Goal: Task Accomplishment & Management: Complete application form

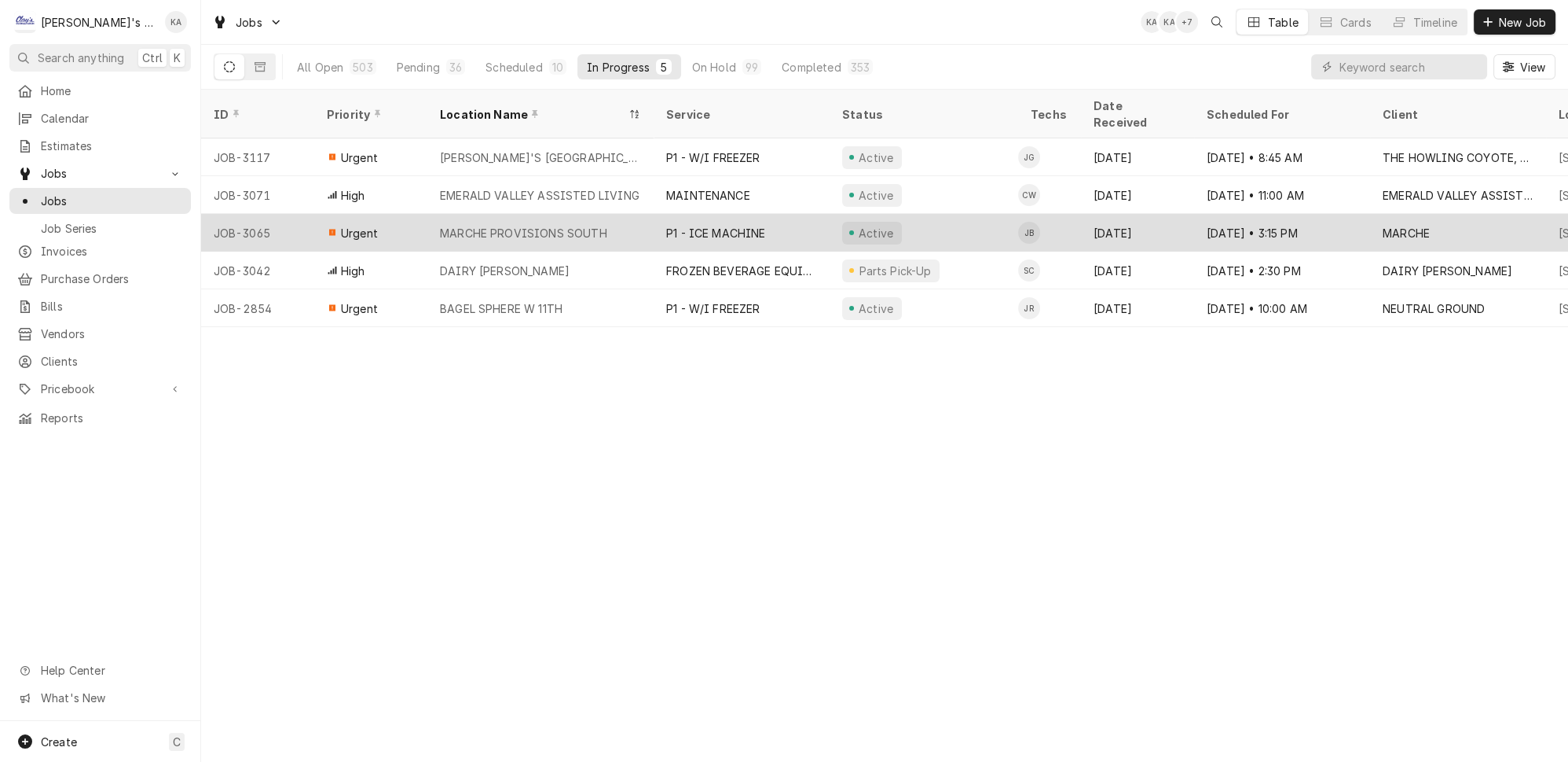
click at [746, 225] on div "P1 - ICE MACHINE" at bounding box center [716, 233] width 100 height 17
click at [720, 225] on div "P1 - ICE MACHINE" at bounding box center [716, 233] width 100 height 17
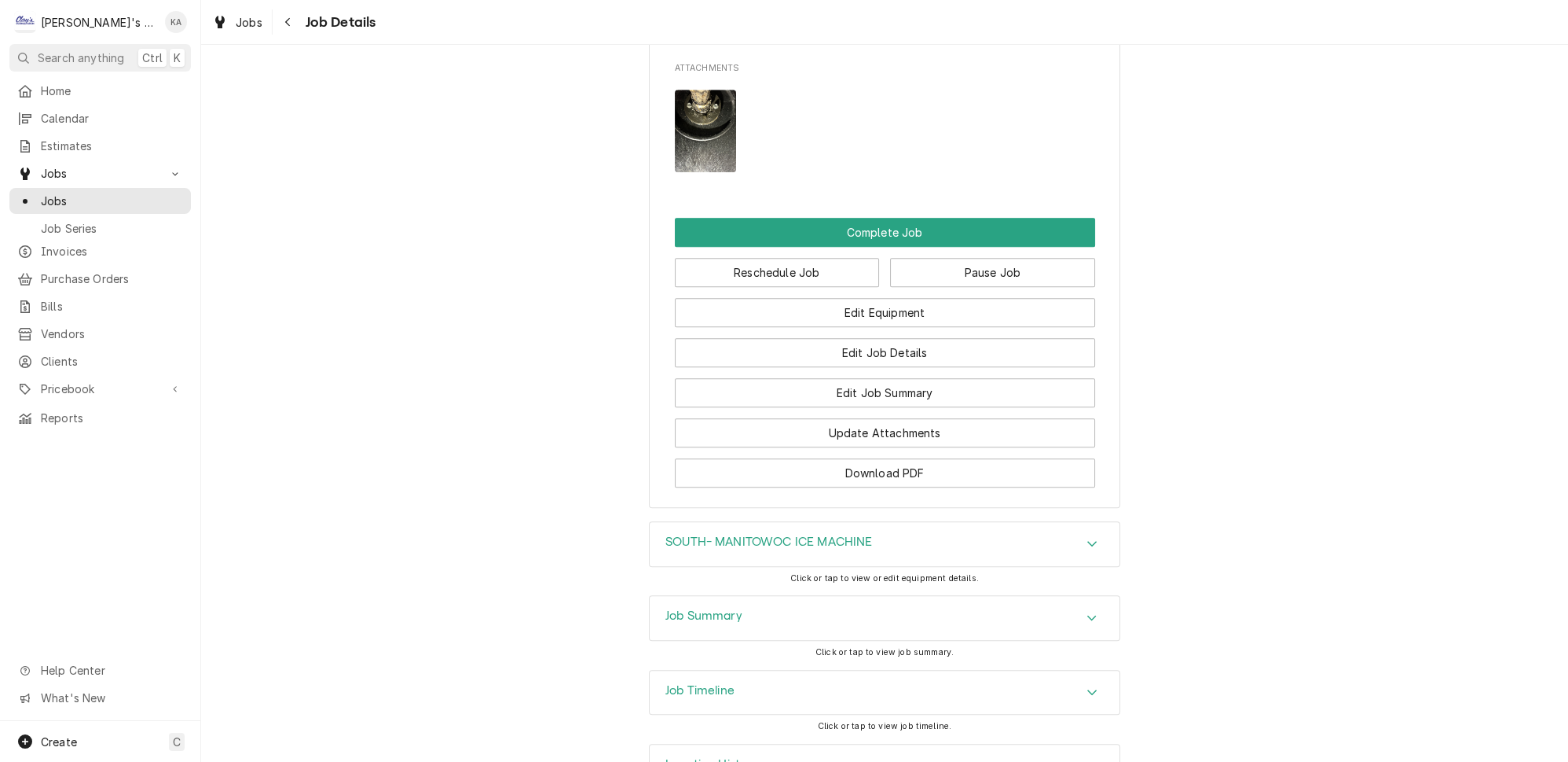
scroll to position [1647, 0]
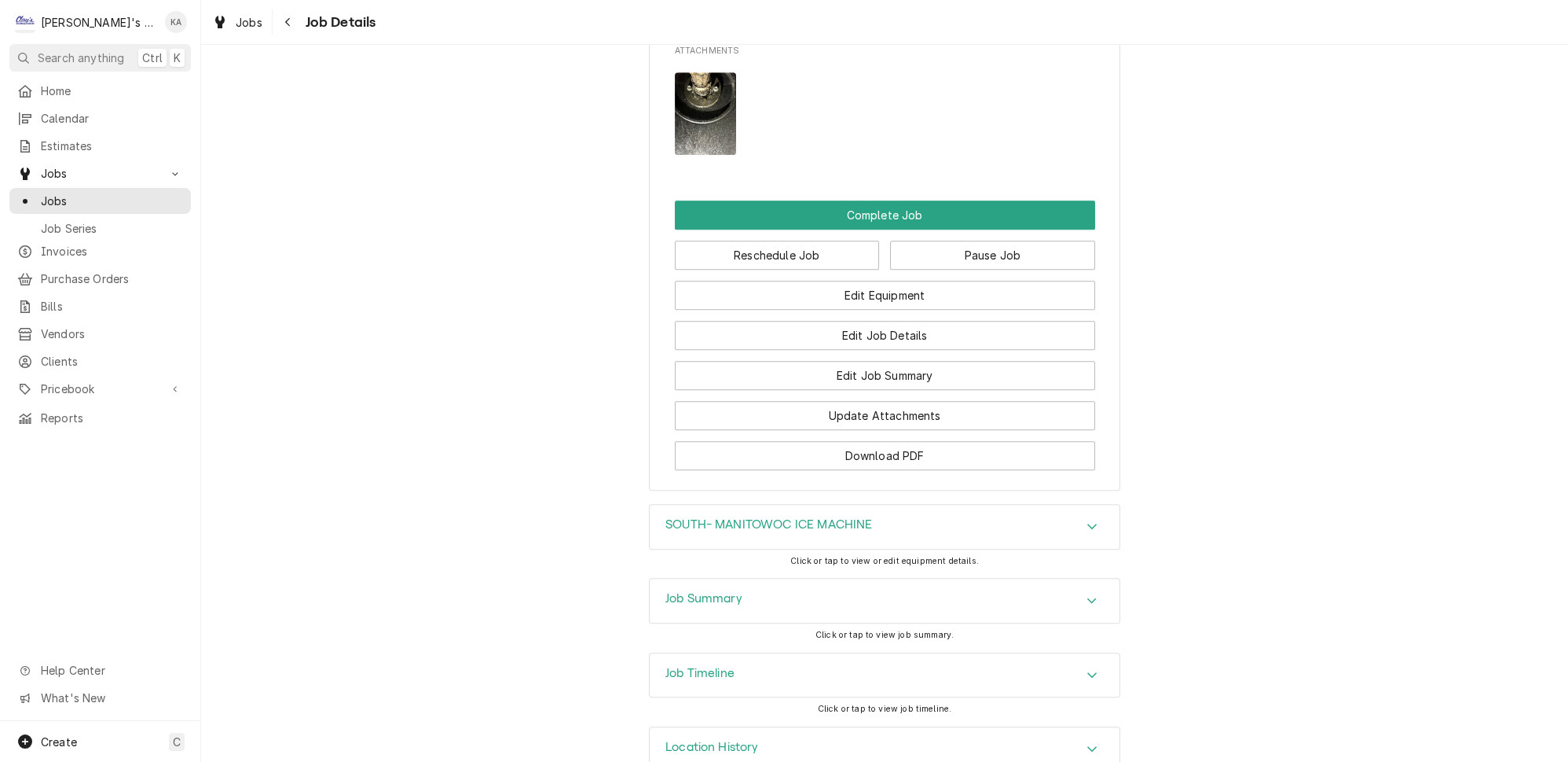
click at [746, 543] on div "SOUTH- MANITOWOC ICE MACHINE Click or tap to view or edit equipment details." at bounding box center [885, 541] width 472 height 74
click at [746, 578] on div "Job Summary" at bounding box center [885, 600] width 470 height 44
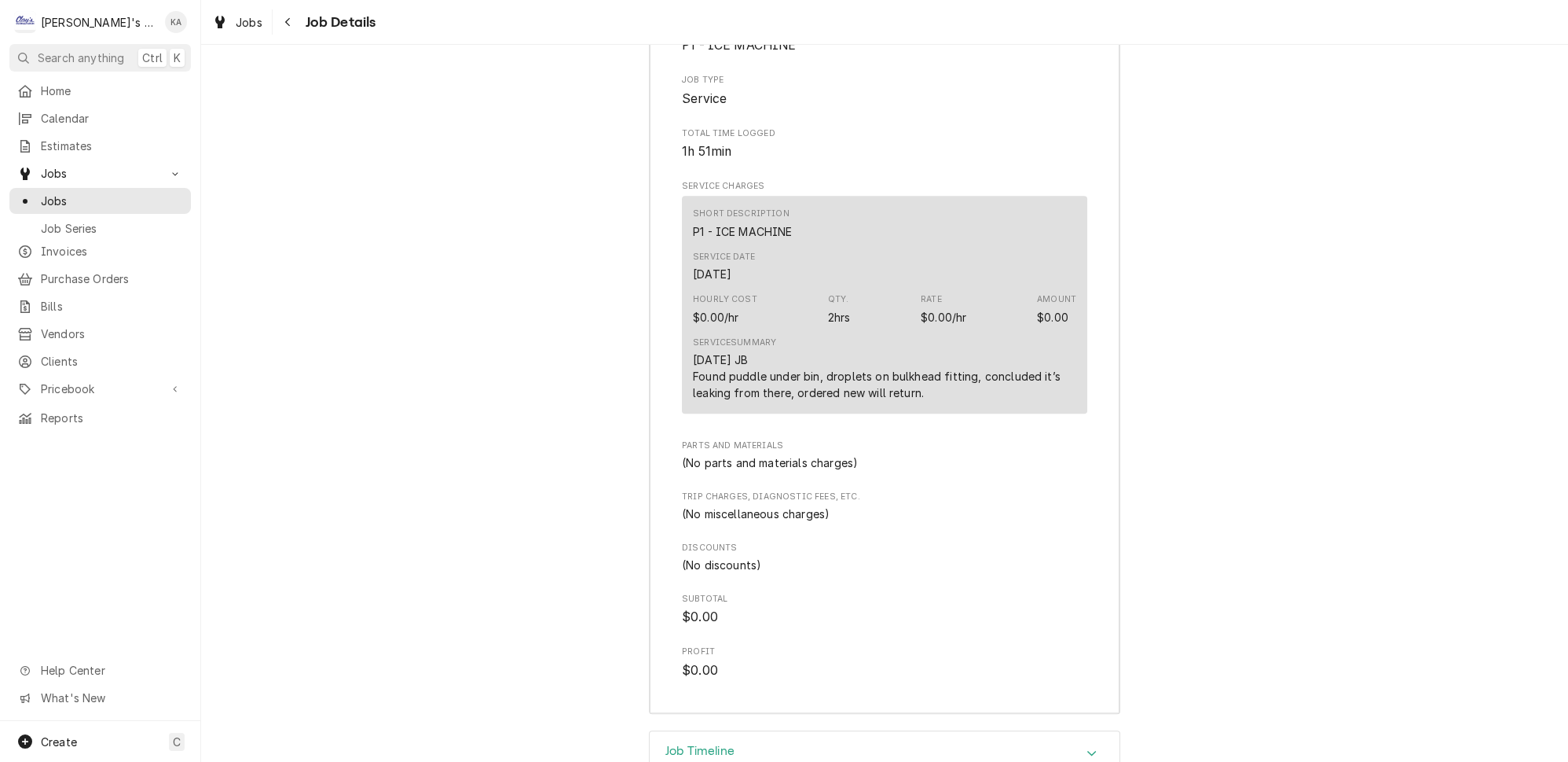
scroll to position [2398, 0]
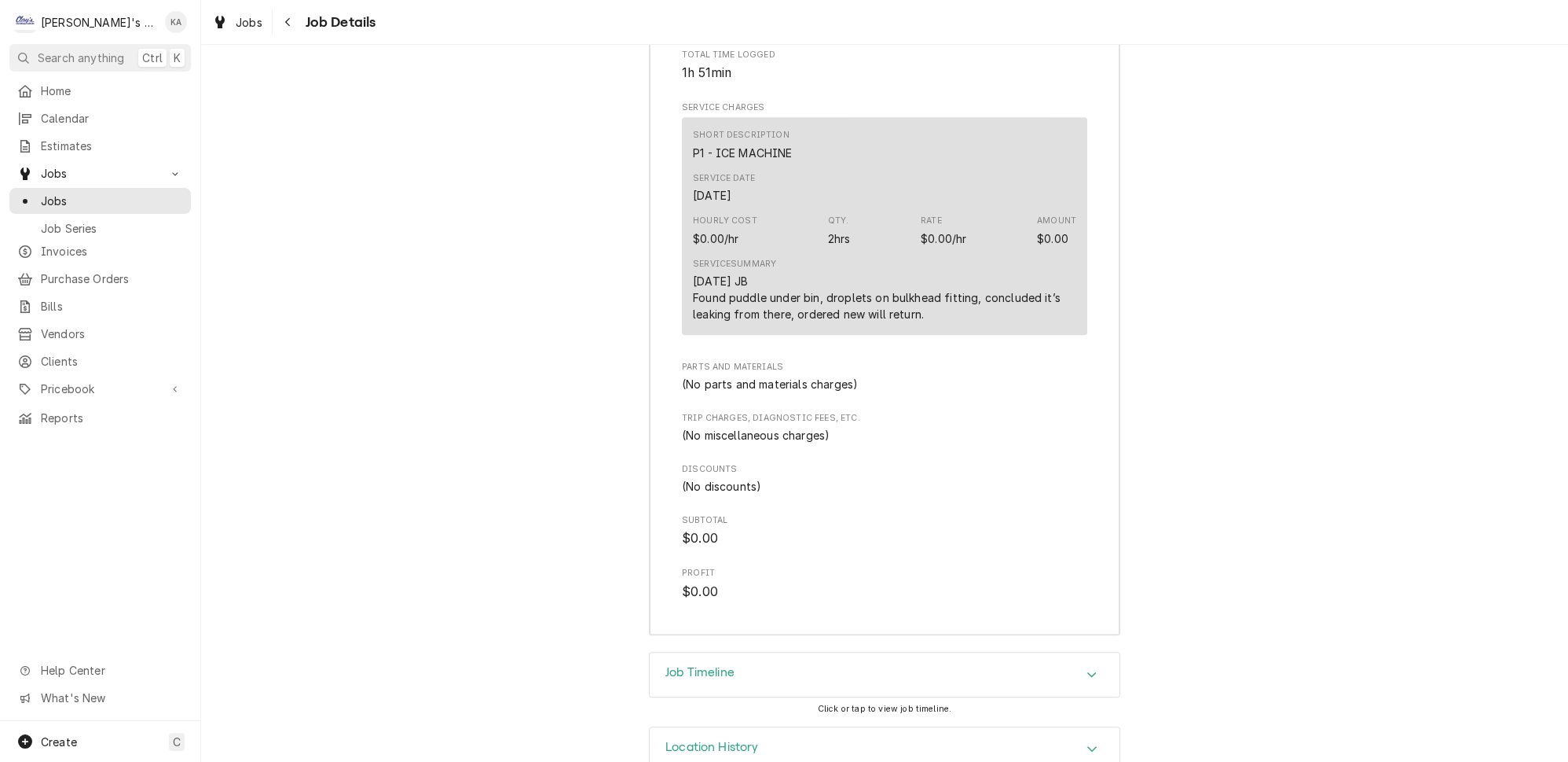
click at [728, 665] on h3 "Job Timeline" at bounding box center [700, 672] width 69 height 15
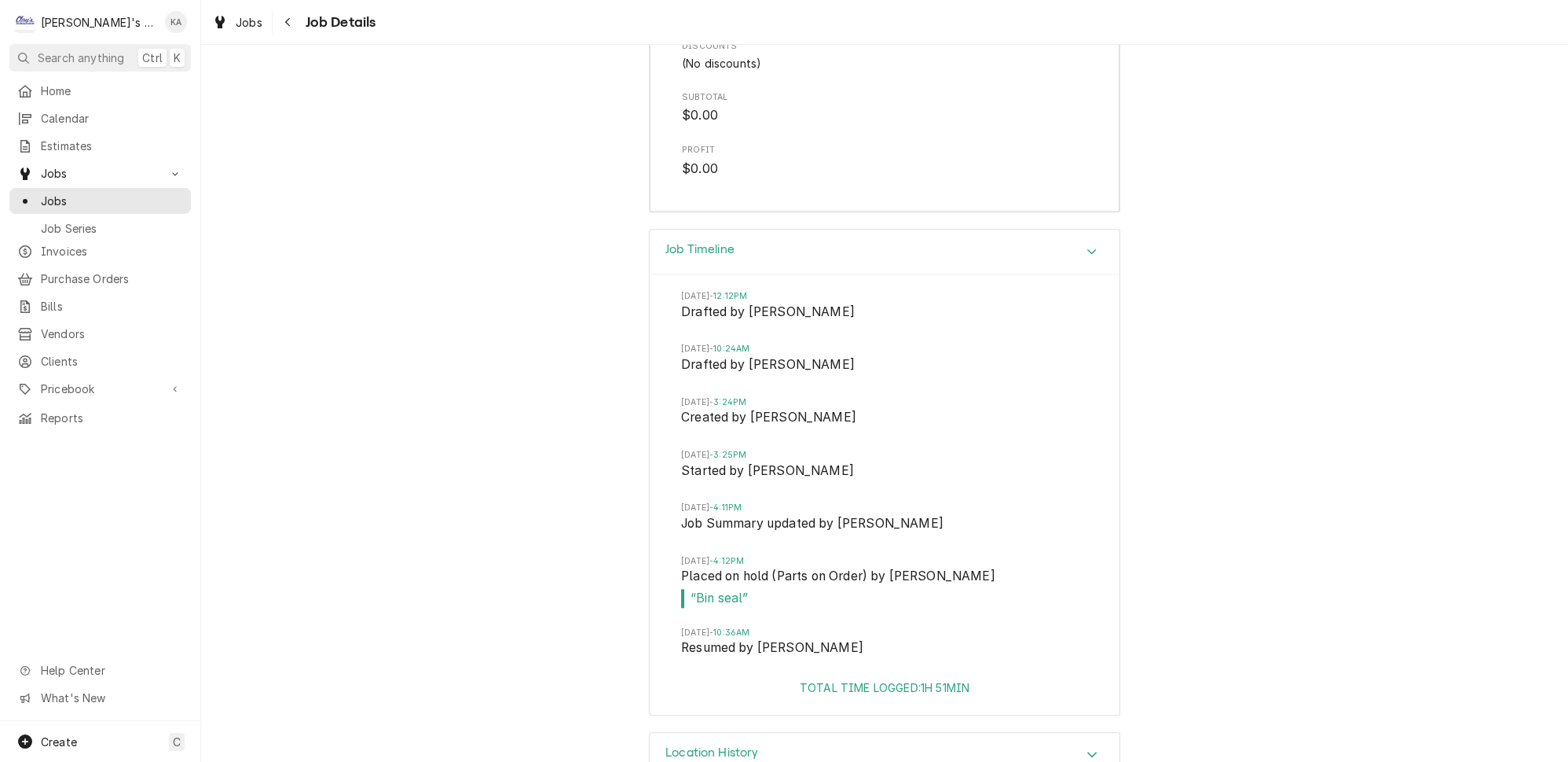
scroll to position [2821, 0]
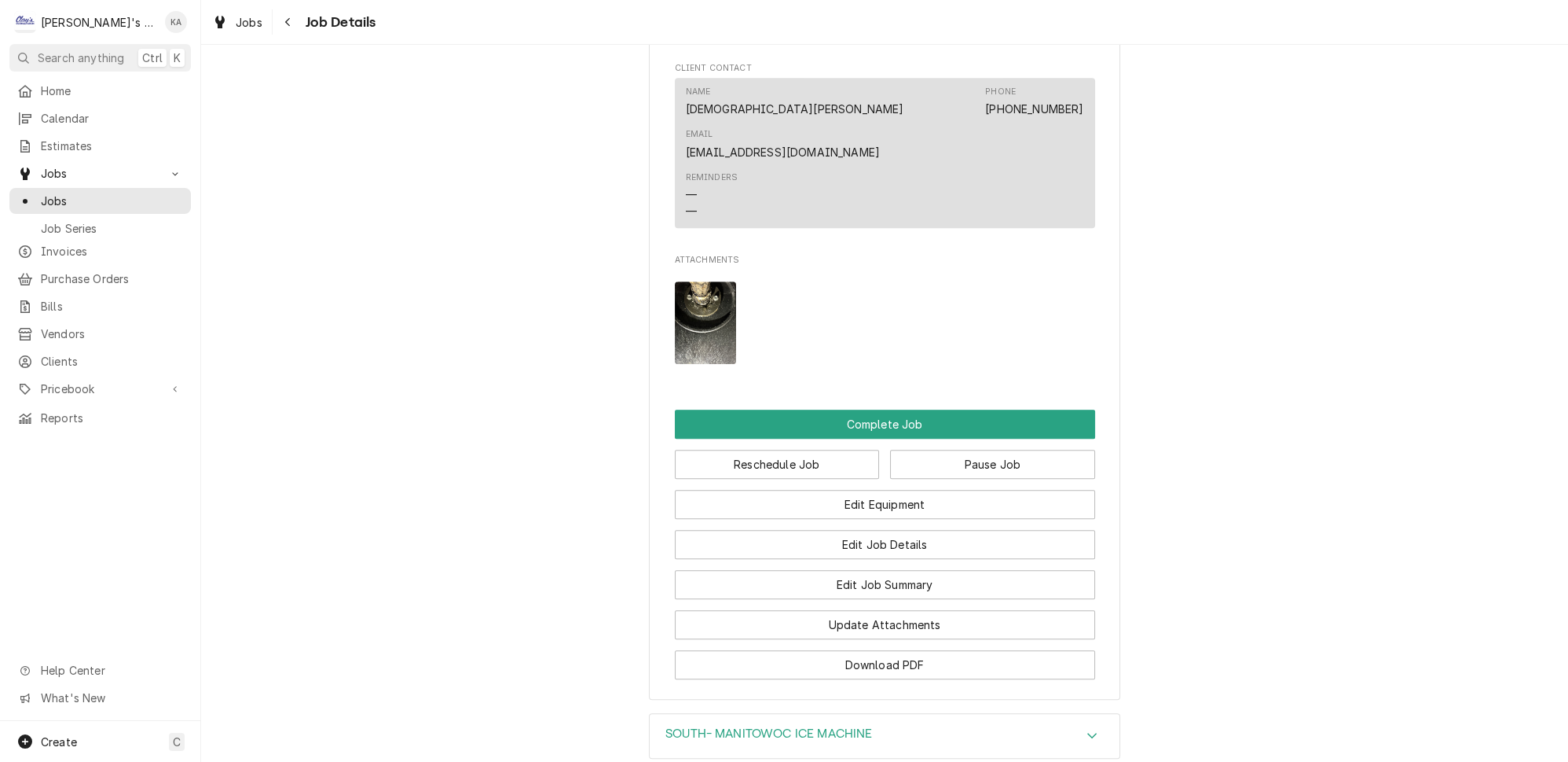
scroll to position [1643, 0]
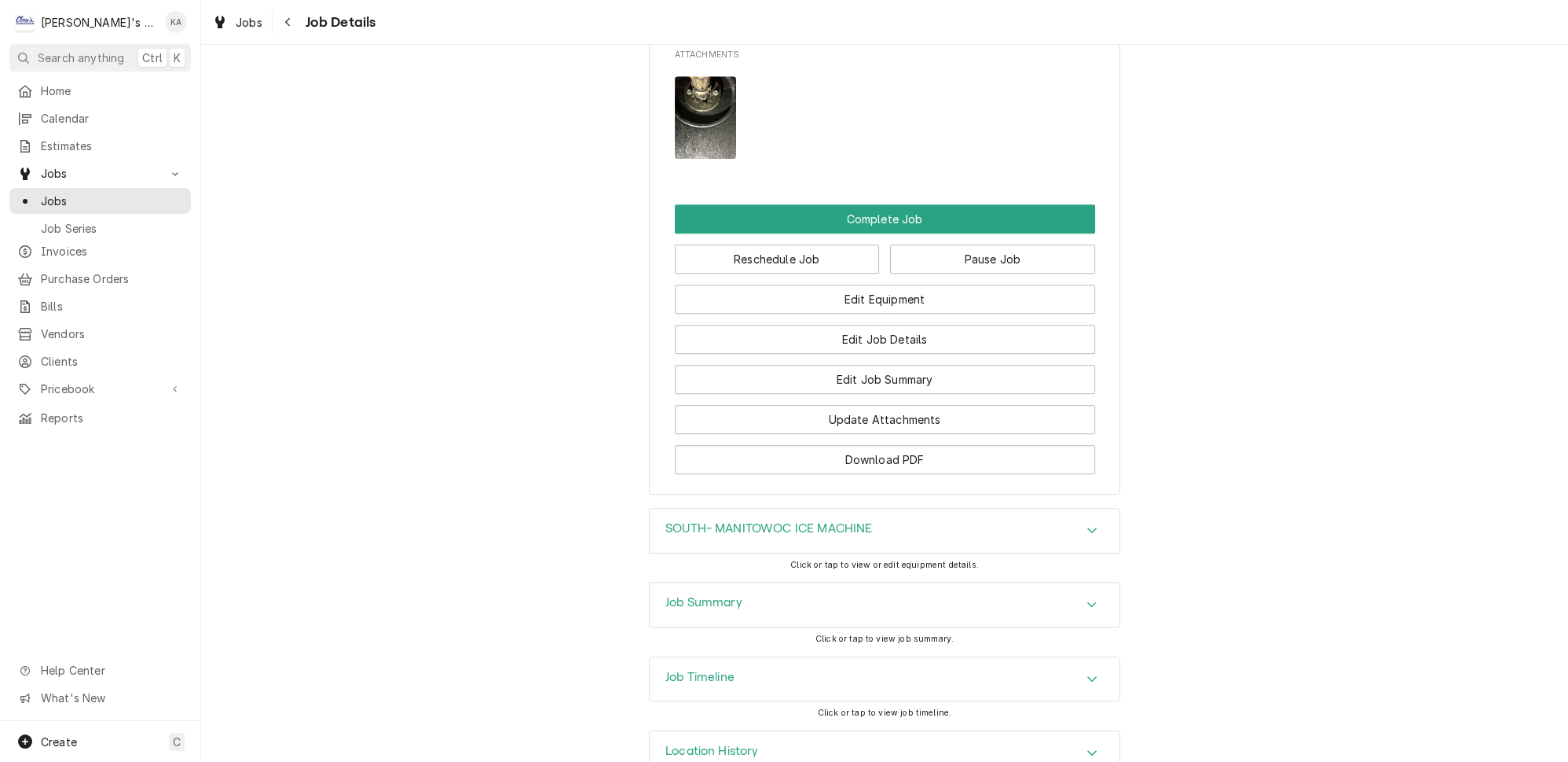
click at [814, 509] on div "SOUTH- MANITOWOC ICE MACHINE" at bounding box center [885, 530] width 470 height 44
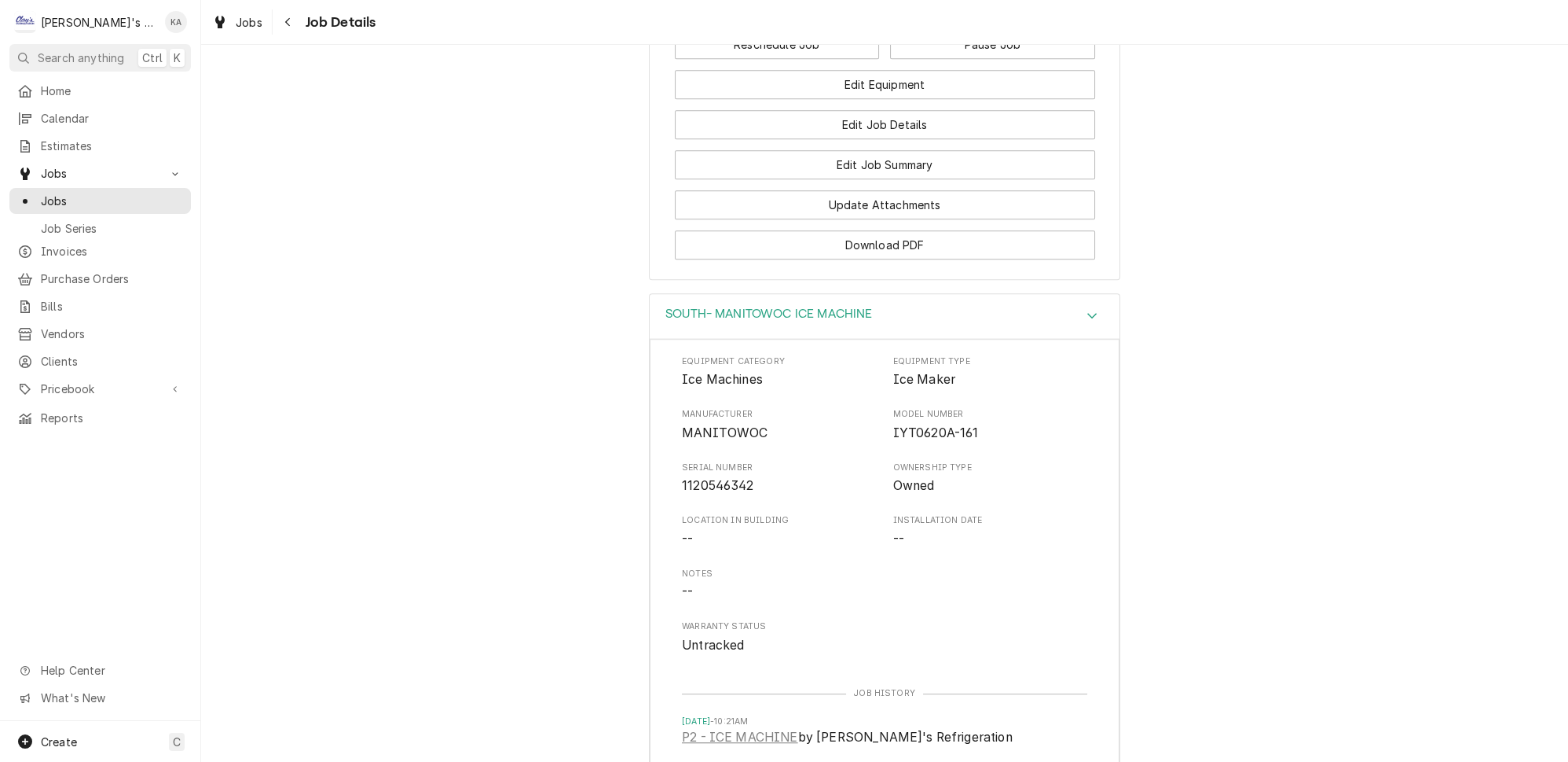
click at [861, 294] on div "SOUTH- MANITOWOC ICE MACHINE" at bounding box center [885, 317] width 470 height 45
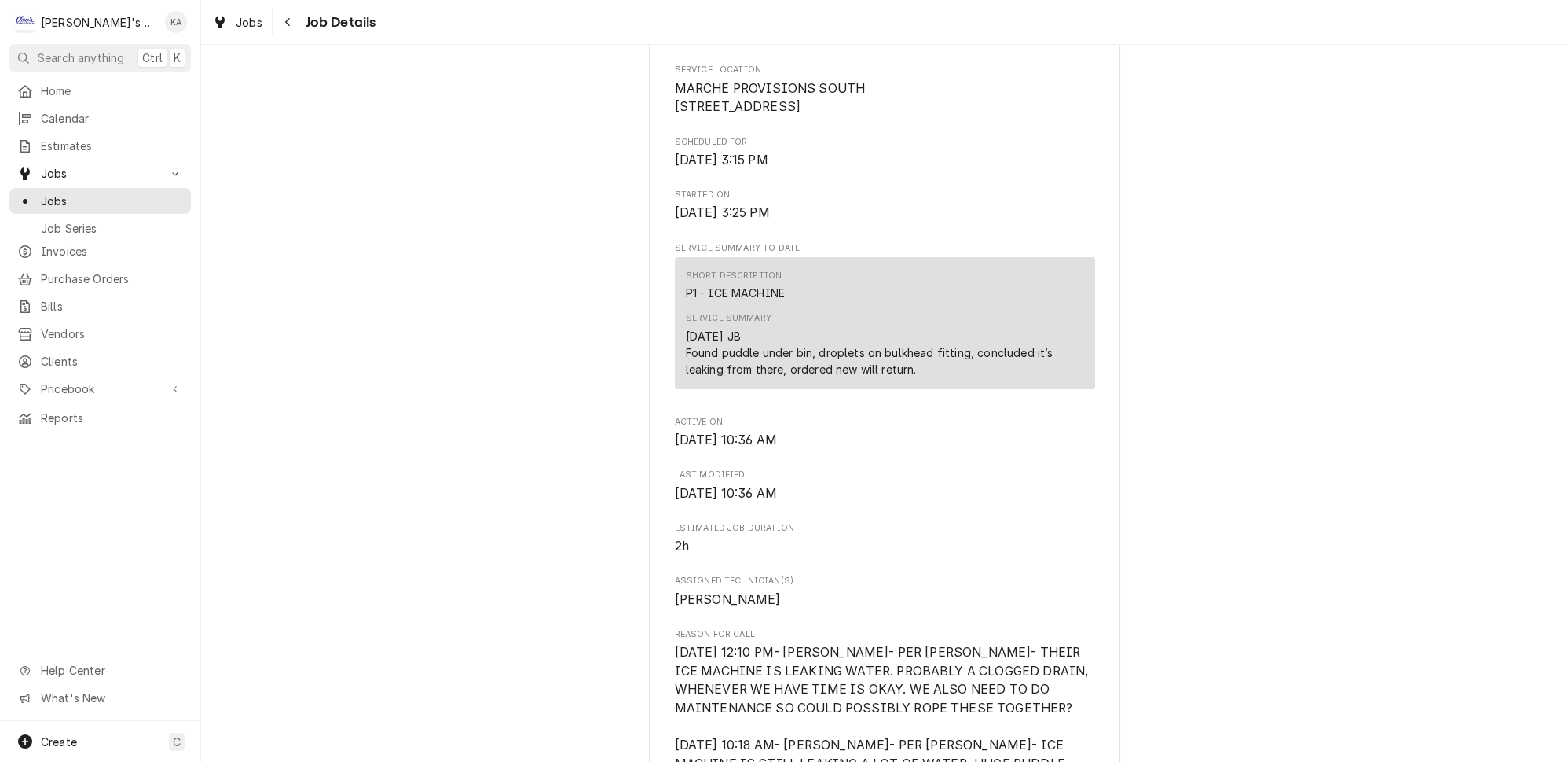
scroll to position [0, 0]
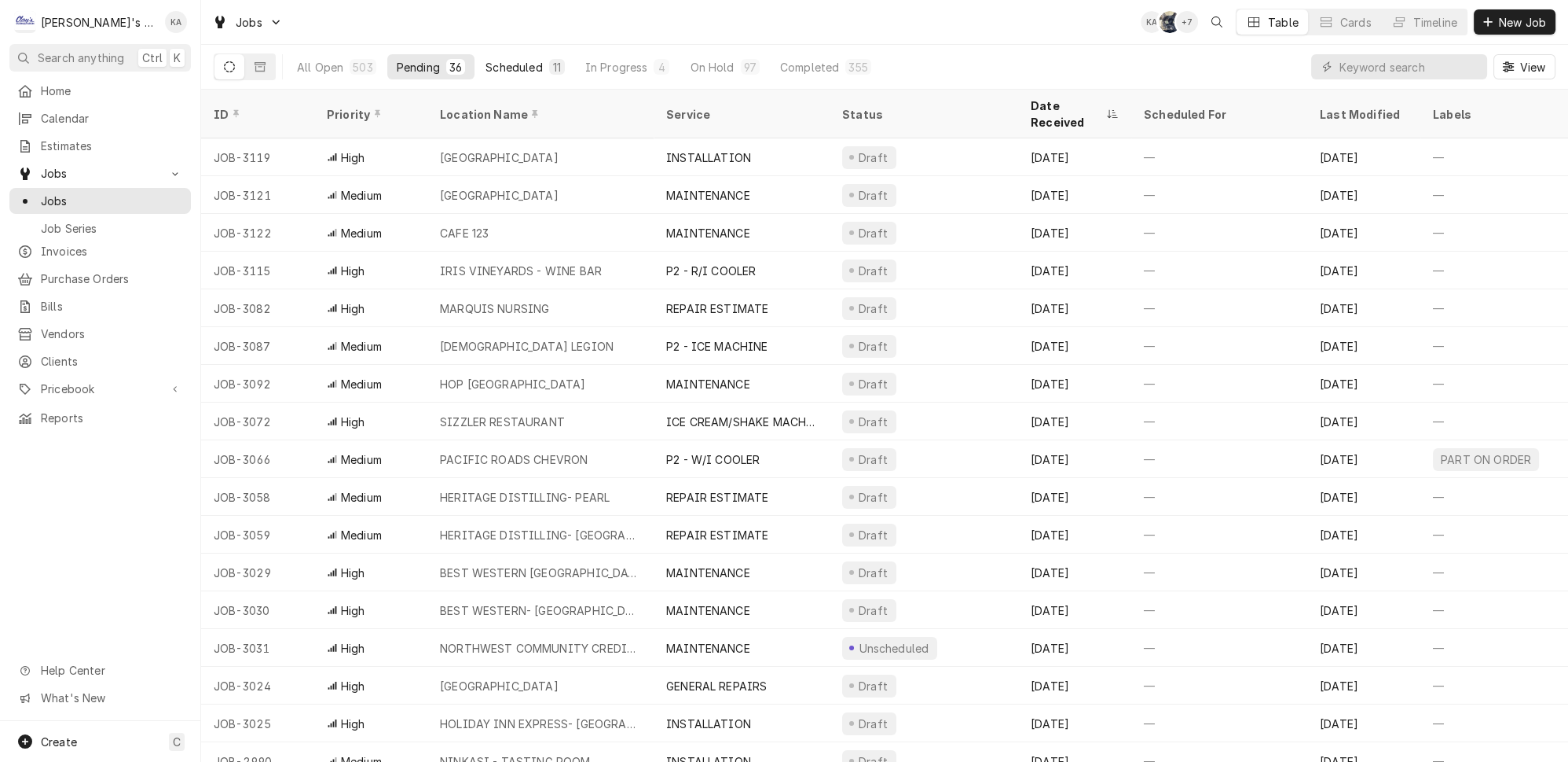
click at [532, 64] on button "Scheduled 11" at bounding box center [525, 67] width 98 height 25
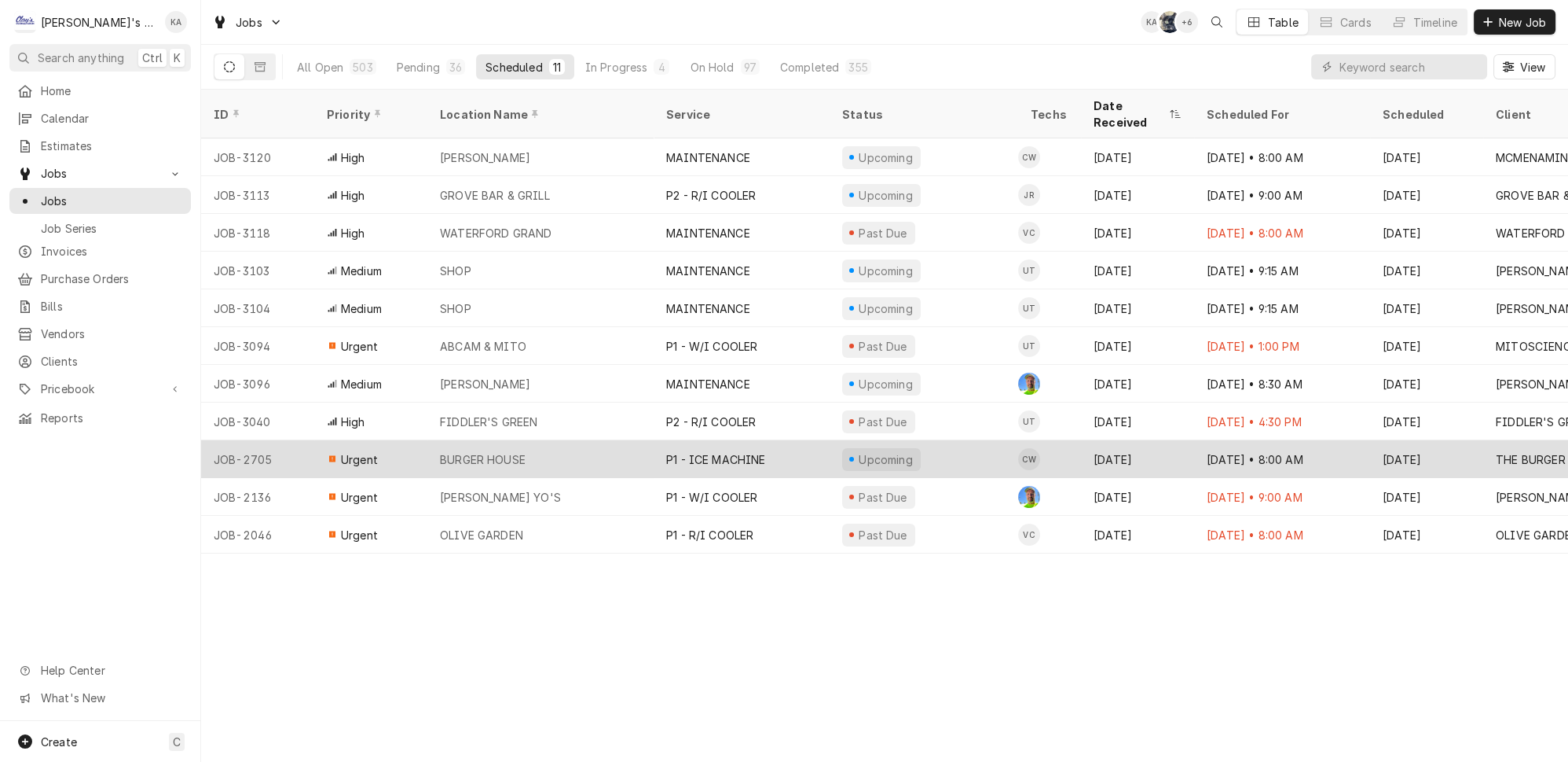
click at [755, 441] on div "P1 - ICE MACHINE" at bounding box center [742, 459] width 176 height 38
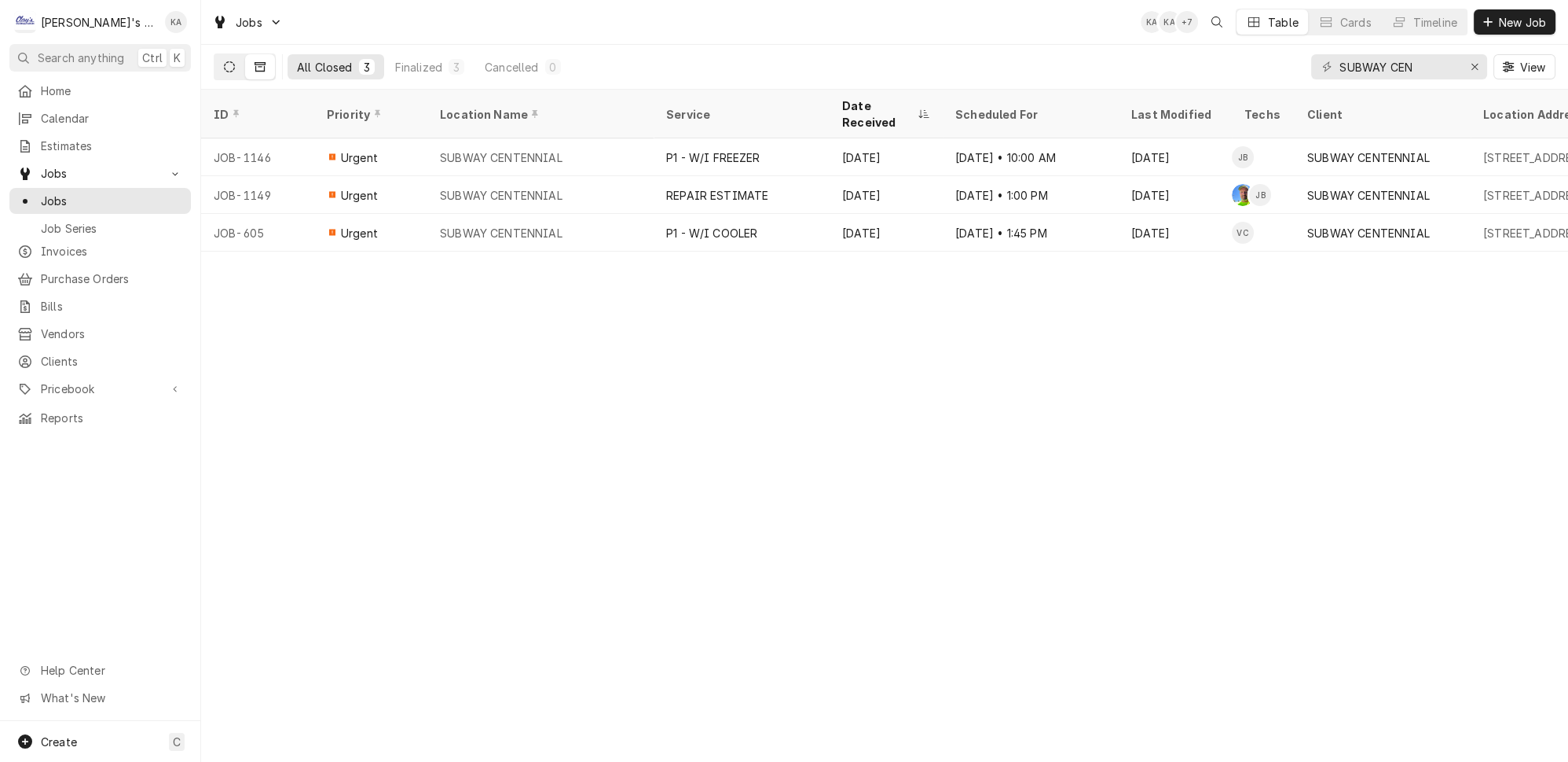
click at [222, 66] on button "Dynamic Content Wrapper" at bounding box center [229, 67] width 30 height 25
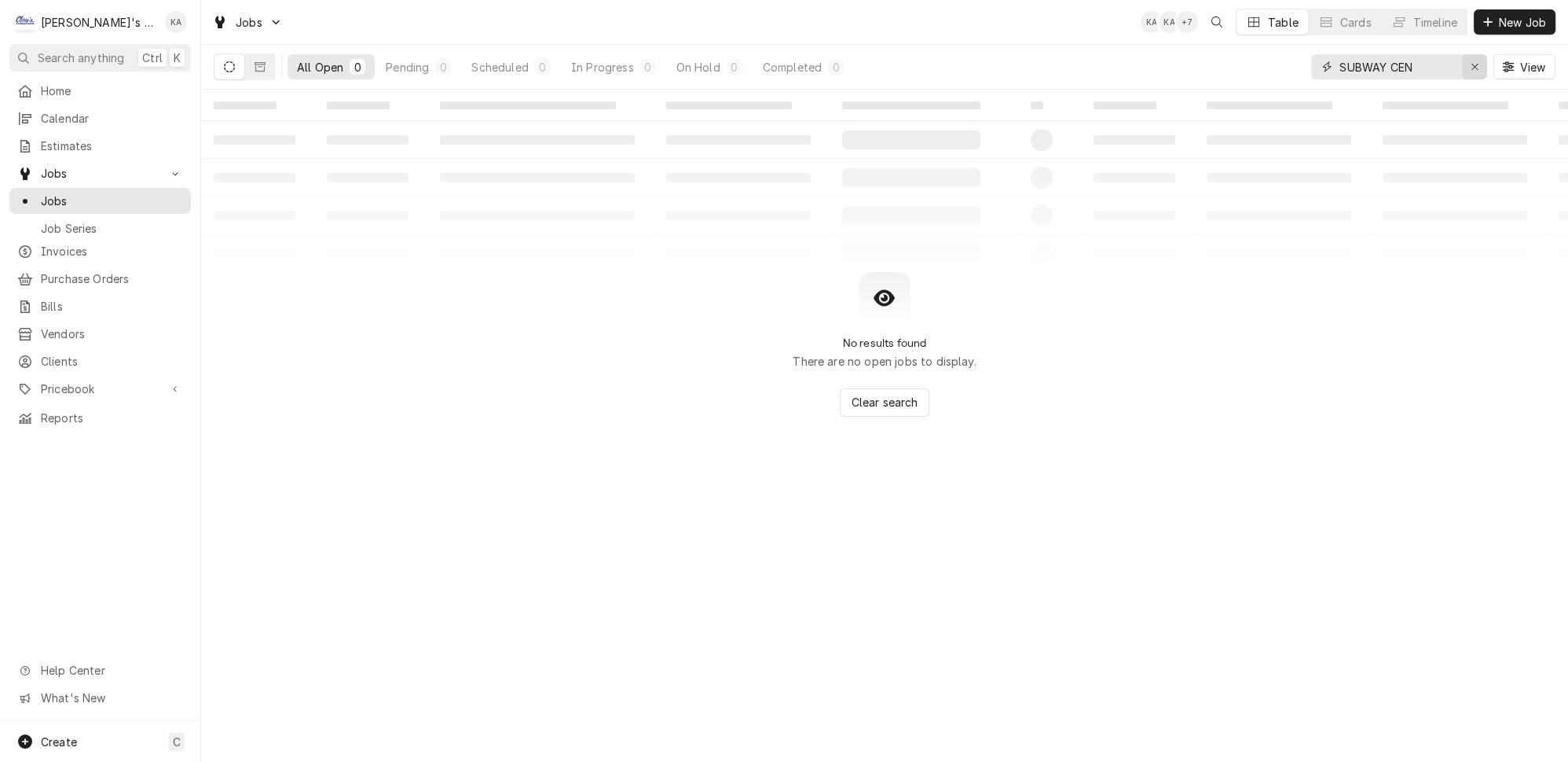
click at [1470, 65] on button "Erase input" at bounding box center [1475, 67] width 25 height 25
click at [1300, 57] on div "All Open 0 Pending 0 Scheduled 0 In Progress 0 On Hold 0 Completed 0 View" at bounding box center [885, 66] width 1342 height 44
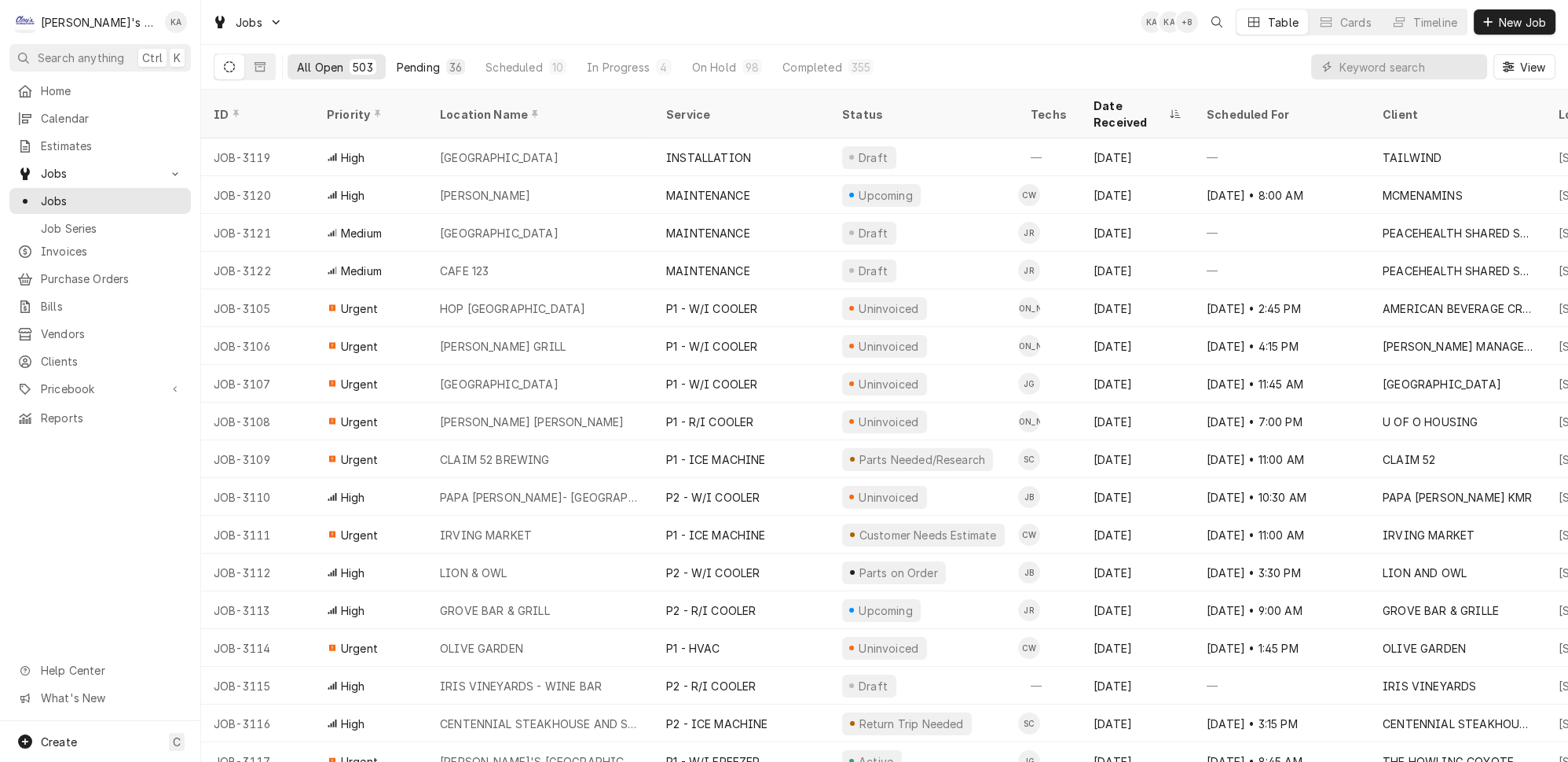
click at [406, 59] on div "Pending" at bounding box center [418, 66] width 43 height 17
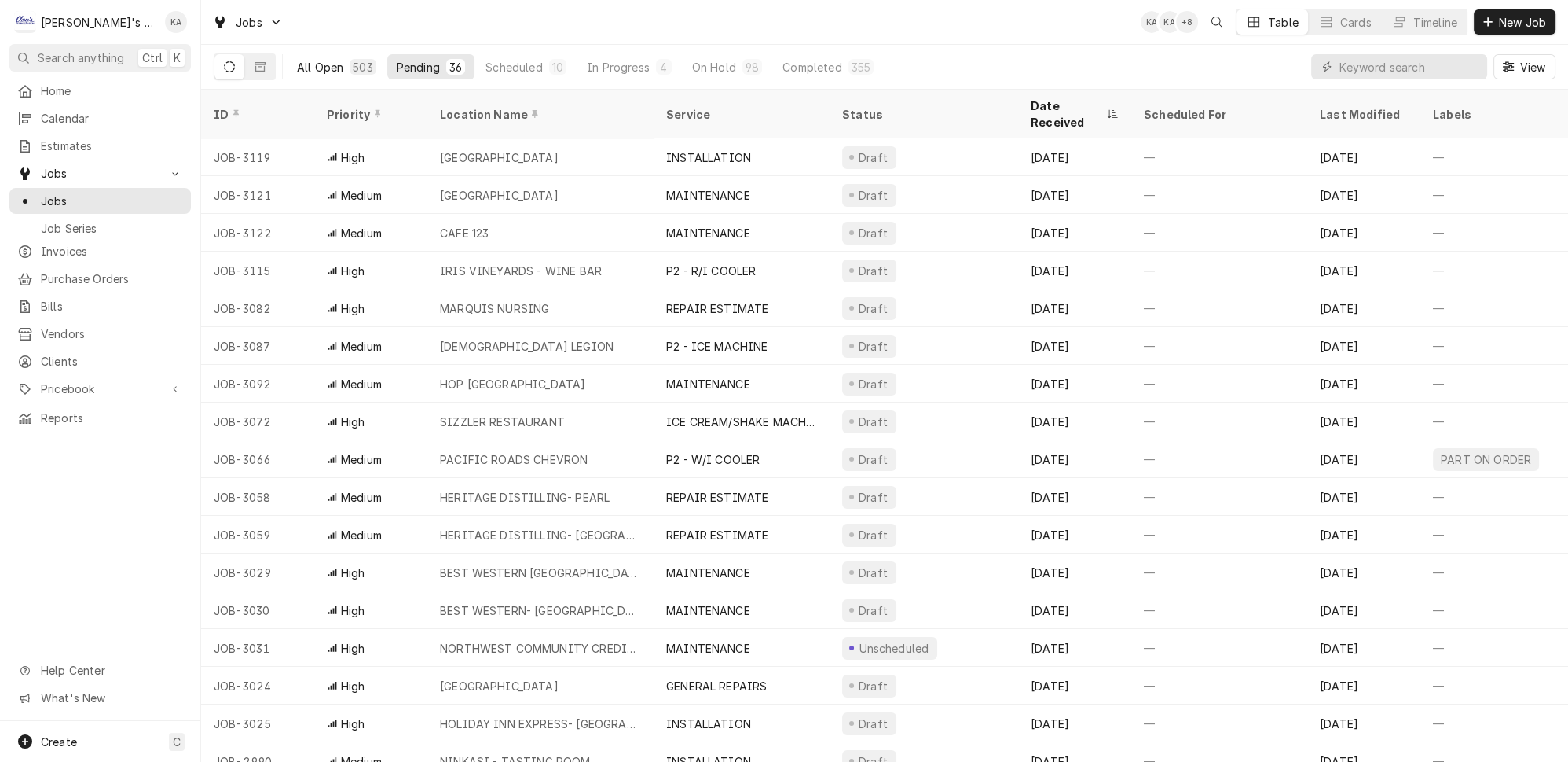
click at [352, 62] on div "503" at bounding box center [362, 66] width 20 height 17
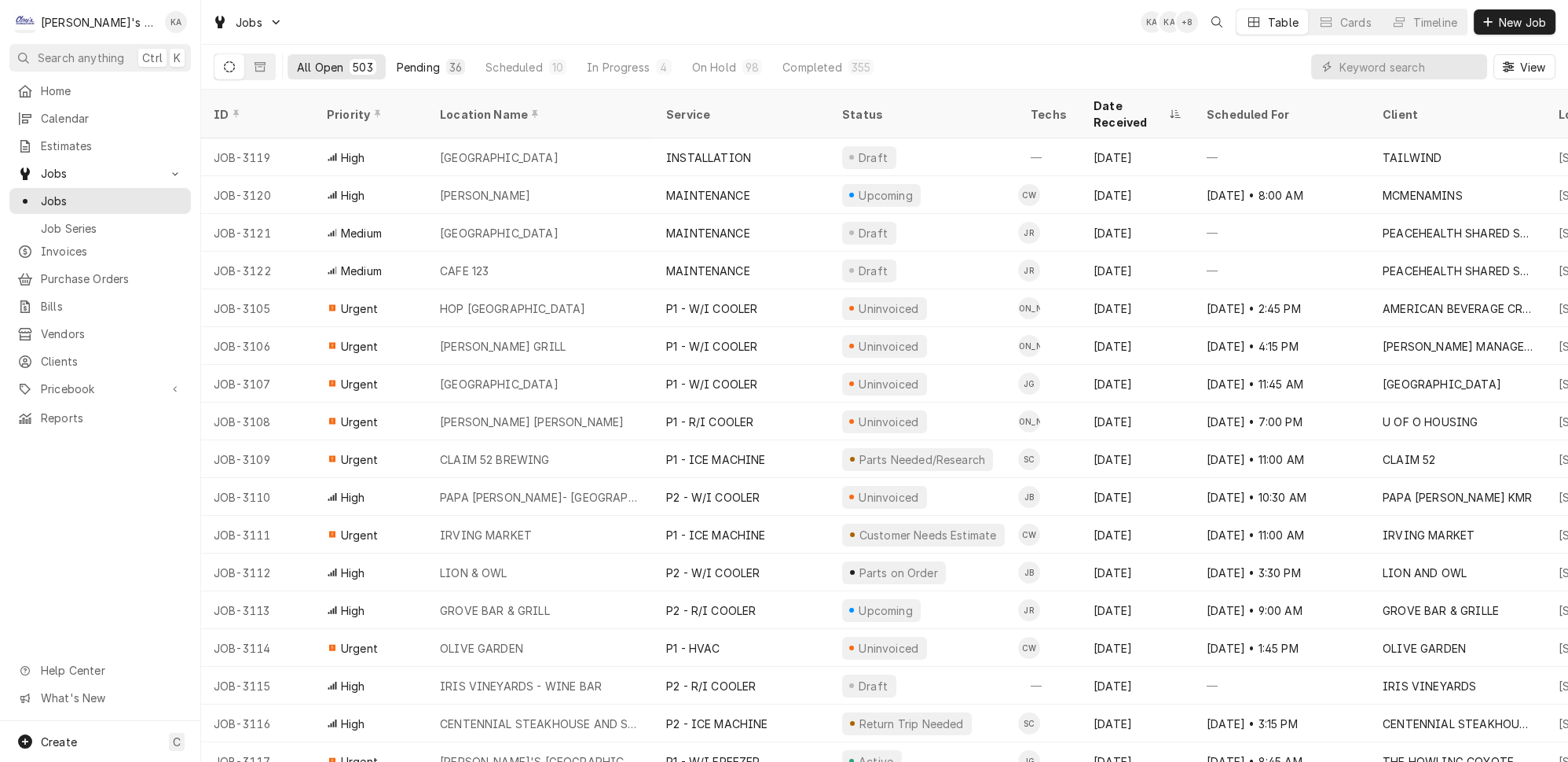
click at [396, 64] on div "Pending" at bounding box center [418, 66] width 43 height 17
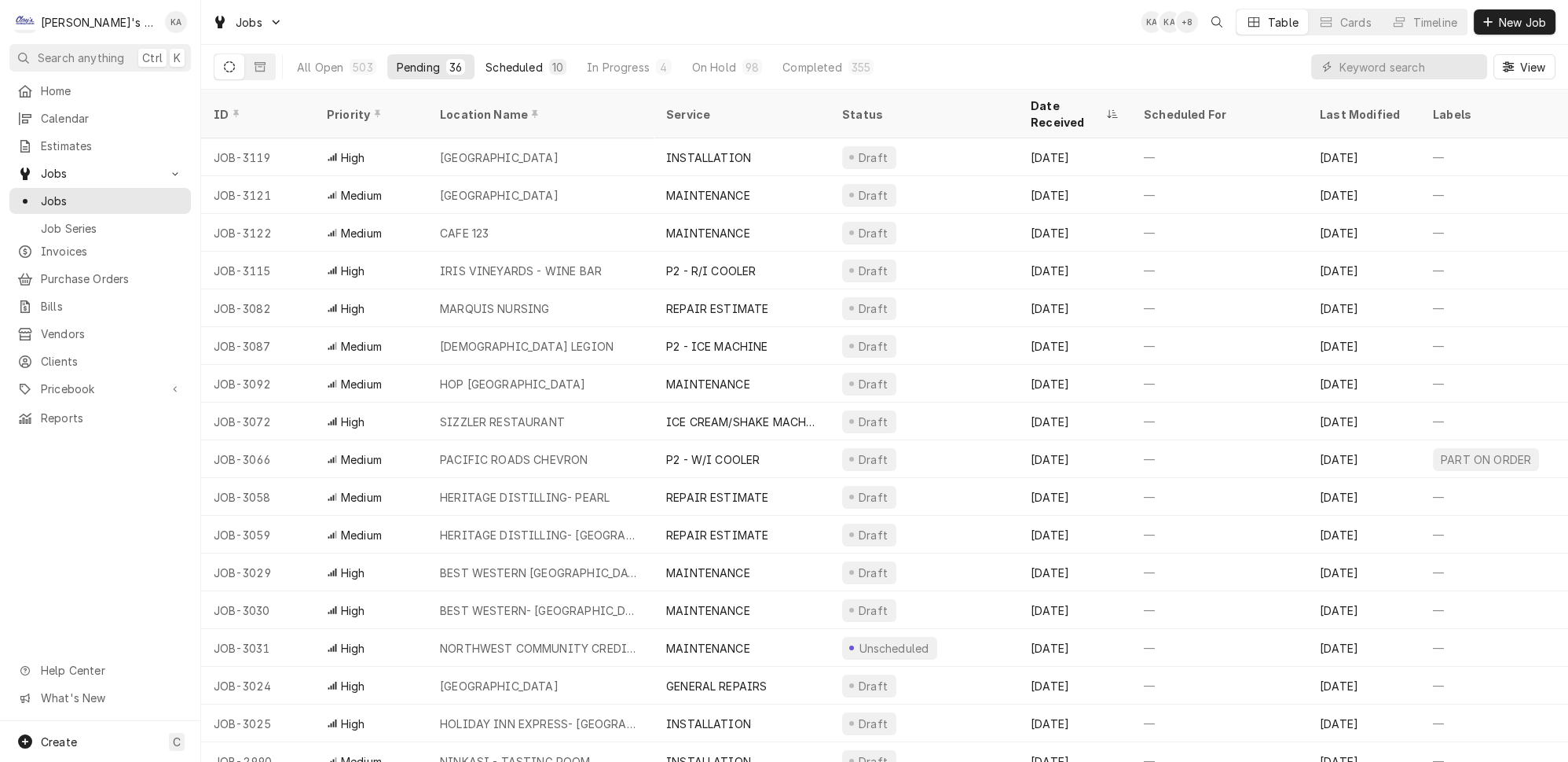
click at [485, 65] on div "Scheduled" at bounding box center [514, 66] width 57 height 17
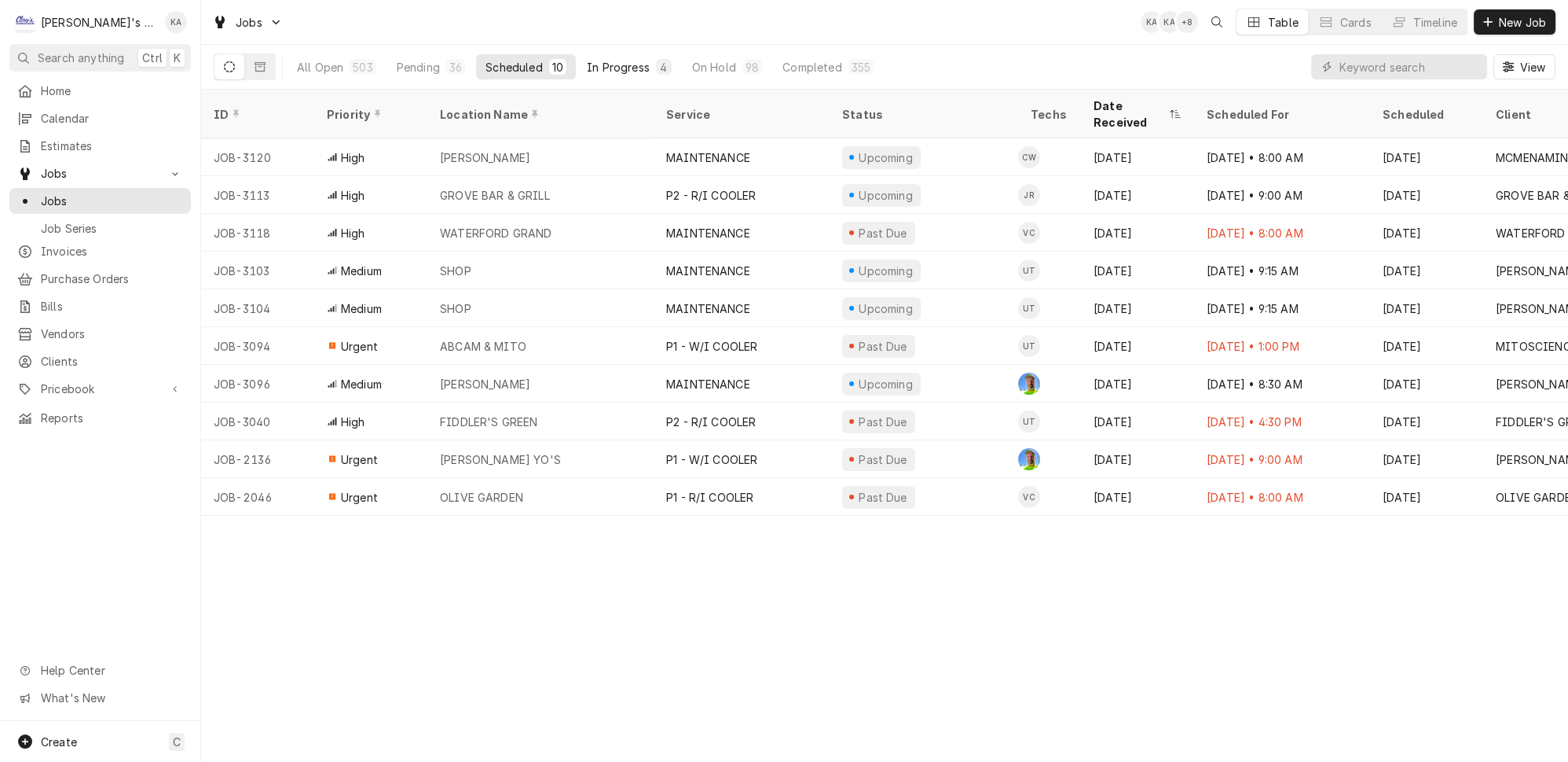
click at [587, 59] on div "In Progress" at bounding box center [618, 66] width 62 height 17
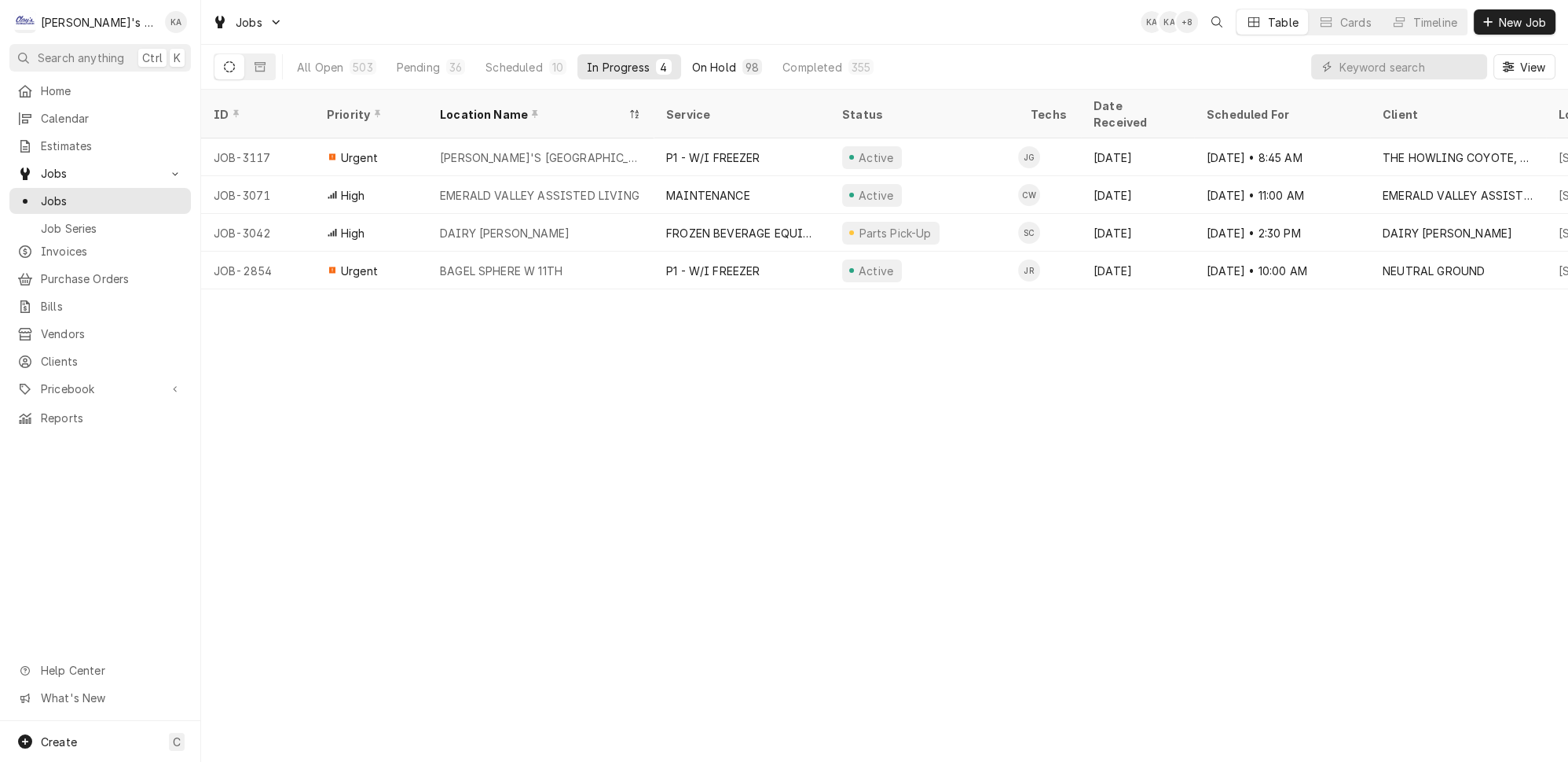
click at [692, 64] on div "On Hold" at bounding box center [714, 66] width 44 height 17
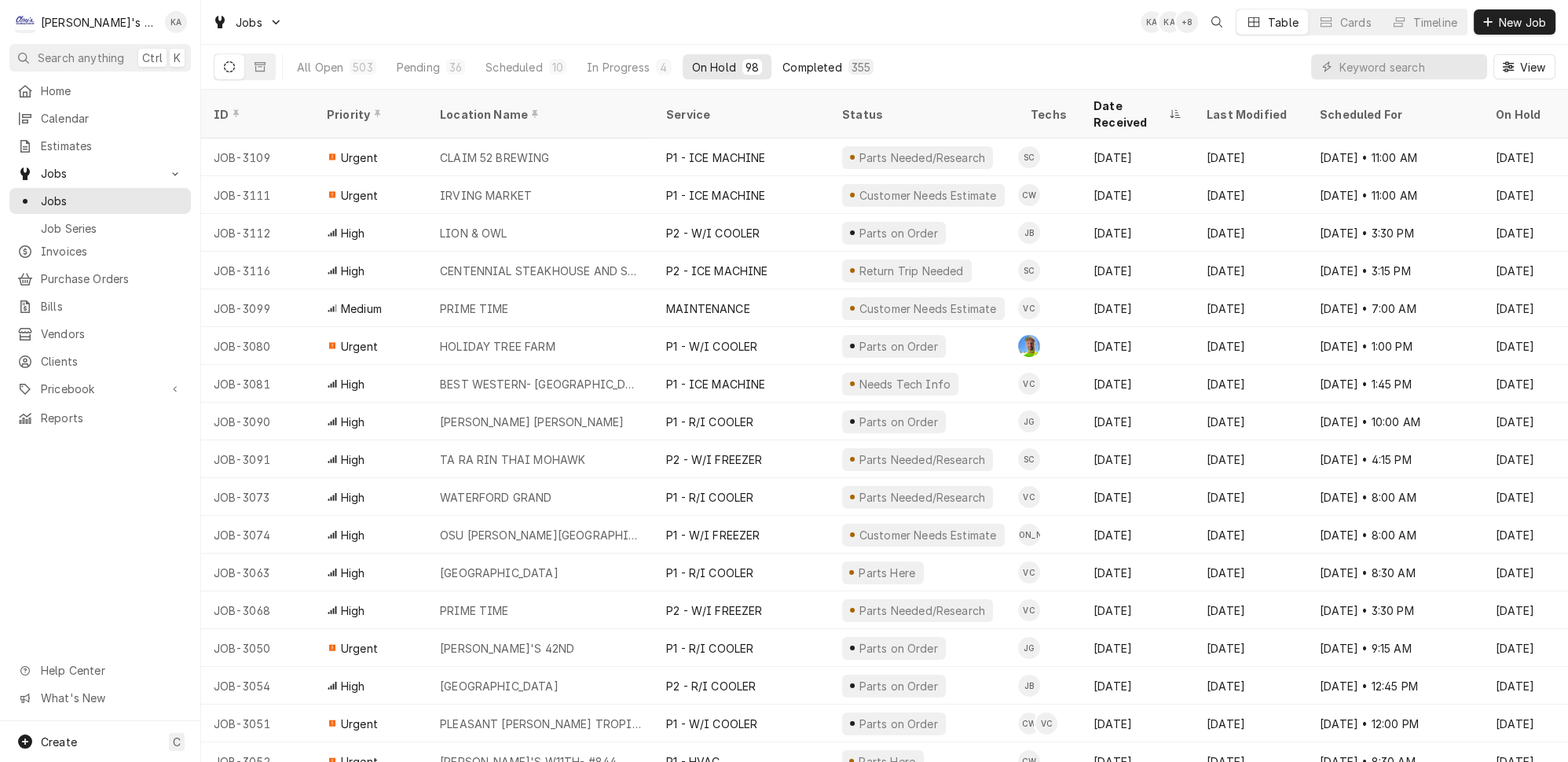
click at [783, 63] on div "Completed" at bounding box center [812, 66] width 59 height 17
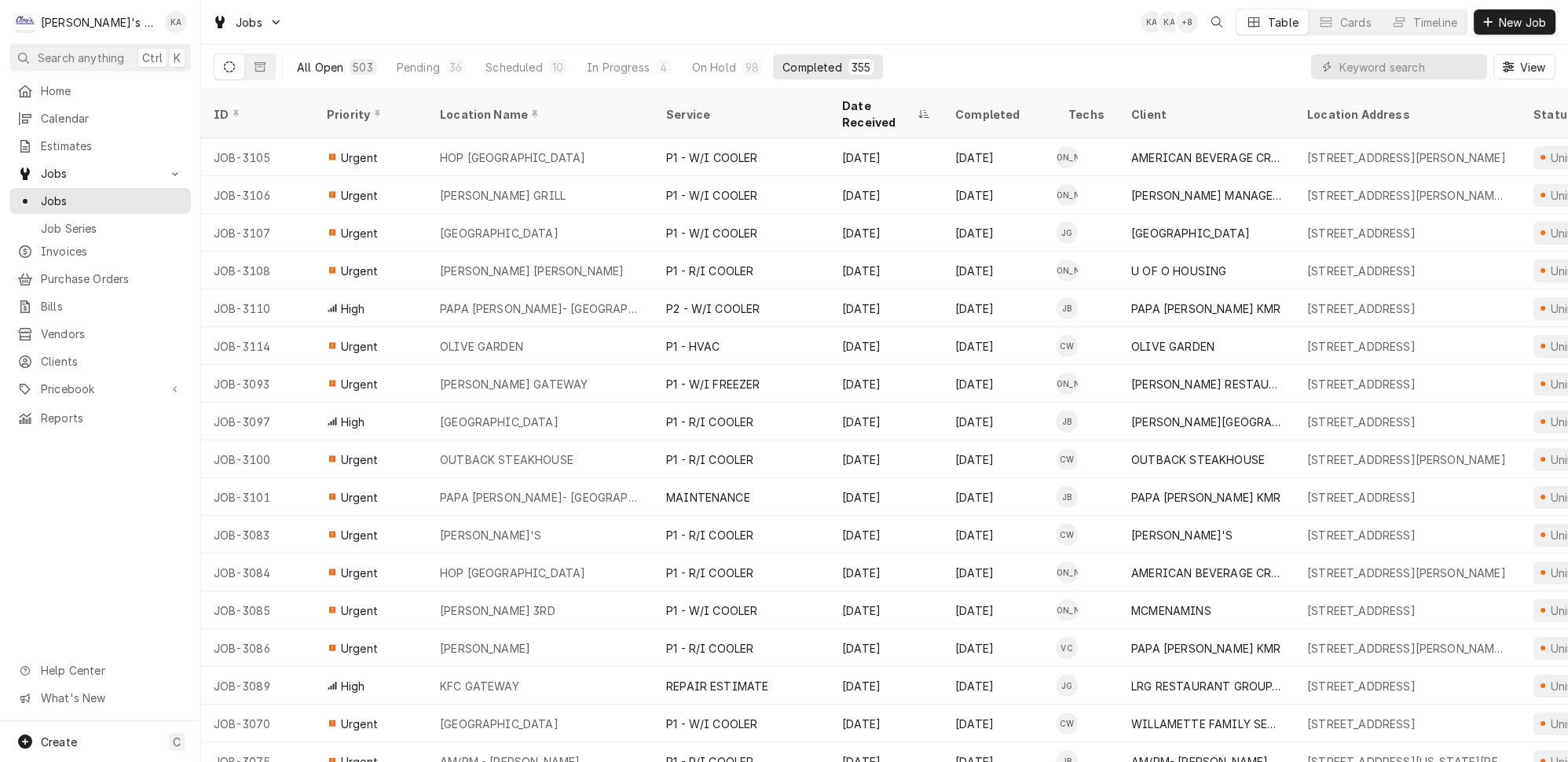
click at [300, 64] on div "All Open" at bounding box center [319, 66] width 46 height 17
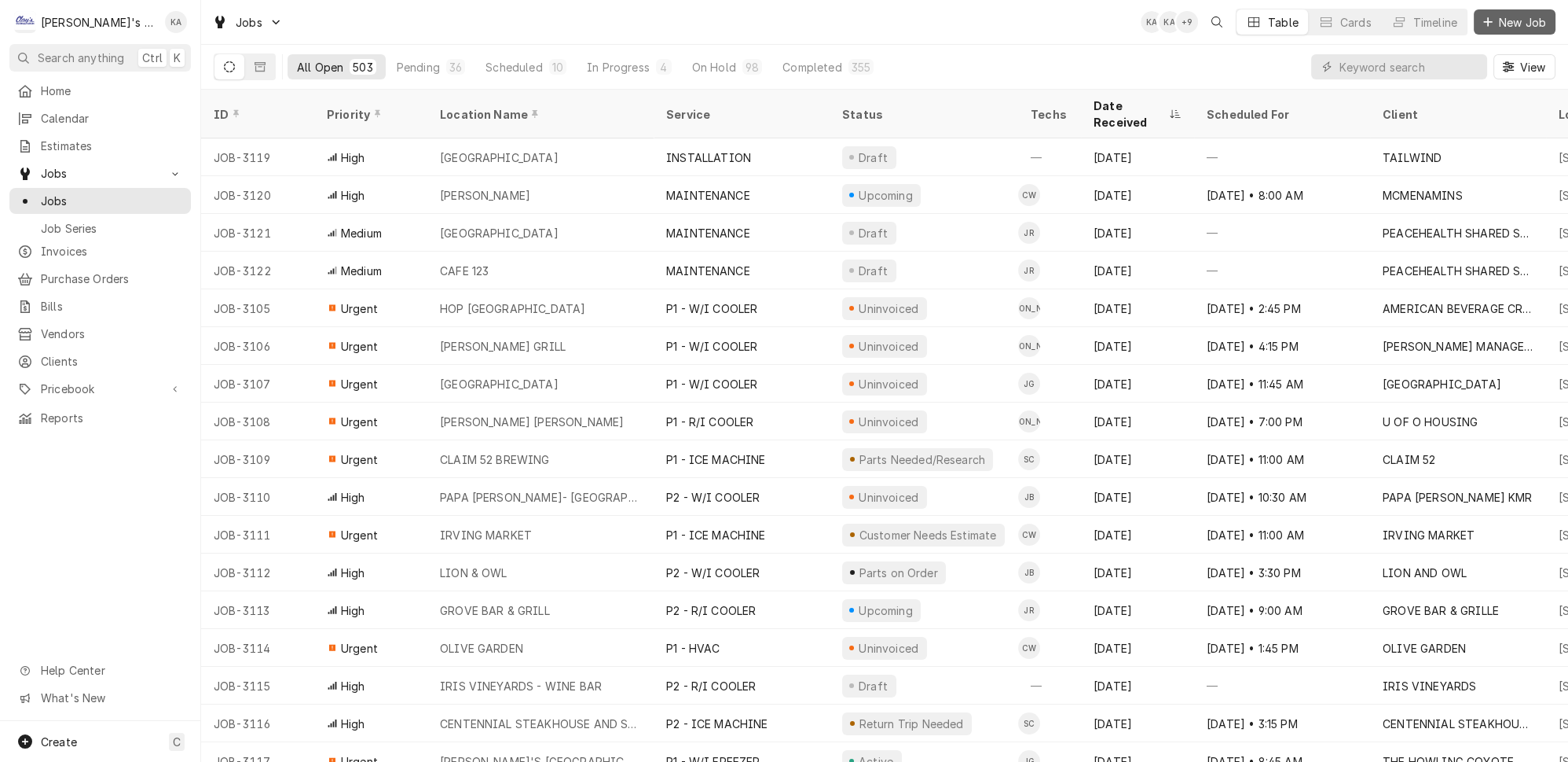
click at [1531, 10] on button "New Job" at bounding box center [1515, 22] width 82 height 25
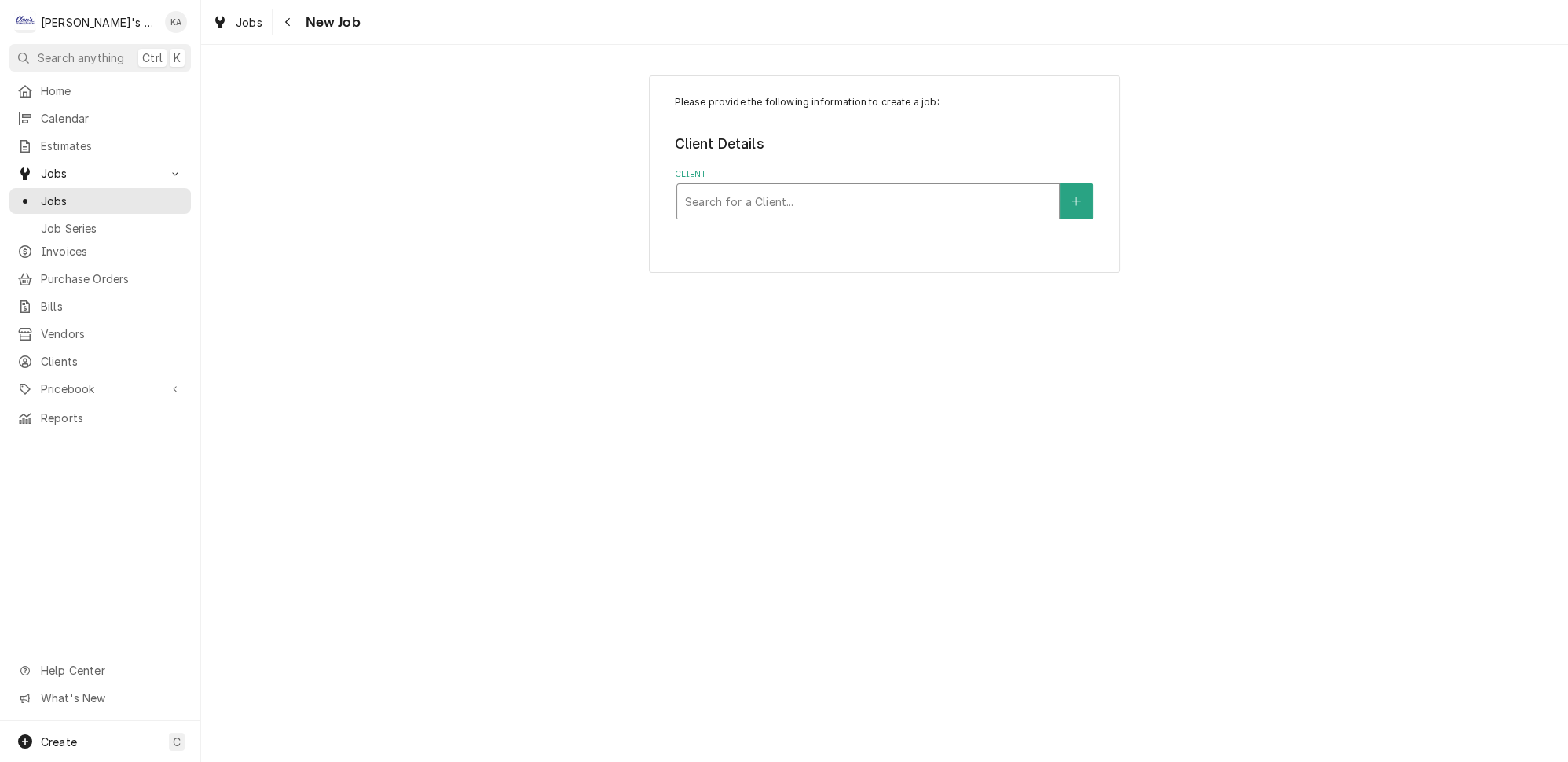
click at [760, 189] on div "Client" at bounding box center [868, 201] width 366 height 28
type input "carl"
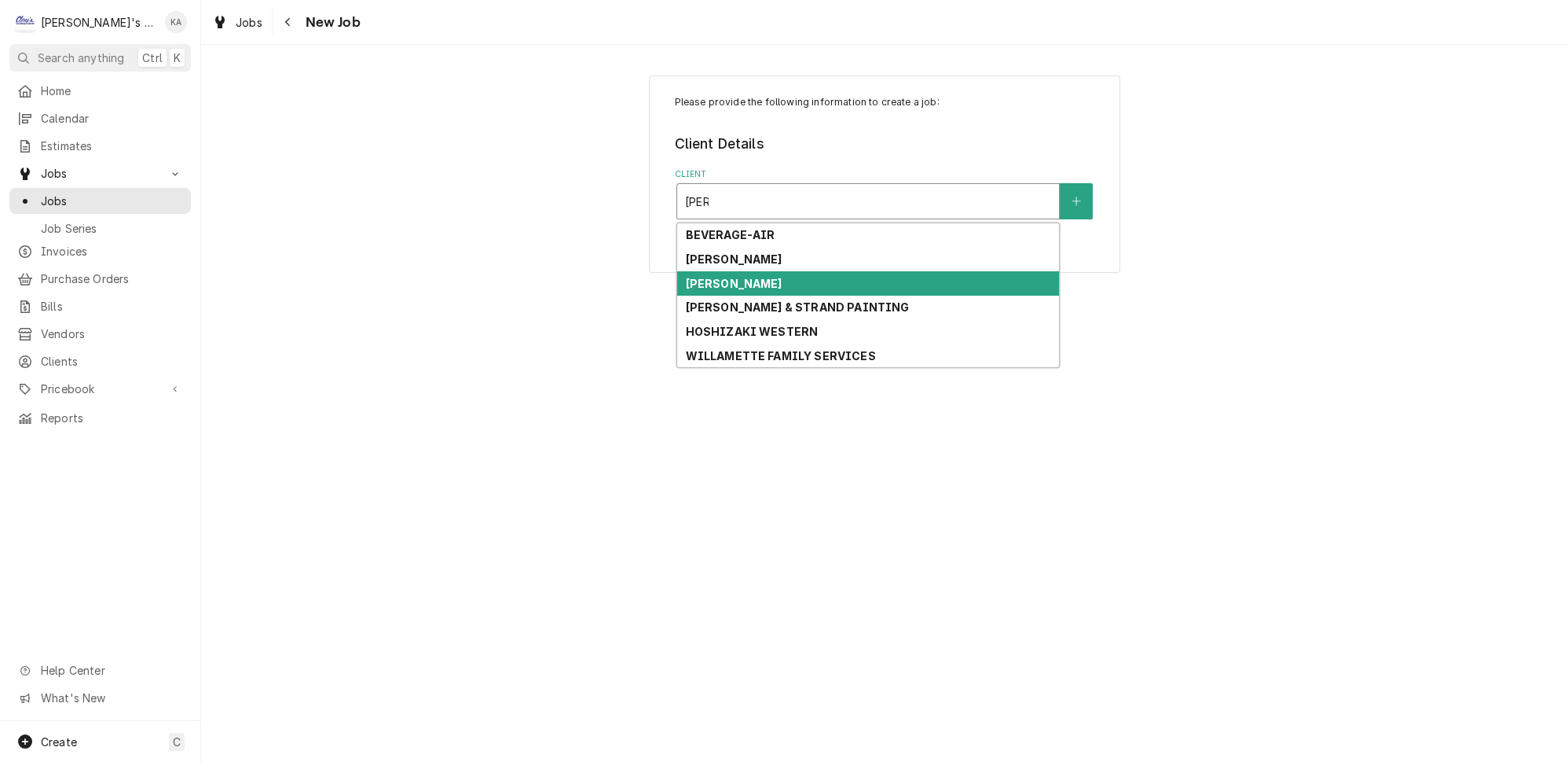
click at [766, 272] on div "[PERSON_NAME]" at bounding box center [868, 283] width 382 height 24
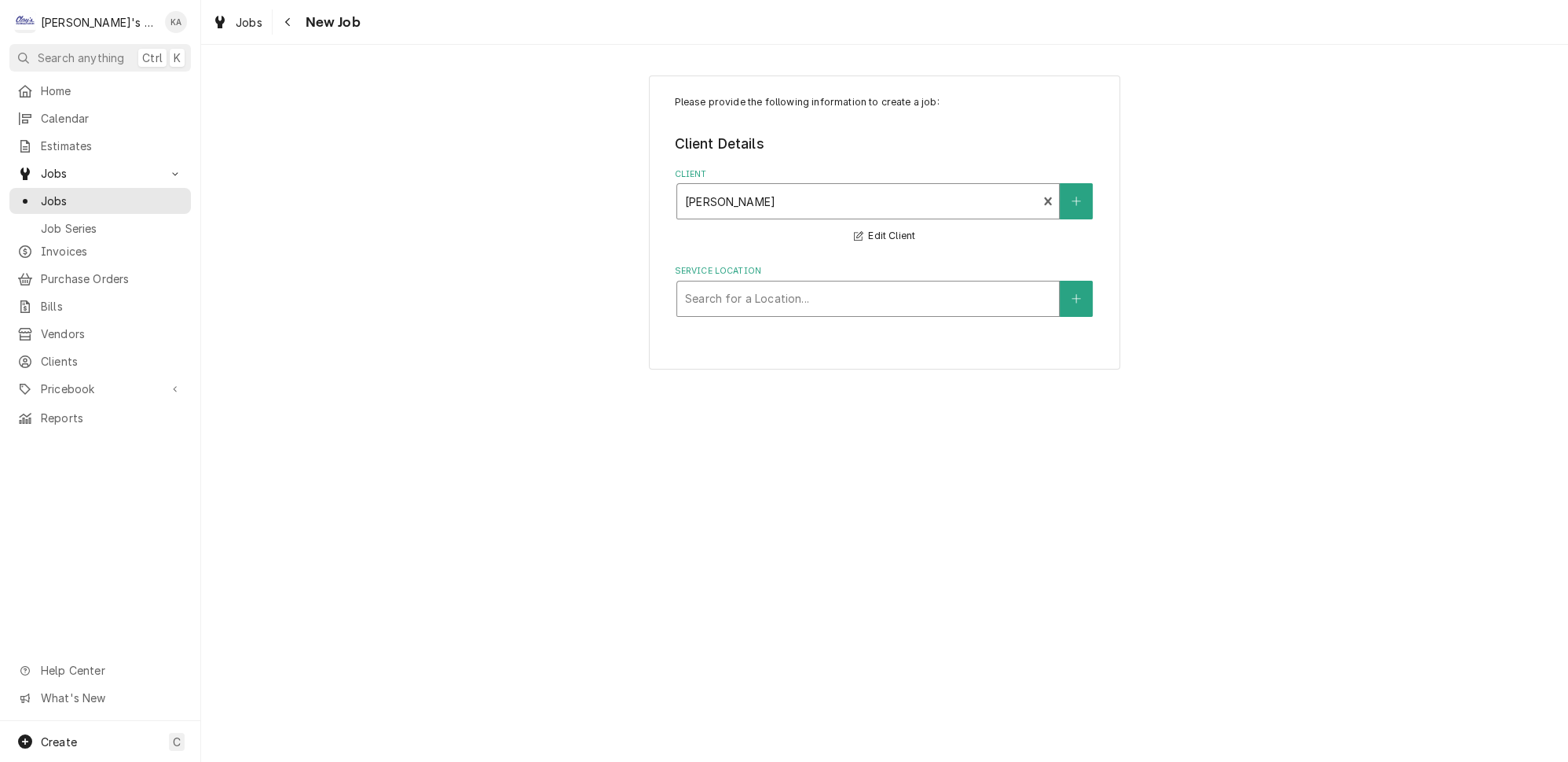
click at [766, 294] on div "Service Location" at bounding box center [868, 298] width 366 height 28
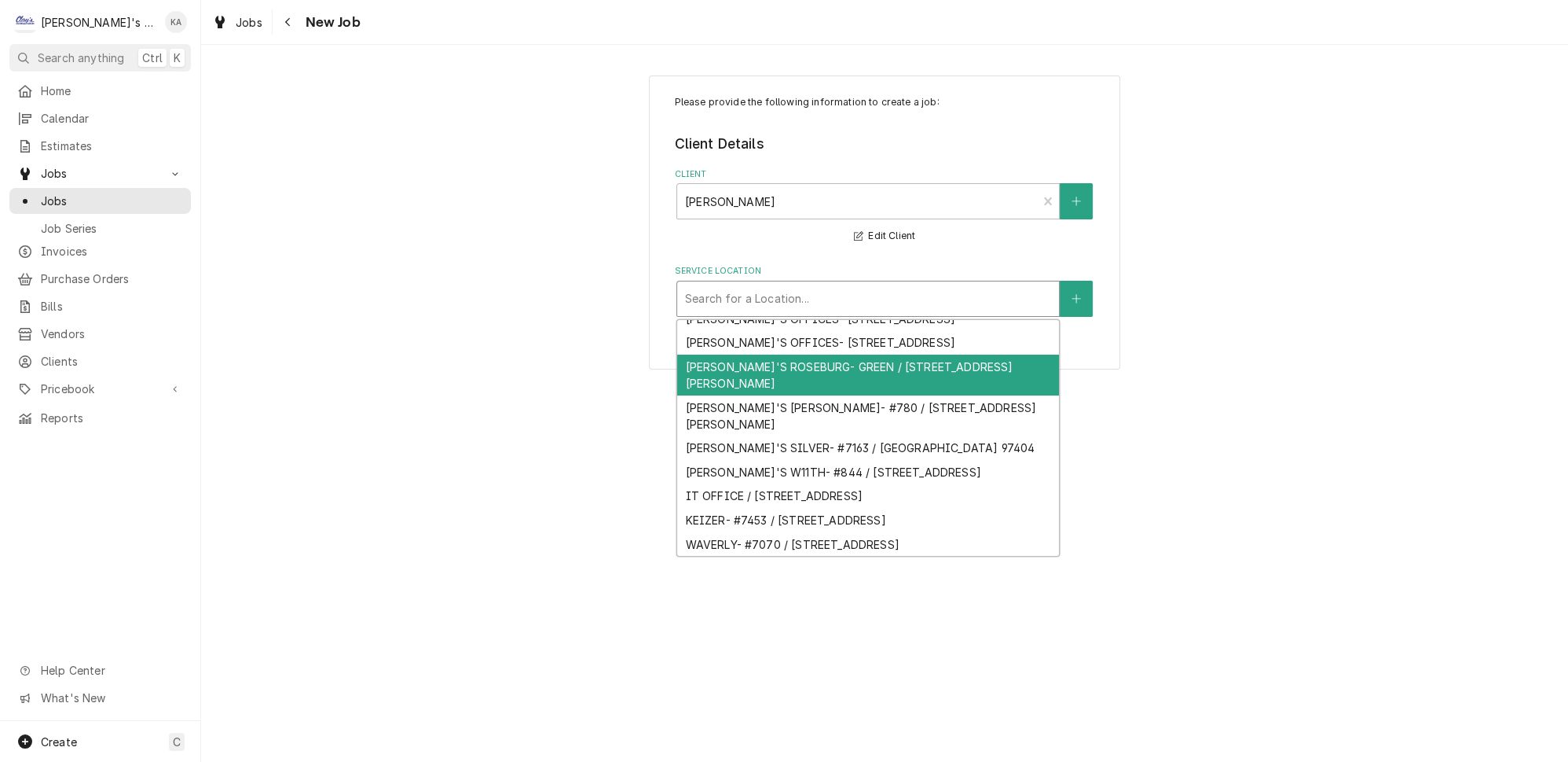
scroll to position [272, 0]
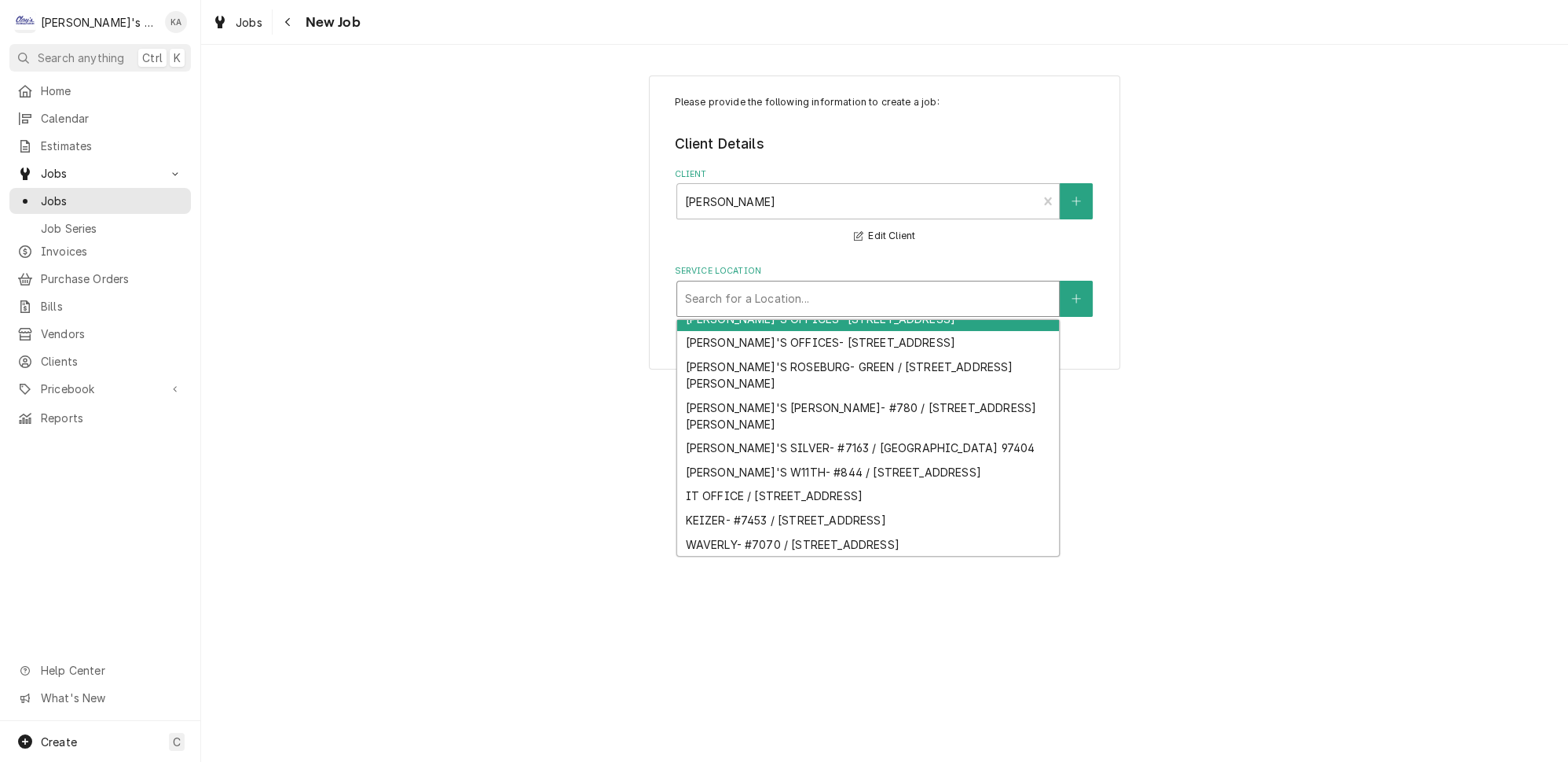
click at [779, 331] on div "CARL'S OFFICES- 871 / 871 COUNTRY CLUB RD, EUGENE, OR 97401" at bounding box center [868, 318] width 382 height 24
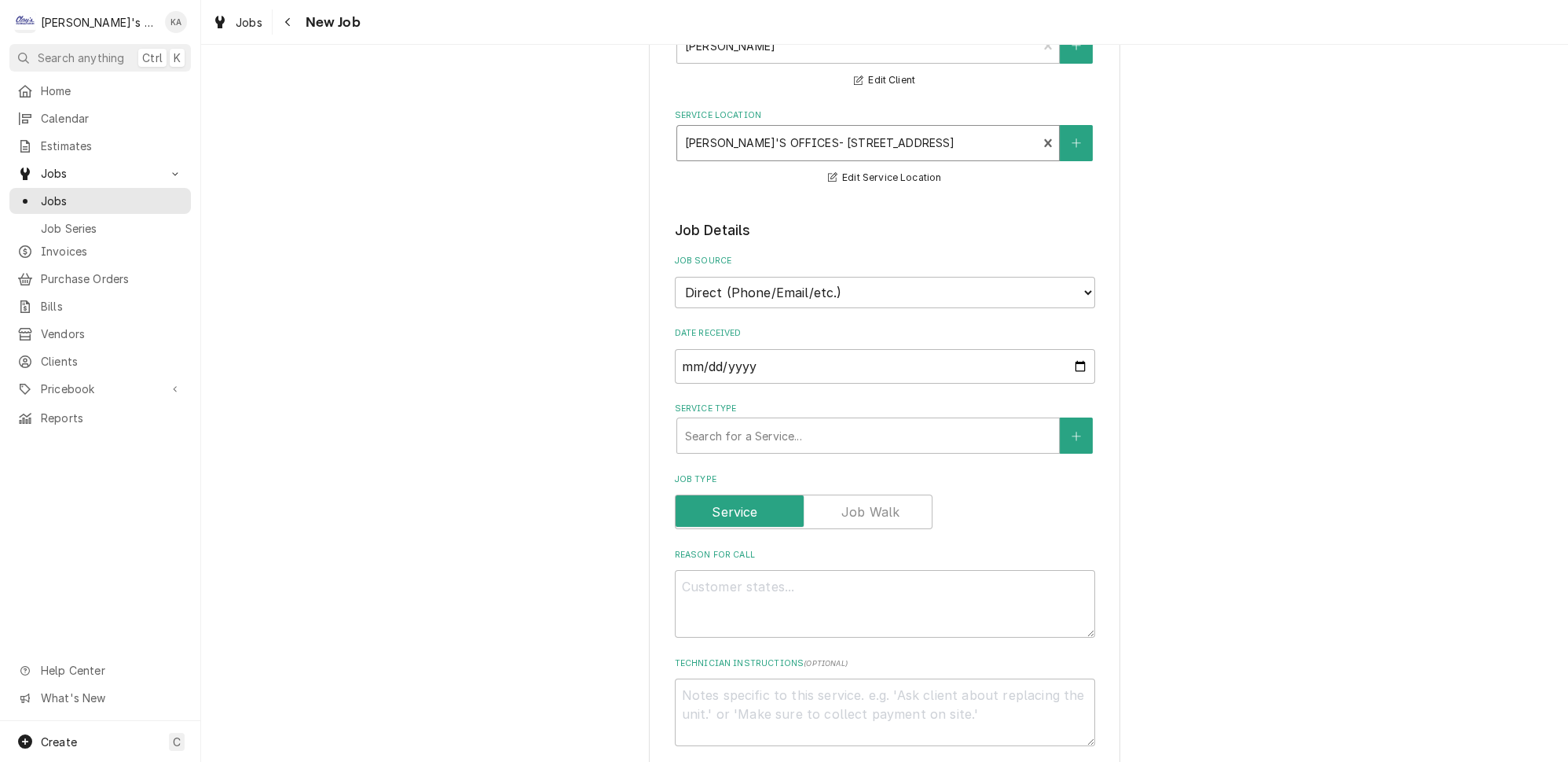
scroll to position [214, 0]
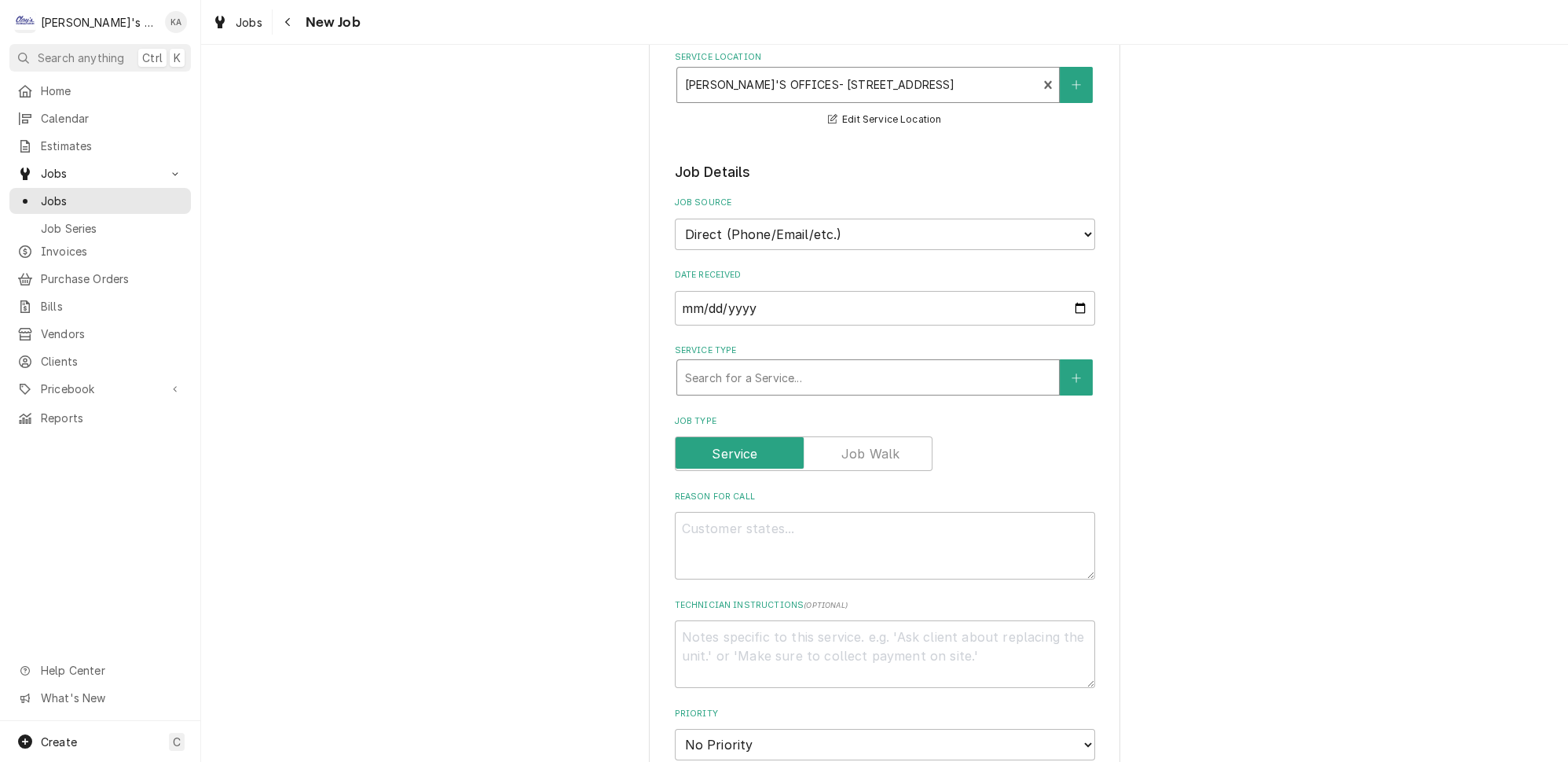
click at [770, 363] on div "Service Type" at bounding box center [868, 377] width 366 height 28
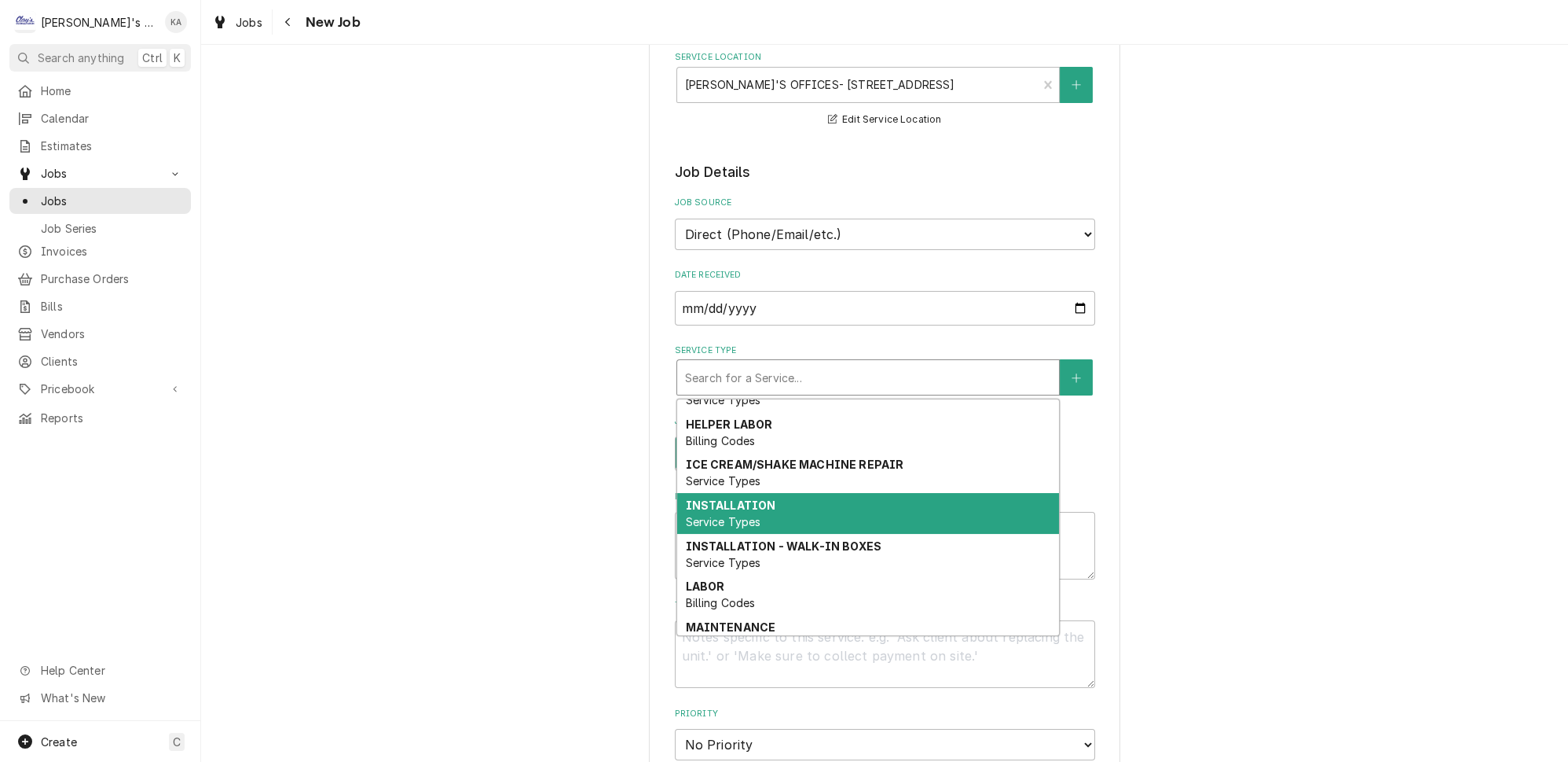
scroll to position [144, 0]
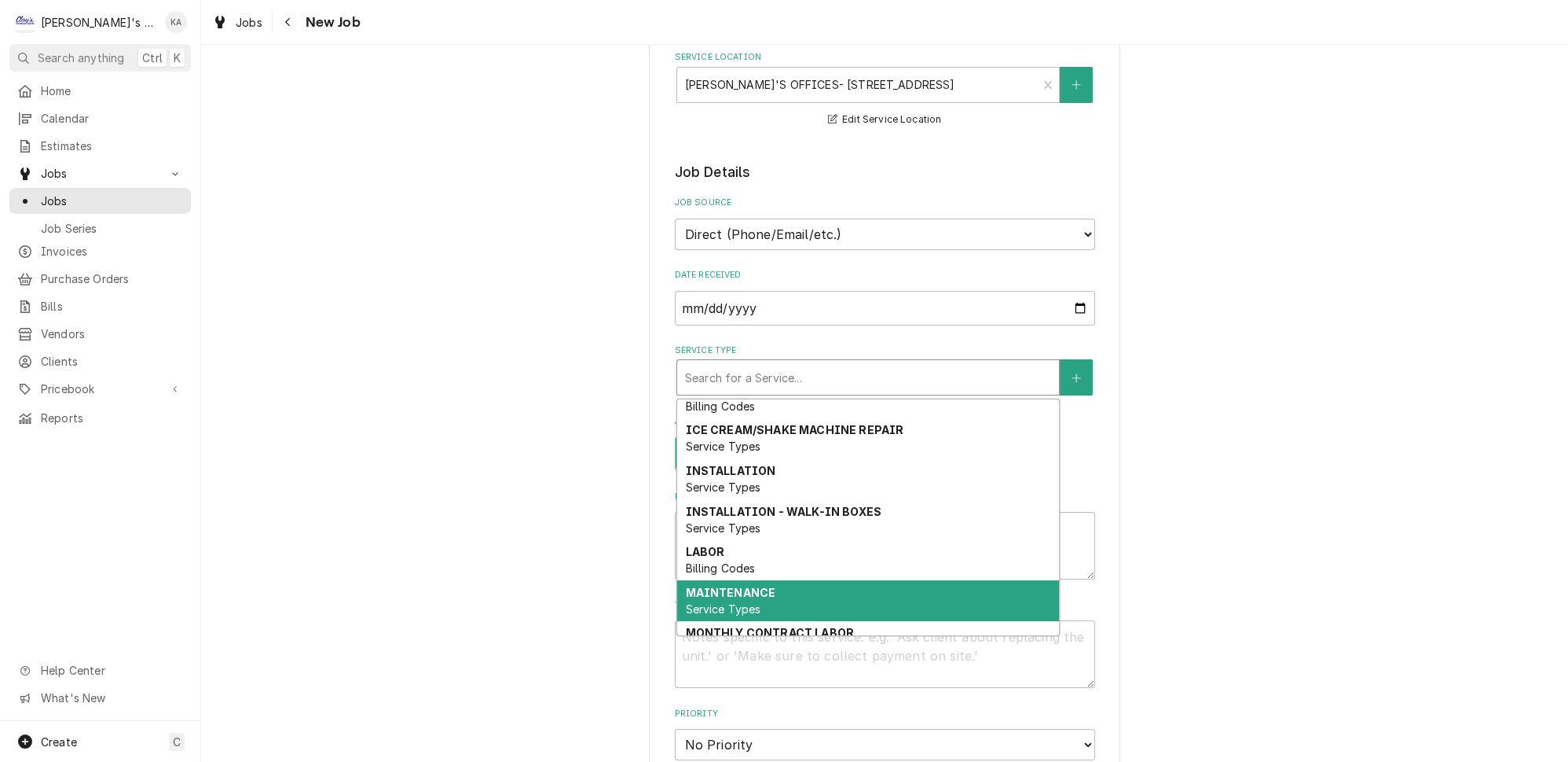
click at [738, 586] on strong "MAINTENANCE" at bounding box center [730, 593] width 91 height 14
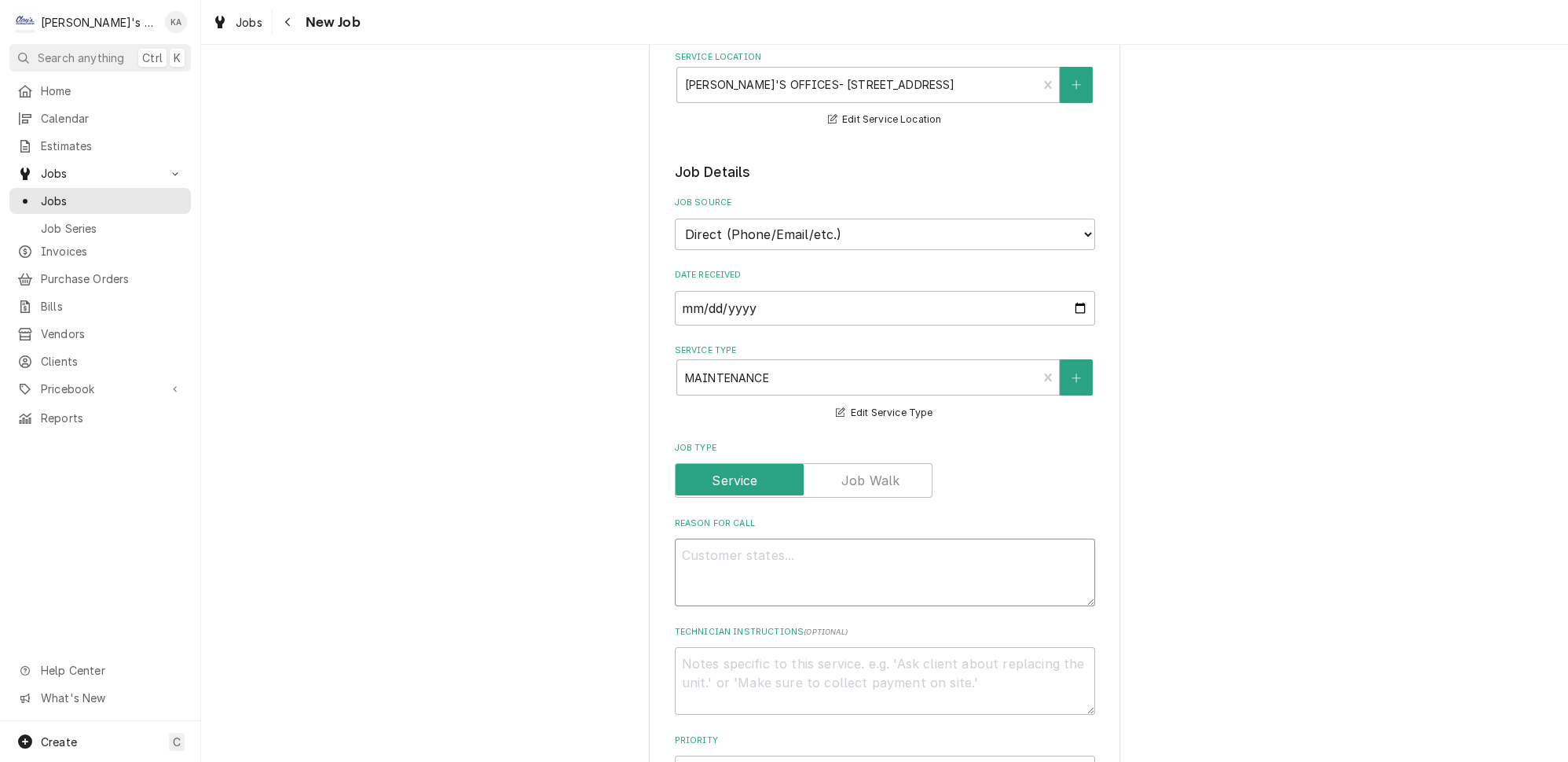
click at [738, 557] on textarea "Reason For Call" at bounding box center [885, 572] width 421 height 67
type textarea "x"
type textarea "P"
type textarea "x"
type textarea "PE"
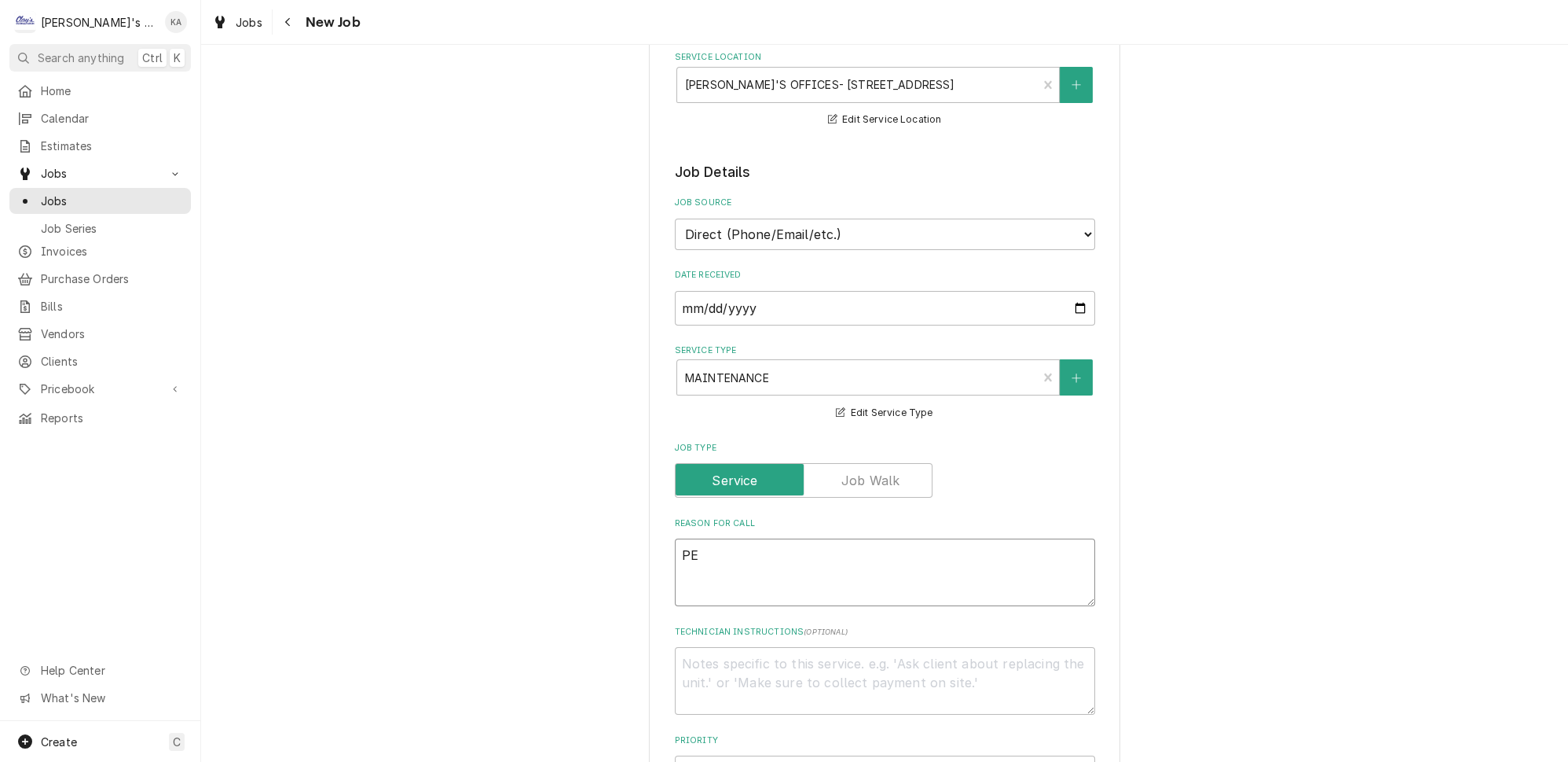
type textarea "x"
type textarea "PER"
type textarea "x"
type textarea "PERF"
type textarea "x"
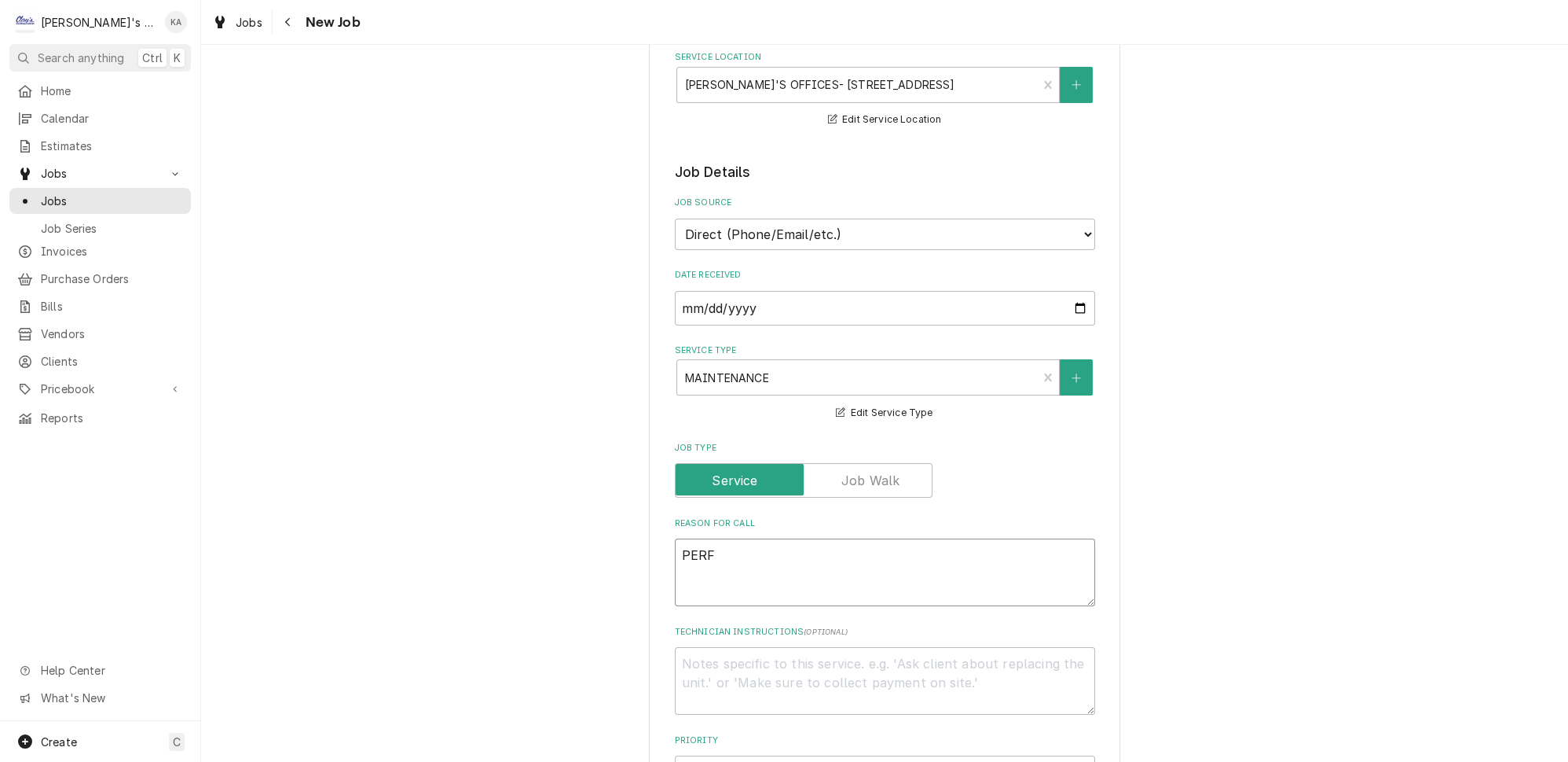
type textarea "PERFO"
type textarea "x"
type textarea "PERFOR"
type textarea "x"
type textarea "PERFORM"
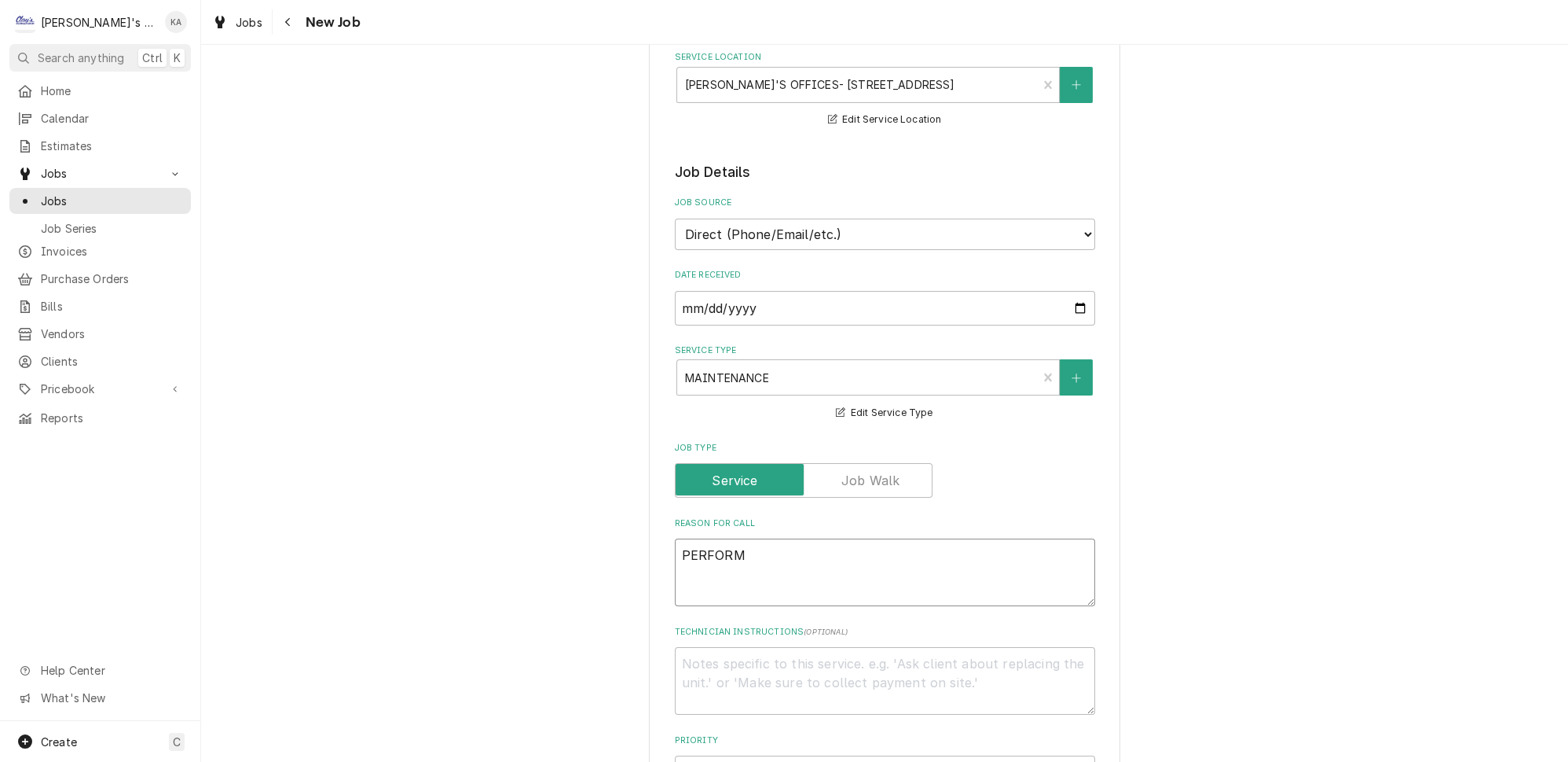
type textarea "x"
type textarea "PERFORM"
type textarea "x"
type textarea "PERFORM O"
type textarea "x"
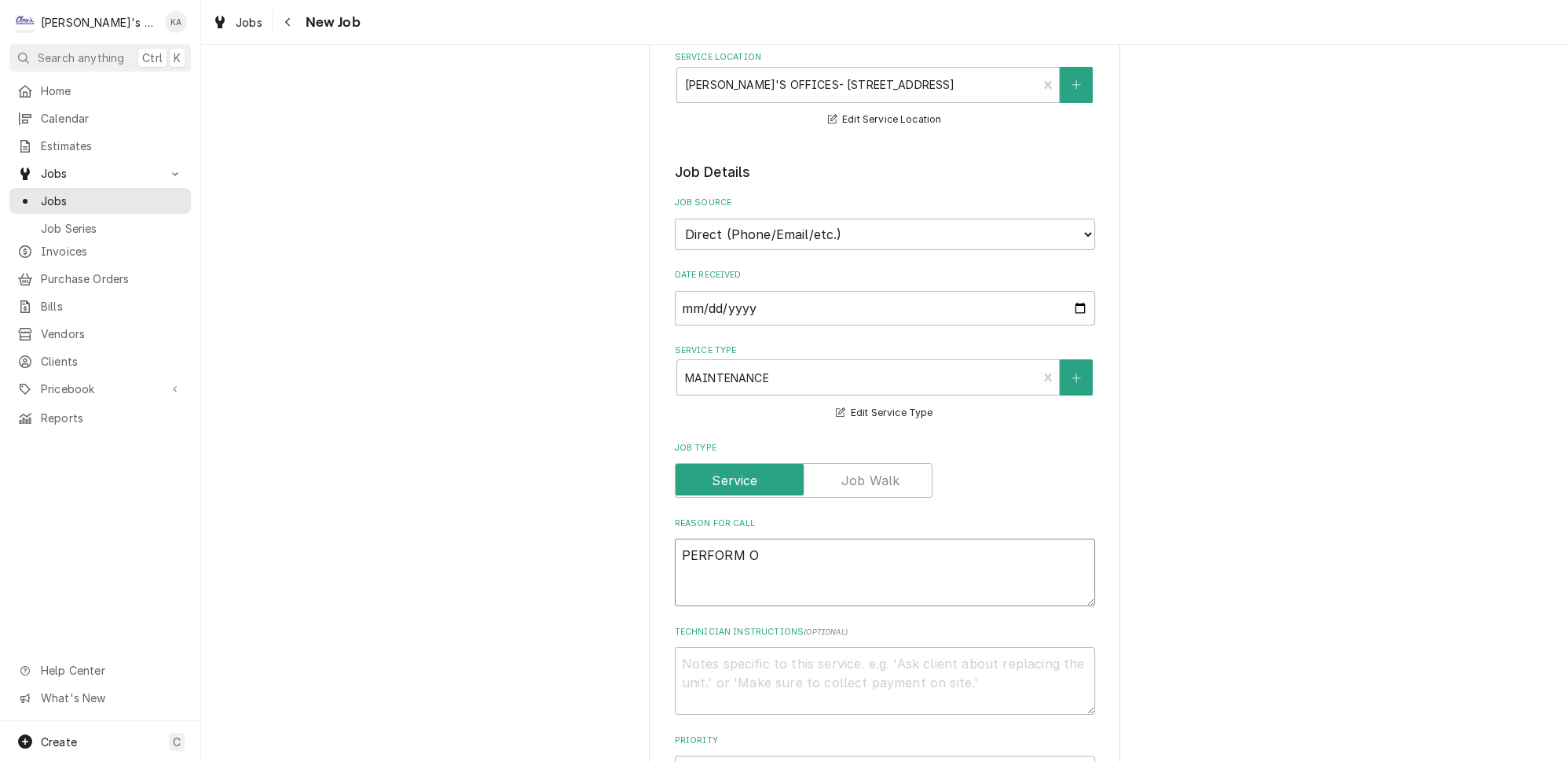
type textarea "PERFORM OC"
type textarea "x"
type textarea "PERFORM OCT"
type textarea "x"
type textarea "PERFORM OCTO"
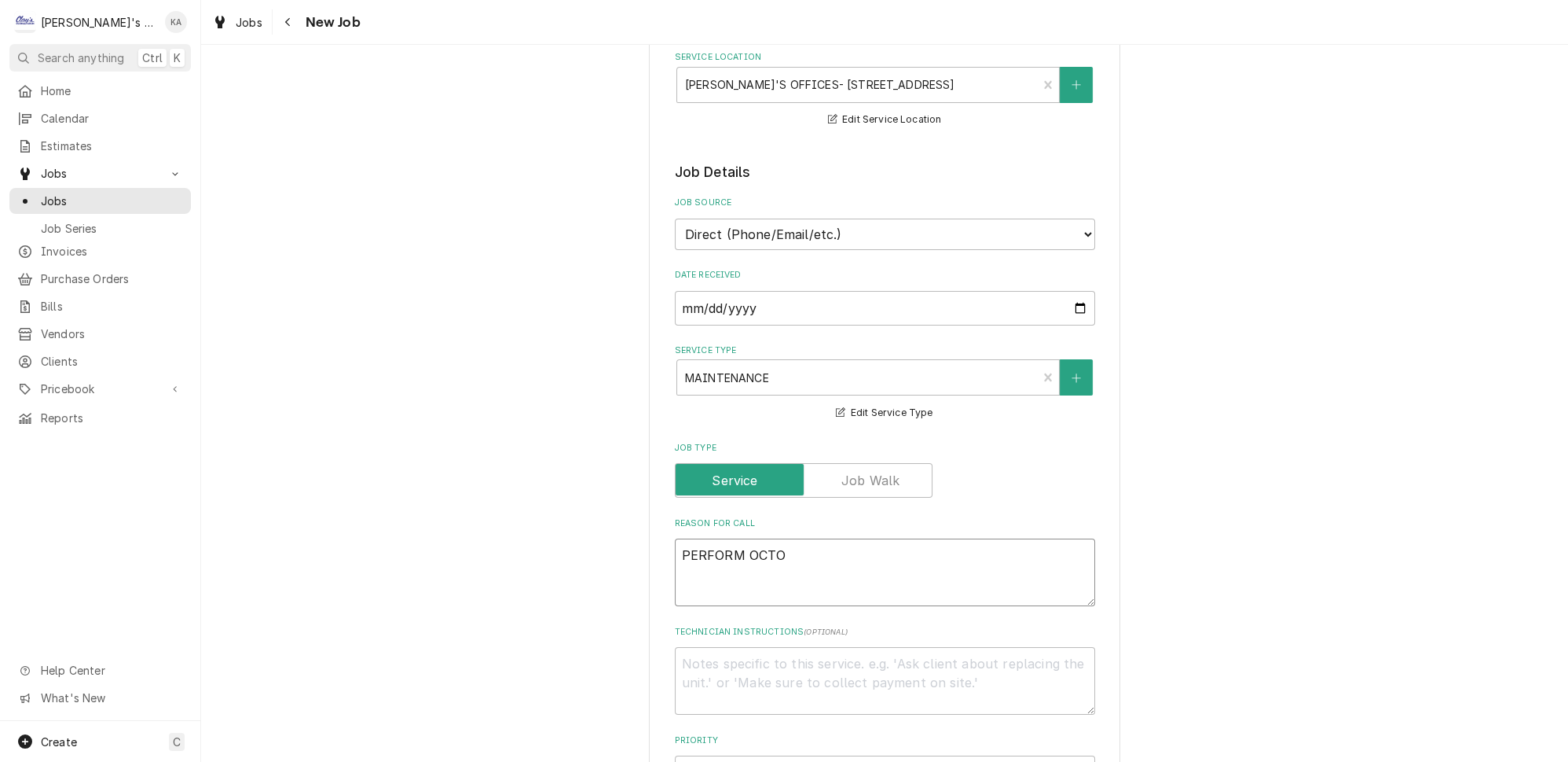
type textarea "x"
type textarea "PERFORM OCTOB"
type textarea "x"
type textarea "PERFORM OCTOBE"
type textarea "x"
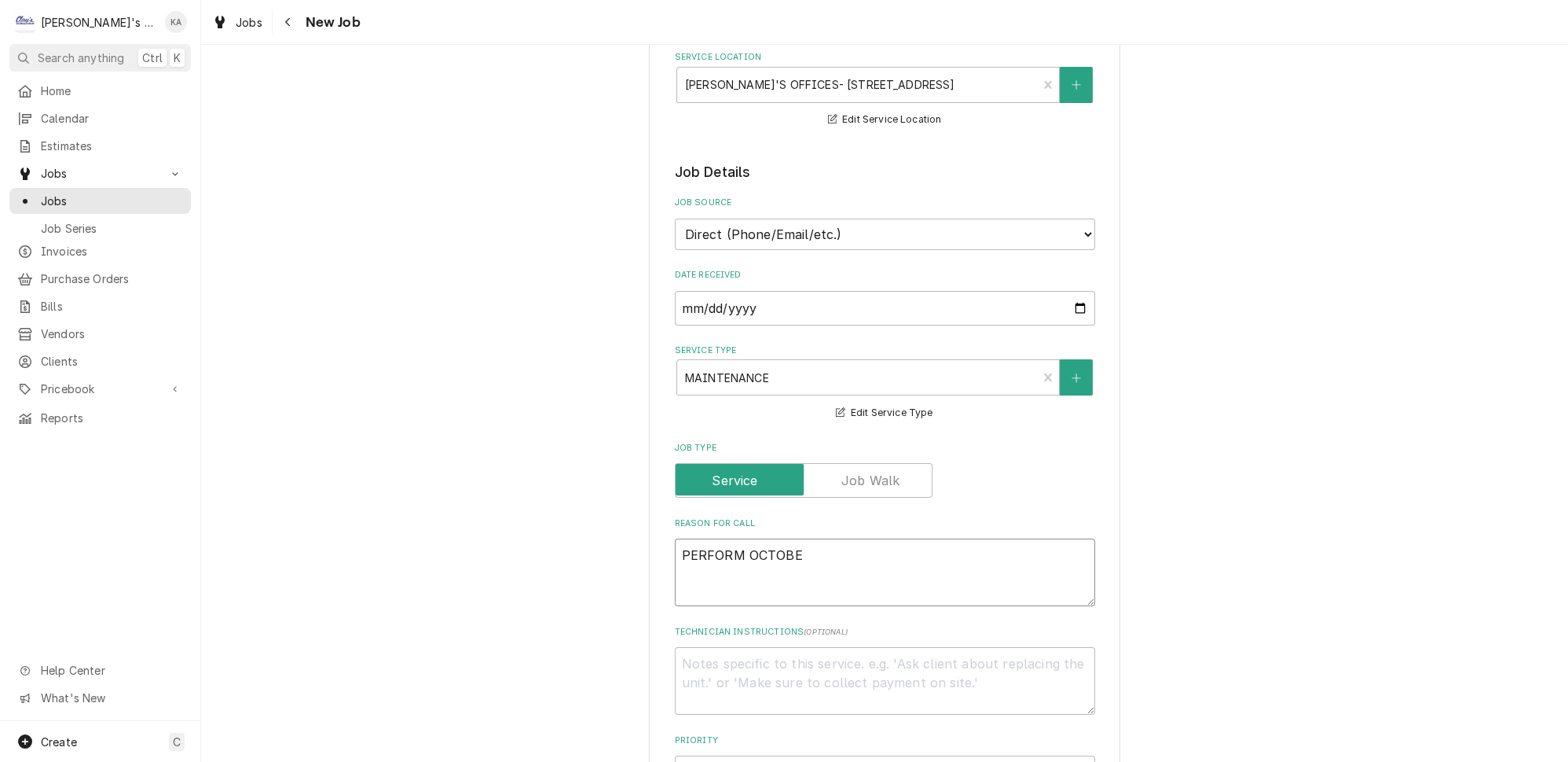
type textarea "PERFORM OCTOBER"
type textarea "x"
type textarea "PERFORM OCTOBER"
type textarea "x"
type textarea "PERFORM OCTOBER M"
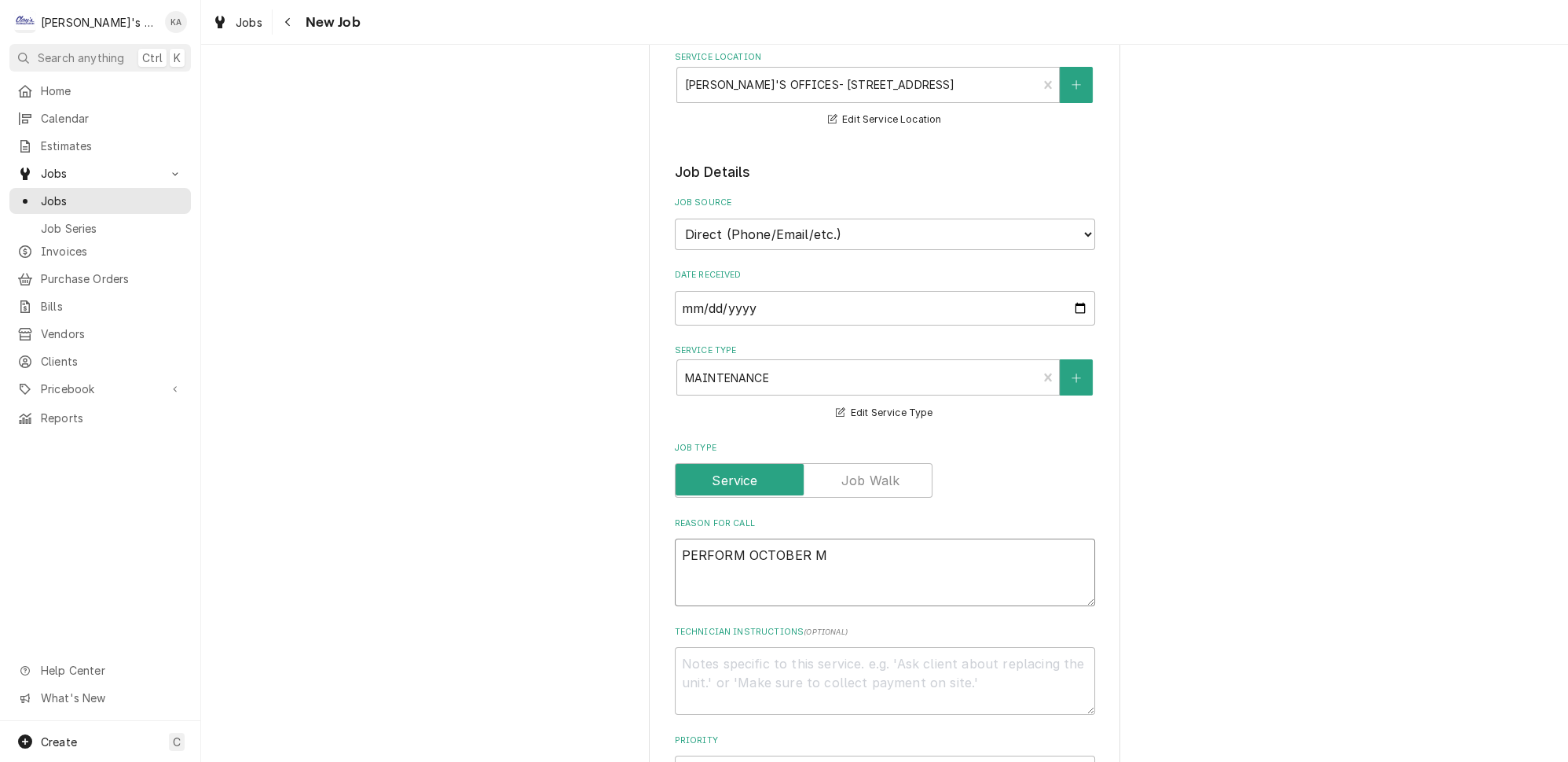
type textarea "x"
type textarea "PERFORM OCTOBER MA"
type textarea "x"
type textarea "PERFORM OCTOBER MAI"
type textarea "x"
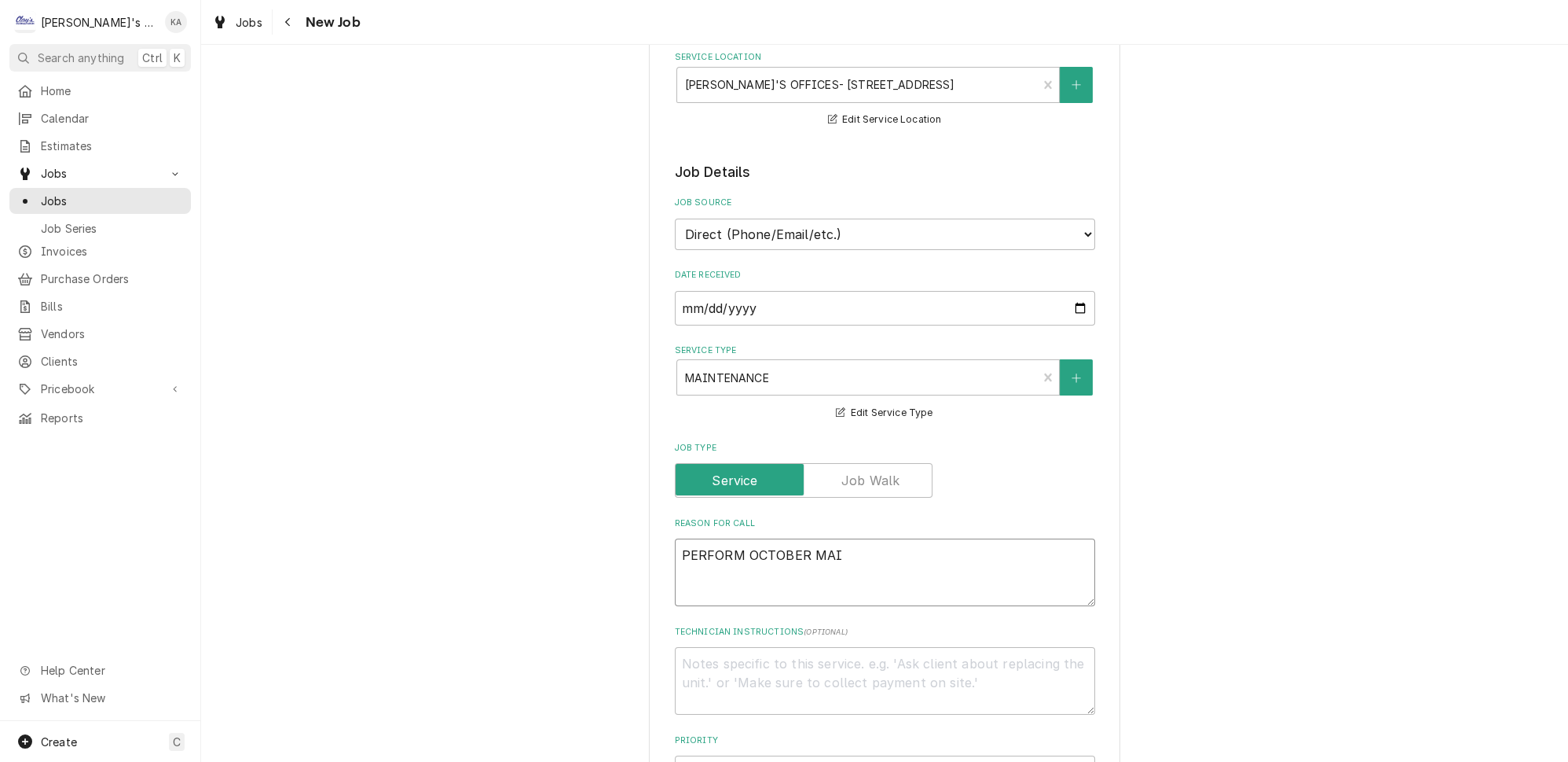
type textarea "PERFORM OCTOBER MAIN"
type textarea "x"
type textarea "PERFORM OCTOBER MAINT"
type textarea "x"
type textarea "PERFORM OCTOBER MAINTE"
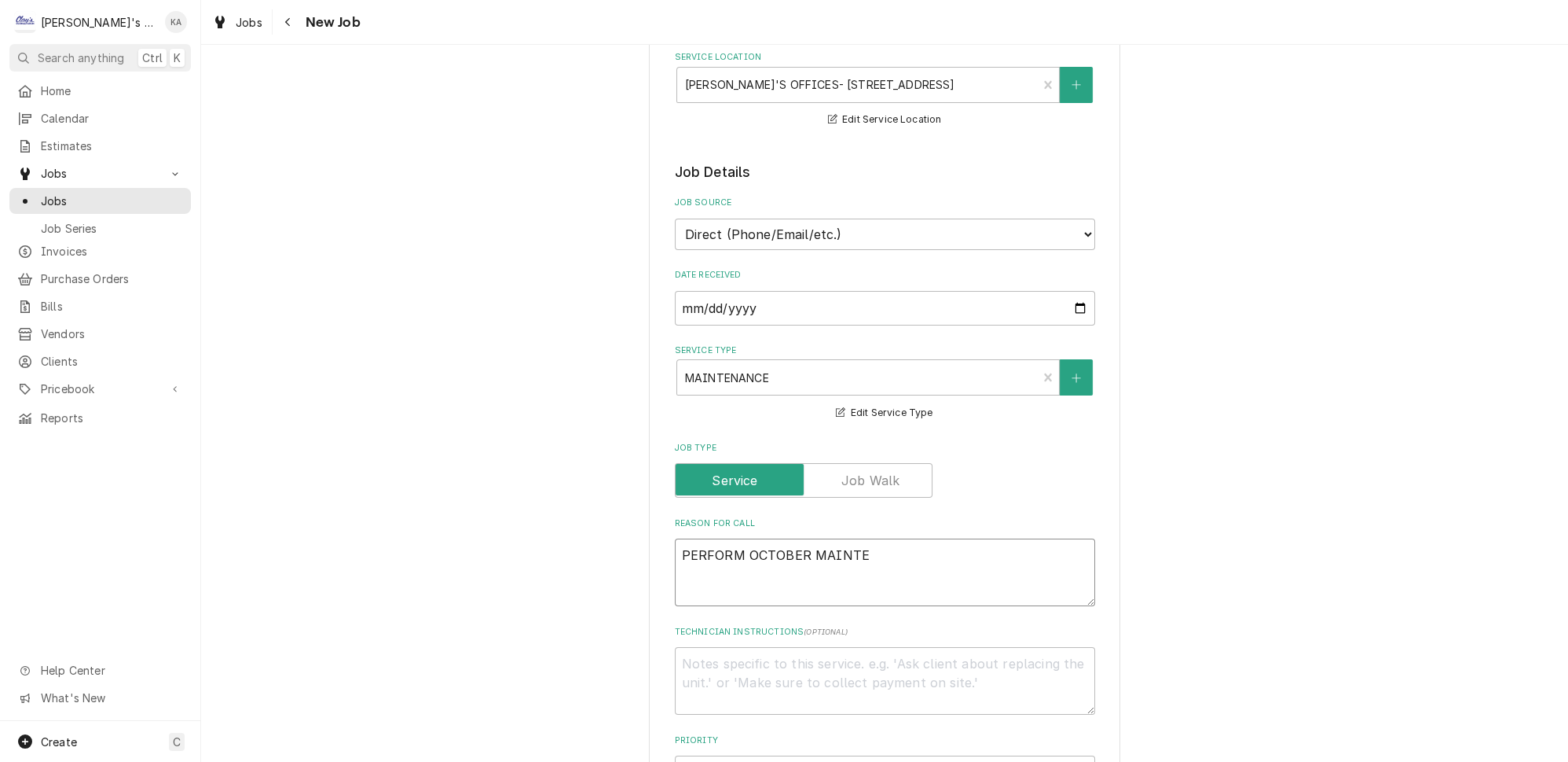
type textarea "x"
type textarea "PERFORM OCTOBER MAINTEN"
type textarea "x"
type textarea "PERFORM OCTOBER MAINTENA"
type textarea "x"
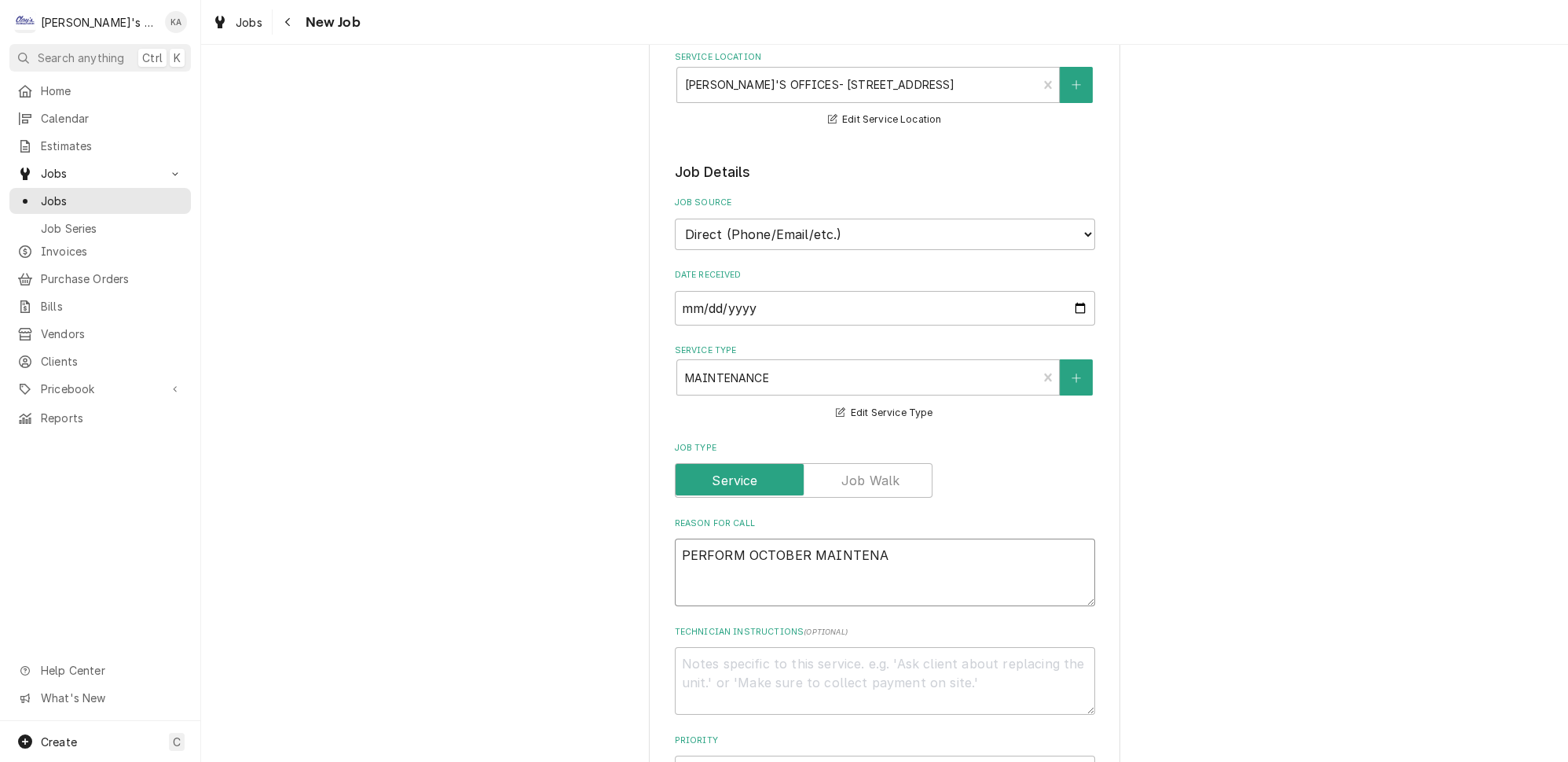
type textarea "PERFORM OCTOBER MAINTENAN"
type textarea "x"
type textarea "PERFORM OCTOBER MAINTENANC"
type textarea "x"
type textarea "PERFORM OCTOBER MAINTENANCE"
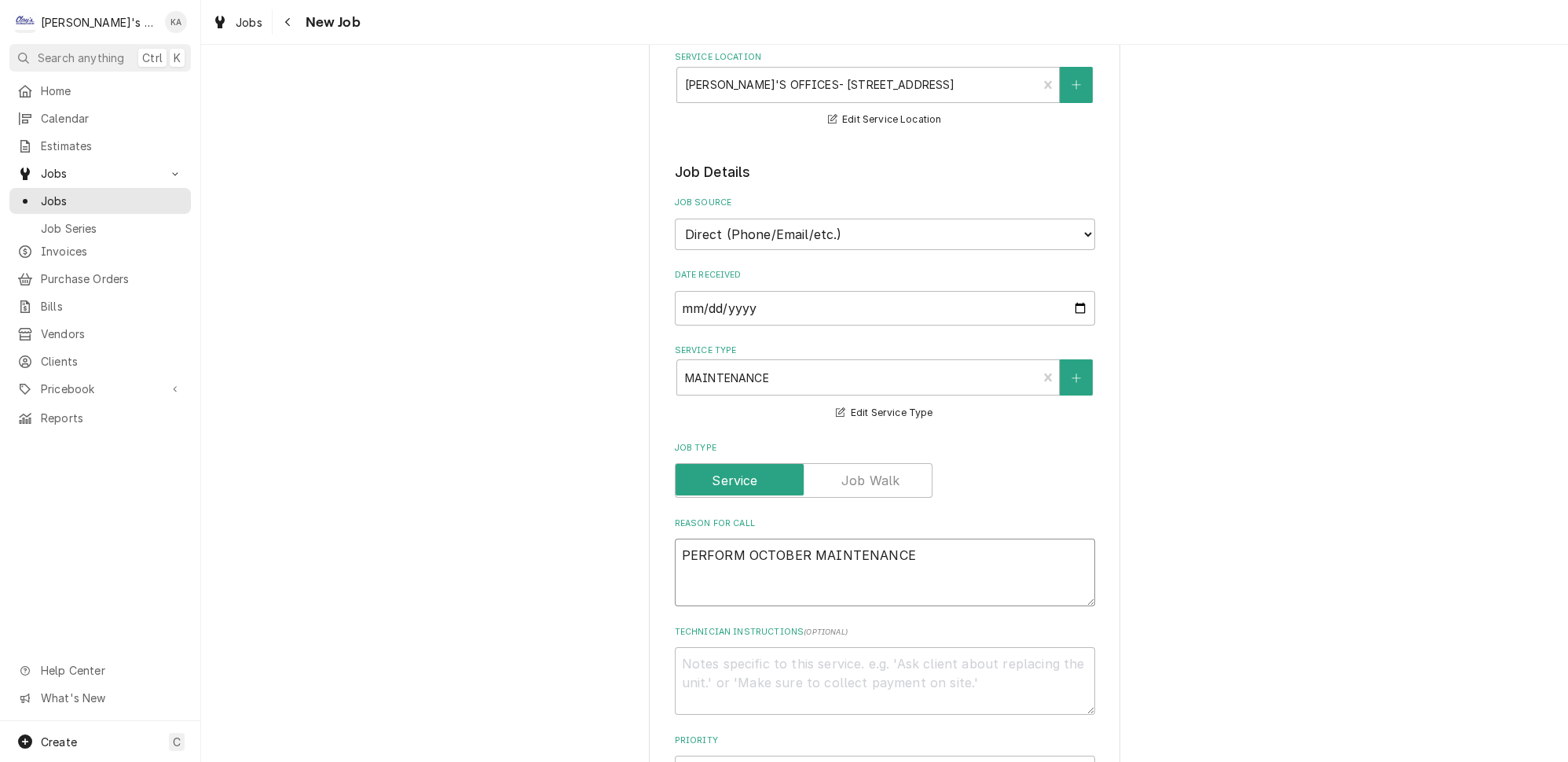
type textarea "x"
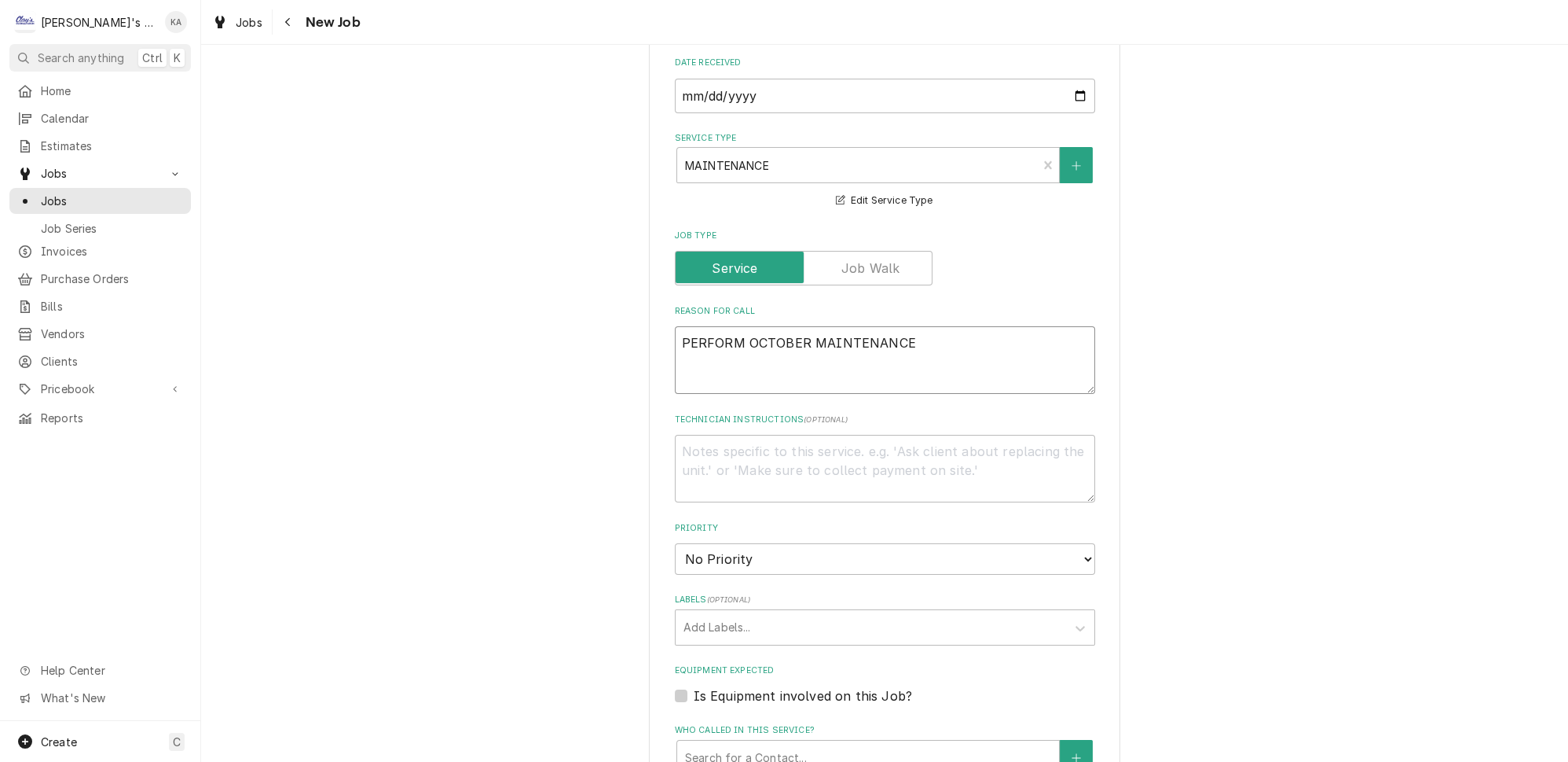
scroll to position [429, 0]
drag, startPoint x: 753, startPoint y: 320, endPoint x: 626, endPoint y: 332, distance: 127.6
click at [626, 332] on div "Please provide the following information to create a job: Client Details Client…" at bounding box center [885, 452] width 1367 height 1640
click at [784, 349] on textarea "PERFORM OCTOBER MAINTENANCE" at bounding box center [885, 358] width 421 height 67
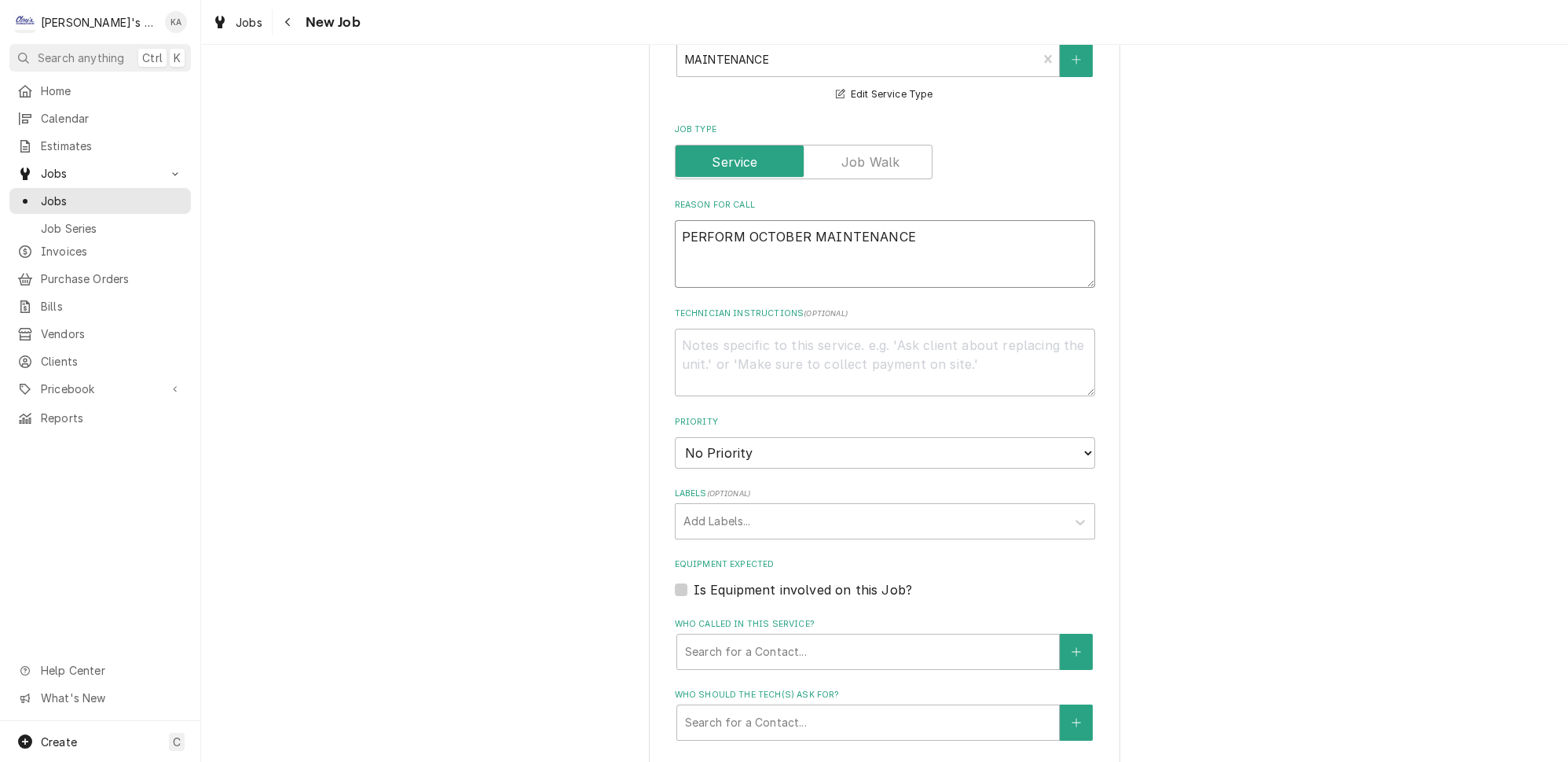
scroll to position [572, 0]
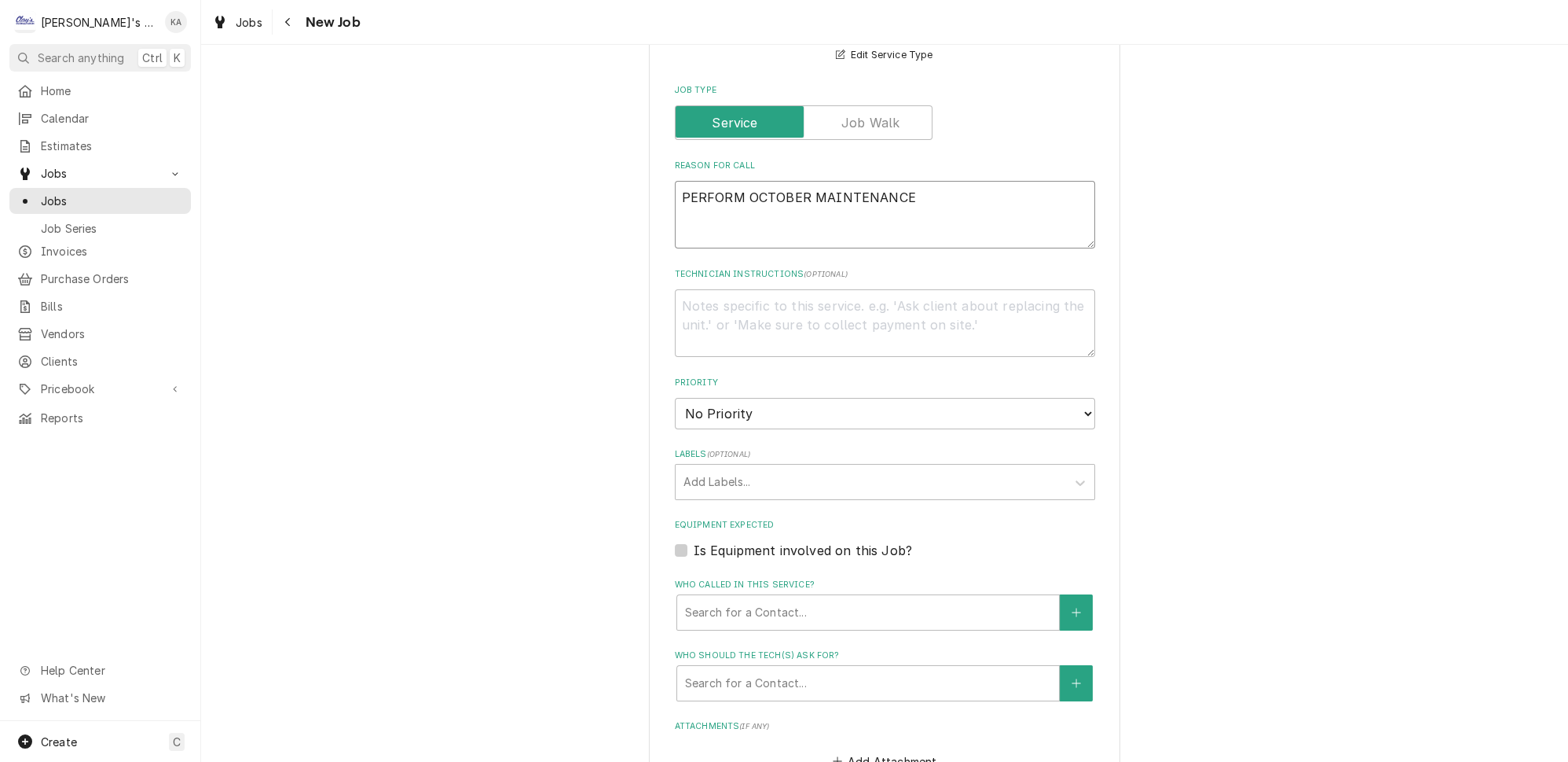
type textarea "PERFORM OCTOBER MAINTENANCE"
click at [780, 410] on select "No Priority Urgent High Medium Low" at bounding box center [885, 413] width 421 height 31
click at [785, 398] on select "No Priority Urgent High Medium Low" at bounding box center [885, 413] width 421 height 31
select select "2"
click at [675, 398] on select "No Priority Urgent High Medium Low" at bounding box center [885, 413] width 421 height 31
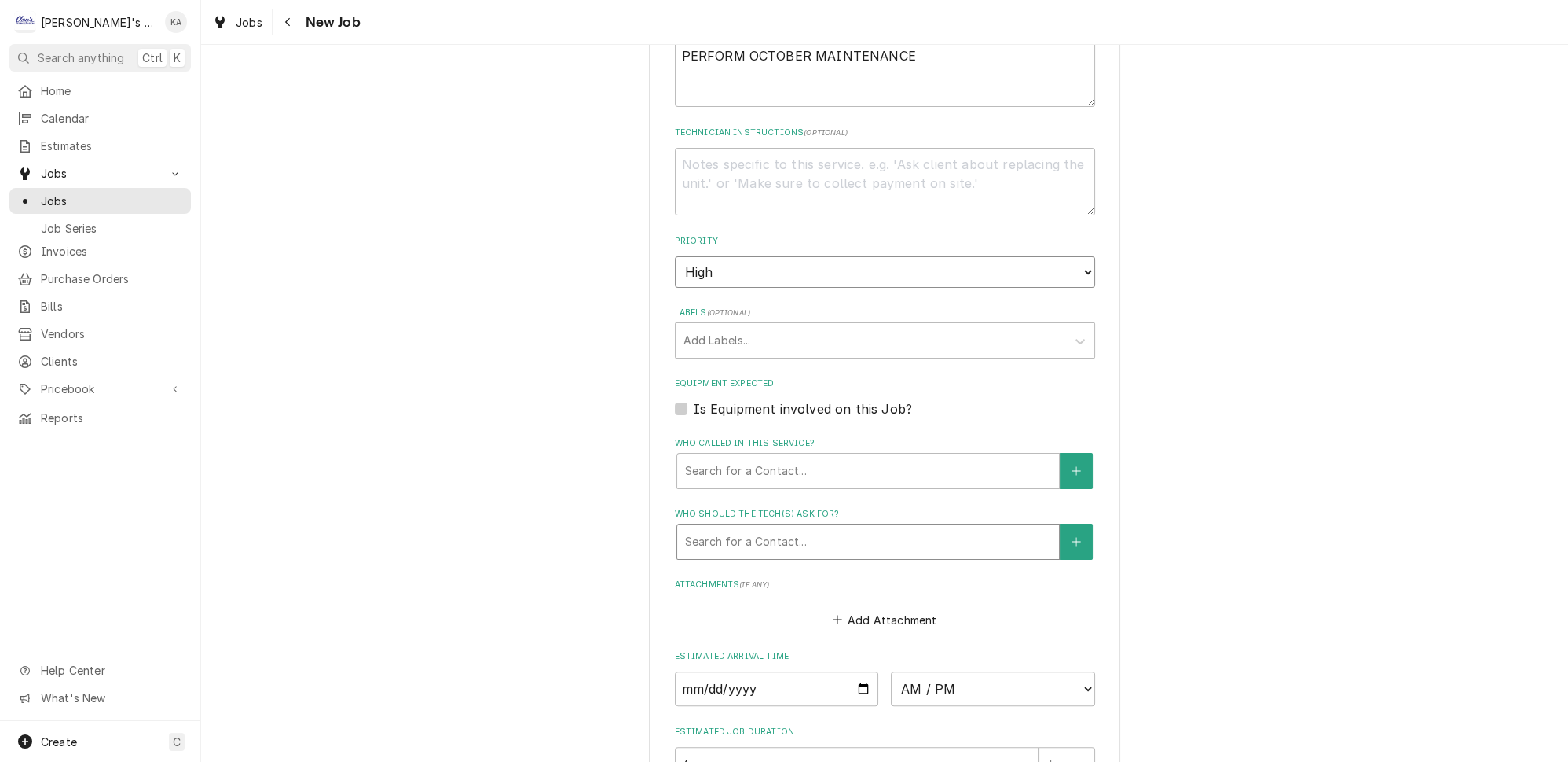
type textarea "x"
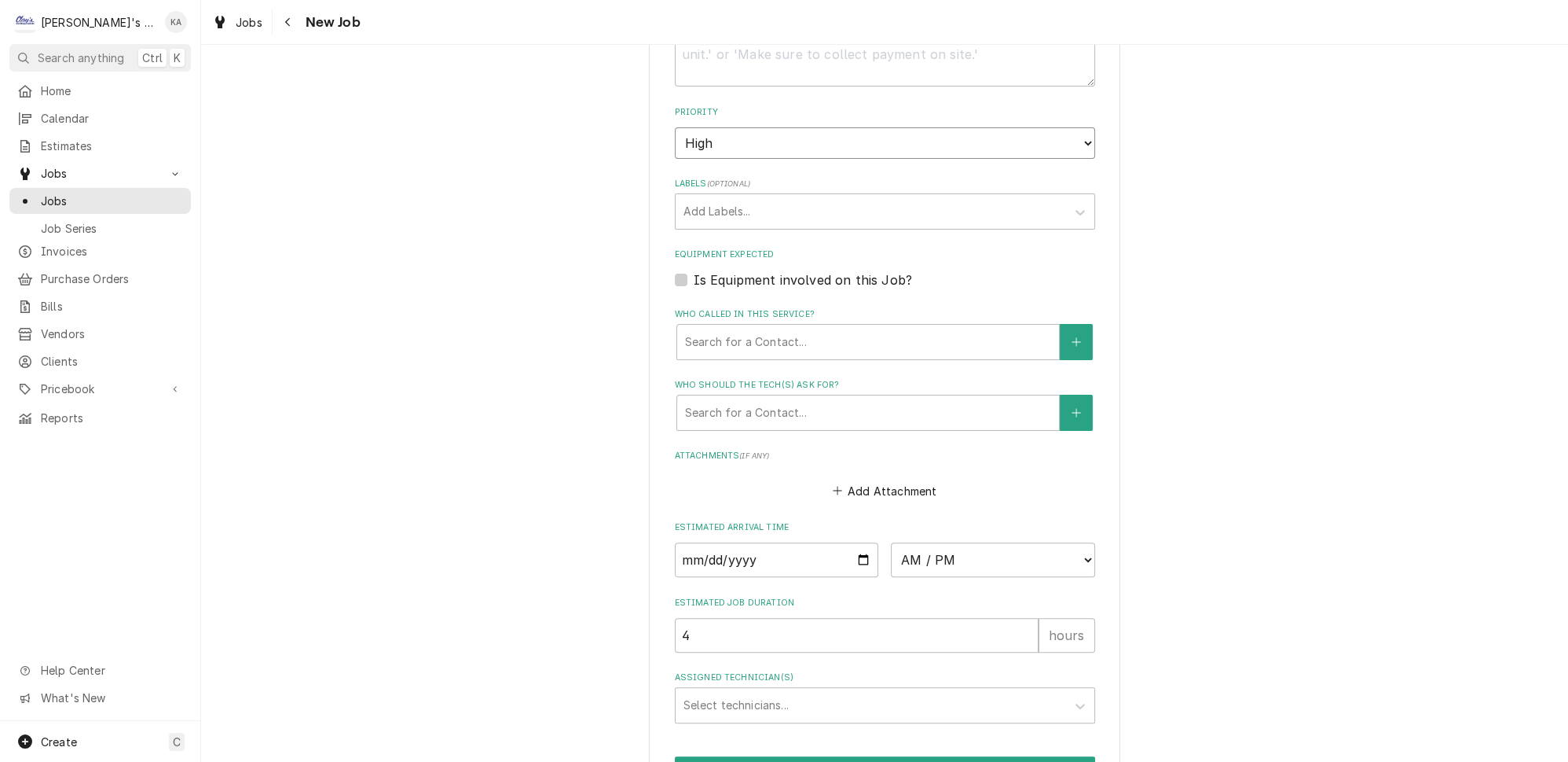
scroll to position [913, 0]
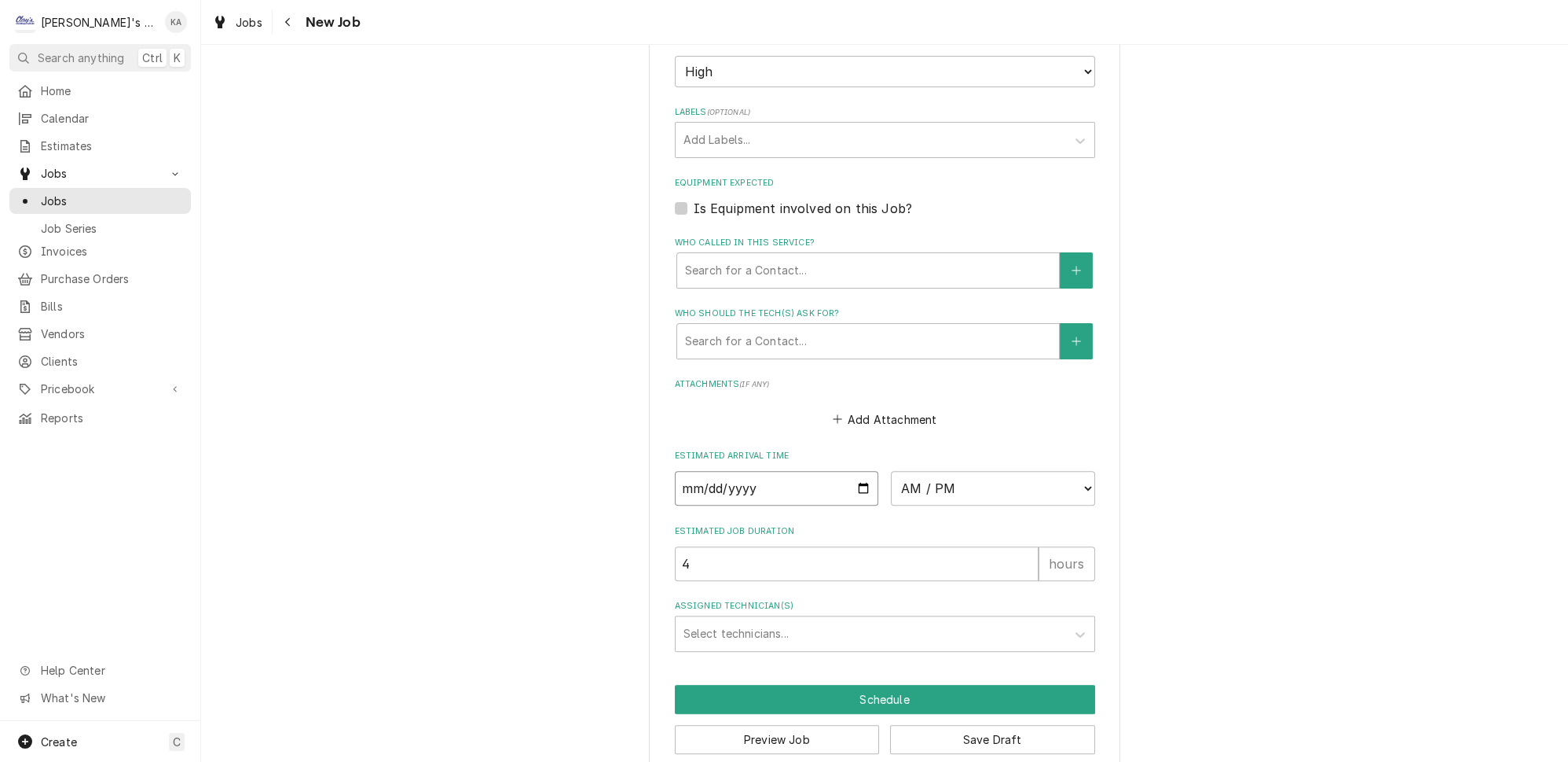
click at [847, 471] on input "Date" at bounding box center [776, 487] width 204 height 34
type input "2025-10-10"
type textarea "x"
click at [954, 478] on select "AM / PM 6:00 AM 6:15 AM 6:30 AM 6:45 AM 7:00 AM 7:15 AM 7:30 AM 7:45 AM 8:00 AM…" at bounding box center [993, 487] width 204 height 34
select select "12:00:00"
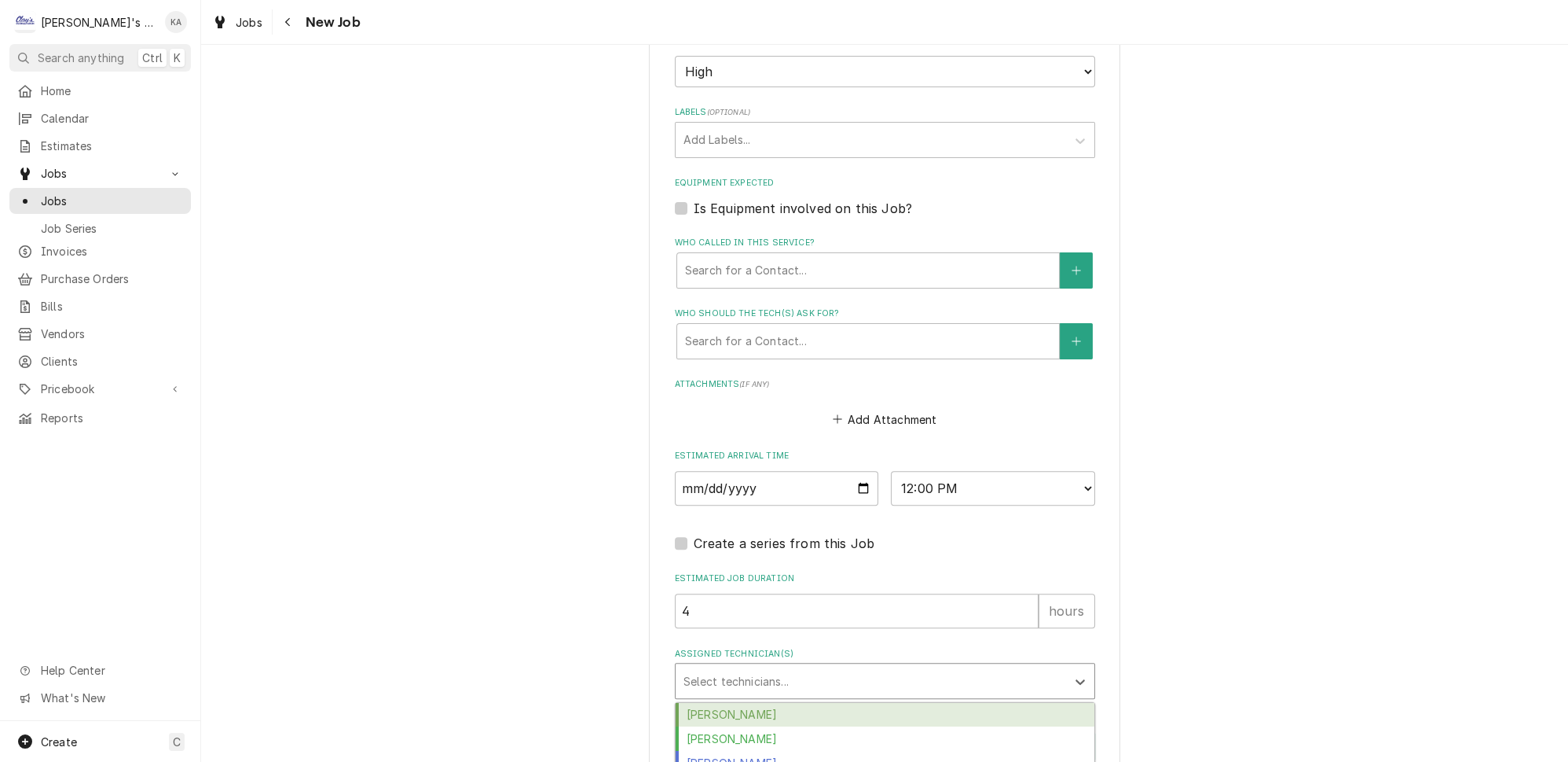
click at [787, 666] on div "Assigned Technician(s)" at bounding box center [871, 680] width 375 height 28
click at [770, 702] on div "Cameron Ward" at bounding box center [885, 714] width 419 height 24
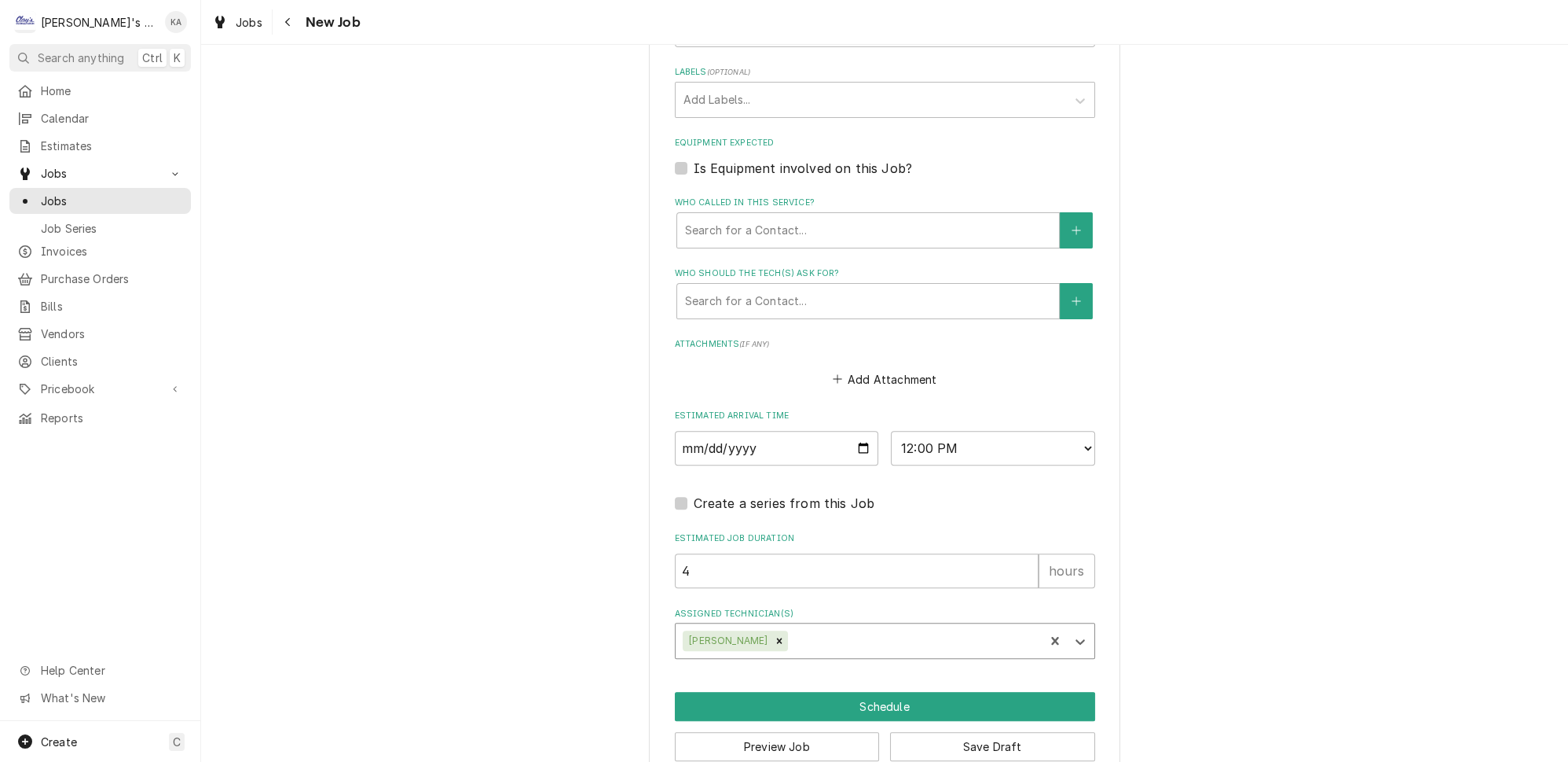
scroll to position [958, 0]
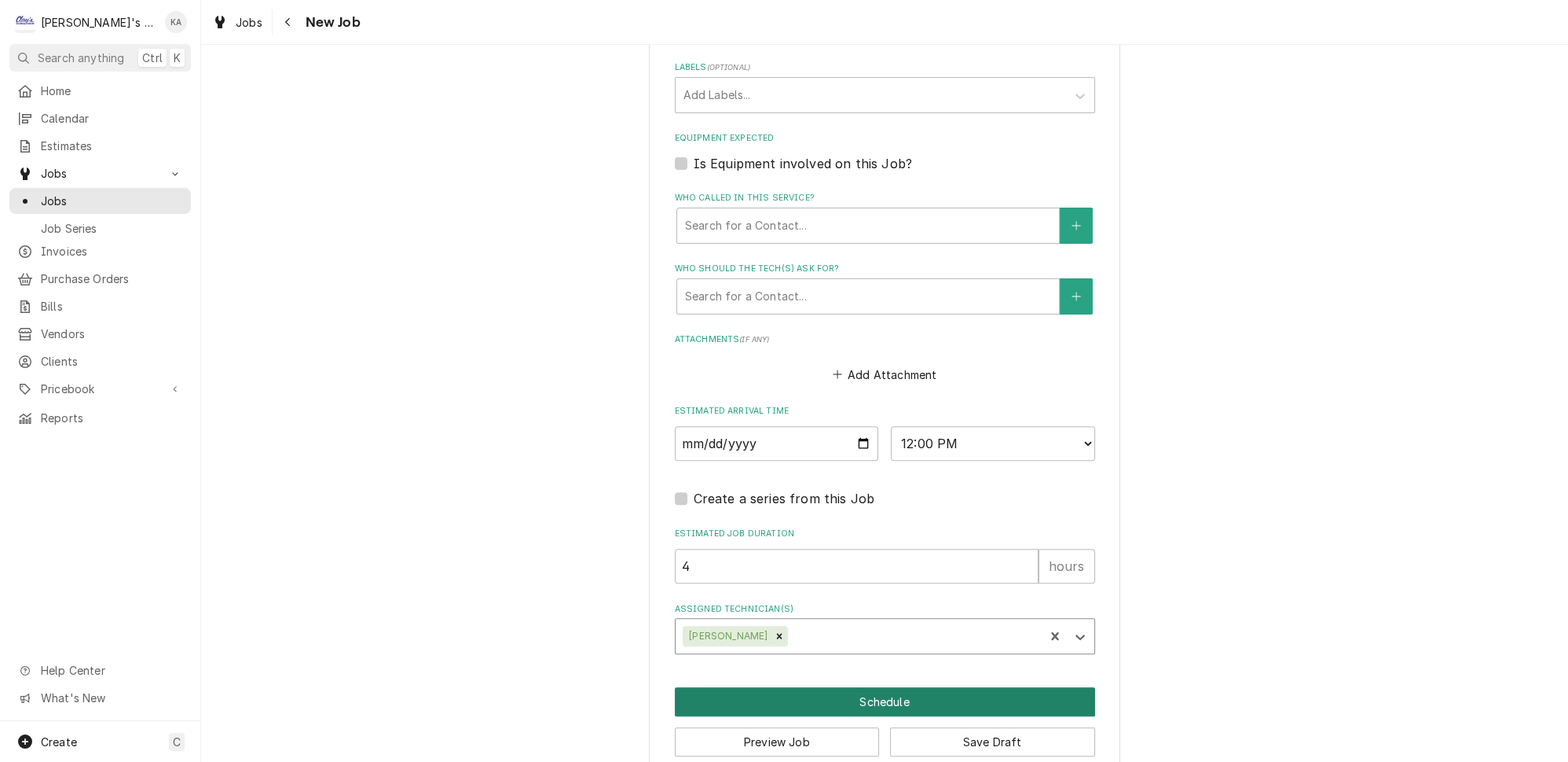
click at [868, 687] on button "Schedule" at bounding box center [885, 701] width 421 height 29
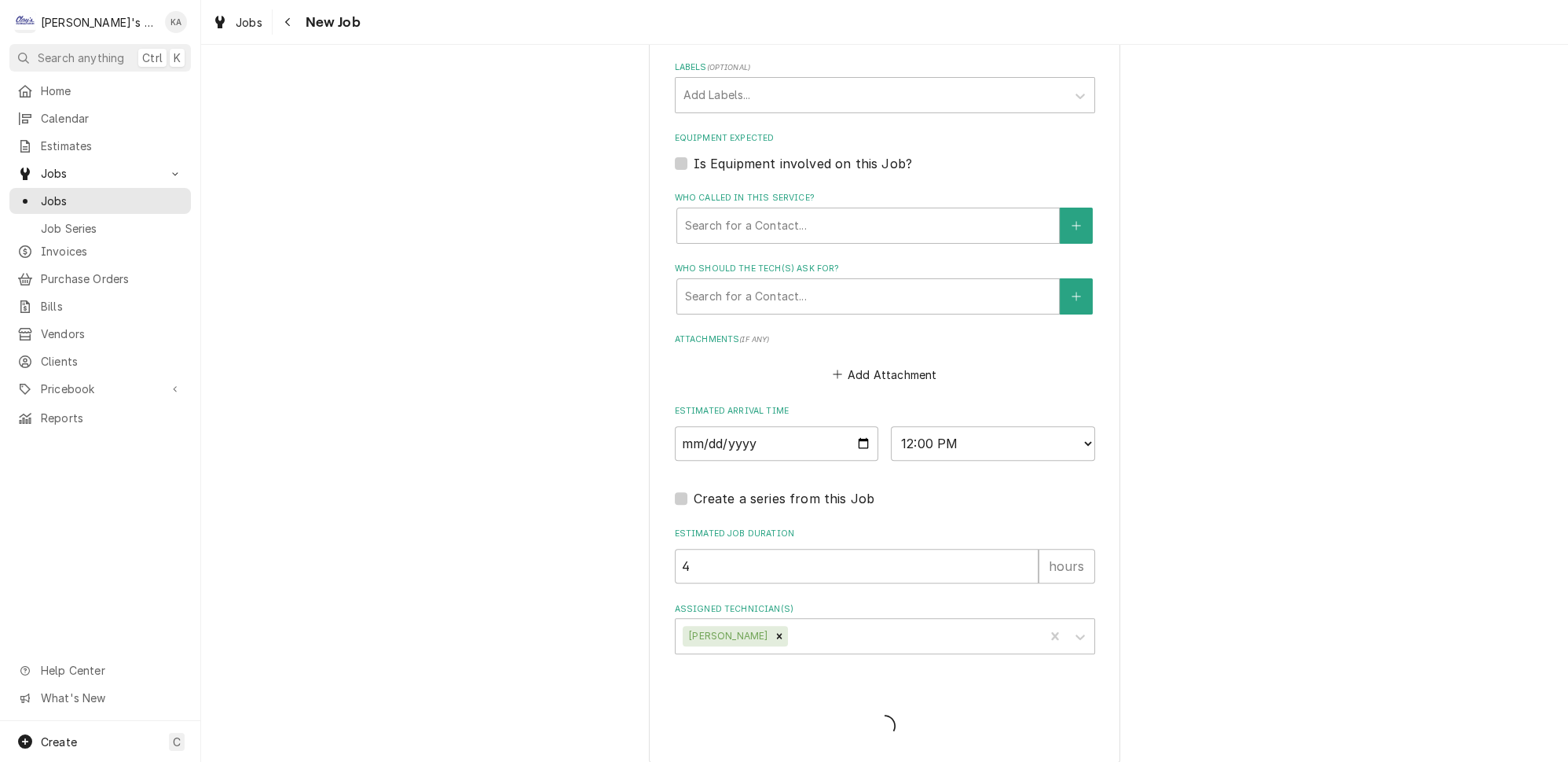
scroll to position [945, 0]
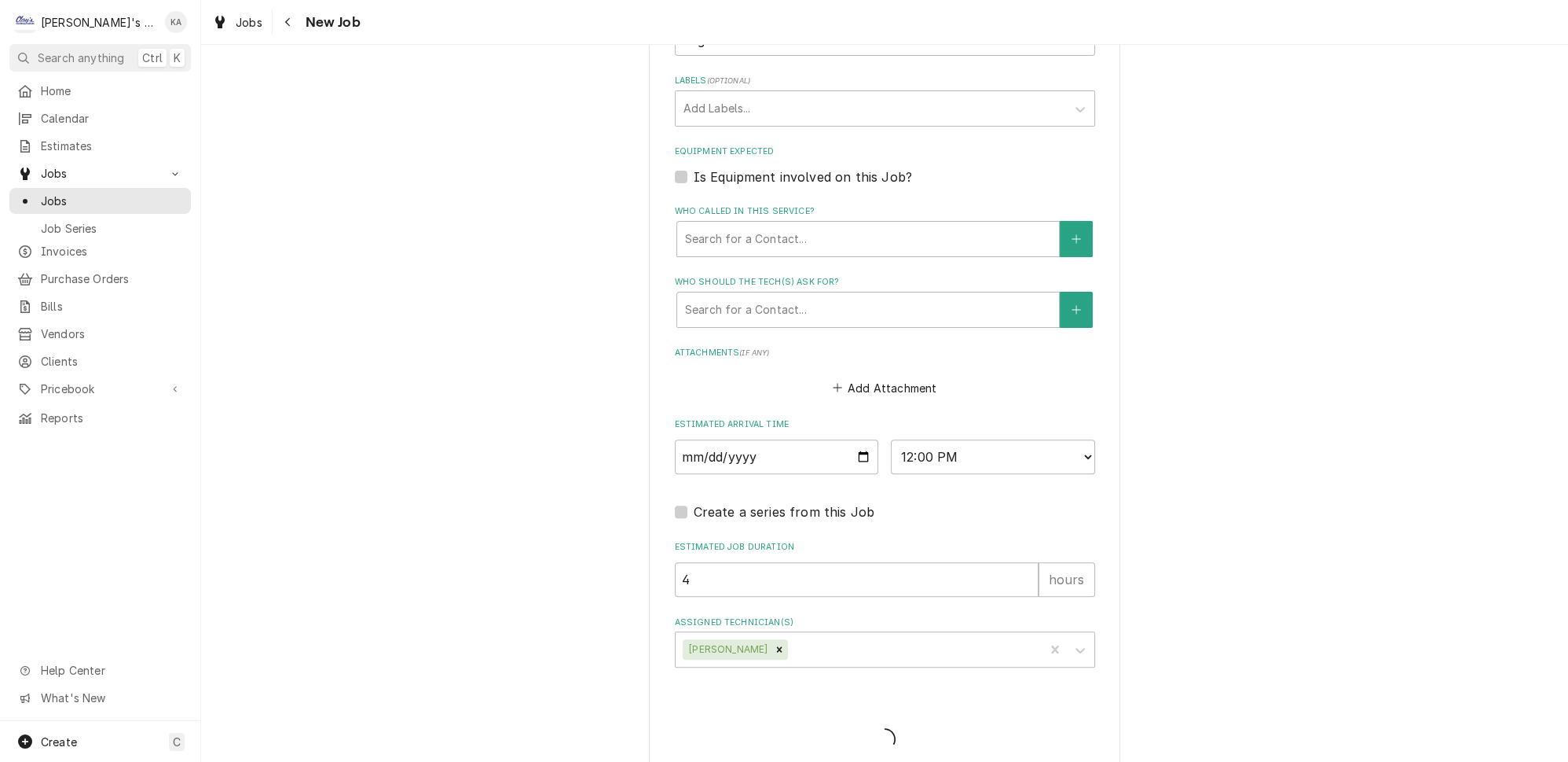
type textarea "x"
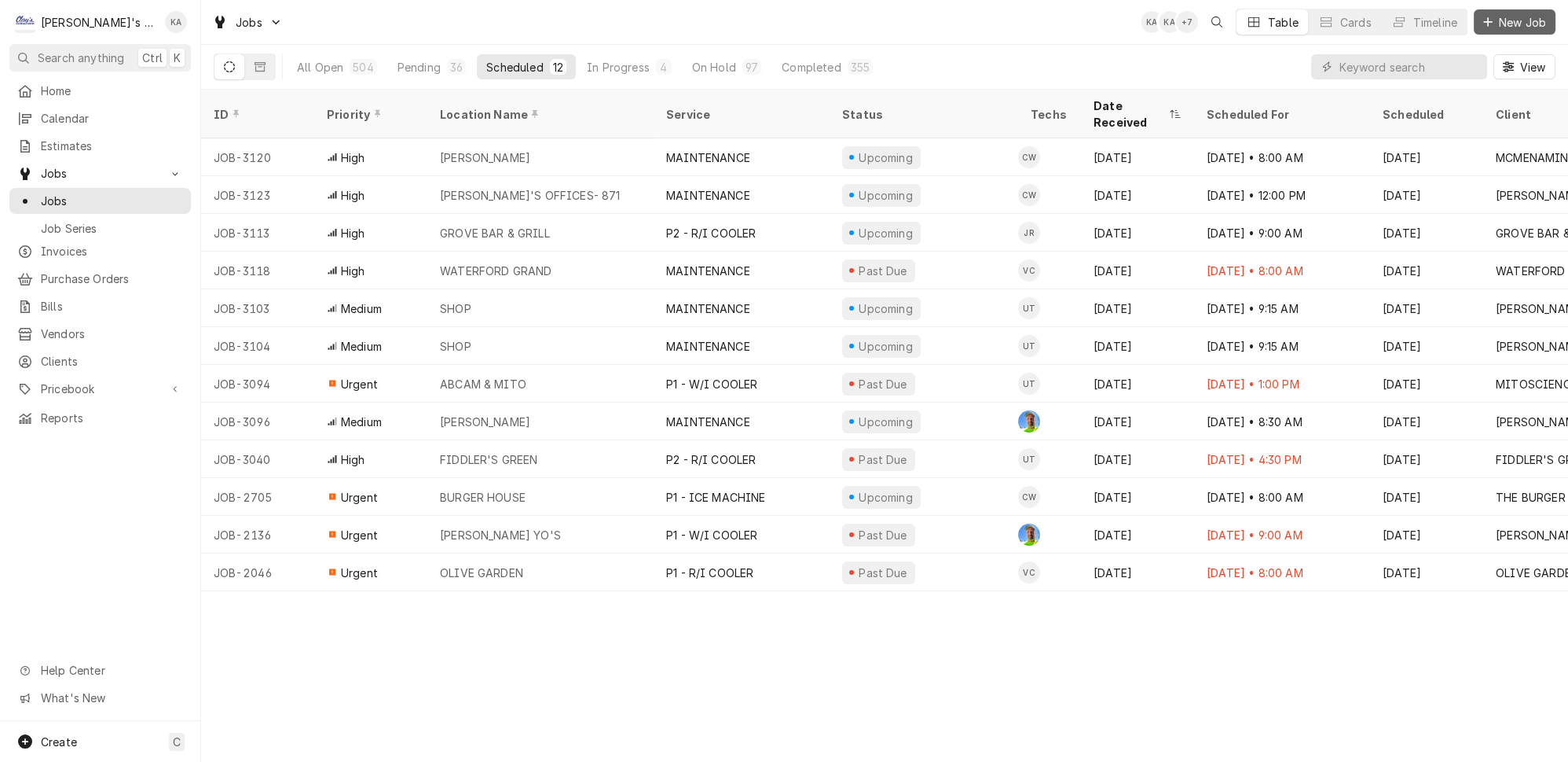
click at [1501, 21] on span "New Job" at bounding box center [1522, 21] width 54 height 17
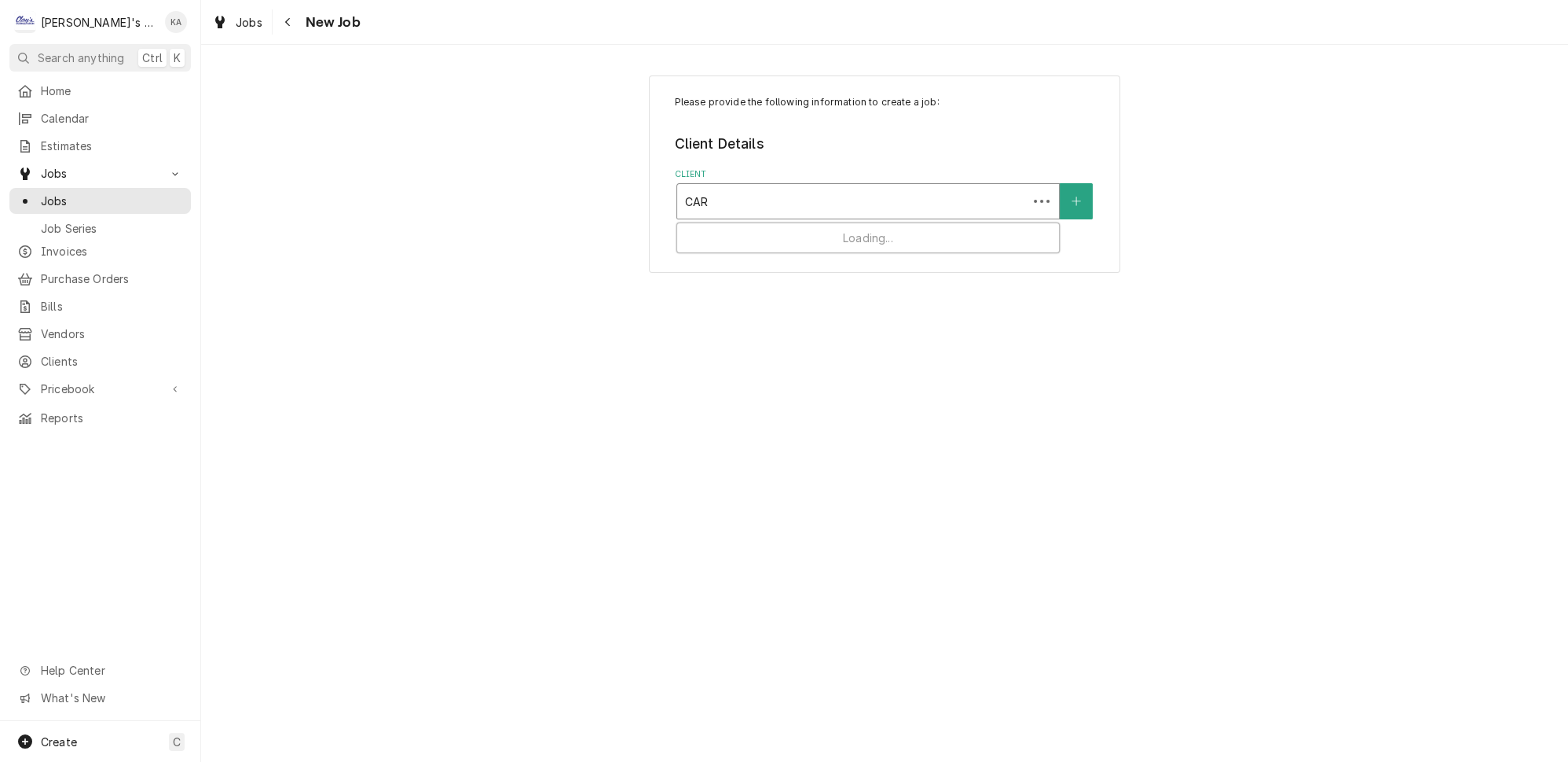
type input "[PERSON_NAME]"
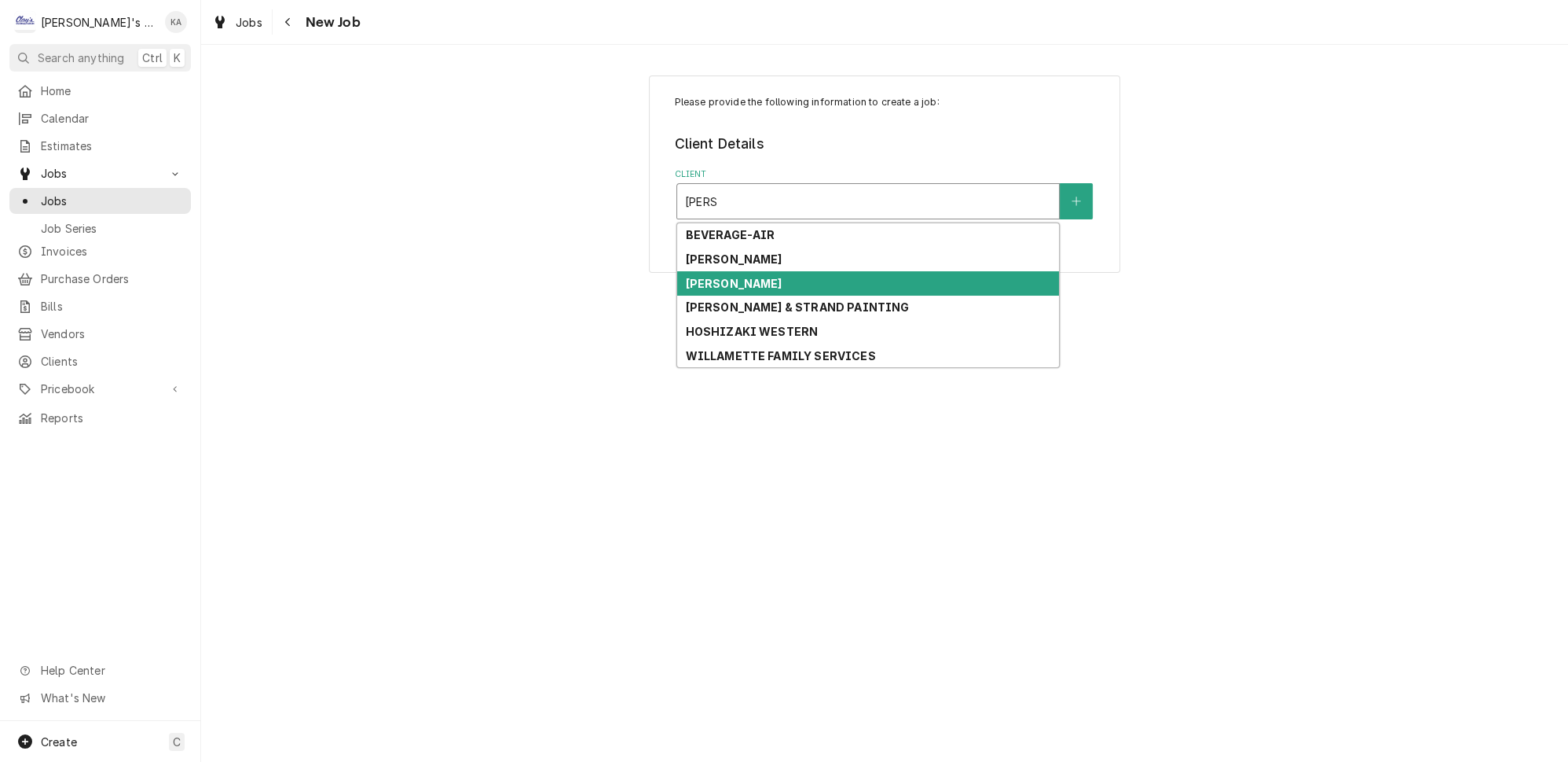
click at [770, 272] on div "[PERSON_NAME]" at bounding box center [868, 283] width 382 height 24
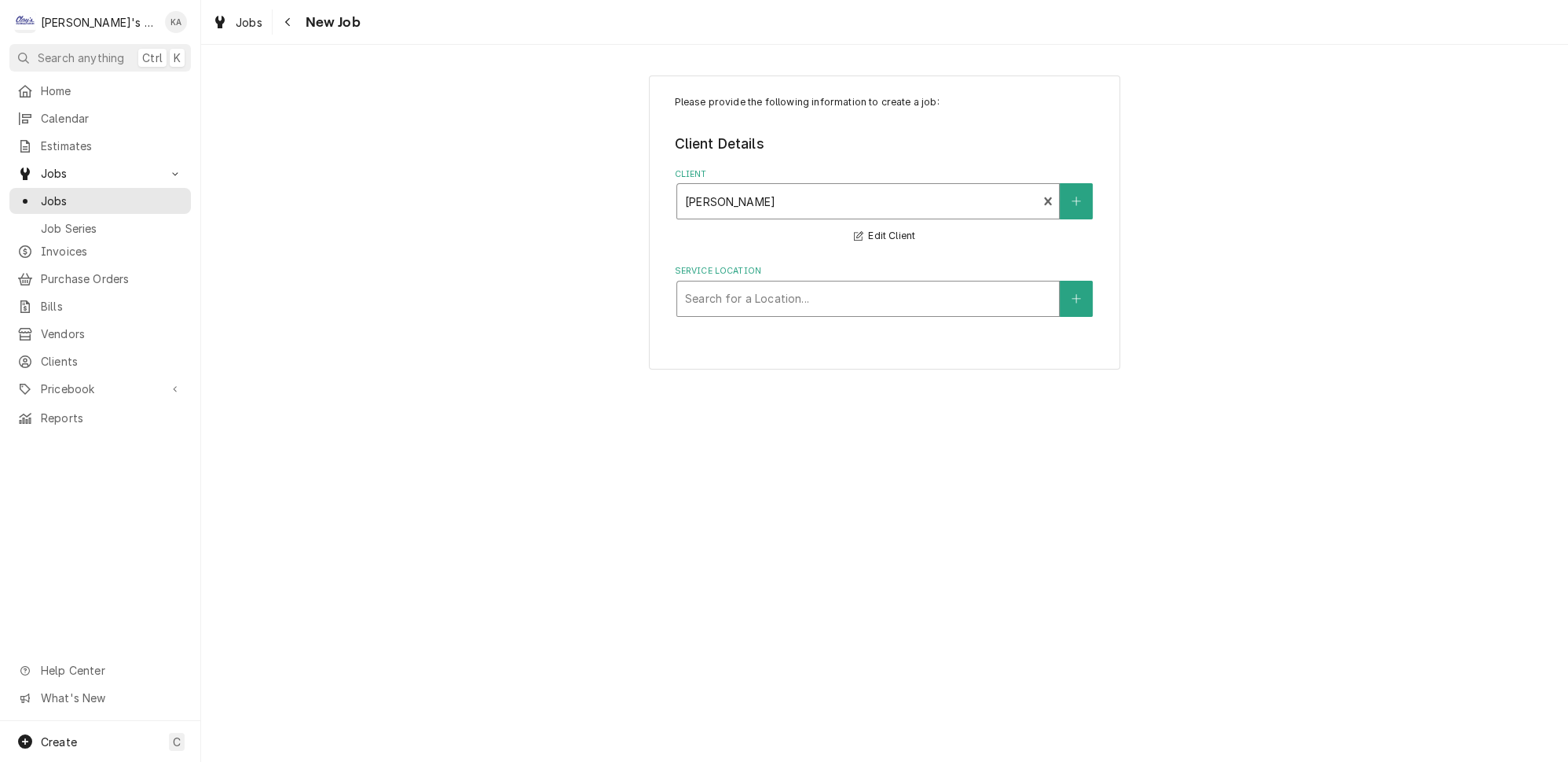
click at [770, 284] on div "Service Location" at bounding box center [868, 298] width 366 height 28
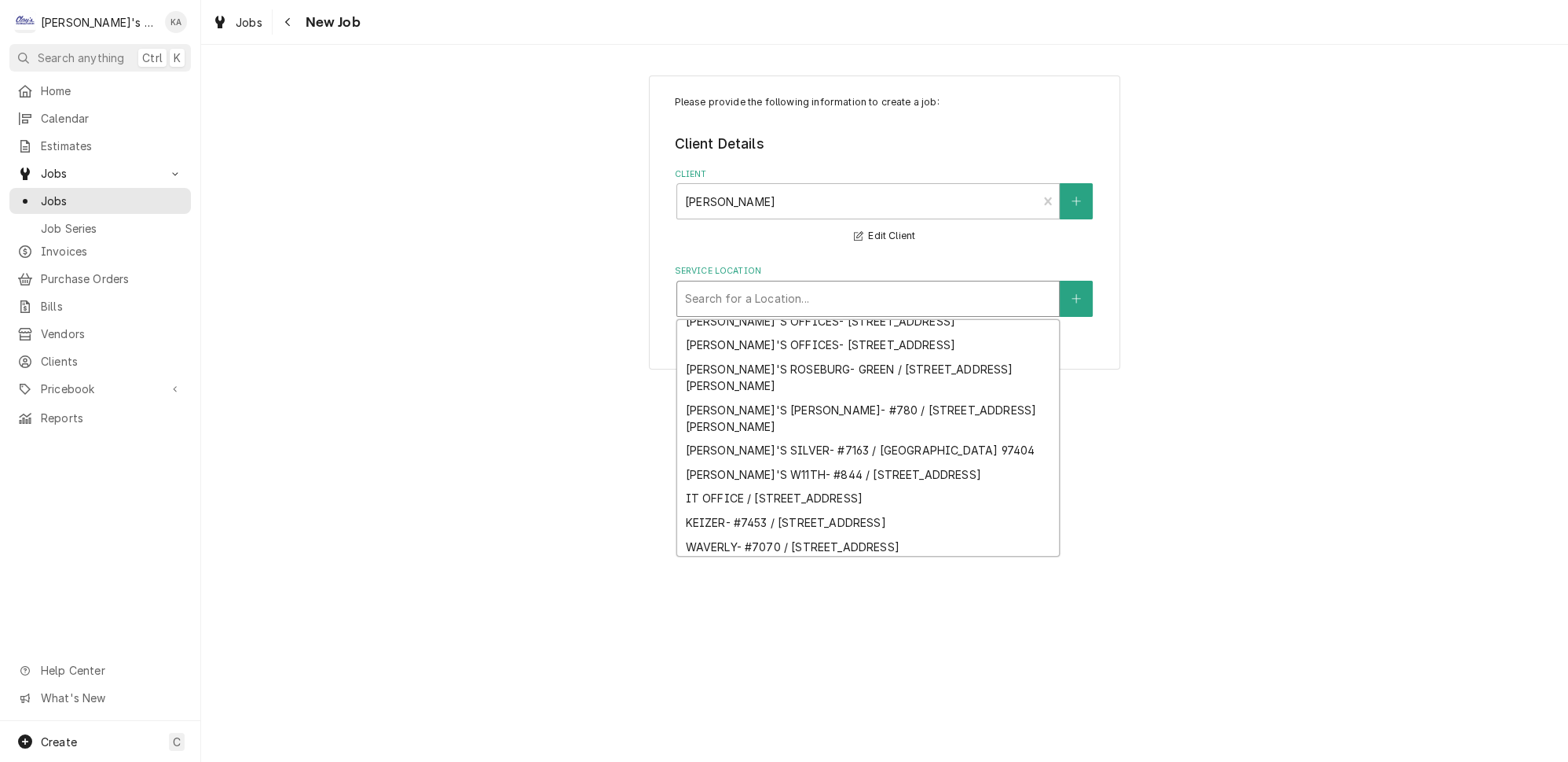
scroll to position [272, 0]
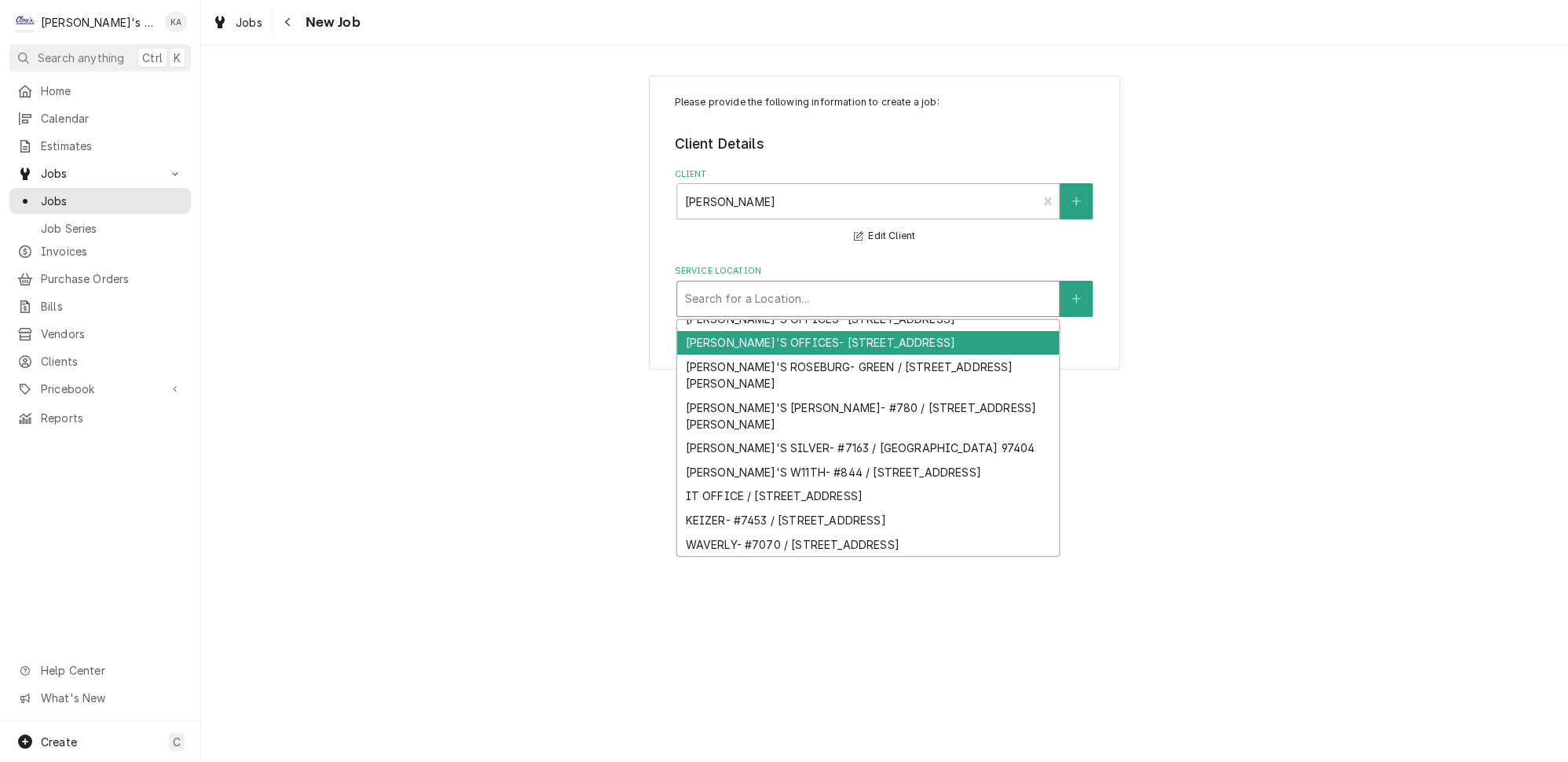
click at [798, 356] on div "CARL'S OFFICES- 875 / 875 COUNTRY CLUB RD, EUGENE, OR 97401" at bounding box center [868, 343] width 382 height 24
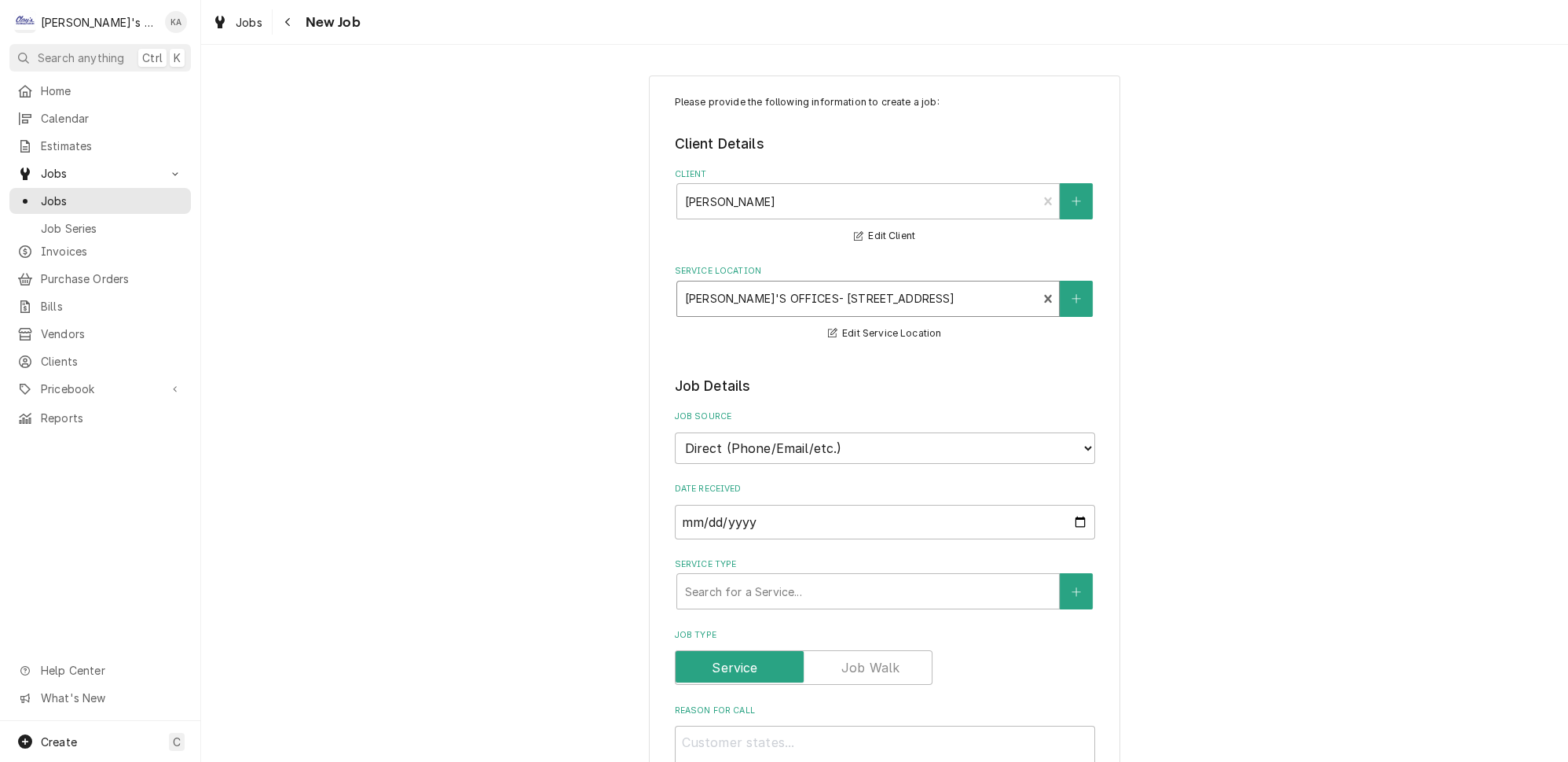
scroll to position [214, 0]
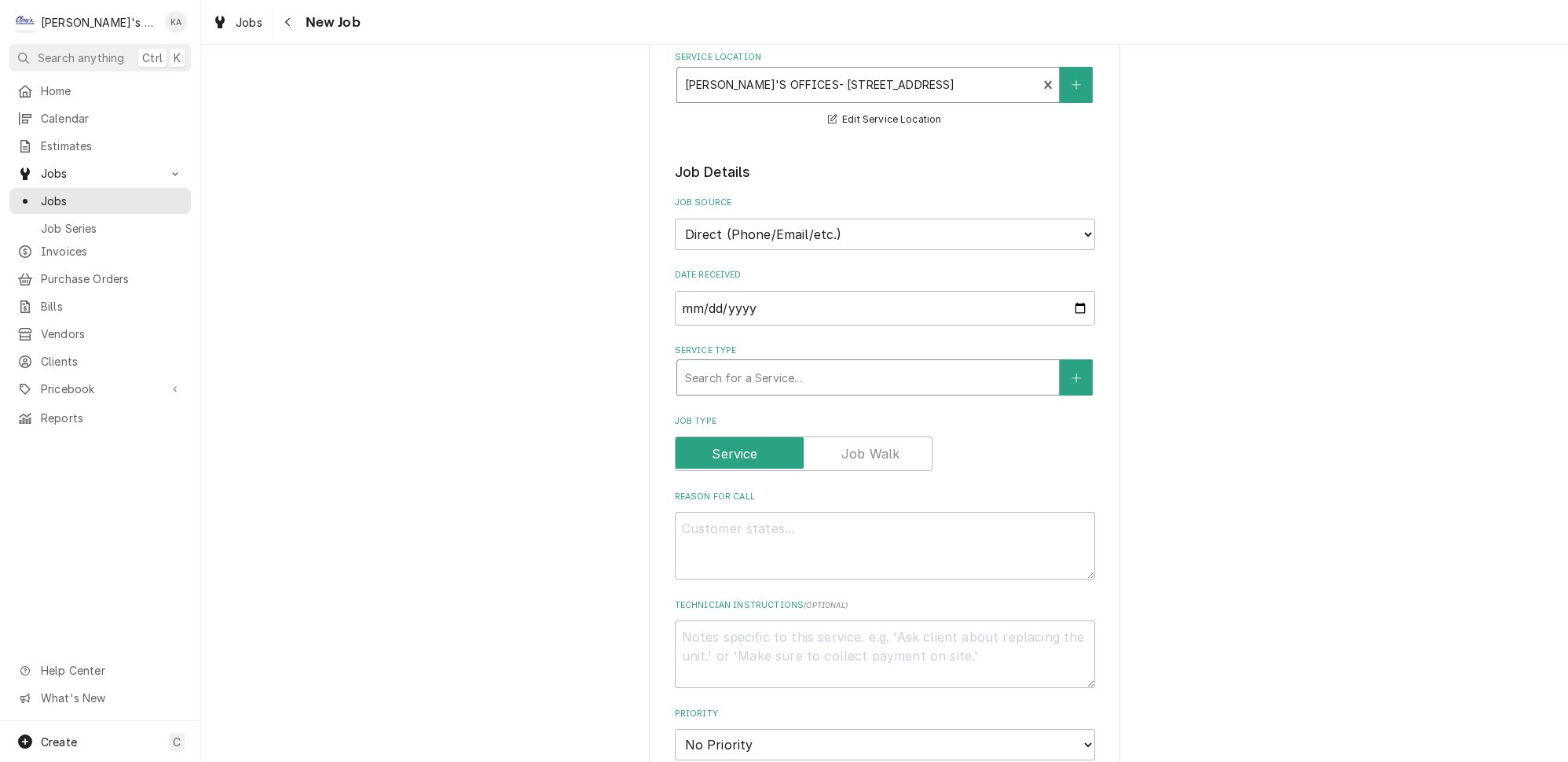
click at [778, 363] on div "Service Type" at bounding box center [868, 377] width 366 height 28
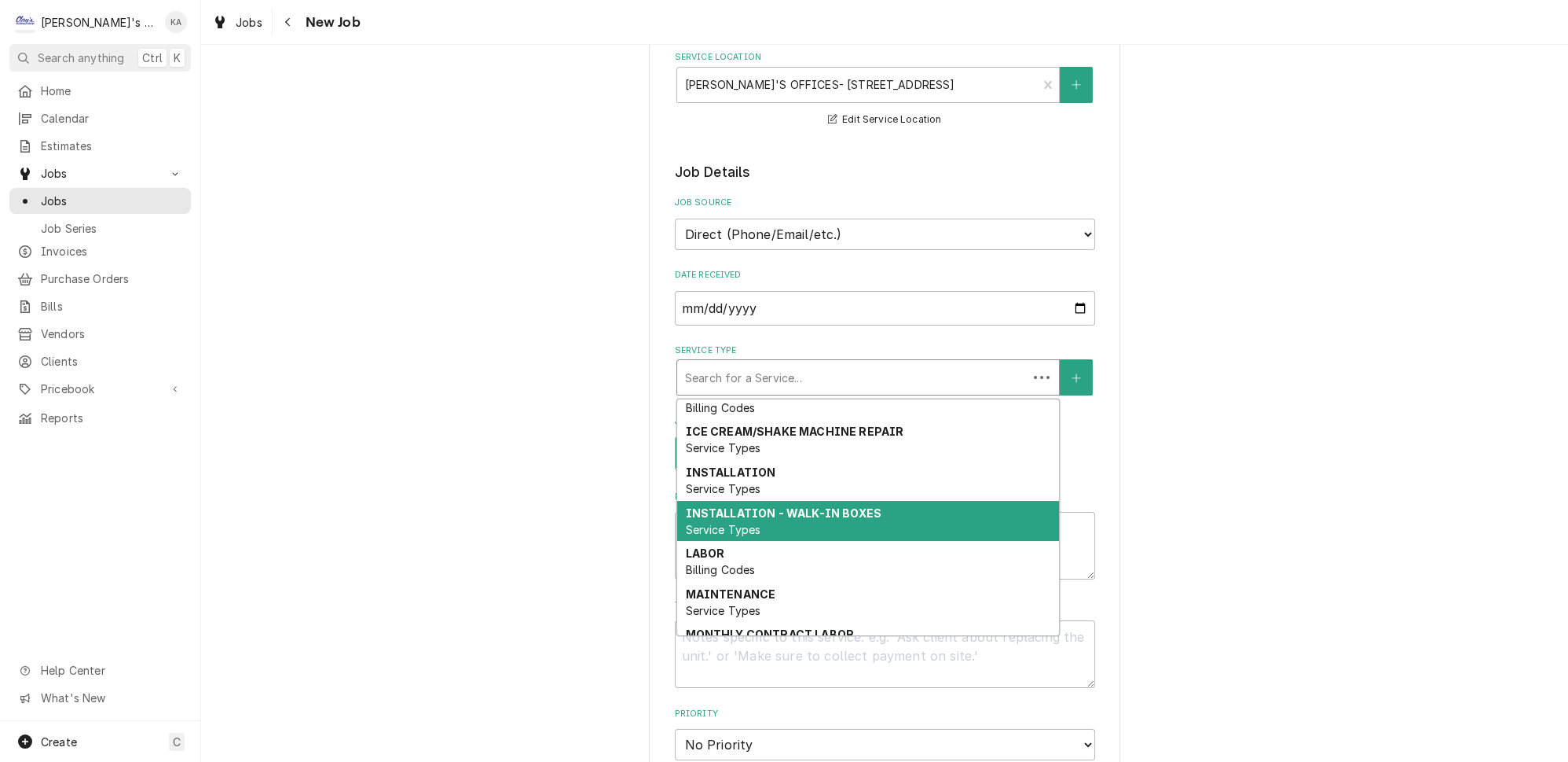
scroll to position [144, 0]
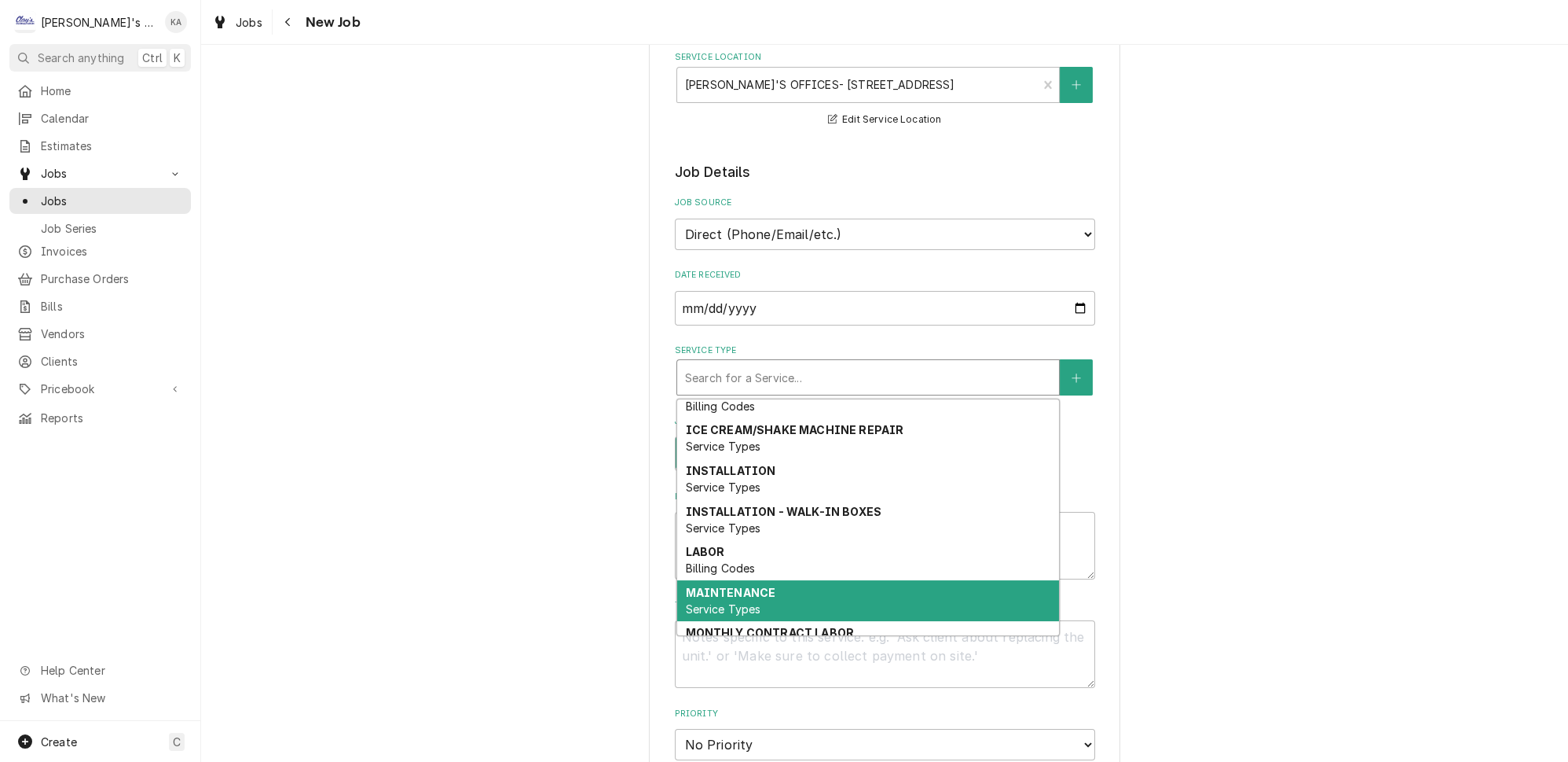
click at [764, 586] on strong "MAINTENANCE" at bounding box center [730, 593] width 91 height 14
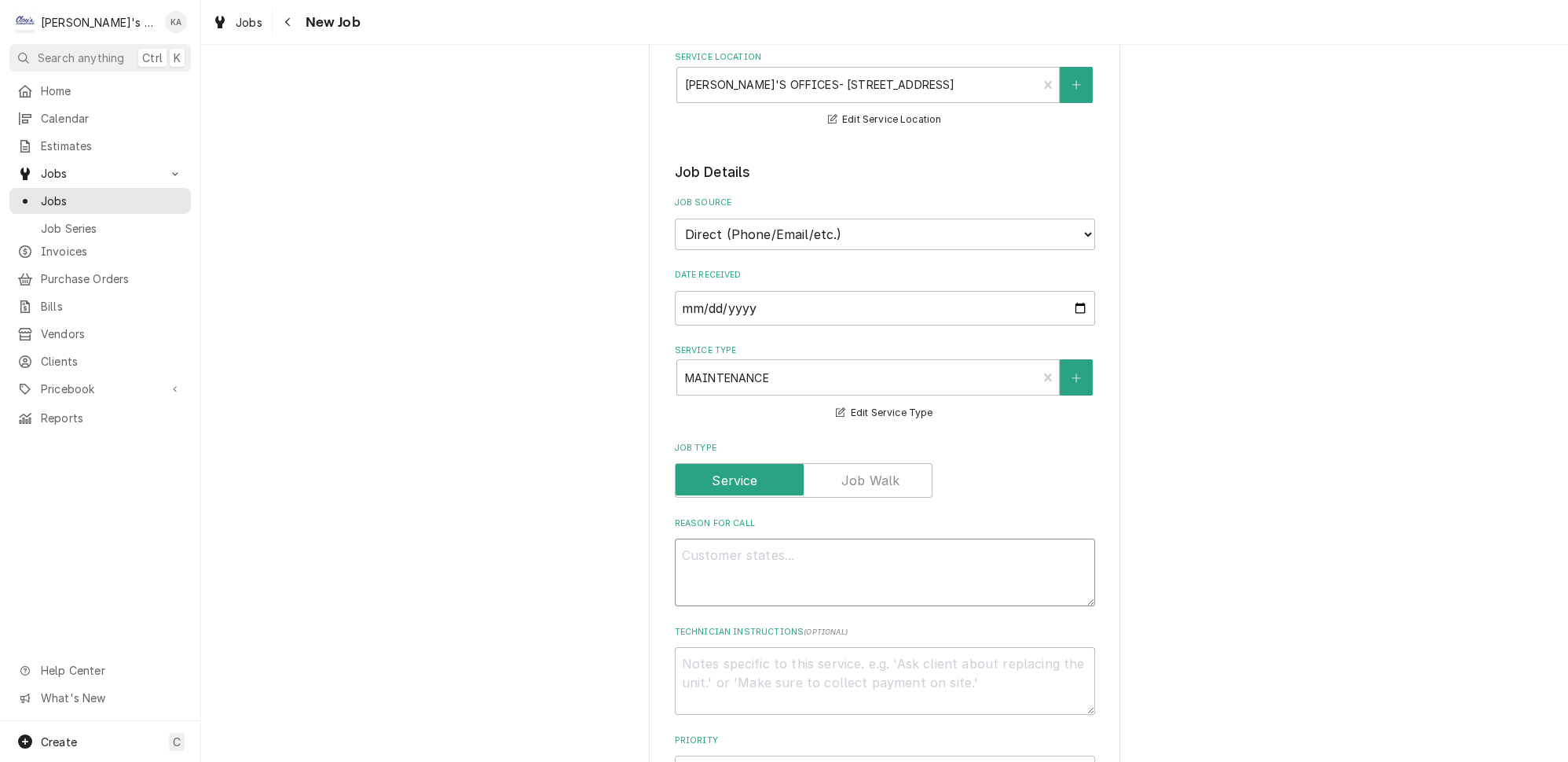
paste textarea "PERFORM OCTOBER MAINTENANCE"
type textarea "x"
type textarea "PERFORM OCTOBER MAINTENANCE"
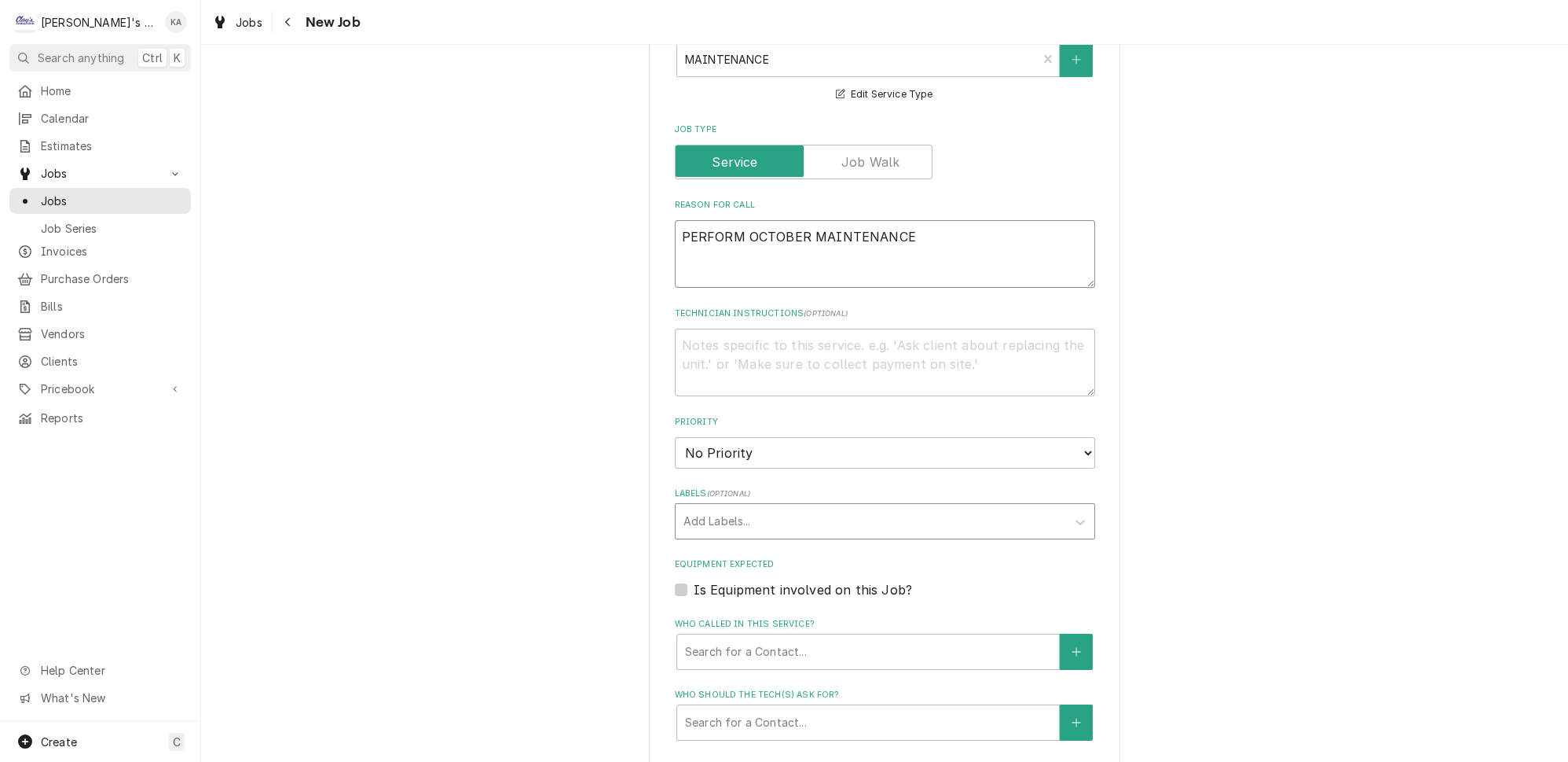
type textarea "x"
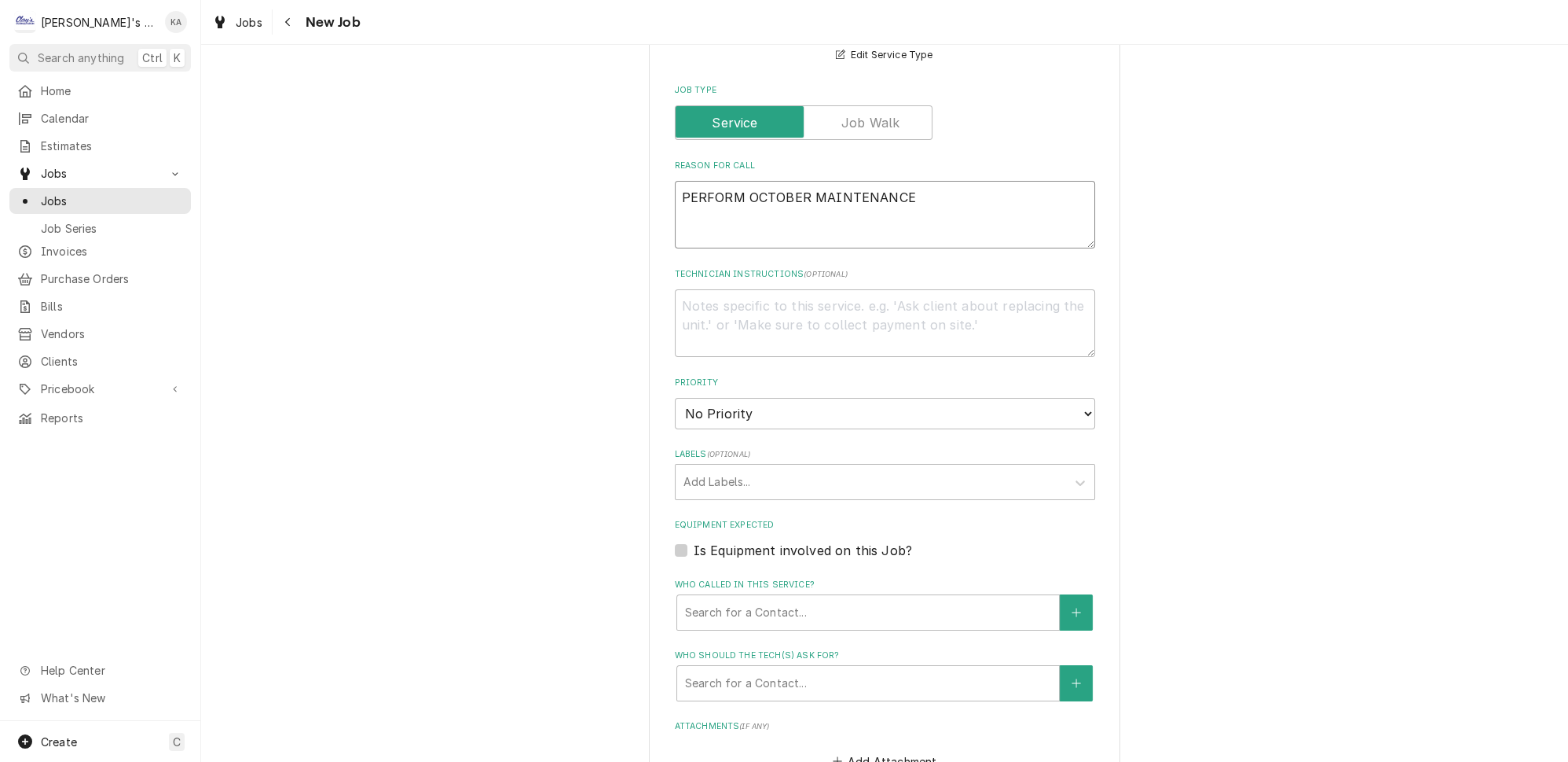
type textarea "PERFORM OCTOBER MAINTENANCE"
click at [759, 401] on select "No Priority Urgent High Medium Low" at bounding box center [885, 413] width 421 height 31
select select "2"
click at [675, 398] on select "No Priority Urgent High Medium Low" at bounding box center [885, 413] width 421 height 31
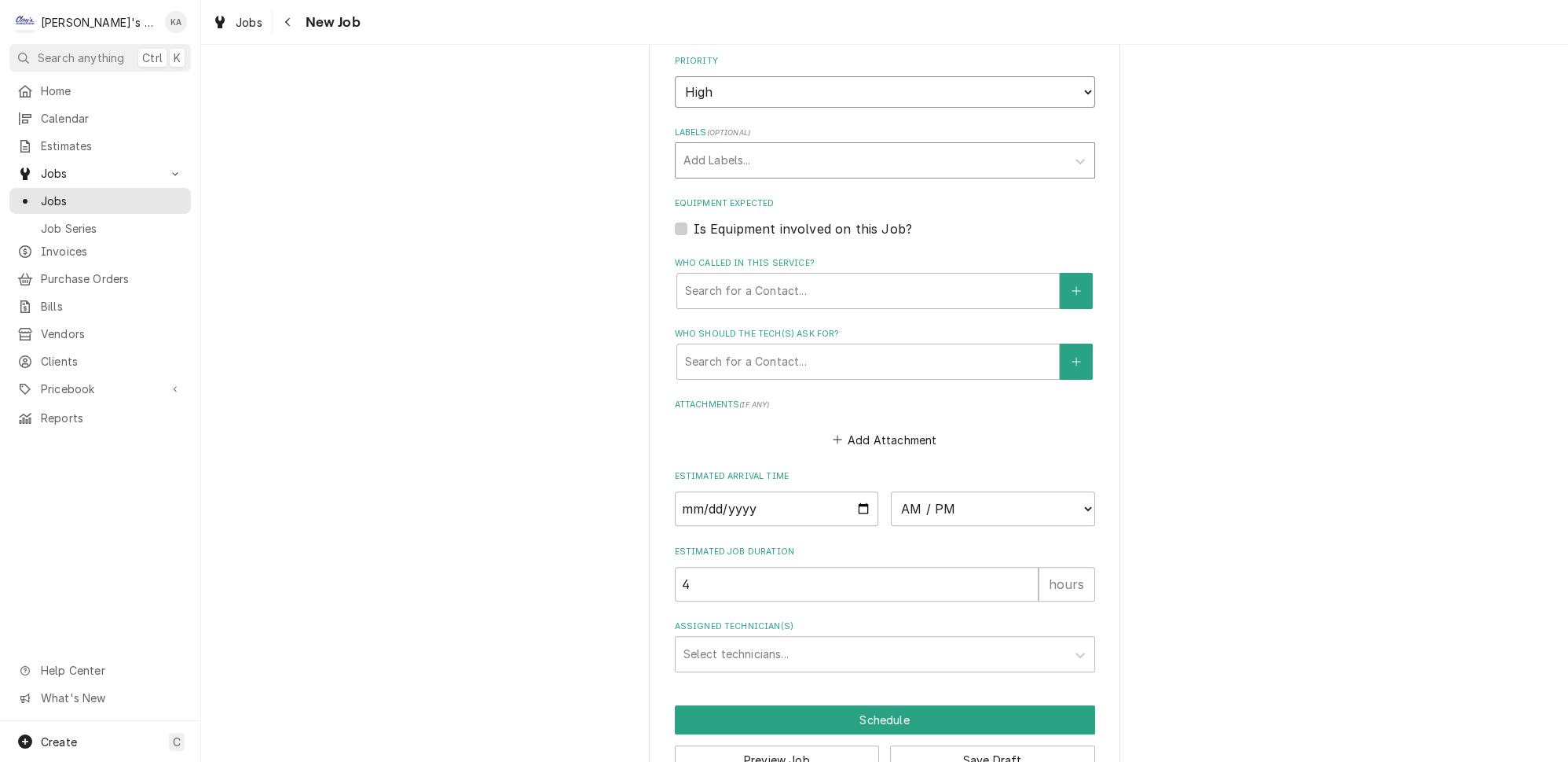
scroll to position [913, 0]
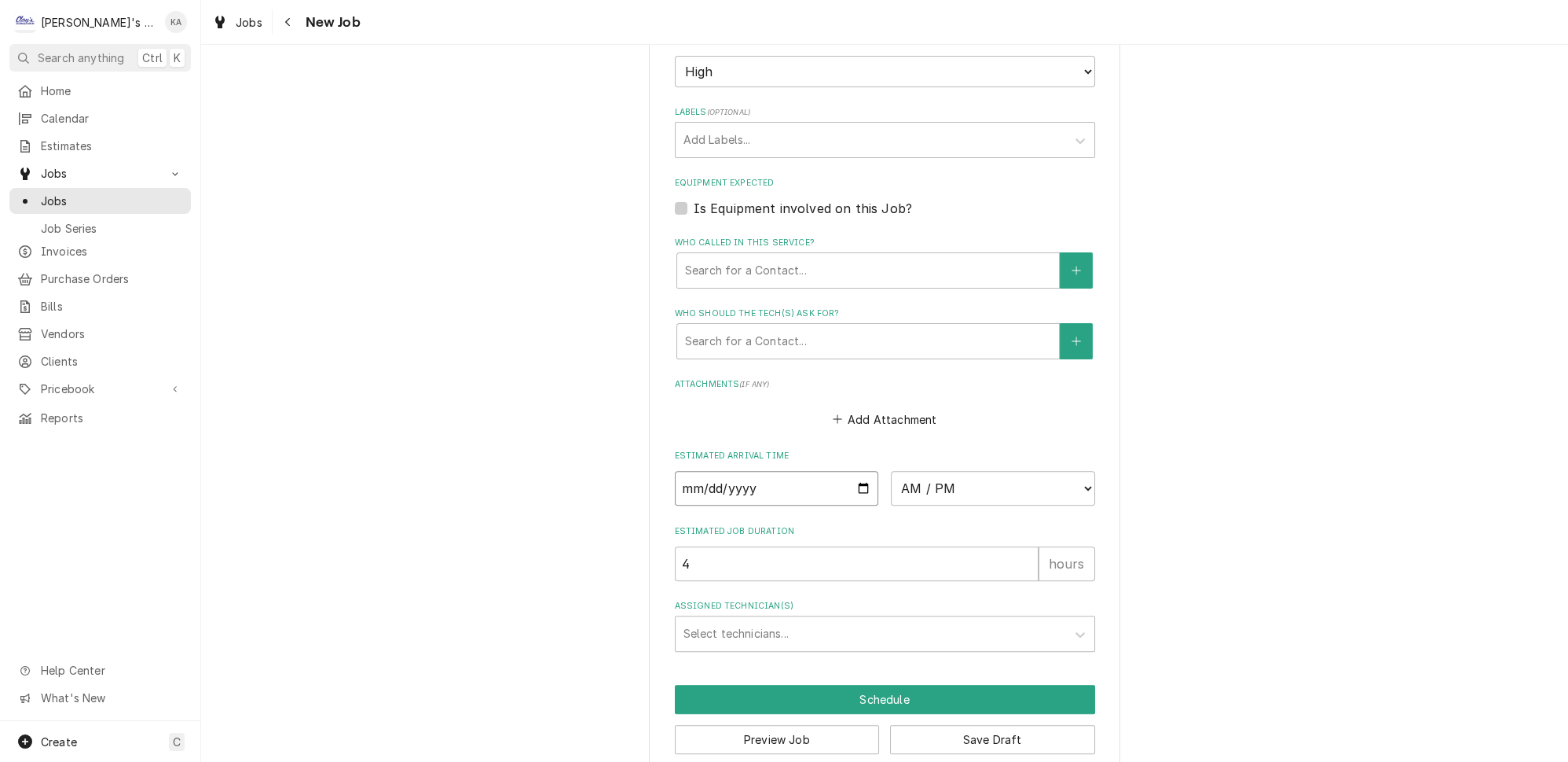
click at [858, 471] on input "Date" at bounding box center [776, 487] width 204 height 34
type textarea "x"
type input "2025-10-10"
type textarea "x"
click at [909, 472] on select "AM / PM 6:00 AM 6:15 AM 6:30 AM 6:45 AM 7:00 AM 7:15 AM 7:30 AM 7:45 AM 8:00 AM…" at bounding box center [993, 487] width 204 height 34
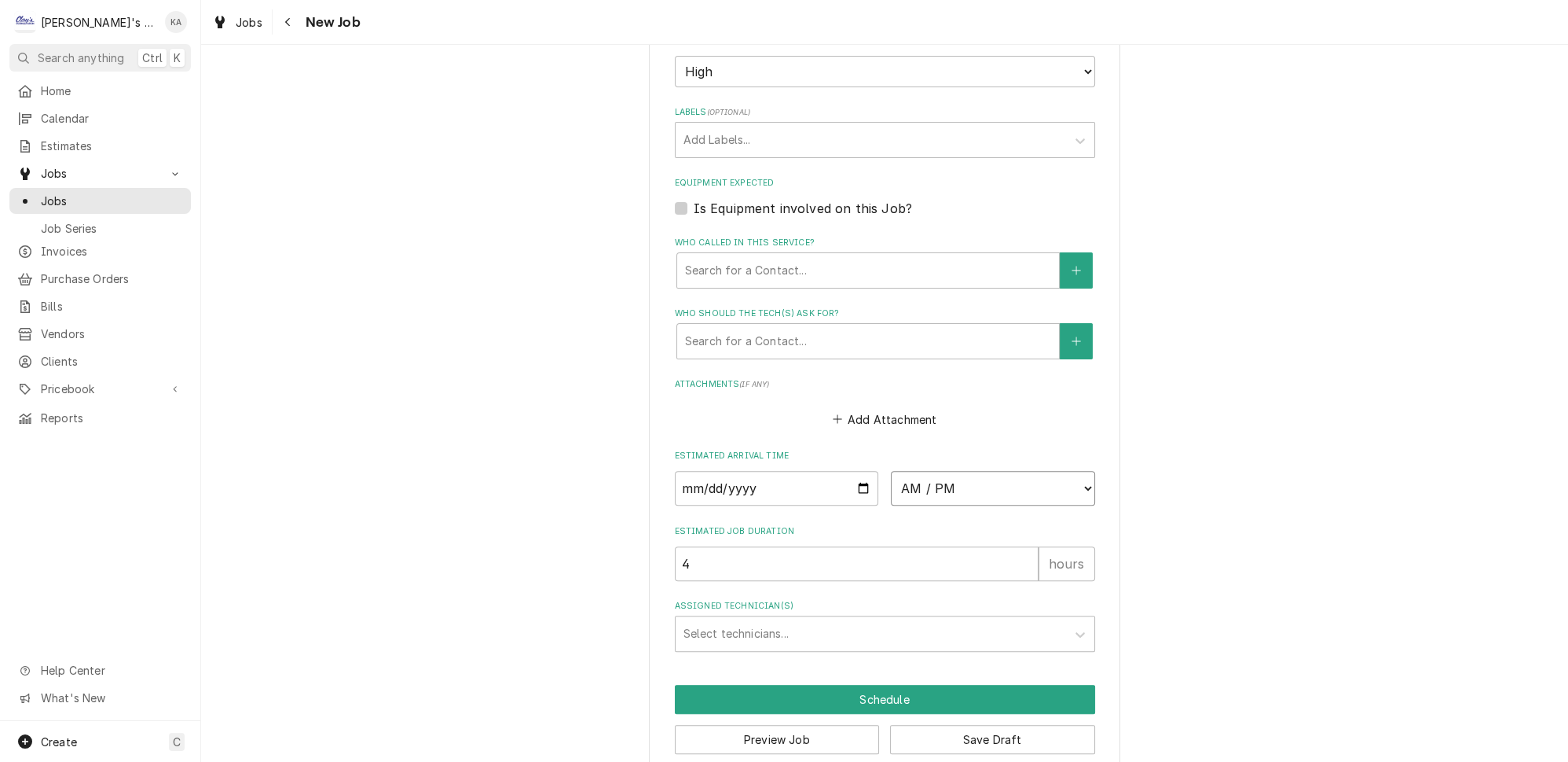
select select "13:00:00"
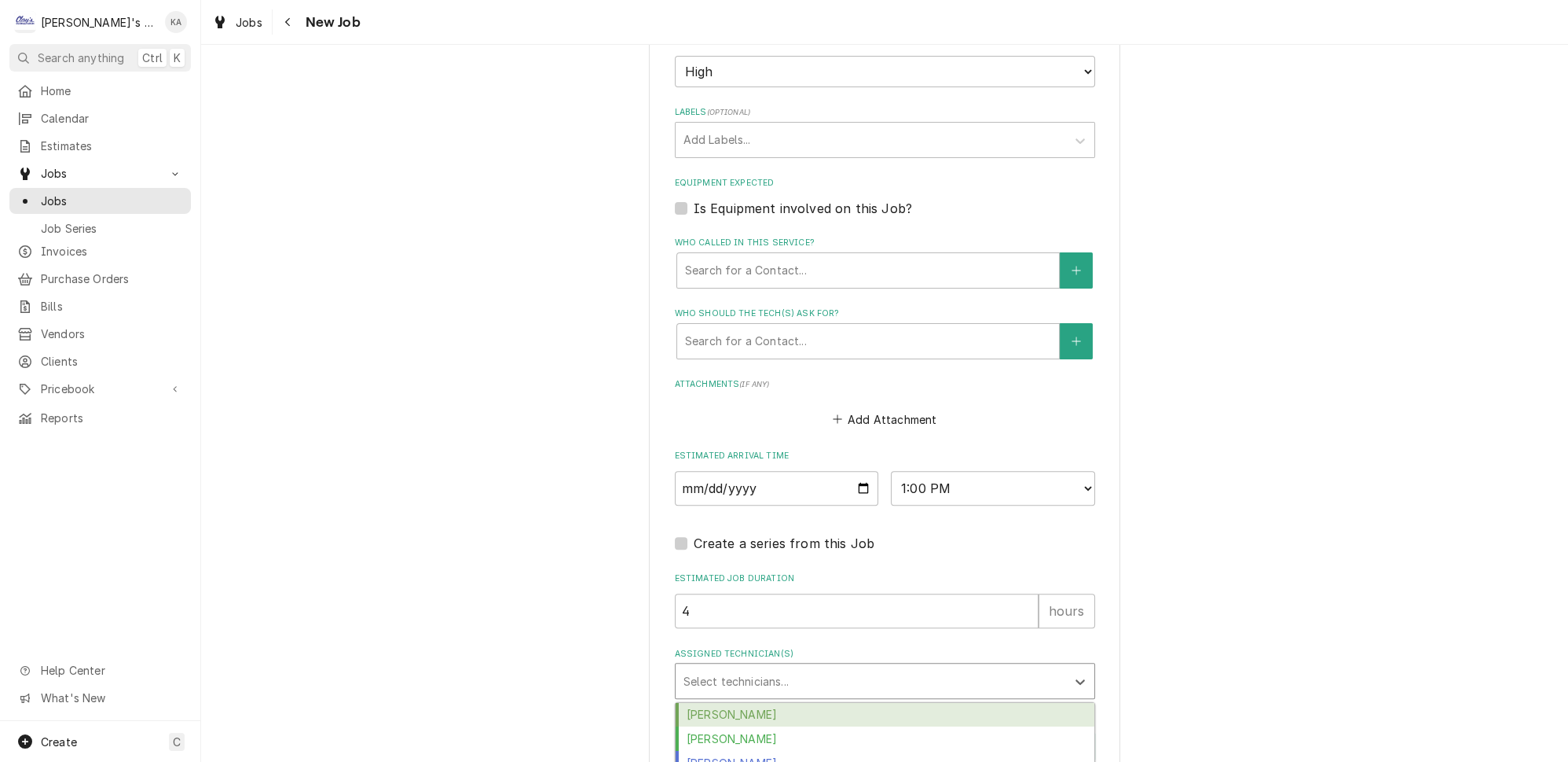
click at [746, 663] on div "Select technicians..." at bounding box center [871, 680] width 391 height 34
click at [739, 702] on div "Cameron Ward" at bounding box center [885, 714] width 419 height 24
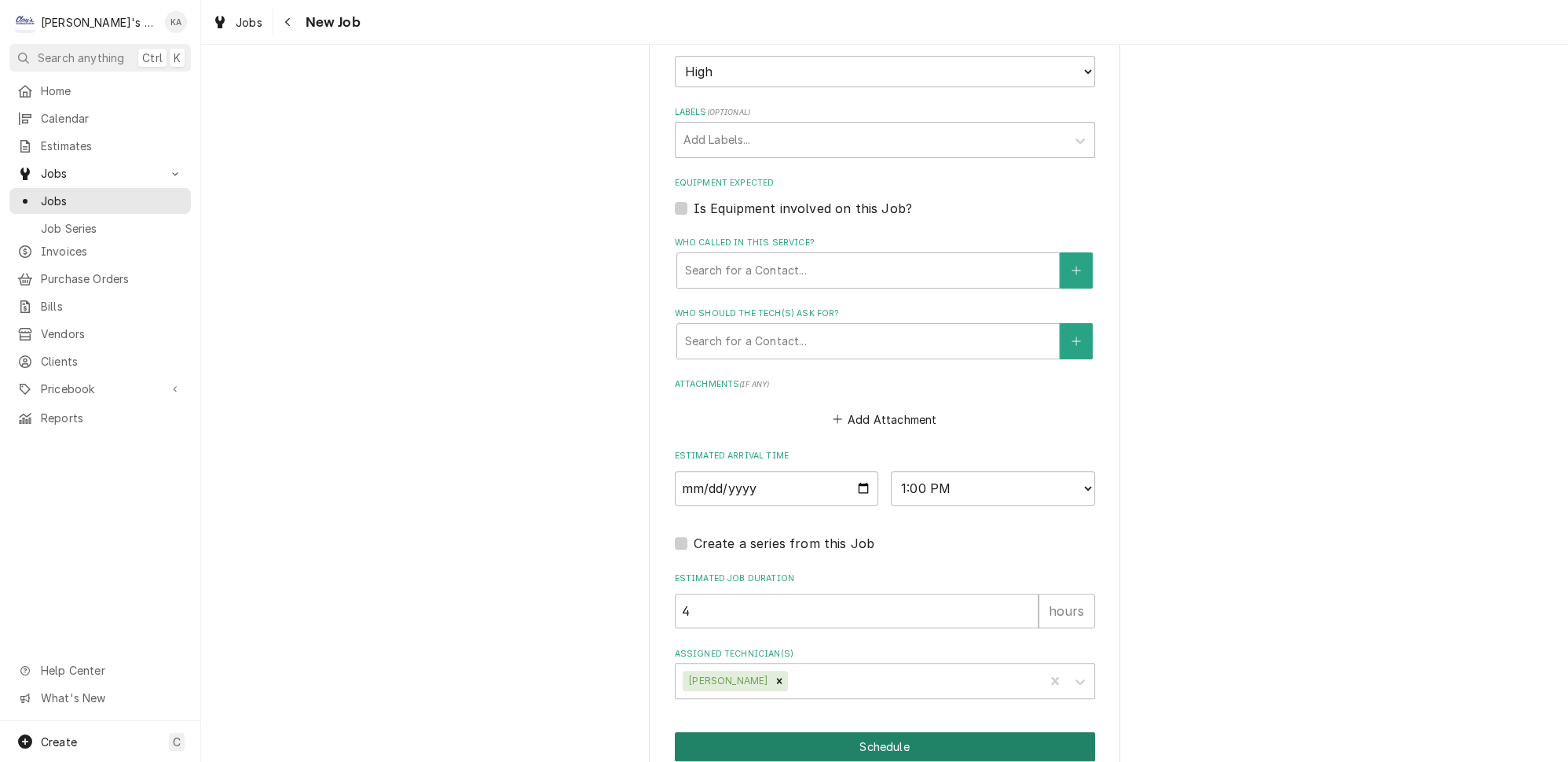
click at [884, 732] on button "Schedule" at bounding box center [885, 746] width 421 height 29
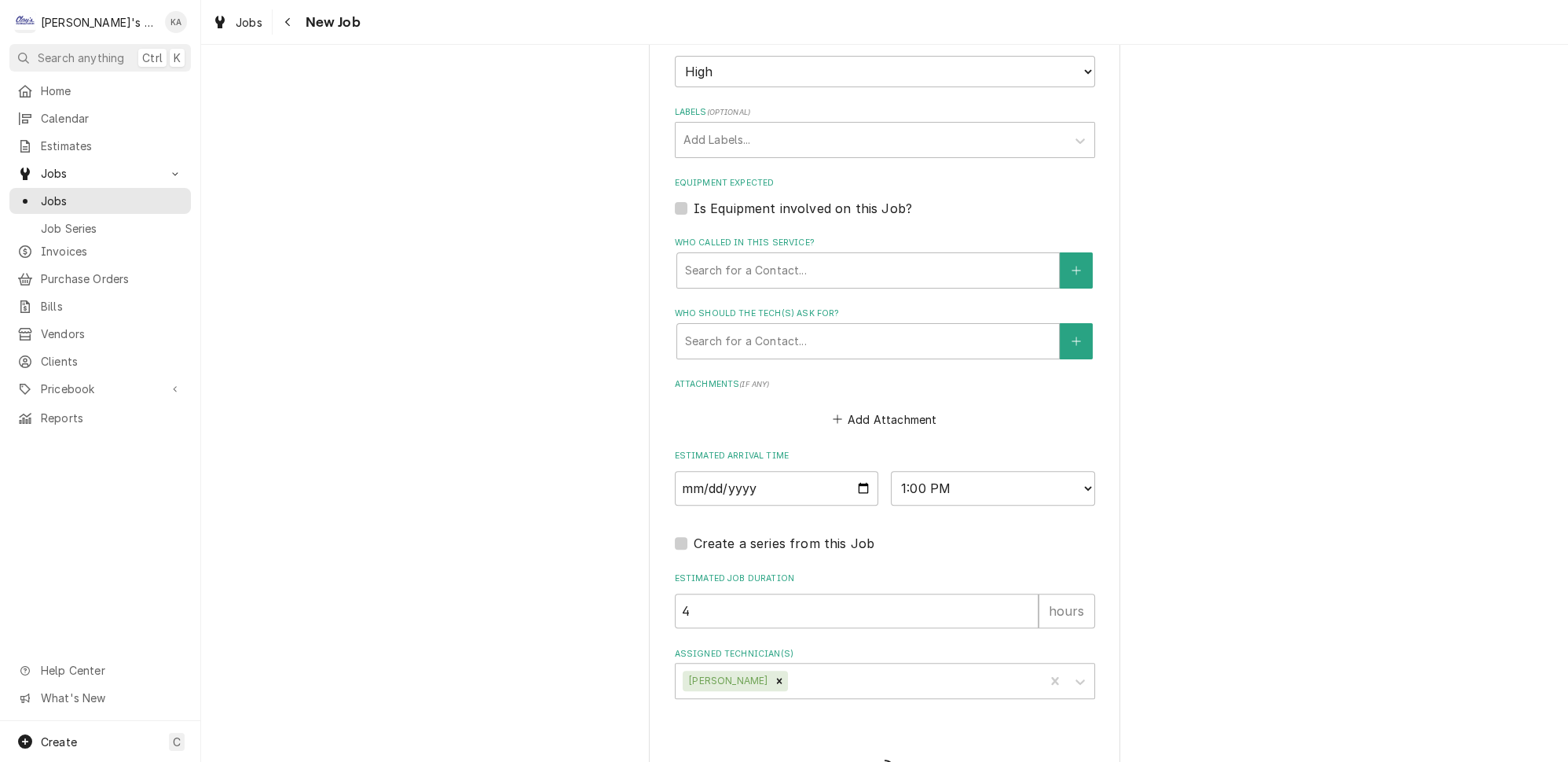
type textarea "x"
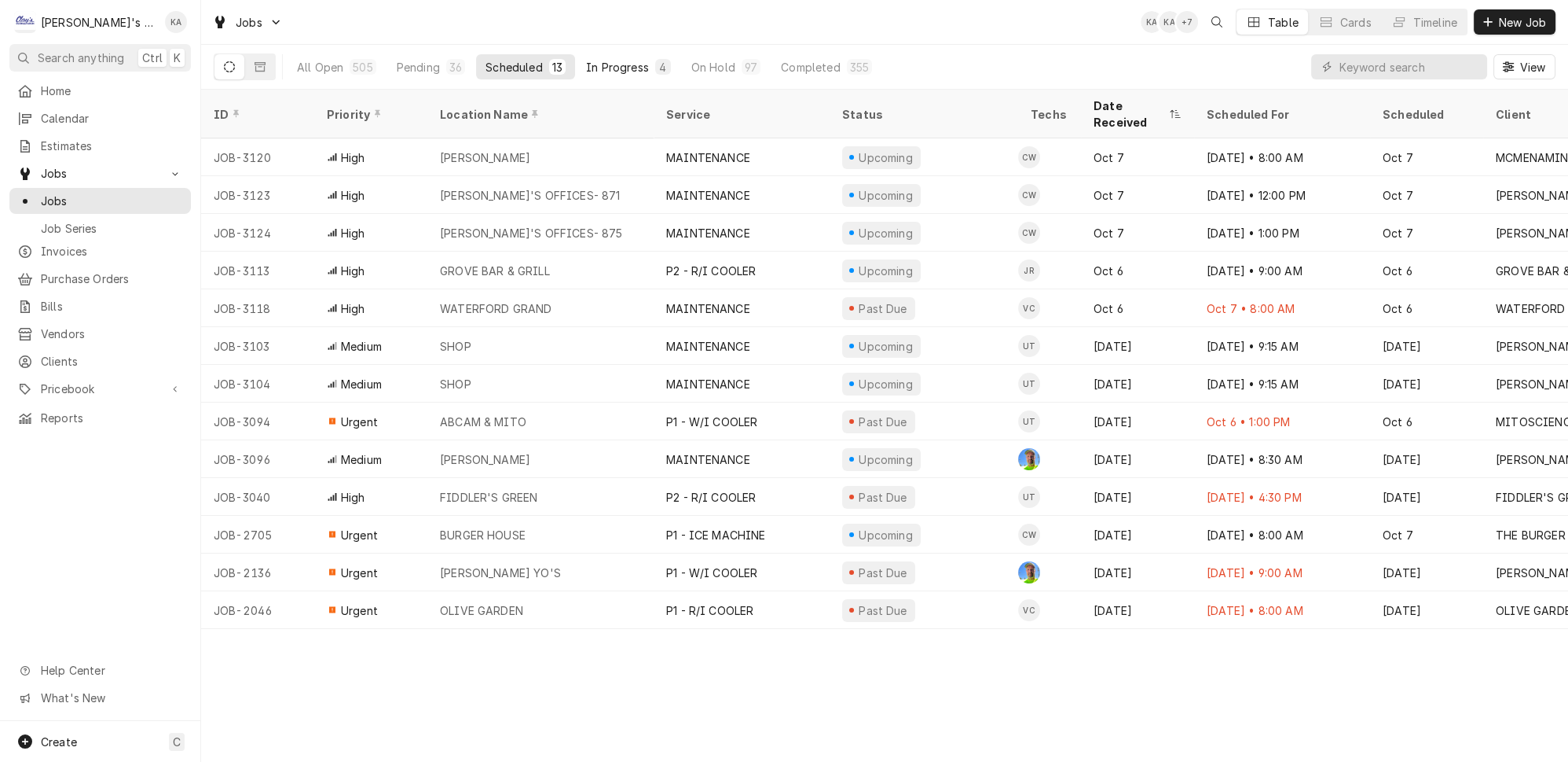
click at [586, 64] on div "In Progress" at bounding box center [617, 66] width 62 height 17
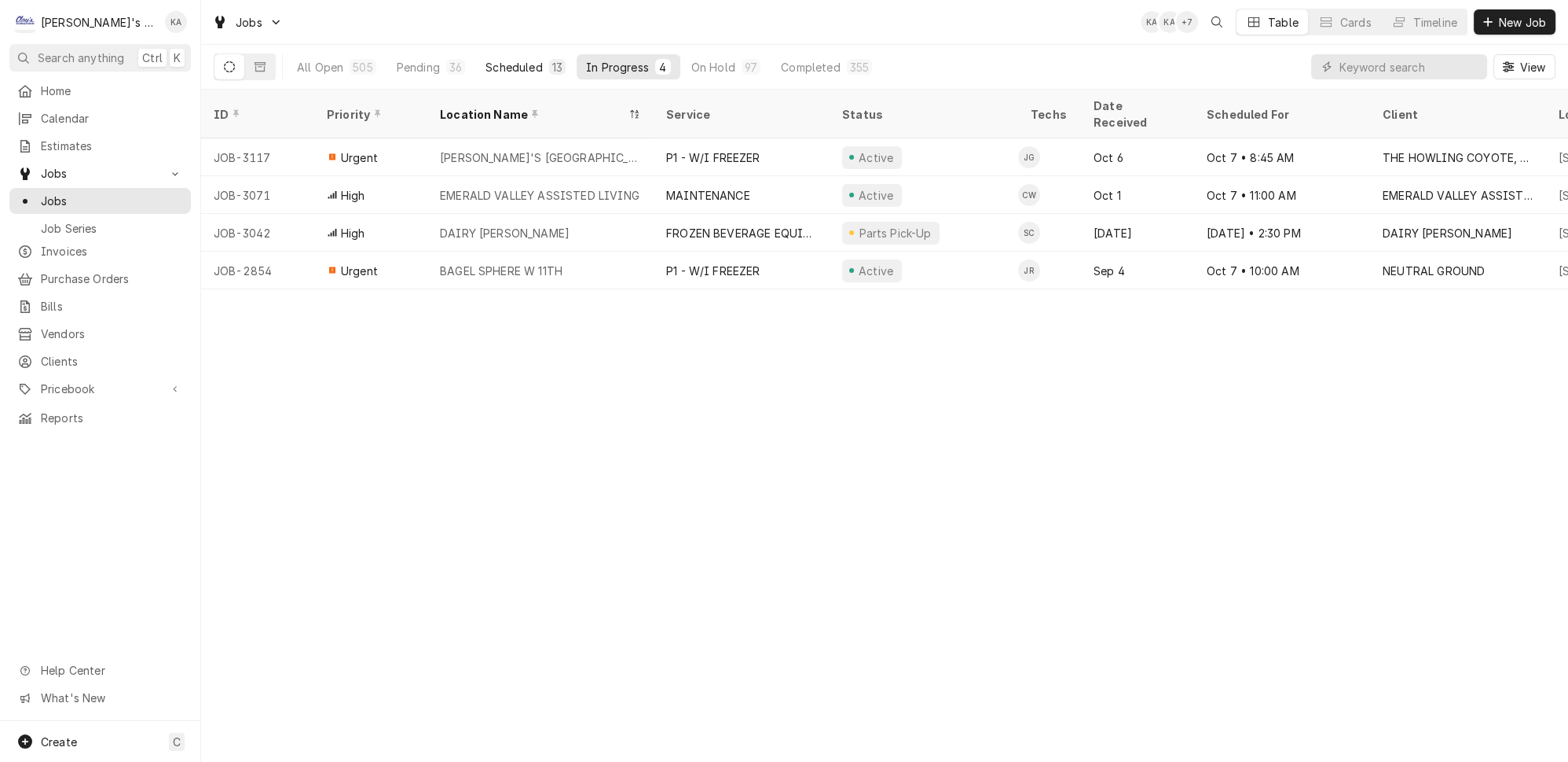
click at [553, 63] on div "13" at bounding box center [557, 66] width 10 height 17
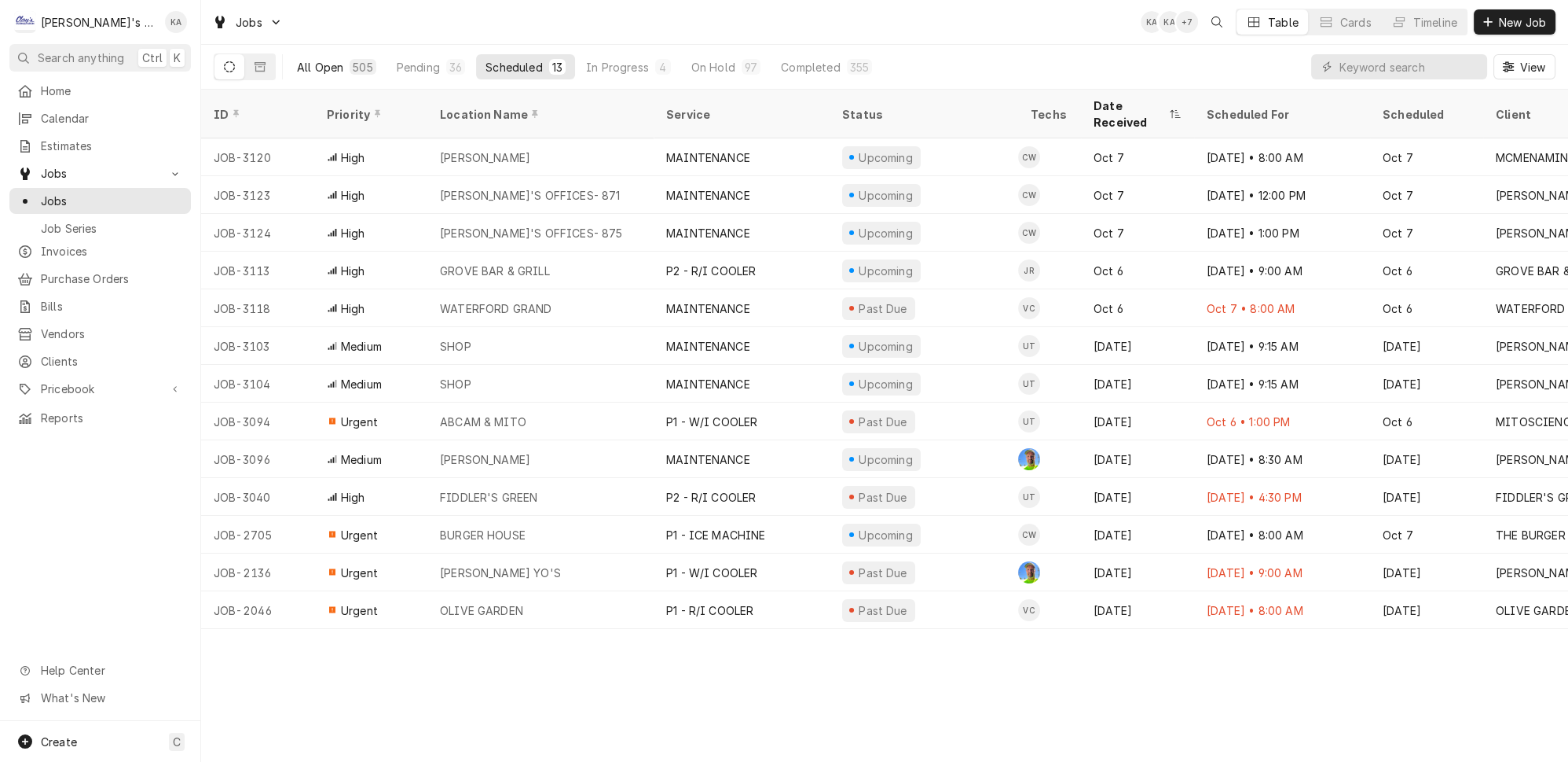
click at [351, 59] on div "505" at bounding box center [362, 66] width 26 height 16
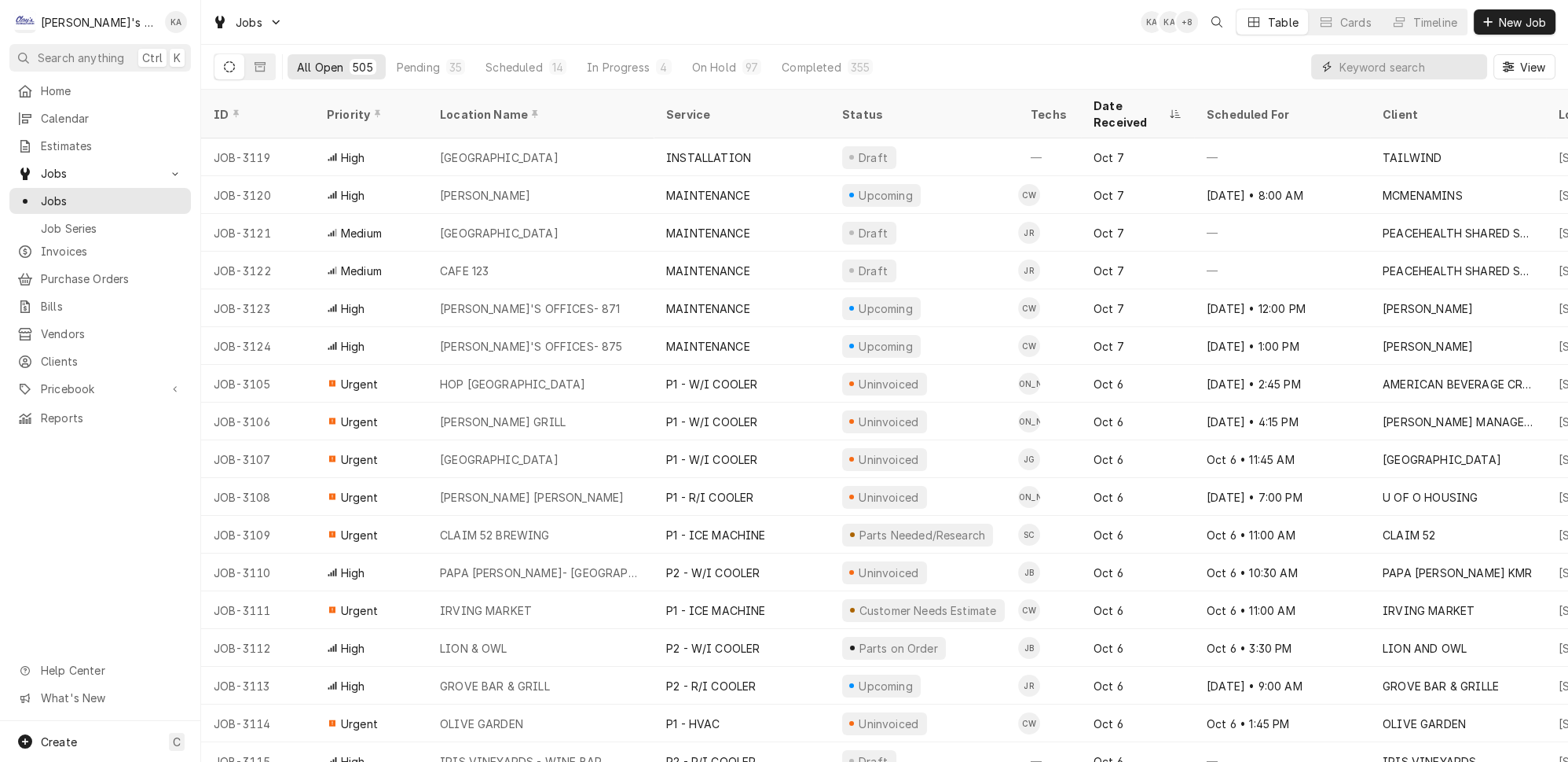
click at [1398, 62] on input "Dynamic Content Wrapper" at bounding box center [1409, 67] width 140 height 25
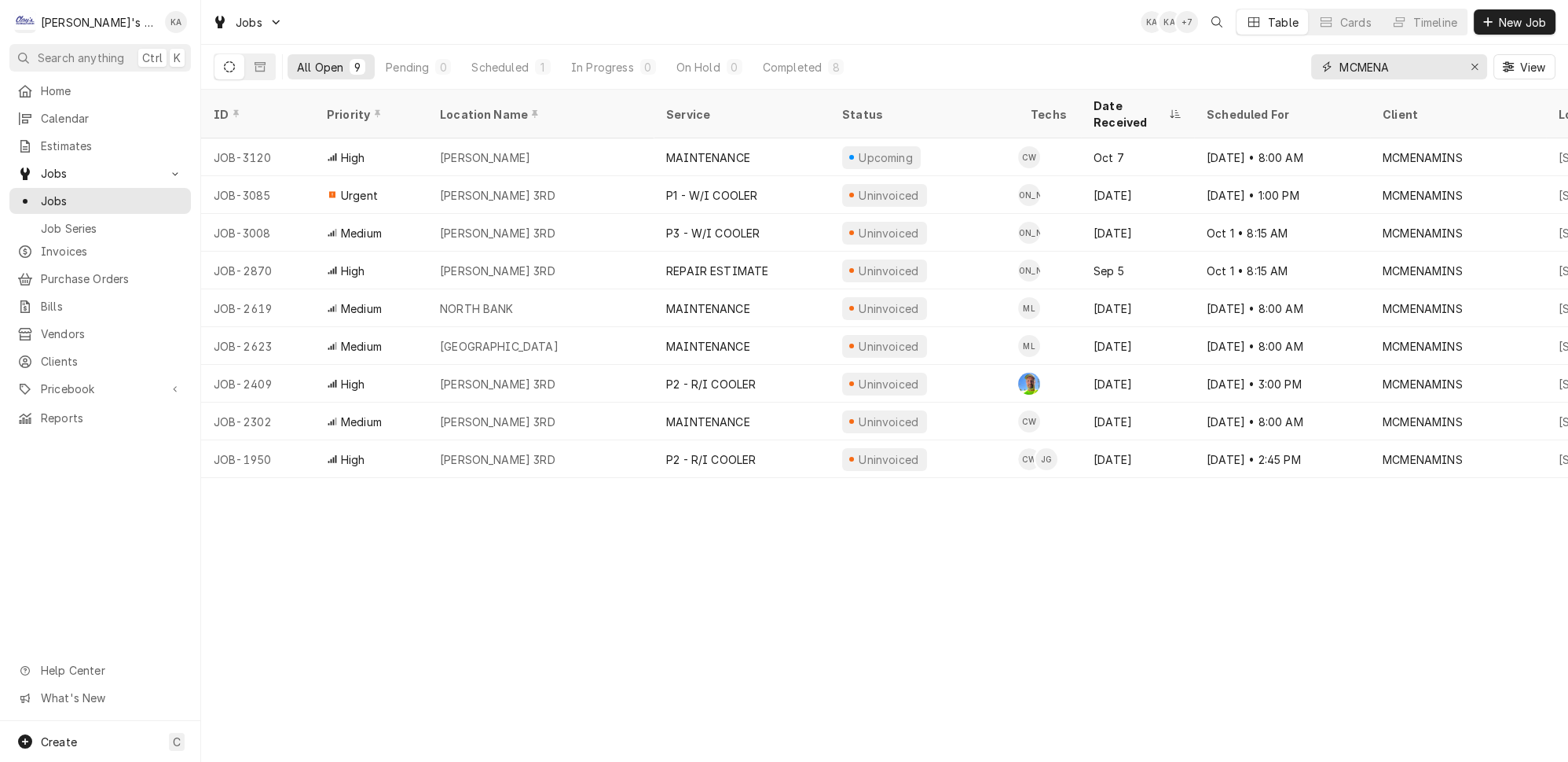
type input "MCMENA"
click at [1475, 62] on div "Erase input" at bounding box center [1475, 66] width 16 height 16
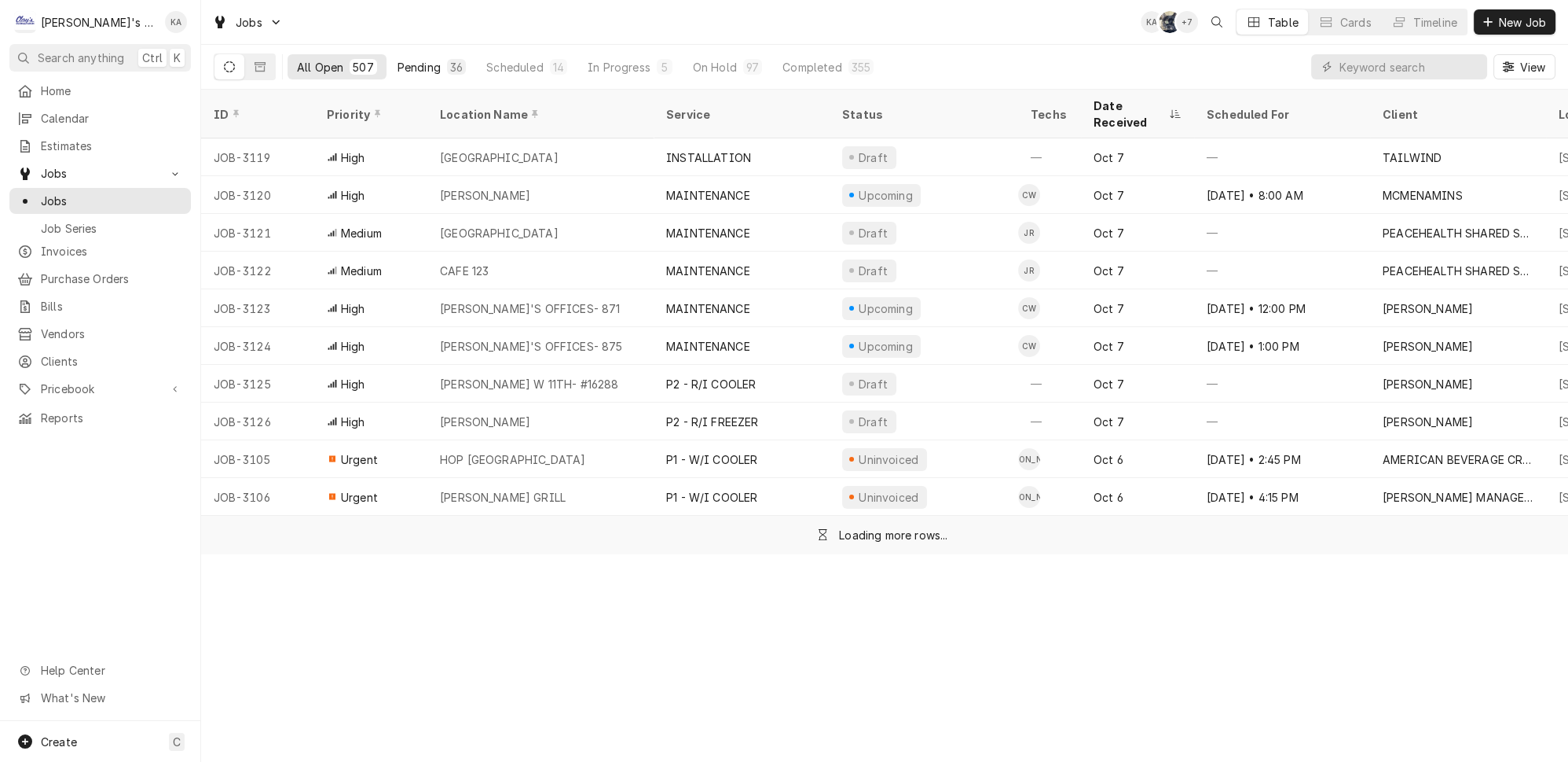
click at [404, 63] on div "Pending" at bounding box center [419, 66] width 43 height 17
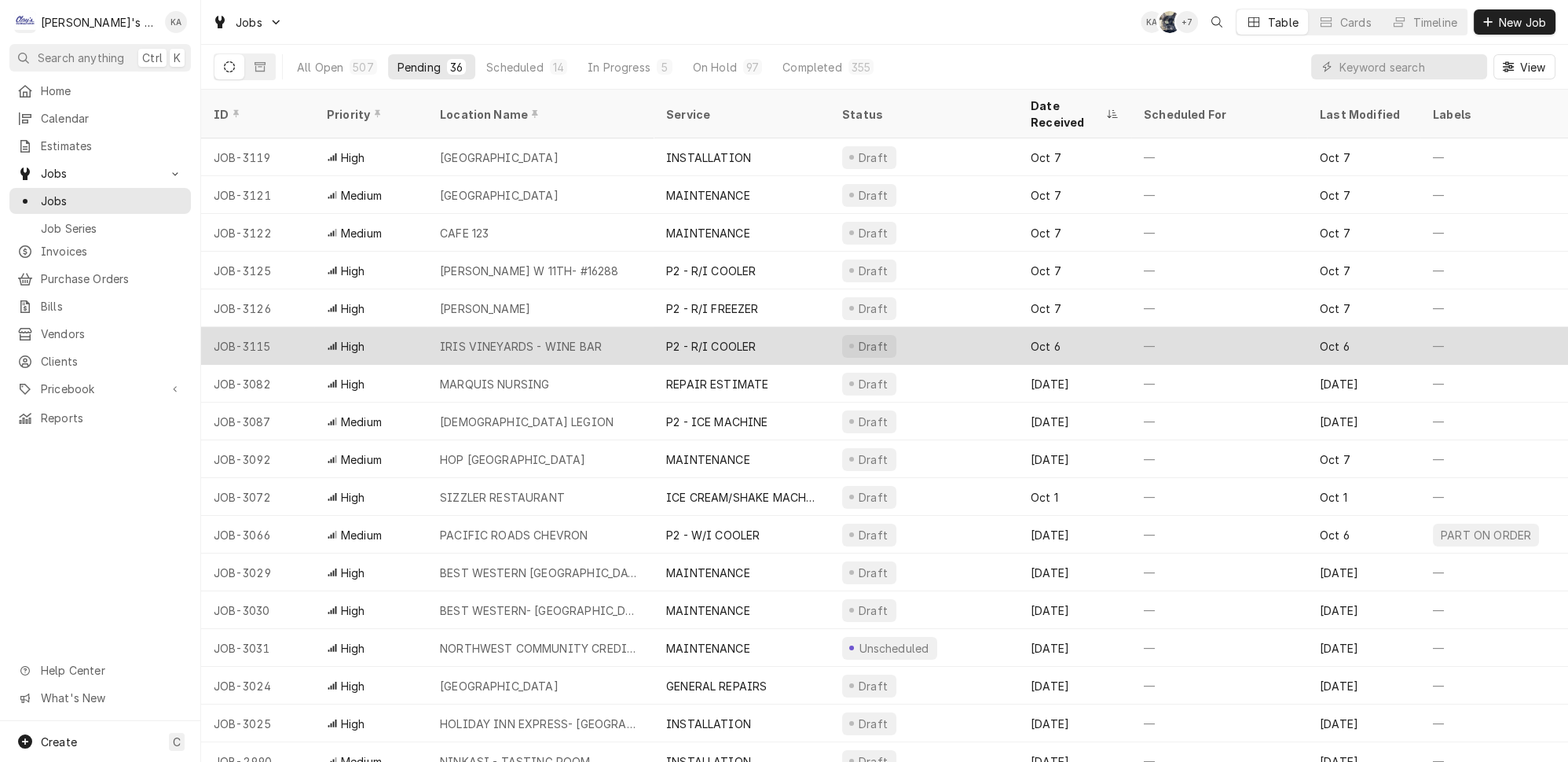
click at [569, 338] on div "IRIS VINEYARDS - WINE BAR" at bounding box center [521, 346] width 162 height 17
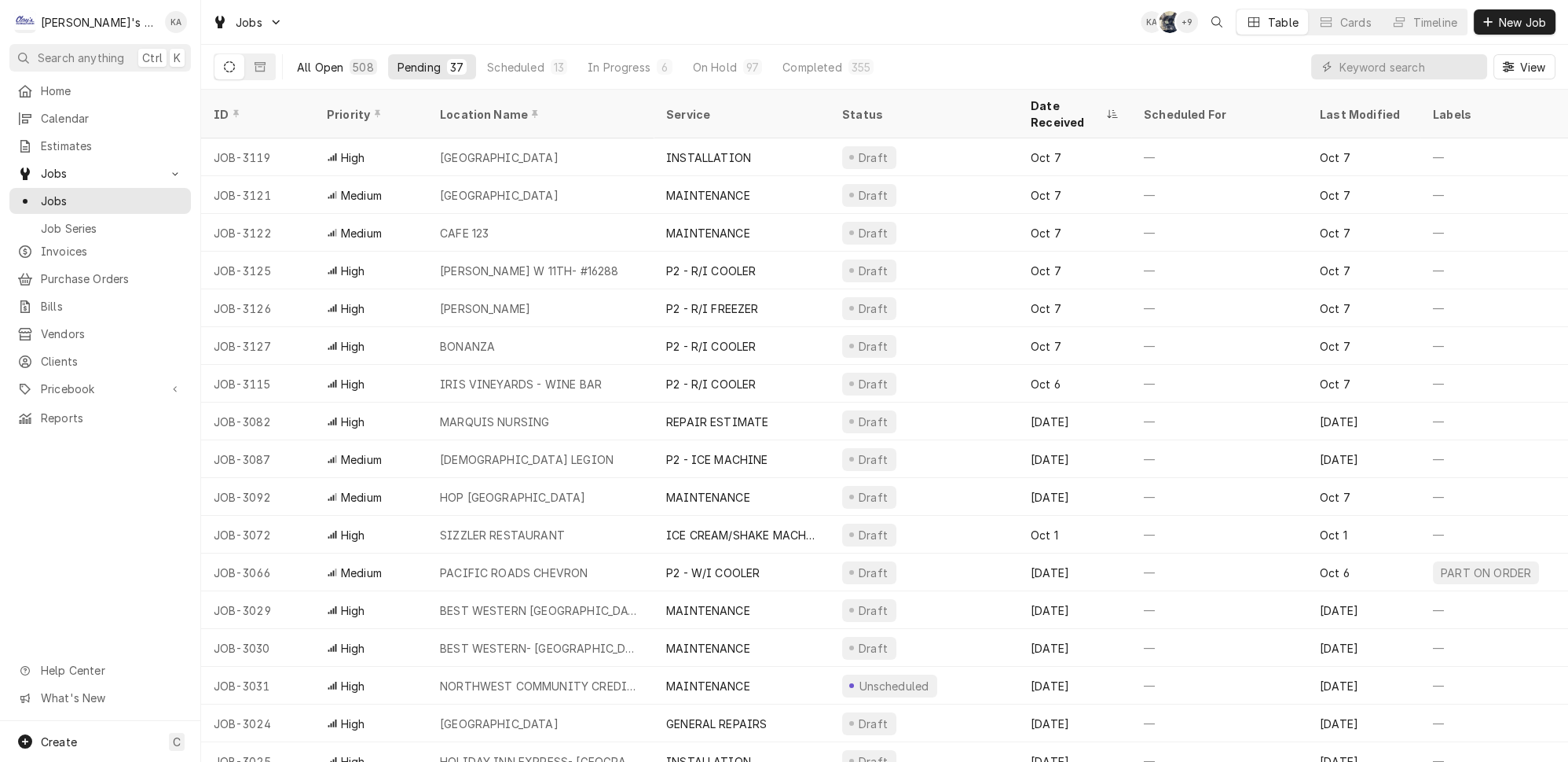
click at [355, 63] on button "All Open 508" at bounding box center [337, 67] width 99 height 25
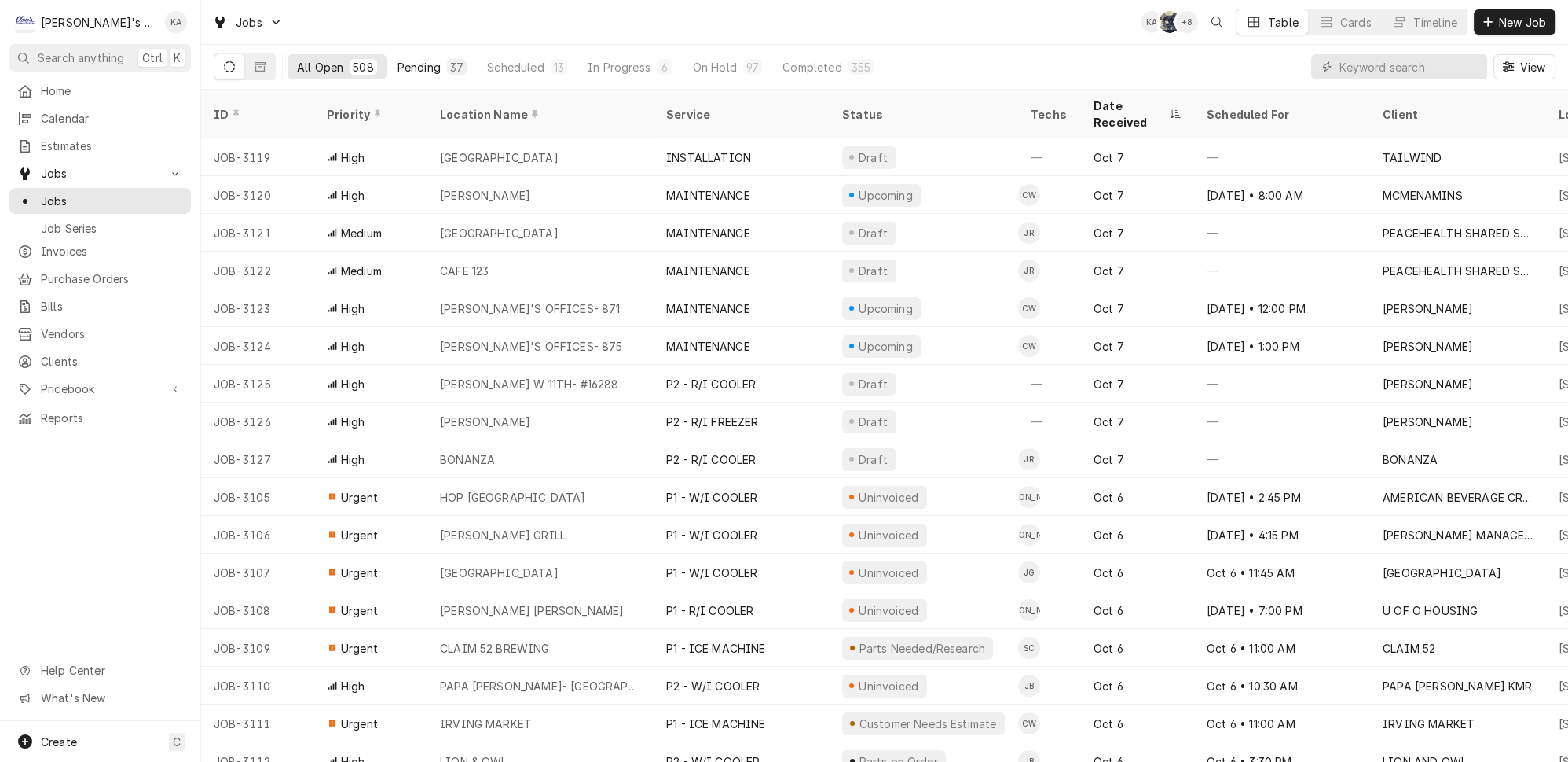
click at [403, 64] on div "Pending" at bounding box center [419, 66] width 43 height 17
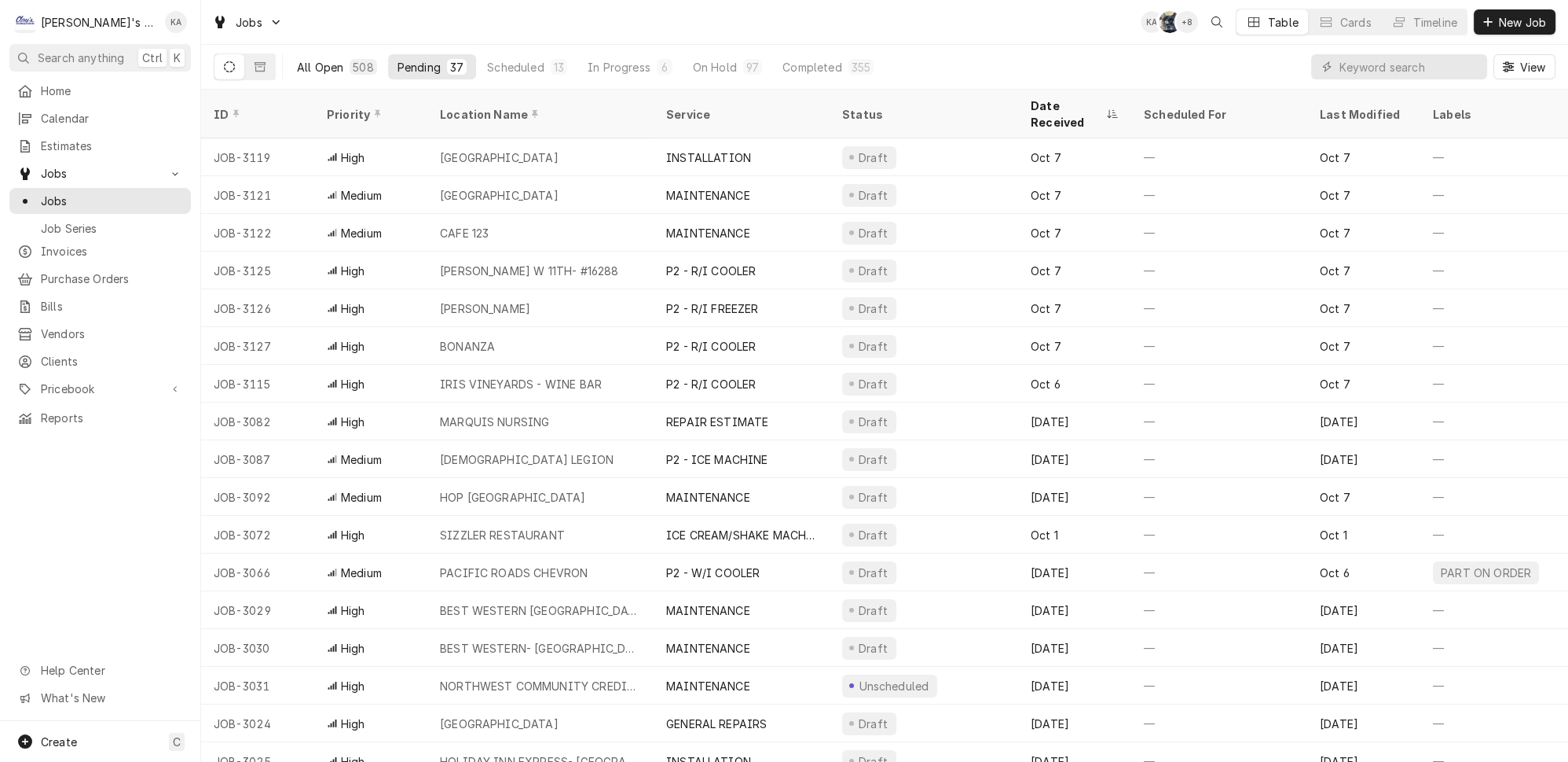
click at [311, 63] on div "All Open" at bounding box center [319, 66] width 46 height 17
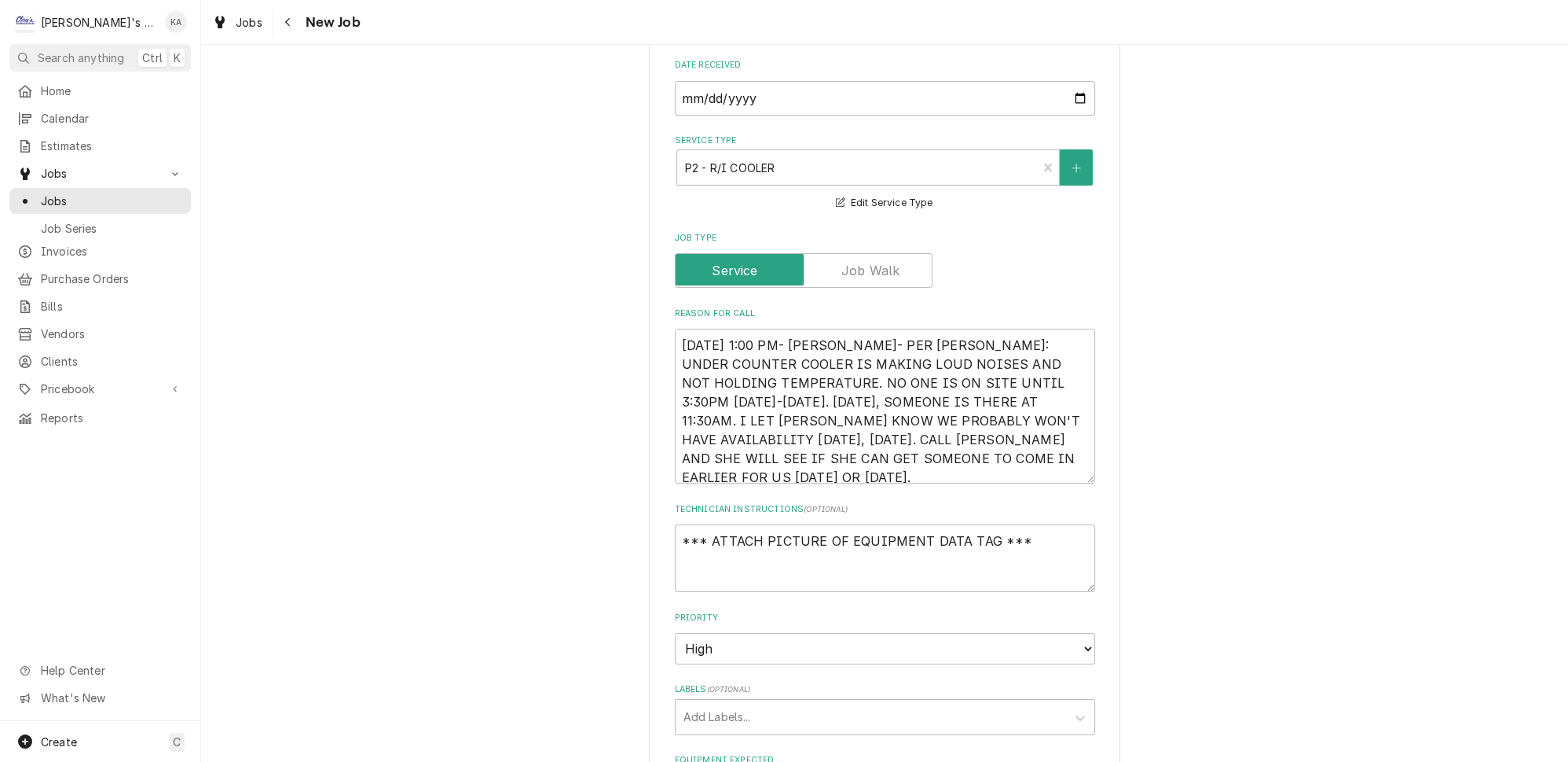
scroll to position [429, 0]
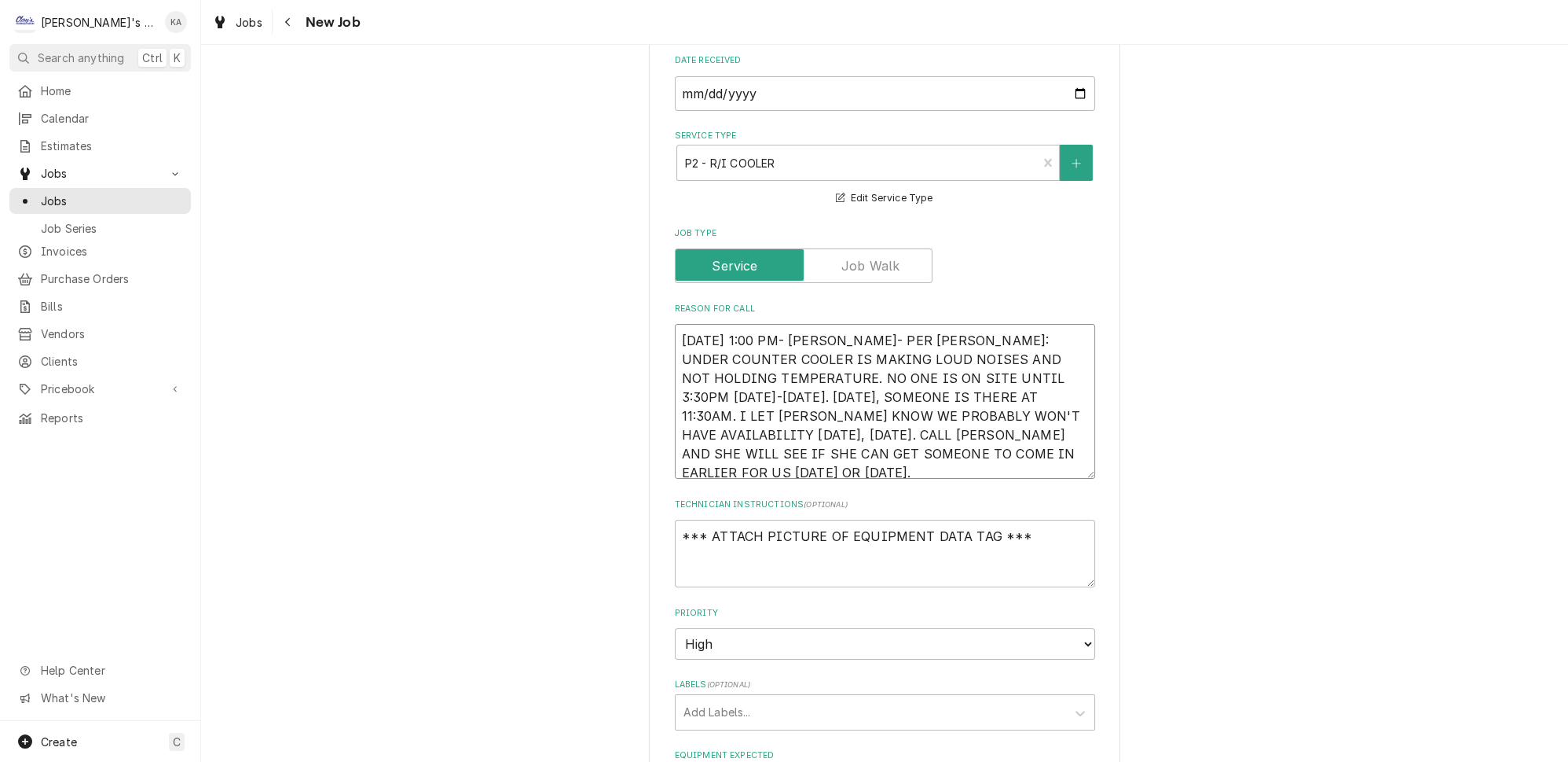
click at [851, 451] on textarea "[DATE] 1:00 PM- [PERSON_NAME]- PER [PERSON_NAME]: UNDER COUNTER COOLER IS MAKIN…" at bounding box center [885, 402] width 421 height 155
type textarea "[DATE] 1:00 PM- [PERSON_NAME]- PER [PERSON_NAME]: UNDER COUNTER COOLER IS MAKIN…"
type textarea "x"
type textarea "10/6/2025 1:00 PM- SARAH- PER PAMELA: UNDER COUNTER COOLER IS MAKING LOUD NOISE…"
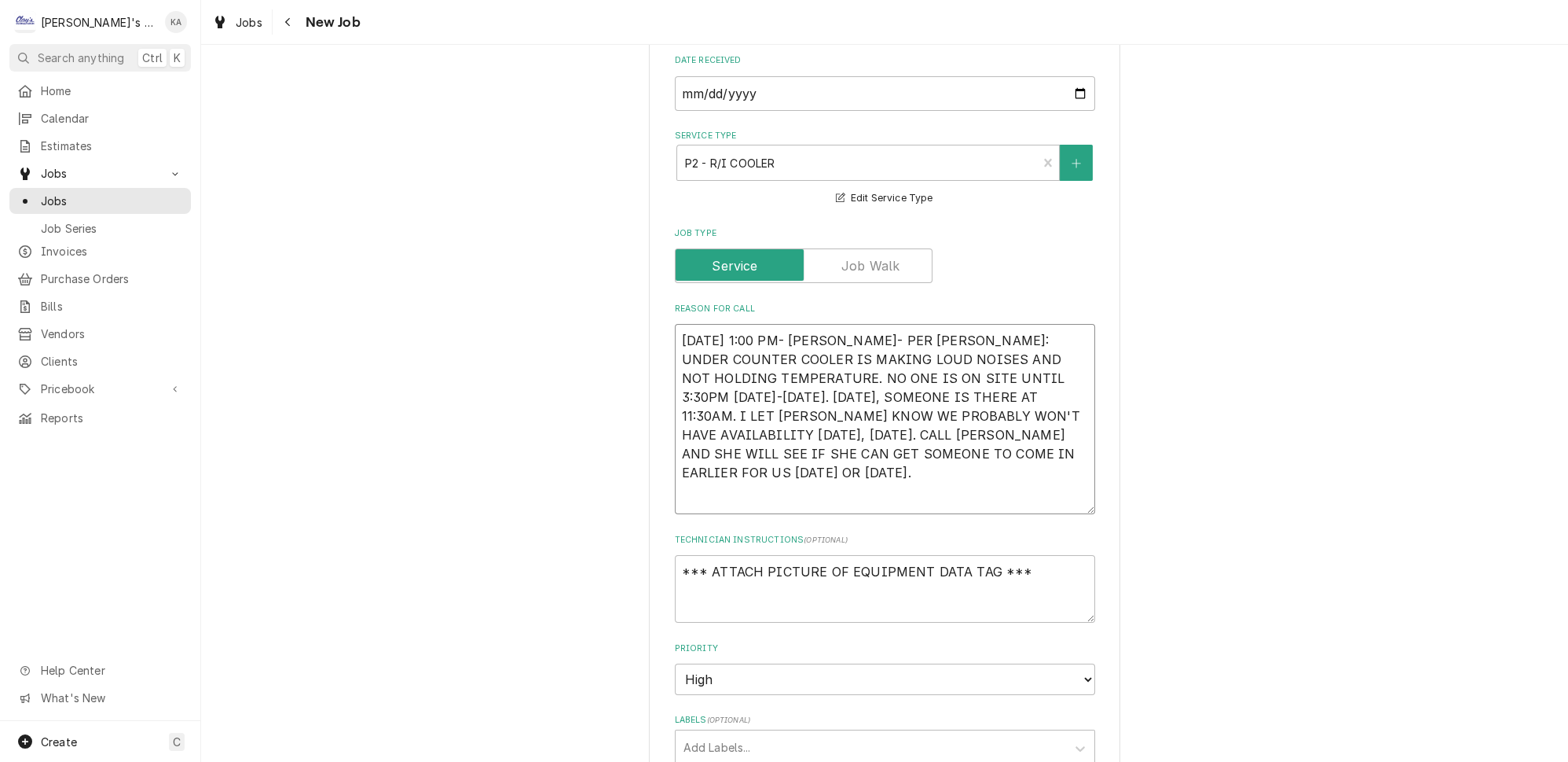
type textarea "x"
type textarea "10/6/2025 1:00 PM- SARAH- PER PAMELA: UNDER COUNTER COOLER IS MAKING LOUD NOISE…"
type textarea "x"
type textarea "10/6/2025 1:00 PM- SARAH- PER PAMELA: UNDER COUNTER COOLER IS MAKING LOUD NOISE…"
type textarea "x"
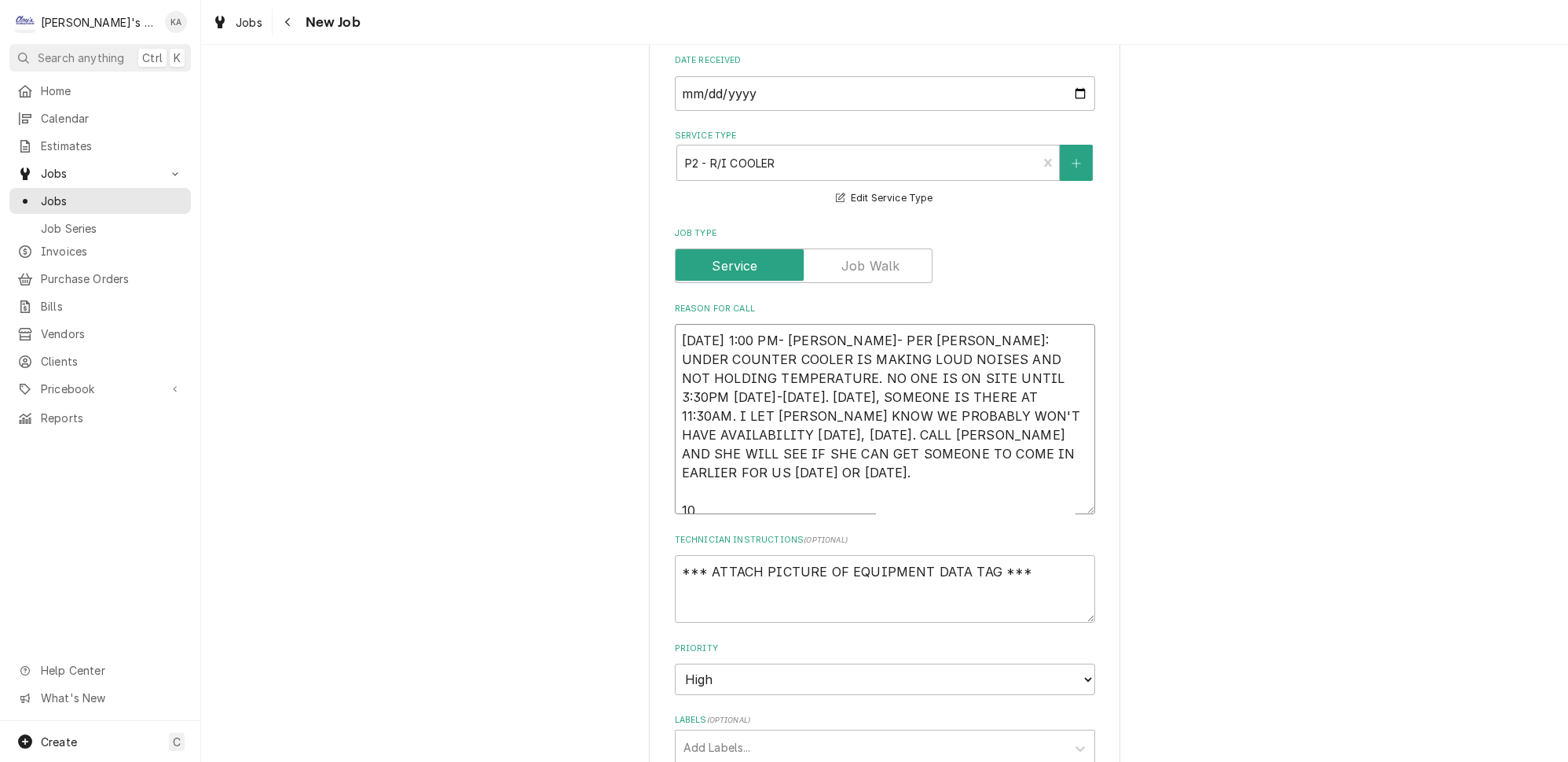
type textarea "10/6/2025 1:00 PM- SARAH- PER PAMELA: UNDER COUNTER COOLER IS MAKING LOUD NOISE…"
type textarea "x"
type textarea "10/6/2025 1:00 PM- SARAH- PER PAMELA: UNDER COUNTER COOLER IS MAKING LOUD NOISE…"
type textarea "x"
type textarea "10/6/2025 1:00 PM- SARAH- PER PAMELA: UNDER COUNTER COOLER IS MAKING LOUD NOISE…"
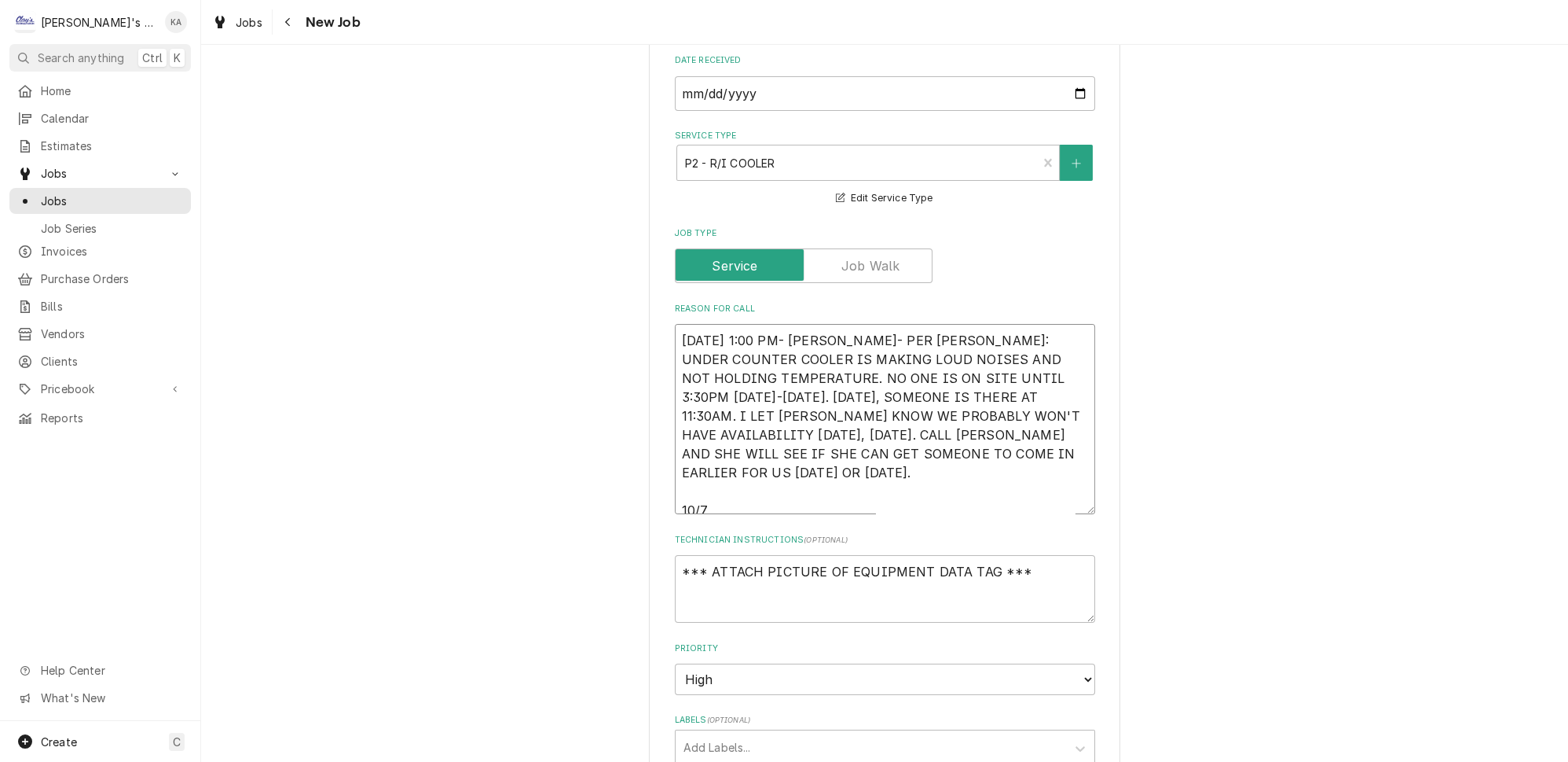
type textarea "x"
type textarea "10/6/2025 1:00 PM- SARAH- PER PAMELA: UNDER COUNTER COOLER IS MAKING LOUD NOISE…"
type textarea "x"
type textarea "10/6/2025 1:00 PM- SARAH- PER PAMELA: UNDER COUNTER COOLER IS MAKING LOUD NOISE…"
type textarea "x"
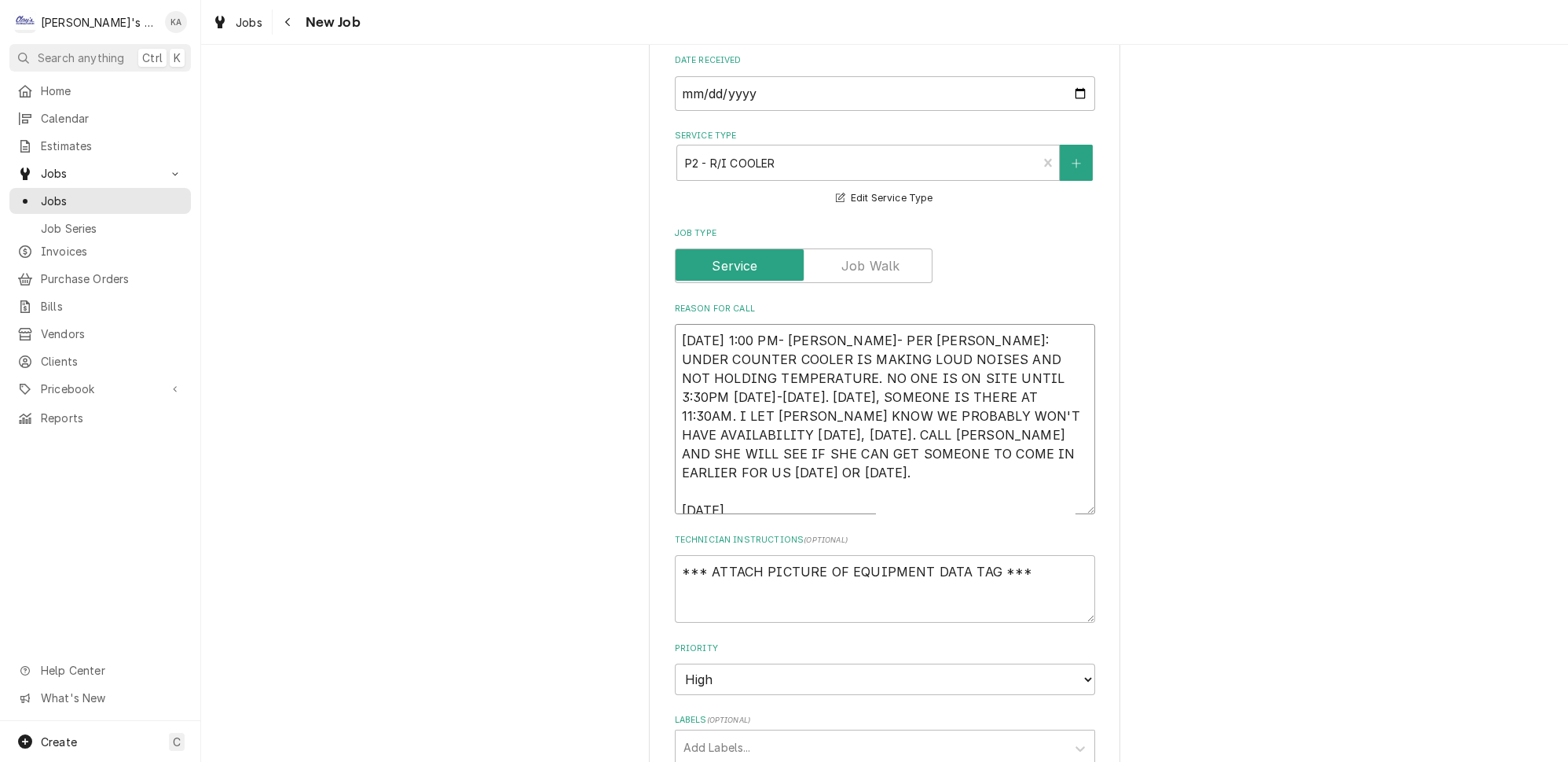
type textarea "10/6/2025 1:00 PM- SARAH- PER PAMELA: UNDER COUNTER COOLER IS MAKING LOUD NOISE…"
type textarea "x"
type textarea "10/6/2025 1:00 PM- SARAH- PER PAMELA: UNDER COUNTER COOLER IS MAKING LOUD NOISE…"
type textarea "x"
type textarea "10/6/2025 1:00 PM- SARAH- PER PAMELA: UNDER COUNTER COOLER IS MAKING LOUD NOISE…"
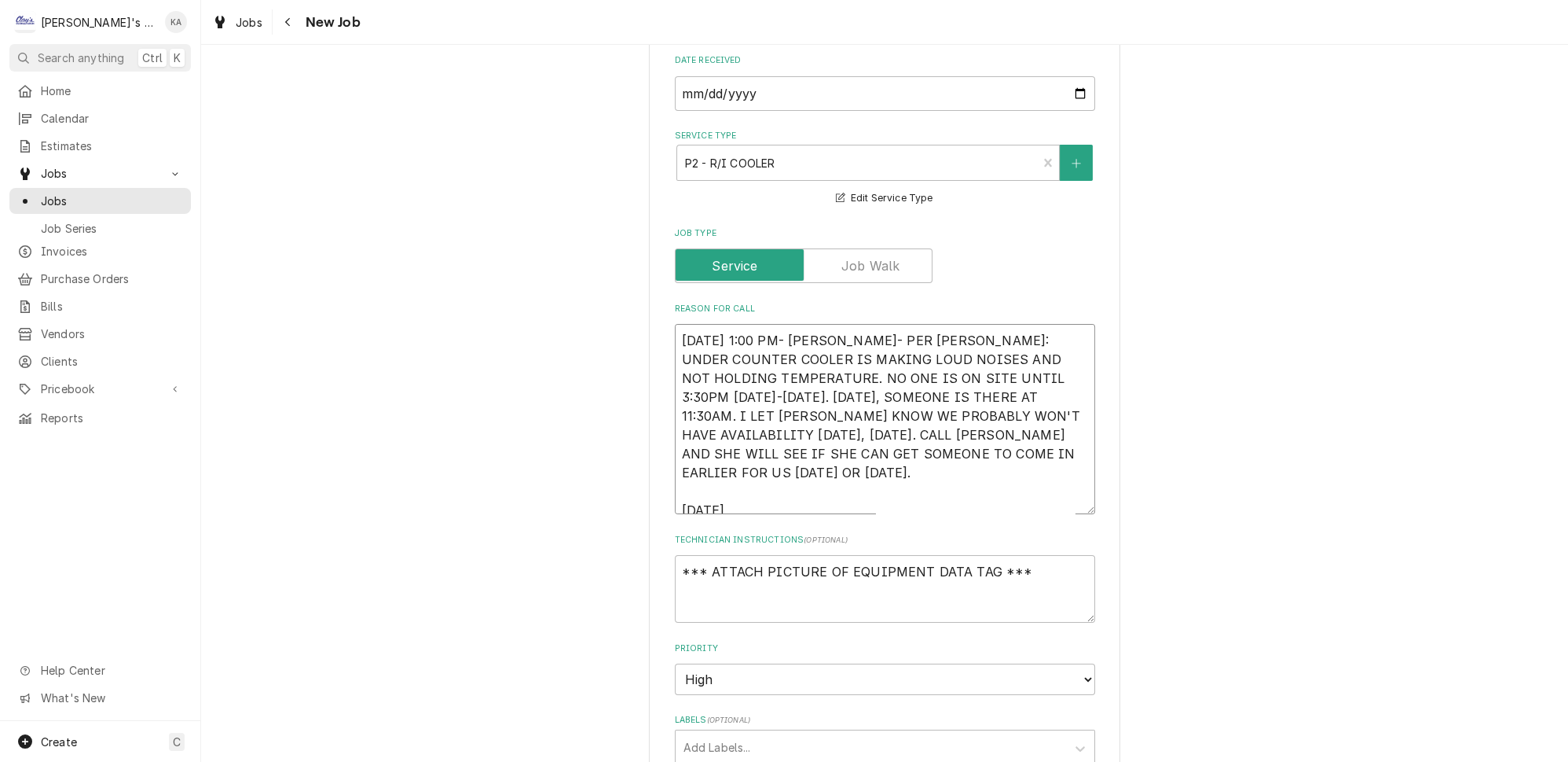
type textarea "x"
type textarea "10/6/2025 1:00 PM- SARAH- PER PAMELA: UNDER COUNTER COOLER IS MAKING LOUD NOISE…"
type textarea "x"
type textarea "10/6/2025 1:00 PM- SARAH- PER PAMELA: UNDER COUNTER COOLER IS MAKING LOUD NOISE…"
type textarea "x"
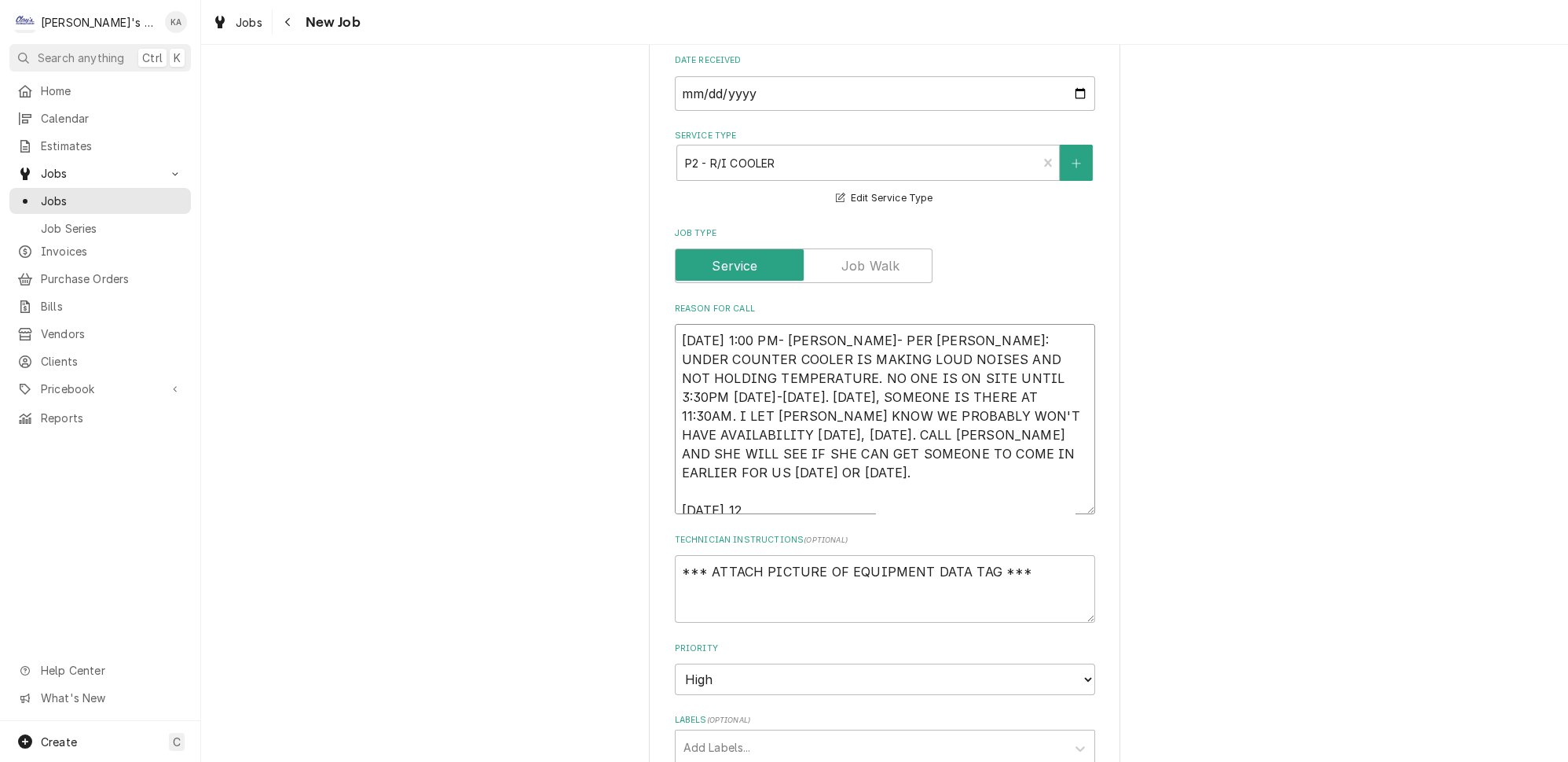
type textarea "10/6/2025 1:00 PM- SARAH- PER PAMELA: UNDER COUNTER COOLER IS MAKING LOUD NOISE…"
type textarea "x"
type textarea "10/6/2025 1:00 PM- SARAH- PER PAMELA: UNDER COUNTER COOLER IS MAKING LOUD NOISE…"
type textarea "x"
type textarea "10/6/2025 1:00 PM- SARAH- PER PAMELA: UNDER COUNTER COOLER IS MAKING LOUD NOISE…"
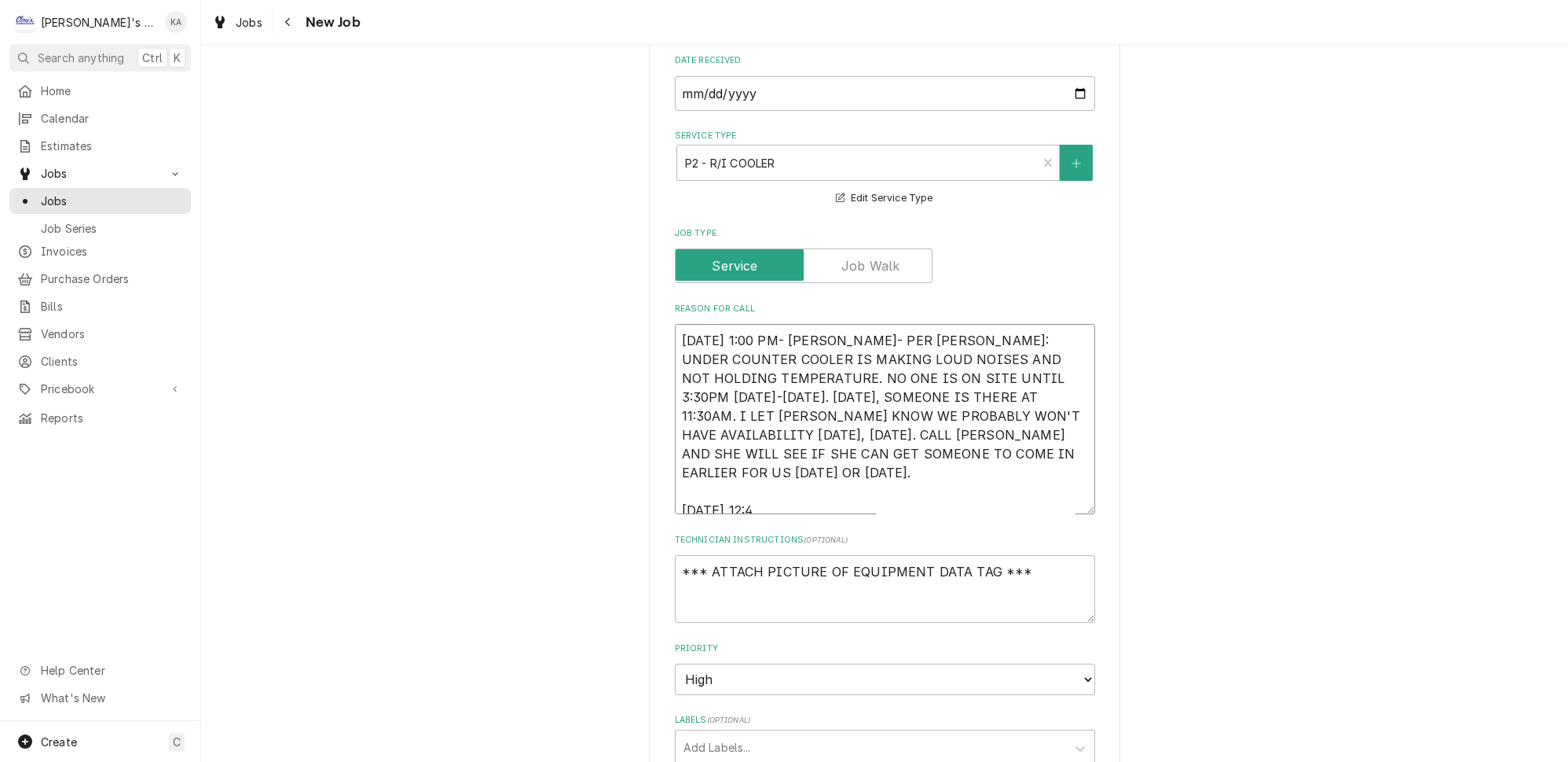
type textarea "x"
type textarea "10/6/2025 1:00 PM- SARAH- PER PAMELA: UNDER COUNTER COOLER IS MAKING LOUD NOISE…"
type textarea "x"
type textarea "10/6/2025 1:00 PM- SARAH- PER PAMELA: UNDER COUNTER COOLER IS MAKING LOUD NOISE…"
type textarea "x"
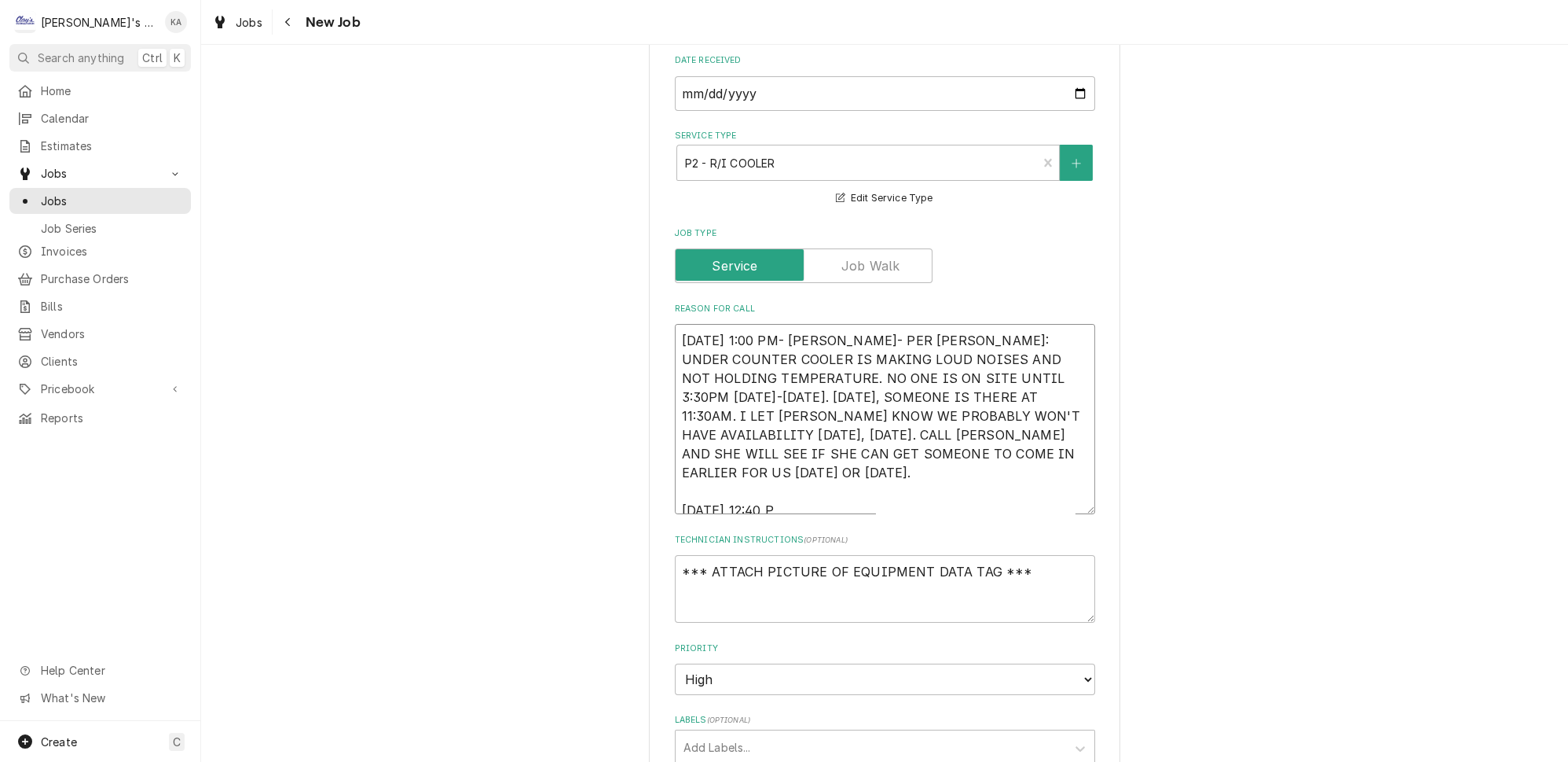
type textarea "10/6/2025 1:00 PM- SARAH- PER PAMELA: UNDER COUNTER COOLER IS MAKING LOUD NOISE…"
type textarea "x"
type textarea "10/6/2025 1:00 PM- SARAH- PER PAMELA: UNDER COUNTER COOLER IS MAKING LOUD NOISE…"
type textarea "x"
type textarea "10/6/2025 1:00 PM- SARAH- PER PAMELA: UNDER COUNTER COOLER IS MAKING LOUD NOISE…"
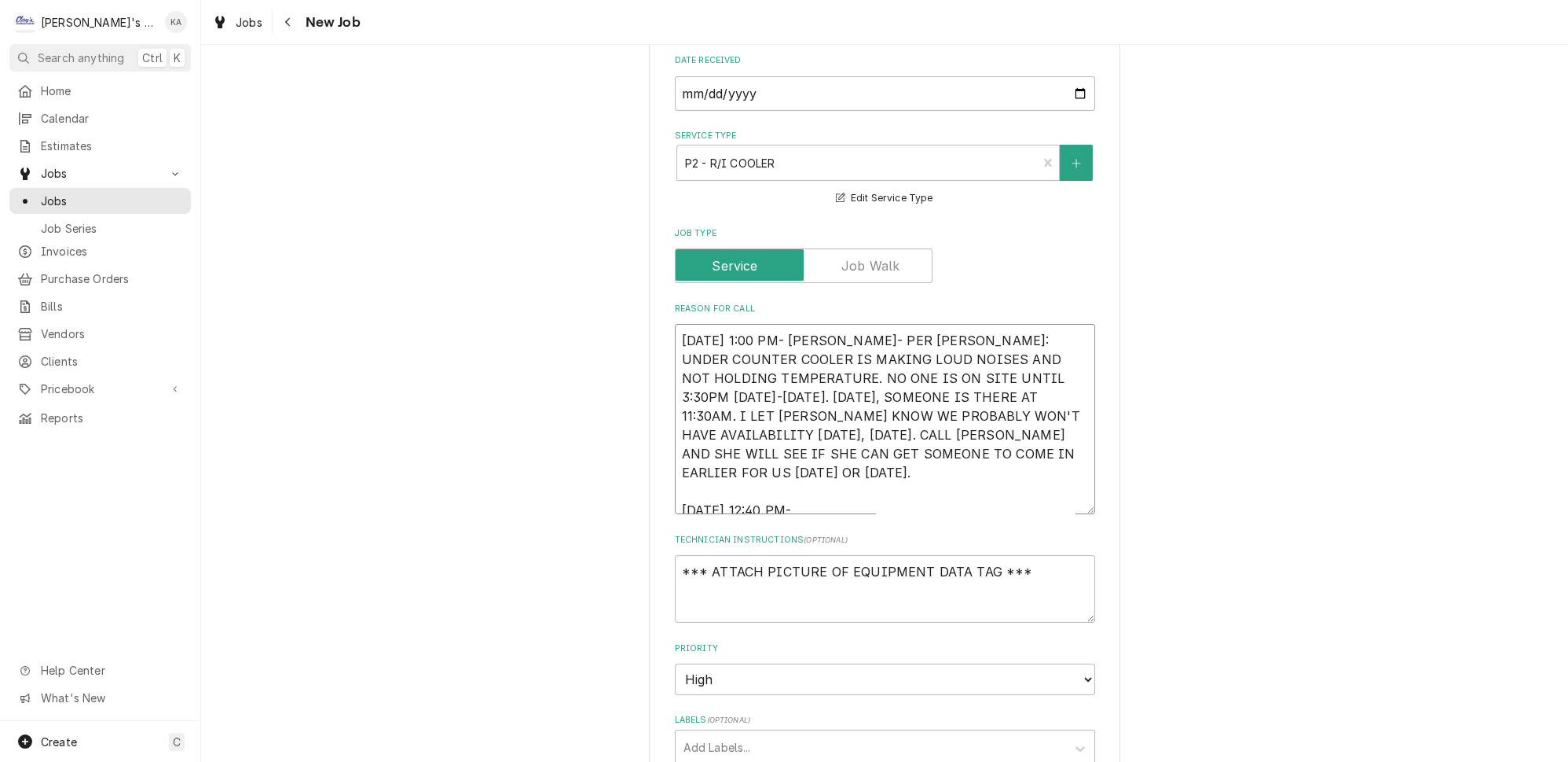
type textarea "x"
type textarea "10/6/2025 1:00 PM- SARAH- PER PAMELA: UNDER COUNTER COOLER IS MAKING LOUD NOISE…"
type textarea "x"
type textarea "10/6/2025 1:00 PM- SARAH- PER PAMELA: UNDER COUNTER COOLER IS MAKING LOUD NOISE…"
type textarea "x"
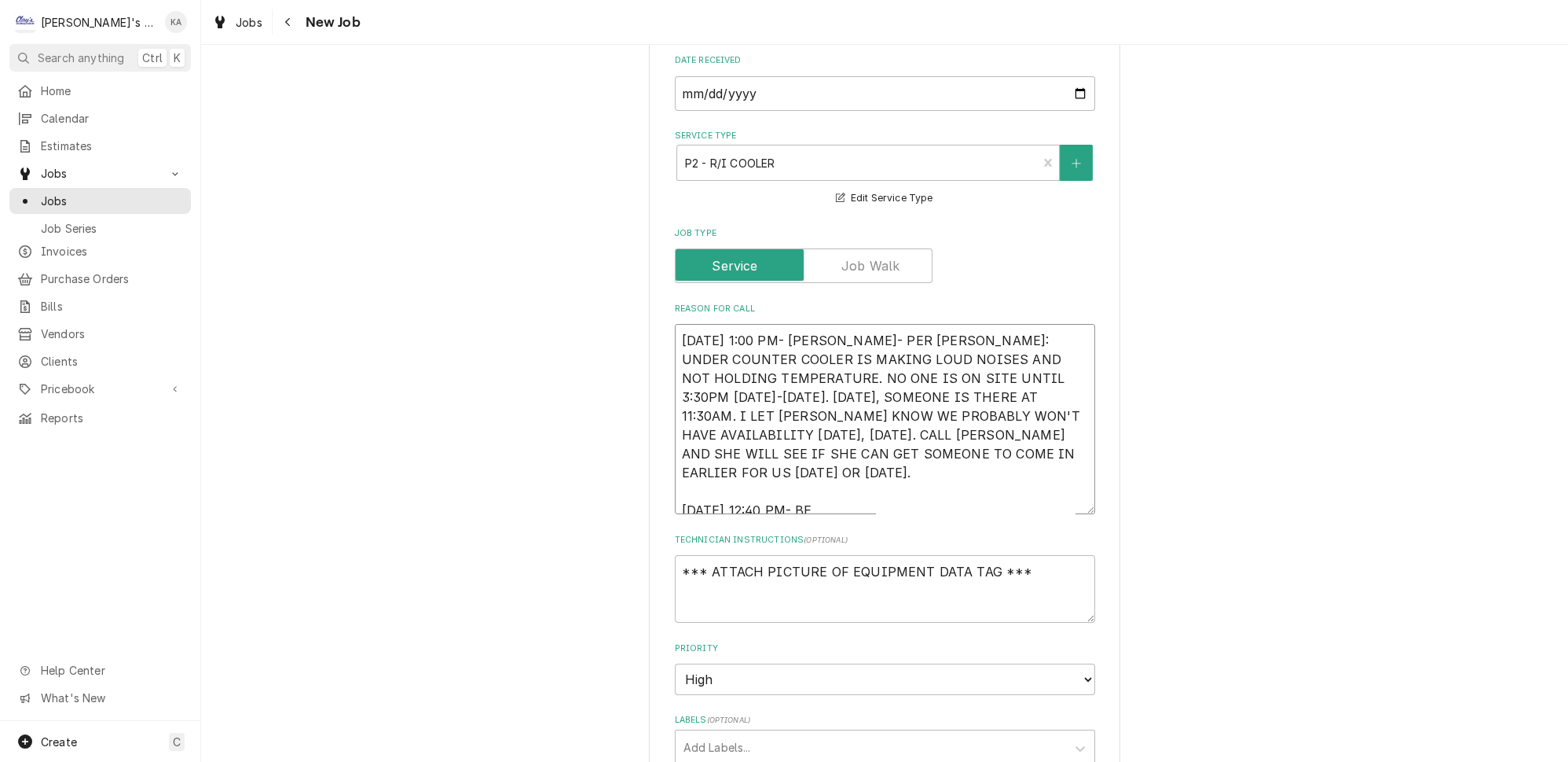
type textarea "10/6/2025 1:00 PM- SARAH- PER PAMELA: UNDER COUNTER COOLER IS MAKING LOUD NOISE…"
type textarea "x"
type textarea "10/6/2025 1:00 PM- SARAH- PER PAMELA: UNDER COUNTER COOLER IS MAKING LOUD NOISE…"
type textarea "x"
type textarea "10/6/2025 1:00 PM- SARAH- PER PAMELA: UNDER COUNTER COOLER IS MAKING LOUD NOISE…"
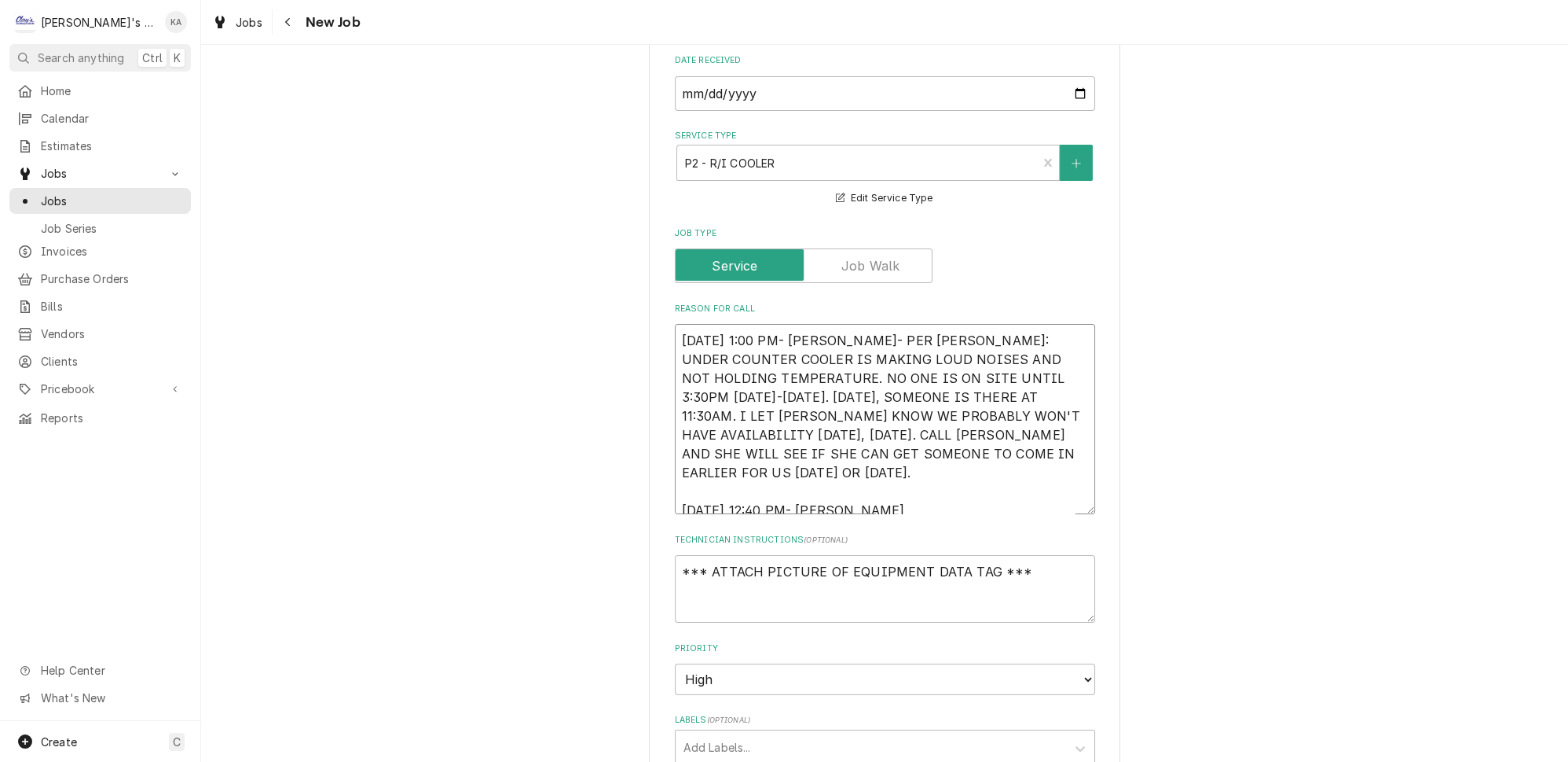
type textarea "x"
type textarea "10/6/2025 1:00 PM- SARAH- PER PAMELA: UNDER COUNTER COOLER IS MAKING LOUD NOISE…"
type textarea "x"
type textarea "10/6/2025 1:00 PM- SARAH- PER PAMELA: UNDER COUNTER COOLER IS MAKING LOUD NOISE…"
type textarea "x"
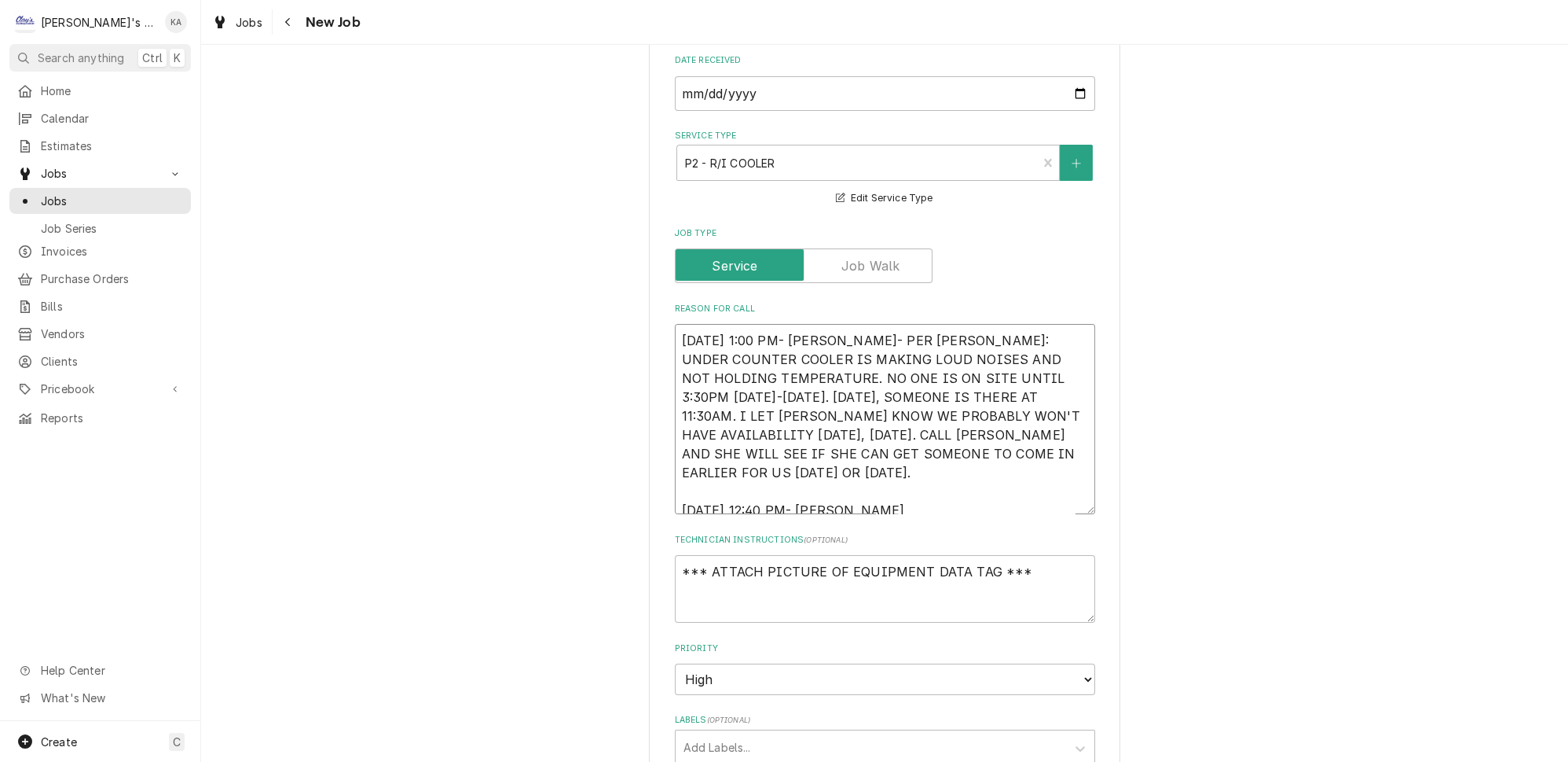
type textarea "10/6/2025 1:00 PM- SARAH- PER PAMELA: UNDER COUNTER COOLER IS MAKING LOUD NOISE…"
type textarea "x"
type textarea "10/6/2025 1:00 PM- SARAH- PER PAMELA: UNDER COUNTER COOLER IS MAKING LOUD NOISE…"
type textarea "x"
type textarea "10/6/2025 1:00 PM- SARAH- PER PAMELA: UNDER COUNTER COOLER IS MAKING LOUD NOISE…"
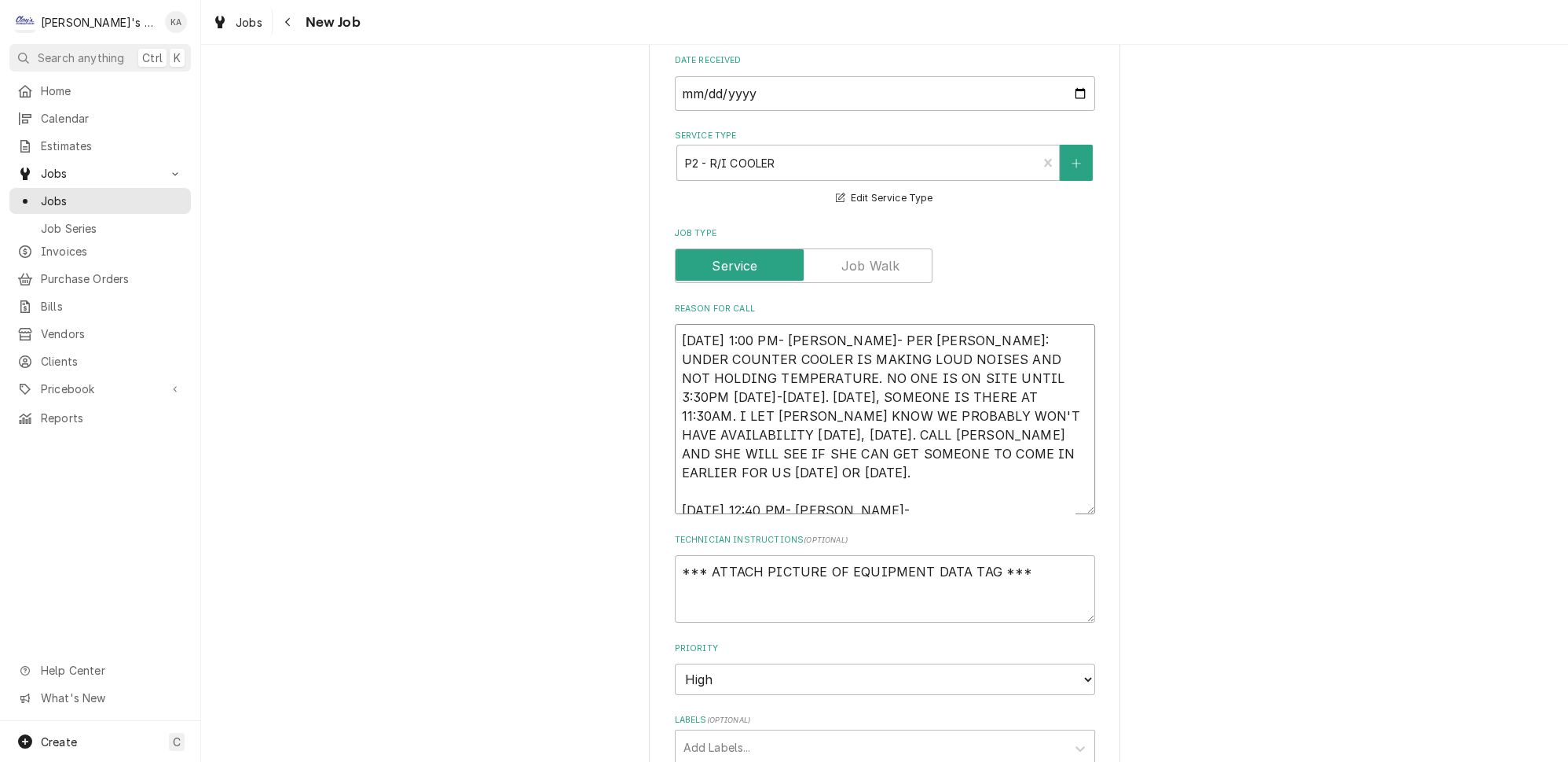
type textarea "x"
type textarea "10/6/2025 1:00 PM- SARAH- PER PAMELA: UNDER COUNTER COOLER IS MAKING LOUD NOISE…"
type textarea "x"
type textarea "10/6/2025 1:00 PM- SARAH- PER PAMELA: UNDER COUNTER COOLER IS MAKING LOUD NOISE…"
type textarea "x"
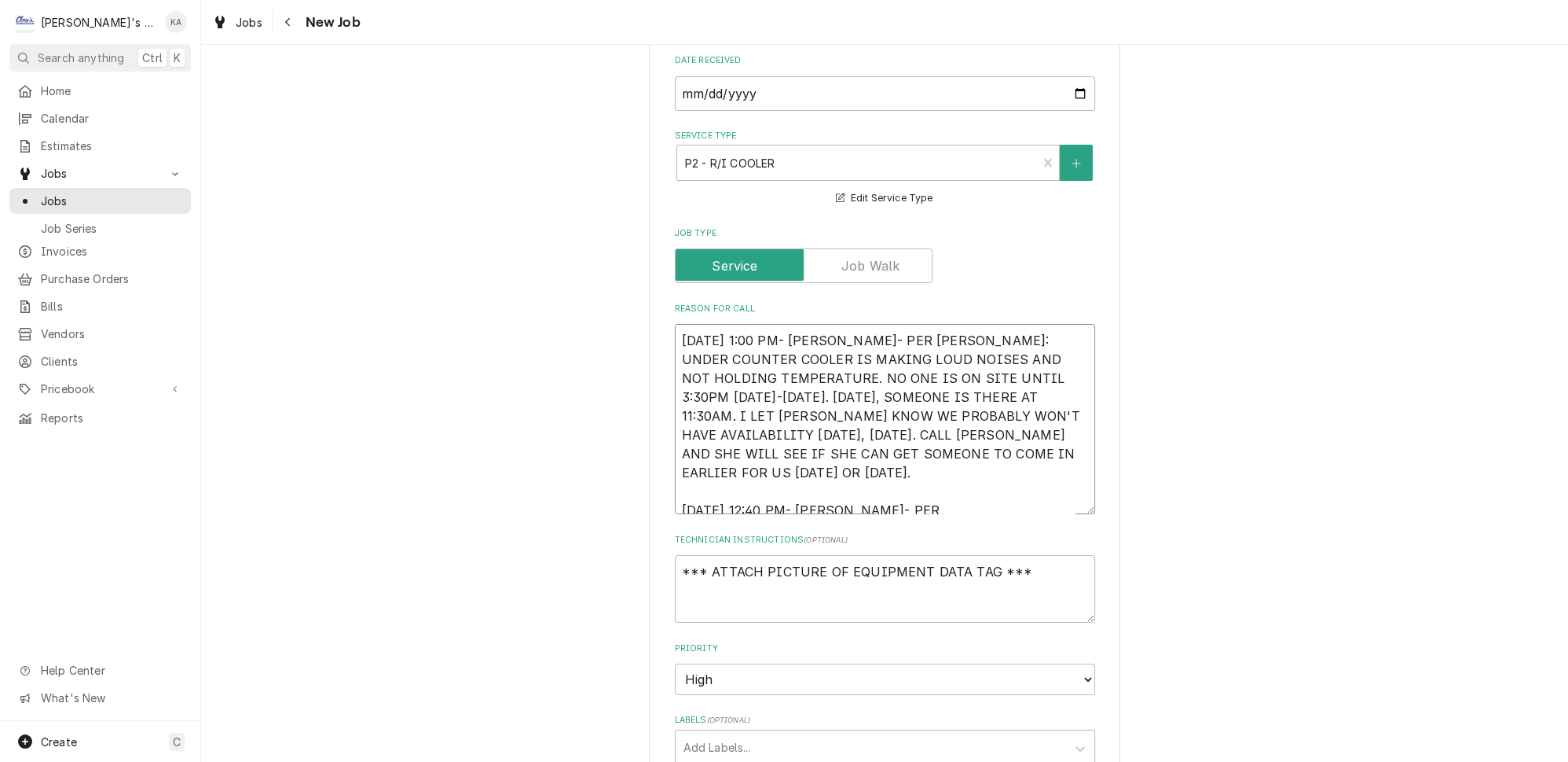
type textarea "10/6/2025 1:00 PM- SARAH- PER PAMELA: UNDER COUNTER COOLER IS MAKING LOUD NOISE…"
type textarea "x"
type textarea "10/6/2025 1:00 PM- SARAH- PER PAMELA: UNDER COUNTER COOLER IS MAKING LOUD NOISE…"
type textarea "x"
type textarea "10/6/2025 1:00 PM- SARAH- PER PAMELA: UNDER COUNTER COOLER IS MAKING LOUD NOISE…"
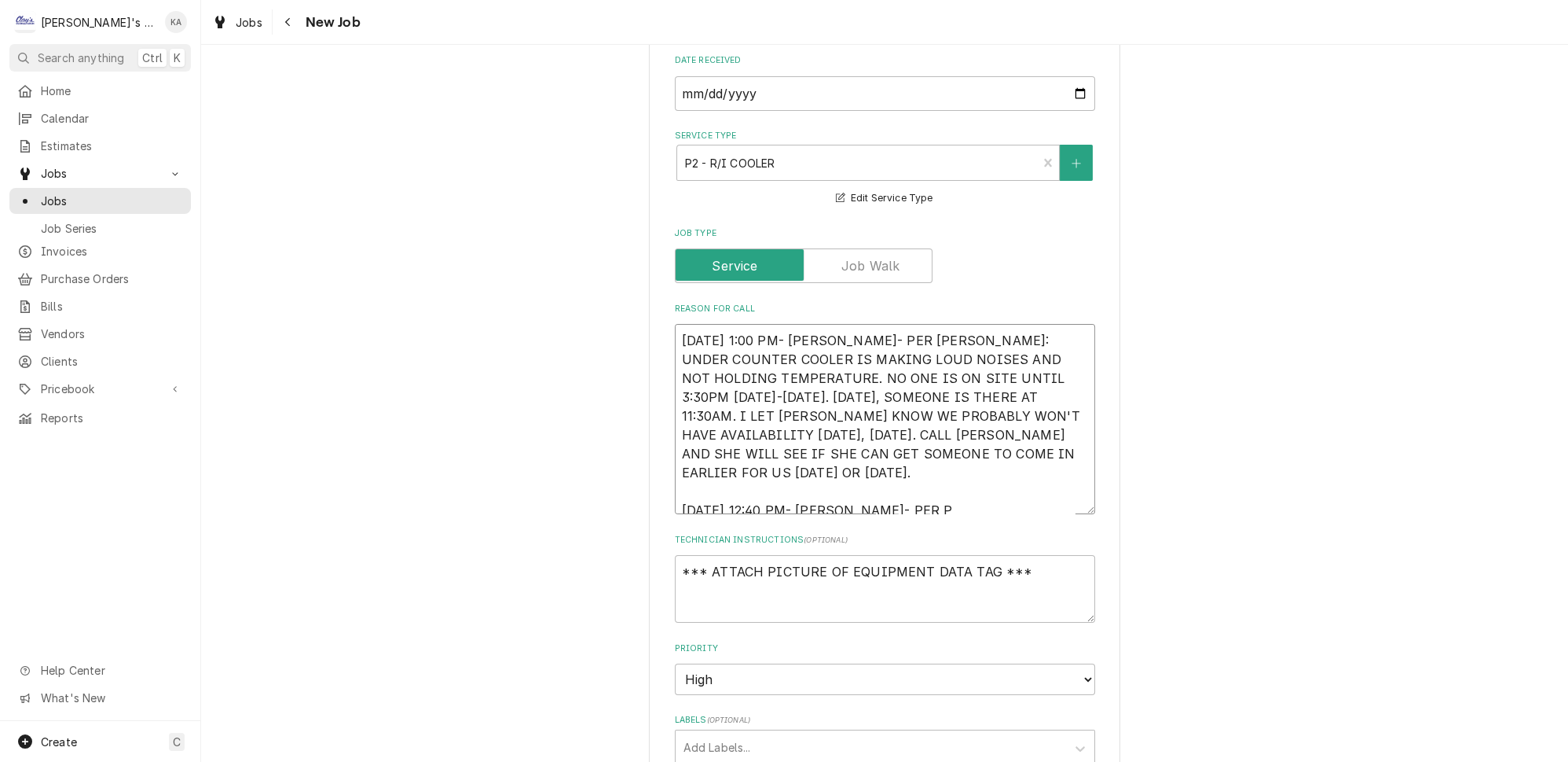
type textarea "x"
type textarea "10/6/2025 1:00 PM- SARAH- PER PAMELA: UNDER COUNTER COOLER IS MAKING LOUD NOISE…"
type textarea "x"
type textarea "10/6/2025 1:00 PM- SARAH- PER PAMELA: UNDER COUNTER COOLER IS MAKING LOUD NOISE…"
type textarea "x"
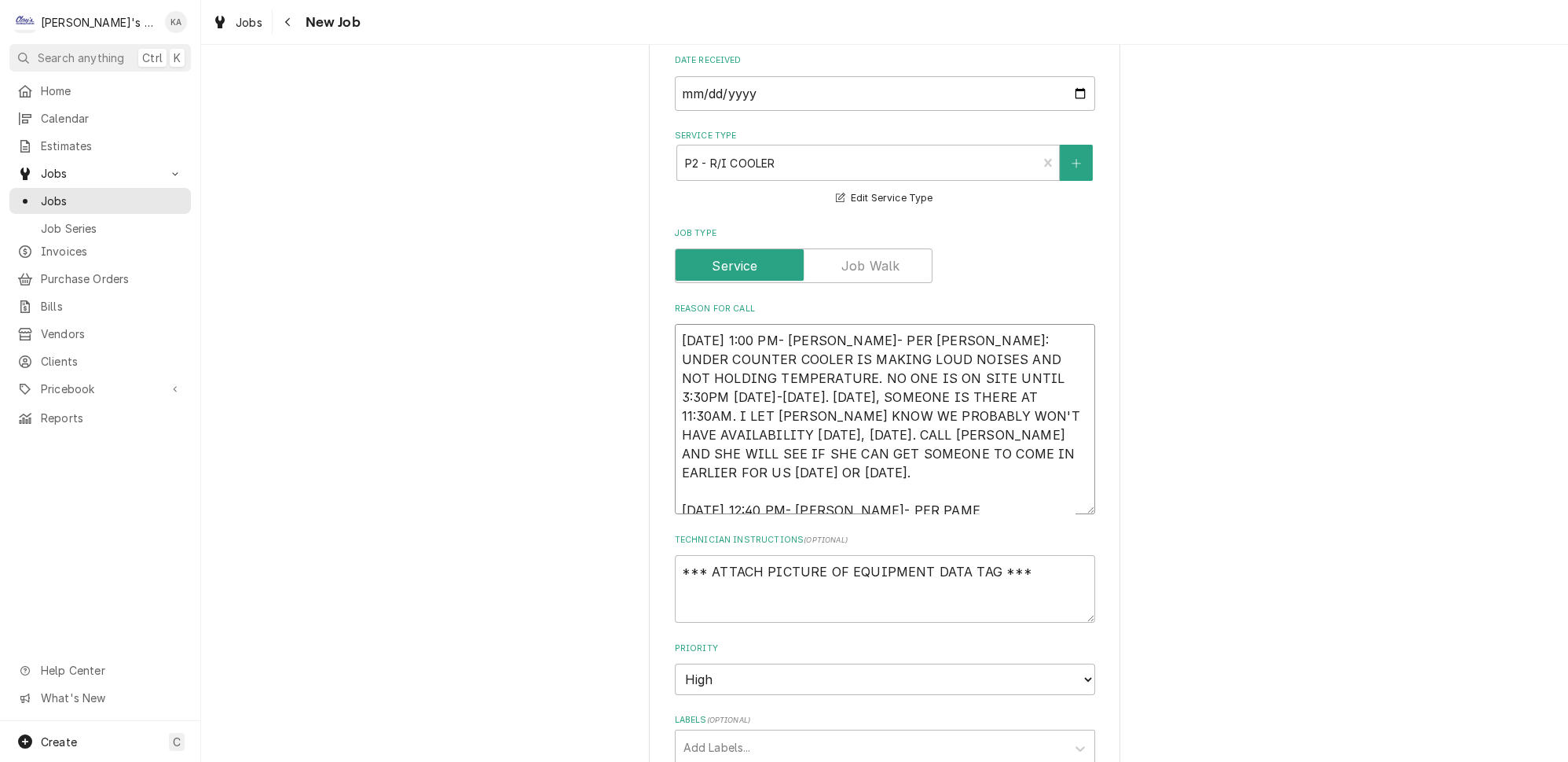
type textarea "10/6/2025 1:00 PM- SARAH- PER PAMELA: UNDER COUNTER COOLER IS MAKING LOUD NOISE…"
type textarea "x"
type textarea "10/6/2025 1:00 PM- SARAH- PER PAMELA: UNDER COUNTER COOLER IS MAKING LOUD NOISE…"
type textarea "x"
type textarea "10/6/2025 1:00 PM- SARAH- PER PAMELA: UNDER COUNTER COOLER IS MAKING LOUD NOISE…"
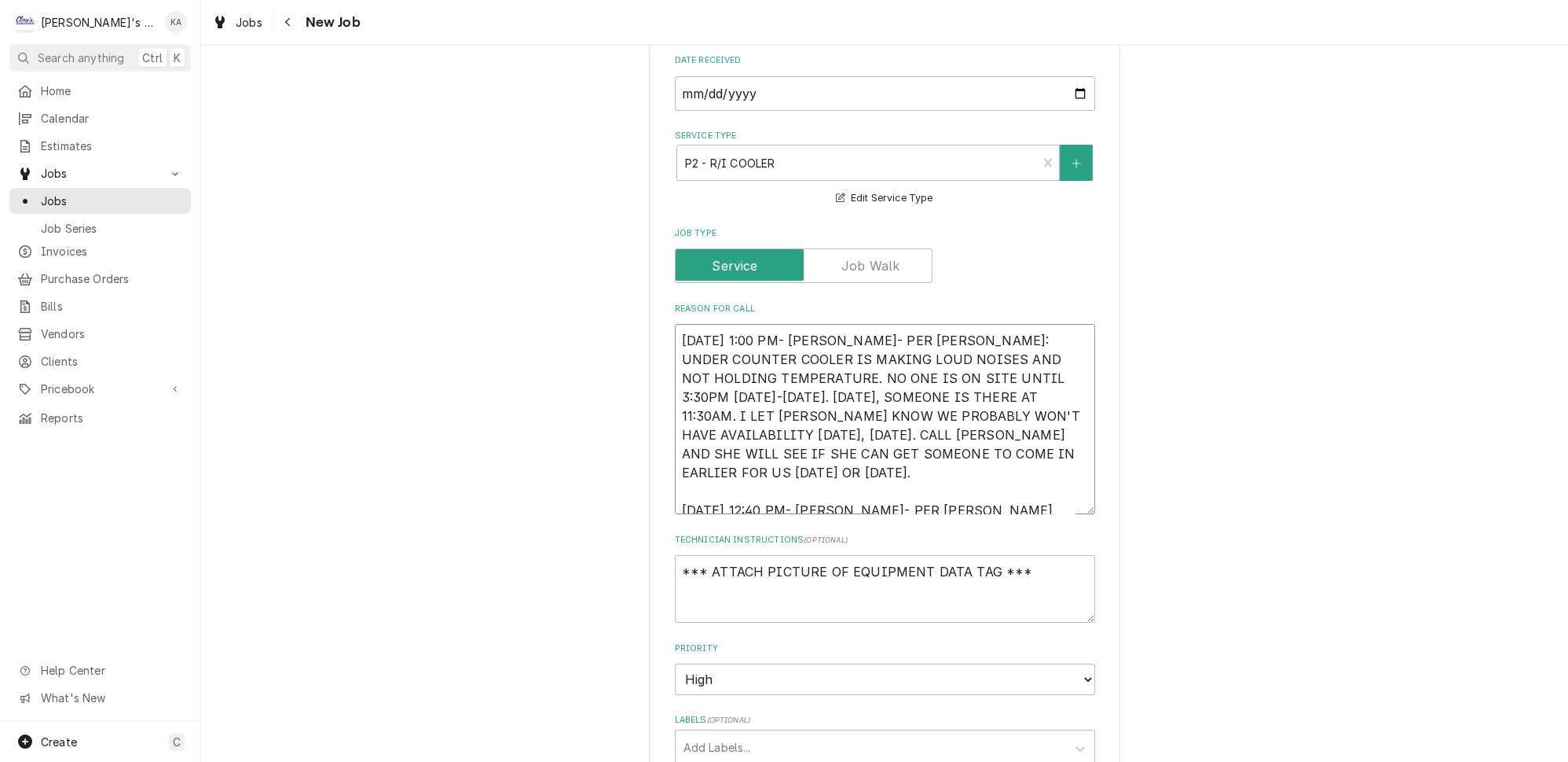
type textarea "x"
type textarea "10/6/2025 1:00 PM- SARAH- PER PAMELA: UNDER COUNTER COOLER IS MAKING LOUD NOISE…"
type textarea "x"
type textarea "10/6/2025 1:00 PM- SARAH- PER PAMELA: UNDER COUNTER COOLER IS MAKING LOUD NOISE…"
type textarea "x"
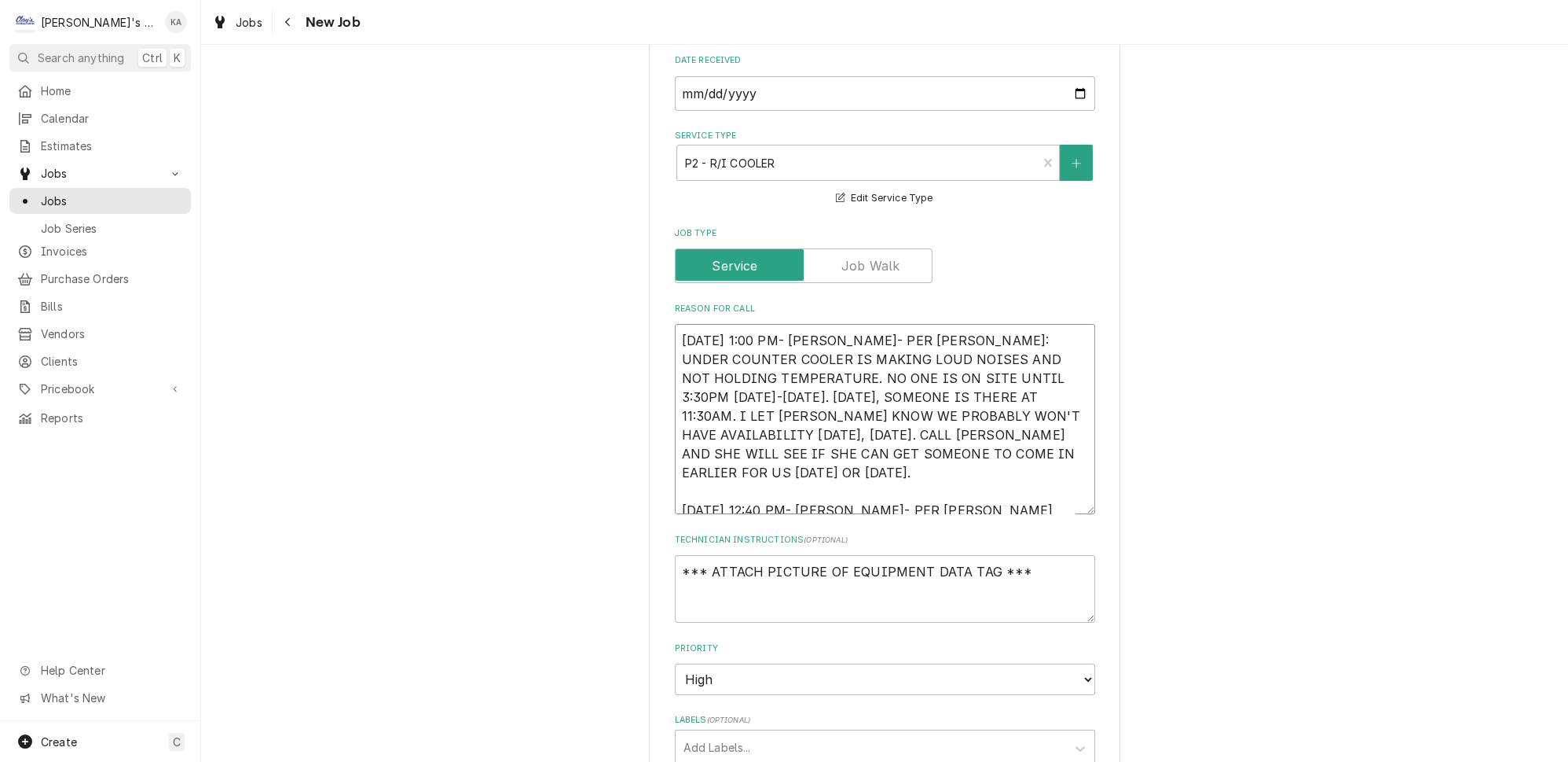
type textarea "10/6/2025 1:00 PM- SARAH- PER PAMELA: UNDER COUNTER COOLER IS MAKING LOUD NOISE…"
type textarea "x"
type textarea "10/6/2025 1:00 PM- SARAH- PER PAMELA: UNDER COUNTER COOLER IS MAKING LOUD NOISE…"
type textarea "x"
type textarea "10/6/2025 1:00 PM- SARAH- PER PAMELA: UNDER COUNTER COOLER IS MAKING LOUD NOISE…"
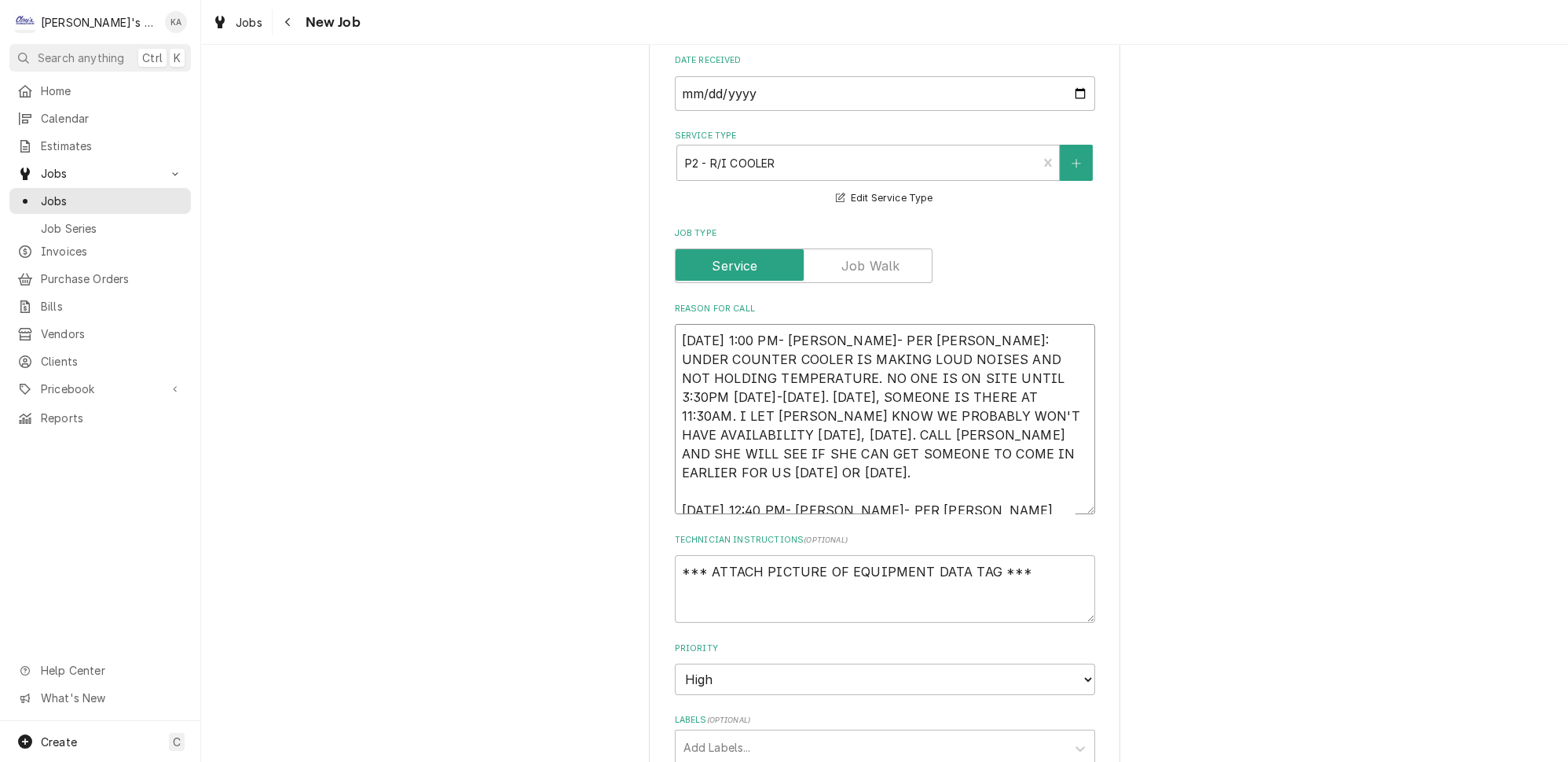
type textarea "x"
type textarea "10/6/2025 1:00 PM- SARAH- PER PAMELA: UNDER COUNTER COOLER IS MAKING LOUD NOISE…"
type textarea "x"
type textarea "10/6/2025 1:00 PM- SARAH- PER PAMELA: UNDER COUNTER COOLER IS MAKING LOUD NOISE…"
type textarea "x"
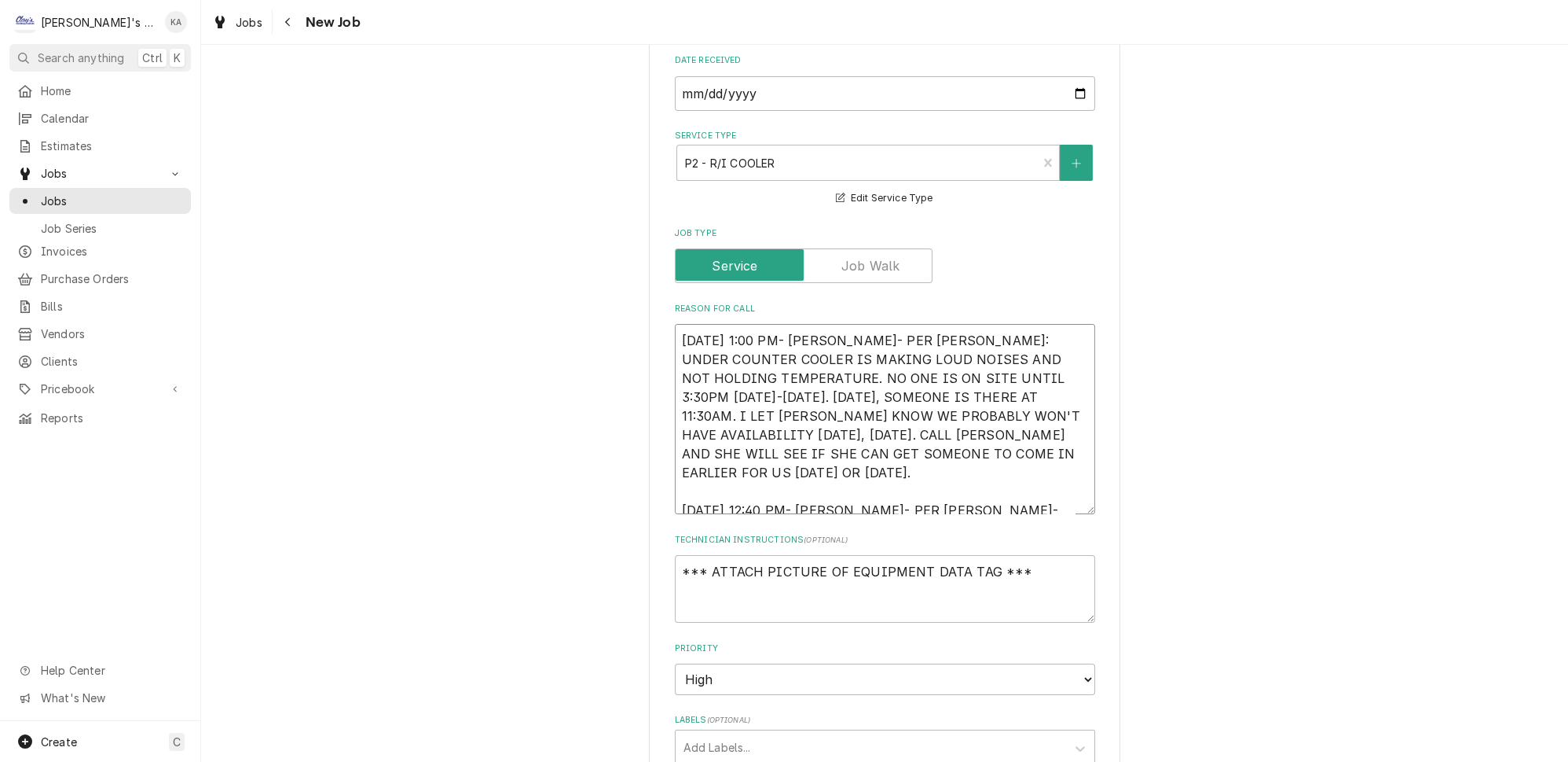
type textarea "10/6/2025 1:00 PM- SARAH- PER PAMELA: UNDER COUNTER COOLER IS MAKING LOUD NOISE…"
type textarea "x"
type textarea "10/6/2025 1:00 PM- SARAH- PER PAMELA: UNDER COUNTER COOLER IS MAKING LOUD NOISE…"
type textarea "x"
type textarea "10/6/2025 1:00 PM- SARAH- PER PAMELA: UNDER COUNTER COOLER IS MAKING LOUD NOISE…"
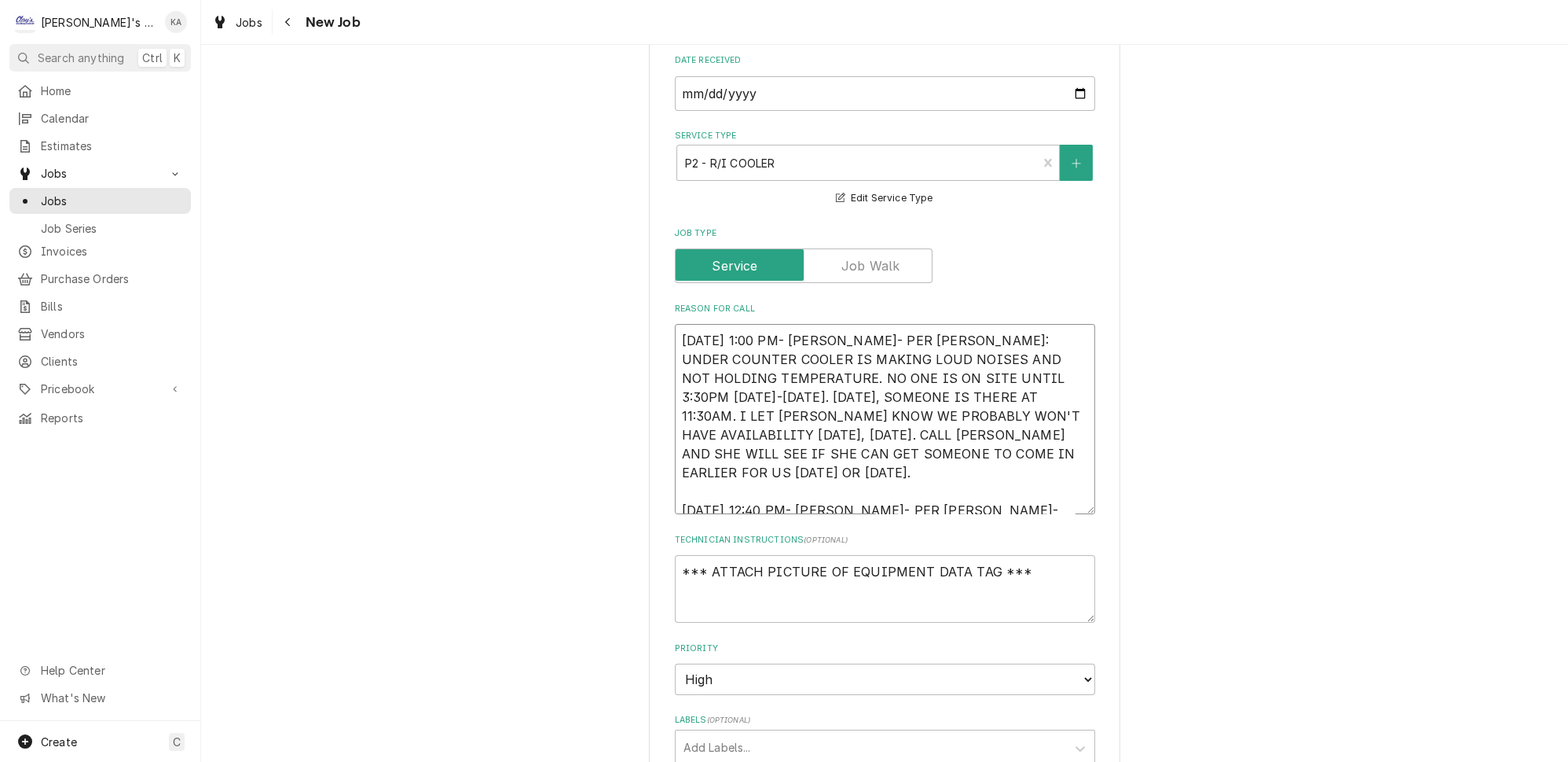
type textarea "x"
type textarea "10/6/2025 1:00 PM- SARAH- PER PAMELA: UNDER COUNTER COOLER IS MAKING LOUD NOISE…"
type textarea "x"
type textarea "10/6/2025 1:00 PM- SARAH- PER PAMELA: UNDER COUNTER COOLER IS MAKING LOUD NOISE…"
type textarea "x"
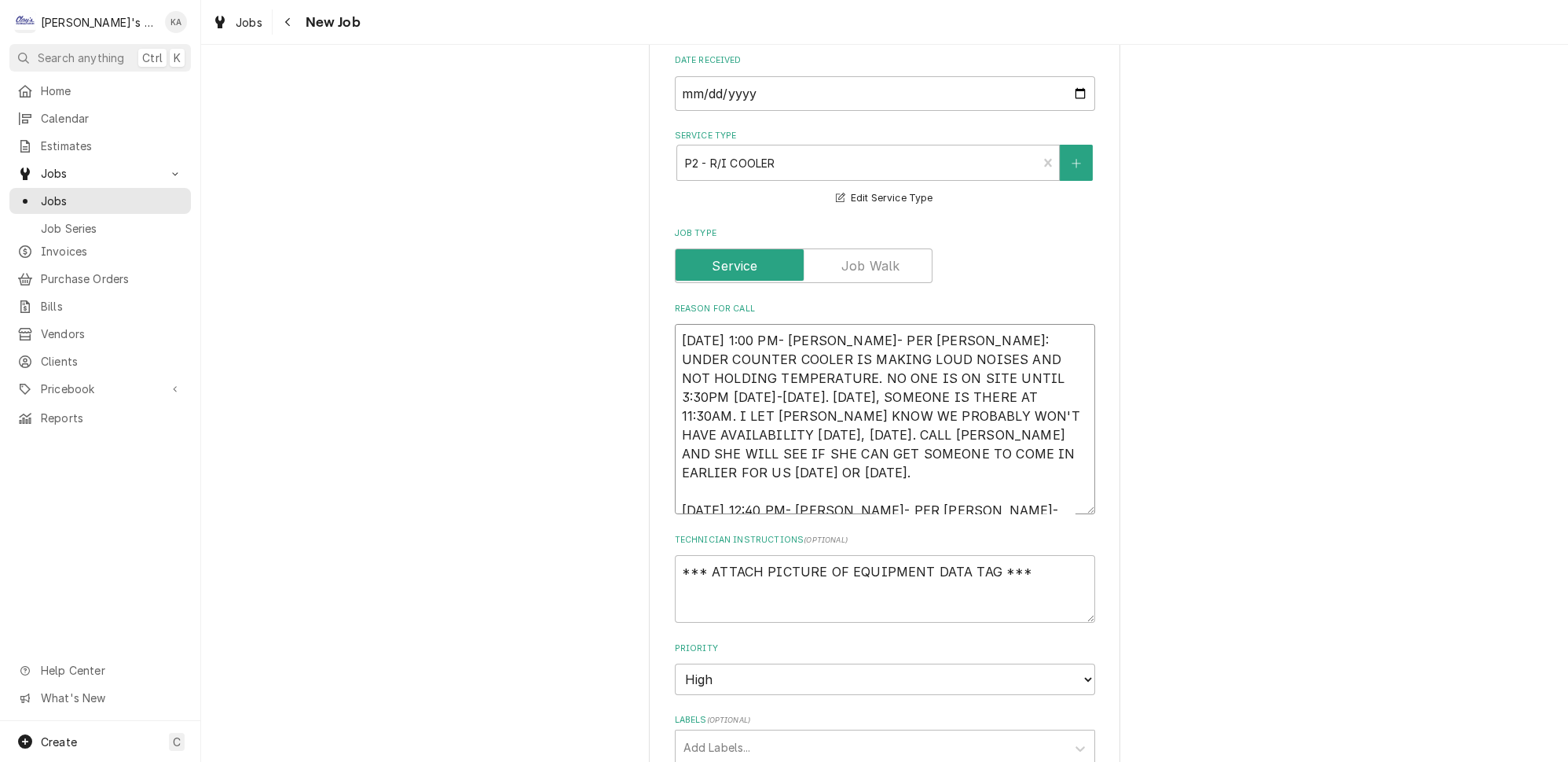
type textarea "10/6/2025 1:00 PM- SARAH- PER PAMELA: UNDER COUNTER COOLER IS MAKING LOUD NOISE…"
type textarea "x"
type textarea "10/6/2025 1:00 PM- SARAH- PER PAMELA: UNDER COUNTER COOLER IS MAKING LOUD NOISE…"
type textarea "x"
type textarea "10/6/2025 1:00 PM- SARAH- PER PAMELA: UNDER COUNTER COOLER IS MAKING LOUD NOISE…"
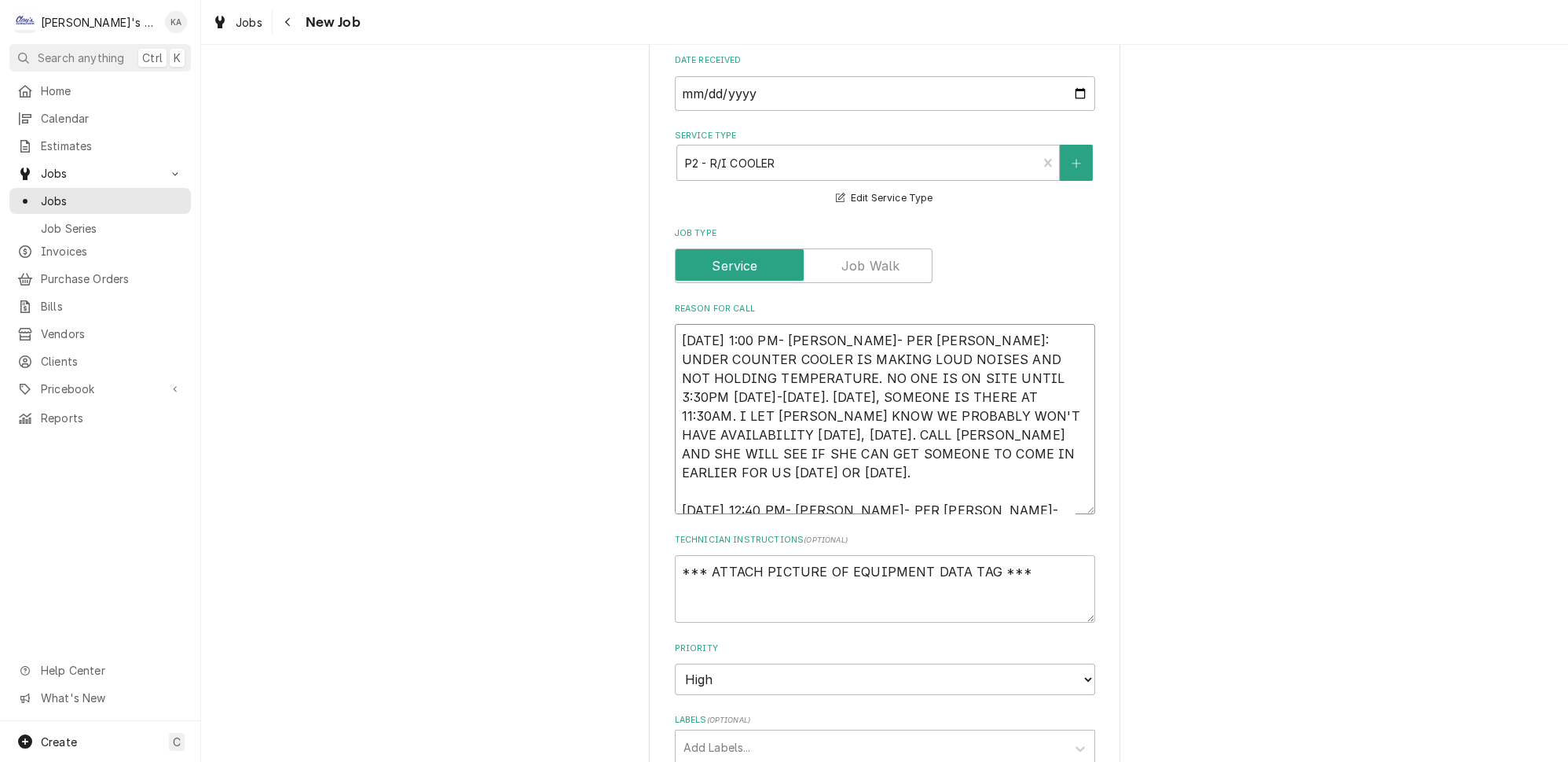
type textarea "x"
type textarea "10/6/2025 1:00 PM- SARAH- PER PAMELA: UNDER COUNTER COOLER IS MAKING LOUD NOISE…"
type textarea "x"
type textarea "10/6/2025 1:00 PM- SARAH- PER PAMELA: UNDER COUNTER COOLER IS MAKING LOUD NOISE…"
type textarea "x"
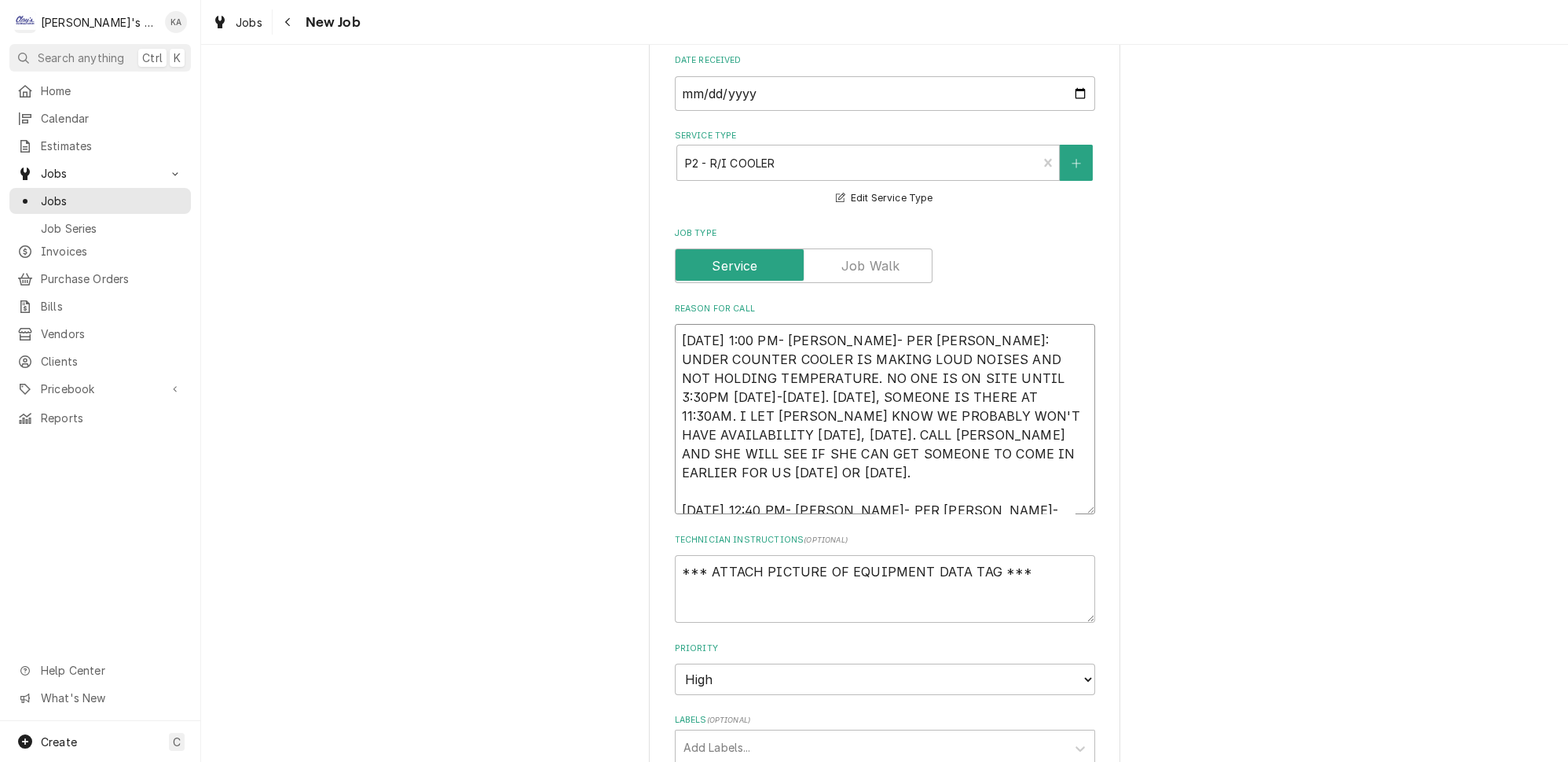
type textarea "10/6/2025 1:00 PM- SARAH- PER PAMELA: UNDER COUNTER COOLER IS MAKING LOUD NOISE…"
type textarea "x"
type textarea "10/6/2025 1:00 PM- SARAH- PER PAMELA: UNDER COUNTER COOLER IS MAKING LOUD NOISE…"
type textarea "x"
type textarea "10/6/2025 1:00 PM- SARAH- PER PAMELA: UNDER COUNTER COOLER IS MAKING LOUD NOISE…"
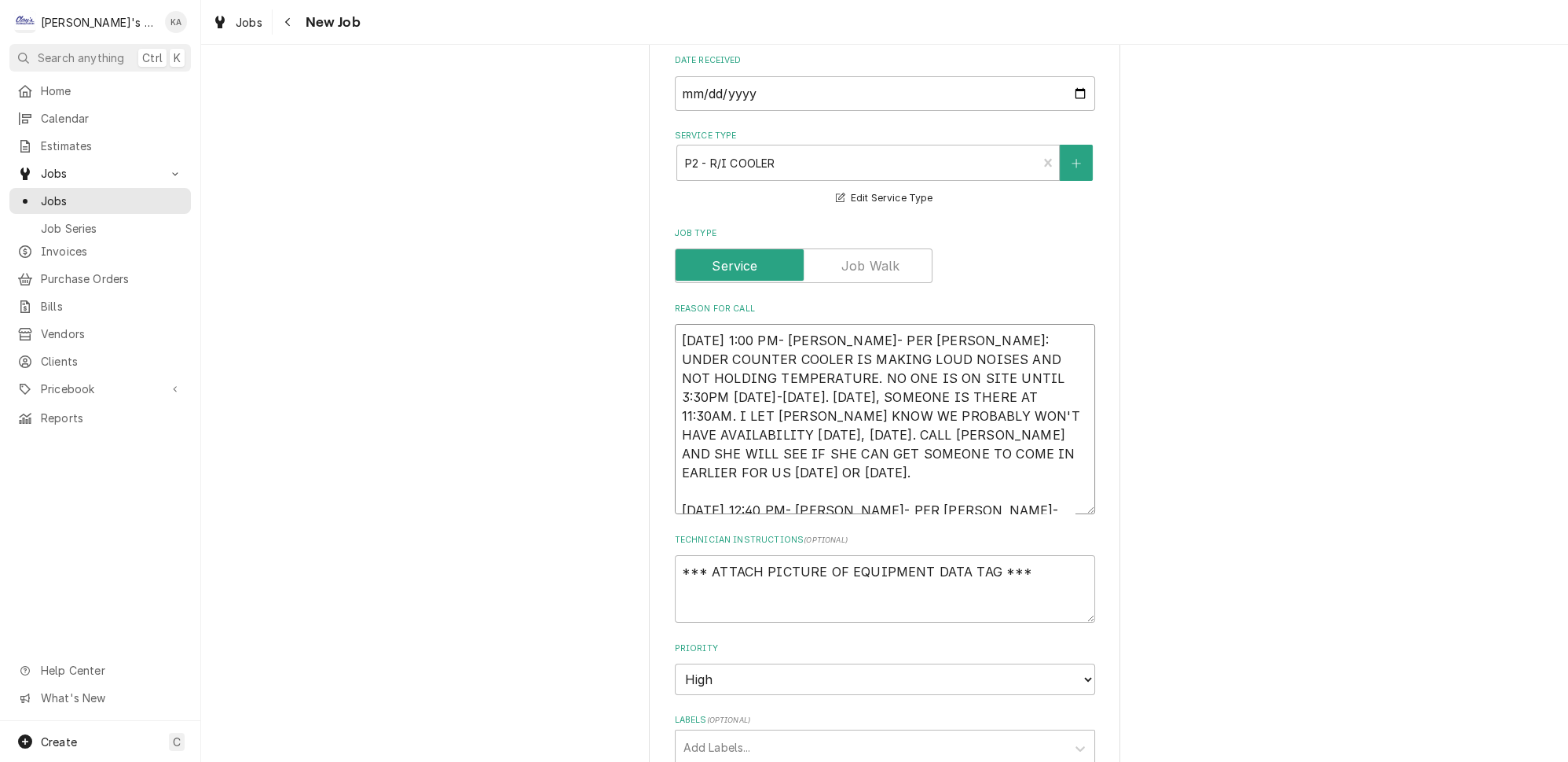
type textarea "x"
type textarea "10/6/2025 1:00 PM- SARAH- PER PAMELA: UNDER COUNTER COOLER IS MAKING LOUD NOISE…"
type textarea "x"
type textarea "10/6/2025 1:00 PM- SARAH- PER PAMELA: UNDER COUNTER COOLER IS MAKING LOUD NOISE…"
type textarea "x"
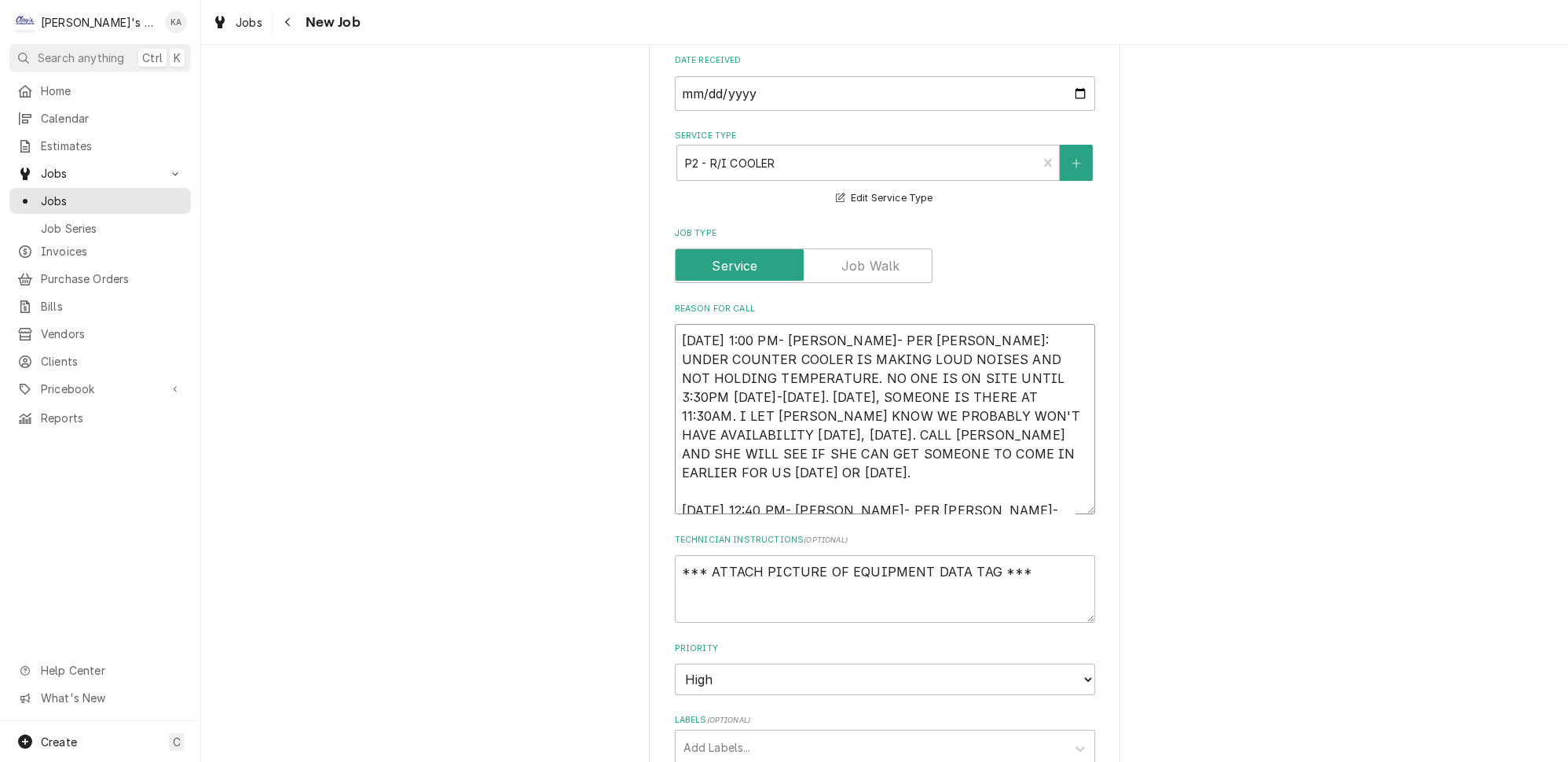
type textarea "10/6/2025 1:00 PM- SARAH- PER PAMELA: UNDER COUNTER COOLER IS MAKING LOUD NOISE…"
type textarea "x"
type textarea "10/6/2025 1:00 PM- SARAH- PER PAMELA: UNDER COUNTER COOLER IS MAKING LOUD NOISE…"
type textarea "x"
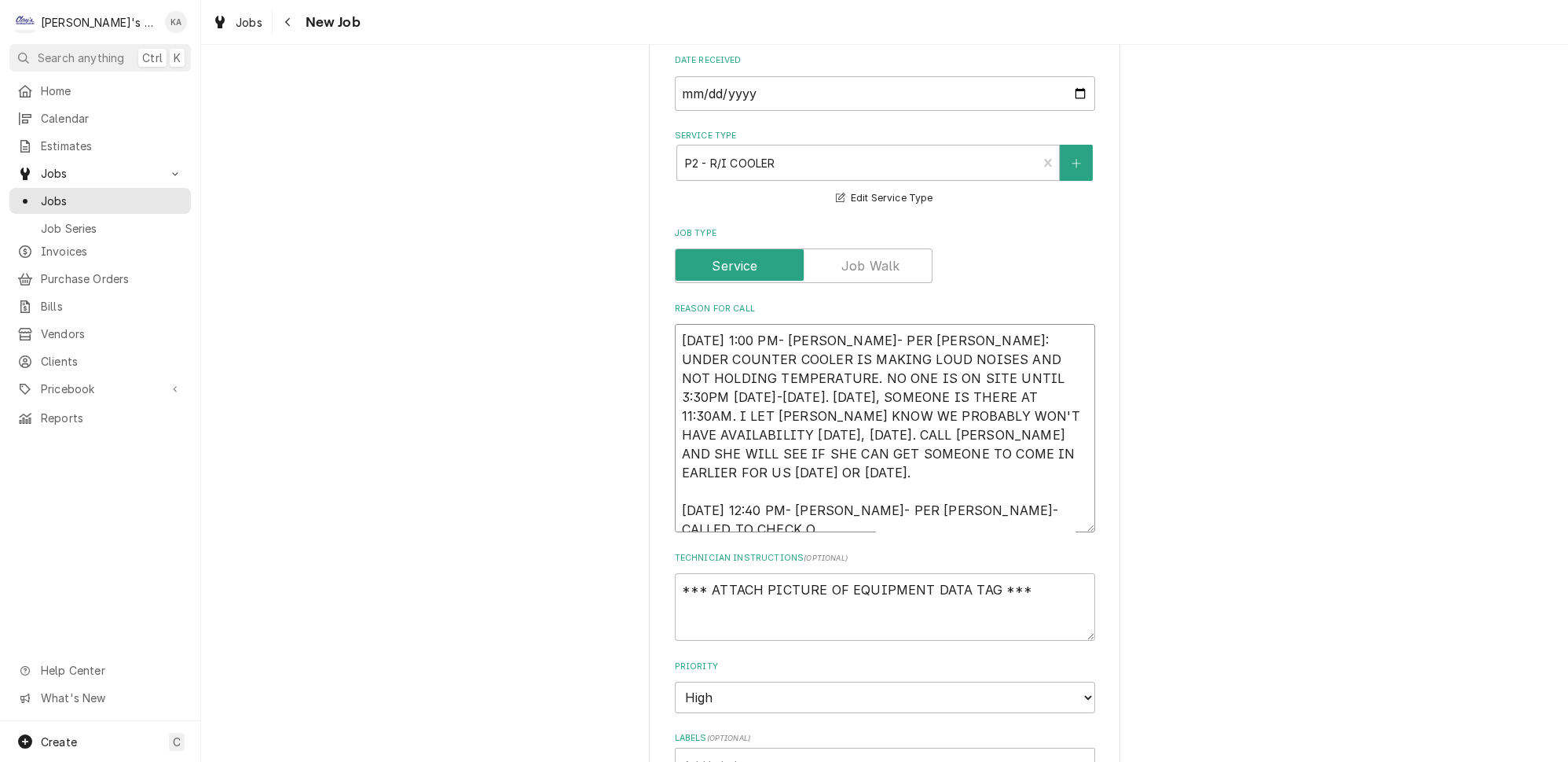
type textarea "10/6/2025 1:00 PM- SARAH- PER PAMELA: UNDER COUNTER COOLER IS MAKING LOUD NOISE…"
type textarea "x"
type textarea "10/6/2025 1:00 PM- SARAH- PER PAMELA: UNDER COUNTER COOLER IS MAKING LOUD NOISE…"
type textarea "x"
type textarea "10/6/2025 1:00 PM- SARAH- PER PAMELA: UNDER COUNTER COOLER IS MAKING LOUD NOISE…"
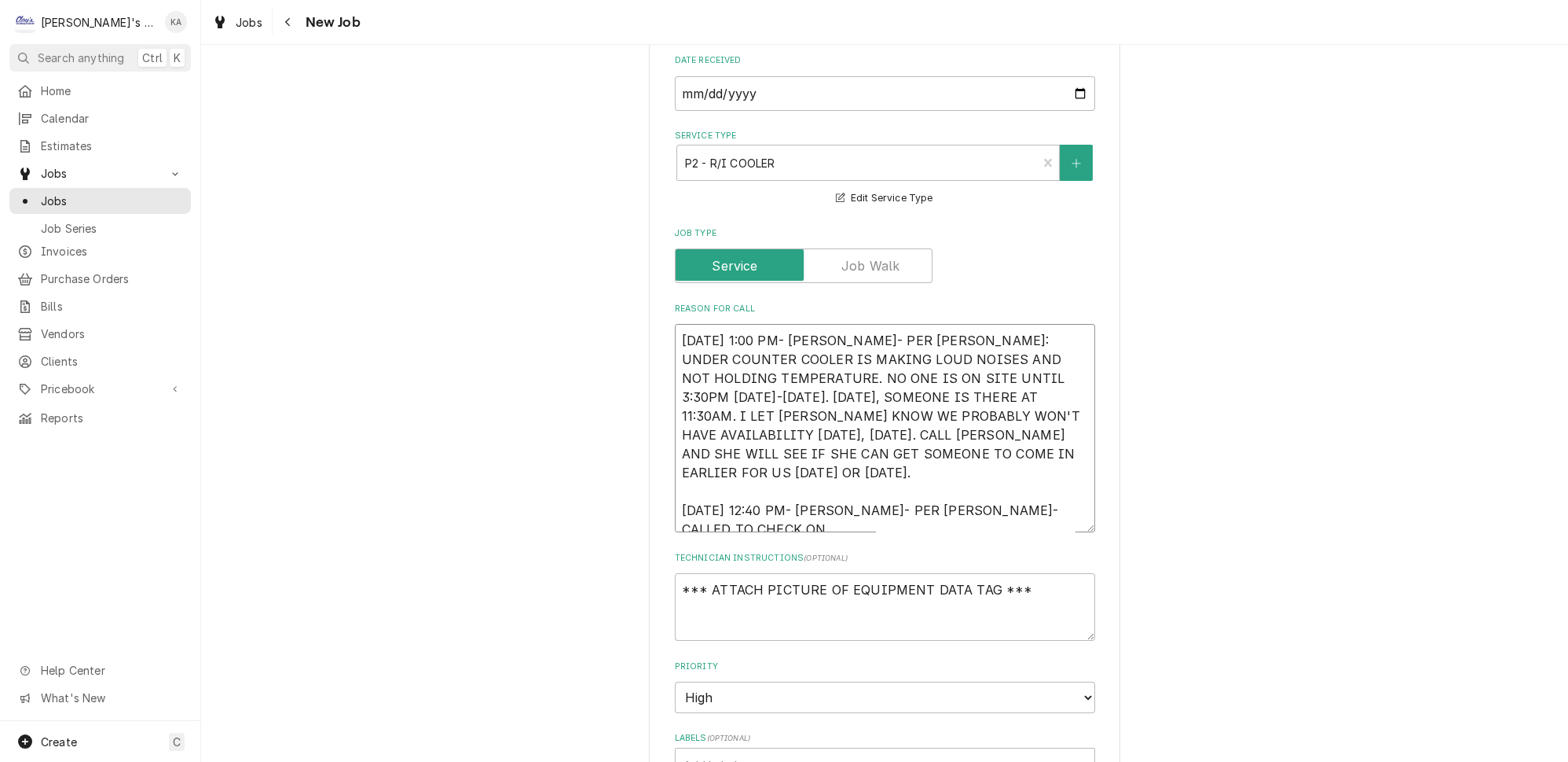
type textarea "x"
type textarea "10/6/2025 1:00 PM- SARAH- PER PAMELA: UNDER COUNTER COOLER IS MAKING LOUD NOISE…"
type textarea "x"
type textarea "10/6/2025 1:00 PM- SARAH- PER PAMELA: UNDER COUNTER COOLER IS MAKING LOUD NOISE…"
type textarea "x"
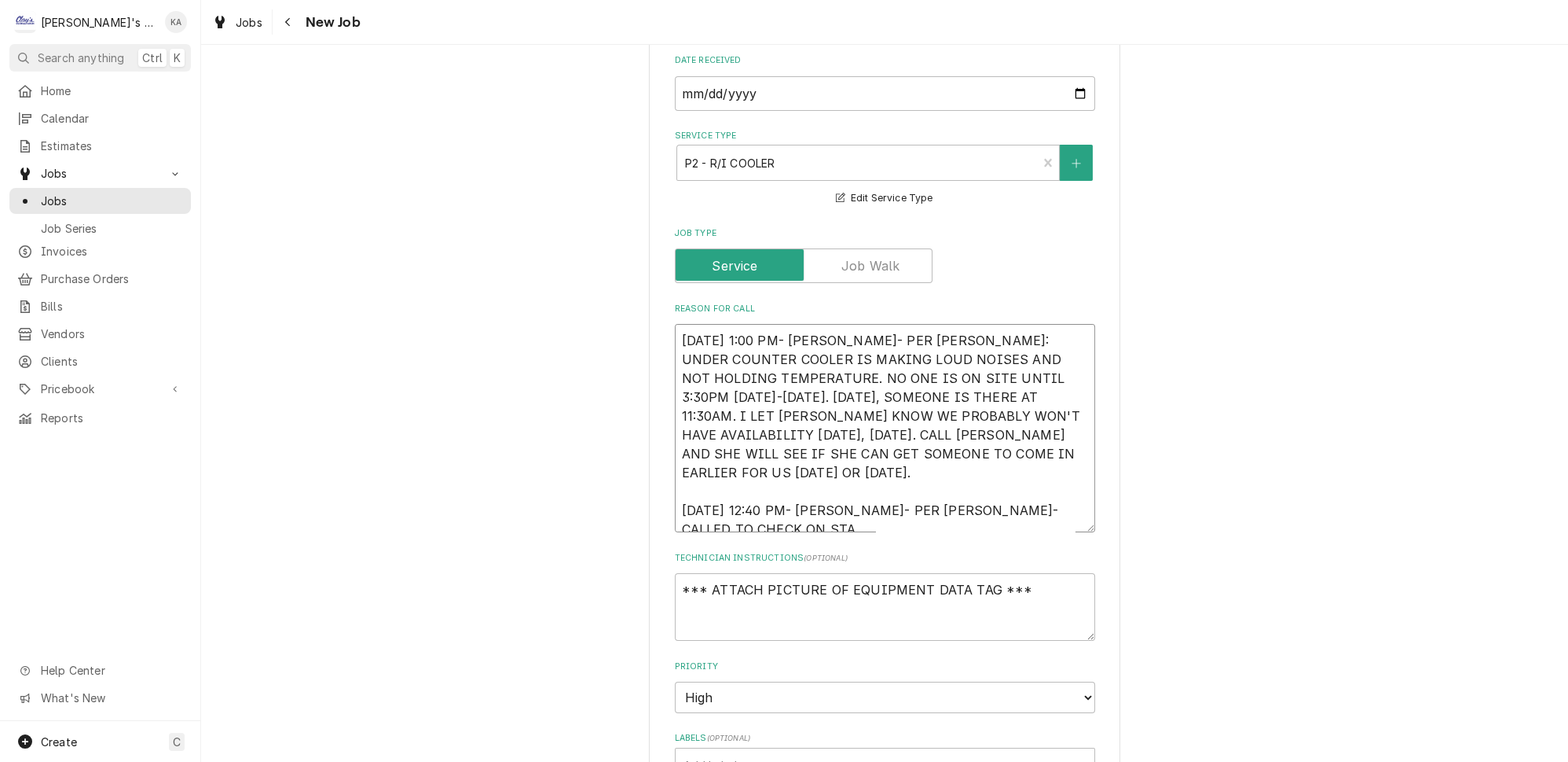
type textarea "10/6/2025 1:00 PM- SARAH- PER PAMELA: UNDER COUNTER COOLER IS MAKING LOUD NOISE…"
type textarea "x"
type textarea "10/6/2025 1:00 PM- SARAH- PER PAMELA: UNDER COUNTER COOLER IS MAKING LOUD NOISE…"
type textarea "x"
type textarea "10/6/2025 1:00 PM- SARAH- PER PAMELA: UNDER COUNTER COOLER IS MAKING LOUD NOISE…"
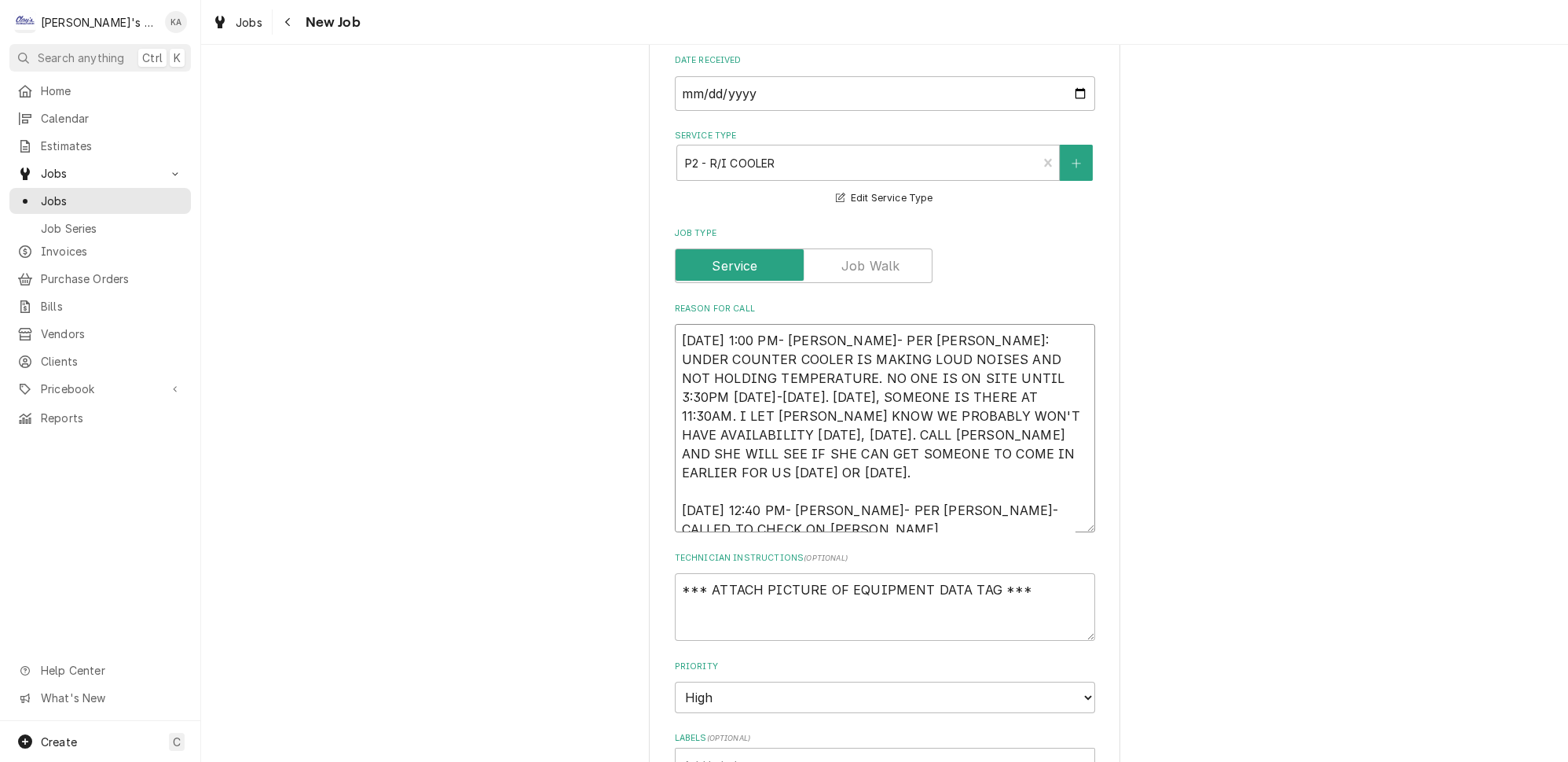
type textarea "x"
type textarea "10/6/2025 1:00 PM- SARAH- PER PAMELA: UNDER COUNTER COOLER IS MAKING LOUD NOISE…"
type textarea "x"
type textarea "10/6/2025 1:00 PM- SARAH- PER PAMELA: UNDER COUNTER COOLER IS MAKING LOUD NOISE…"
type textarea "x"
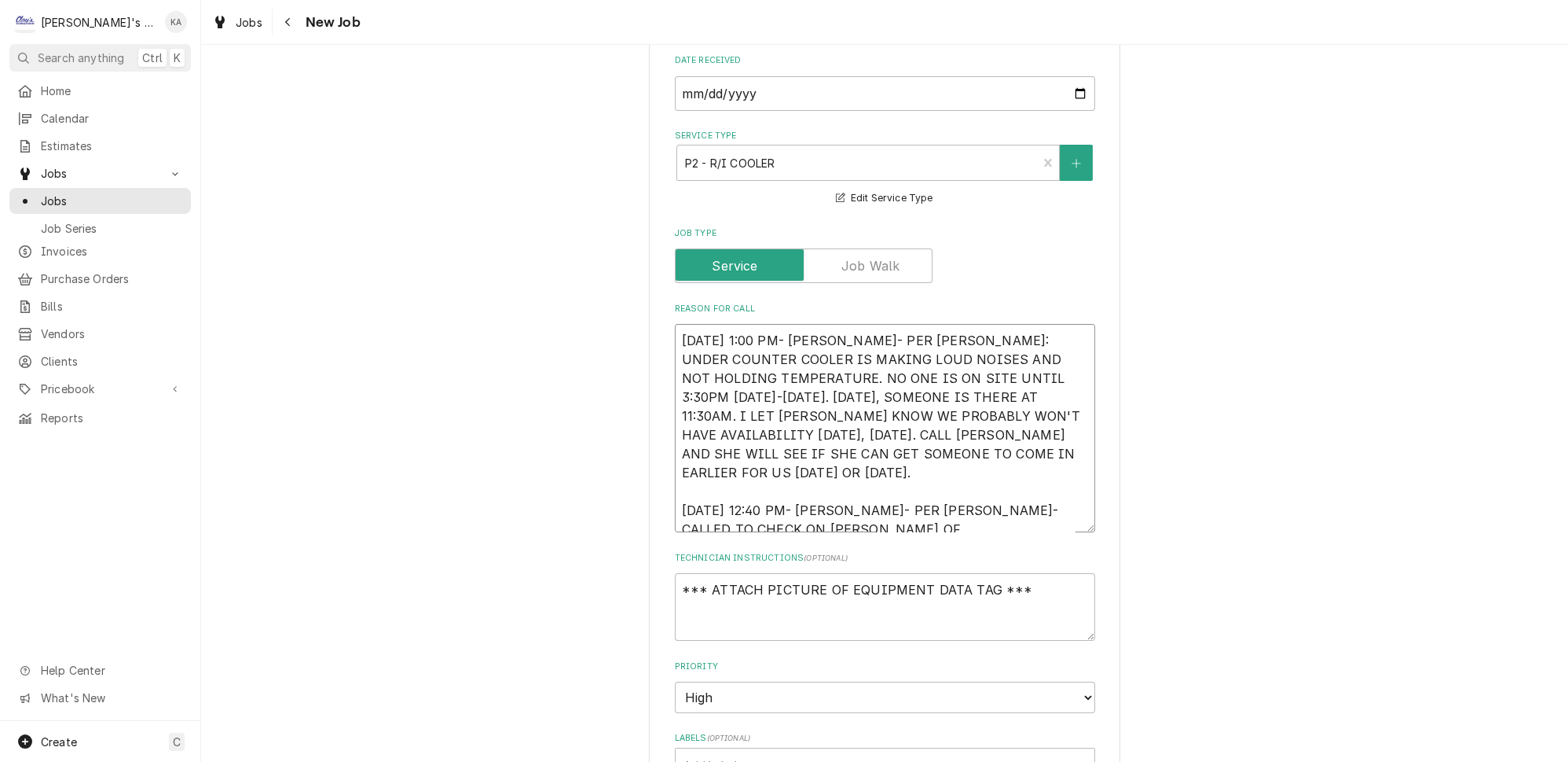
type textarea "10/6/2025 1:00 PM- SARAH- PER PAMELA: UNDER COUNTER COOLER IS MAKING LOUD NOISE…"
type textarea "x"
type textarea "10/6/2025 1:00 PM- SARAH- PER PAMELA: UNDER COUNTER COOLER IS MAKING LOUD NOISE…"
type textarea "x"
type textarea "10/6/2025 1:00 PM- SARAH- PER PAMELA: UNDER COUNTER COOLER IS MAKING LOUD NOISE…"
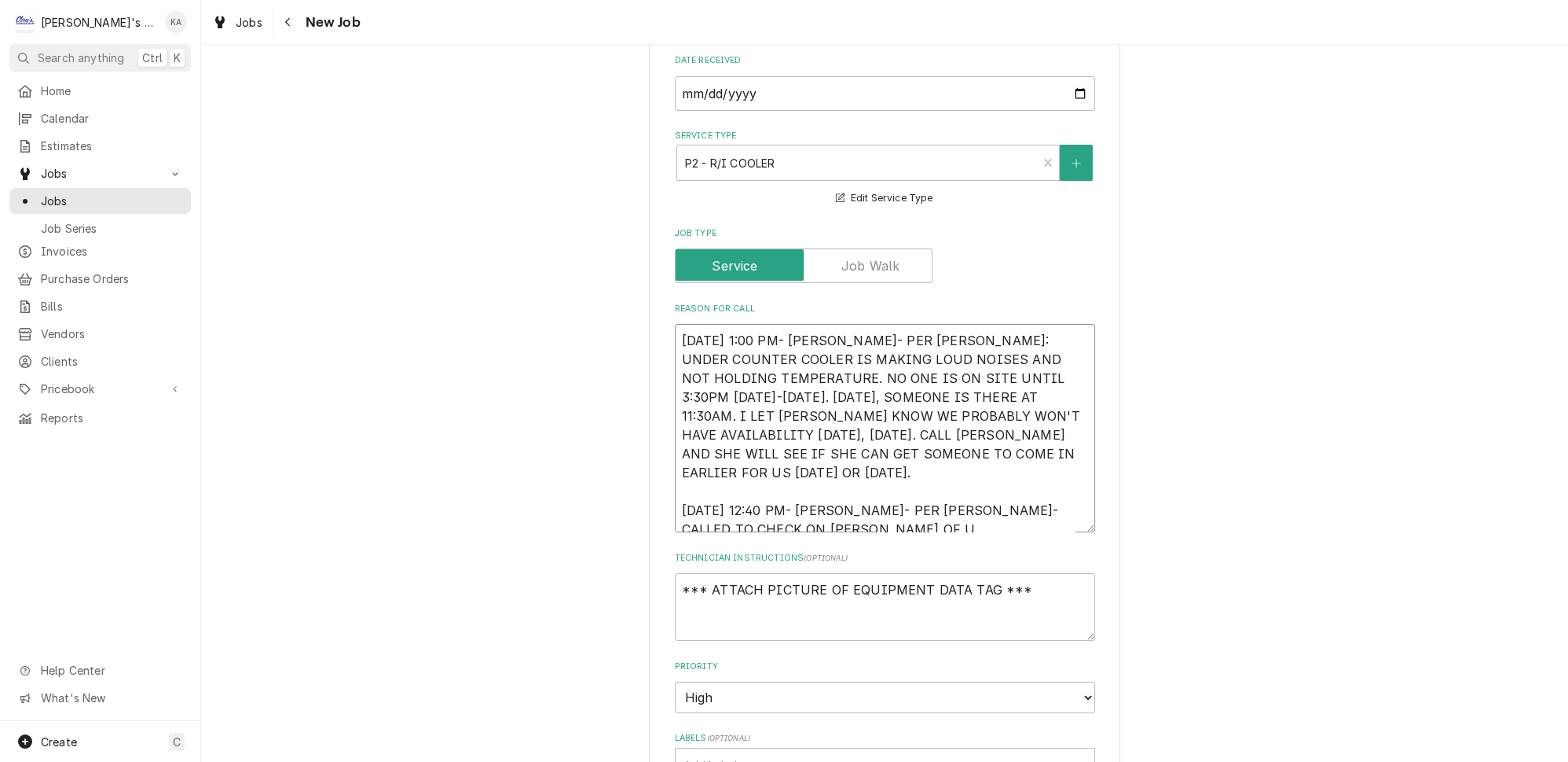
type textarea "x"
type textarea "10/6/2025 1:00 PM- SARAH- PER PAMELA: UNDER COUNTER COOLER IS MAKING LOUD NOISE…"
type textarea "x"
type textarea "10/6/2025 1:00 PM- SARAH- PER PAMELA: UNDER COUNTER COOLER IS MAKING LOUD NOISE…"
type textarea "x"
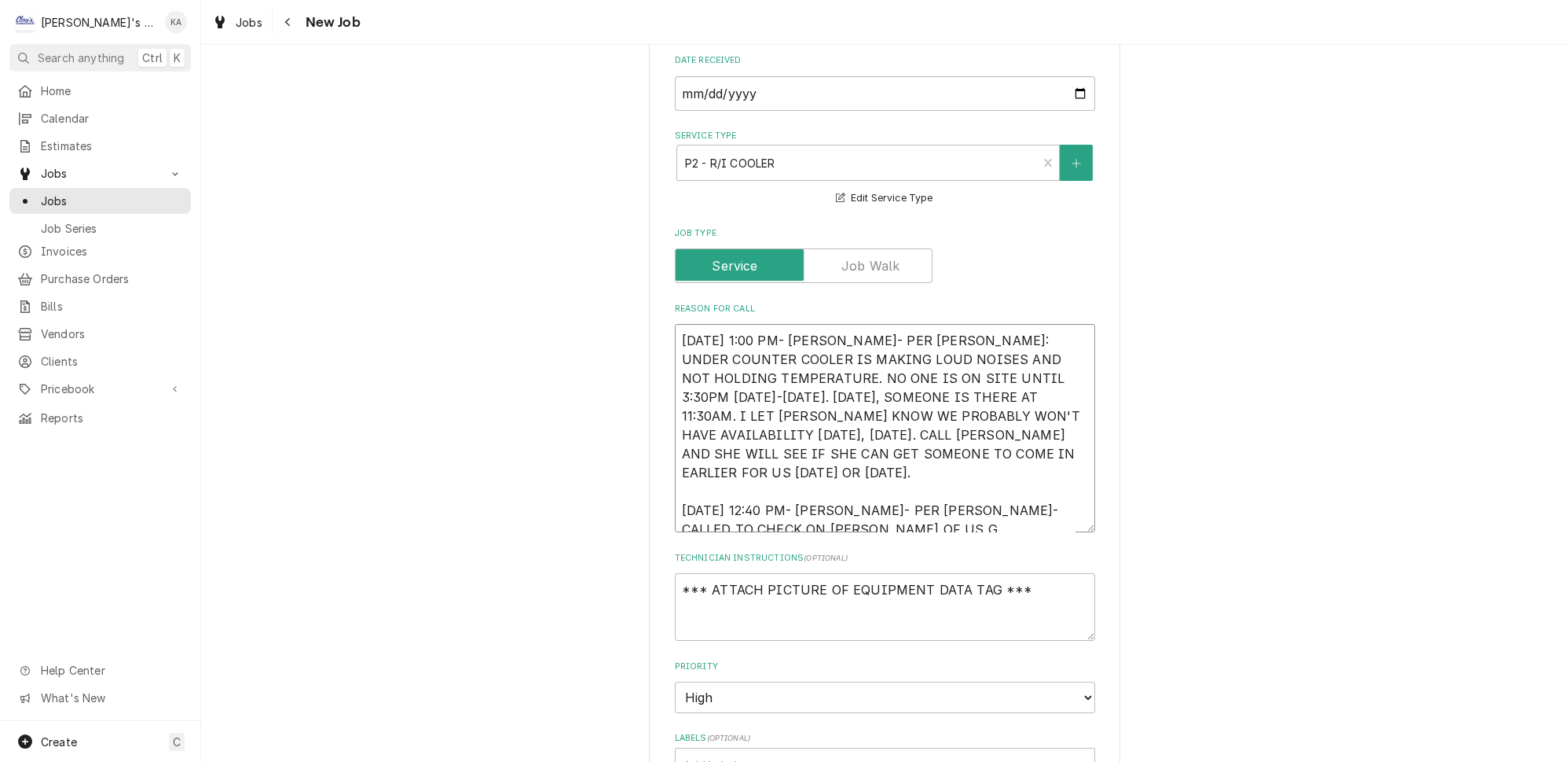
type textarea "10/6/2025 1:00 PM- SARAH- PER PAMELA: UNDER COUNTER COOLER IS MAKING LOUD NOISE…"
type textarea "x"
type textarea "10/6/2025 1:00 PM- SARAH- PER PAMELA: UNDER COUNTER COOLER IS MAKING LOUD NOISE…"
type textarea "x"
type textarea "10/6/2025 1:00 PM- SARAH- PER PAMELA: UNDER COUNTER COOLER IS MAKING LOUD NOISE…"
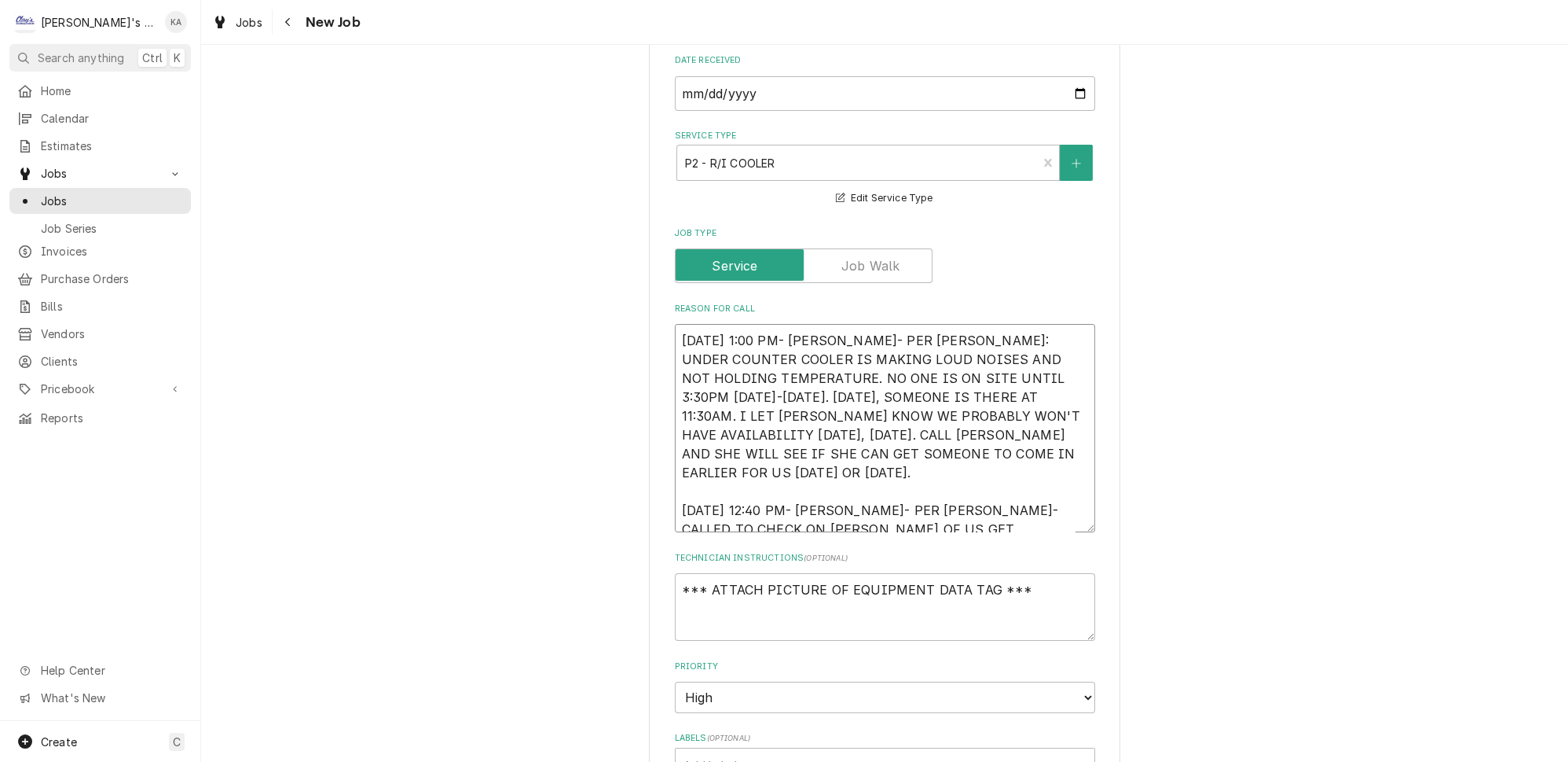
type textarea "x"
type textarea "10/6/2025 1:00 PM- SARAH- PER PAMELA: UNDER COUNTER COOLER IS MAKING LOUD NOISE…"
type textarea "x"
type textarea "10/6/2025 1:00 PM- SARAH- PER PAMELA: UNDER COUNTER COOLER IS MAKING LOUD NOISE…"
type textarea "x"
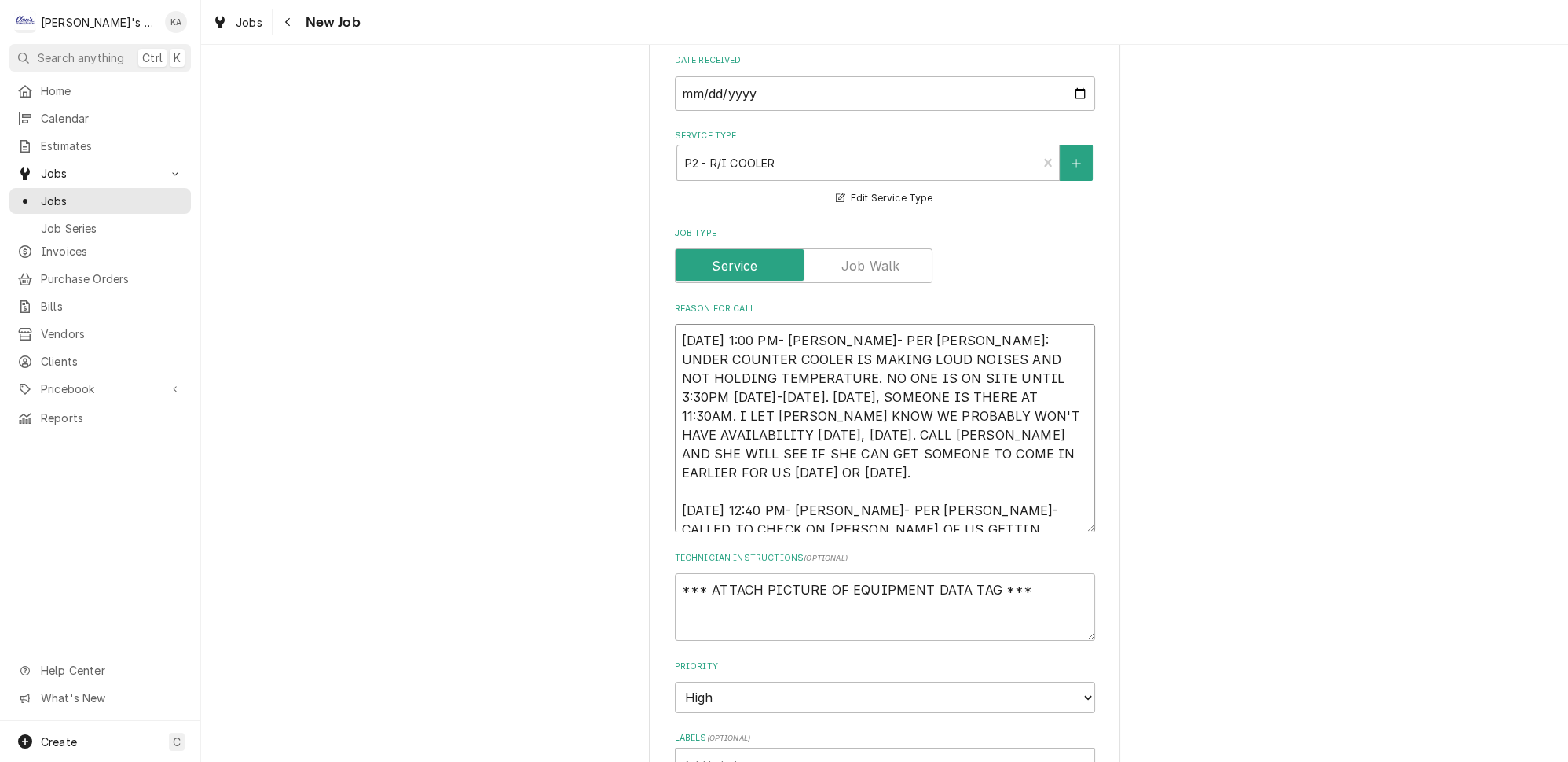
type textarea "10/6/2025 1:00 PM- SARAH- PER PAMELA: UNDER COUNTER COOLER IS MAKING LOUD NOISE…"
type textarea "x"
type textarea "10/6/2025 1:00 PM- SARAH- PER PAMELA: UNDER COUNTER COOLER IS MAKING LOUD NOISE…"
type textarea "x"
type textarea "10/6/2025 1:00 PM- SARAH- PER PAMELA: UNDER COUNTER COOLER IS MAKING LOUD NOISE…"
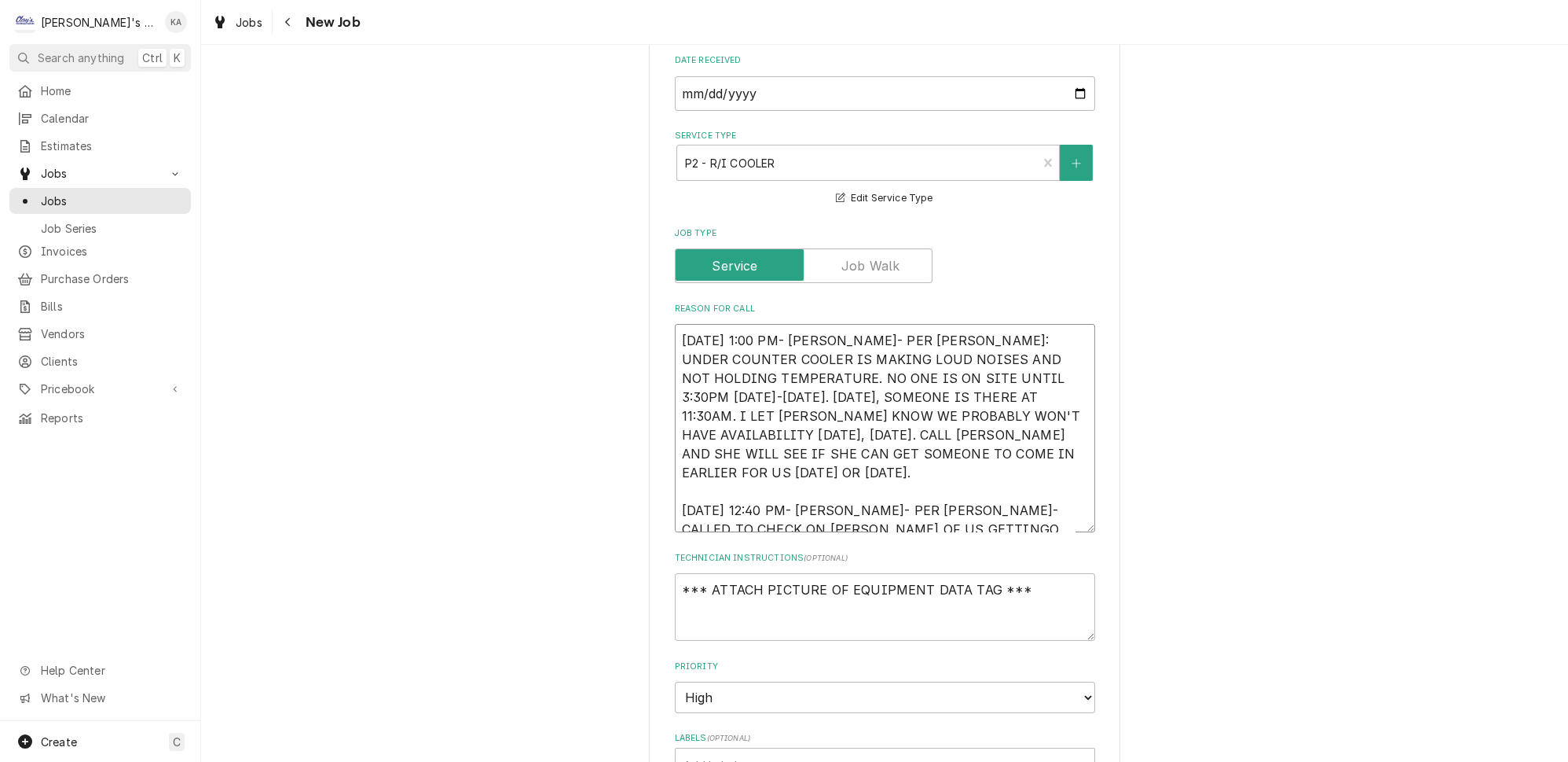
type textarea "x"
type textarea "10/6/2025 1:00 PM- SARAH- PER PAMELA: UNDER COUNTER COOLER IS MAKING LOUD NOISE…"
type textarea "x"
type textarea "10/6/2025 1:00 PM- SARAH- PER PAMELA: UNDER COUNTER COOLER IS MAKING LOUD NOISE…"
type textarea "x"
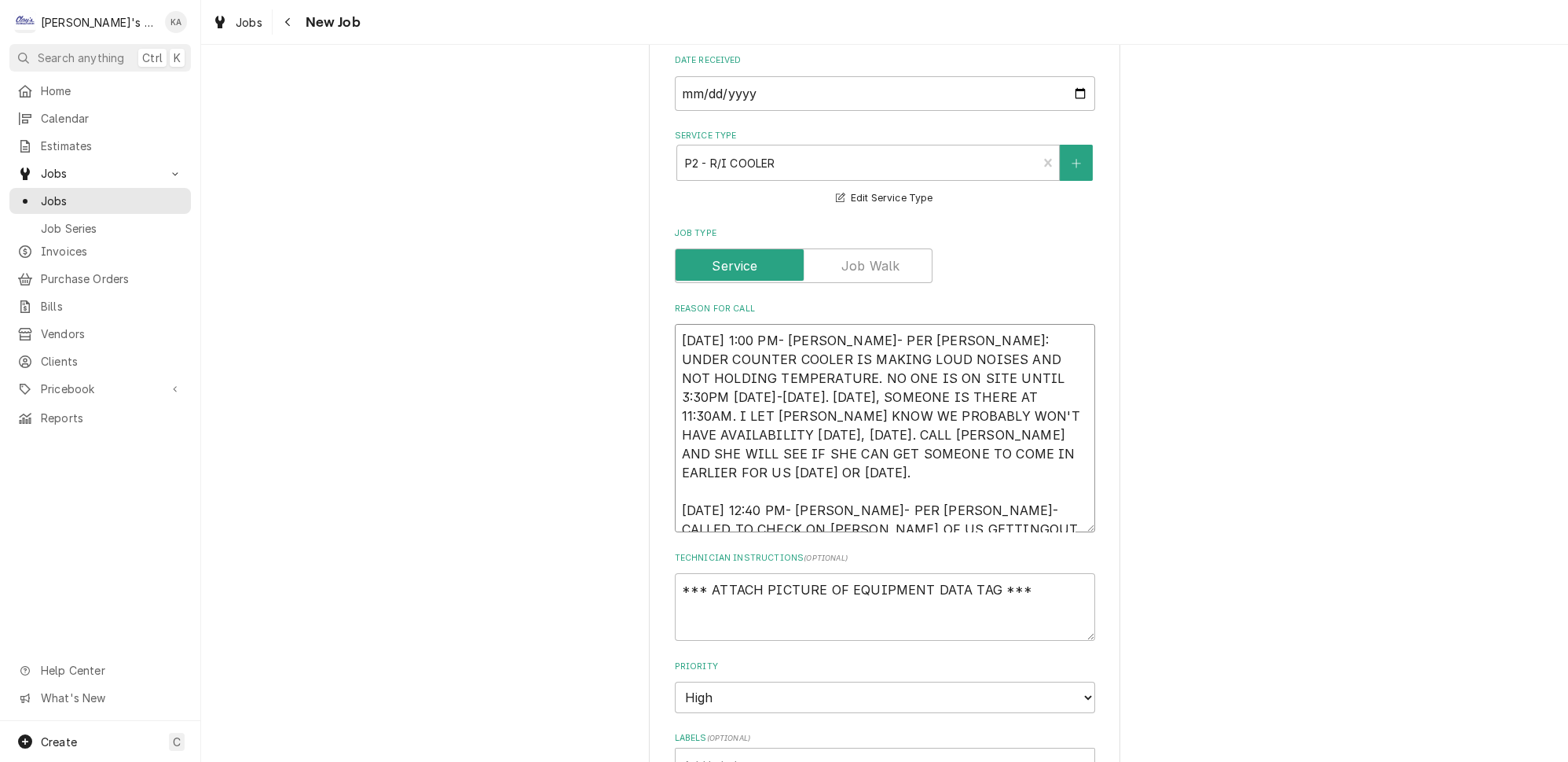
type textarea "10/6/2025 1:00 PM- SARAH- PER PAMELA: UNDER COUNTER COOLER IS MAKING LOUD NOISE…"
type textarea "x"
type textarea "10/6/2025 1:00 PM- SARAH- PER PAMELA: UNDER COUNTER COOLER IS MAKING LOUD NOISE…"
type textarea "x"
type textarea "10/6/2025 1:00 PM- SARAH- PER PAMELA: UNDER COUNTER COOLER IS MAKING LOUD NOISE…"
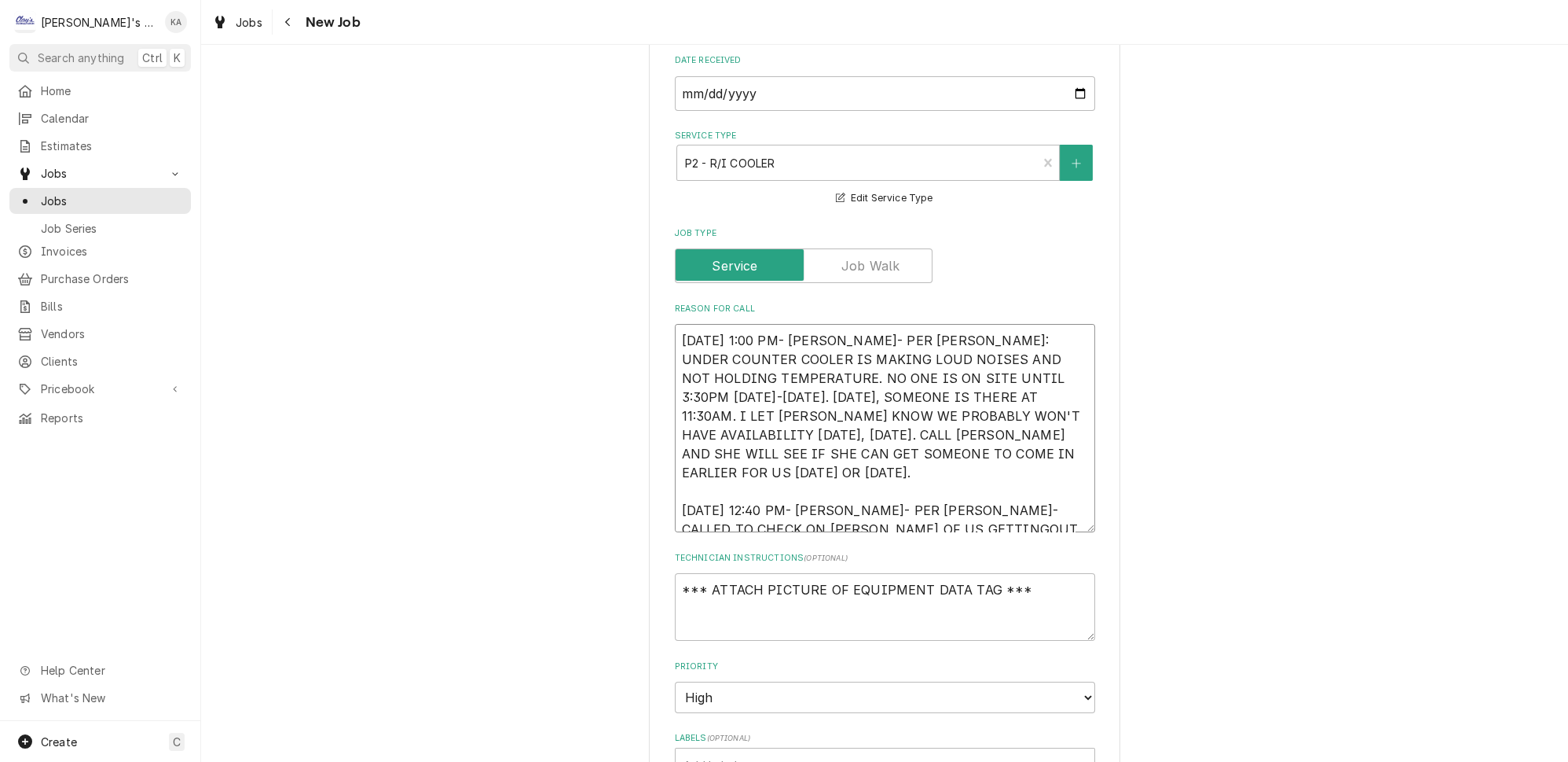
type textarea "x"
type textarea "10/6/2025 1:00 PM- SARAH- PER PAMELA: UNDER COUNTER COOLER IS MAKING LOUD NOISE…"
type textarea "x"
type textarea "10/6/2025 1:00 PM- SARAH- PER PAMELA: UNDER COUNTER COOLER IS MAKING LOUD NOISE…"
type textarea "x"
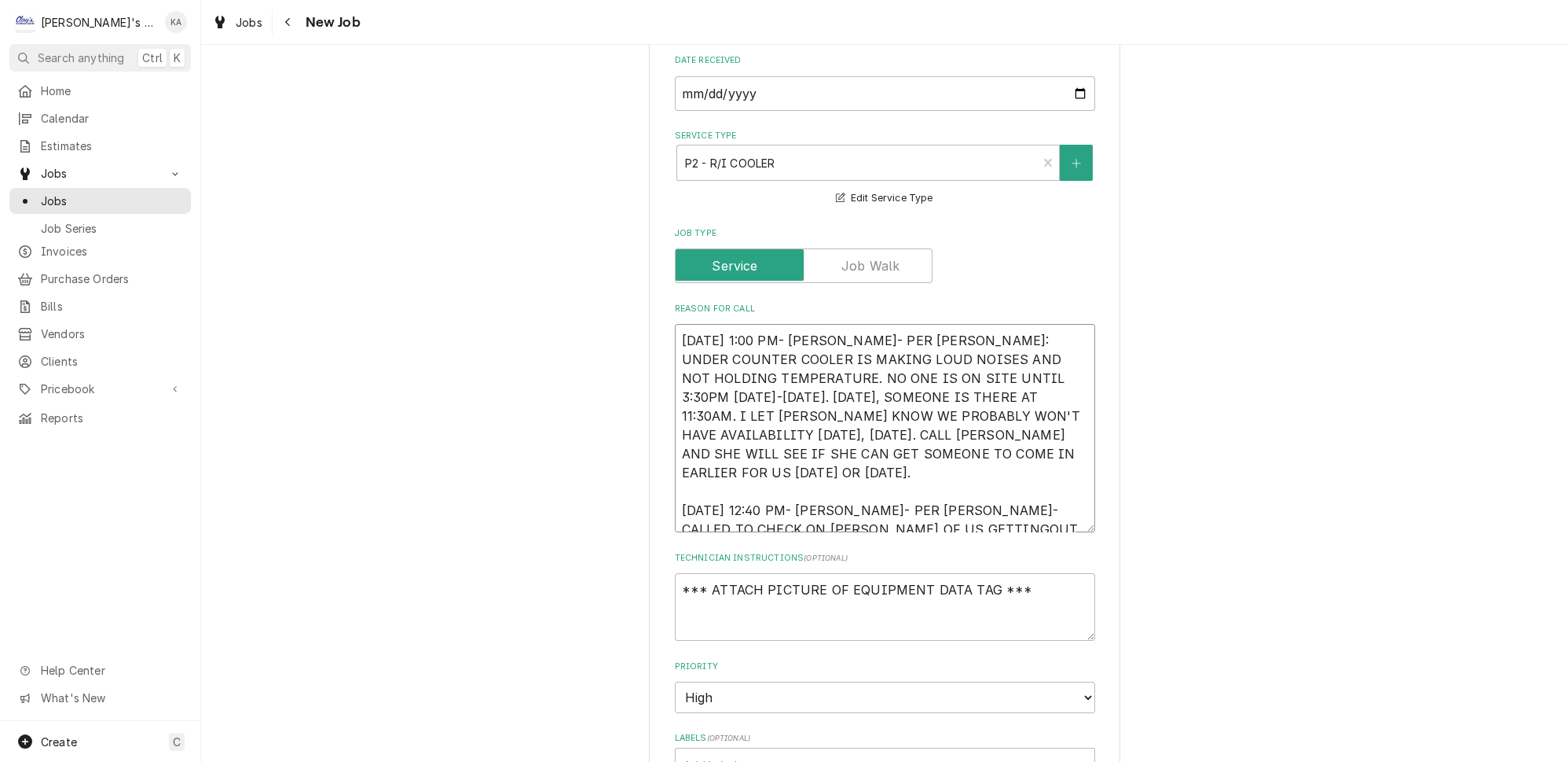
type textarea "10/6/2025 1:00 PM- SARAH- PER PAMELA: UNDER COUNTER COOLER IS MAKING LOUD NOISE…"
type textarea "x"
type textarea "10/6/2025 1:00 PM- SARAH- PER PAMELA: UNDER COUNTER COOLER IS MAKING LOUD NOISE…"
type textarea "x"
type textarea "10/6/2025 1:00 PM- SARAH- PER PAMELA: UNDER COUNTER COOLER IS MAKING LOUD NOISE…"
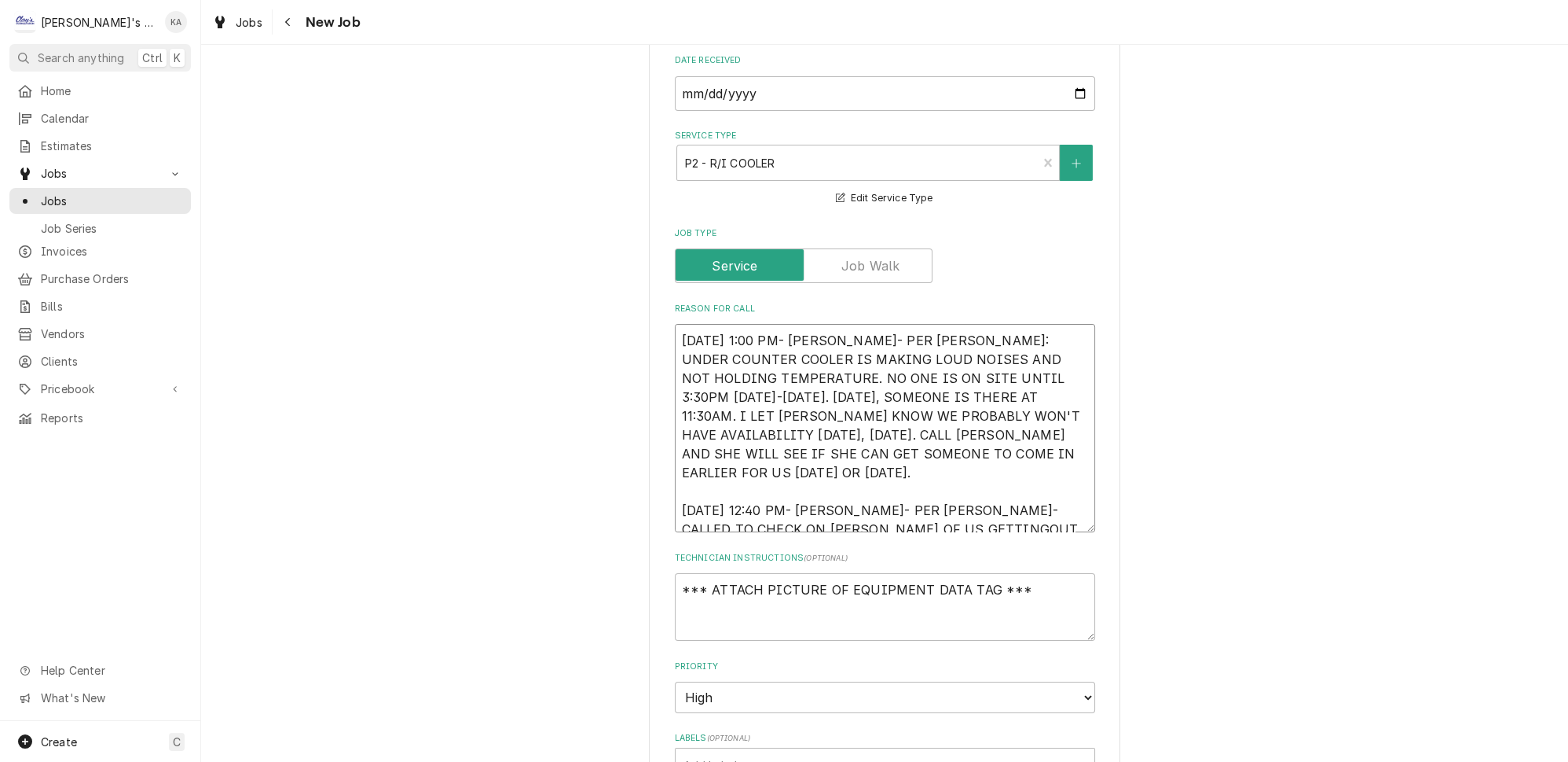
type textarea "x"
type textarea "10/6/2025 1:00 PM- SARAH- PER PAMELA: UNDER COUNTER COOLER IS MAKING LOUD NOISE…"
type textarea "x"
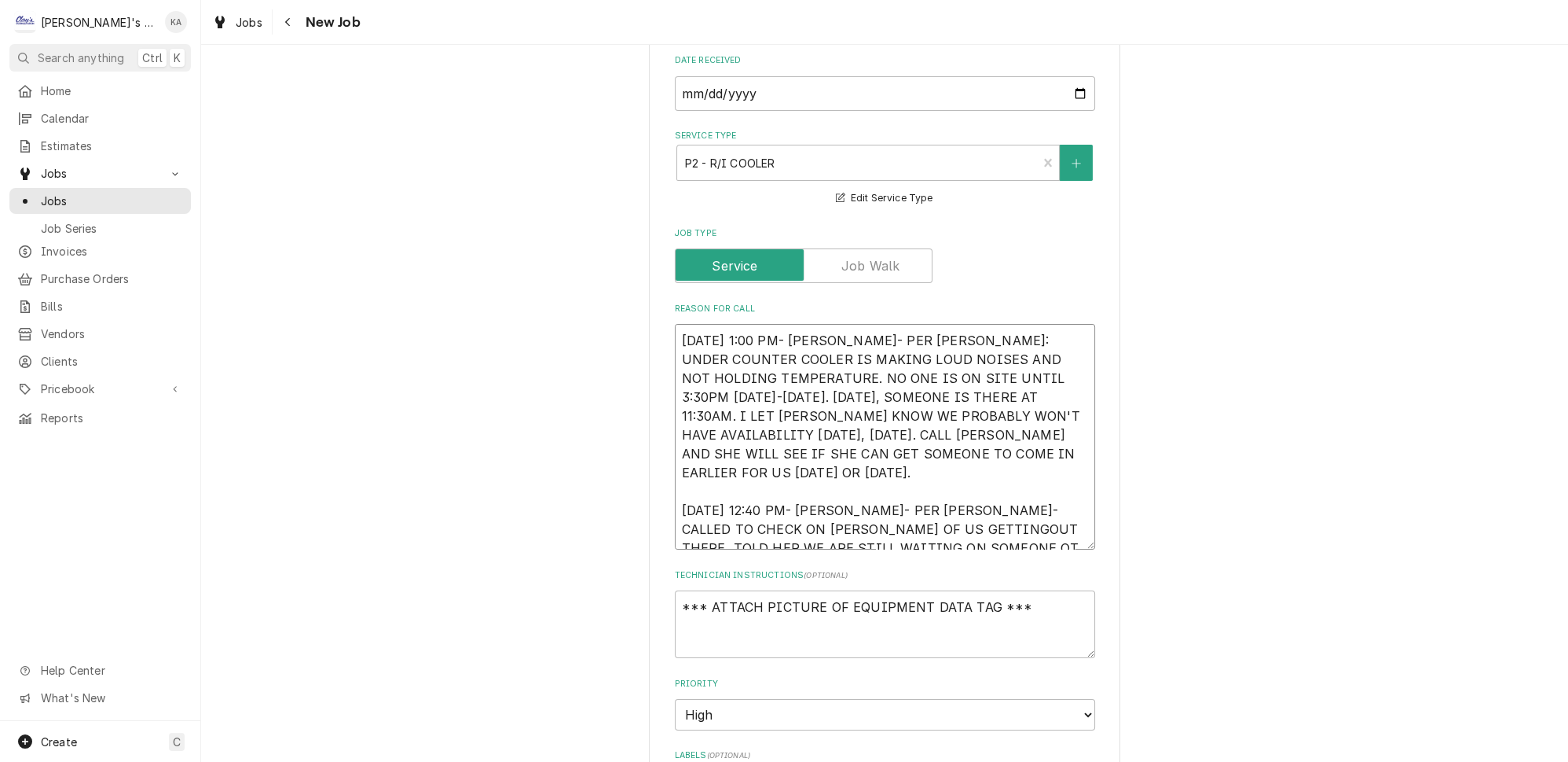
click at [841, 518] on textarea "10/6/2025 1:00 PM- SARAH- PER PAMELA: UNDER COUNTER COOLER IS MAKING LOUD NOISE…" at bounding box center [885, 437] width 421 height 226
click at [935, 522] on textarea "10/6/2025 1:00 PM- SARAH- PER PAMELA: UNDER COUNTER COOLER IS MAKING LOUD NOISE…" at bounding box center [885, 437] width 421 height 226
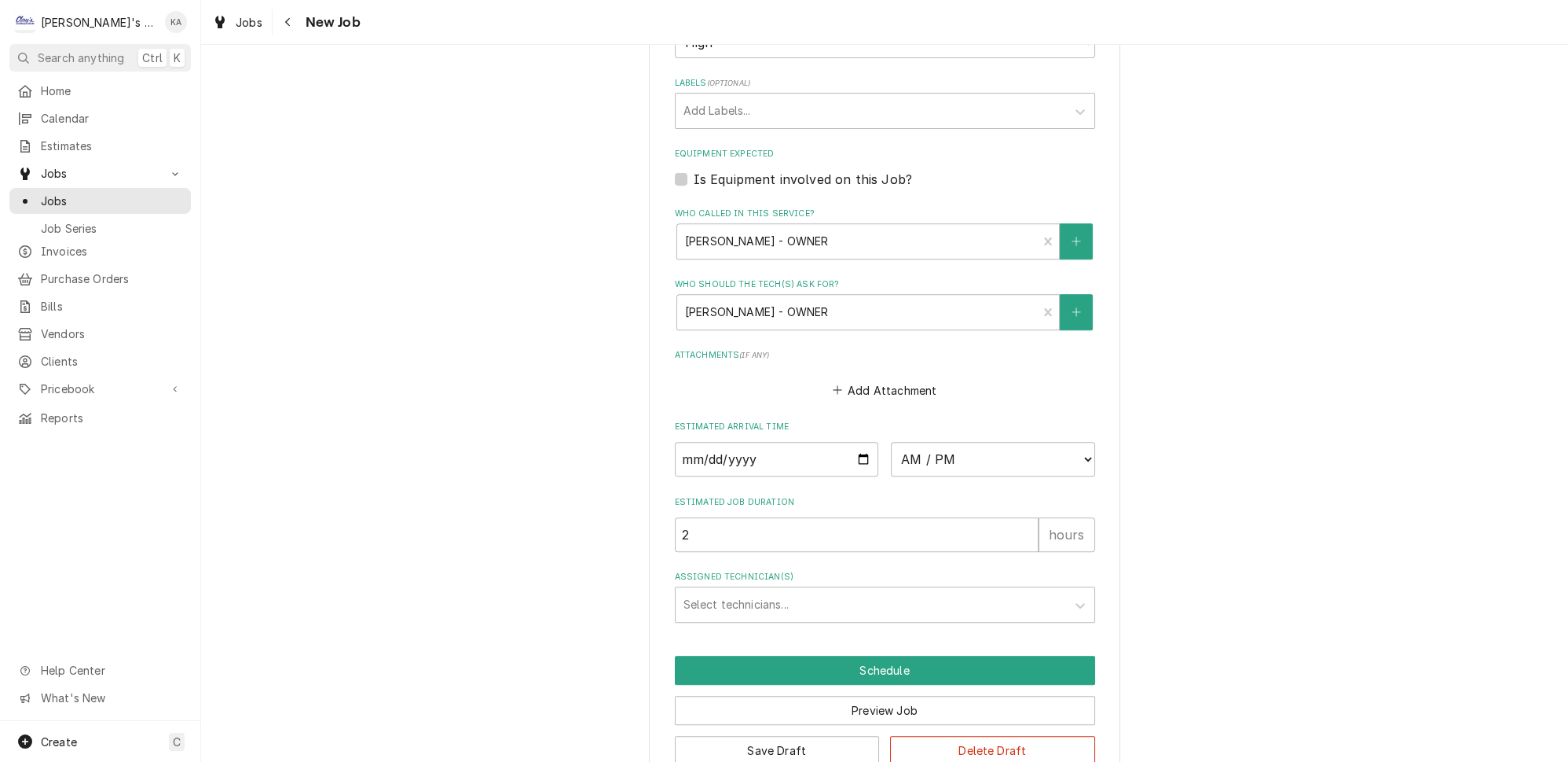
scroll to position [1127, 0]
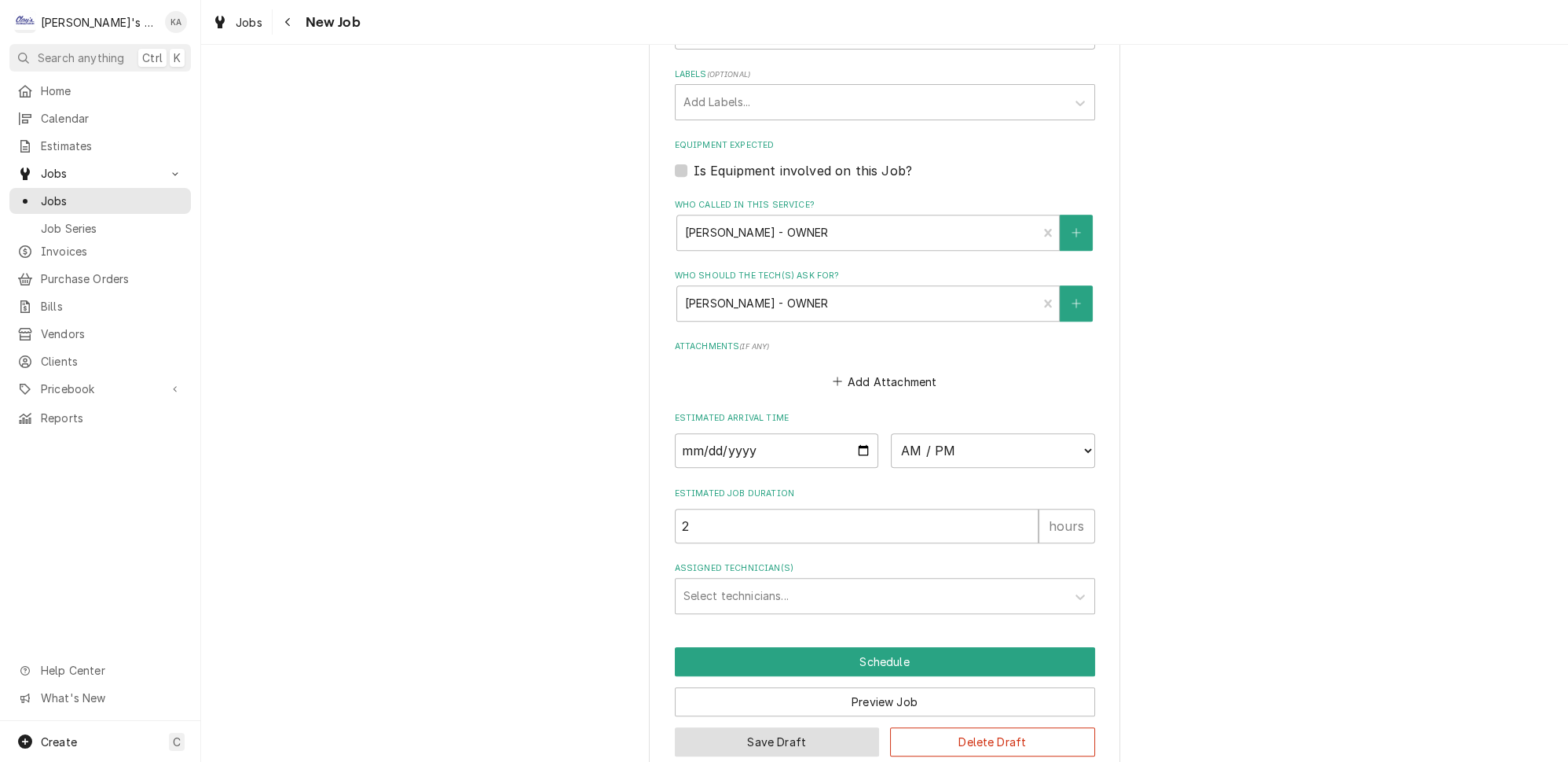
click at [805, 727] on button "Save Draft" at bounding box center [777, 741] width 205 height 29
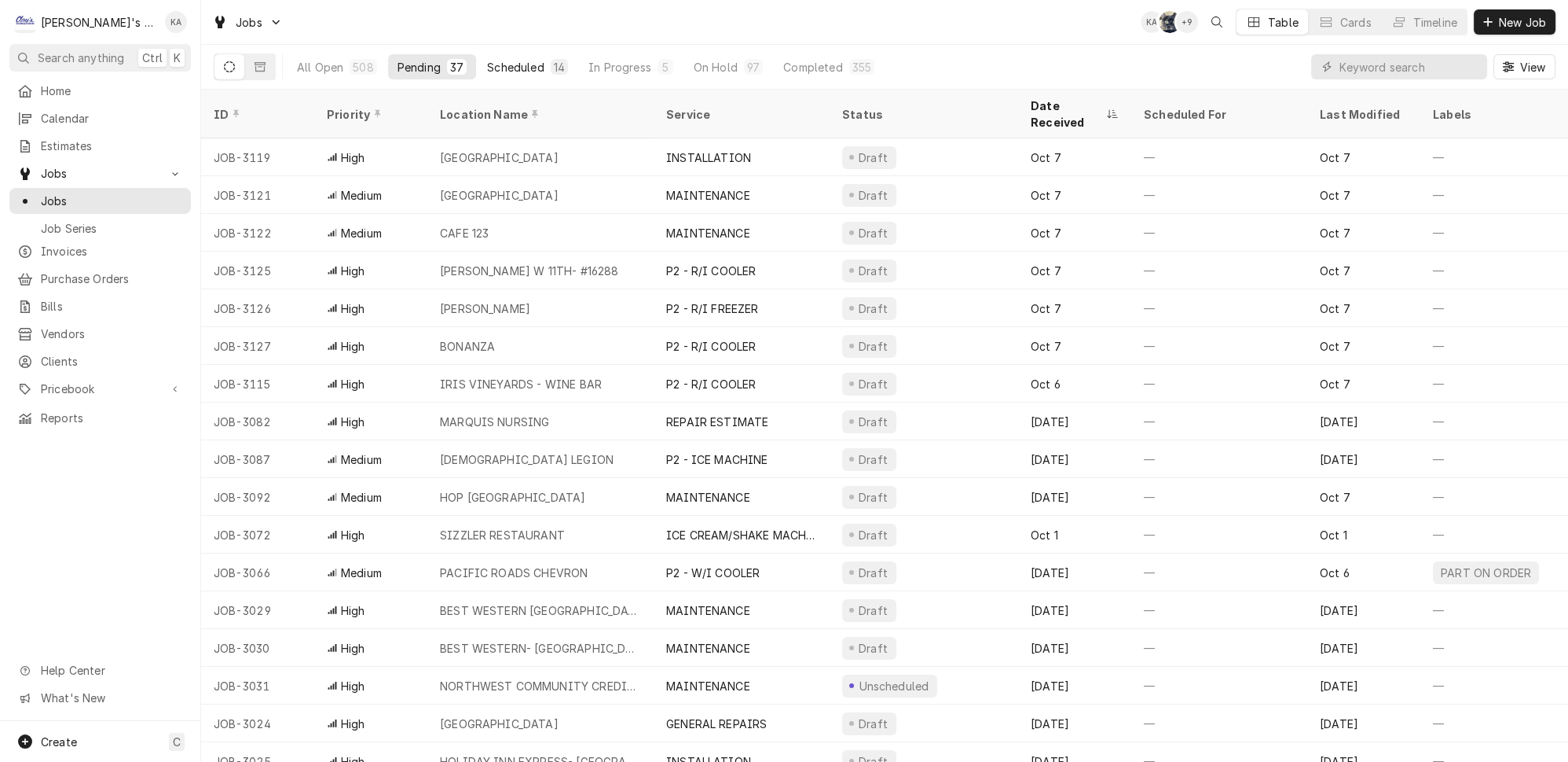
click at [487, 63] on div "Scheduled" at bounding box center [516, 66] width 57 height 17
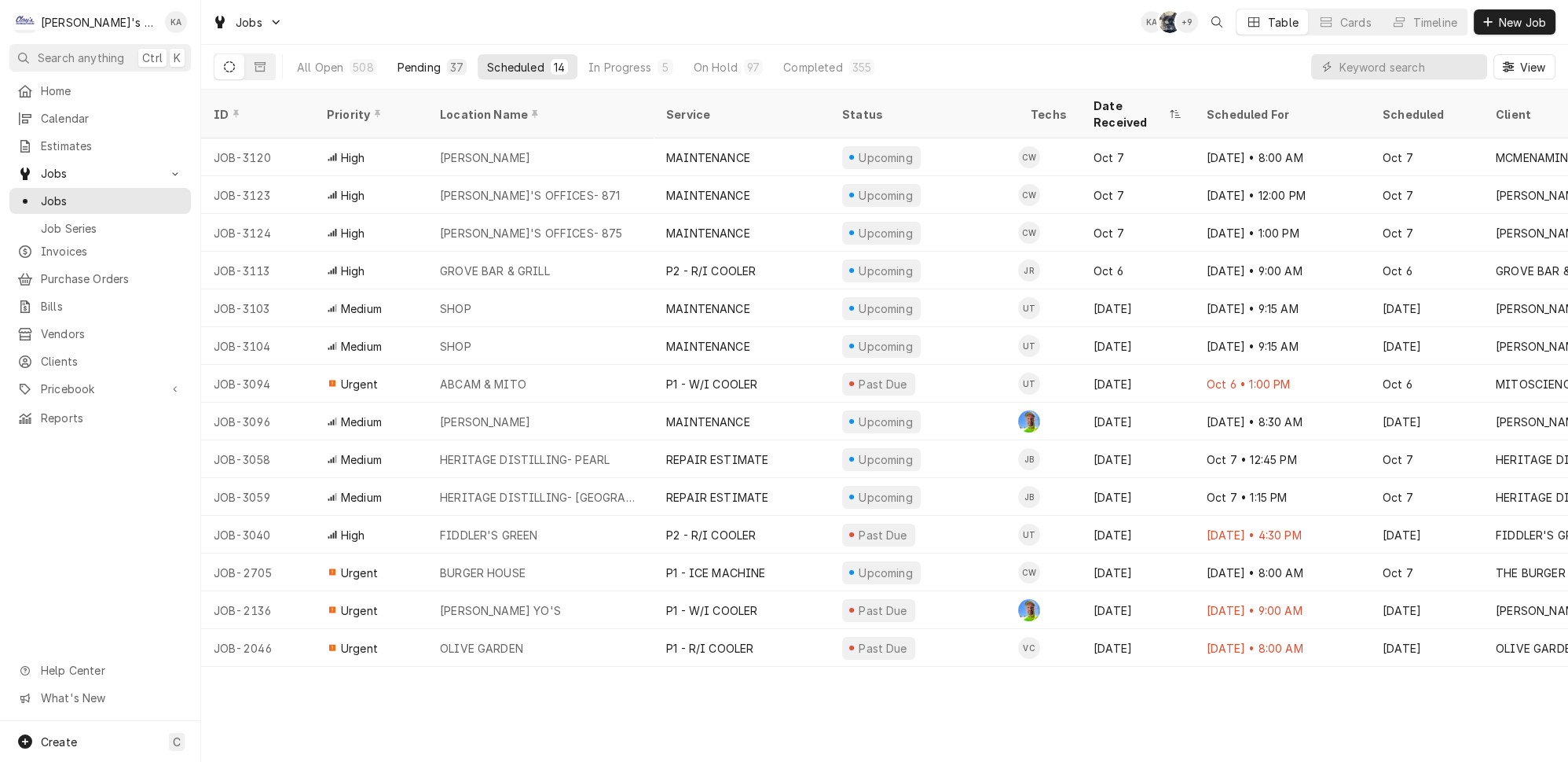
click at [450, 67] on div "37" at bounding box center [457, 66] width 14 height 17
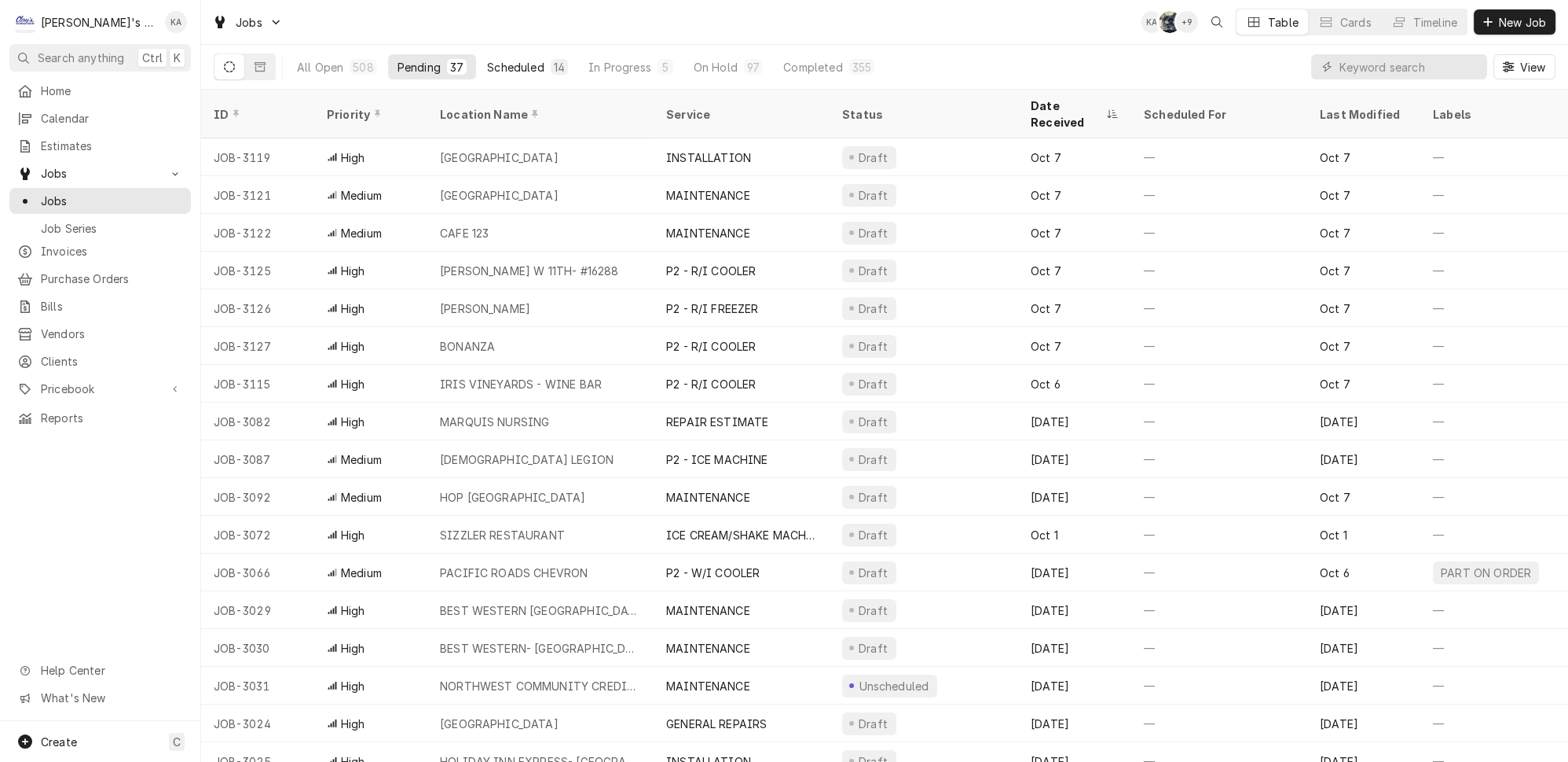
click at [487, 62] on div "Scheduled" at bounding box center [516, 66] width 57 height 17
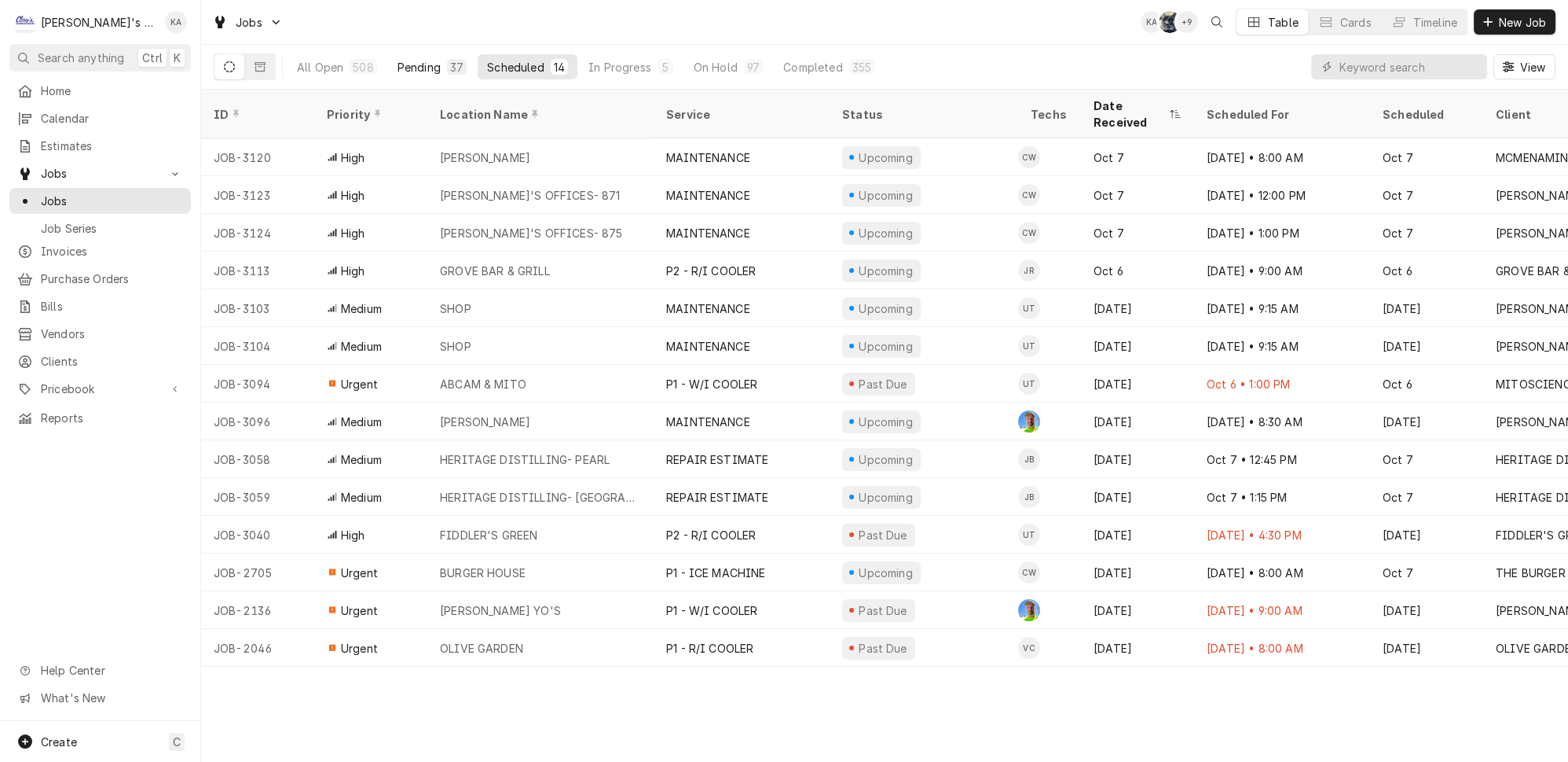
click at [450, 59] on div "37" at bounding box center [457, 66] width 14 height 17
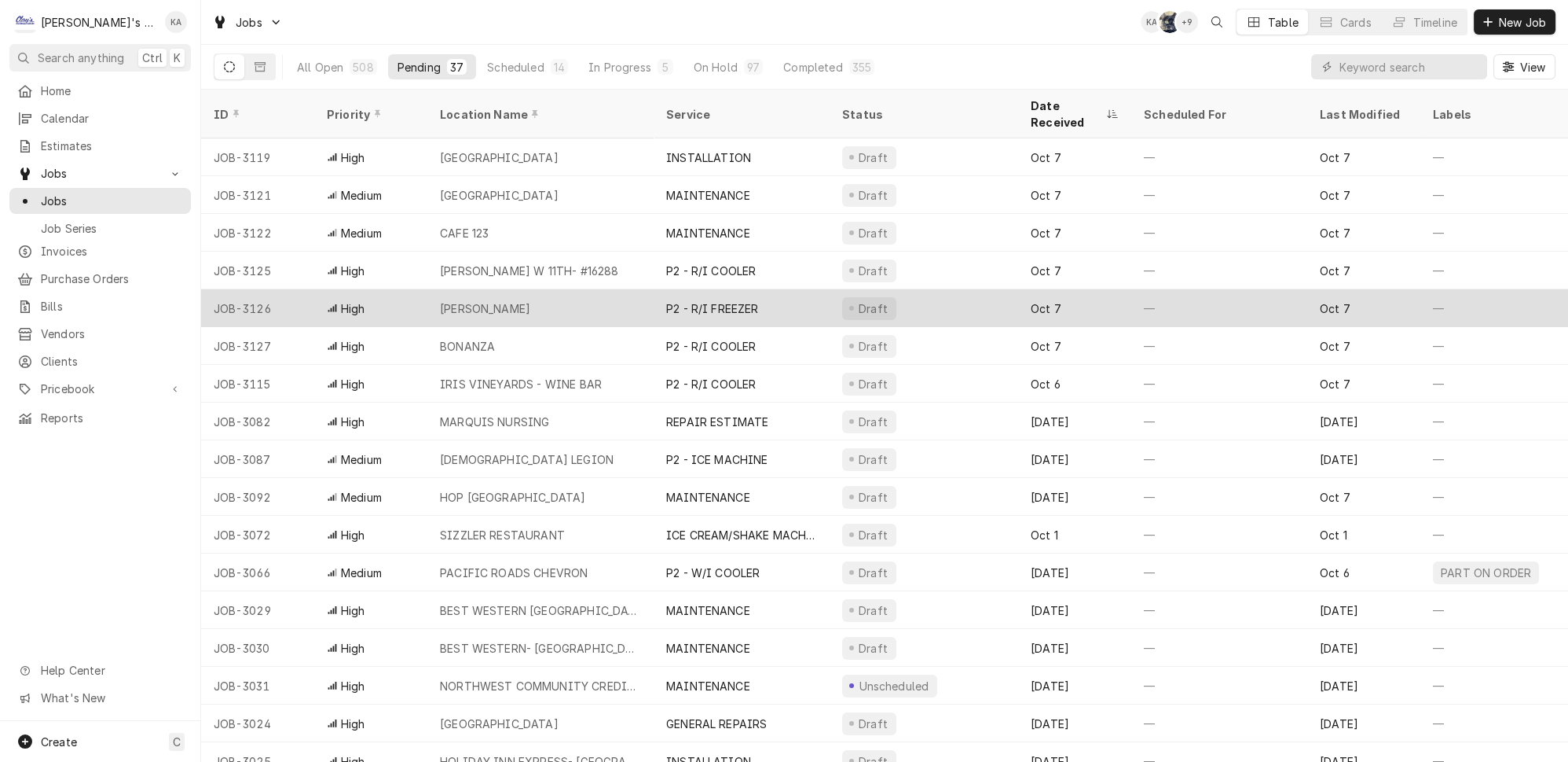
click at [598, 289] on div "[PERSON_NAME]" at bounding box center [541, 308] width 227 height 38
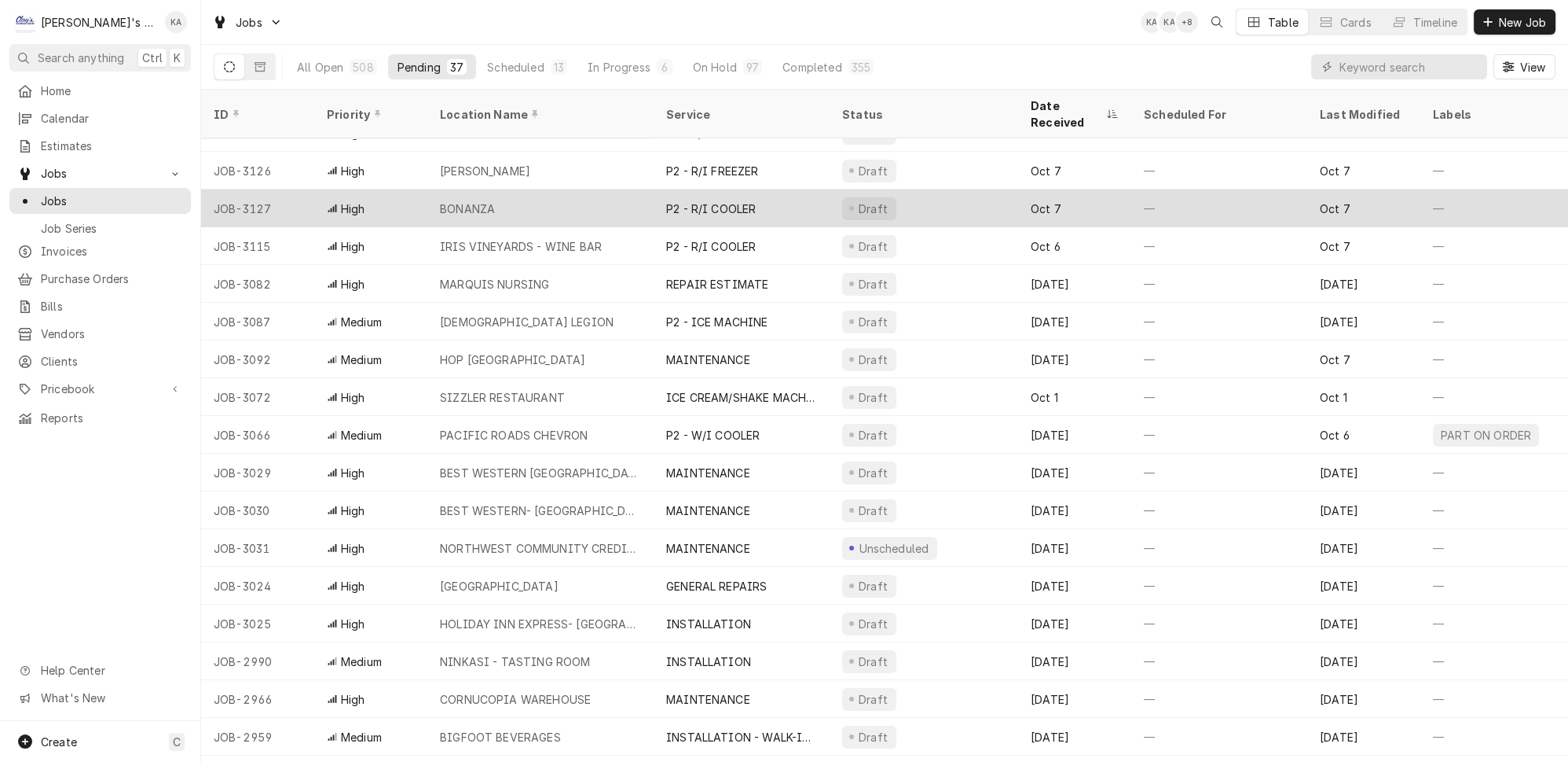
scroll to position [143, 0]
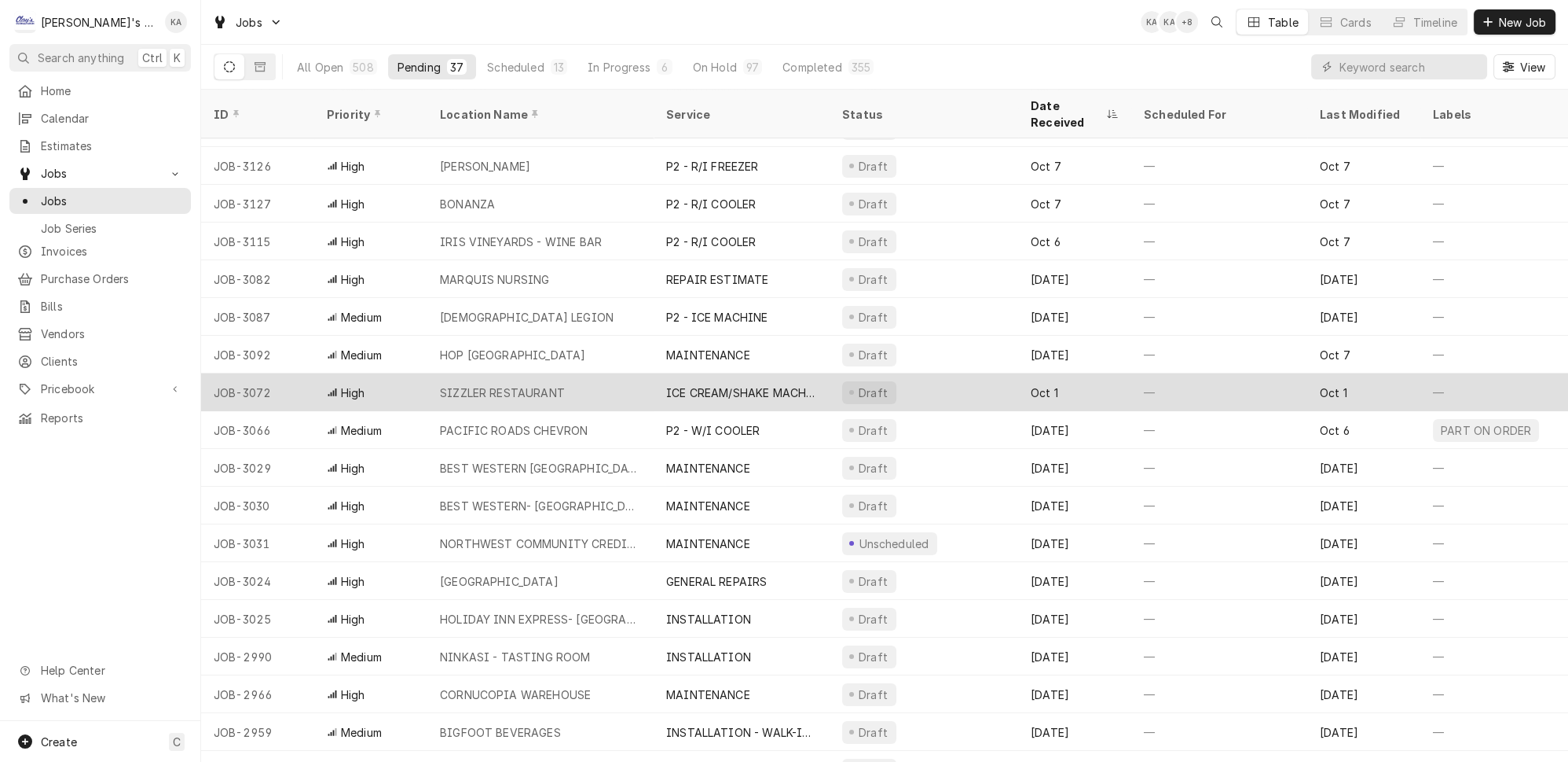
click at [770, 385] on div "ICE CREAM/SHAKE MACHINE REPAIR" at bounding box center [741, 393] width 151 height 17
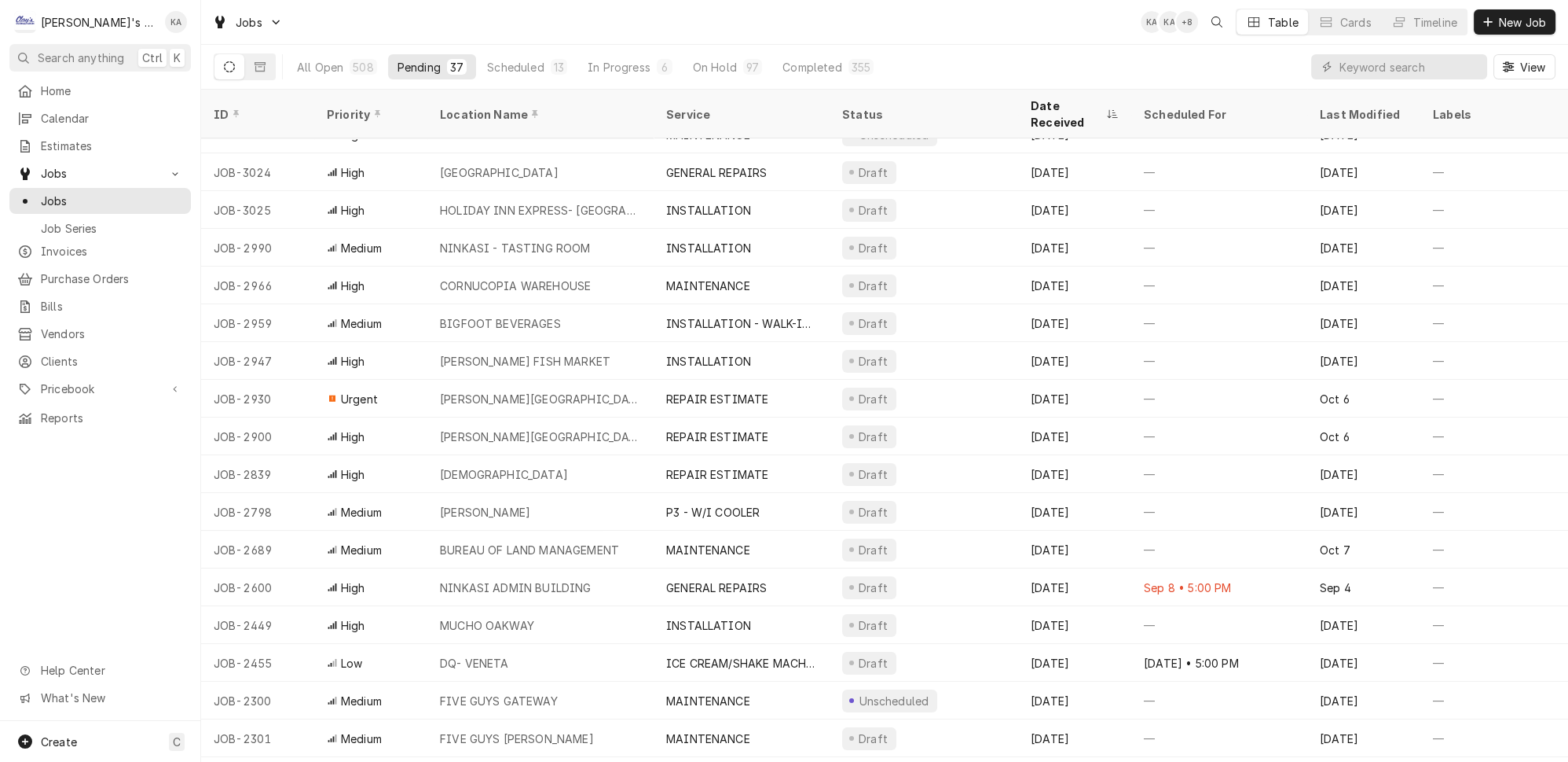
scroll to position [622, 0]
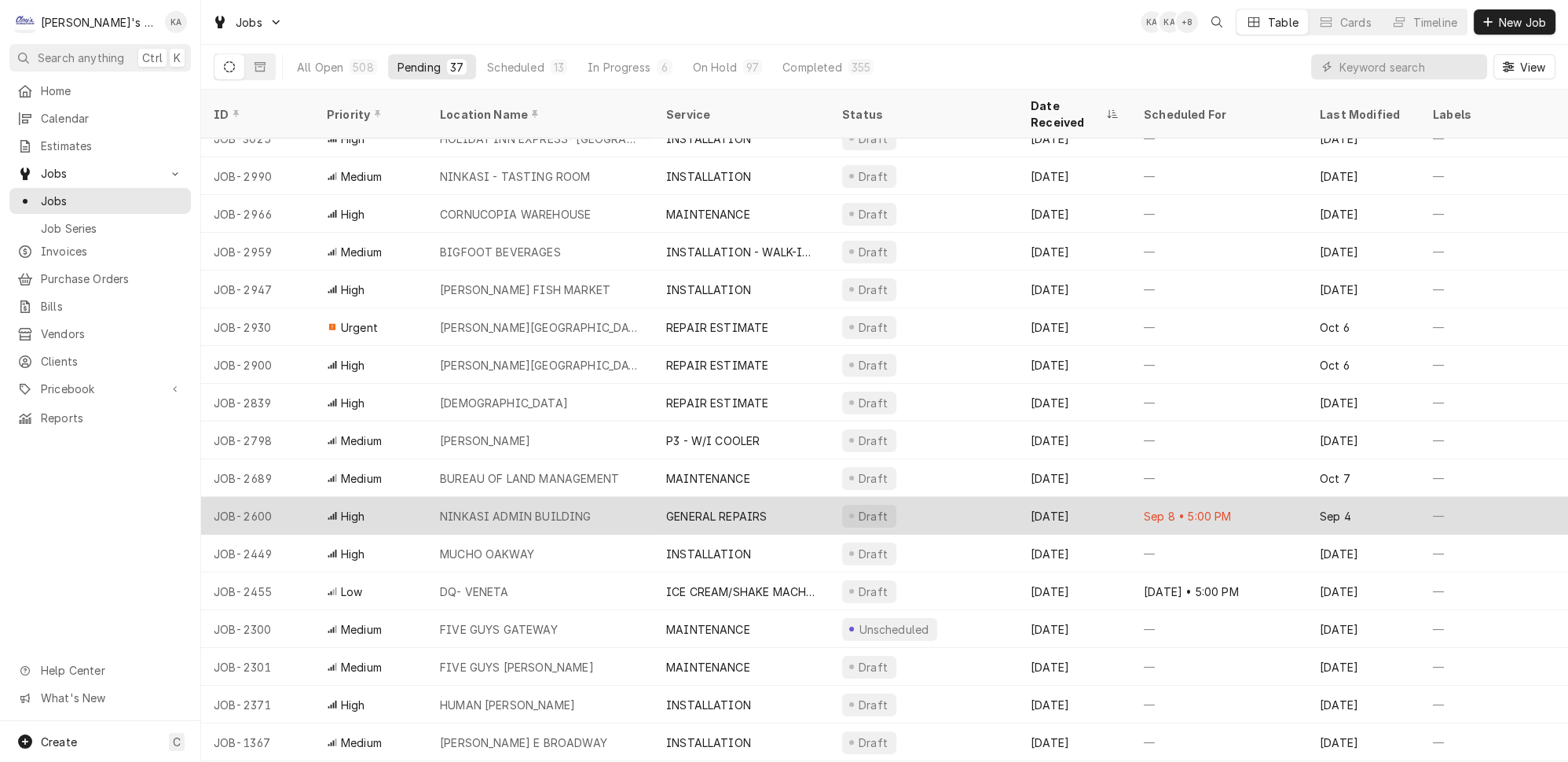
click at [598, 497] on div "NINKASI ADMIN BUILDING" at bounding box center [541, 516] width 227 height 38
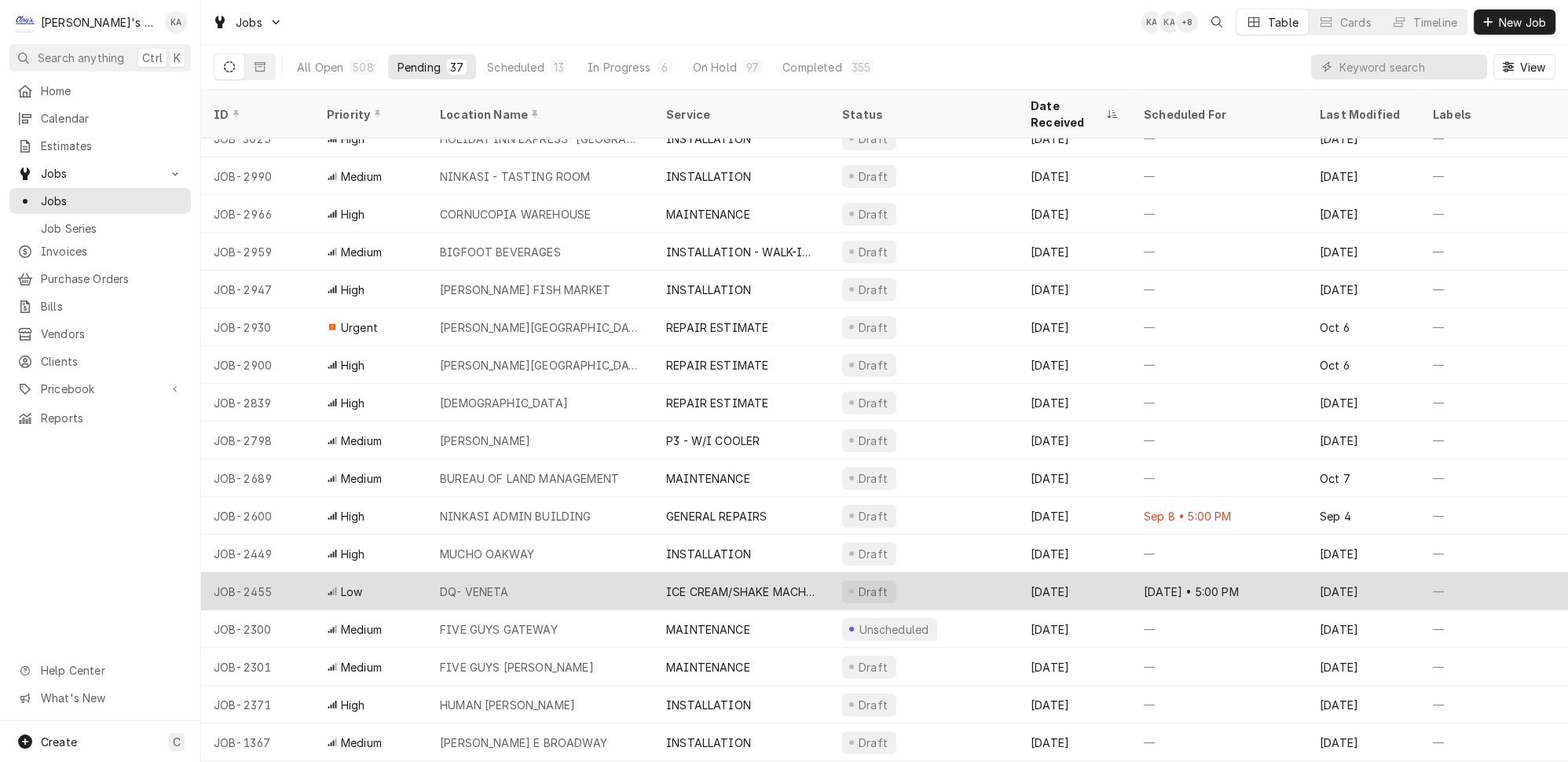
click at [526, 572] on div "DQ- VENETA" at bounding box center [541, 591] width 227 height 38
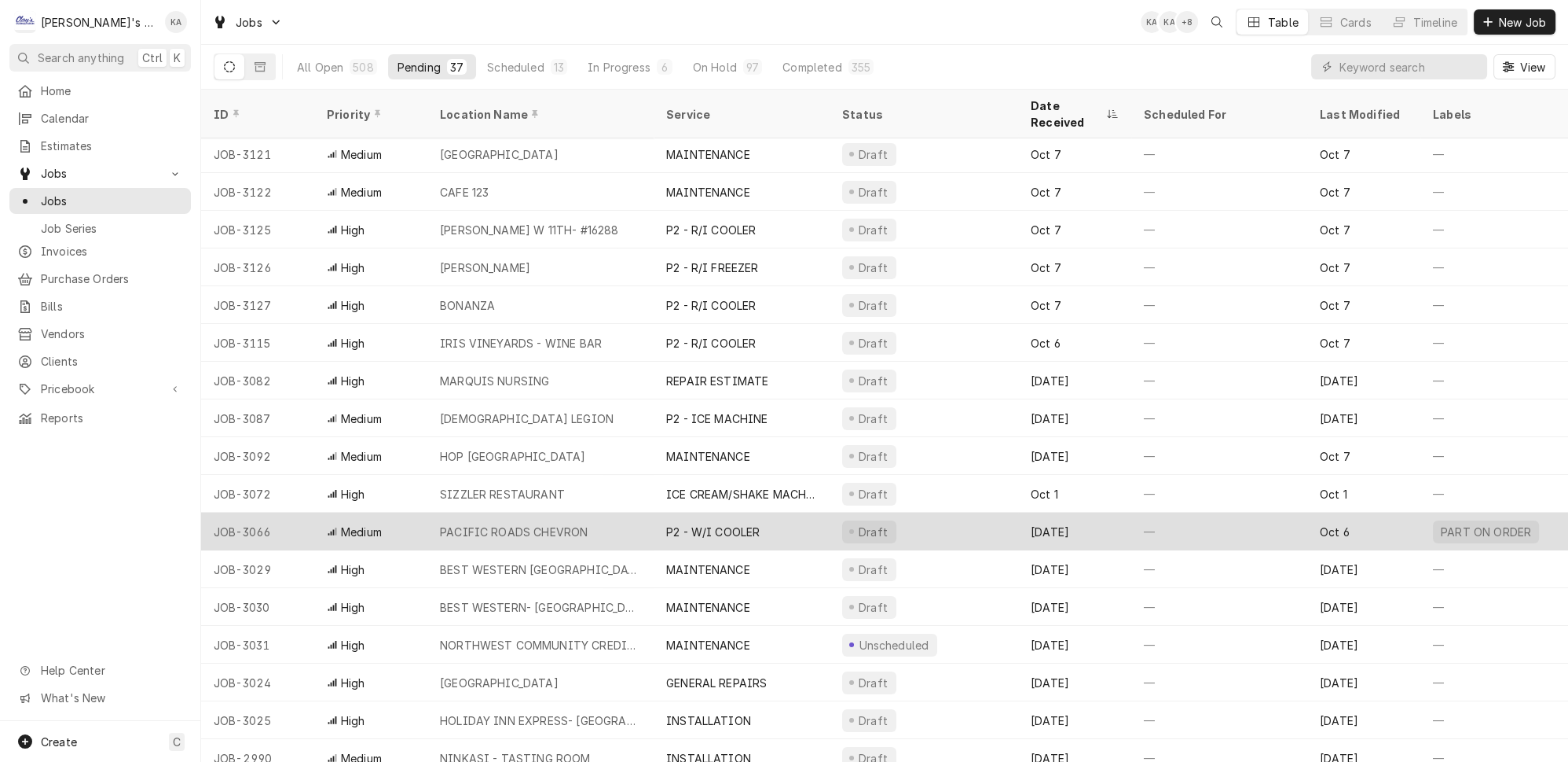
scroll to position [0, 0]
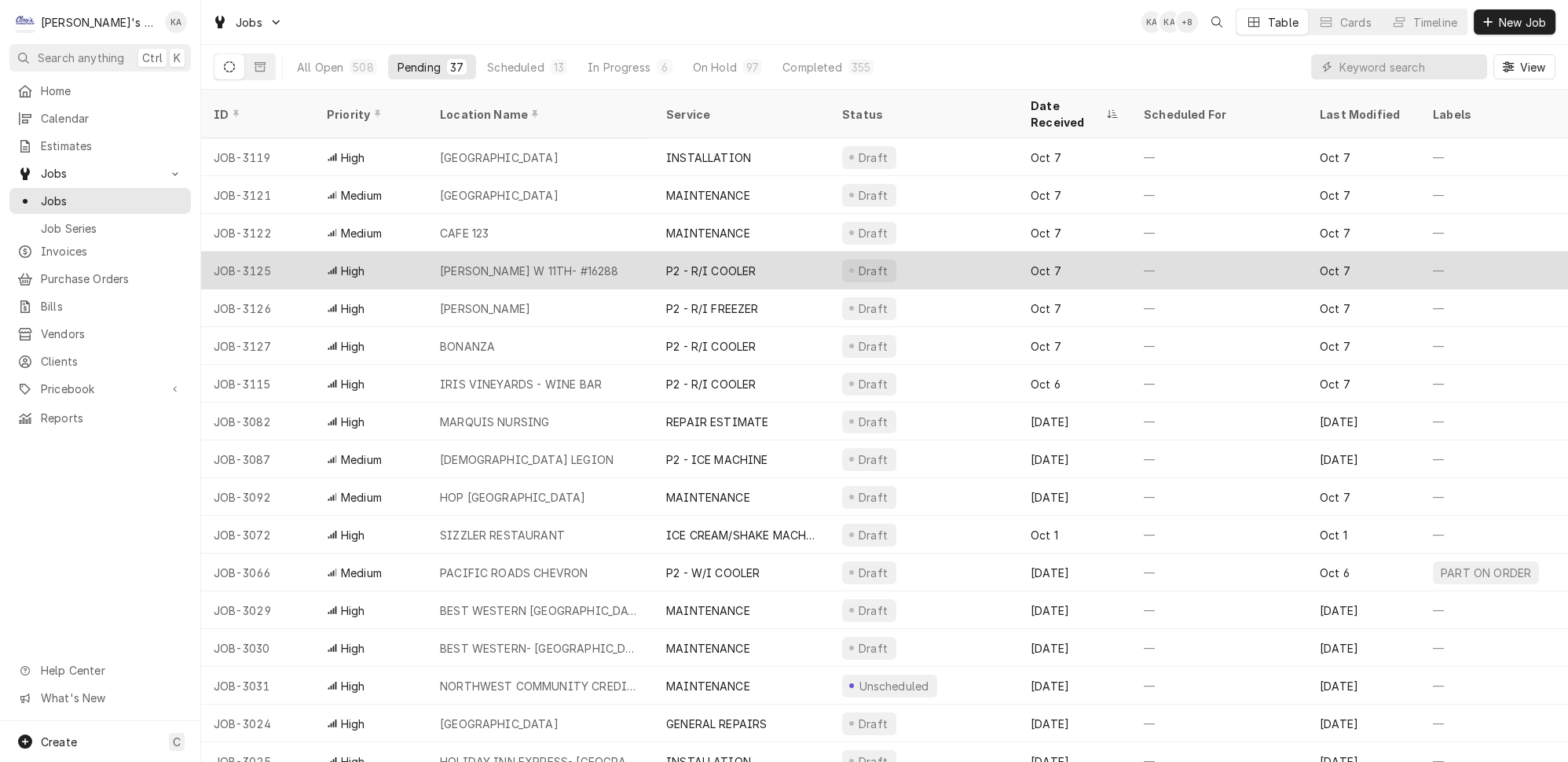
click at [602, 252] on div "[PERSON_NAME] W 11TH- #16288" at bounding box center [541, 271] width 227 height 38
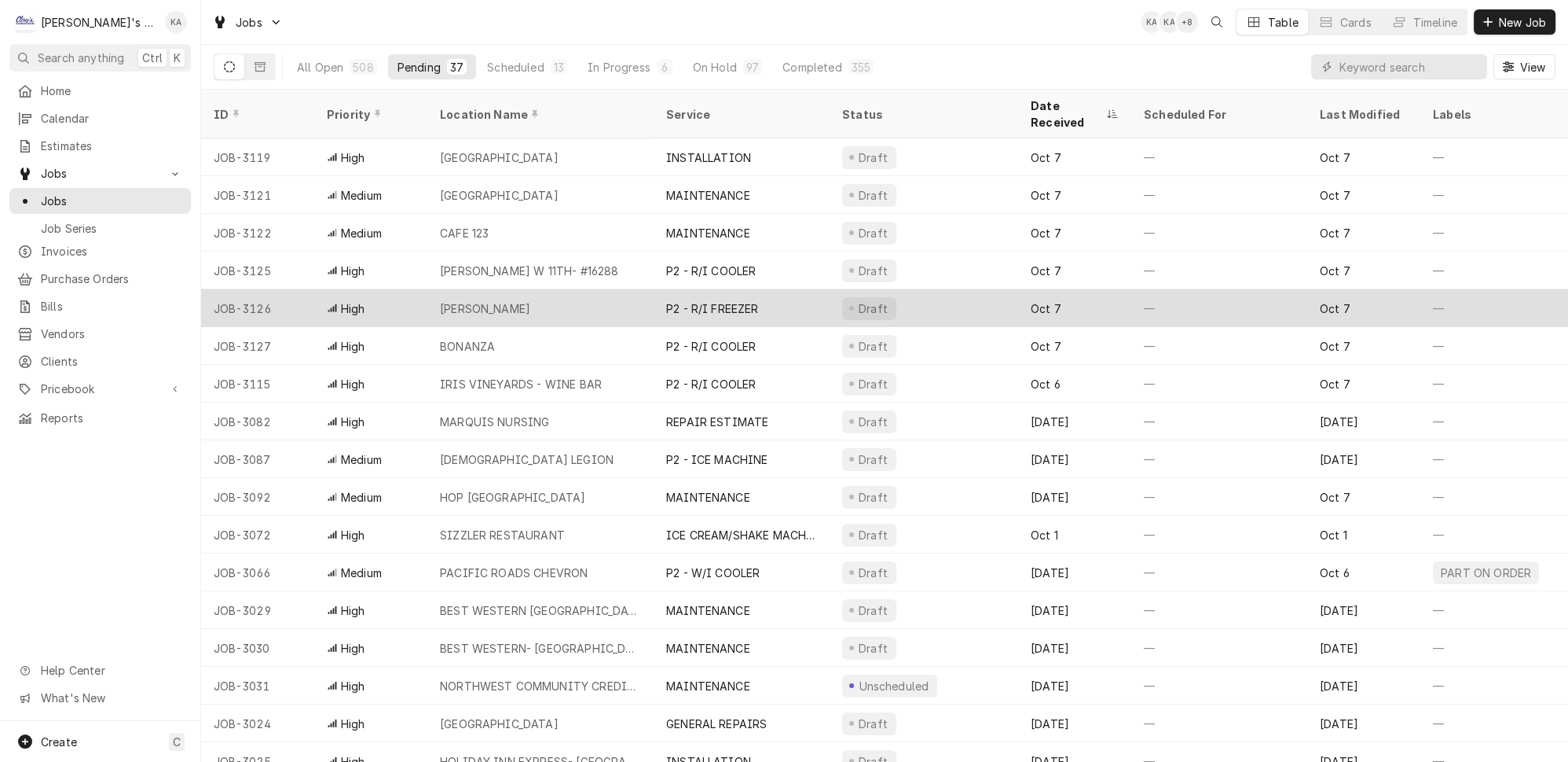
click at [769, 289] on div "P2 - R/I FREEZER" at bounding box center [742, 308] width 176 height 38
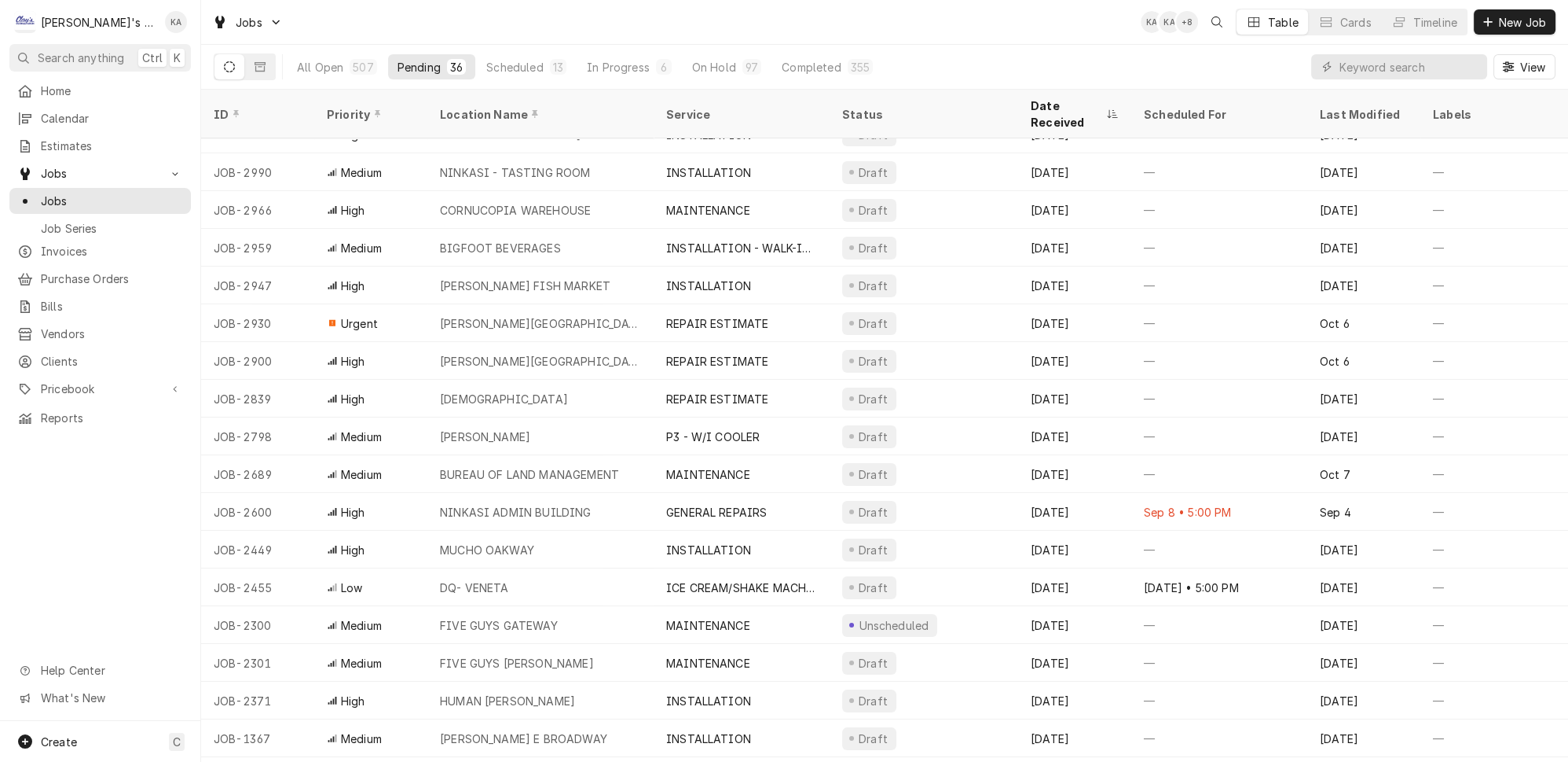
scroll to position [630, 0]
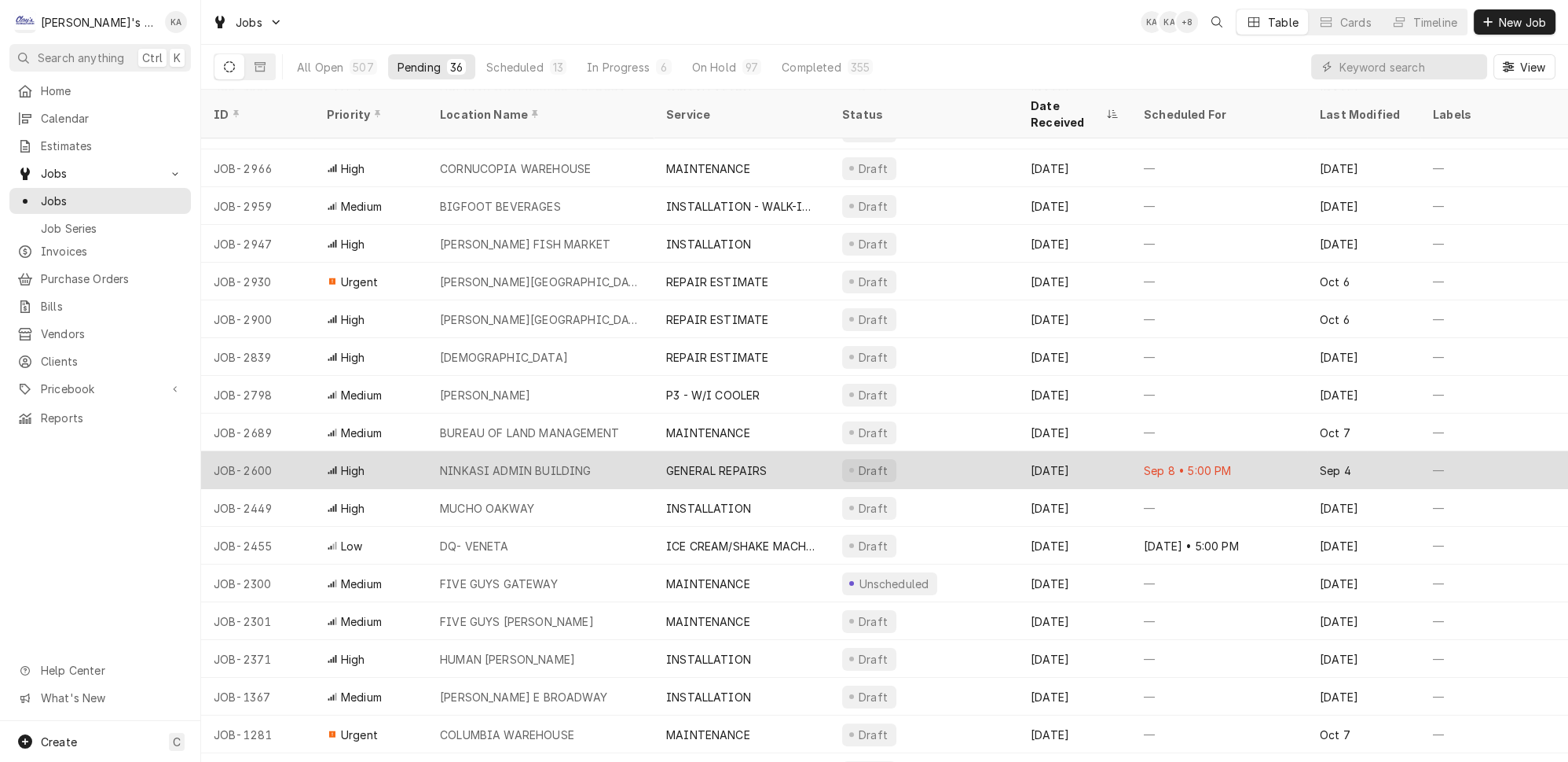
click at [581, 451] on div "NINKASI ADMIN BUILDING" at bounding box center [541, 470] width 227 height 38
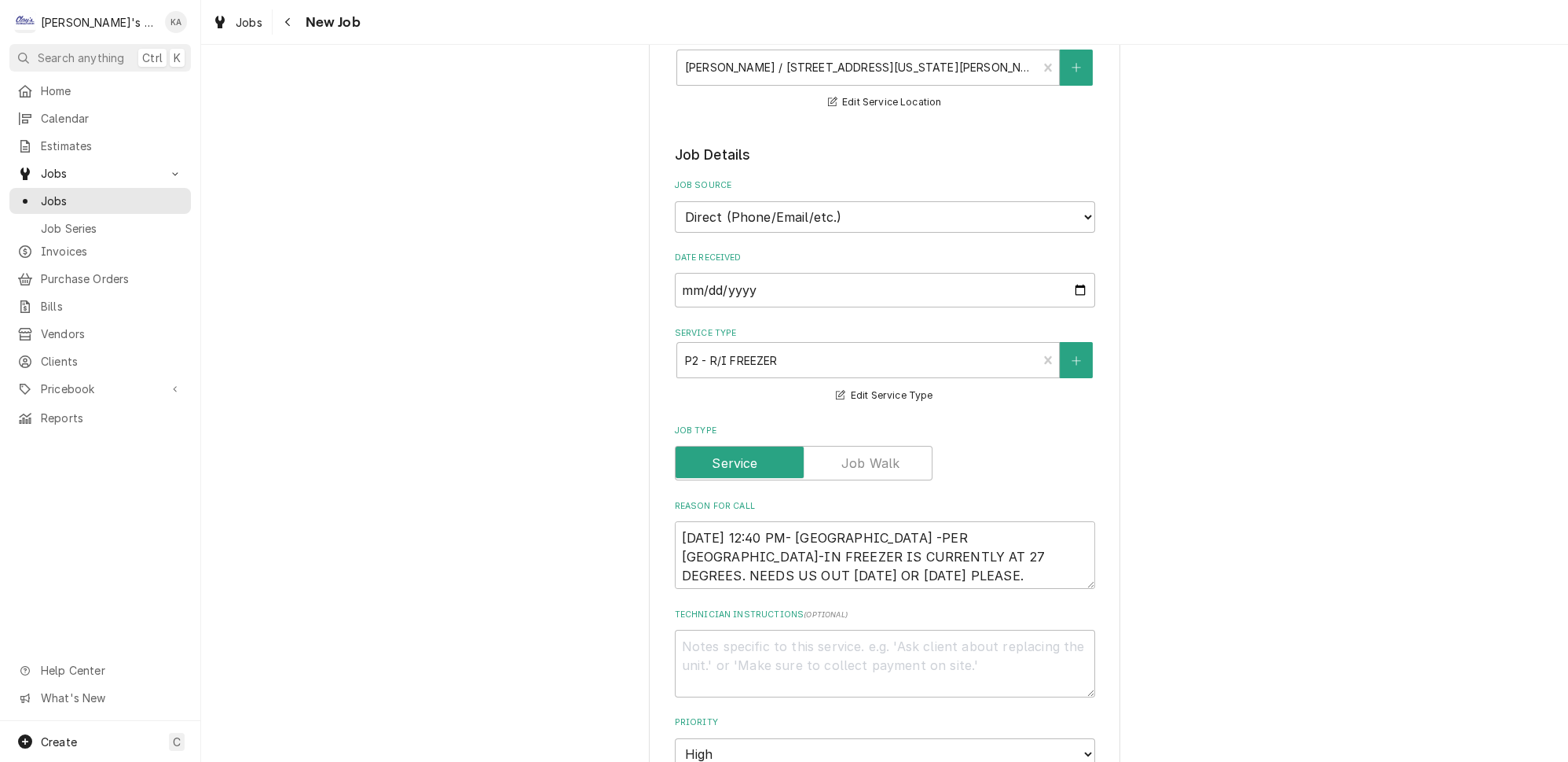
scroll to position [285, 0]
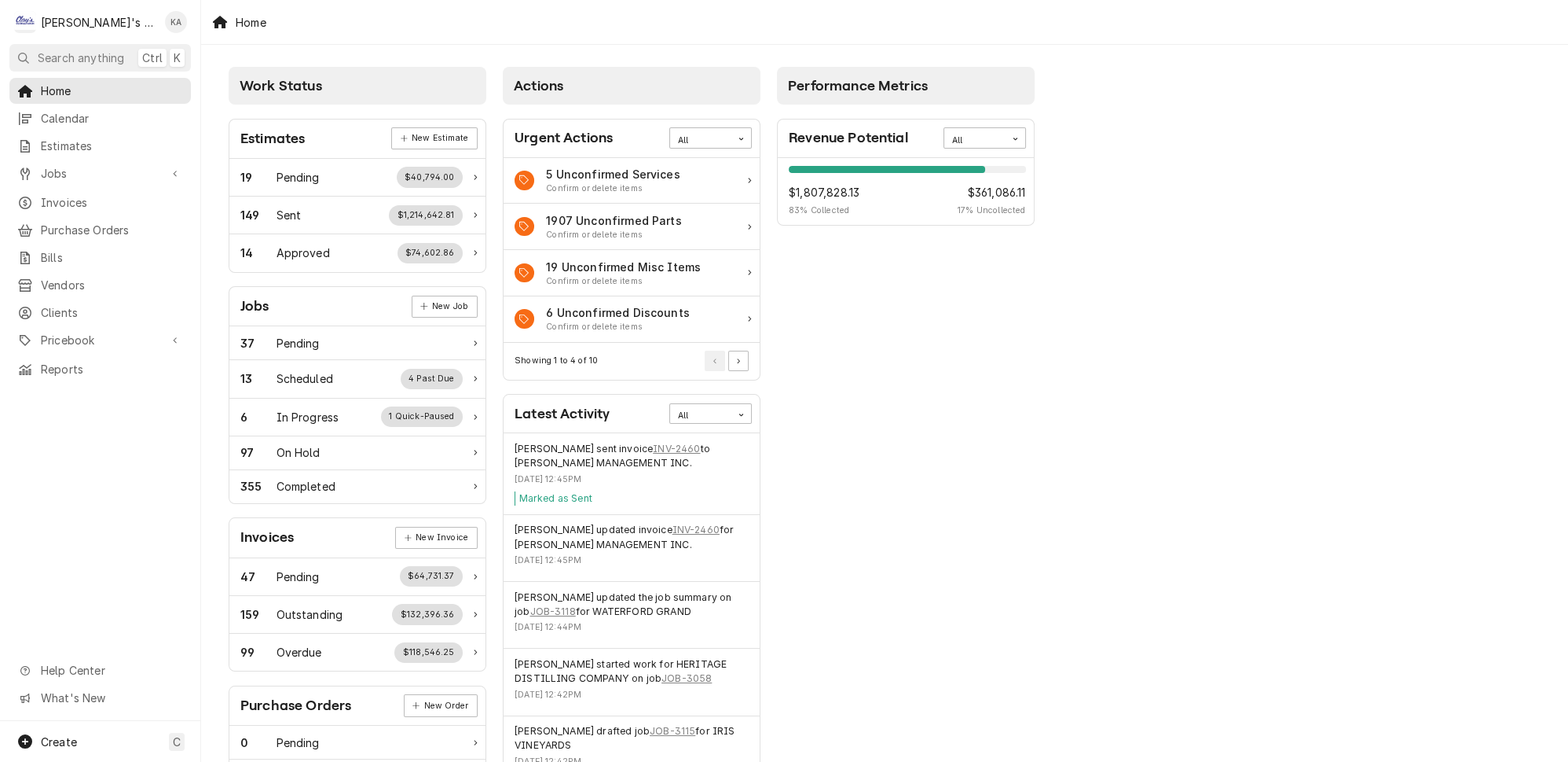
scroll to position [214, 0]
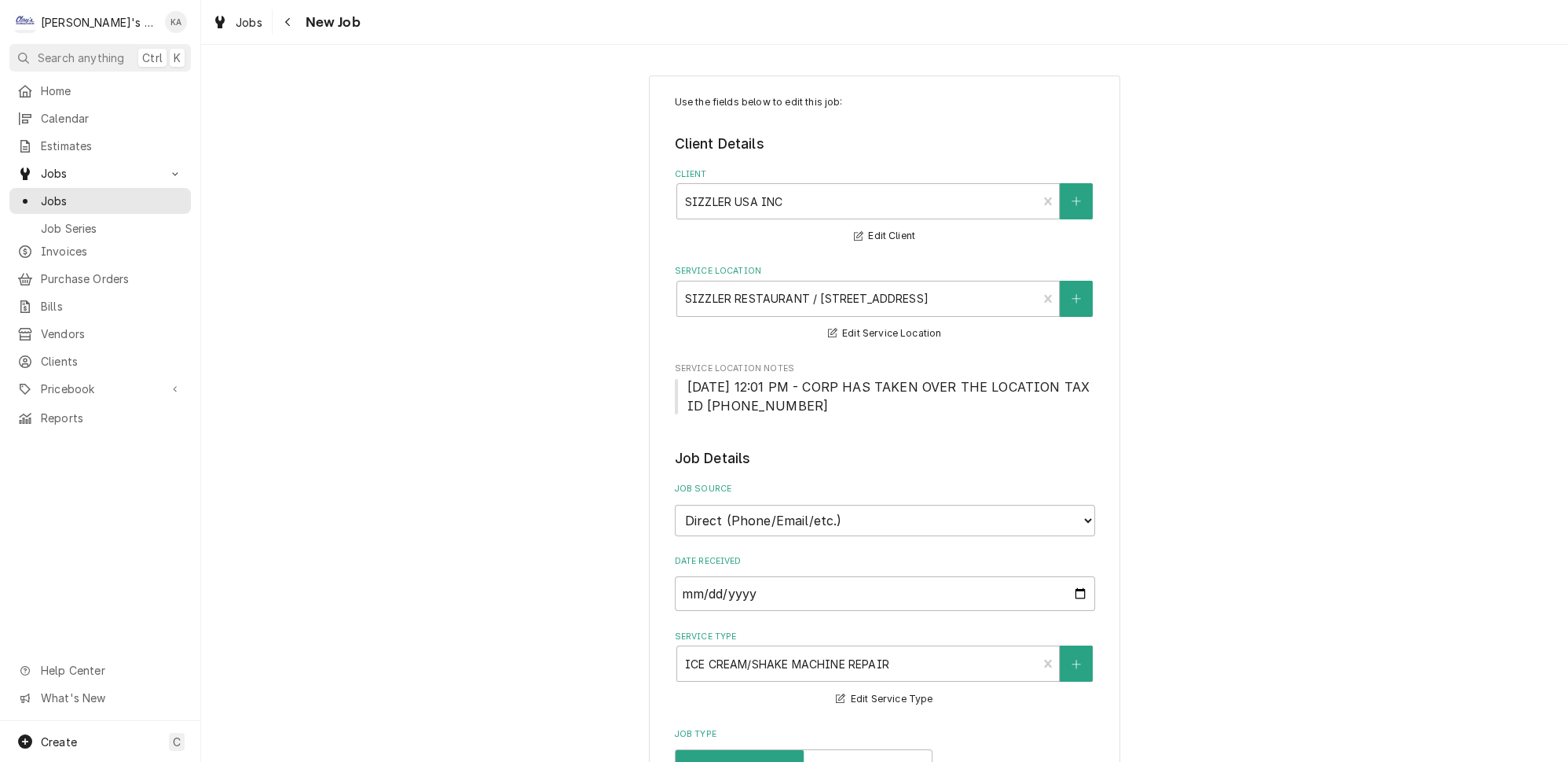
scroll to position [285, 0]
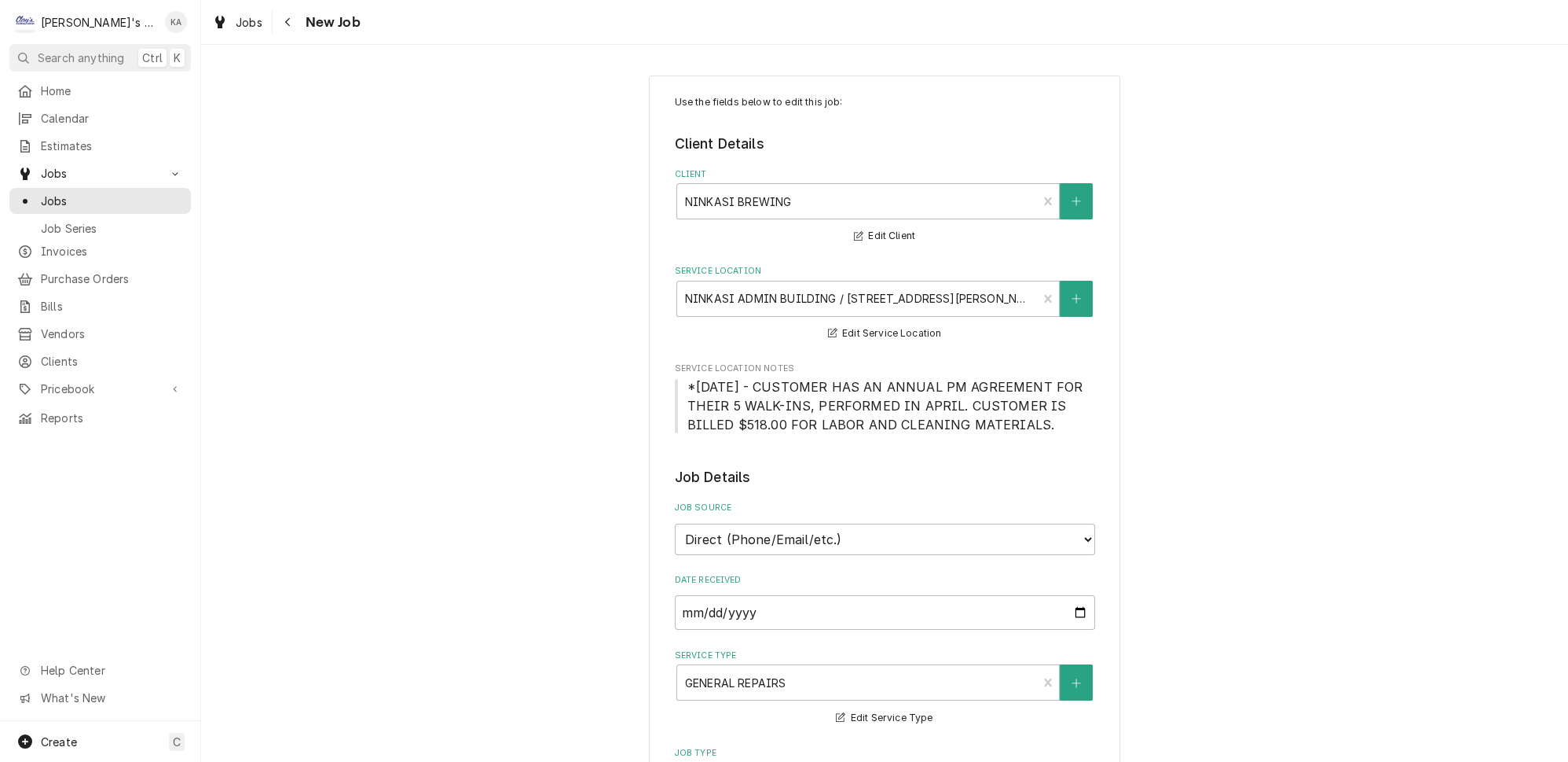
type textarea "x"
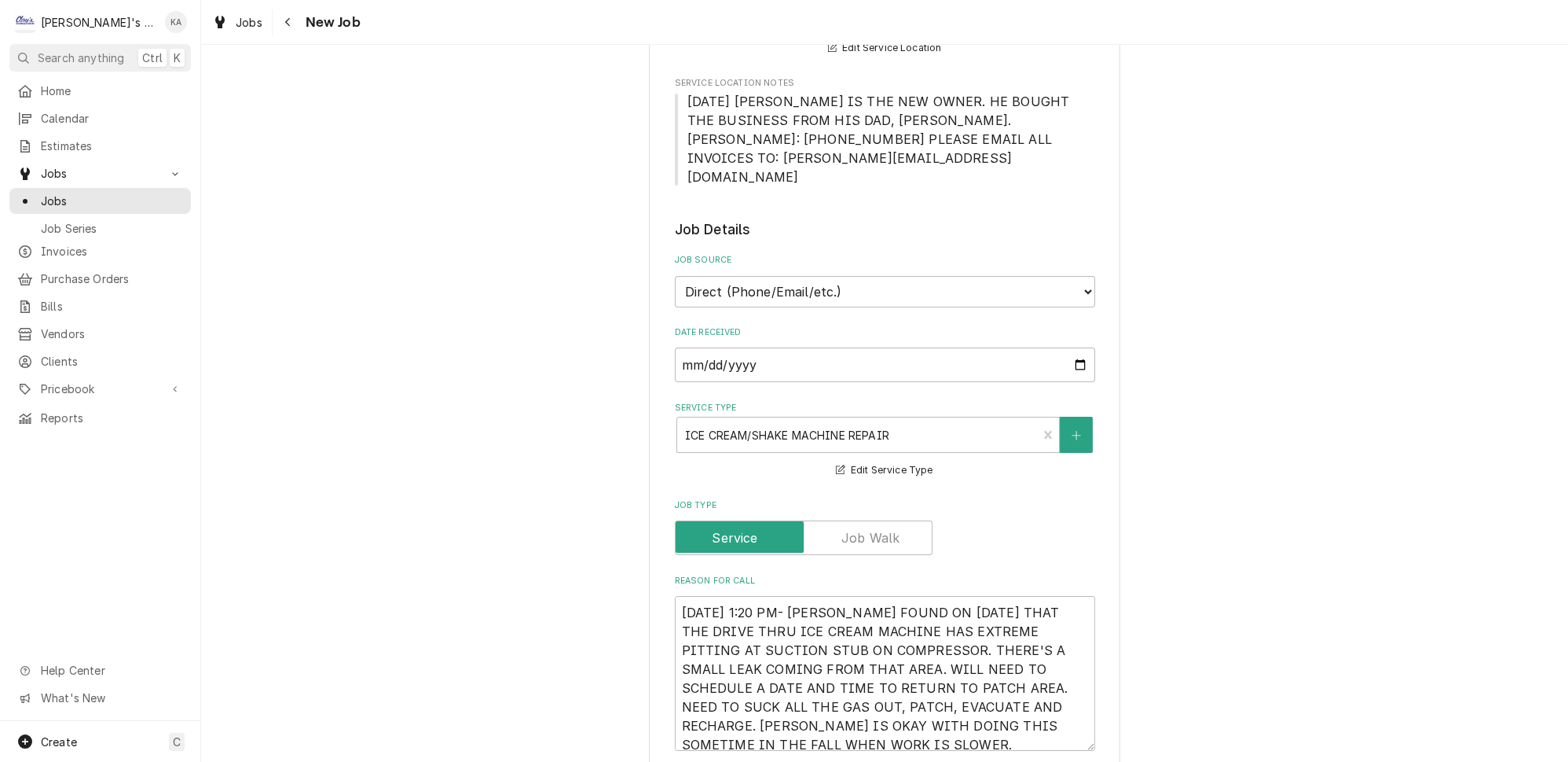
scroll to position [357, 0]
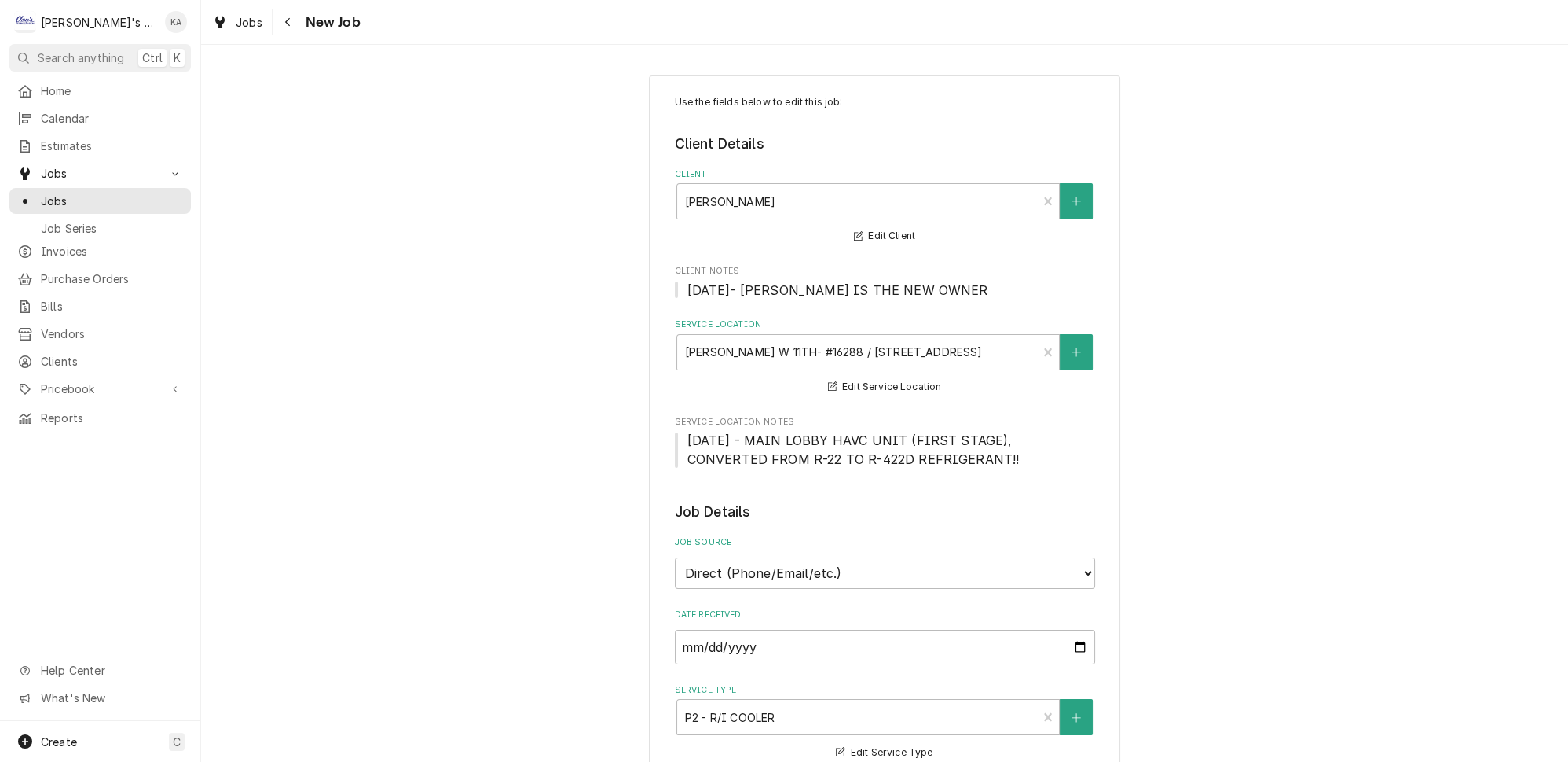
scroll to position [429, 0]
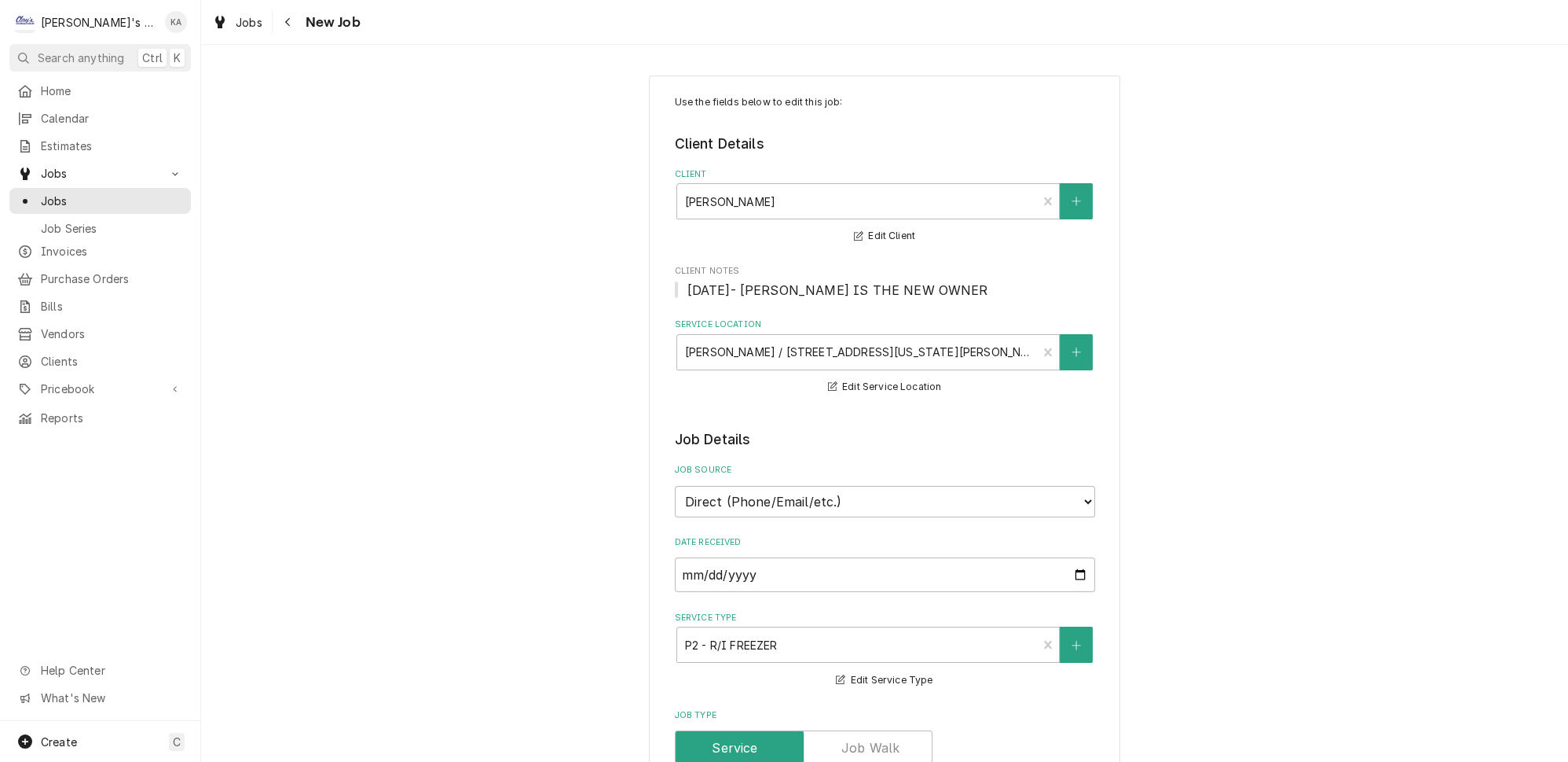
scroll to position [429, 0]
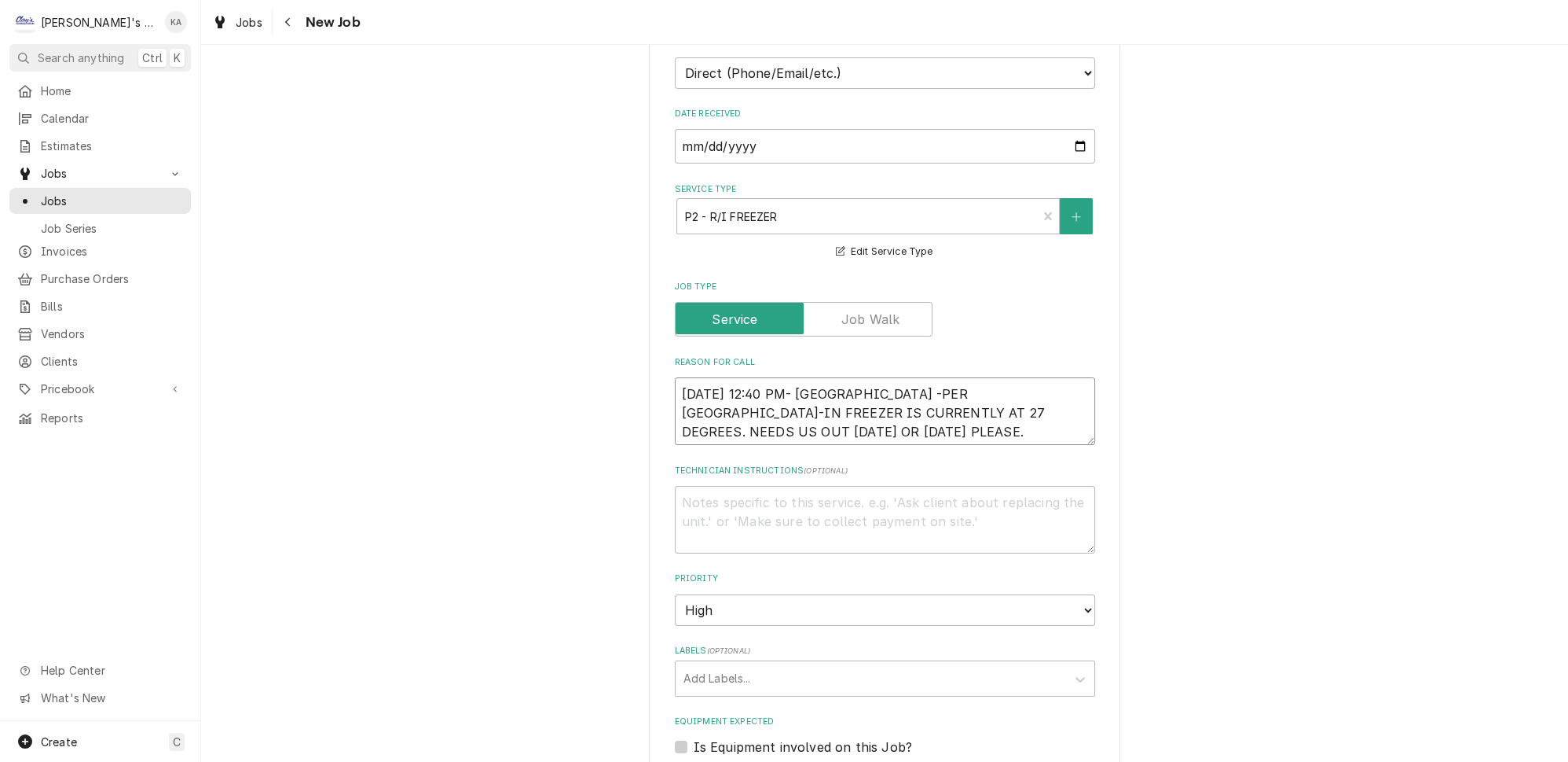
click at [853, 378] on textarea "10/7/2025 12:40 PM- KASSIE -PER ALBA- REACH-IN FREEZER IS CURRENTLY AT 27 DEGRE…" at bounding box center [885, 410] width 421 height 67
type textarea "10/7/2025 12:40 PM- KASSIE-PER ALBA- REACH-IN FREEZER IS CURRENTLY AT 27 DEGREE…"
type textarea "x"
type textarea "10/7/2025 12:40 PM- KASSIE- PER ALBA- REACH-IN FREEZER IS CURRENTLY AT 27 DEGRE…"
type textarea "x"
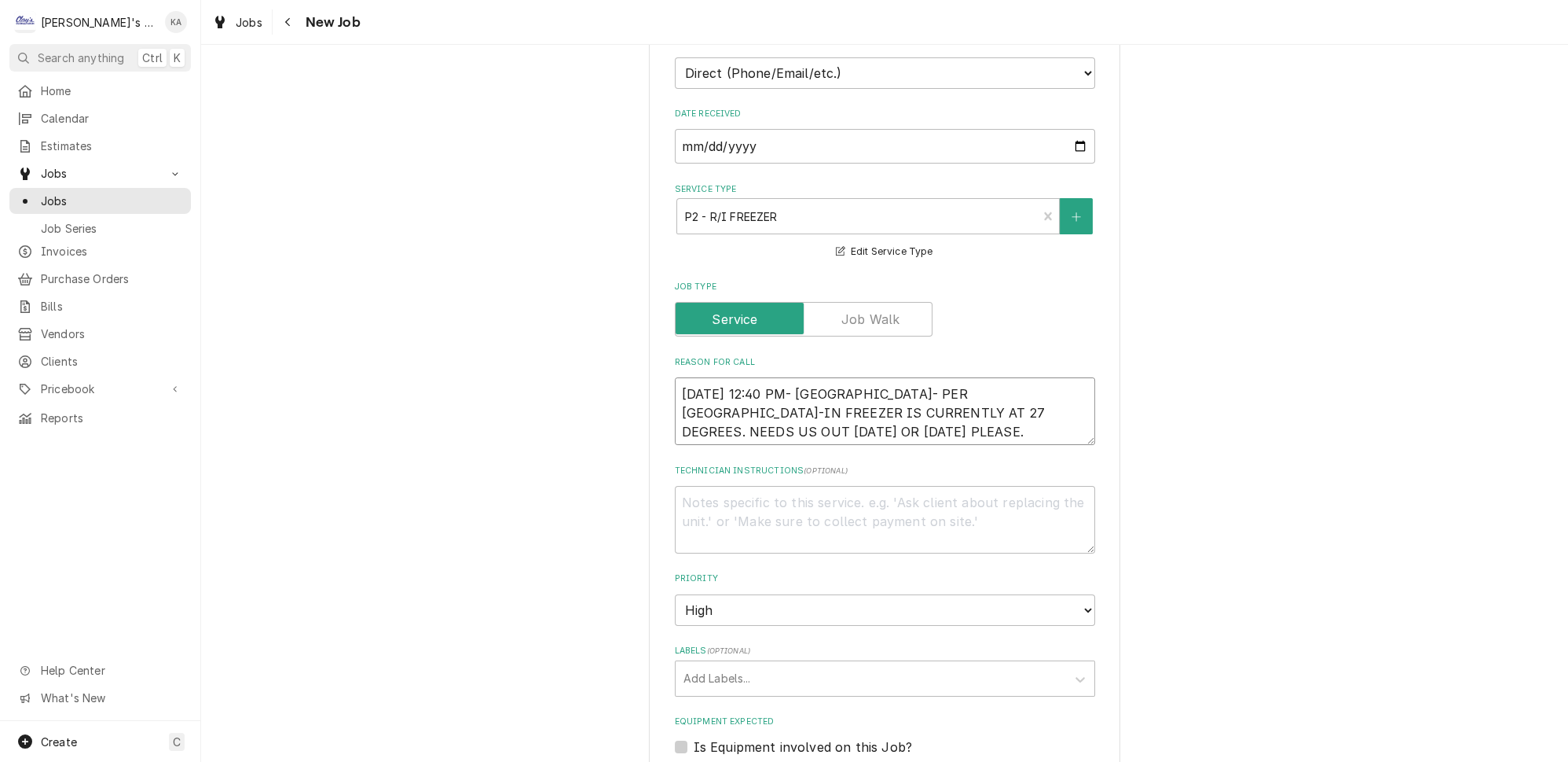
scroll to position [500, 0]
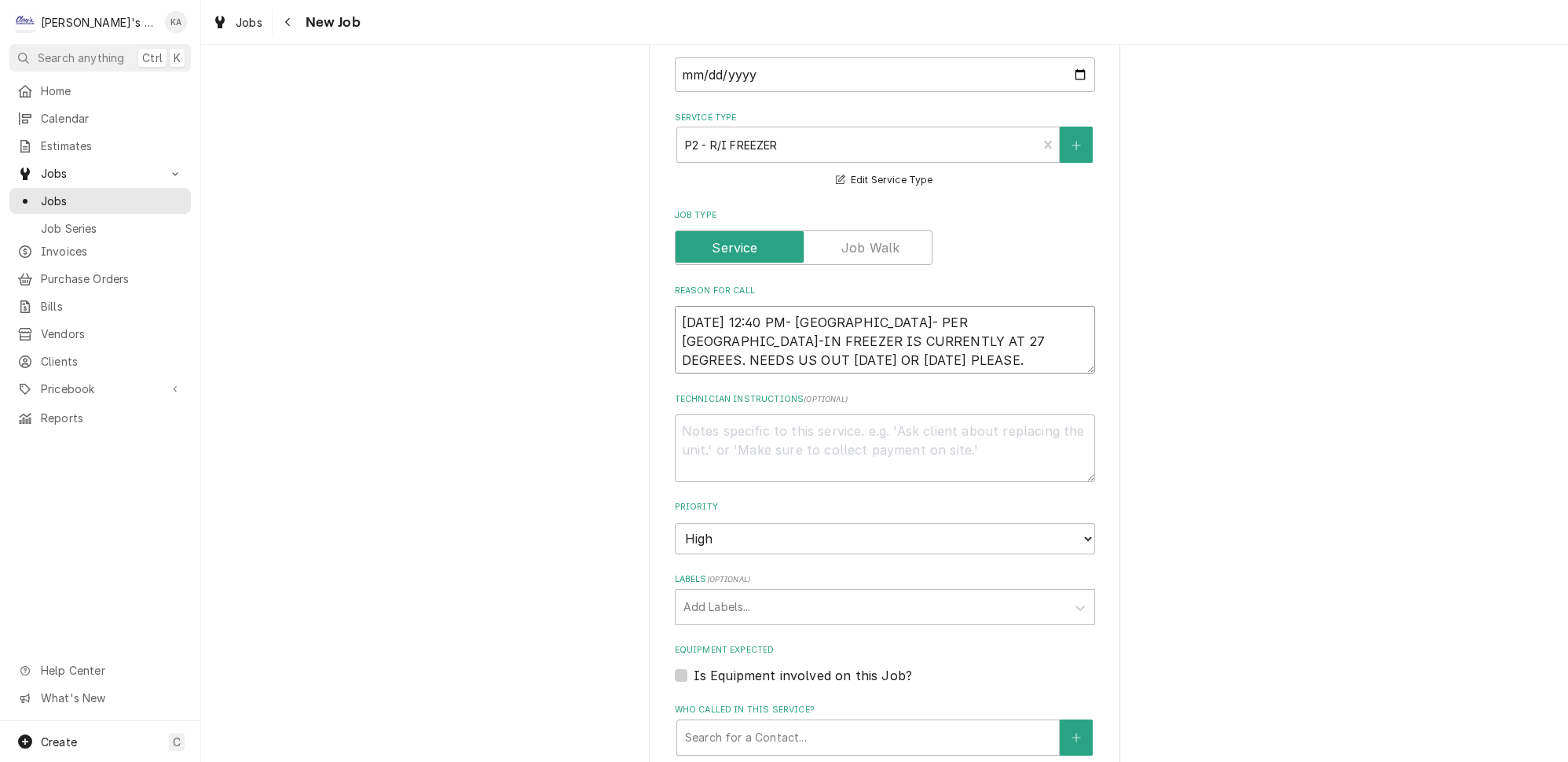
type textarea "10/7/2025 12:40 PM- KASSIE- PER ALBA- REACH-IN FREEZER IS CURRENTLY AT 27 DEGRE…"
click at [708, 418] on textarea "Technician Instructions ( optional )" at bounding box center [885, 447] width 421 height 67
type textarea "*"
type textarea "x"
type textarea "**"
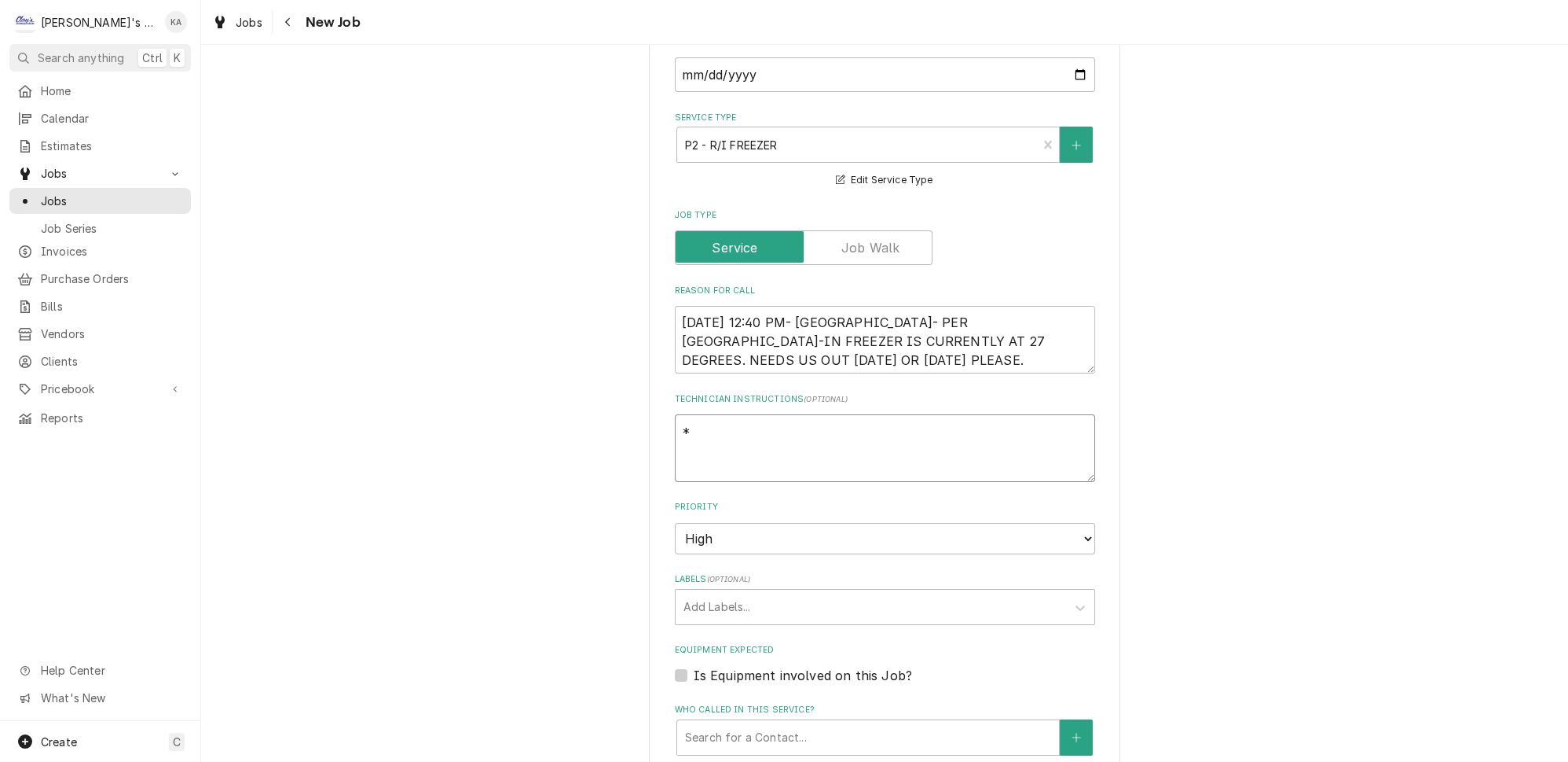
type textarea "x"
type textarea "***"
type textarea "x"
type textarea "***"
type textarea "x"
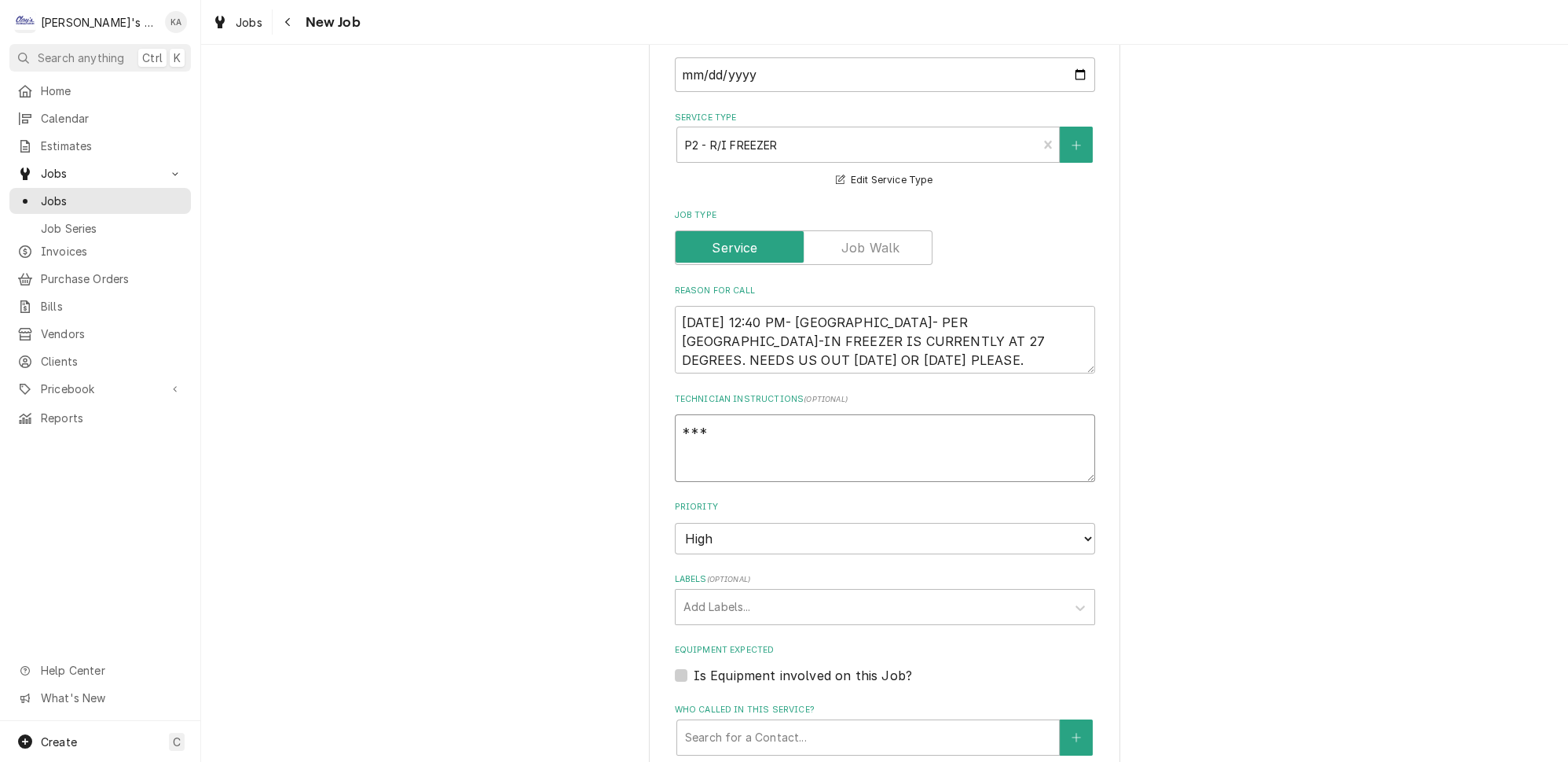
type textarea "*** N"
type textarea "x"
type textarea "*** NE"
type textarea "x"
type textarea "*** NEE"
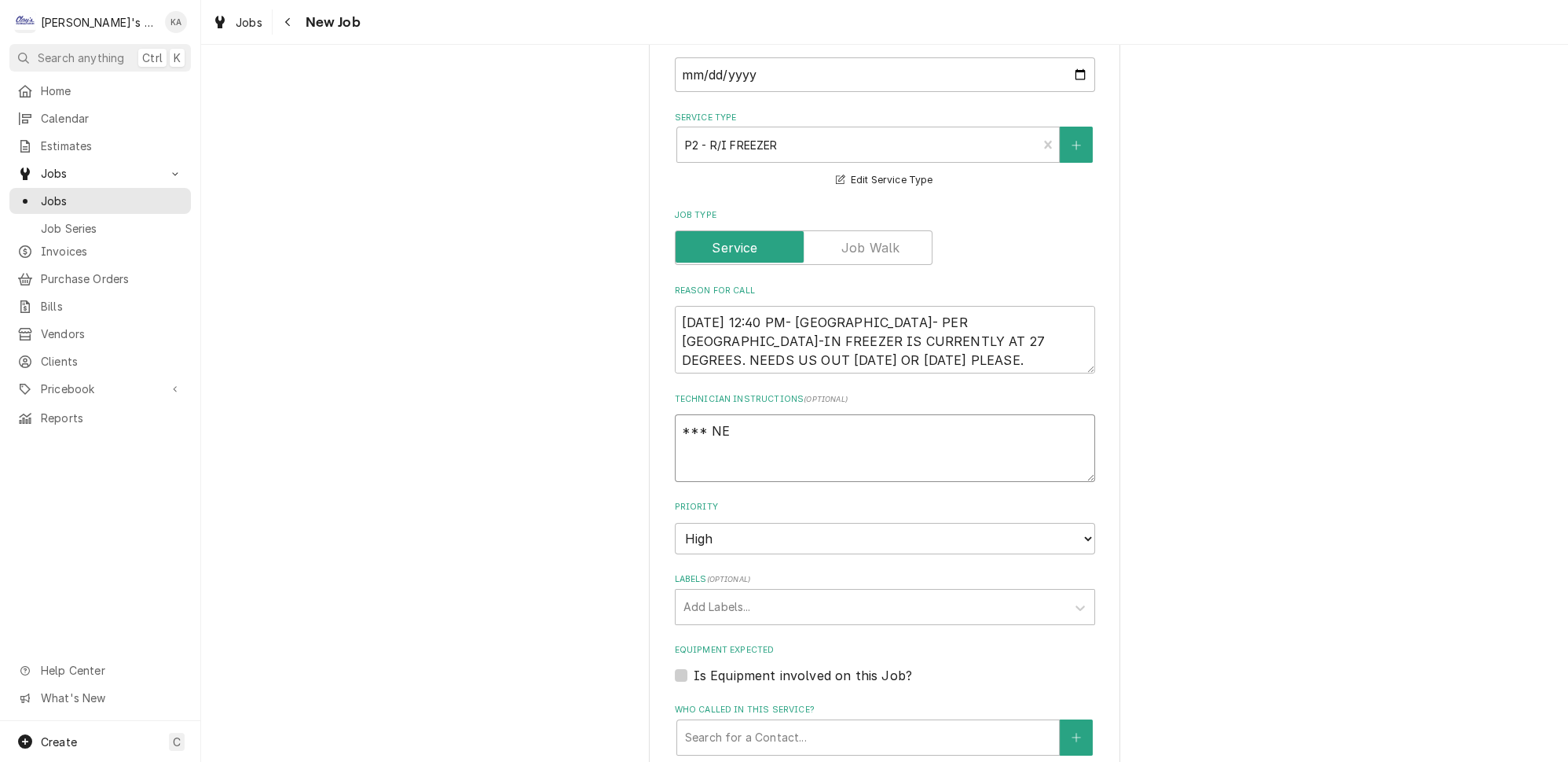
type textarea "x"
type textarea "*** NEED"
type textarea "x"
type textarea "*** NEED"
type textarea "x"
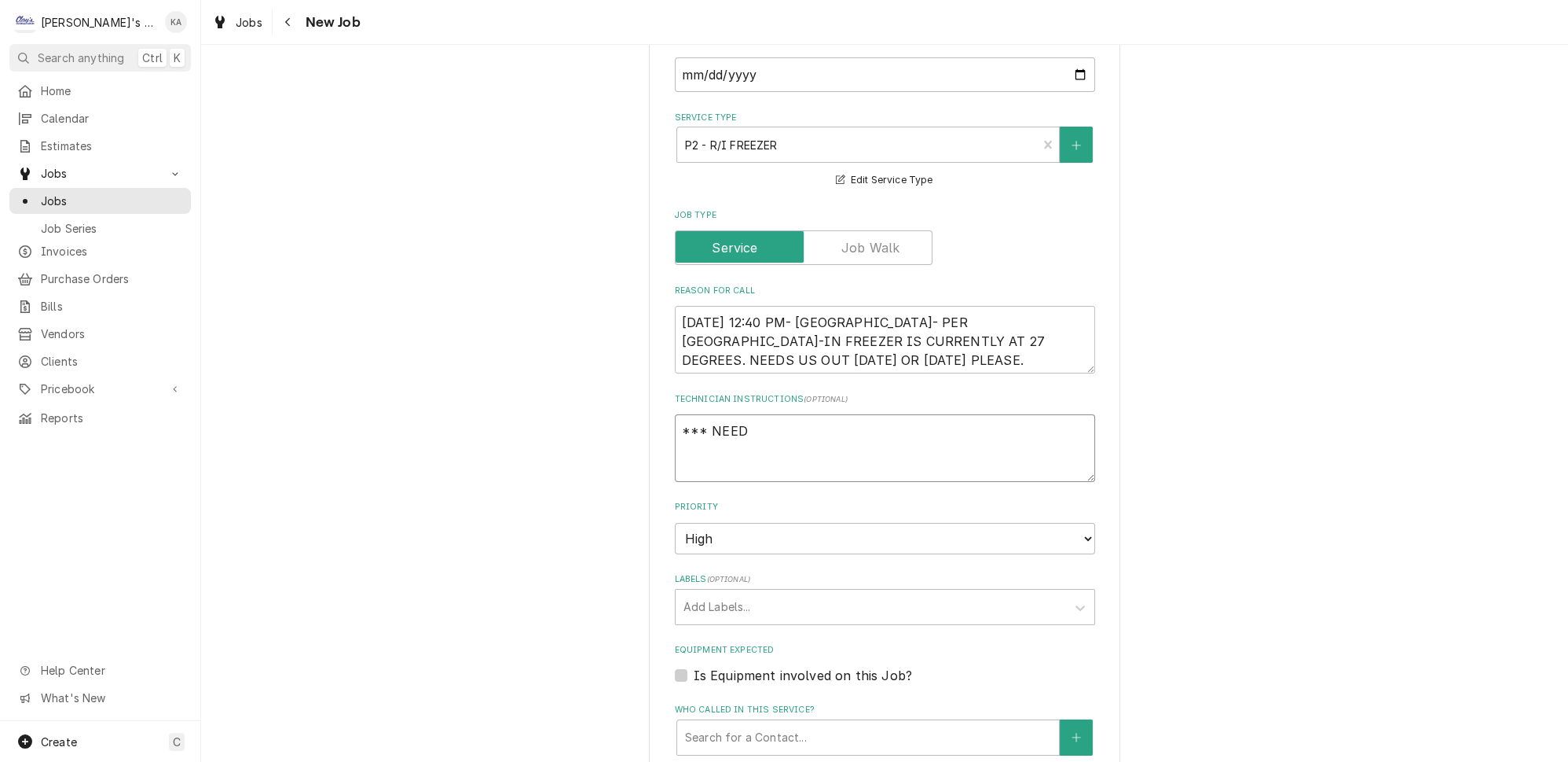
type textarea "*** NEED P"
type textarea "x"
type textarea "*** NEED PI"
type textarea "x"
type textarea "*** NEED PIC"
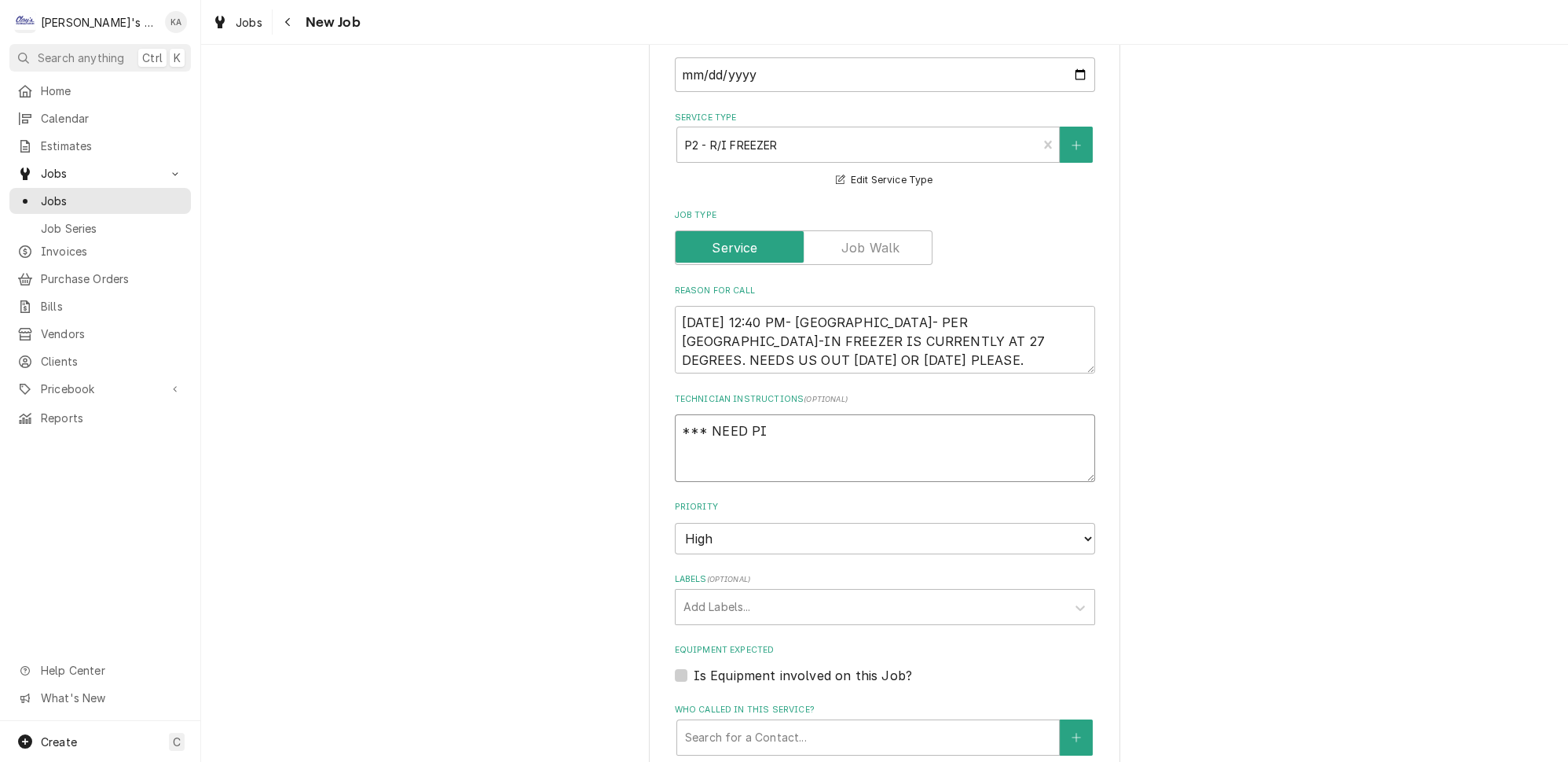
type textarea "x"
type textarea "*** NEED PICS"
type textarea "x"
type textarea "*** NEED PICS"
type textarea "x"
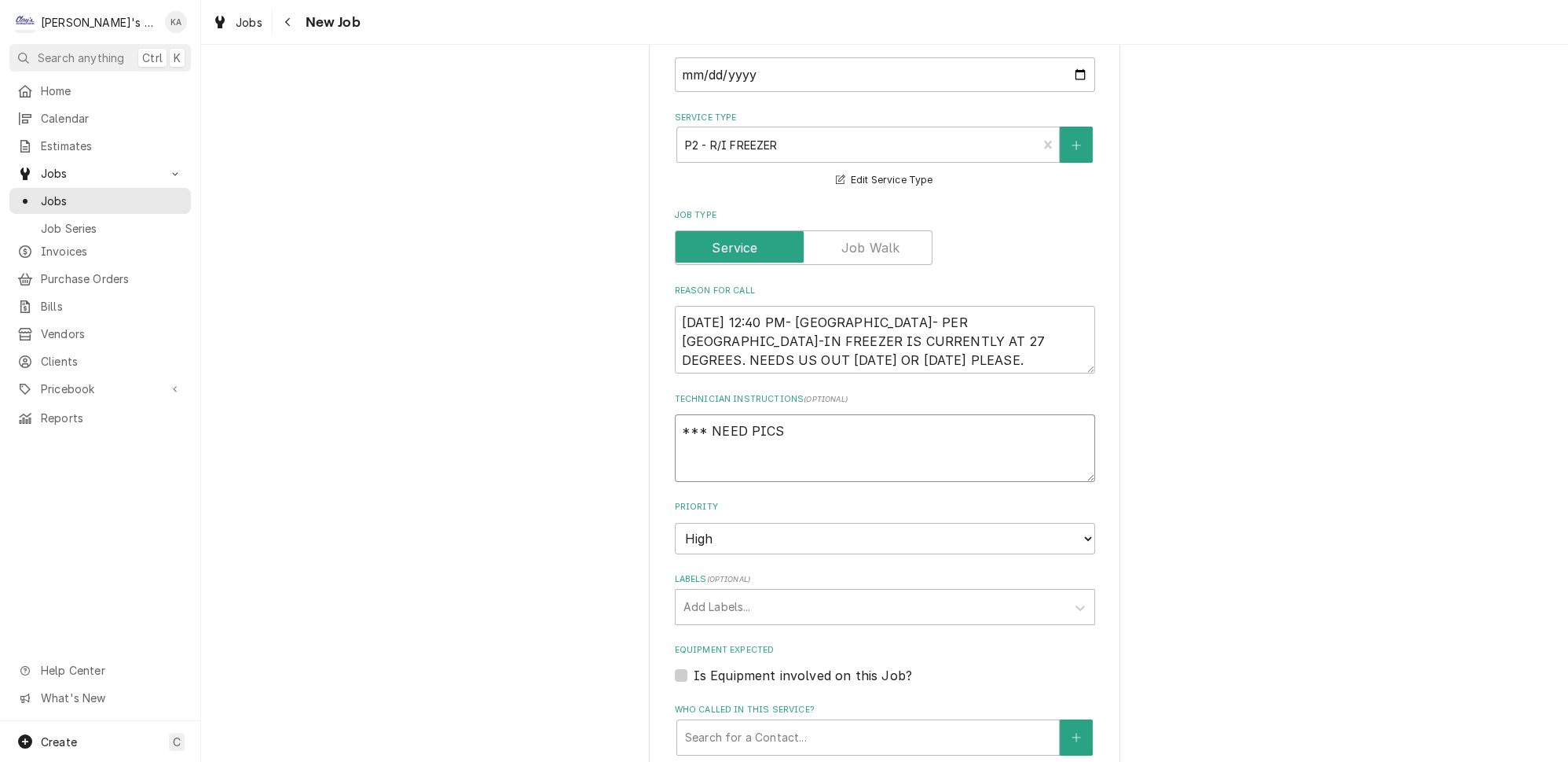
type textarea "*** NEED PICS O"
type textarea "x"
type textarea "*** NEED PICS OF"
type textarea "x"
type textarea "*** NEED PICS OF"
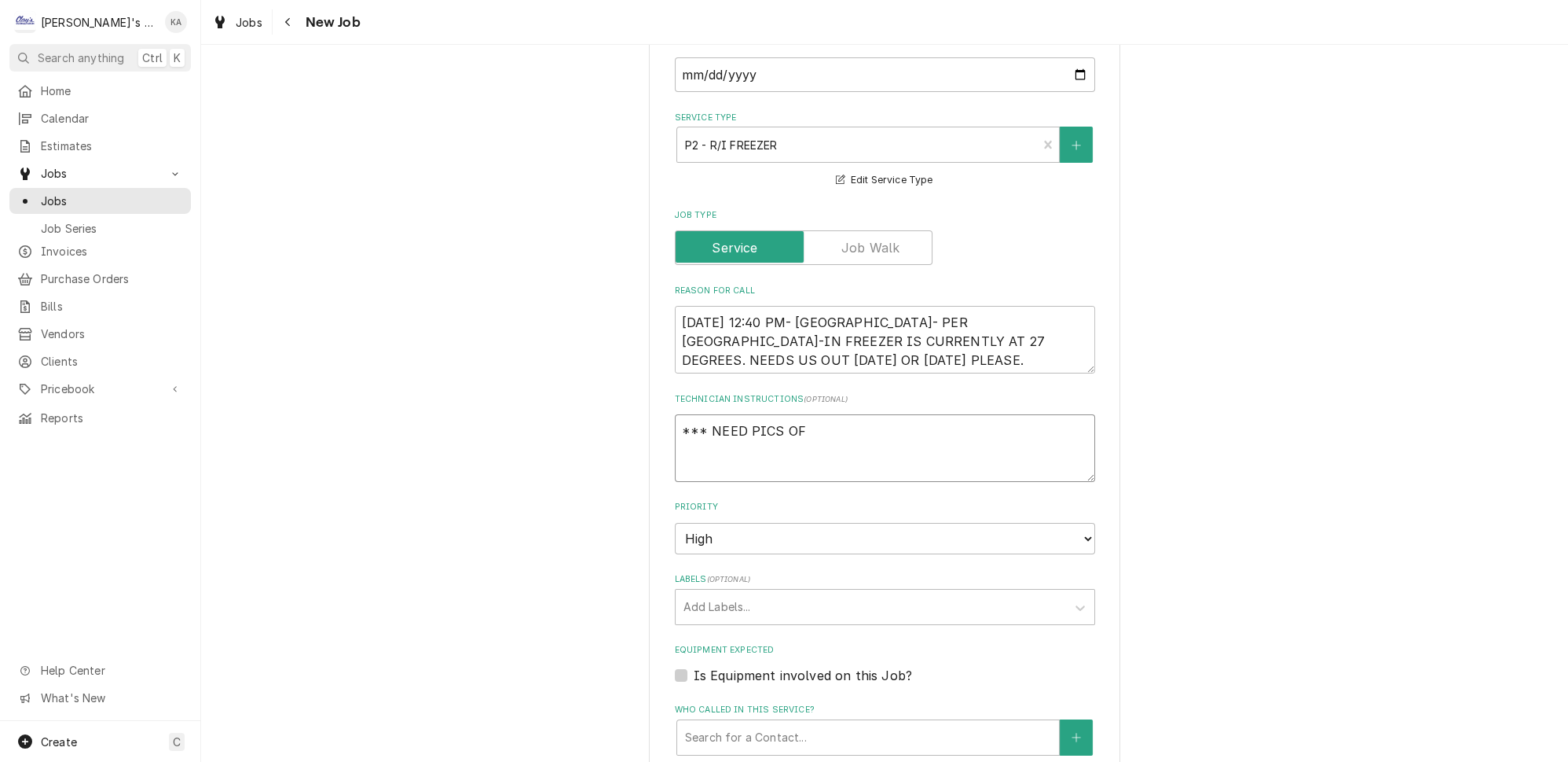
type textarea "x"
type textarea "*** NEED PICS OF D"
type textarea "x"
type textarea "*** NEED PICS OF DA"
type textarea "x"
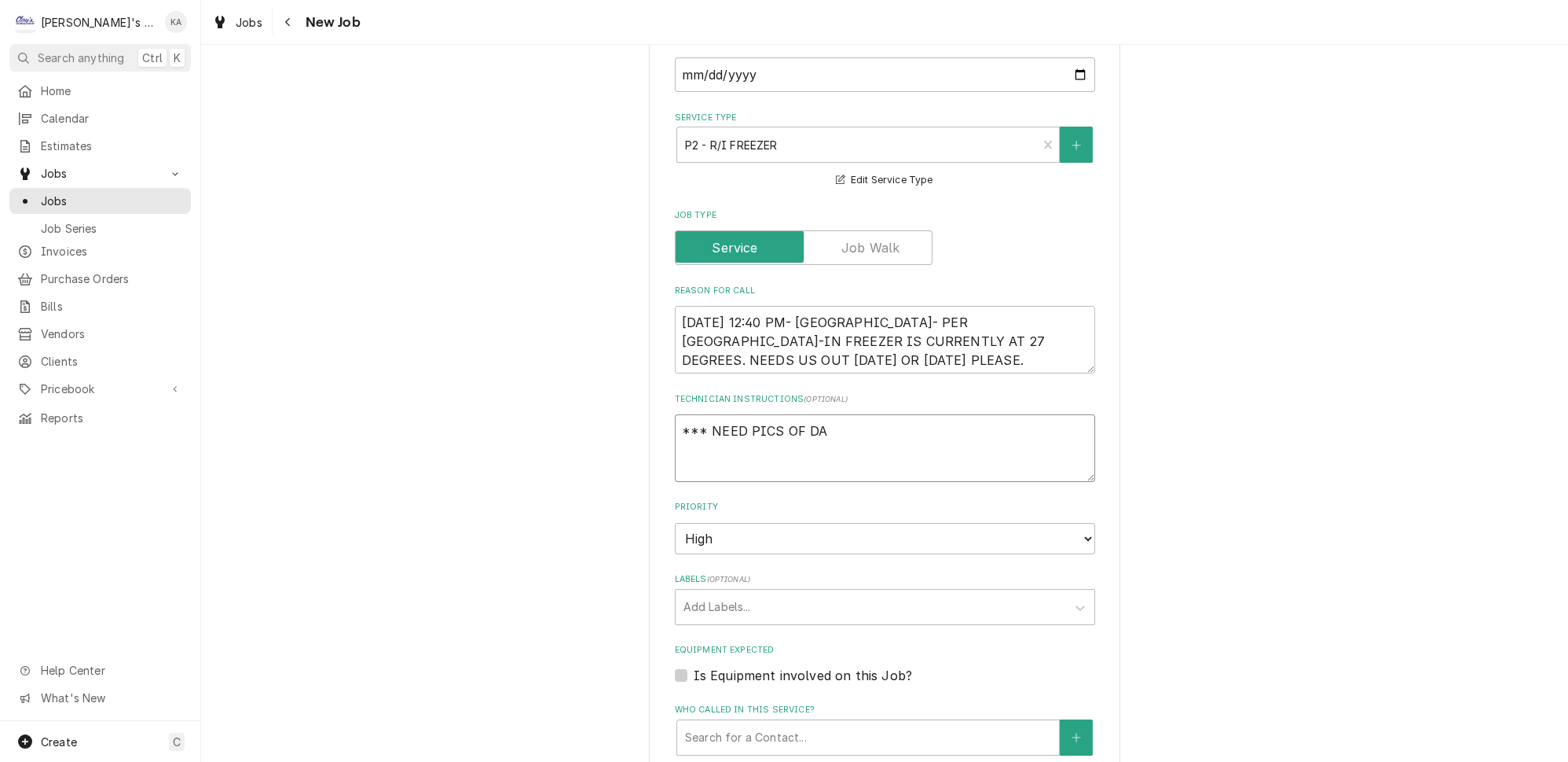
type textarea "*** NEED PICS OF DAT"
type textarea "x"
type textarea "*** NEED PICS OF DATA"
type textarea "x"
type textarea "*** NEED PICS OF DATA"
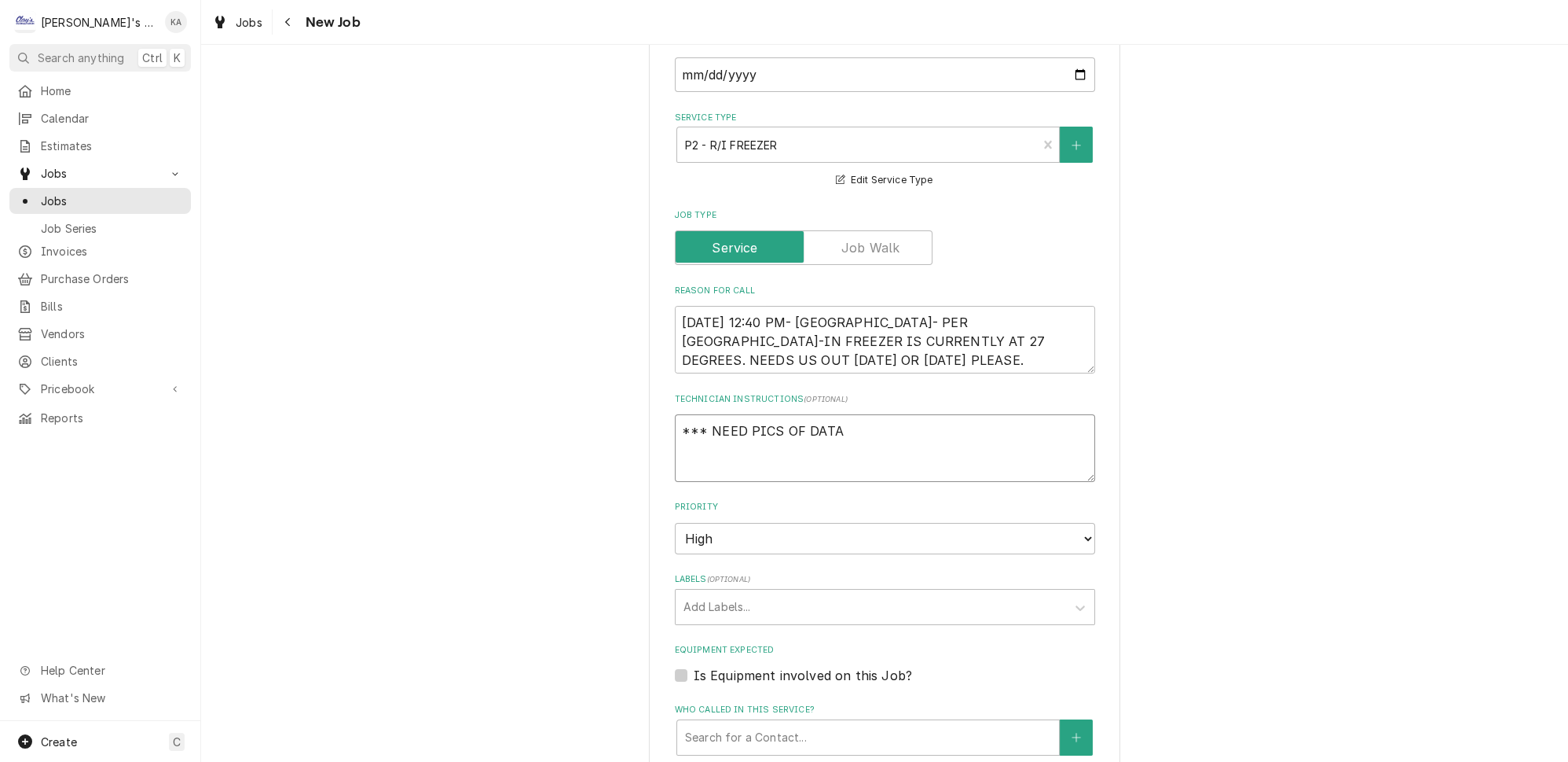
type textarea "x"
type textarea "*** NEED PICS OF DATA T"
type textarea "x"
type textarea "*** NEED PICS OF DATA TA"
type textarea "x"
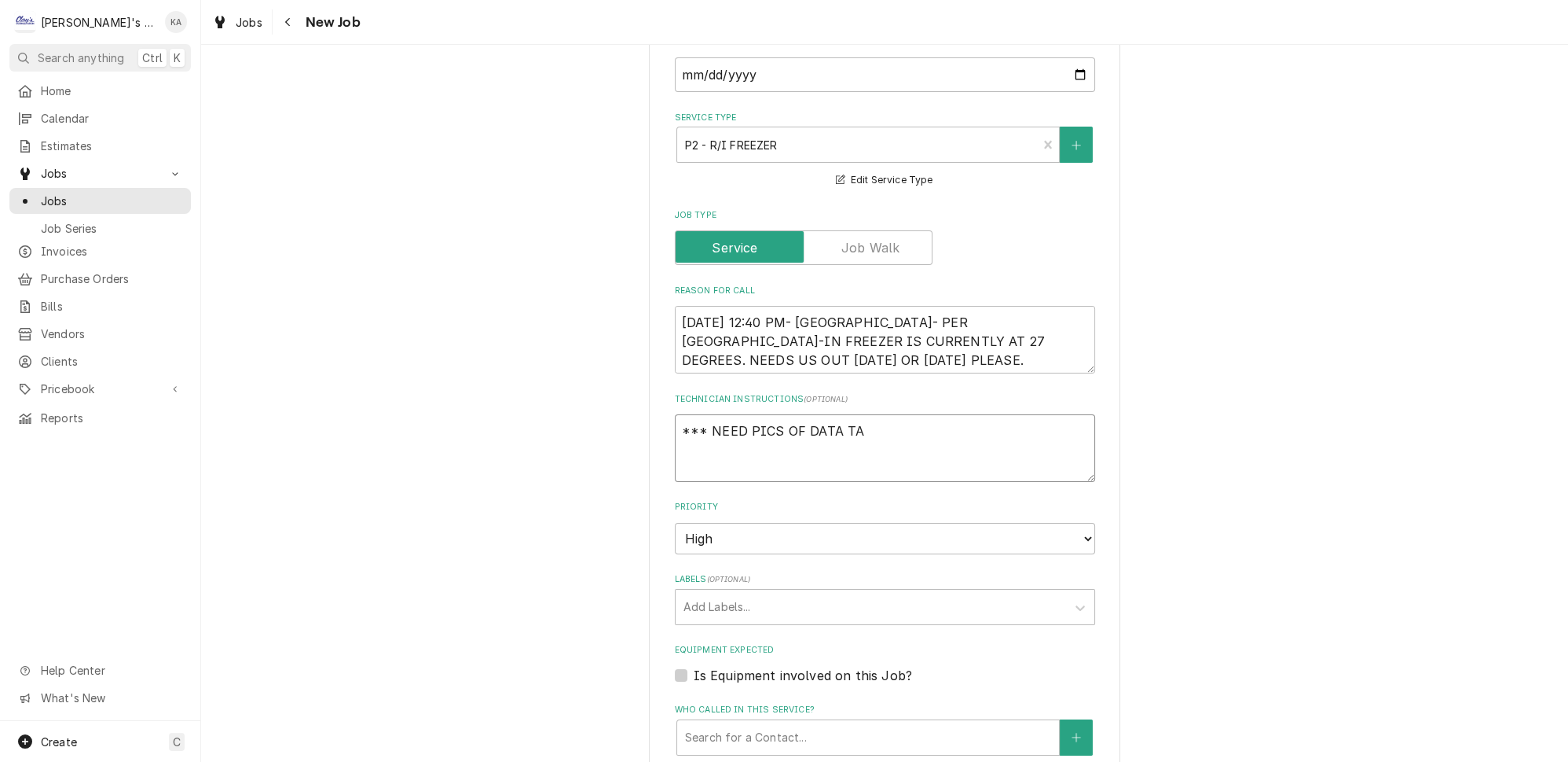
type textarea "*** NEED PICS OF DATA TAG"
type textarea "x"
type textarea "*** NEED PICS OF DATA TAG"
type textarea "x"
type textarea "*** NEED PICS OF DATA TAG P"
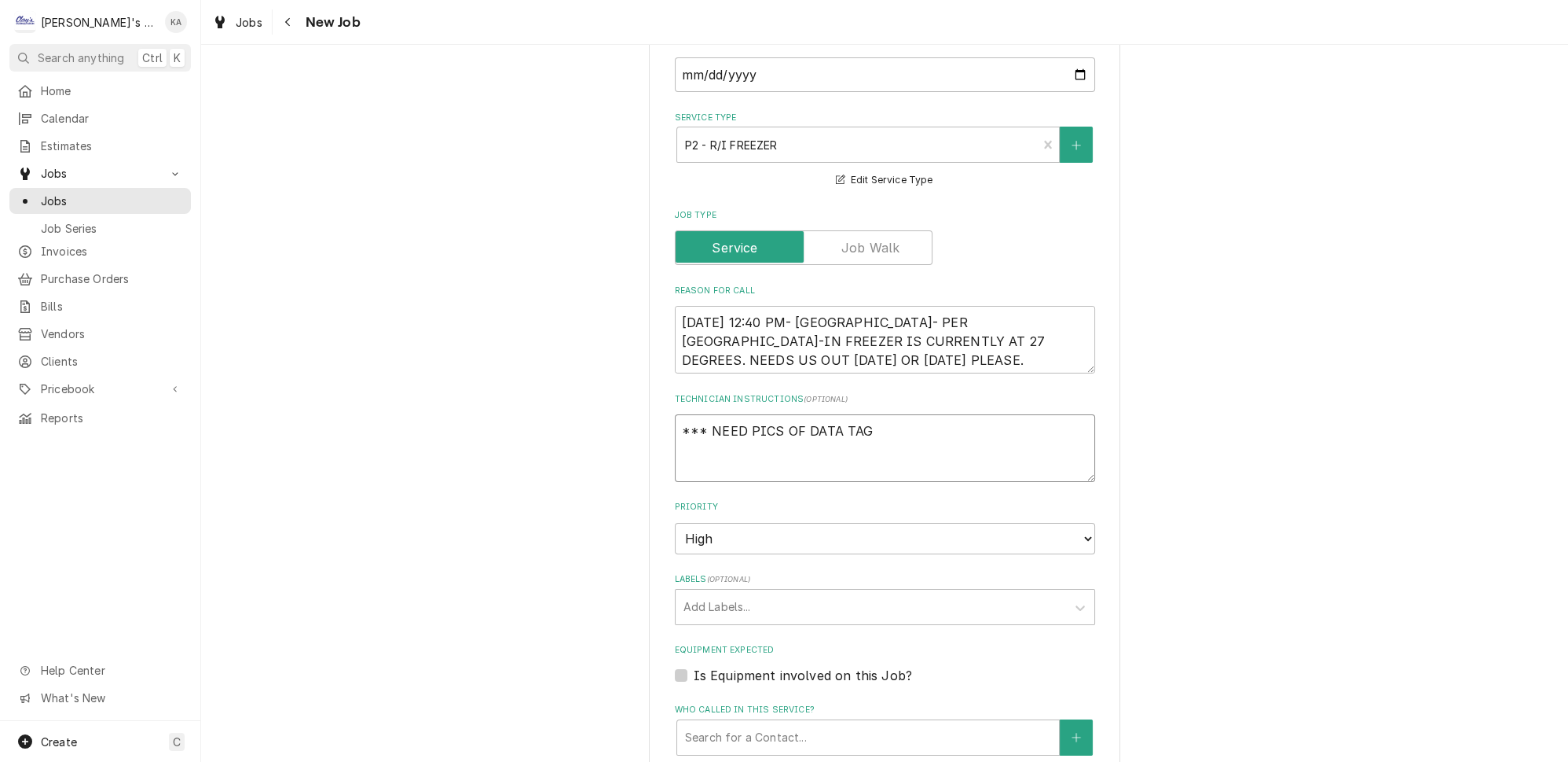
type textarea "x"
type textarea "*** NEED PICS OF DATA TAG PL"
type textarea "x"
type textarea "*** NEED PICS OF DATA TAG PLE"
type textarea "x"
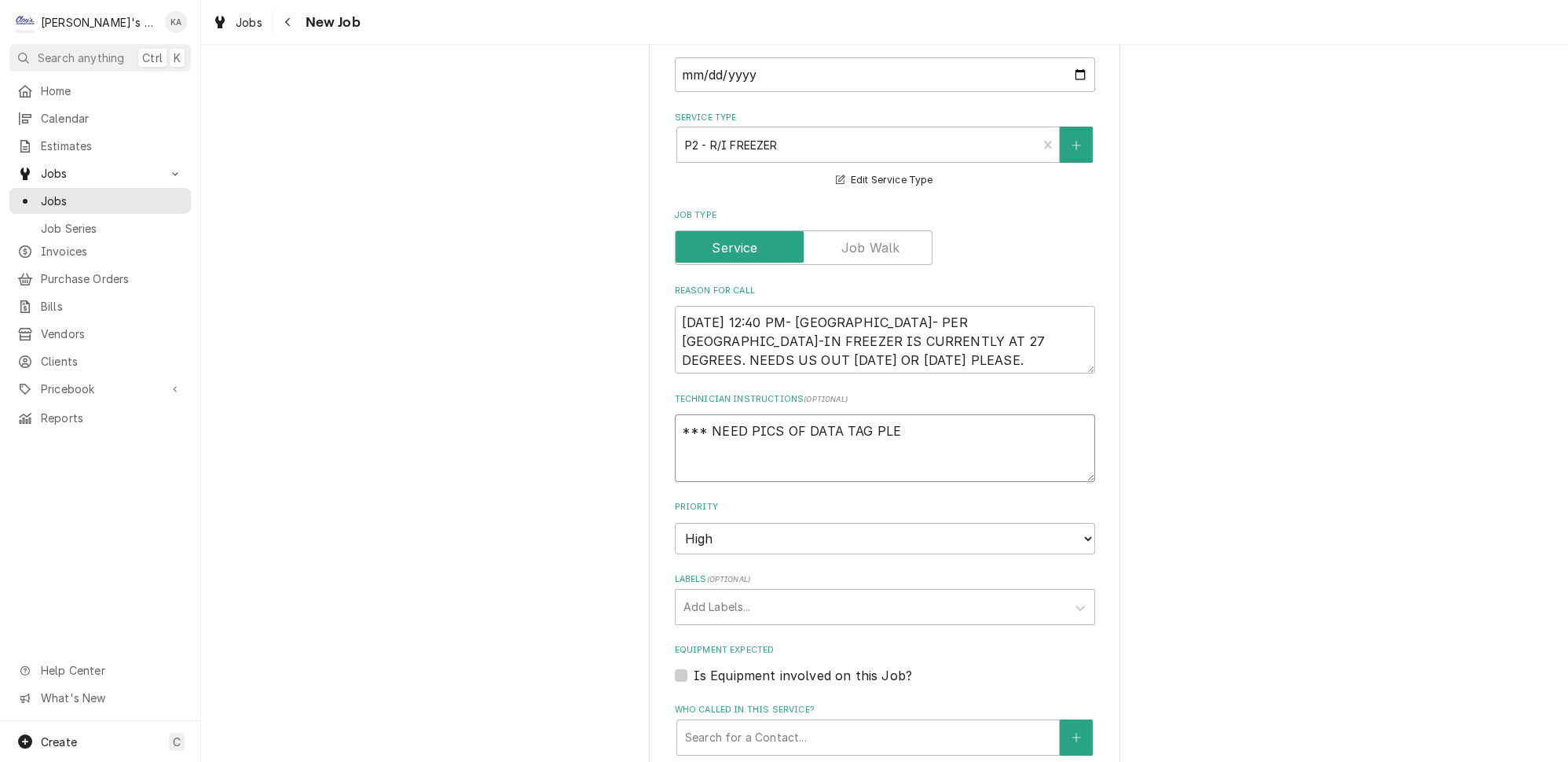
type textarea "*** NEED PICS OF DATA TAG PLEA"
type textarea "x"
type textarea "*** NEED PICS OF DATA TAG PLEAS"
type textarea "x"
type textarea "*** NEED PICS OF DATA TAG PLEASE"
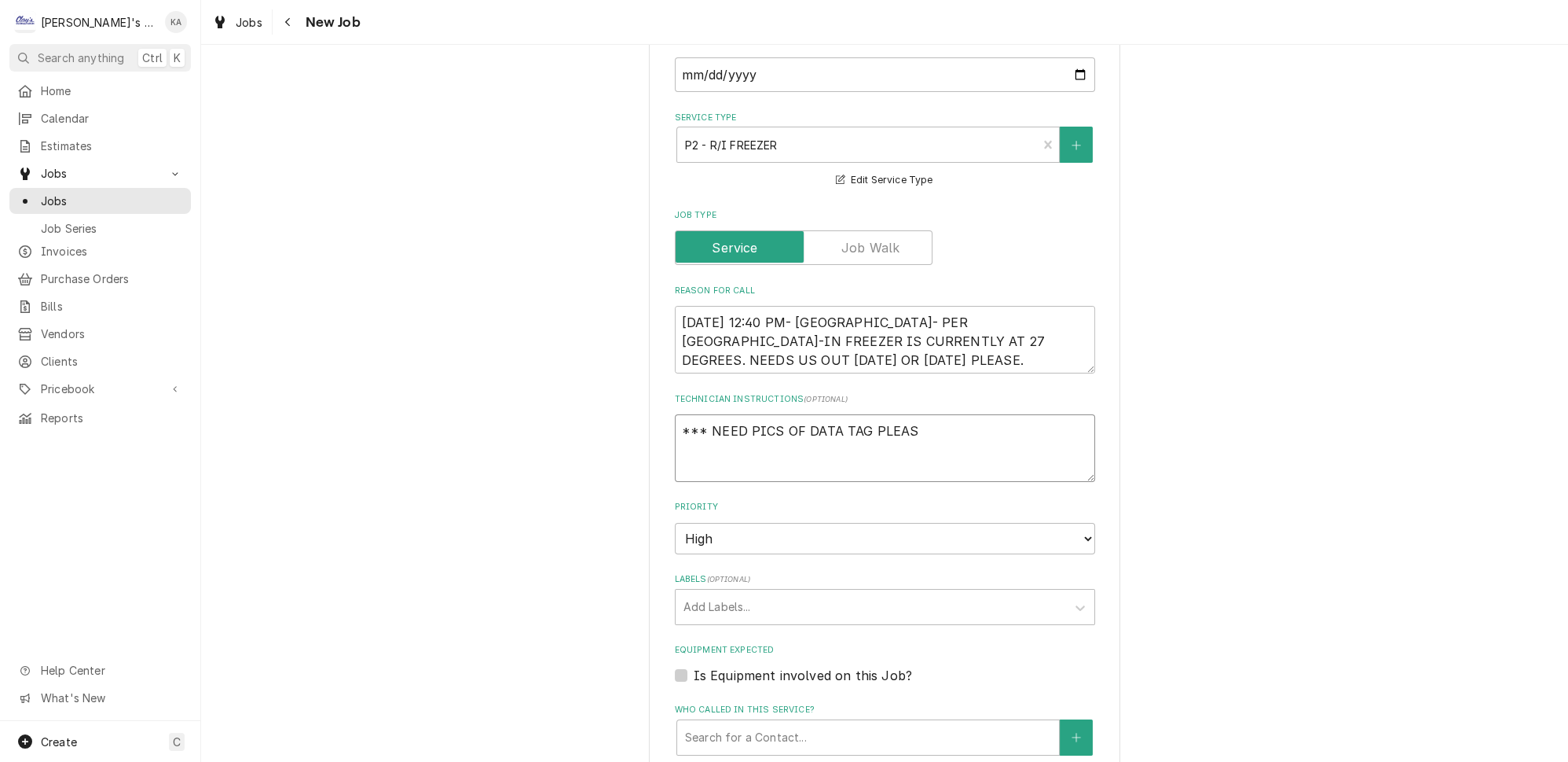
type textarea "x"
type textarea "*** NEED PICS OF DATA TAG PLEASE"
type textarea "x"
type textarea "*** NEED PICS OF DATA TAG PLEASE *"
type textarea "x"
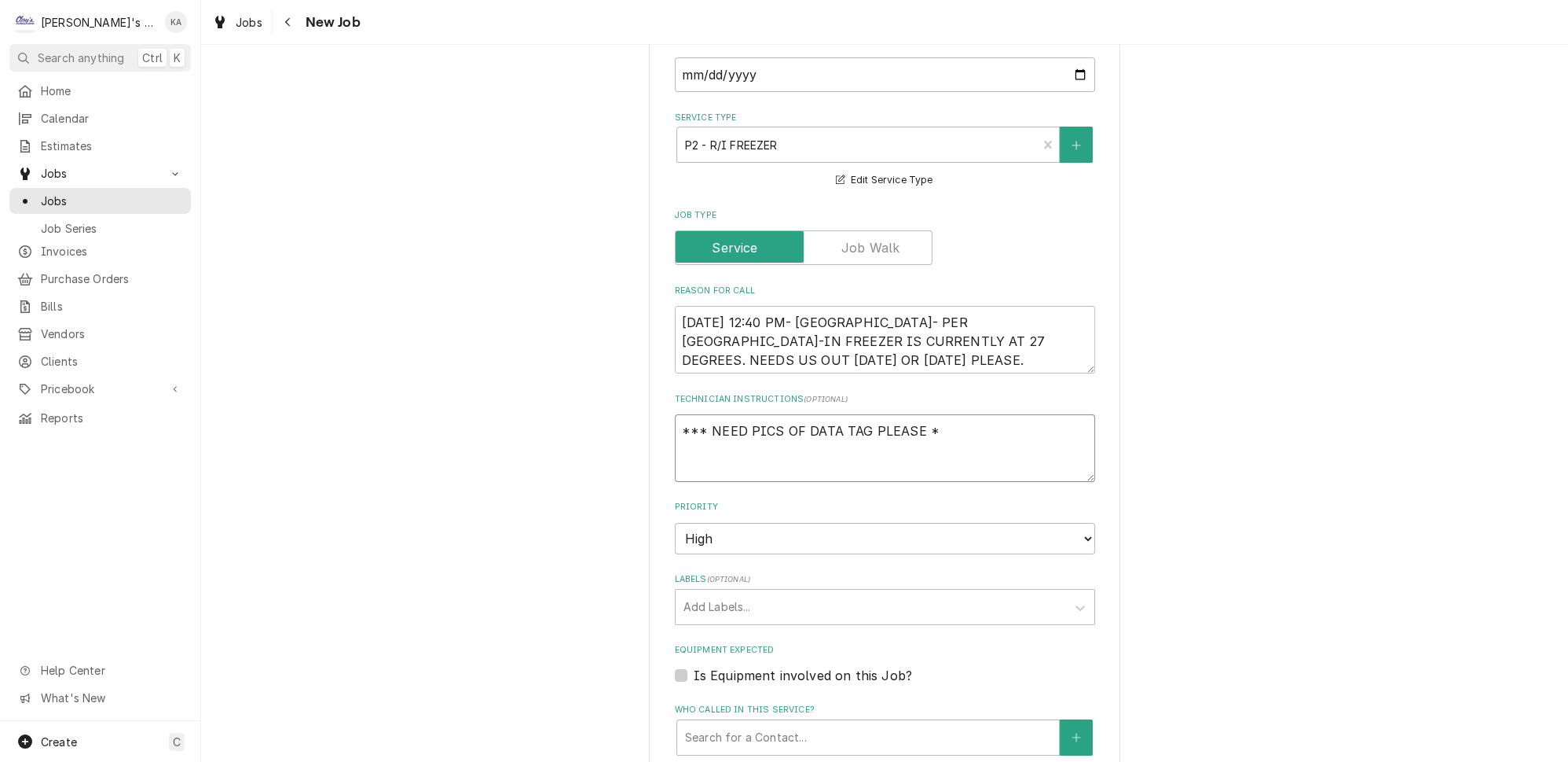
type textarea "*** NEED PICS OF DATA TAG PLEASE **"
type textarea "x"
type textarea "*** NEED PICS OF DATA TAG PLEASE ***"
type textarea "x"
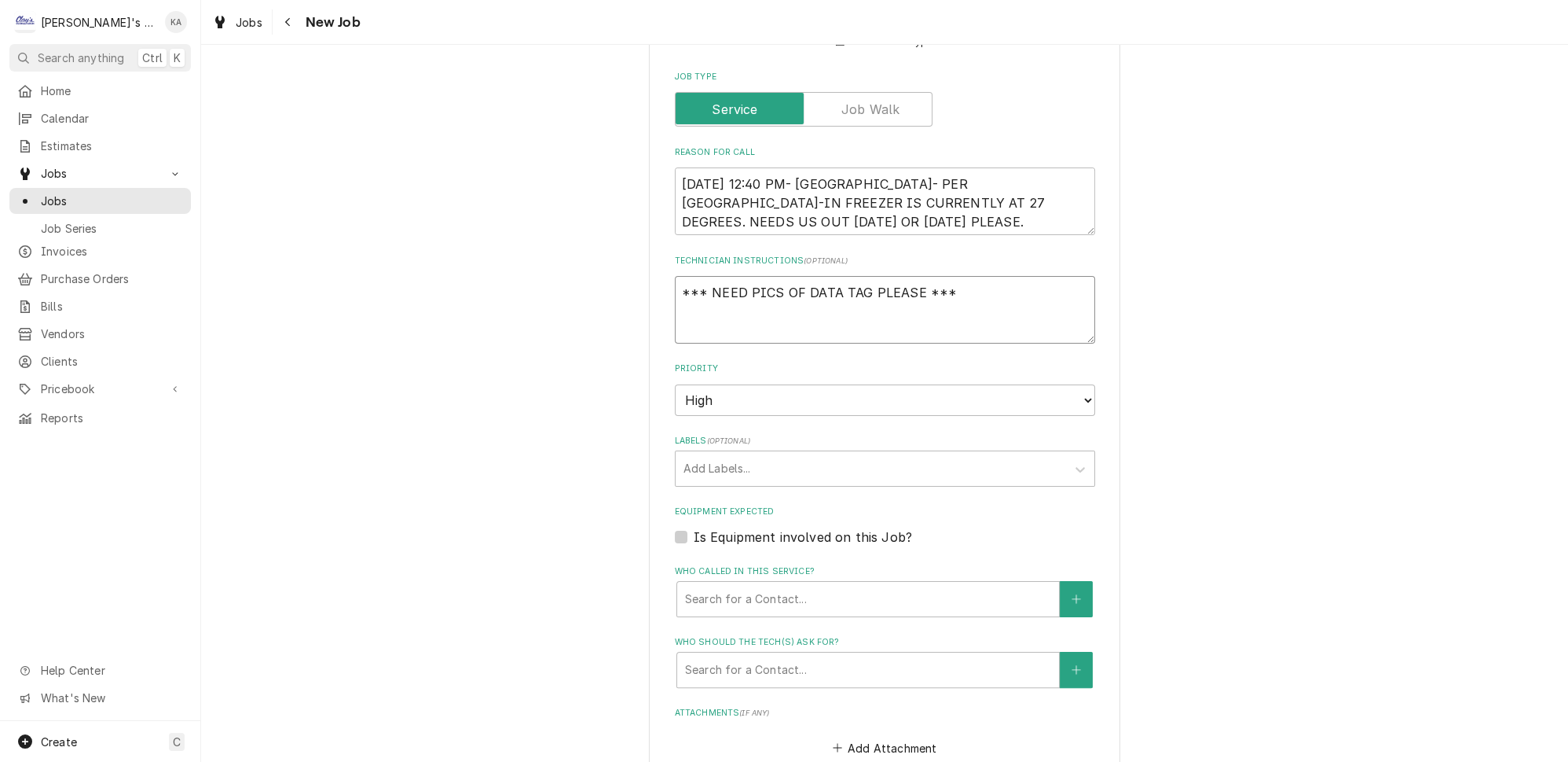
scroll to position [643, 0]
type textarea "*** NEED PICS OF DATA TAG PLEASE ***"
click at [924, 580] on div "Who called in this service?" at bounding box center [868, 594] width 366 height 28
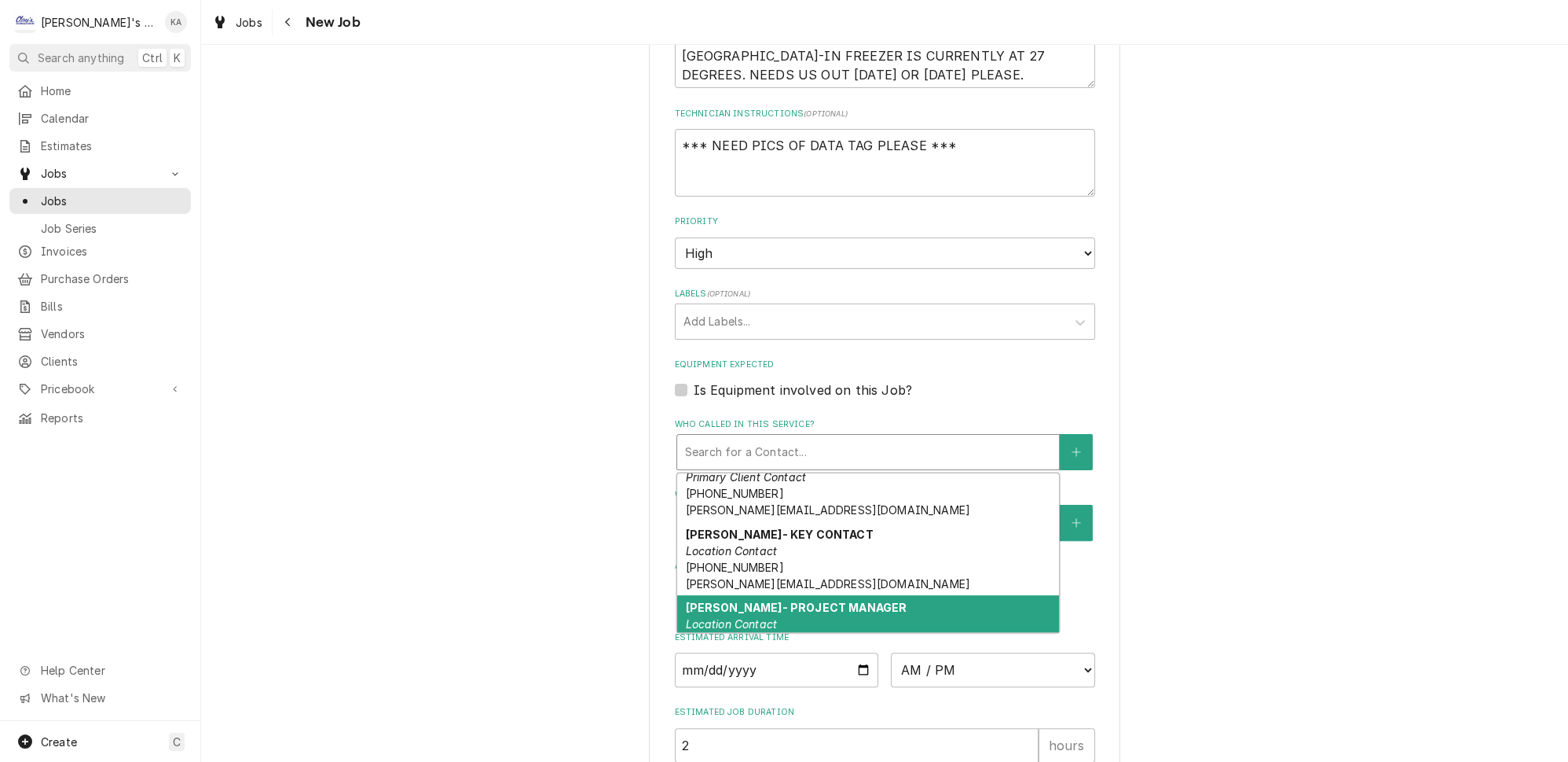
scroll to position [0, 0]
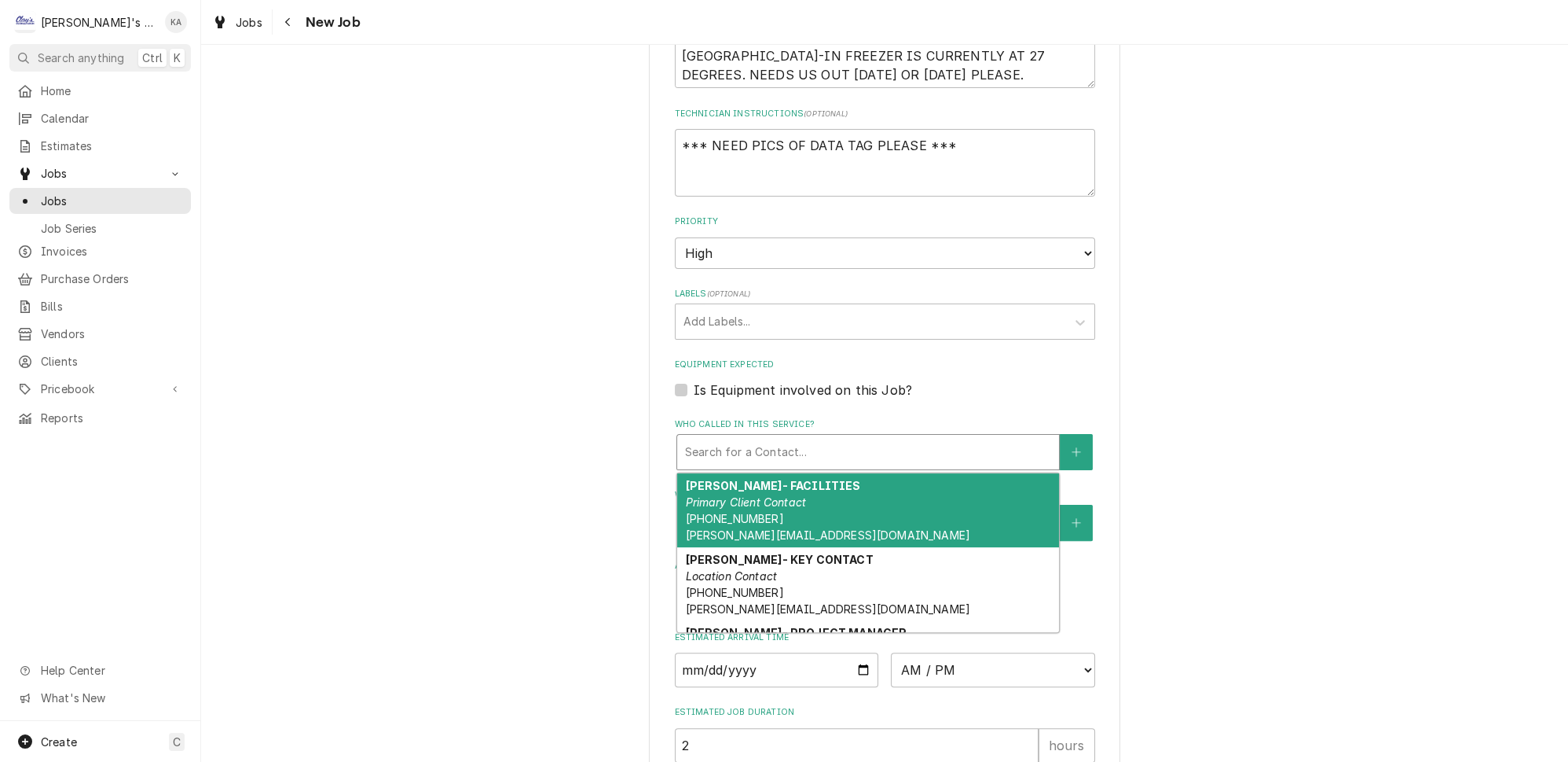
click at [888, 497] on div "BRANDON DOPP- FACILITIES Primary Client Contact (541) 579-0856 B.DOPP@US.STORES…" at bounding box center [868, 510] width 382 height 74
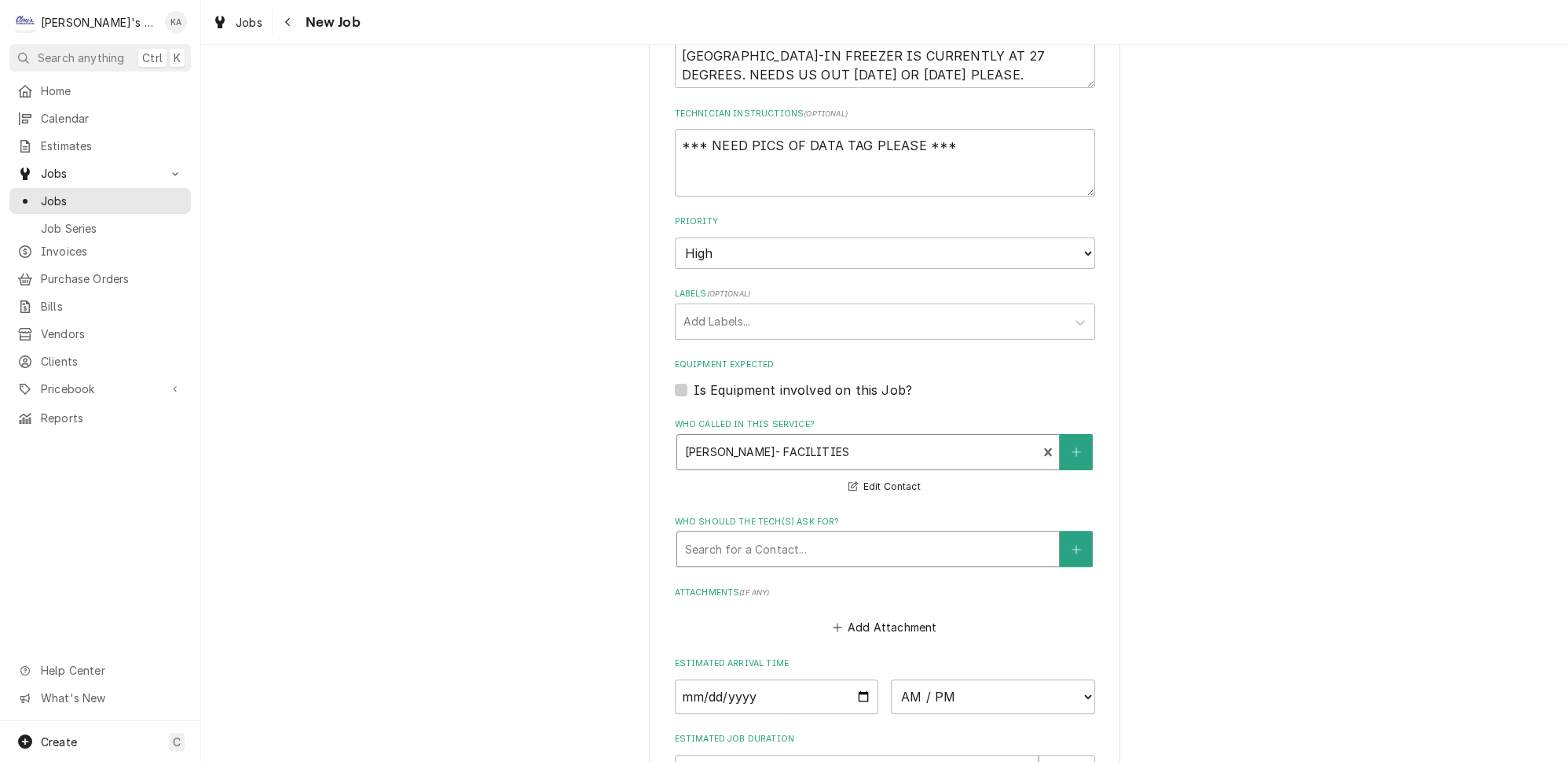
click at [886, 534] on div "Who should the tech(s) ask for?" at bounding box center [868, 548] width 366 height 28
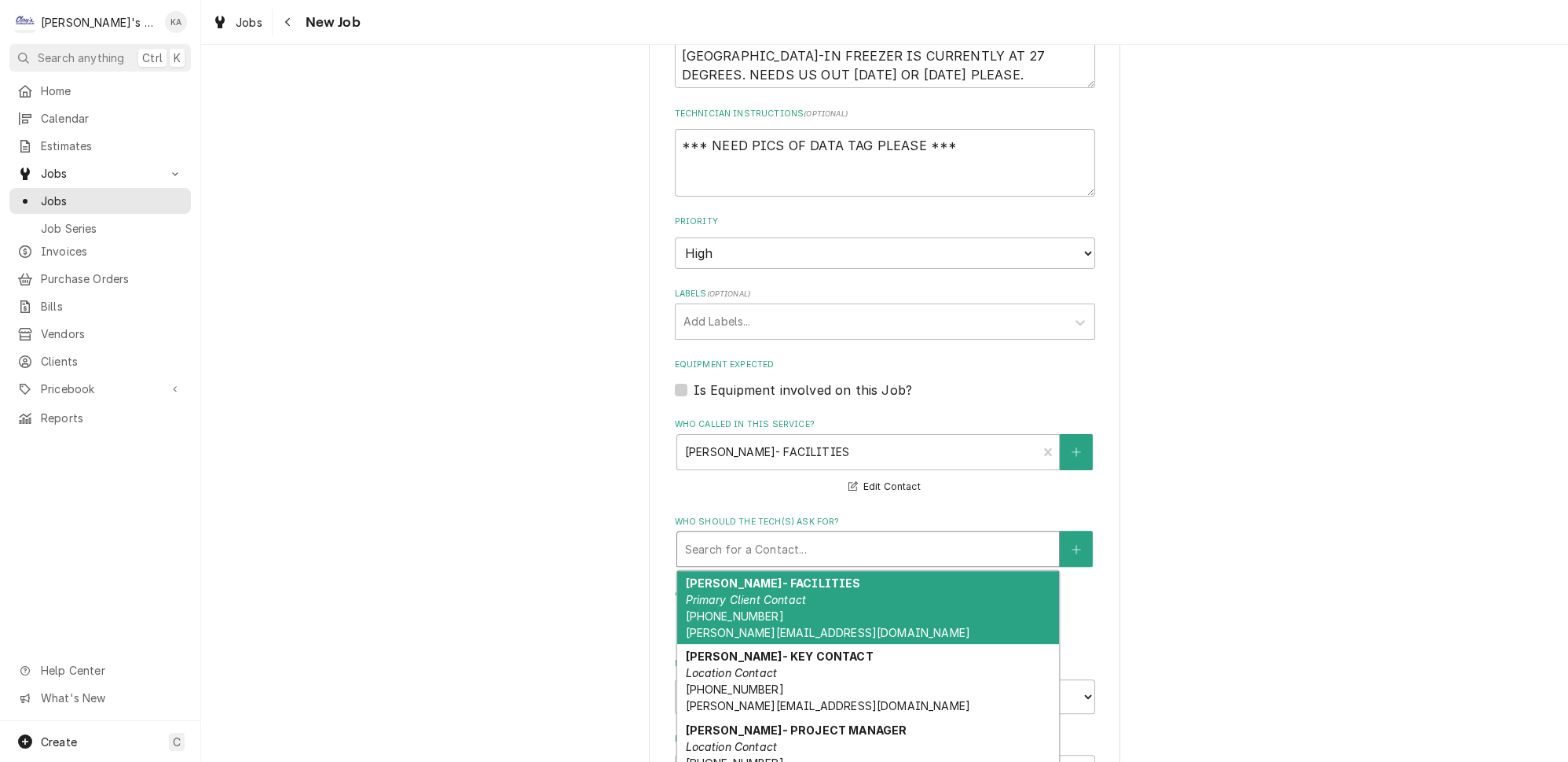
click at [846, 585] on div "BRANDON DOPP- FACILITIES Primary Client Contact (541) 579-0856 B.DOPP@US.STORES…" at bounding box center [868, 608] width 382 height 74
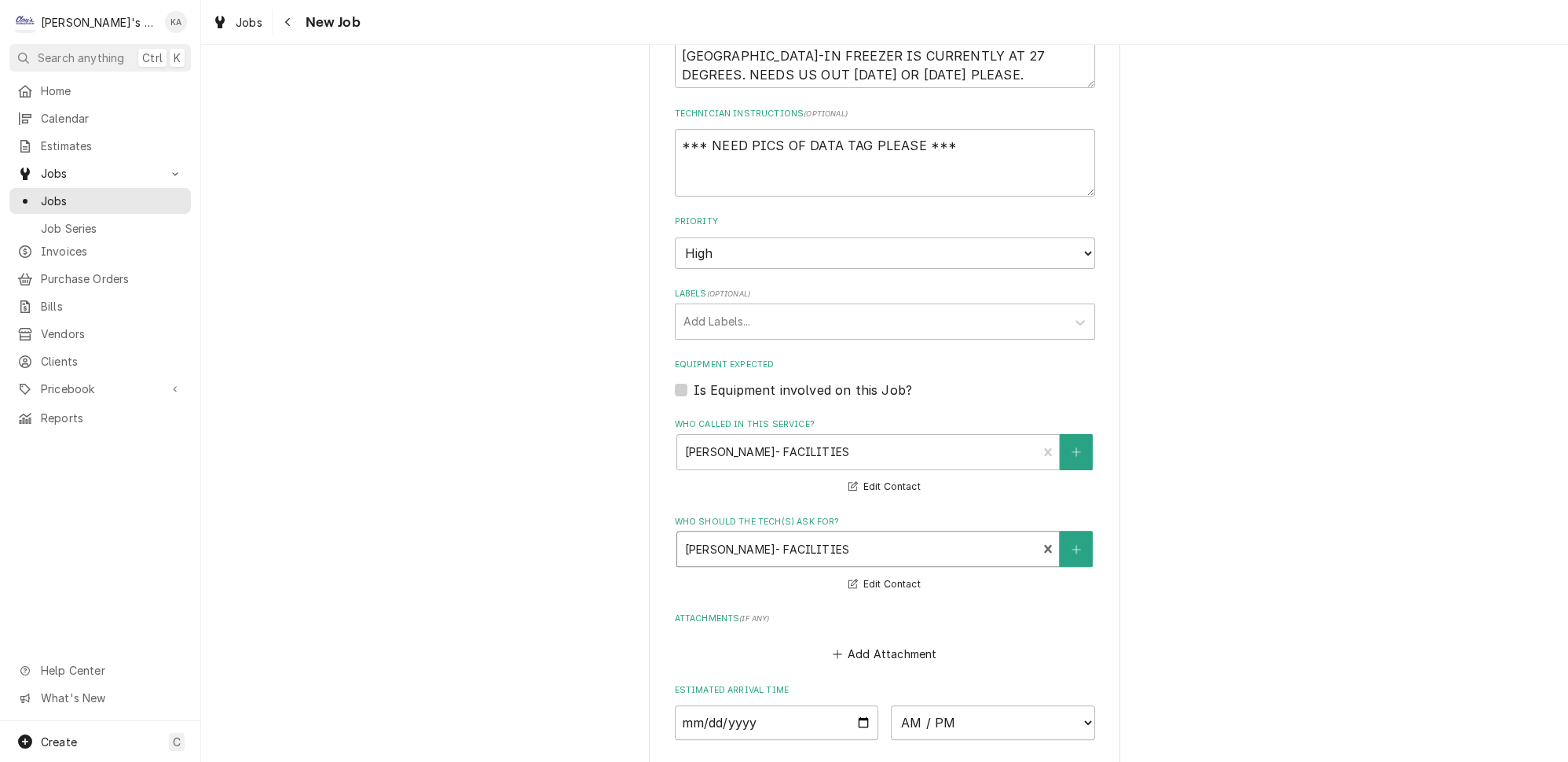
type textarea "x"
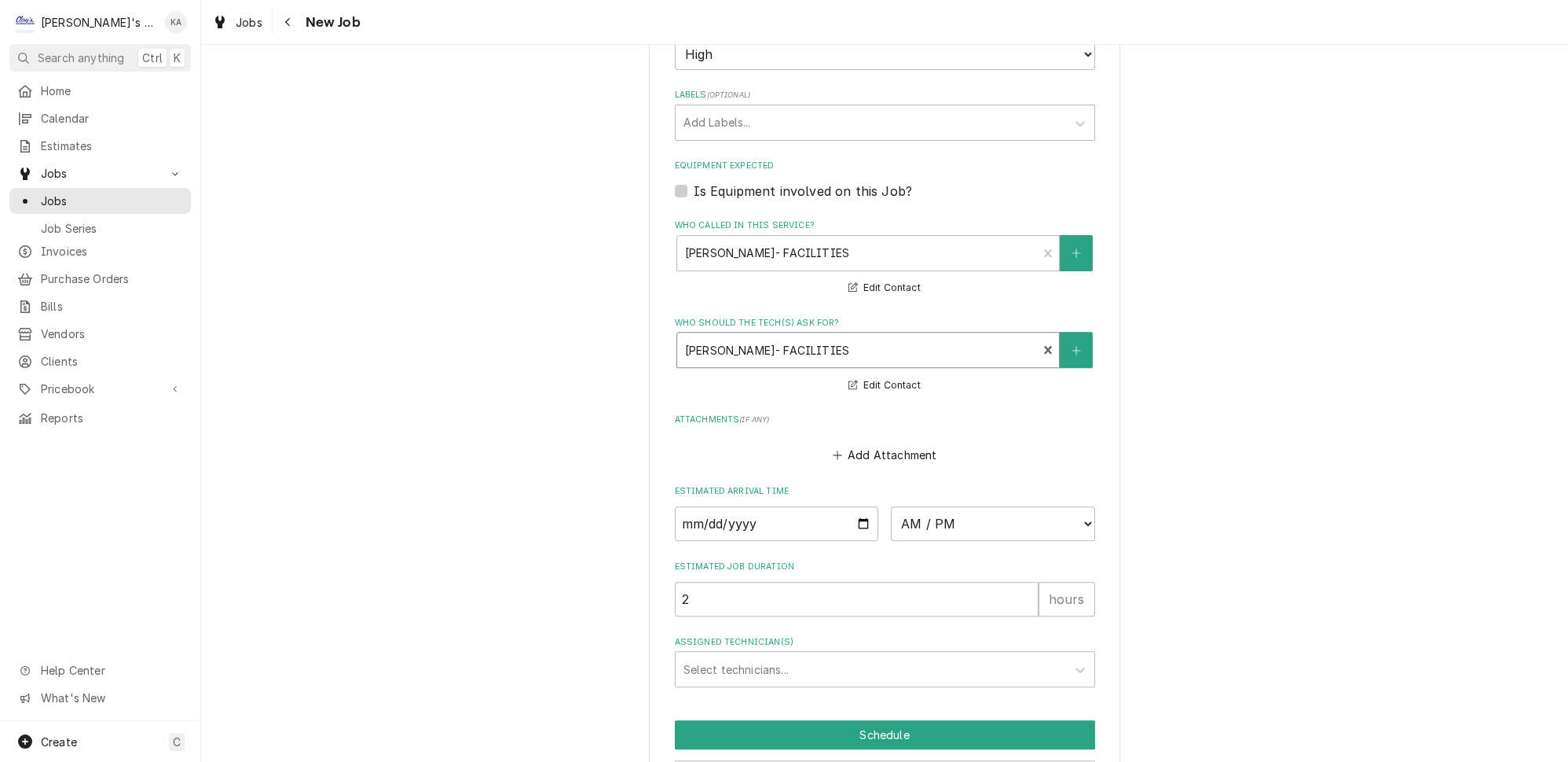
scroll to position [1059, 0]
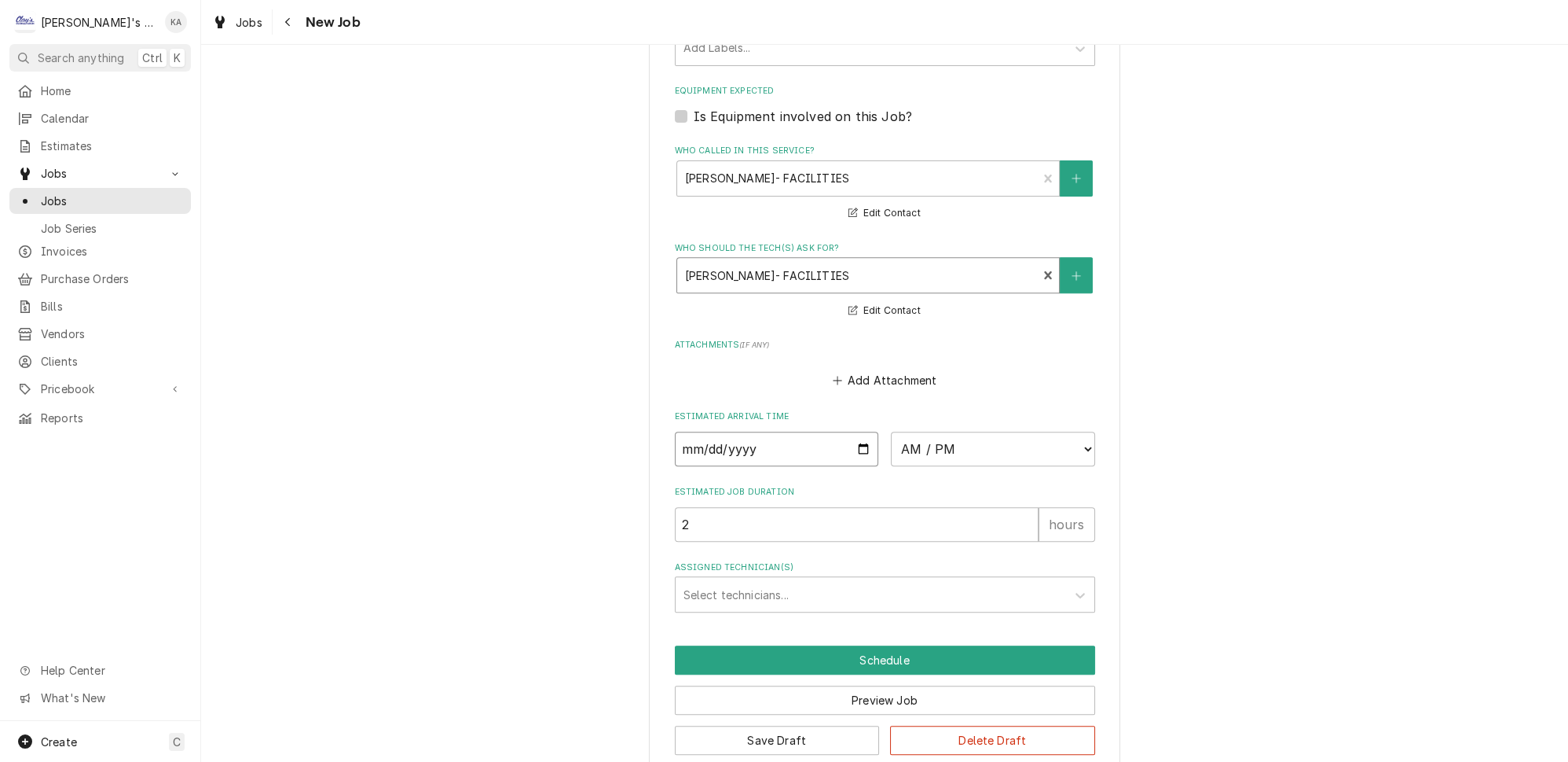
click at [850, 436] on input "Date" at bounding box center [776, 448] width 204 height 34
type input "2025-10-08"
type textarea "x"
click at [1063, 434] on select "AM / PM 6:00 AM 6:15 AM 6:30 AM 6:45 AM 7:00 AM 7:15 AM 7:30 AM 7:45 AM 8:00 AM…" at bounding box center [993, 448] width 204 height 34
select select "15:00:00"
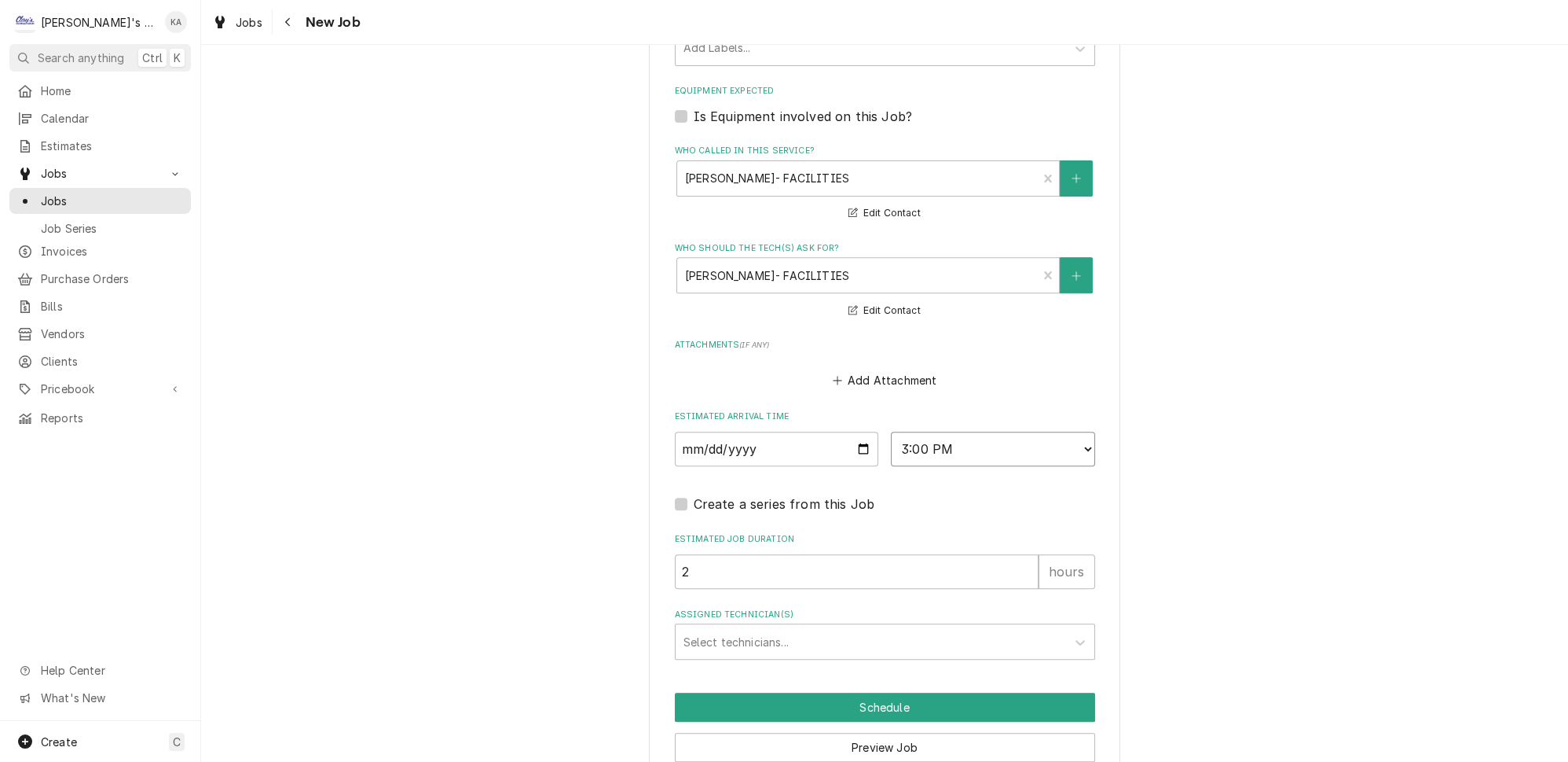
scroll to position [1103, 0]
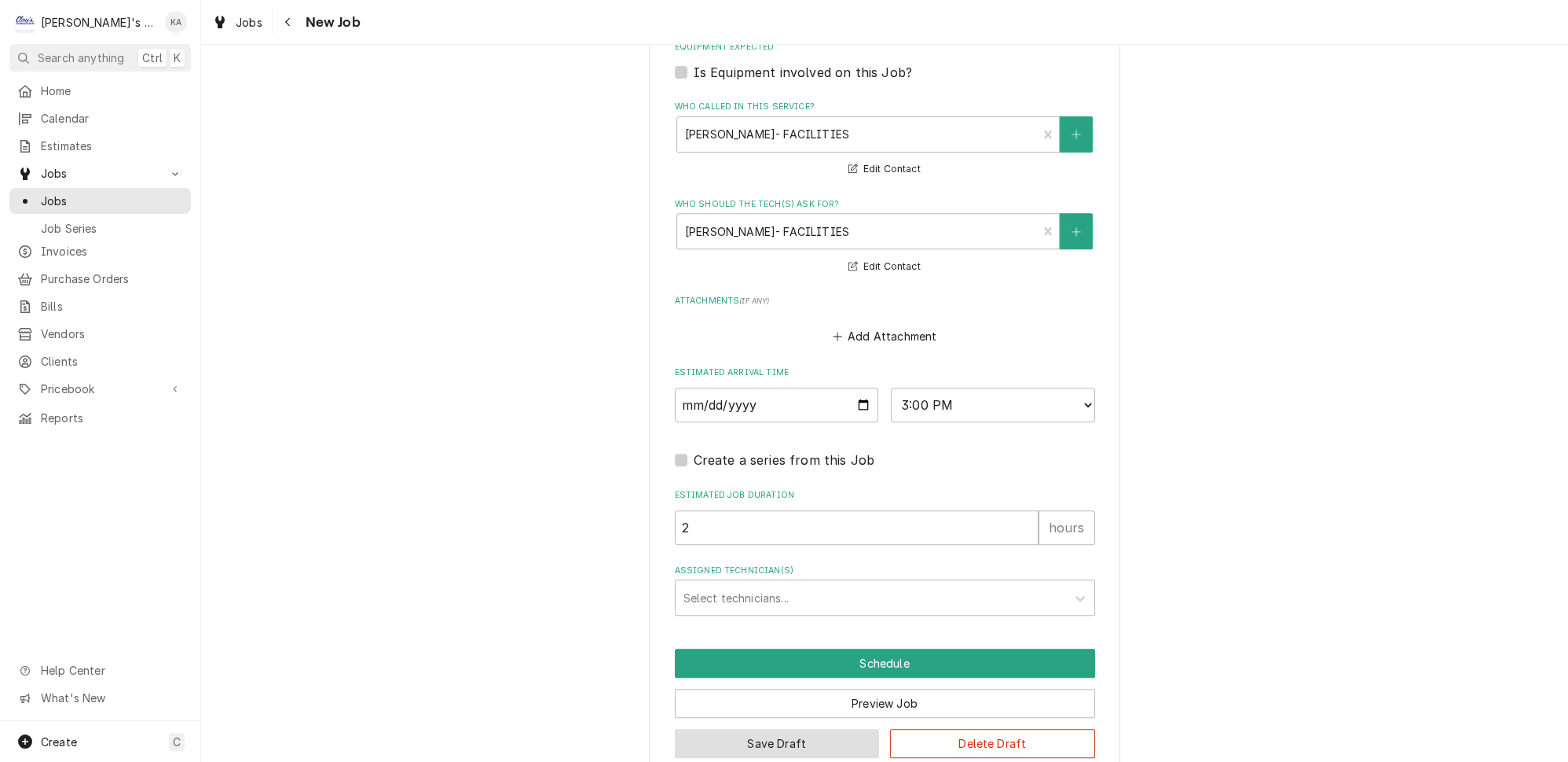
click at [773, 729] on button "Save Draft" at bounding box center [777, 743] width 205 height 29
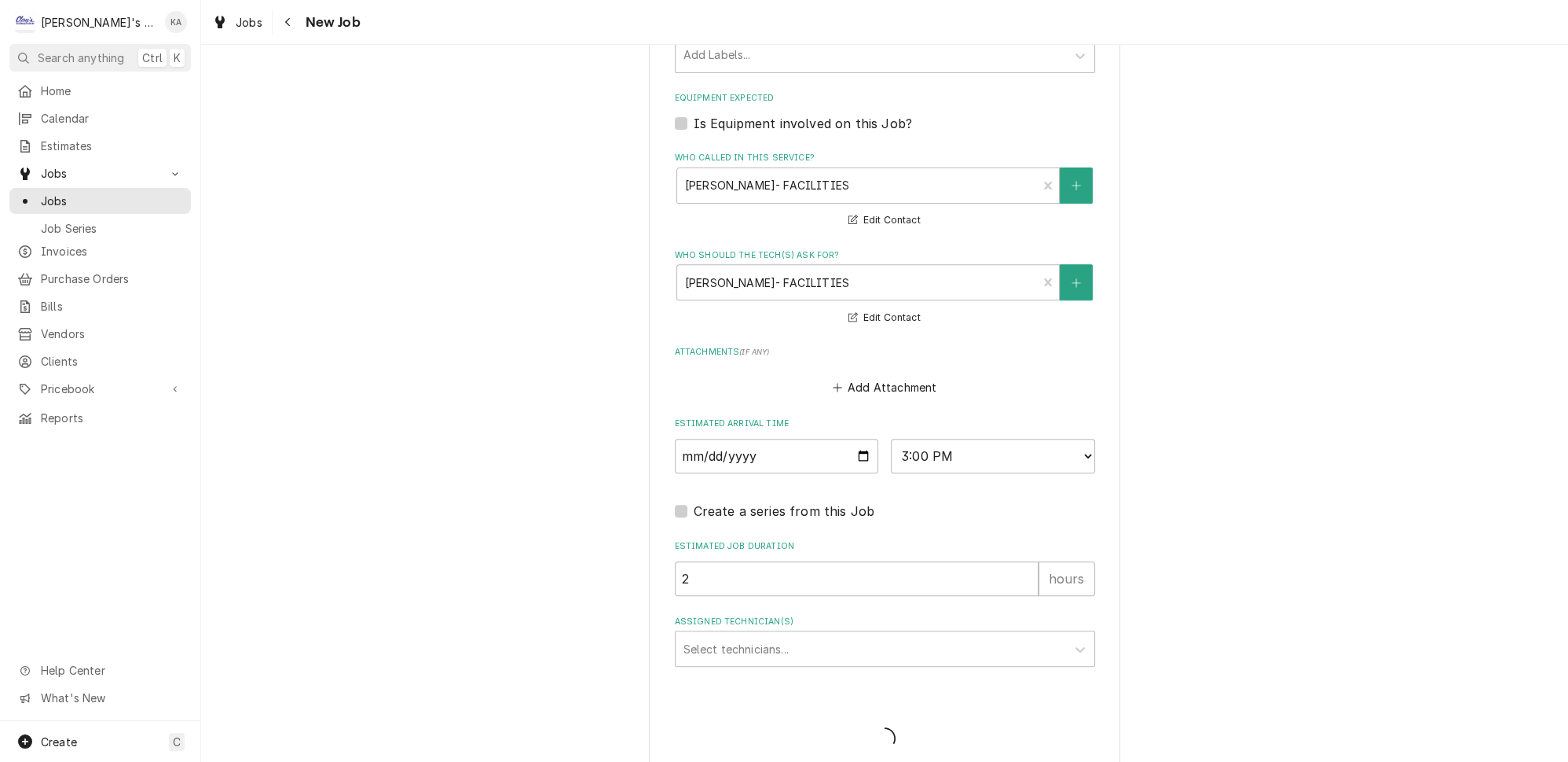
type textarea "x"
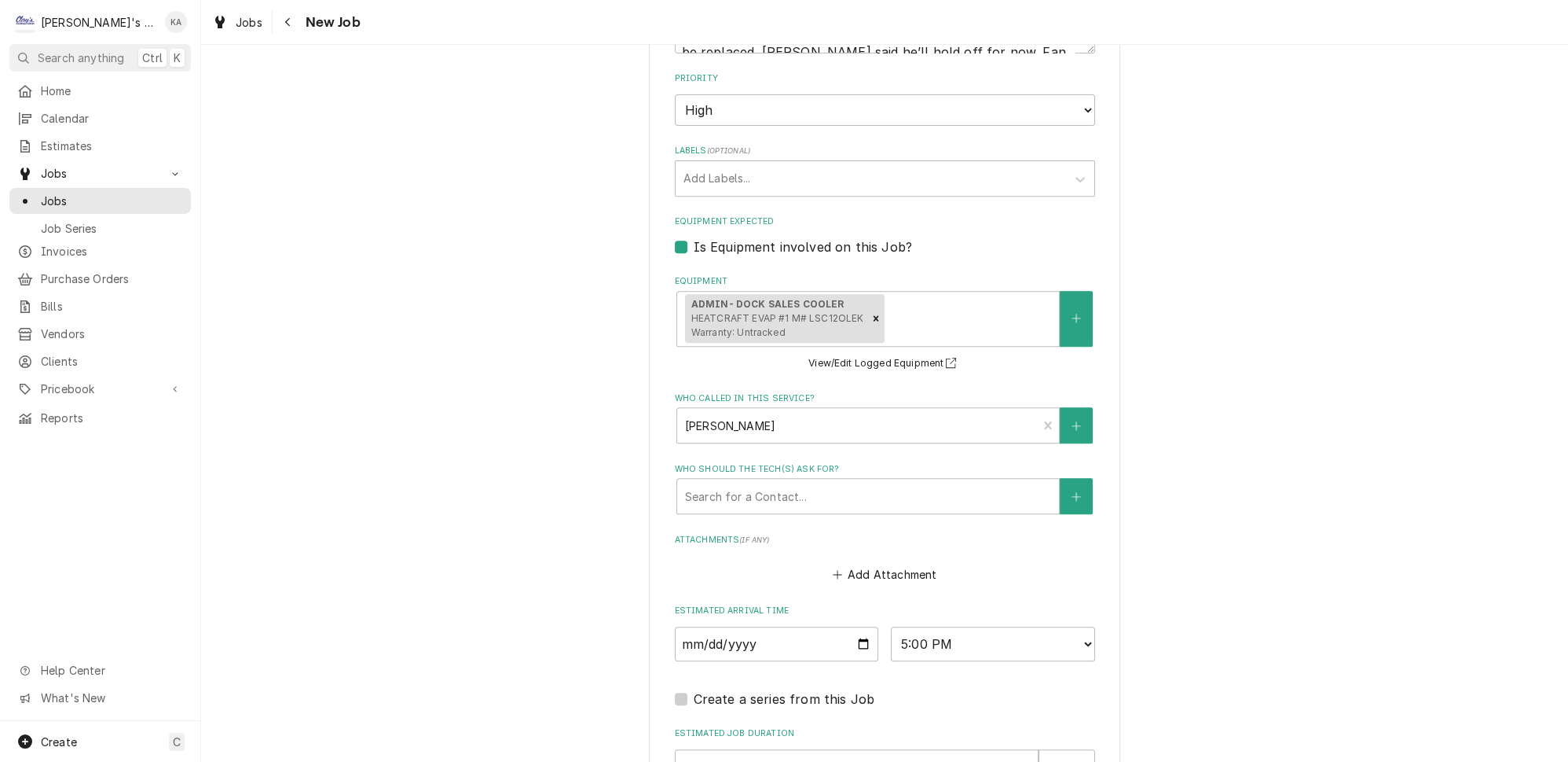
scroll to position [1143, 0]
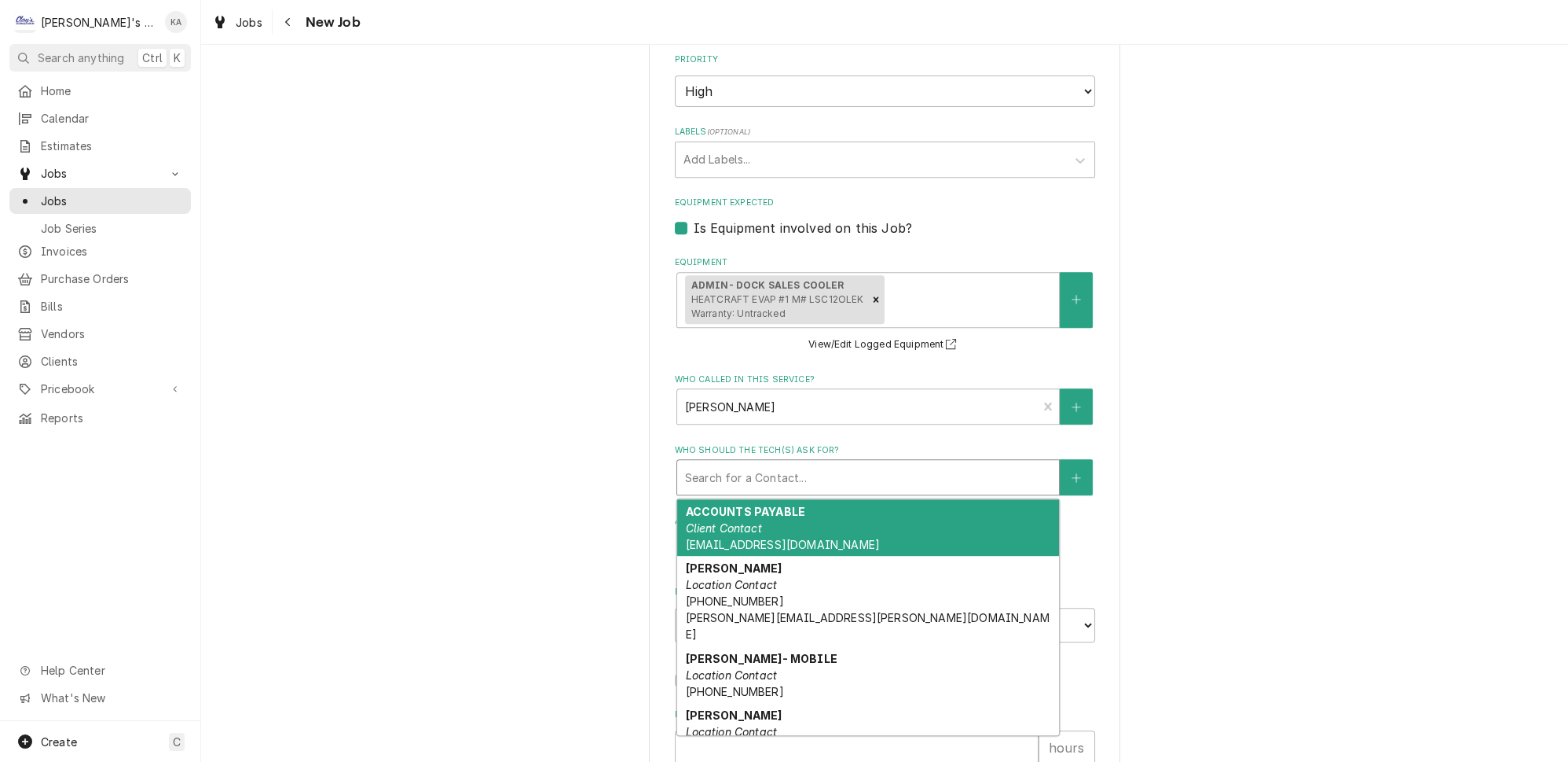
click at [912, 463] on div "Who should the tech(s) ask for?" at bounding box center [868, 477] width 366 height 28
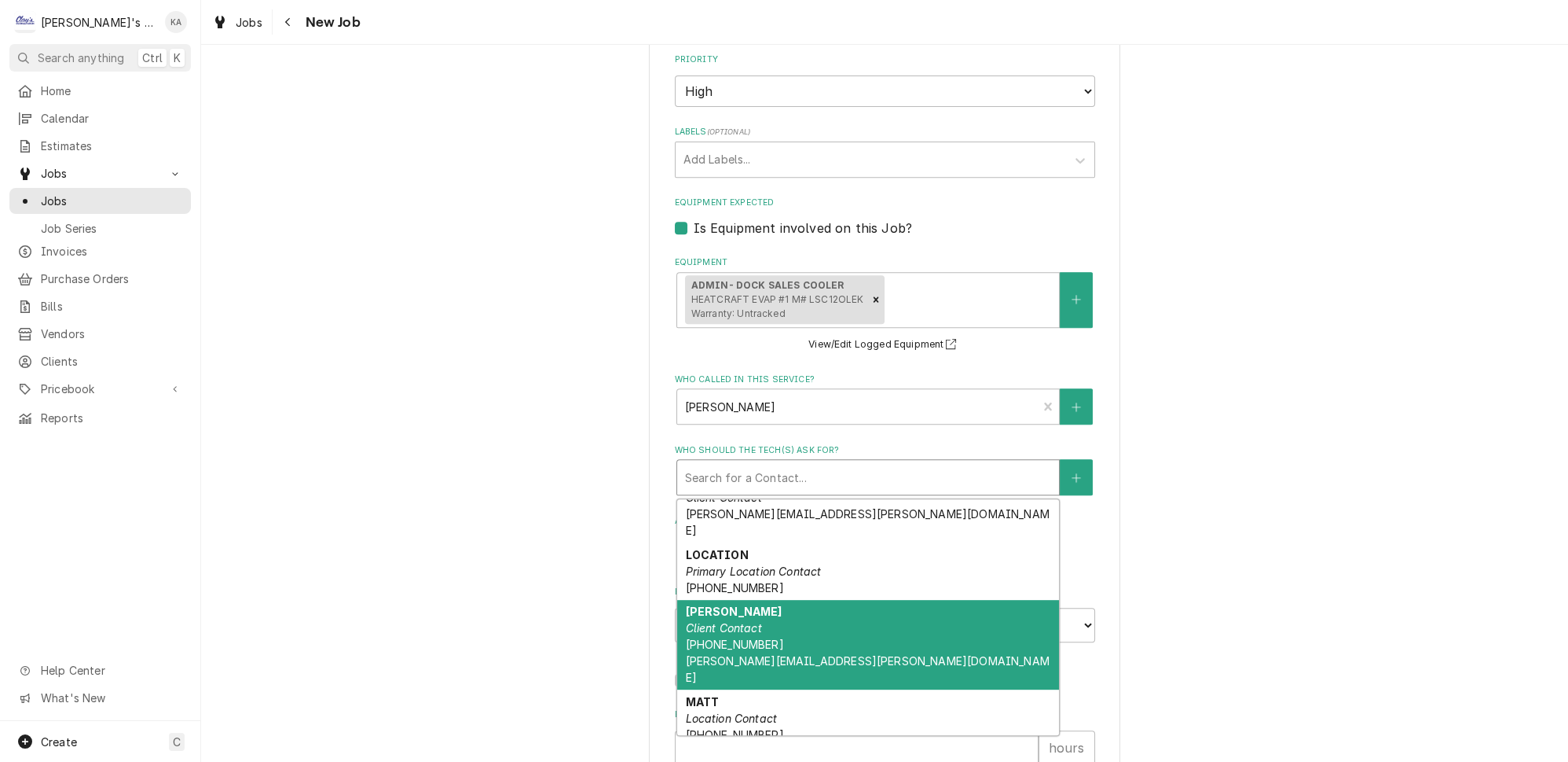
scroll to position [0, 0]
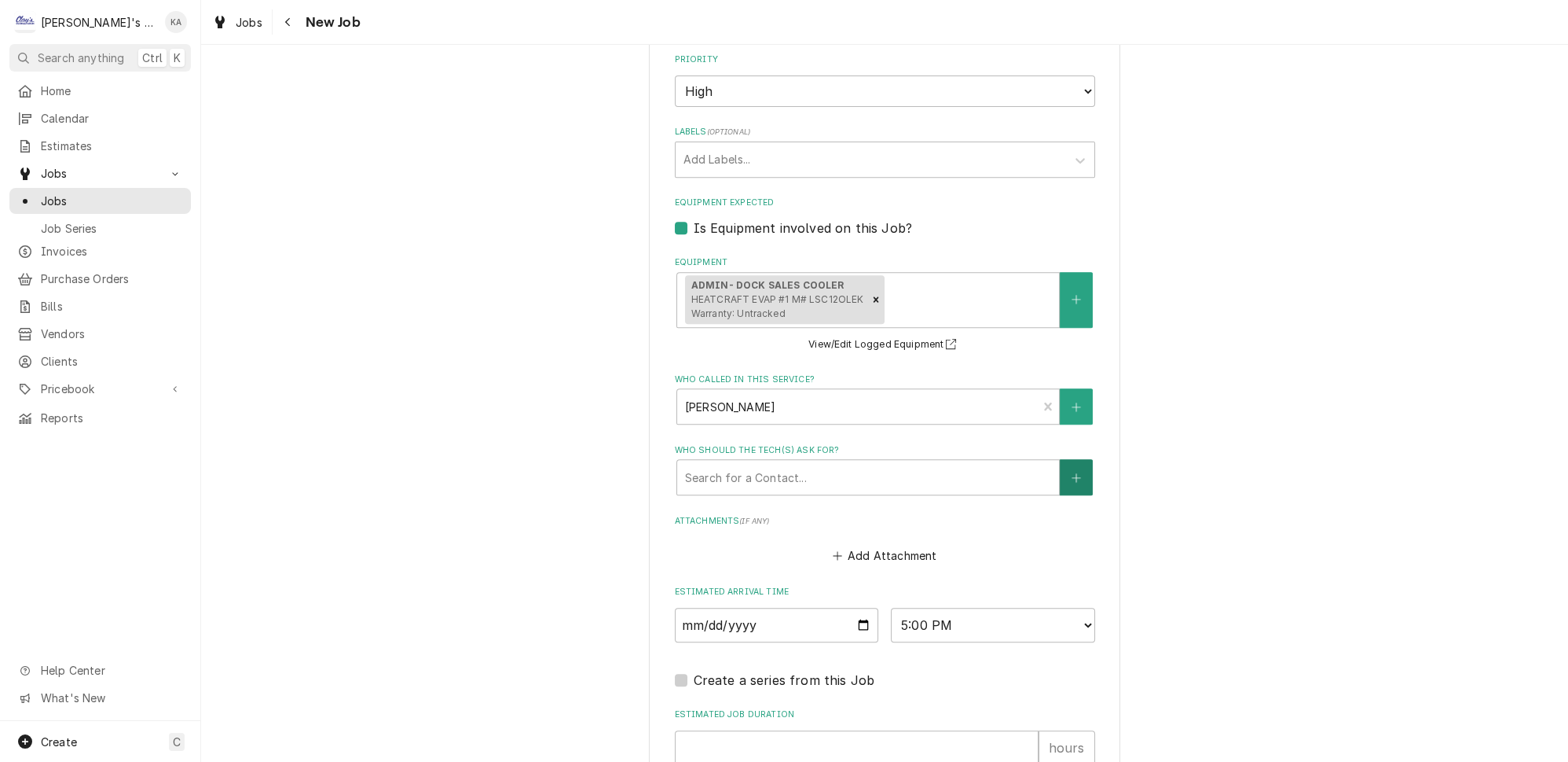
click at [1072, 473] on icon "Create New Contact" at bounding box center [1077, 478] width 10 height 11
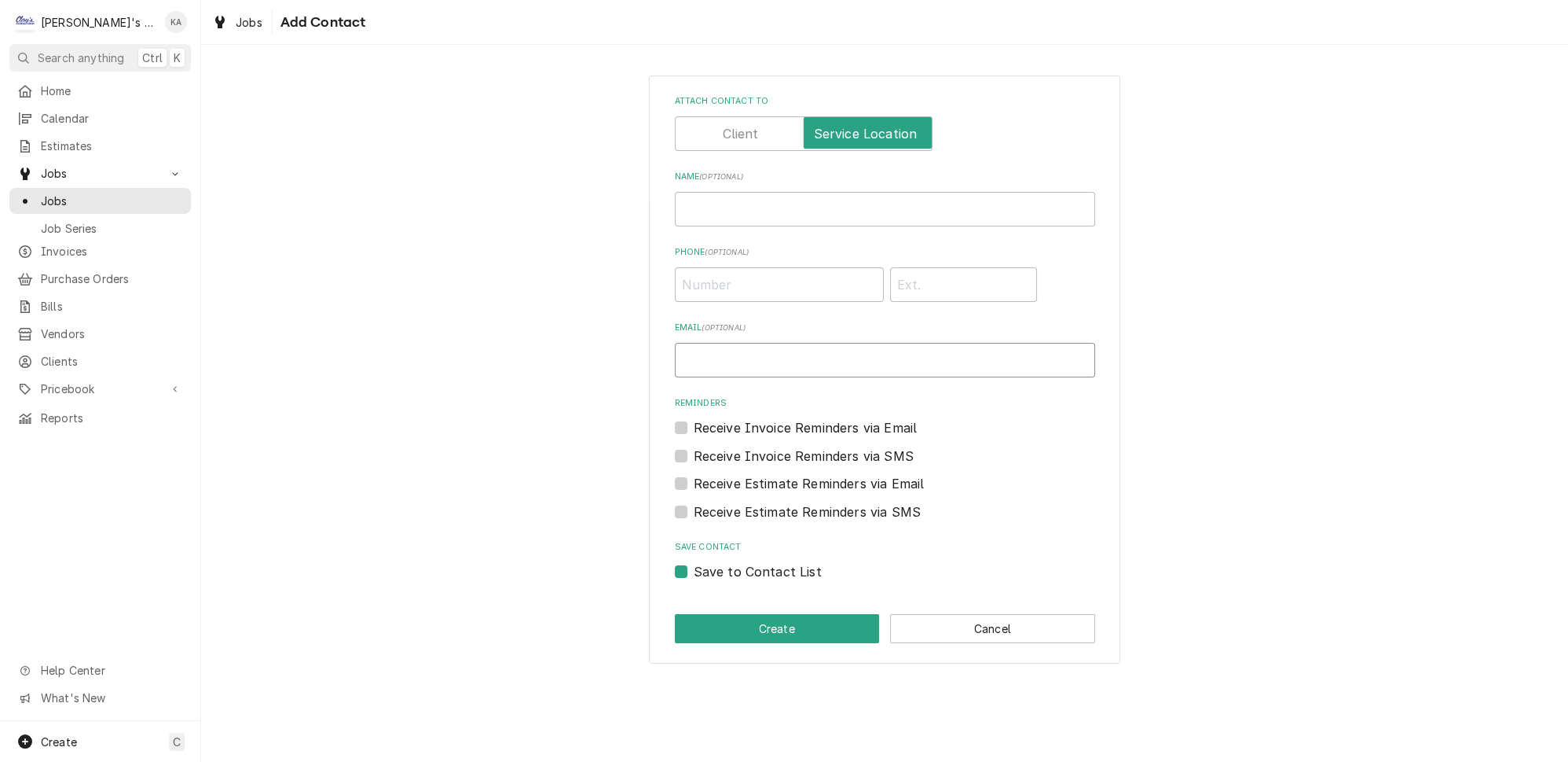
click at [686, 354] on input "Email ( optional )" at bounding box center [885, 360] width 421 height 34
paste input "daniel.sharp@greatfrontierholdings.com"
type input "daniel.sharp@greatfrontierholdings.com"
click at [722, 194] on input "Name ( optional )" at bounding box center [885, 208] width 421 height 34
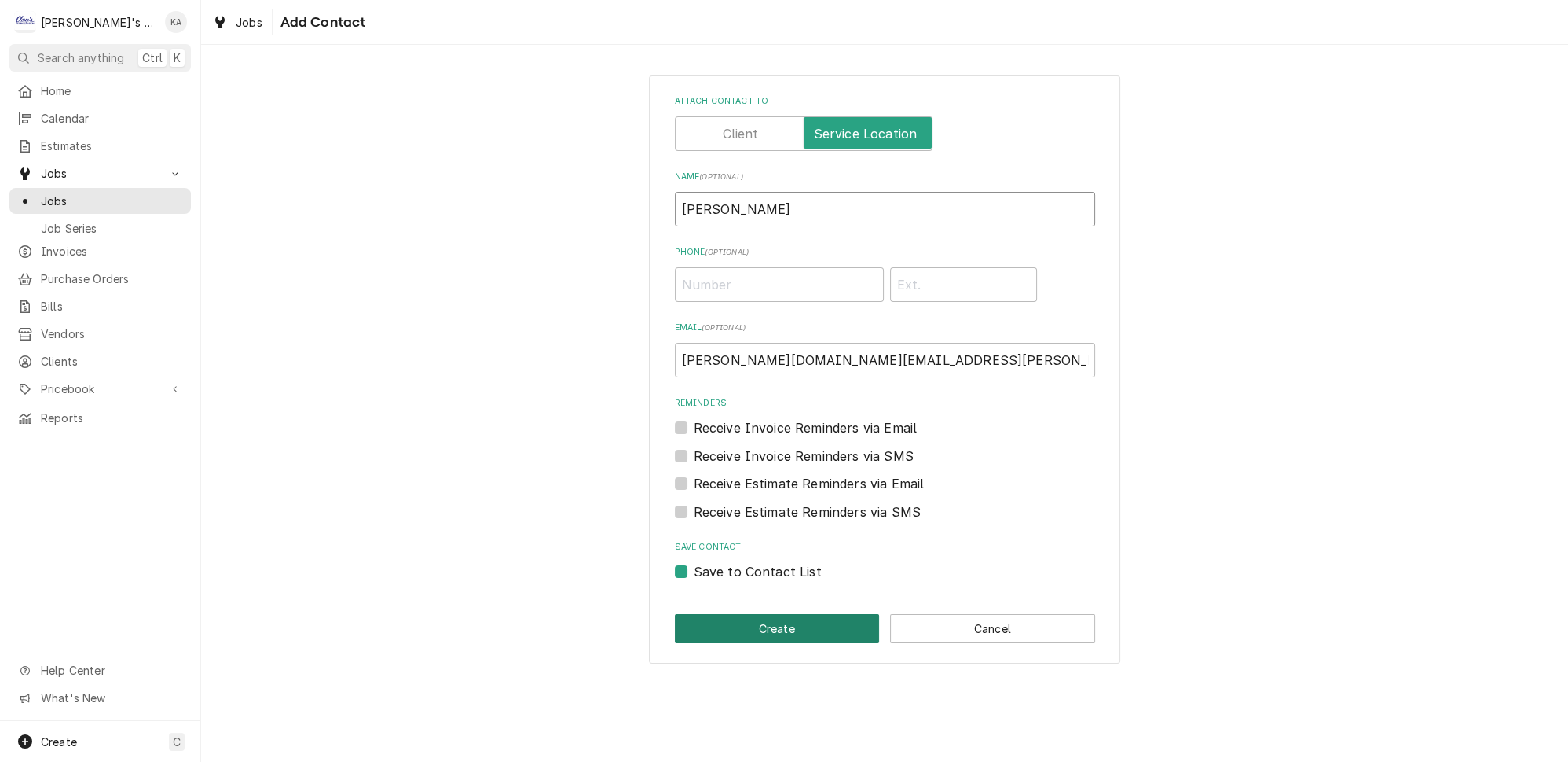
type input "DANIEL SHARP"
click at [780, 614] on button "Create" at bounding box center [777, 629] width 205 height 29
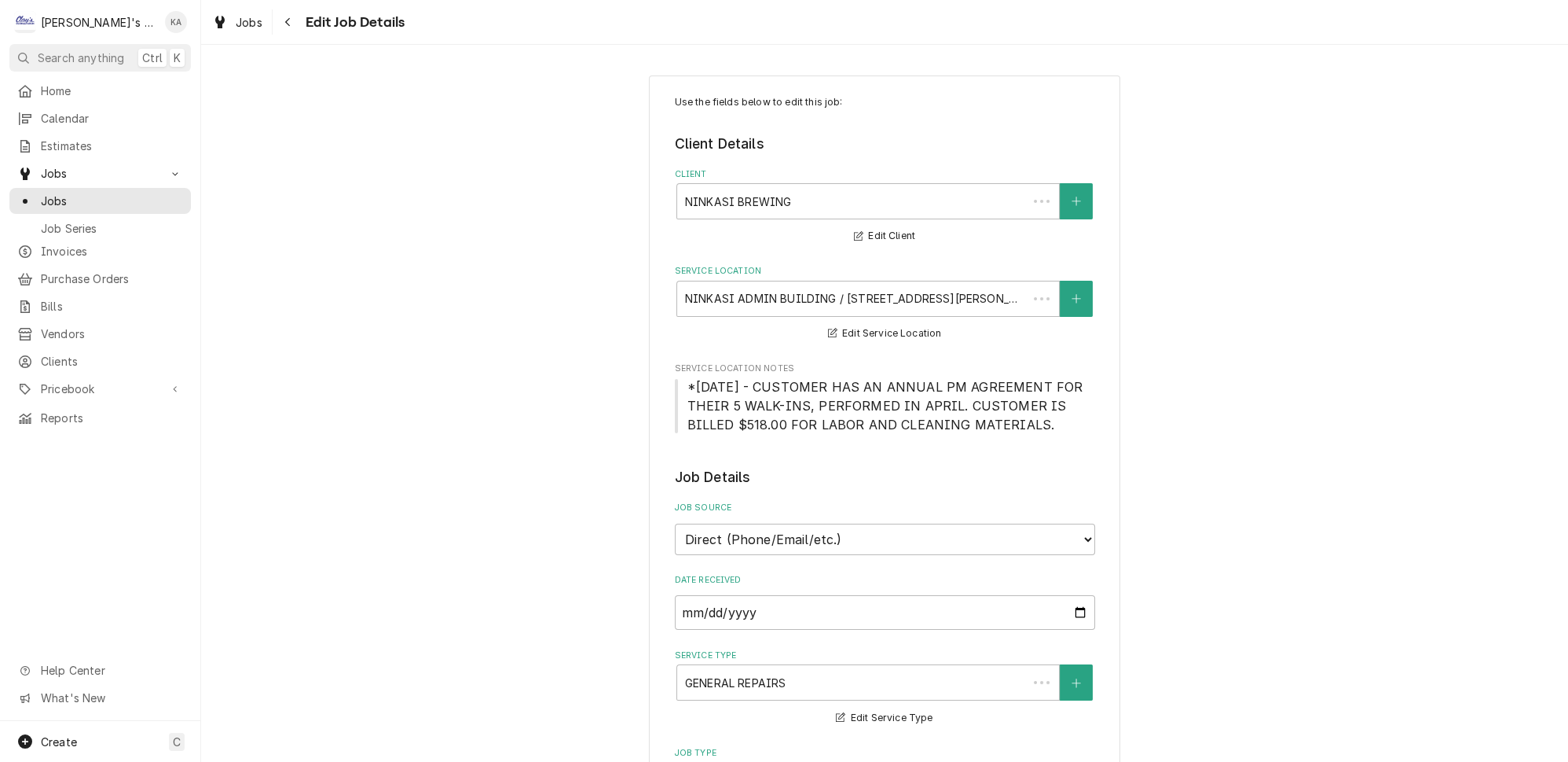
scroll to position [1143, 0]
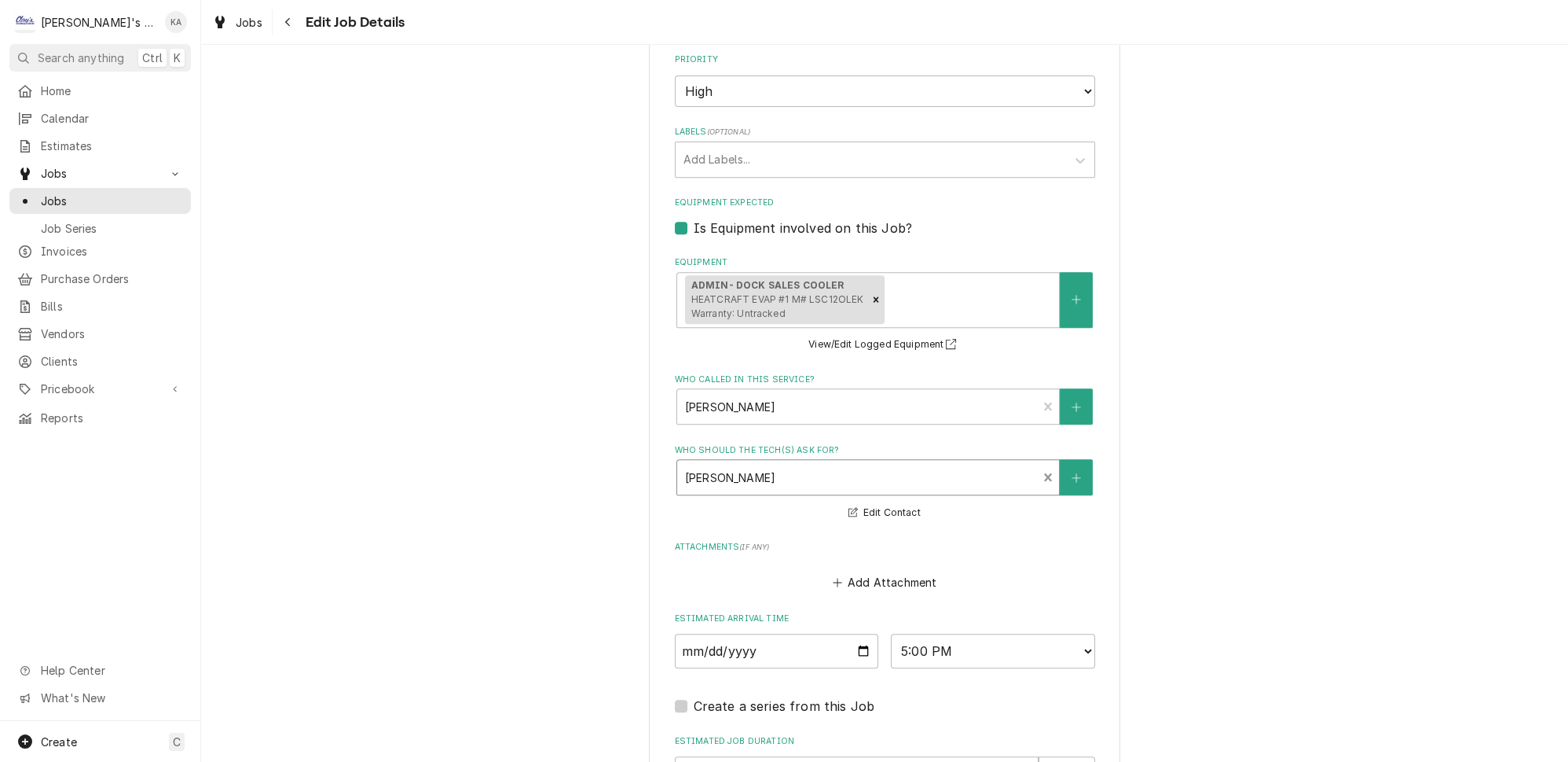
type textarea "x"
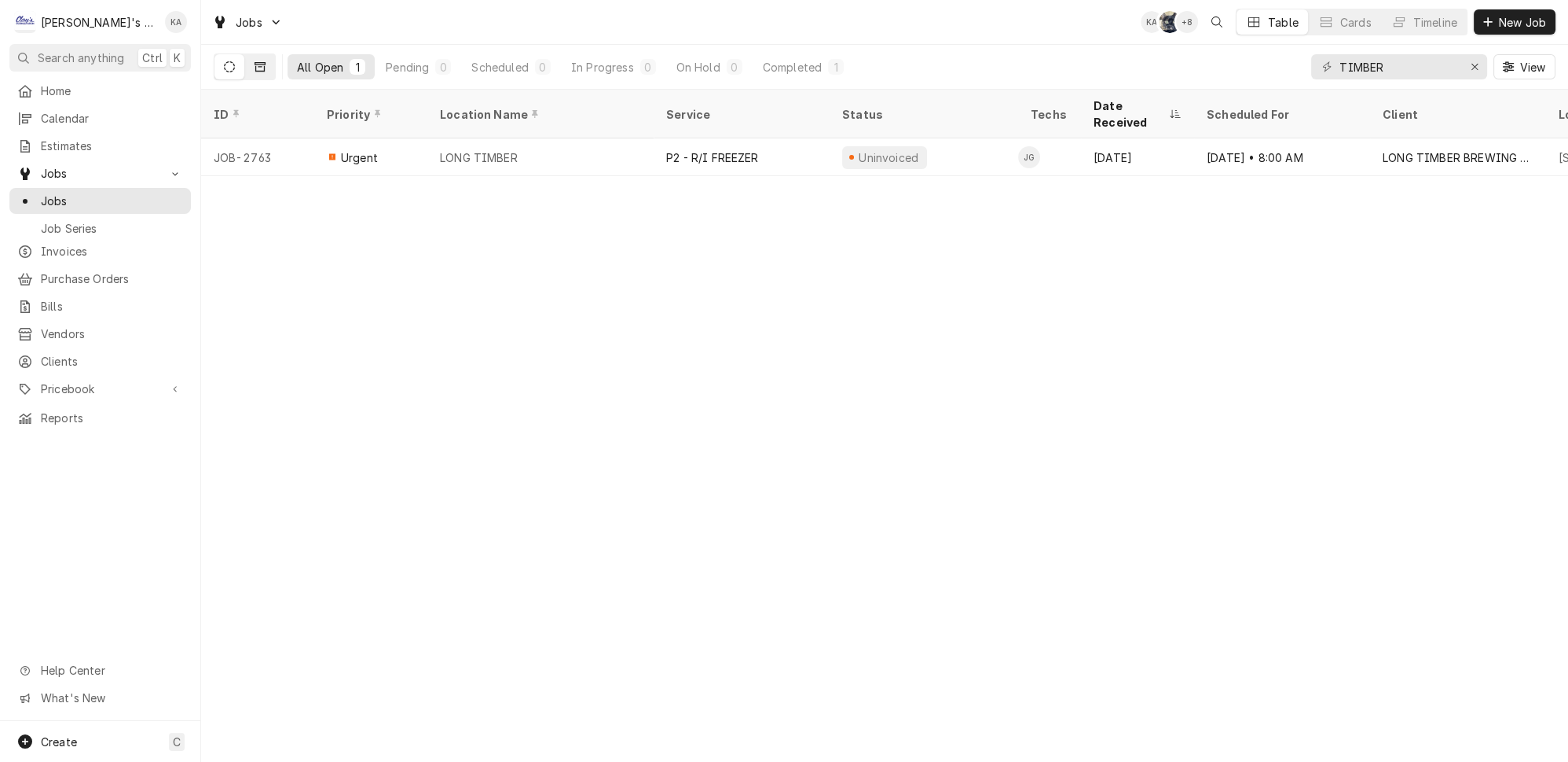
type input "TIMBER"
click at [252, 64] on button "Dynamic Content Wrapper" at bounding box center [260, 67] width 30 height 25
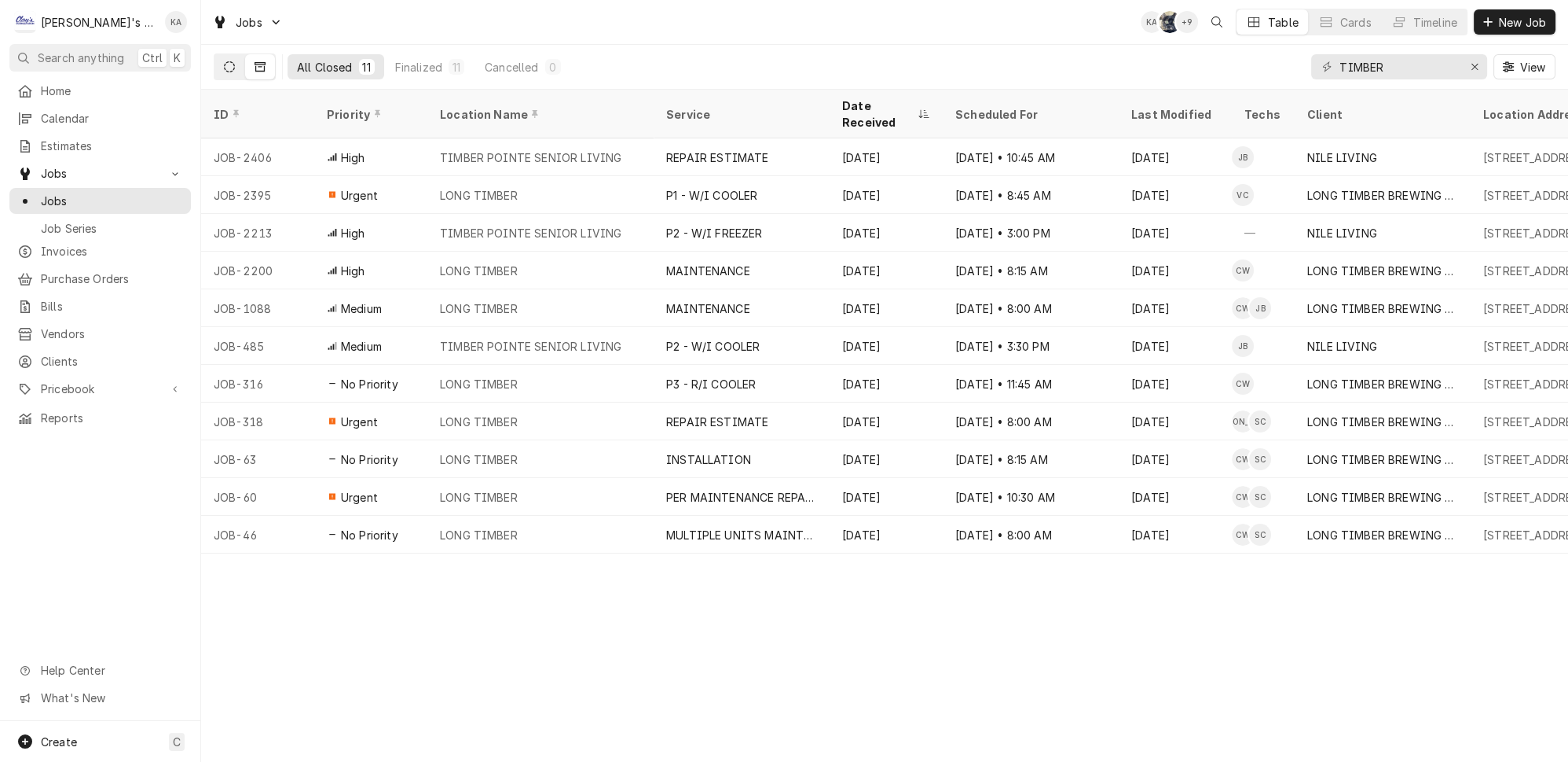
click at [224, 64] on icon "Dynamic Content Wrapper" at bounding box center [228, 66] width 11 height 11
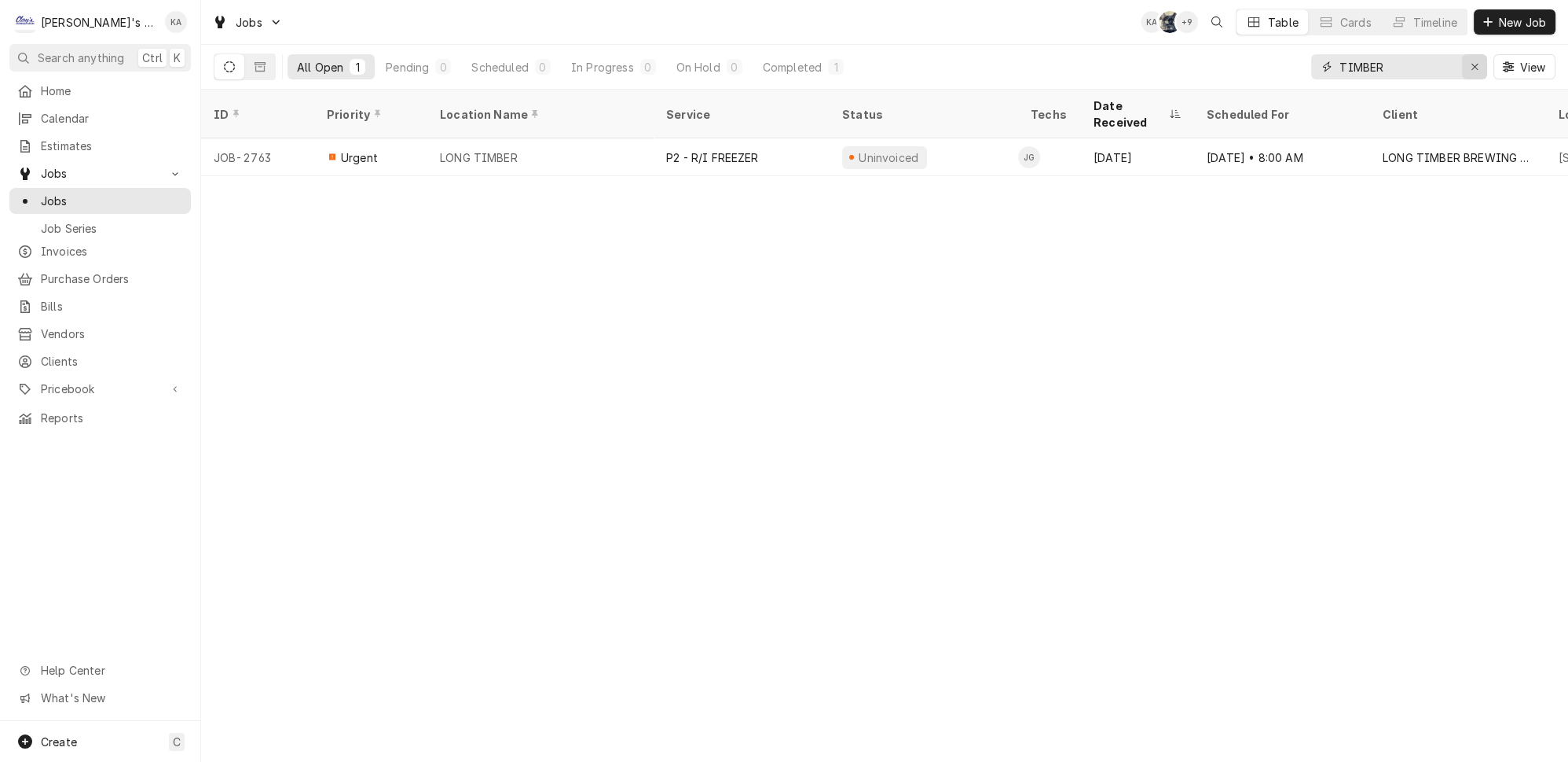
click at [1479, 63] on icon "Erase input" at bounding box center [1475, 66] width 9 height 11
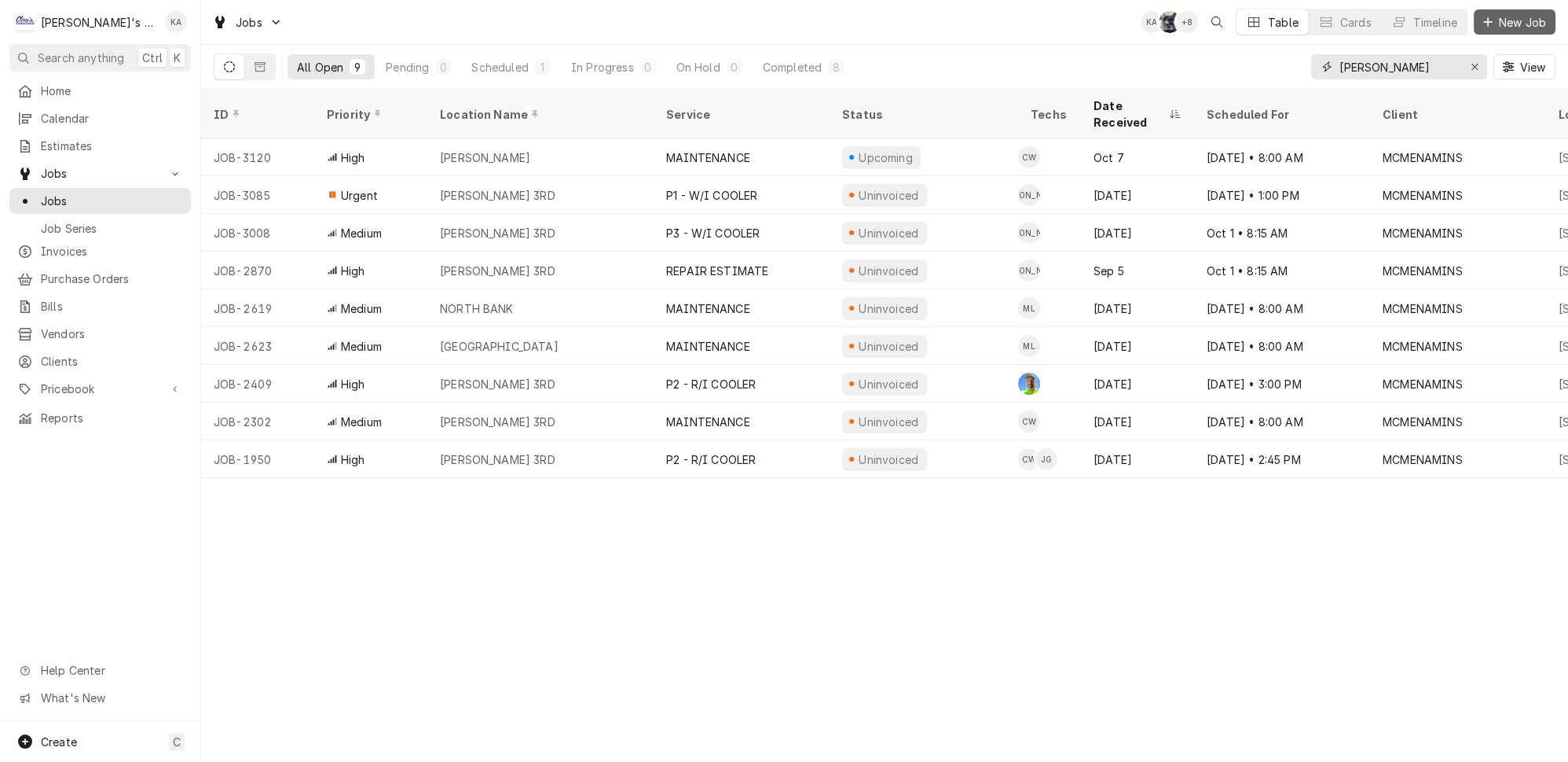
type input "[PERSON_NAME]"
click at [1519, 20] on span "New Job" at bounding box center [1522, 21] width 54 height 17
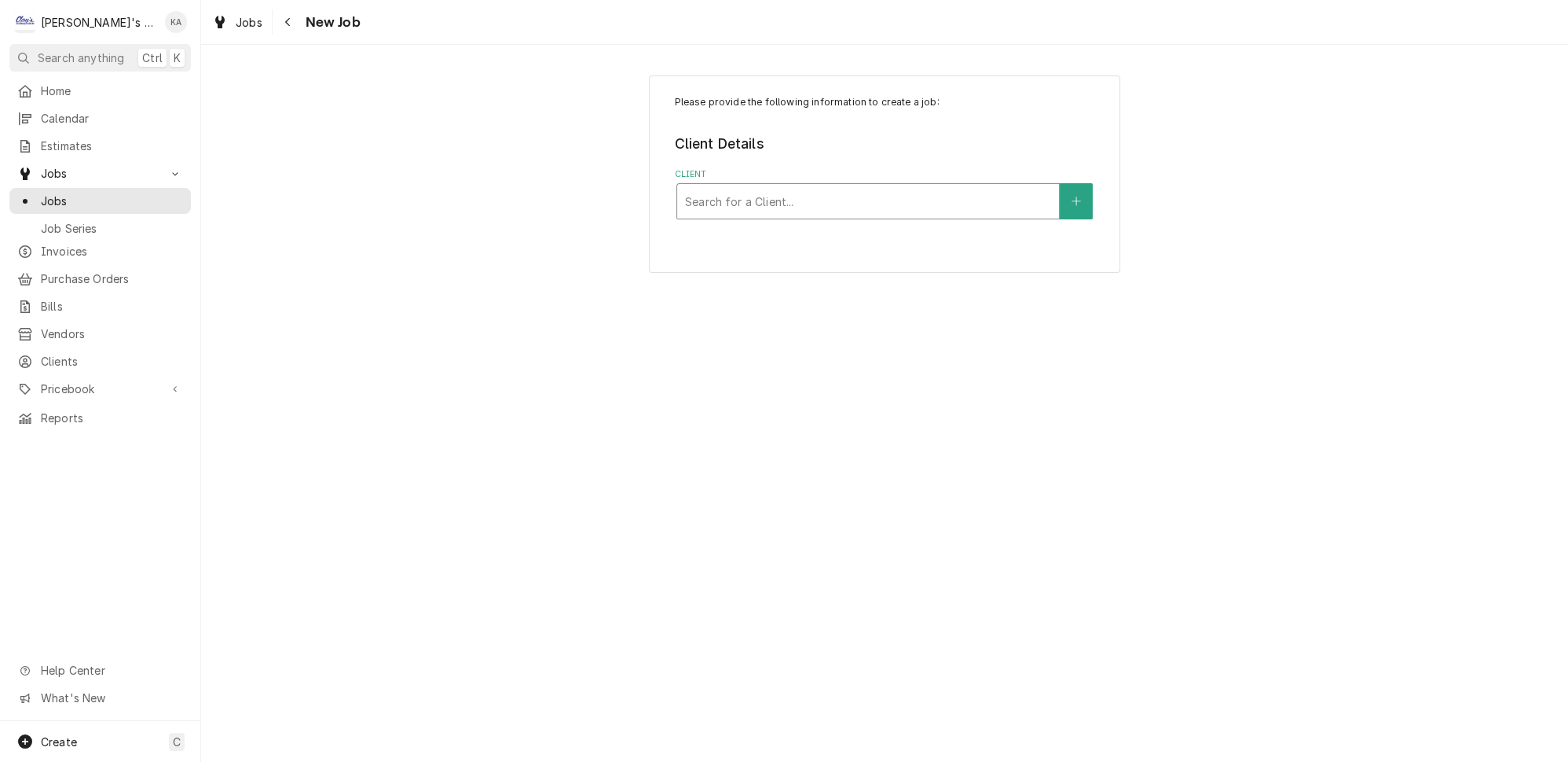
click at [919, 191] on div "Client" at bounding box center [868, 201] width 366 height 28
type input "[PERSON_NAME]"
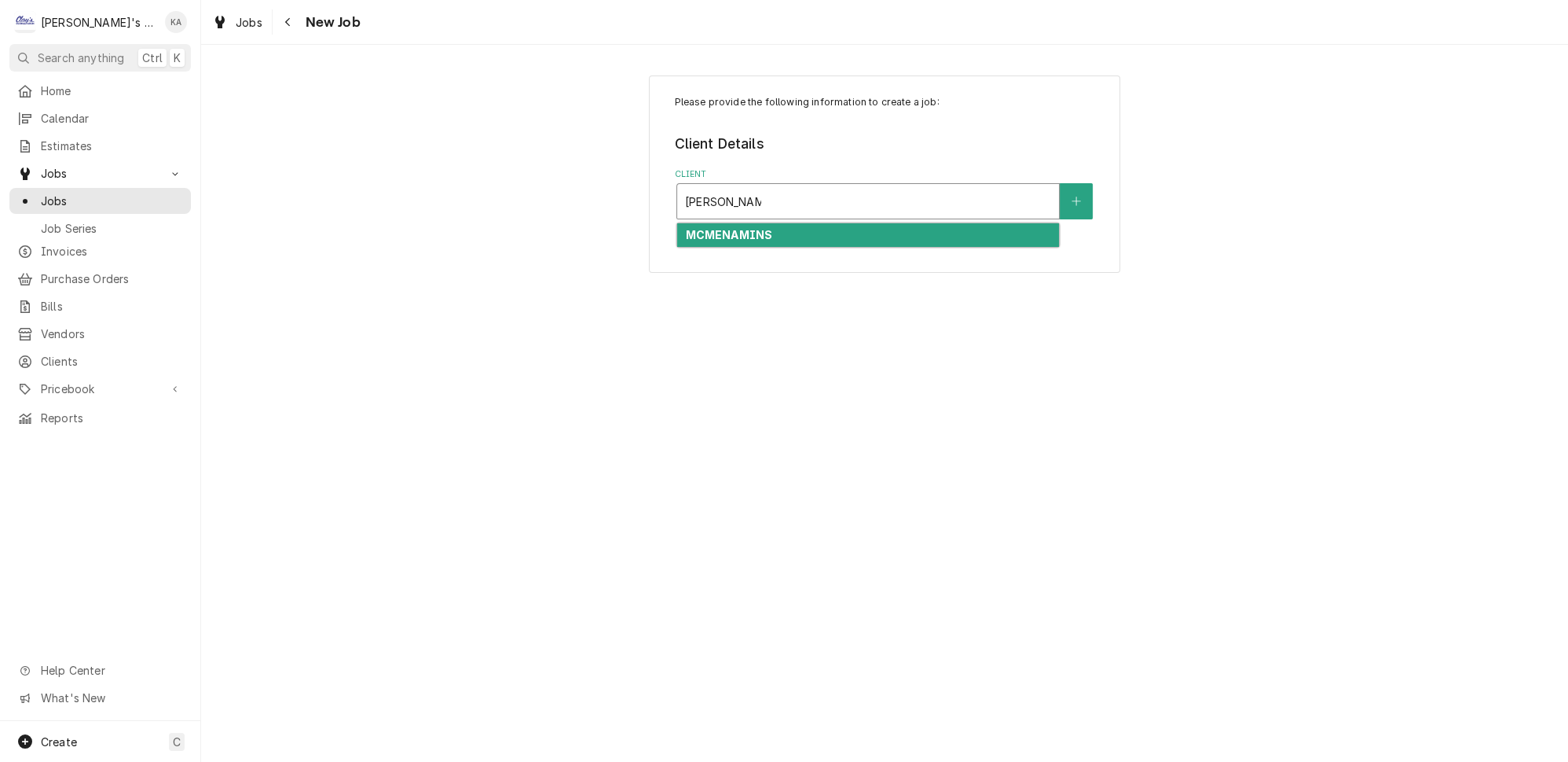
click at [840, 228] on div "MCMENAMINS" at bounding box center [868, 235] width 382 height 24
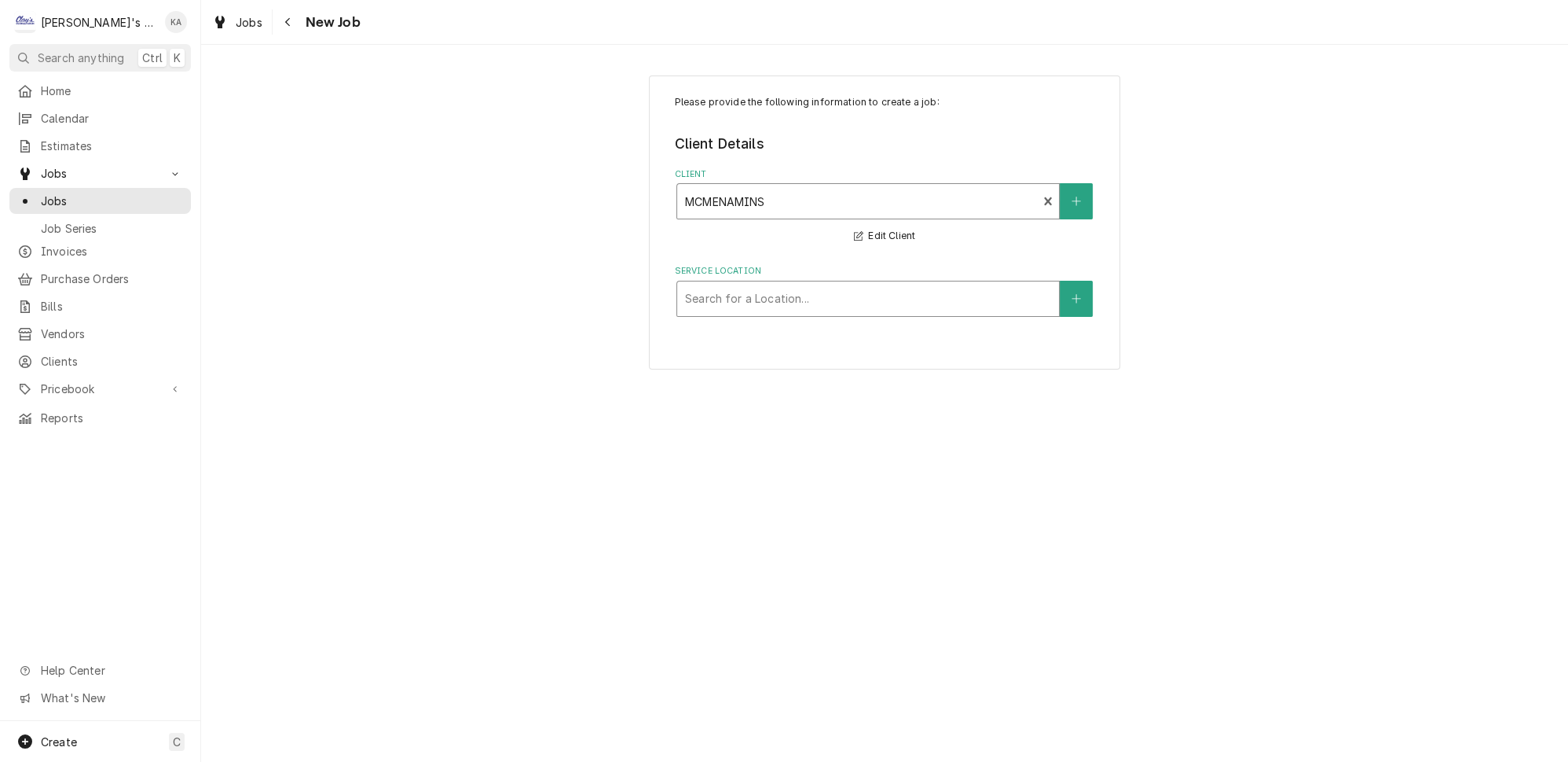
click at [815, 295] on div "Service Location" at bounding box center [868, 298] width 366 height 28
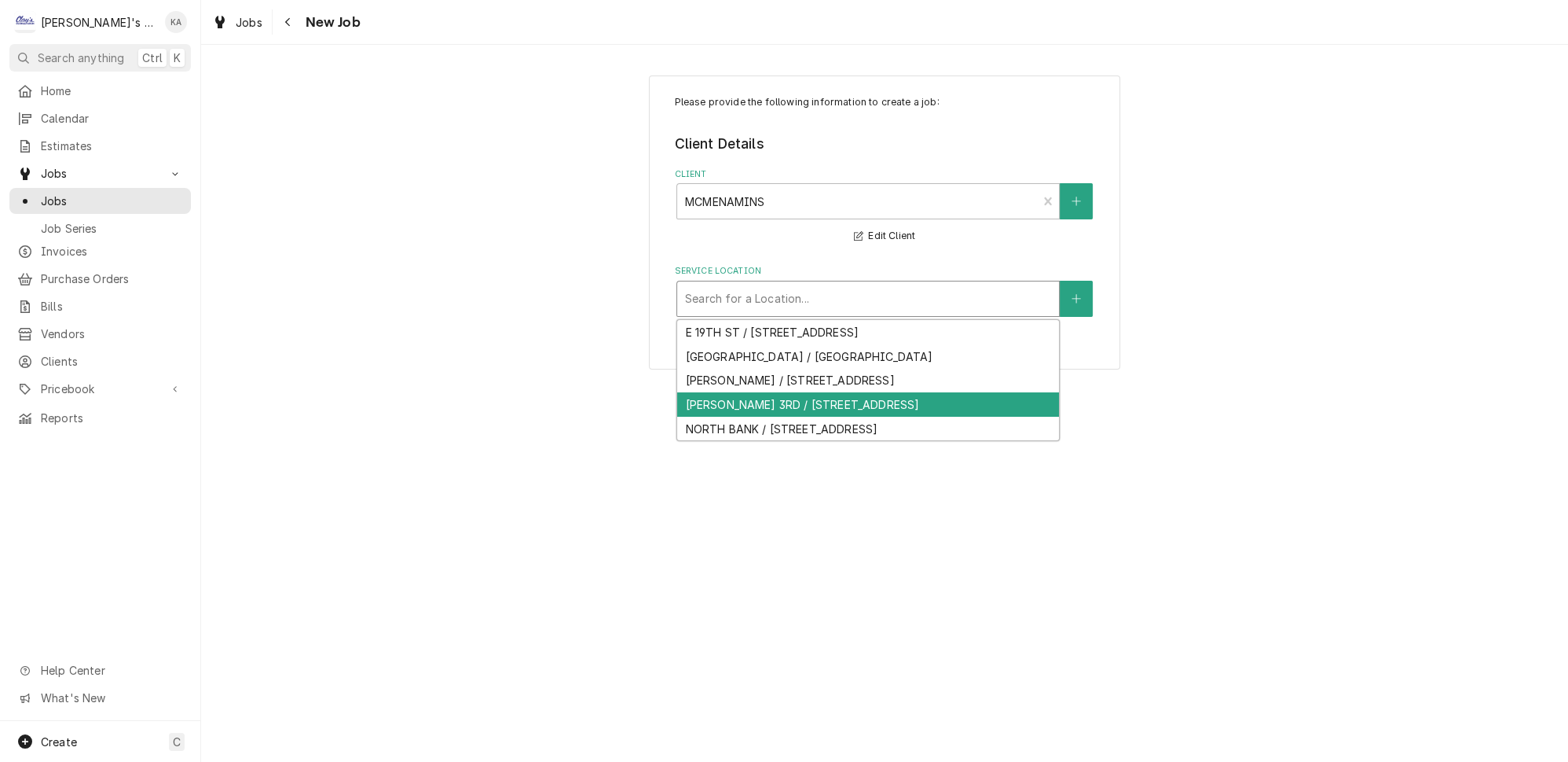
click at [884, 408] on div "[PERSON_NAME] 3RD / [STREET_ADDRESS]" at bounding box center [868, 404] width 382 height 24
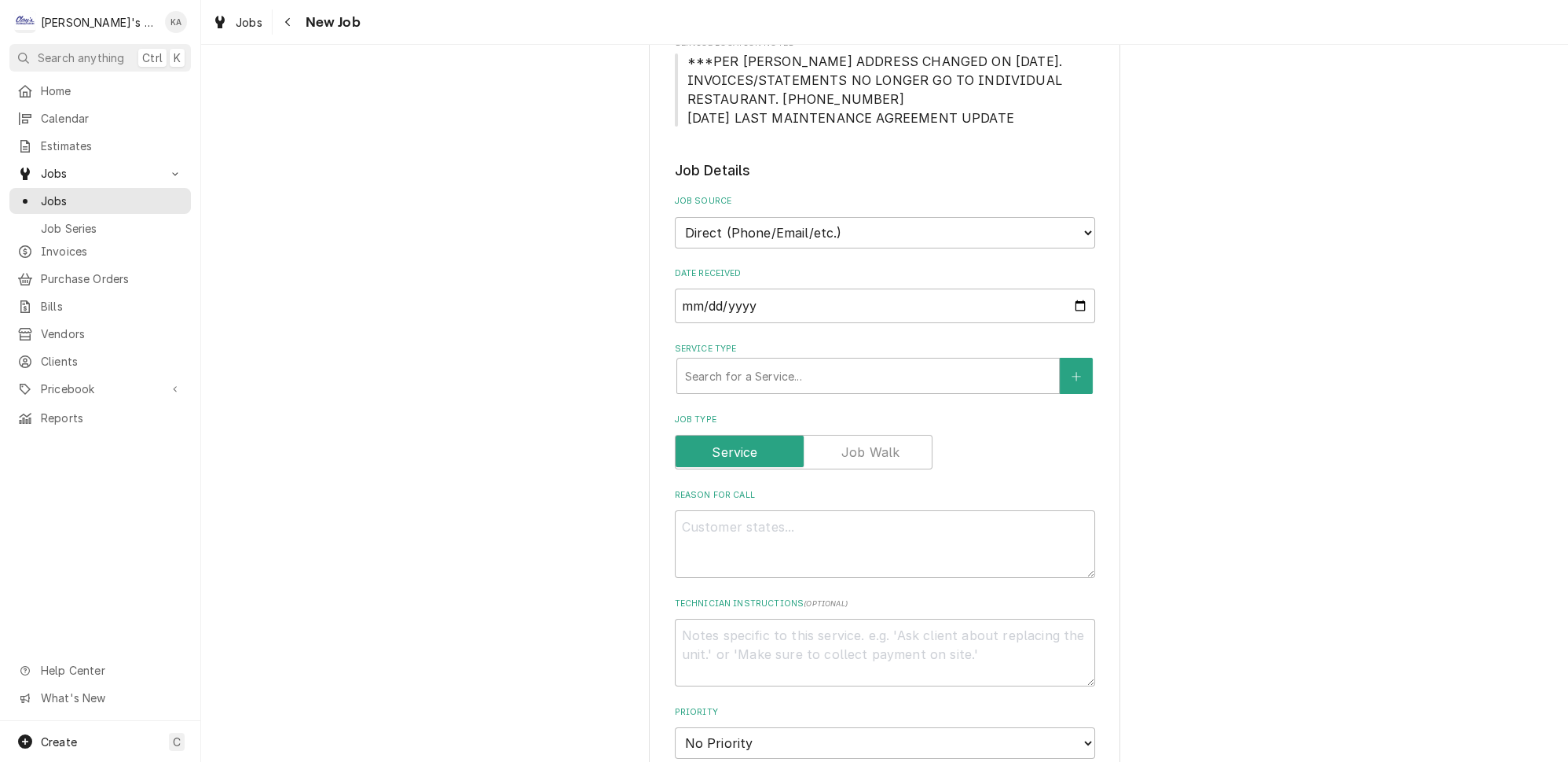
scroll to position [357, 0]
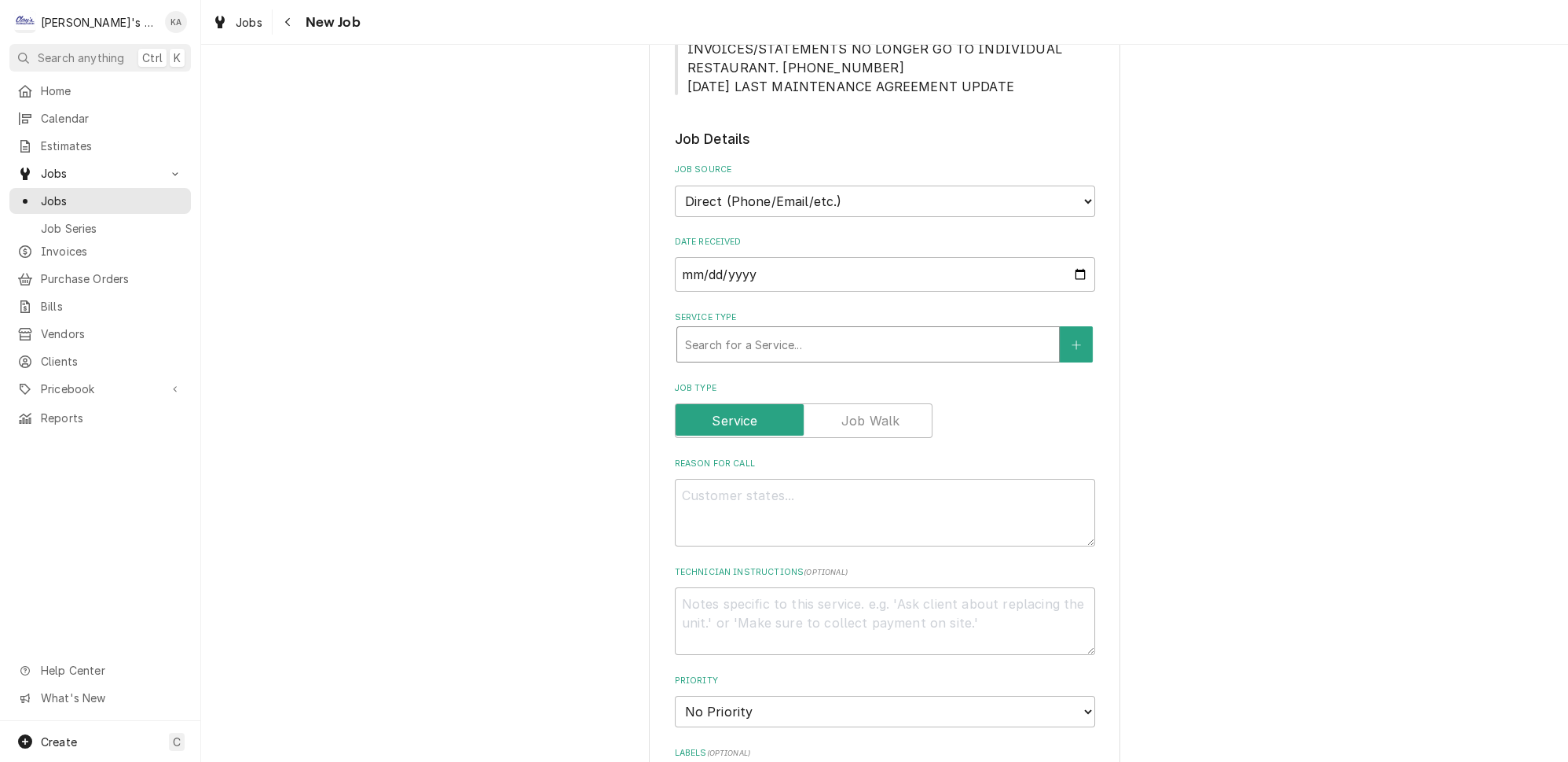
click at [790, 334] on div "Service Type" at bounding box center [868, 344] width 366 height 28
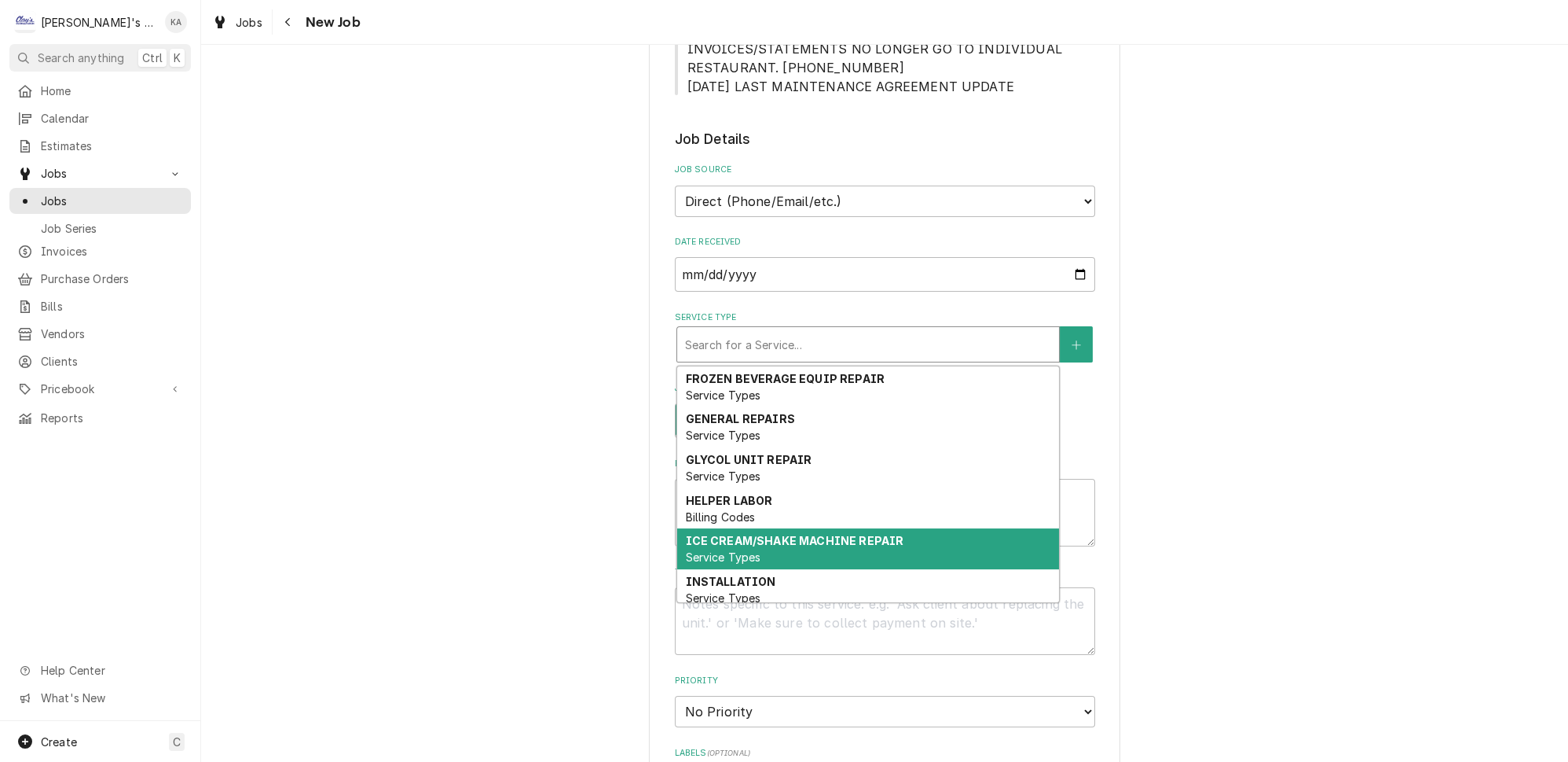
scroll to position [144, 0]
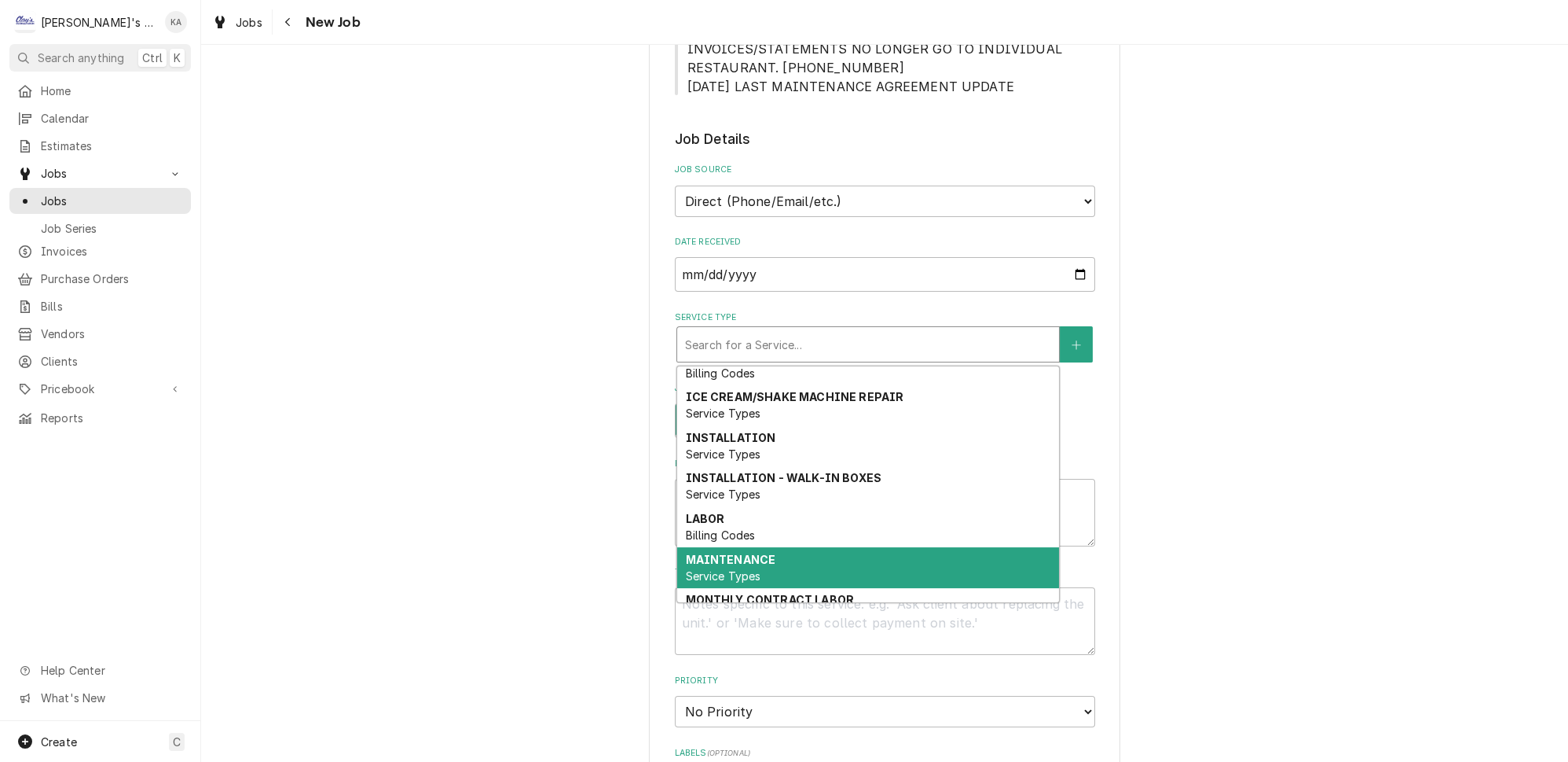
click at [743, 570] on span "Service Types" at bounding box center [722, 576] width 75 height 14
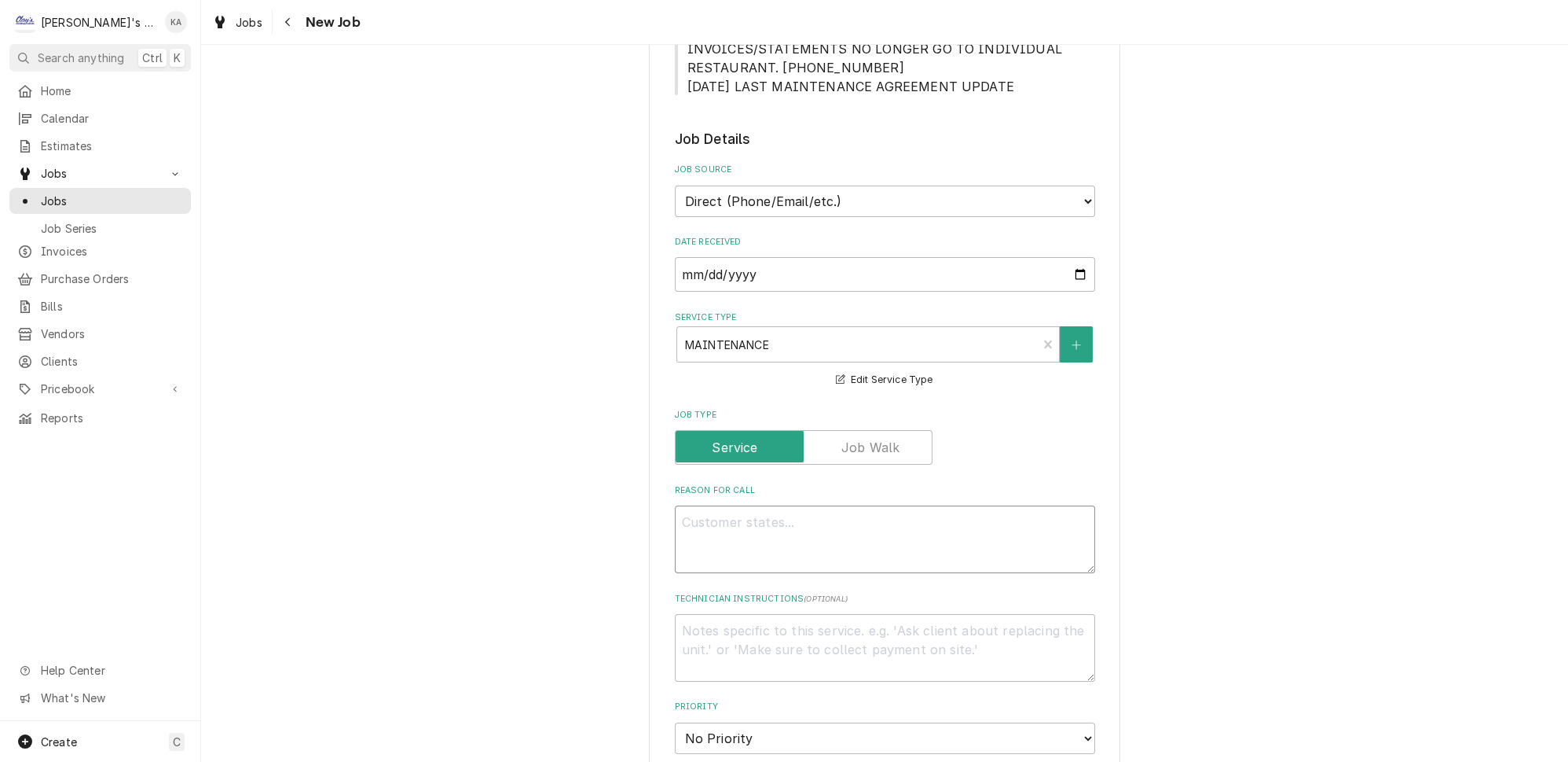
click at [686, 508] on textarea "Reason For Call" at bounding box center [885, 538] width 421 height 67
type textarea "x"
type textarea "P"
type textarea "x"
type textarea "PE"
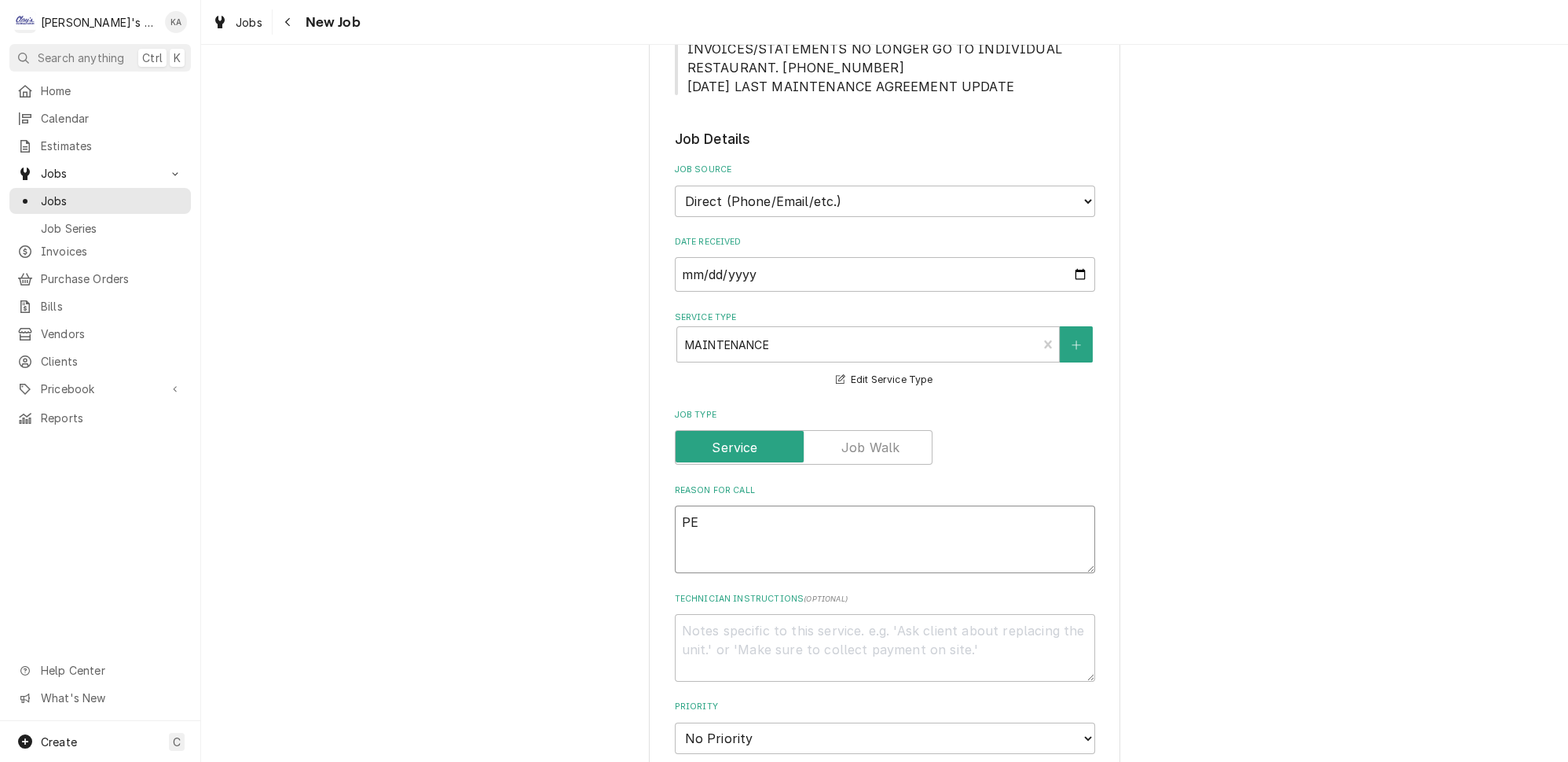
type textarea "x"
type textarea "PER"
type textarea "x"
type textarea "PERF"
type textarea "x"
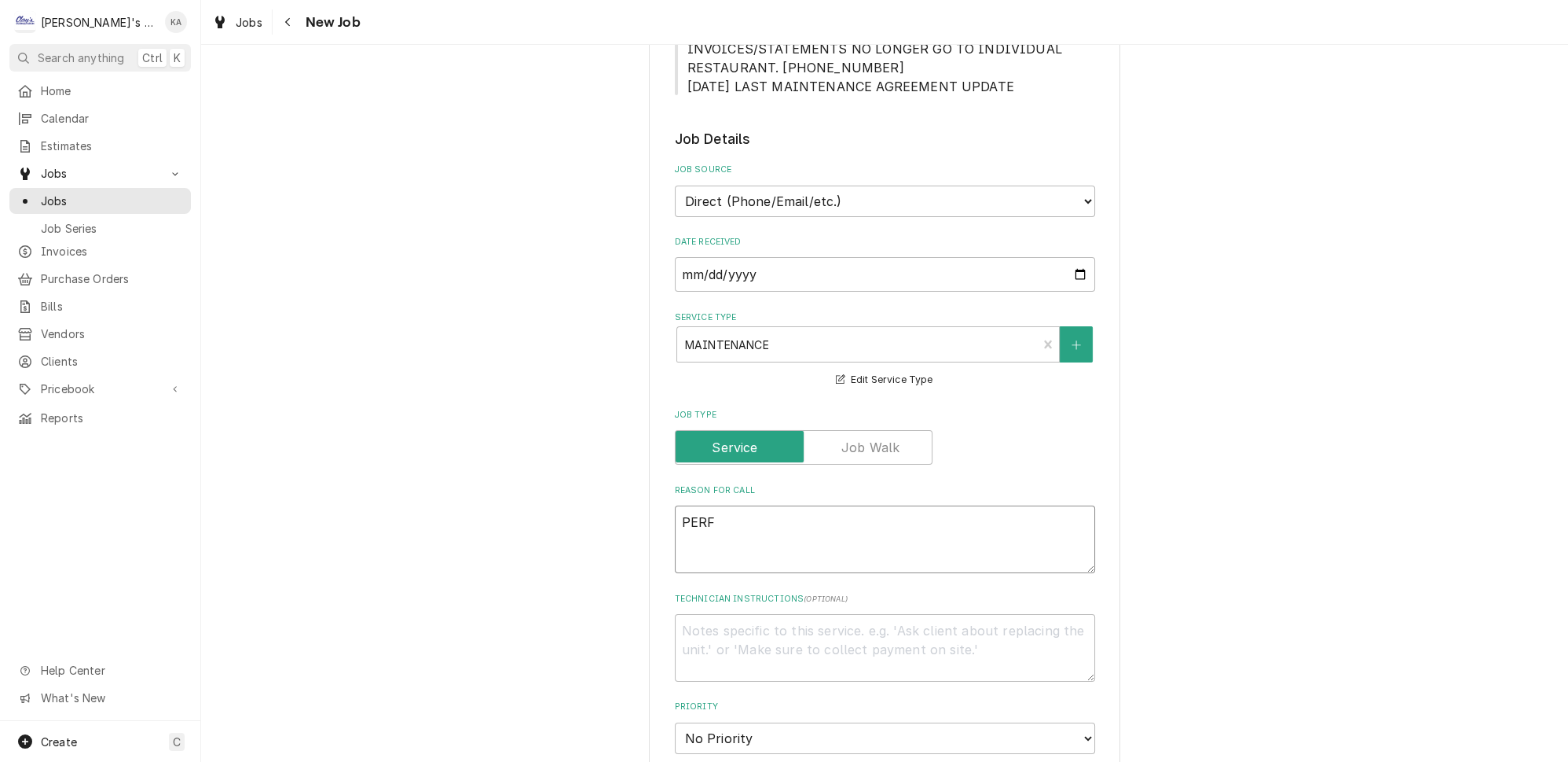
type textarea "PERFO"
type textarea "x"
type textarea "PERFOR"
type textarea "x"
type textarea "PERFORM"
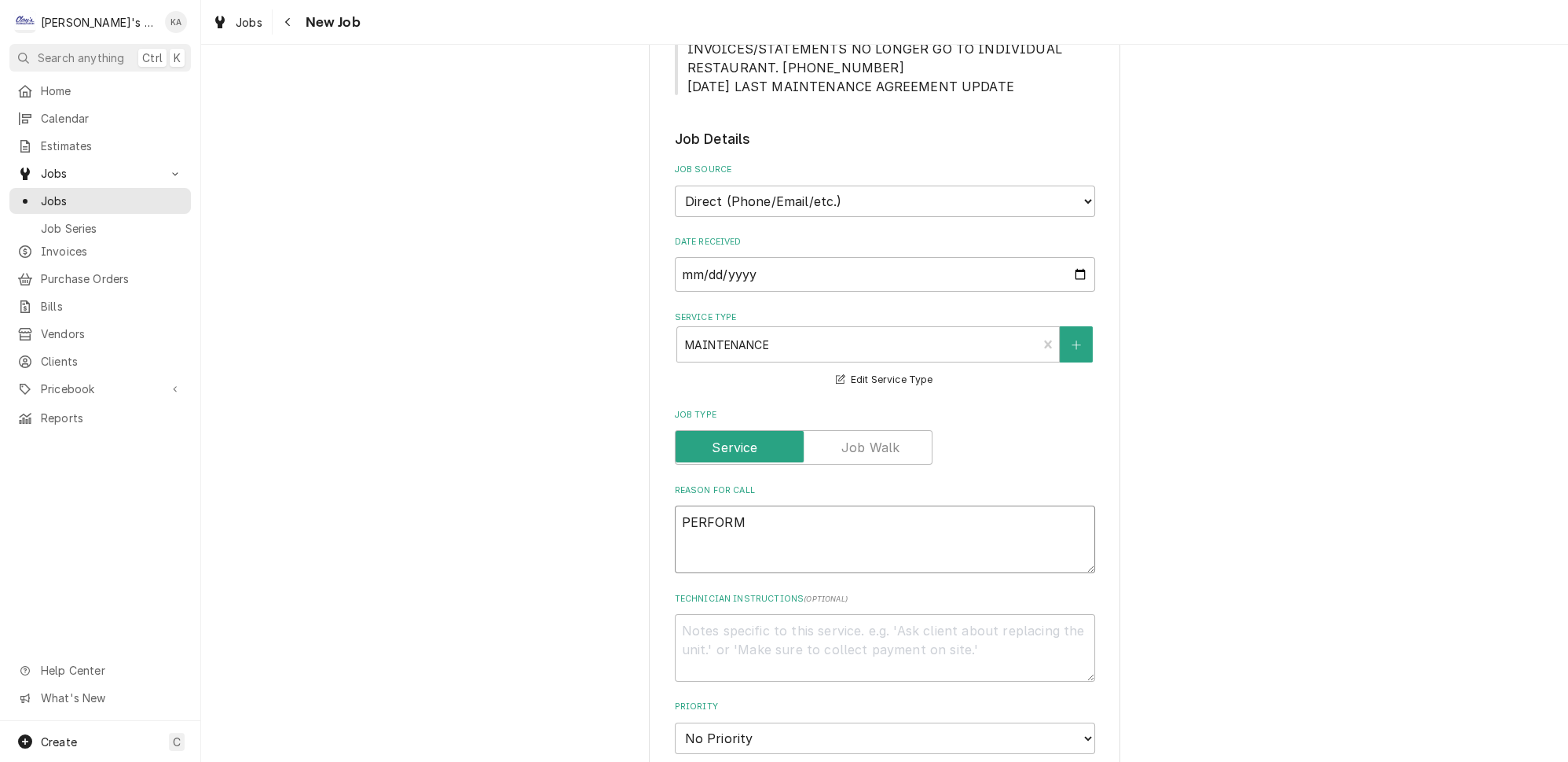
type textarea "x"
type textarea "PERFORM"
type textarea "x"
type textarea "PERFORM O"
type textarea "x"
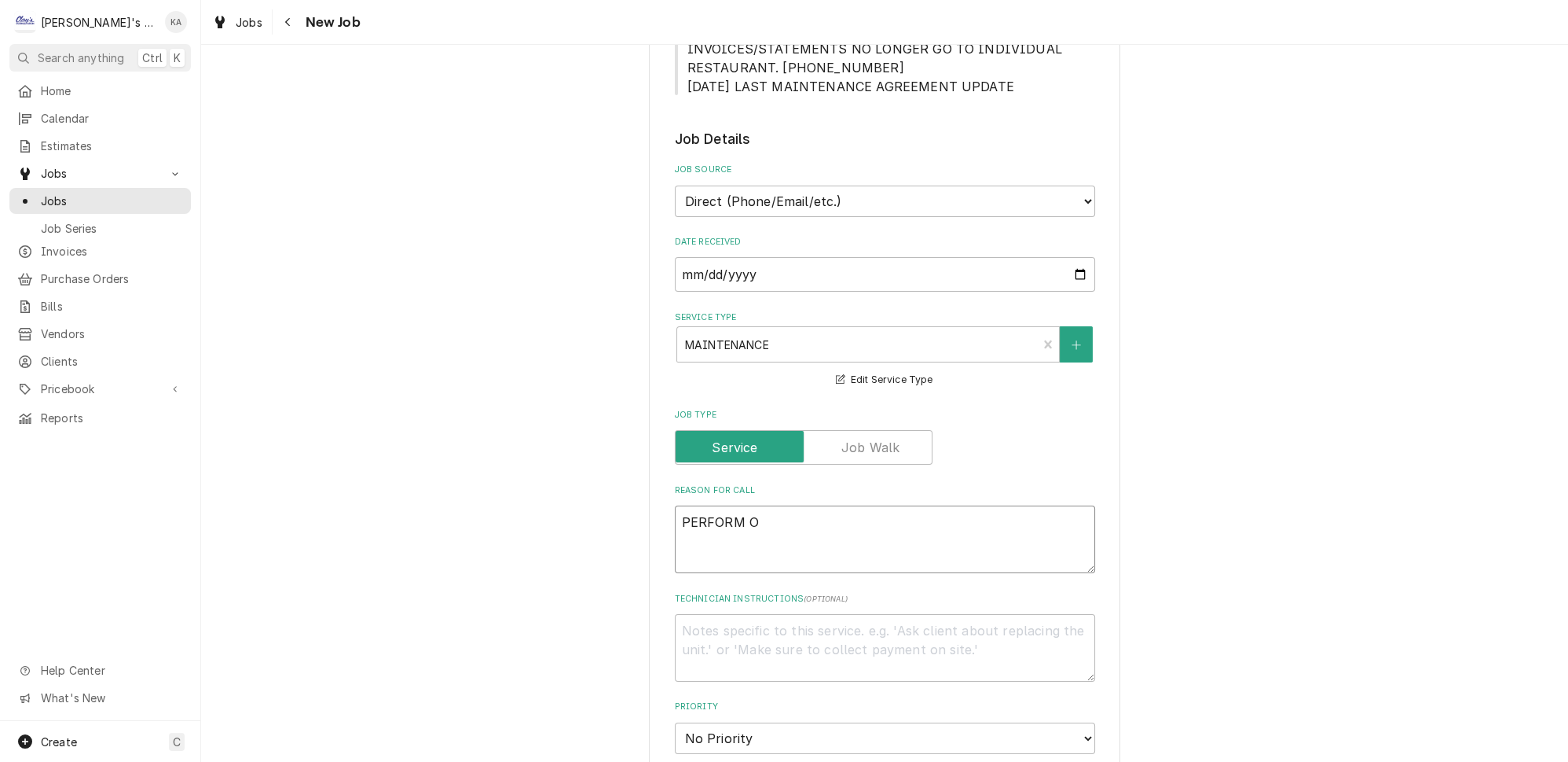
type textarea "PERFORM OC"
type textarea "x"
type textarea "PERFORM OCT"
type textarea "x"
type textarea "PERFORM OCTO"
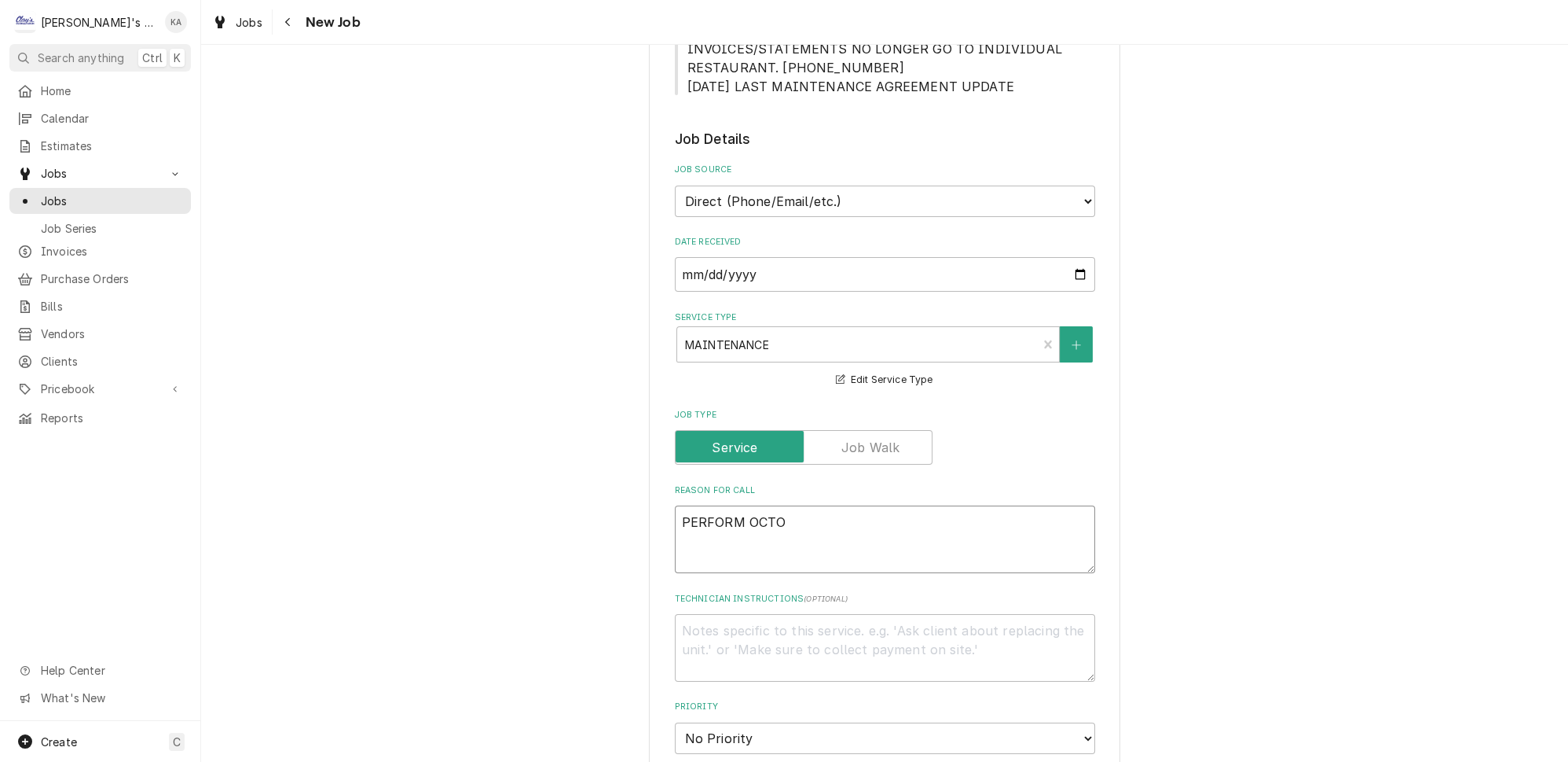
type textarea "x"
type textarea "PERFORM OCTOB"
type textarea "x"
type textarea "PERFORM OCTOBE"
type textarea "x"
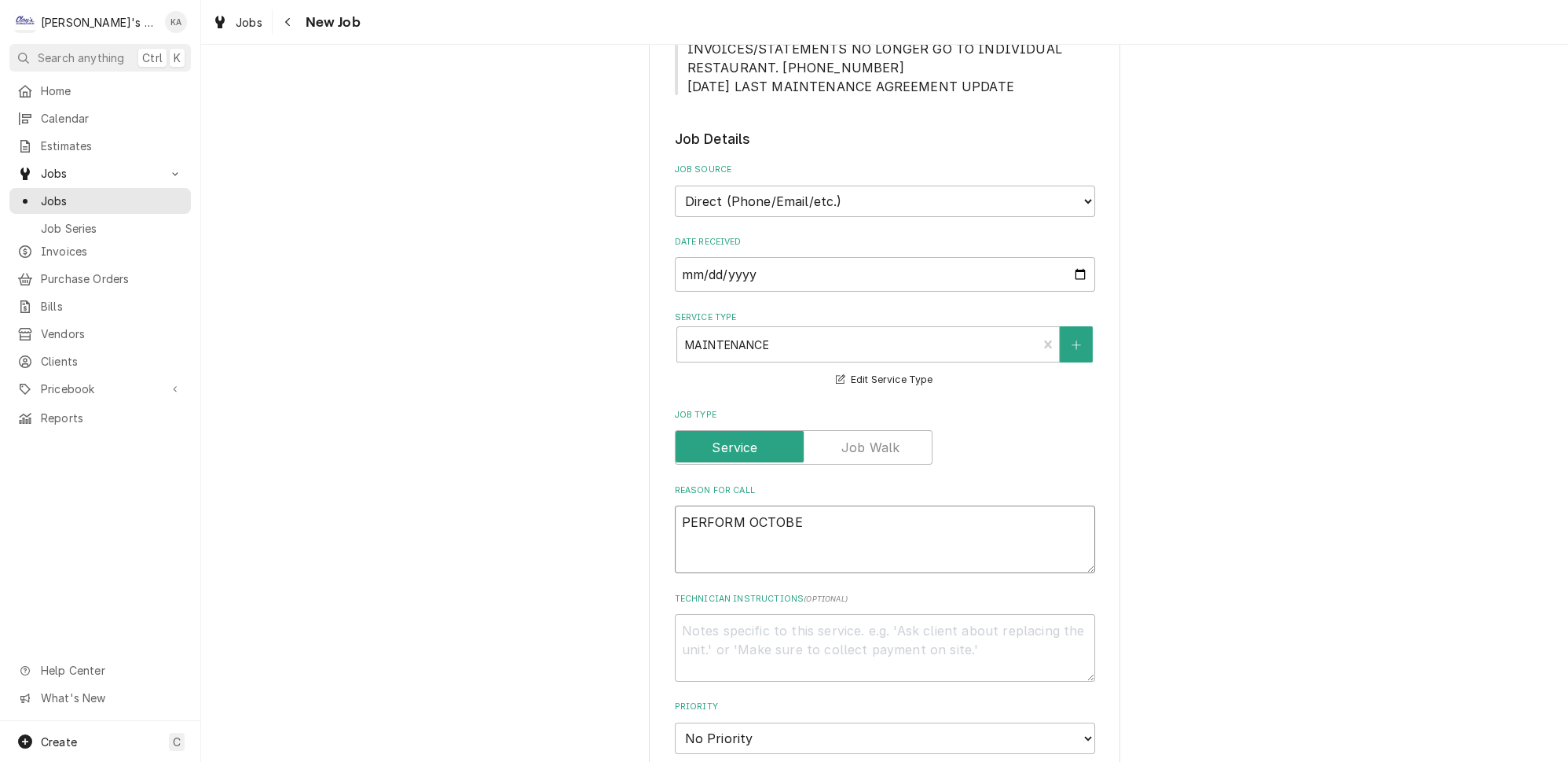
type textarea "PERFORM OCTOBER"
type textarea "x"
type textarea "PERFORM OCTOBER"
type textarea "x"
type textarea "PERFORM OCTOBER M"
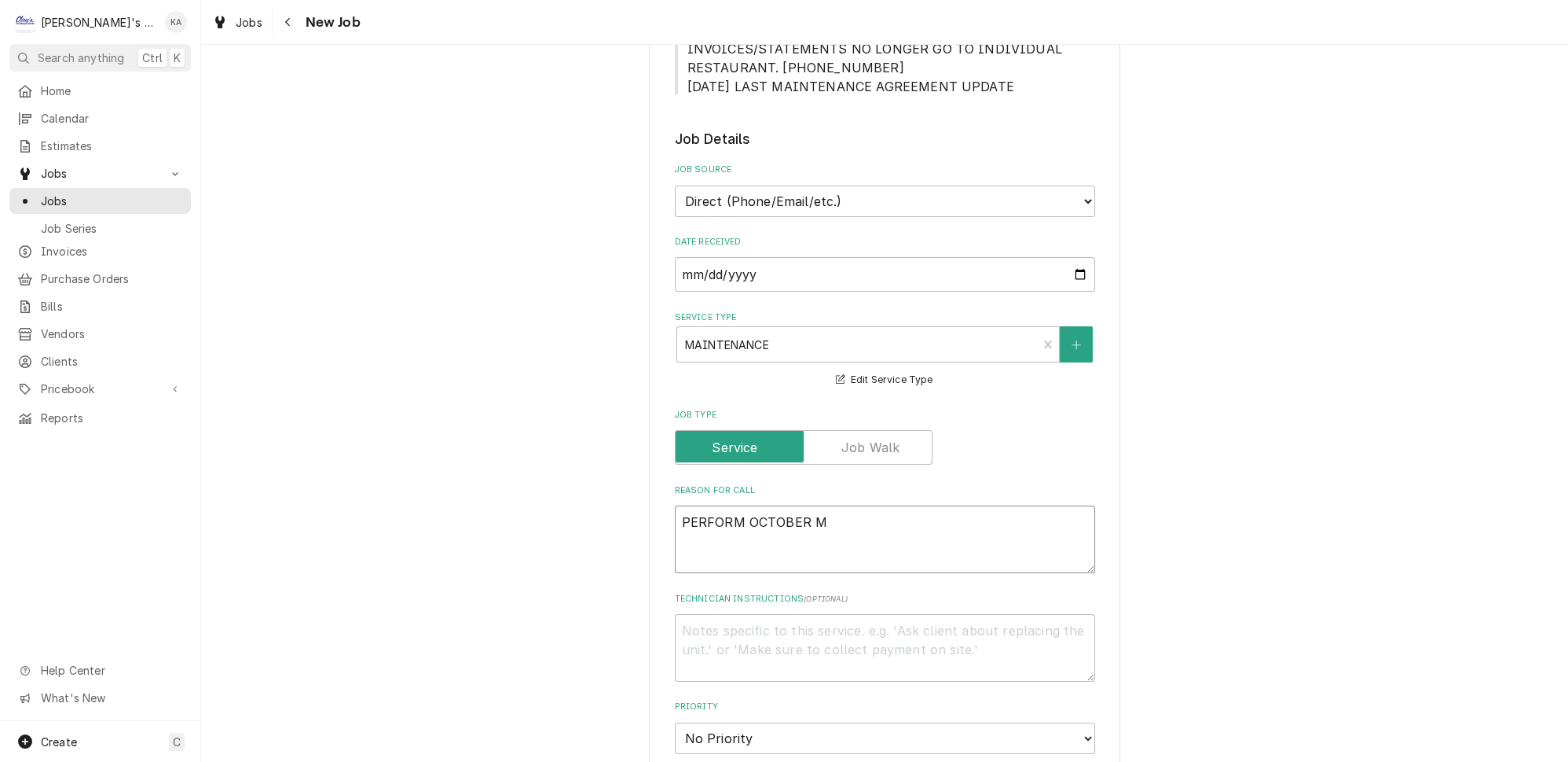
type textarea "x"
type textarea "PERFORM OCTOBER MA"
type textarea "x"
type textarea "PERFORM OCTOBER MAI"
type textarea "x"
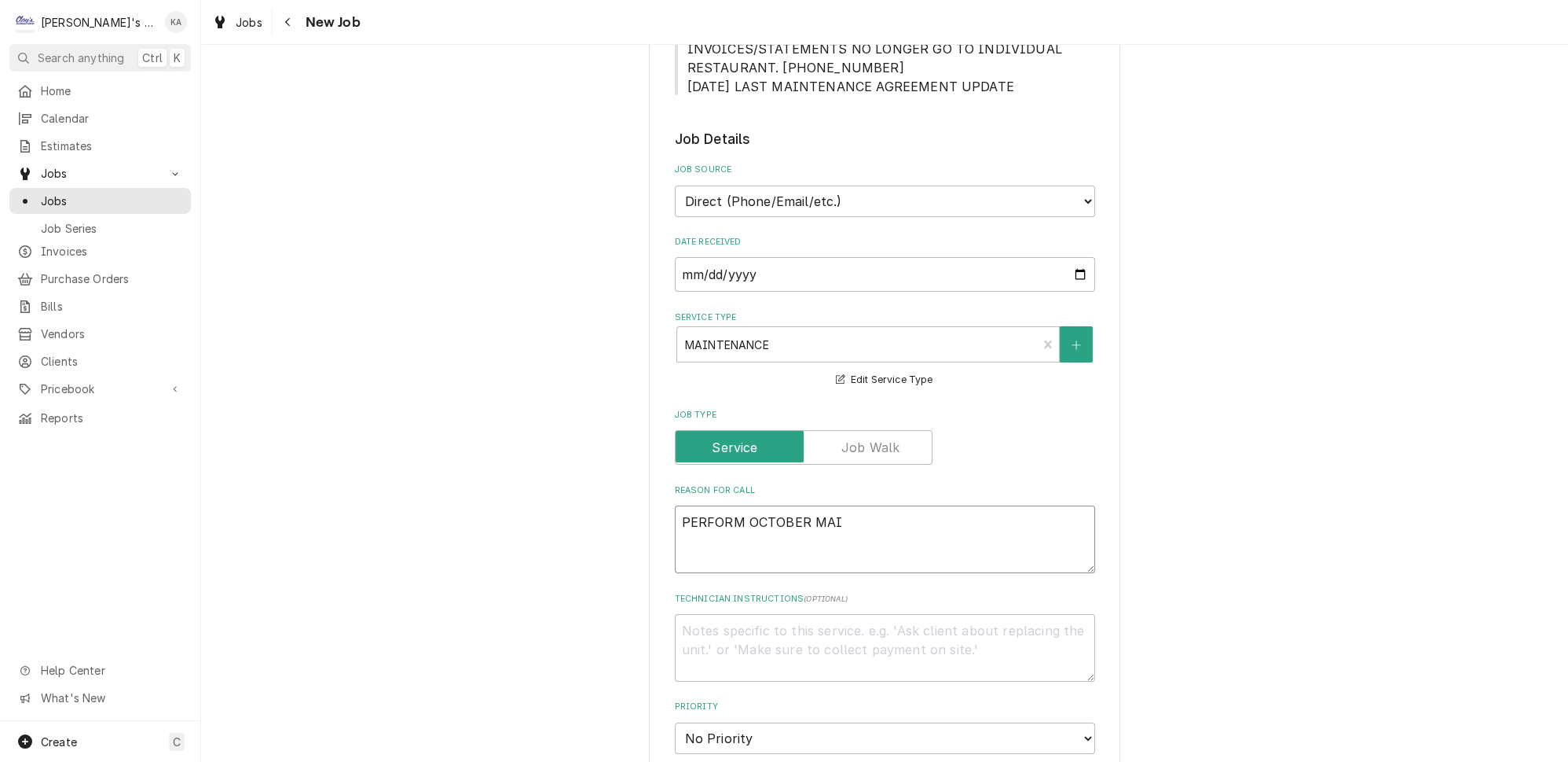
type textarea "PERFORM OCTOBER MAIN"
type textarea "x"
type textarea "PERFORM OCTOBER MAINT"
type textarea "x"
type textarea "PERFORM OCTOBER MAINTE"
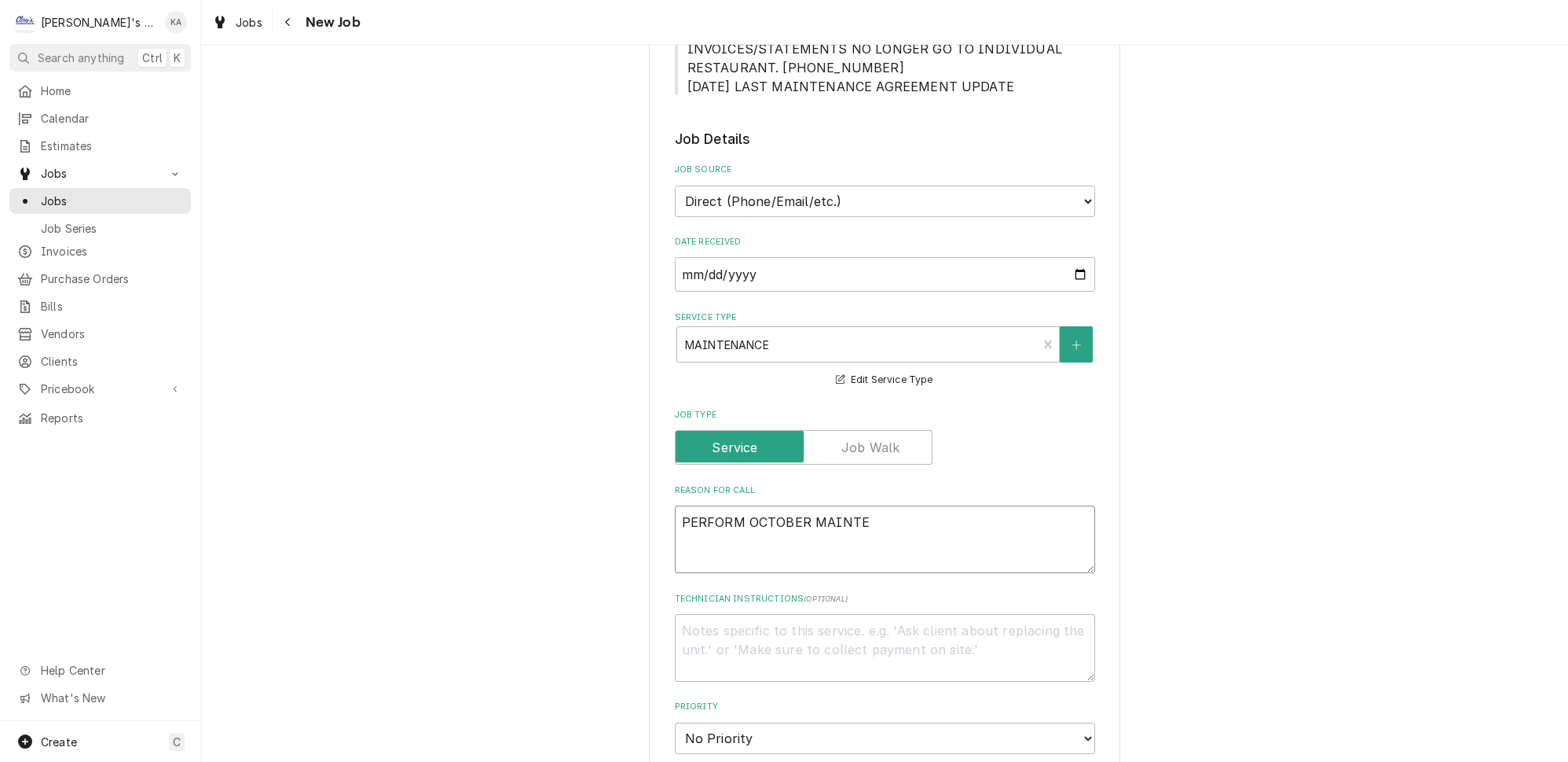
type textarea "x"
type textarea "PERFORM OCTOBER MAINTEN"
type textarea "x"
type textarea "PERFORM OCTOBER MAINTENA"
type textarea "x"
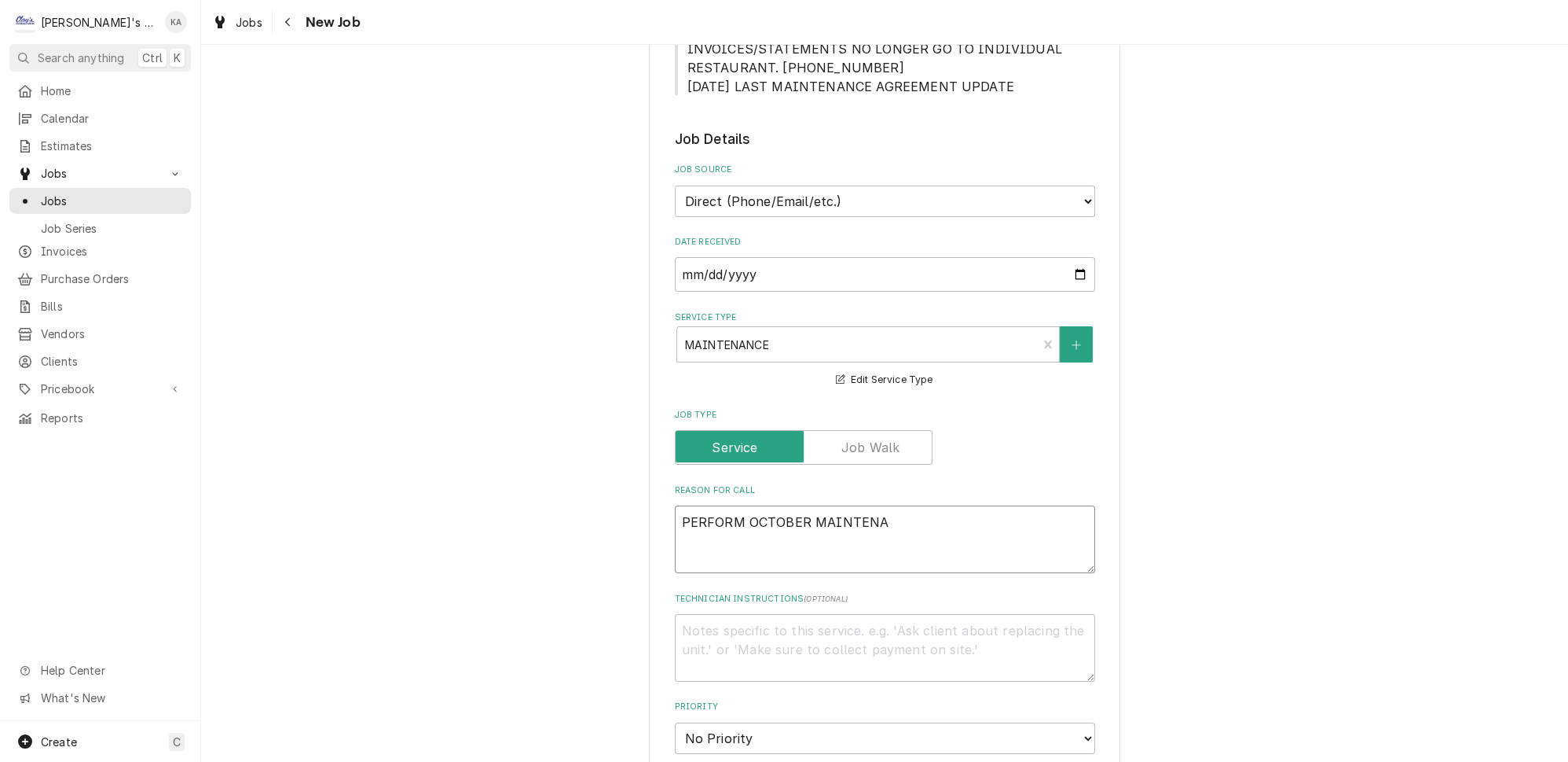
type textarea "PERFORM OCTOBER MAINTENAN"
type textarea "x"
type textarea "PERFORM OCTOBER MAINTENANC"
type textarea "x"
type textarea "PERFORM OCTOBER MAINTENANCE"
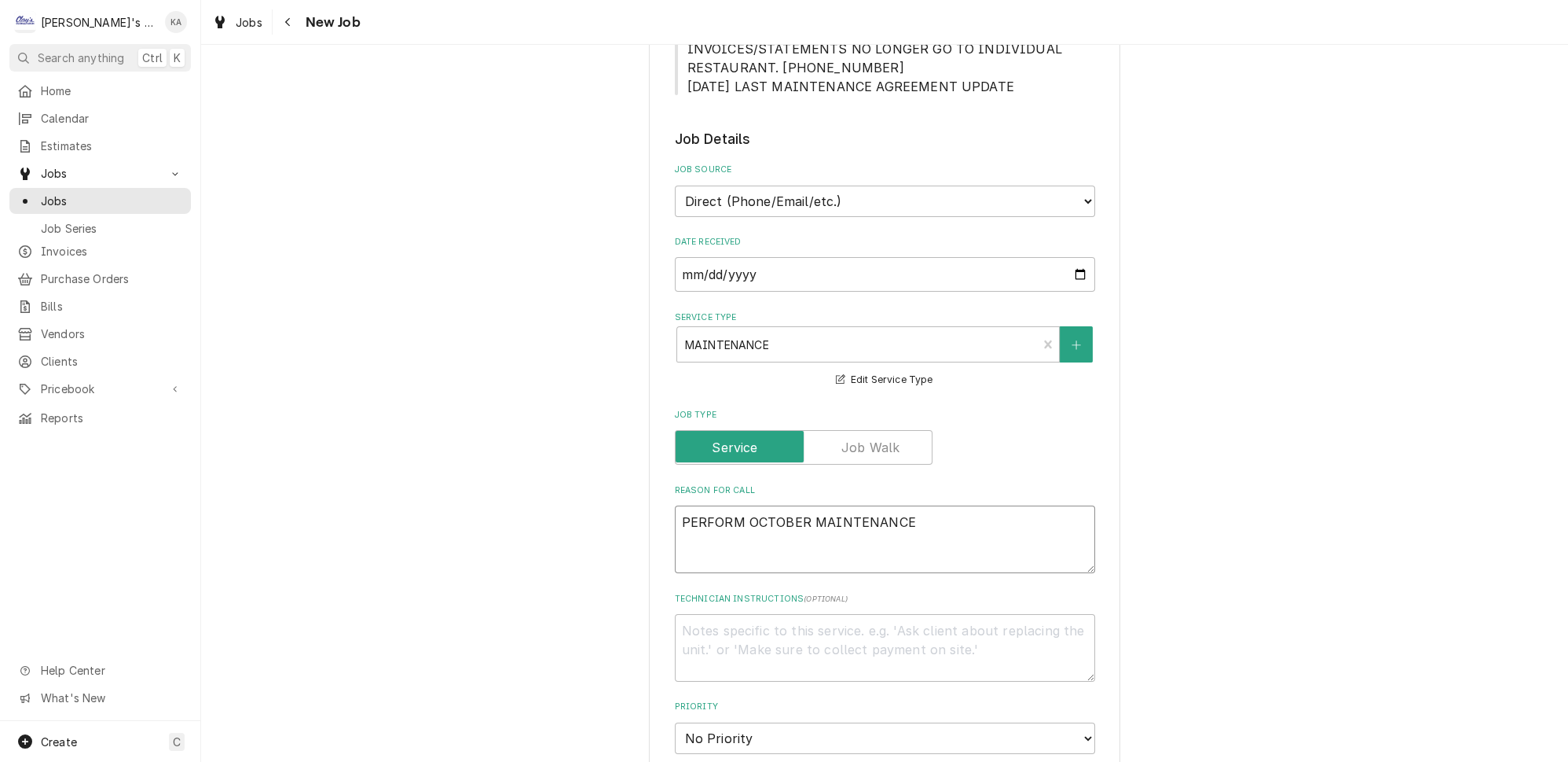
type textarea "x"
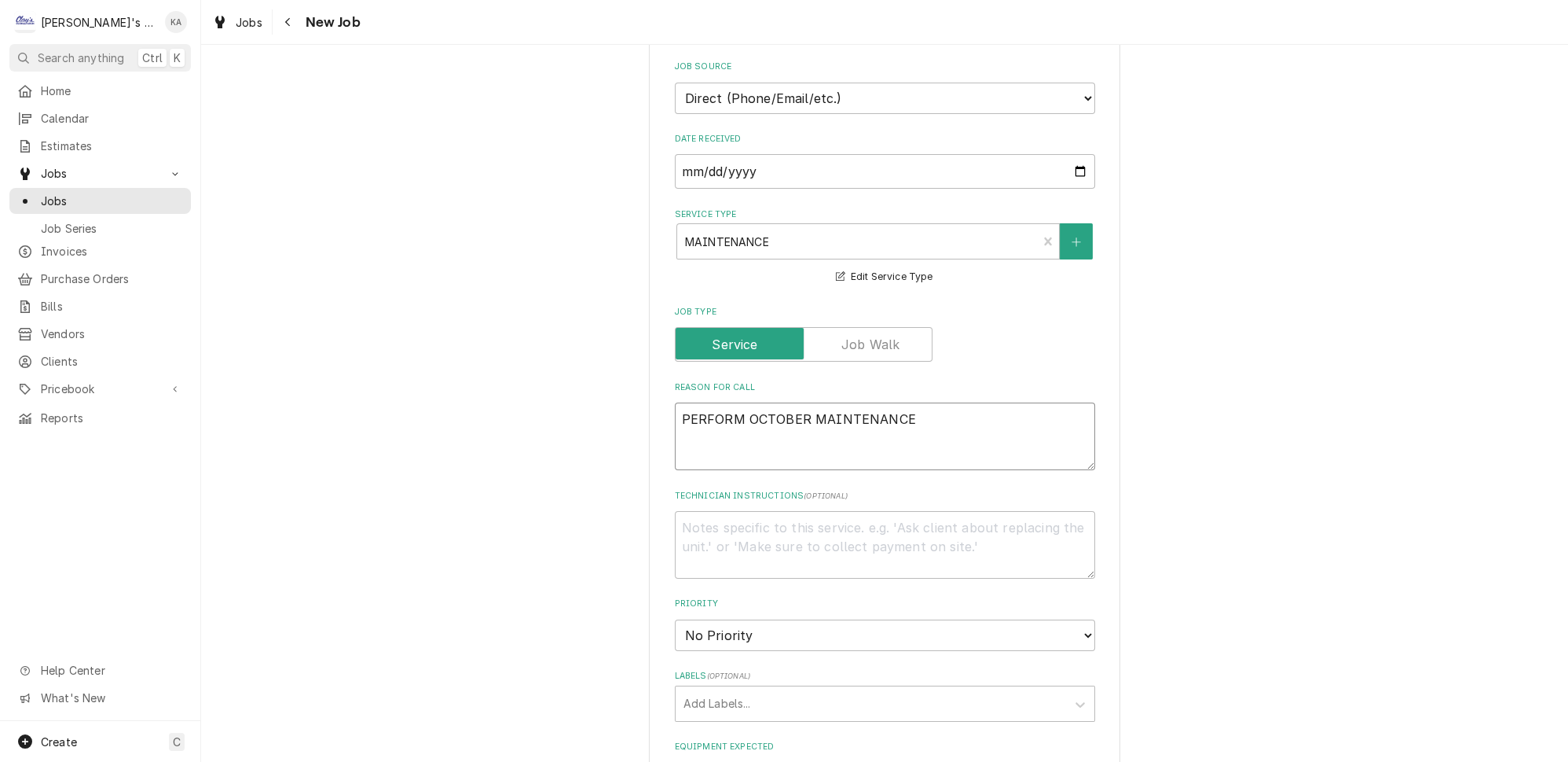
scroll to position [643, 0]
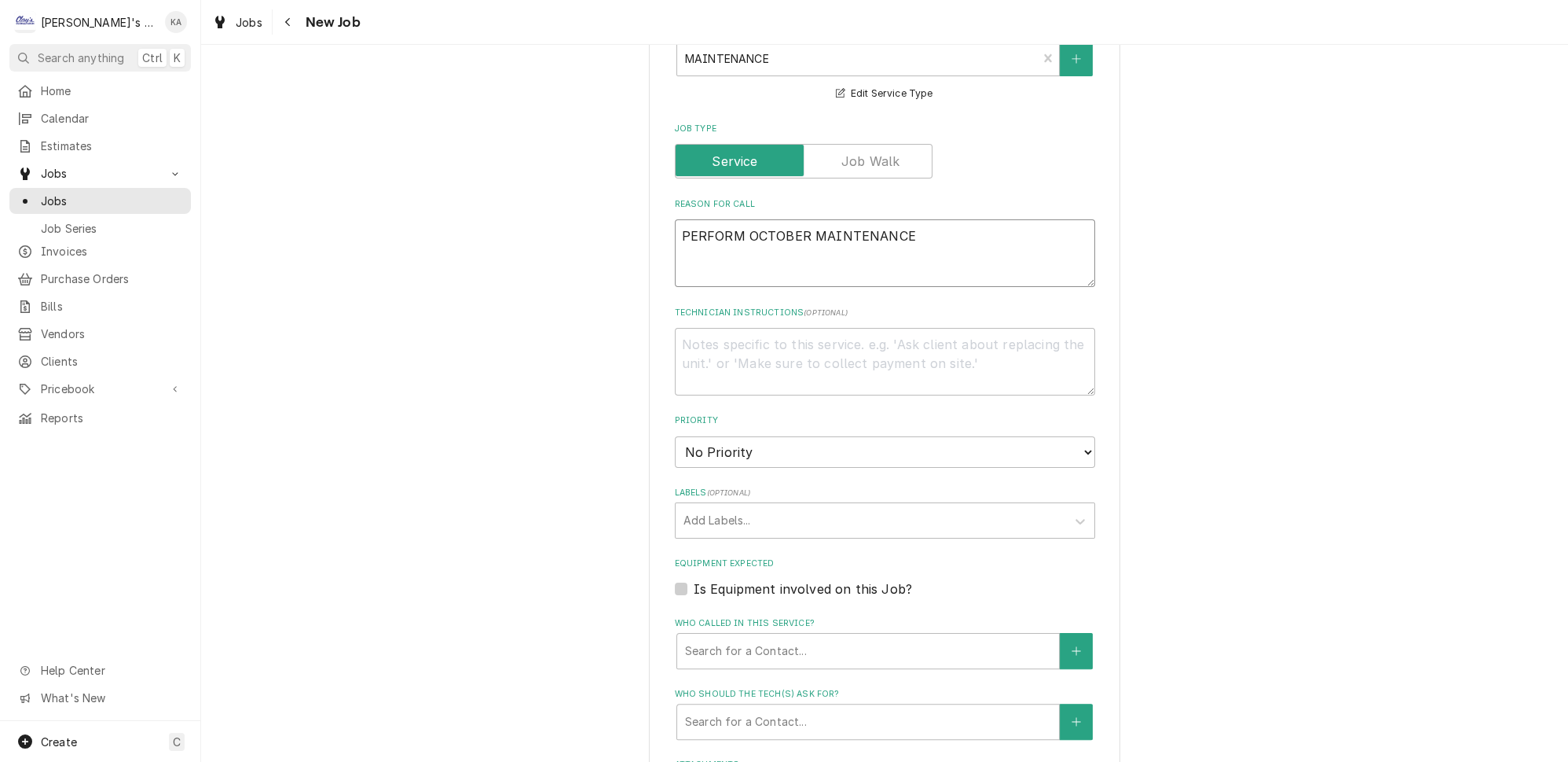
type textarea "PERFORM OCTOBER MAINTENANCE"
click at [1064, 437] on select "No Priority Urgent High Medium Low" at bounding box center [885, 452] width 421 height 31
select select "2"
click at [675, 437] on select "No Priority Urgent High Medium Low" at bounding box center [885, 452] width 421 height 31
type textarea "x"
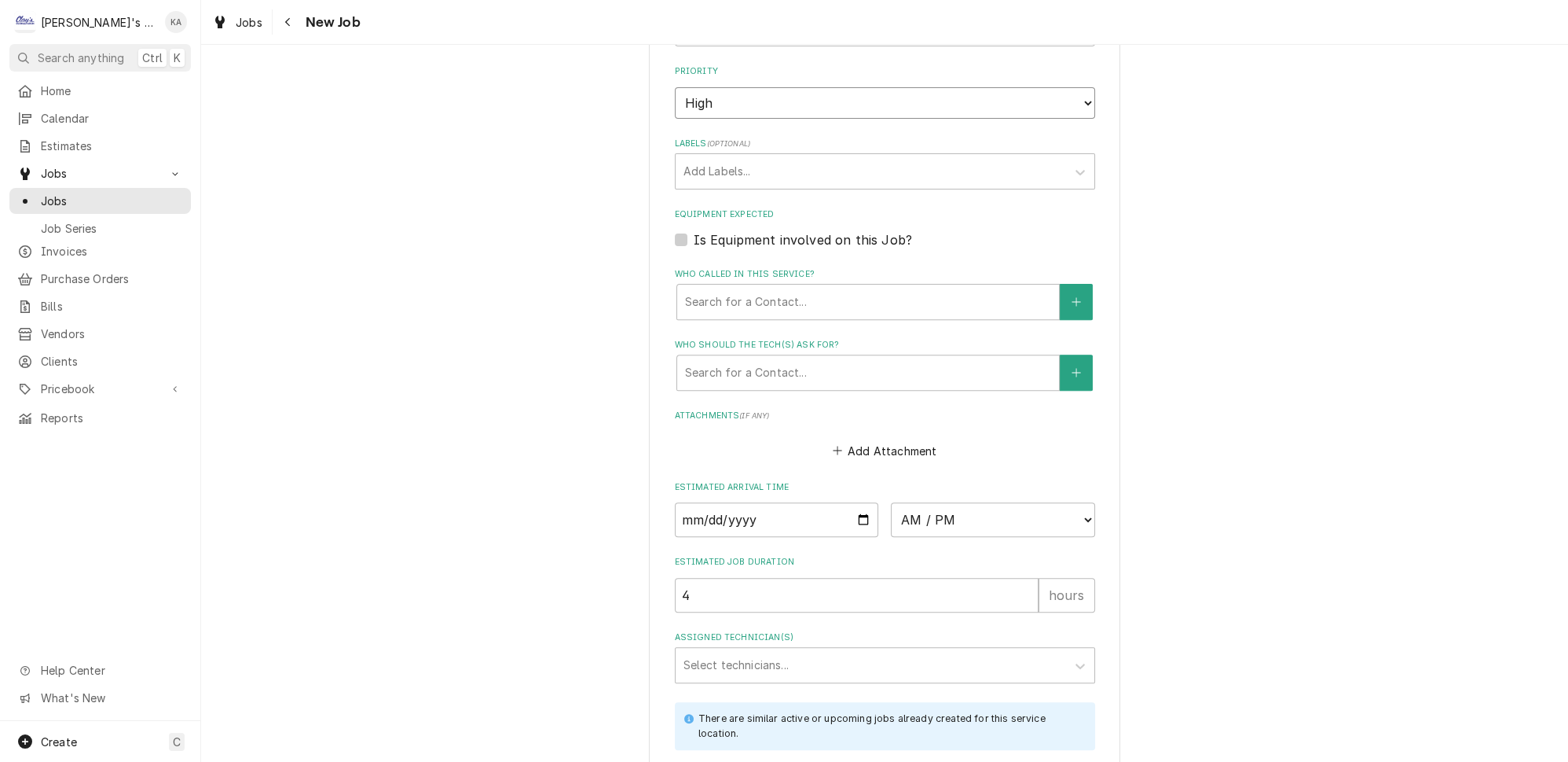
scroll to position [1143, 0]
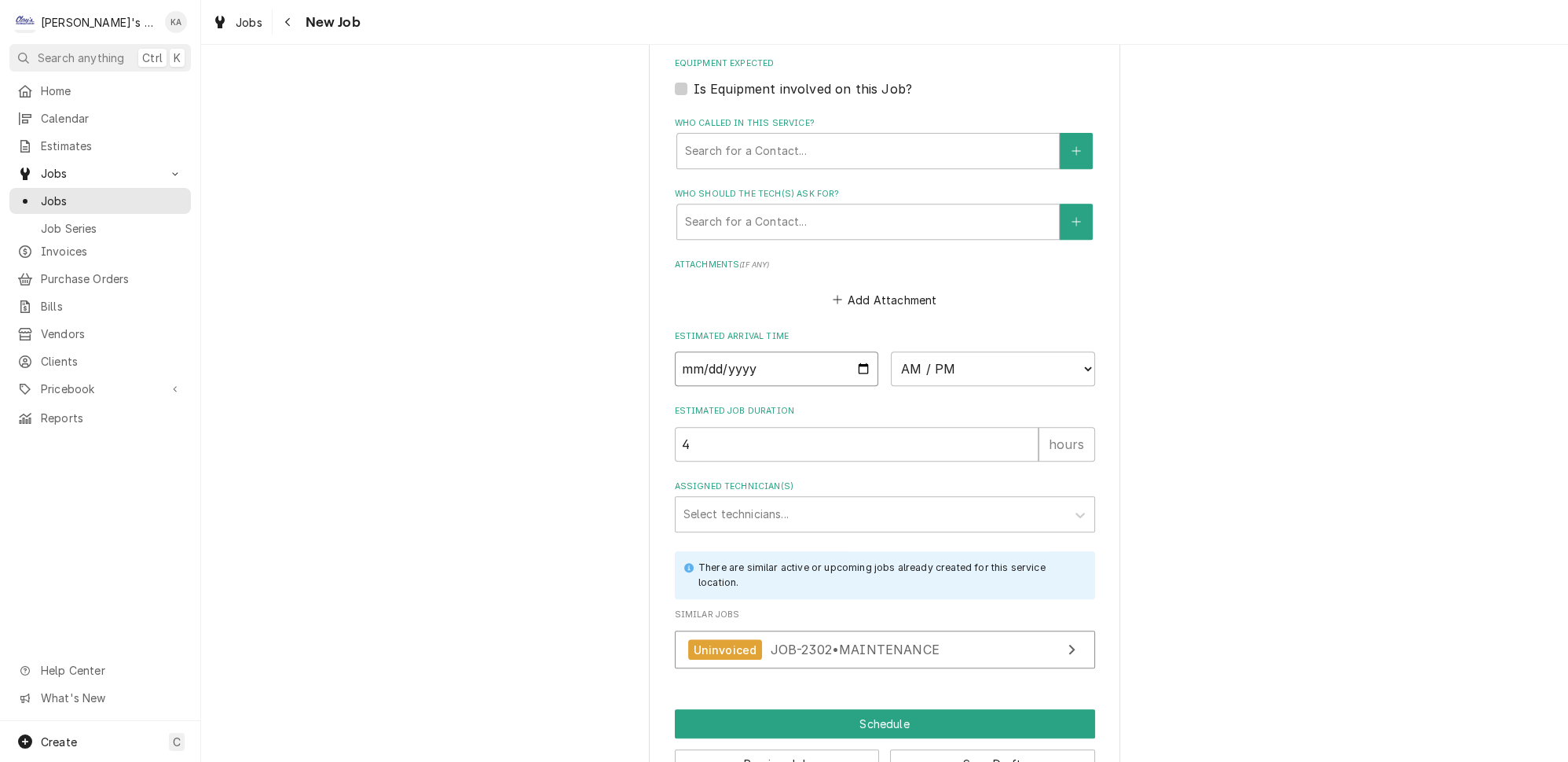
click at [852, 352] on input "Date" at bounding box center [776, 368] width 204 height 34
type input "2025-10-09"
type textarea "x"
click at [1061, 352] on select "AM / PM 6:00 AM 6:15 AM 6:30 AM 6:45 AM 7:00 AM 7:15 AM 7:30 AM 7:45 AM 8:00 AM…" at bounding box center [993, 368] width 204 height 34
select select "08:00:00"
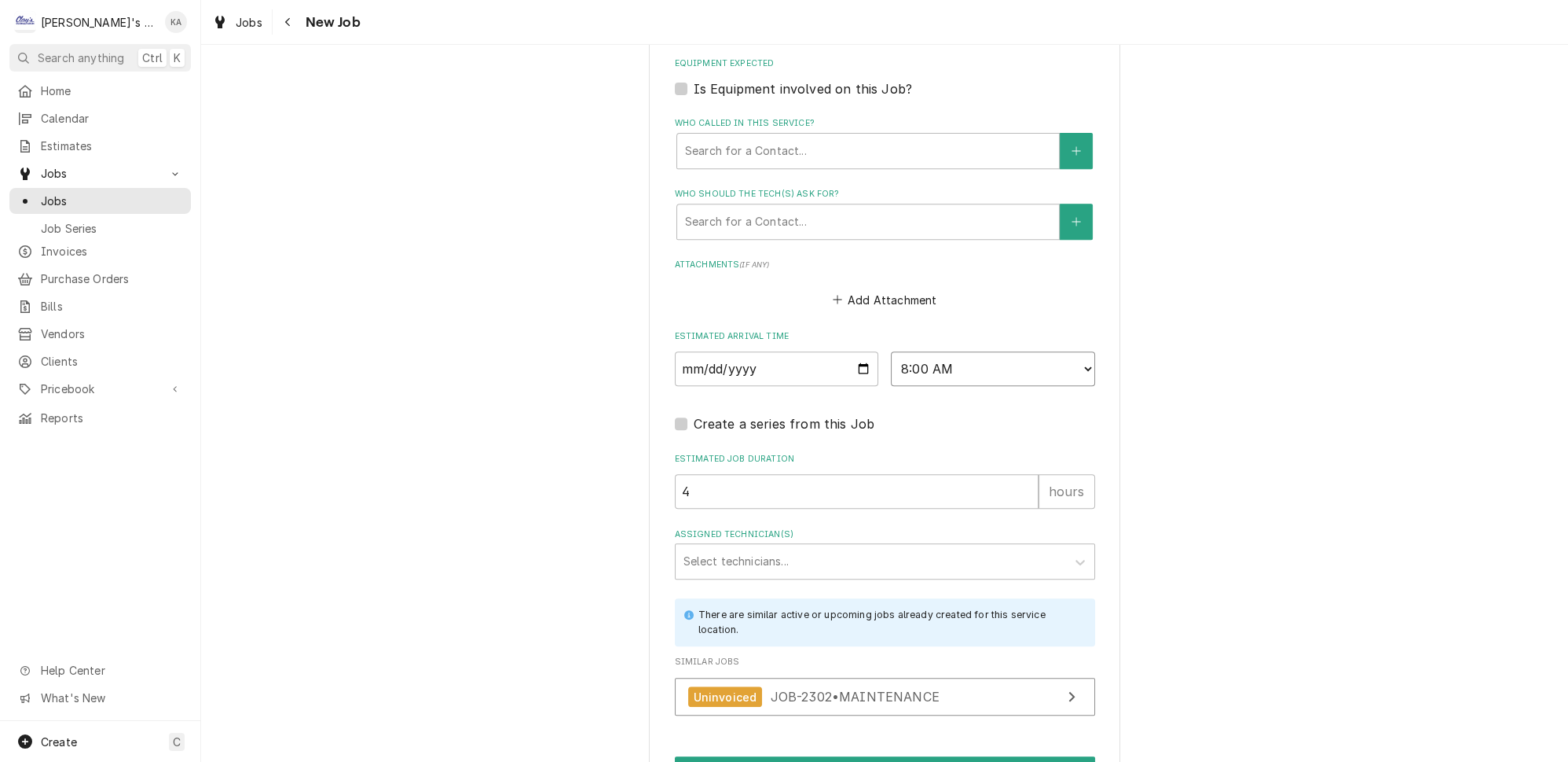
scroll to position [1207, 0]
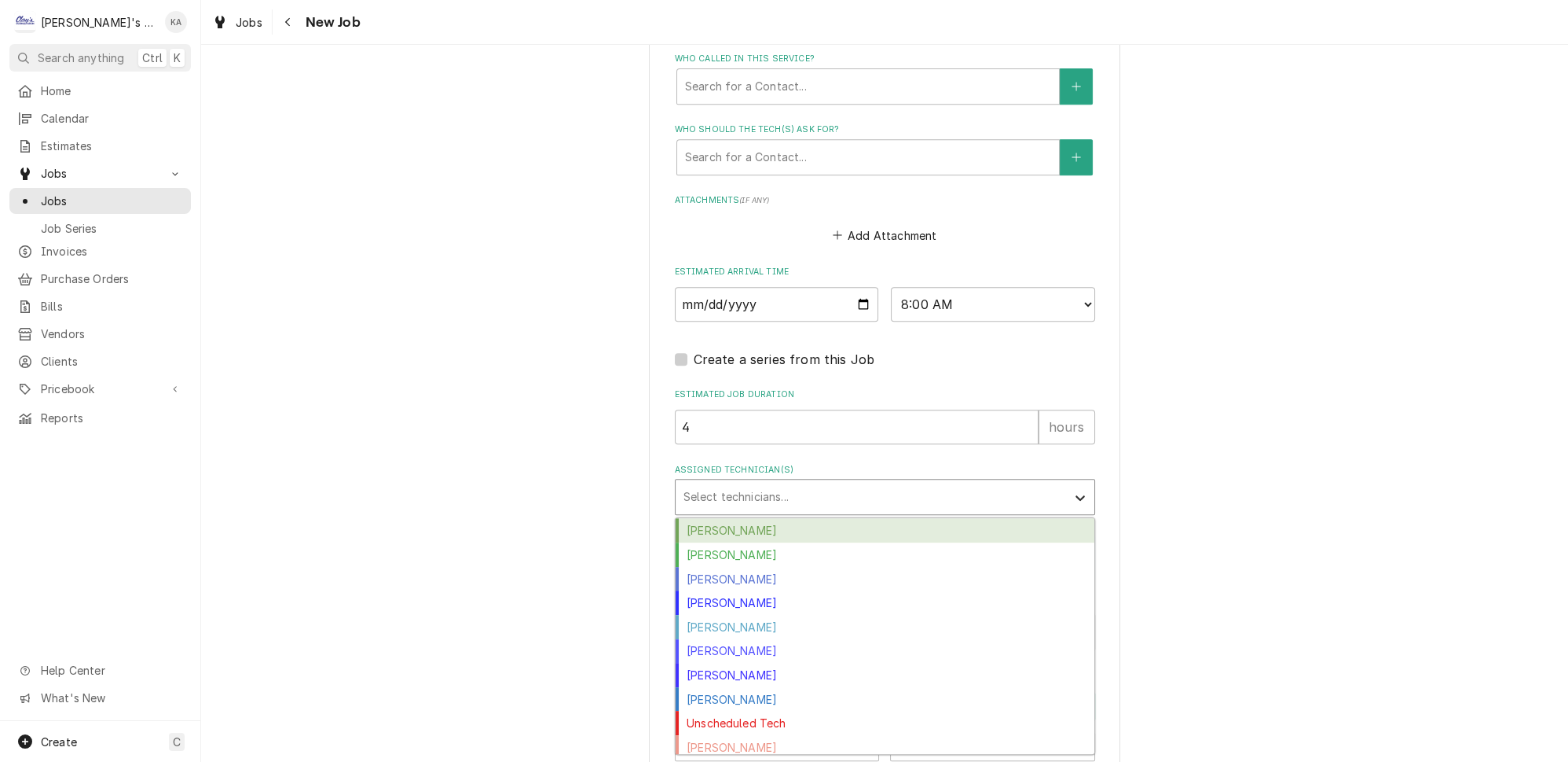
click at [1073, 489] on icon "Assigned Technician(s)" at bounding box center [1081, 497] width 16 height 16
click at [895, 518] on div "Cameron Ward" at bounding box center [885, 529] width 419 height 24
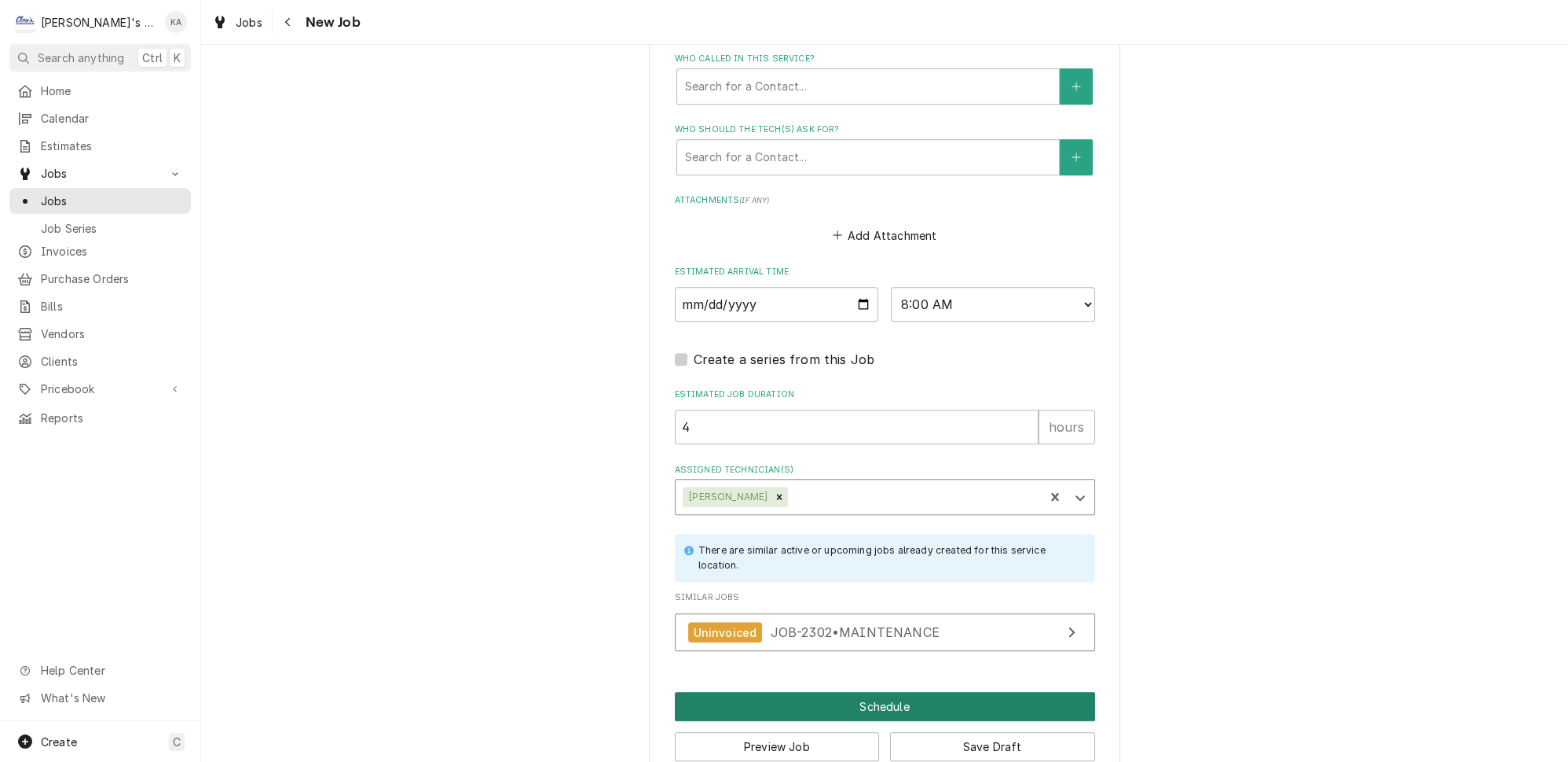
click at [887, 692] on button "Schedule" at bounding box center [885, 706] width 421 height 29
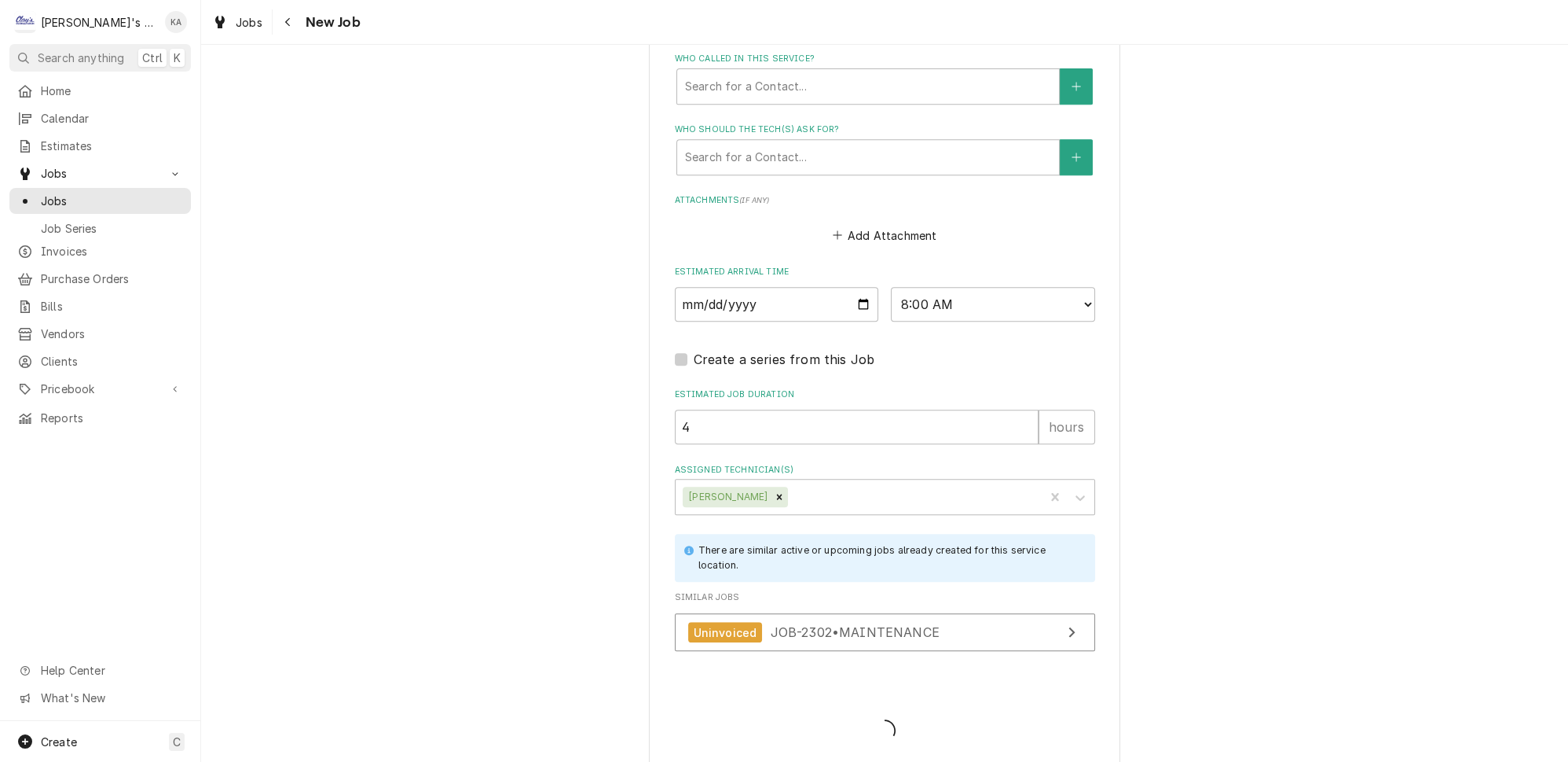
scroll to position [1194, 0]
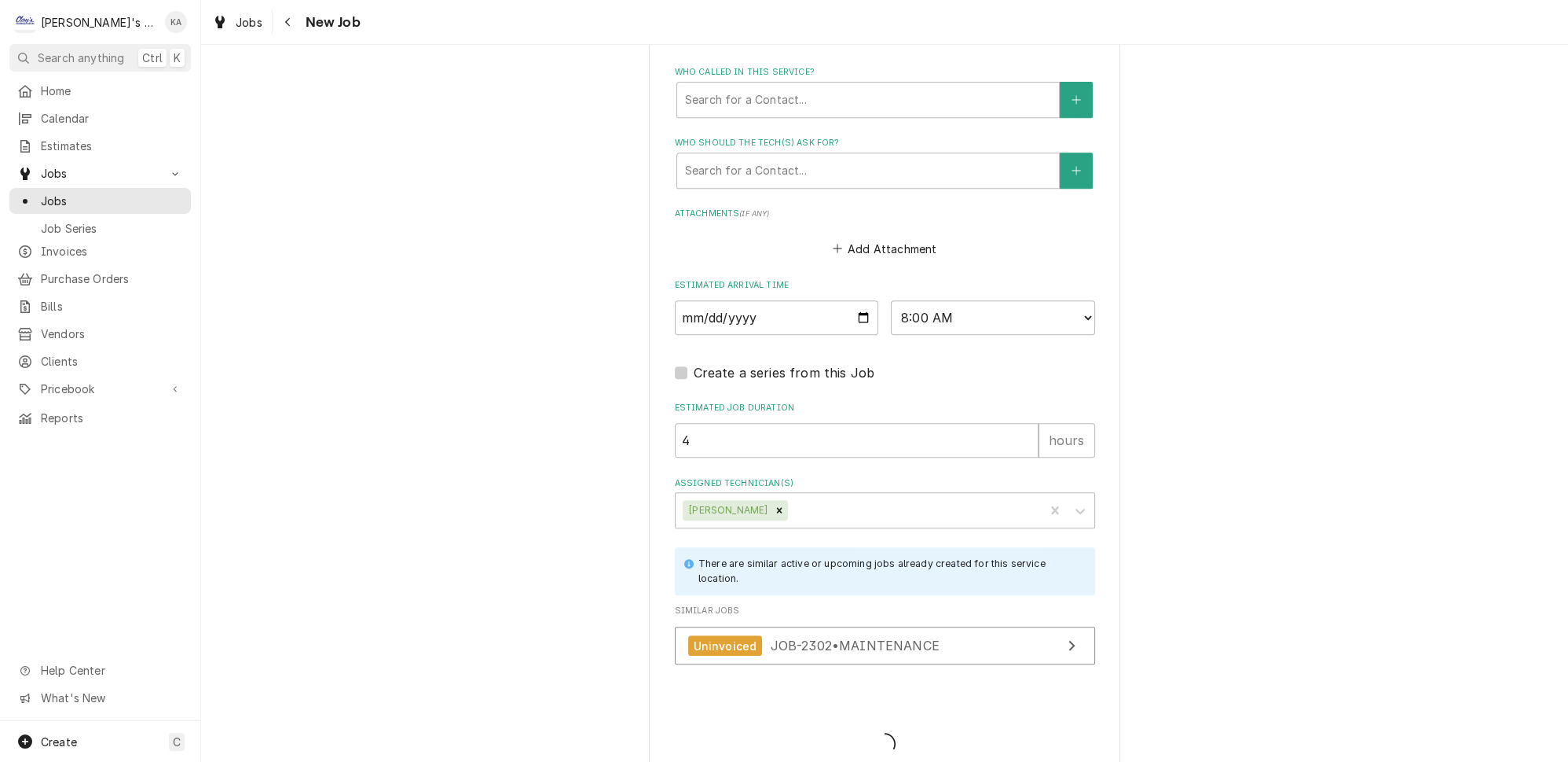
type textarea "x"
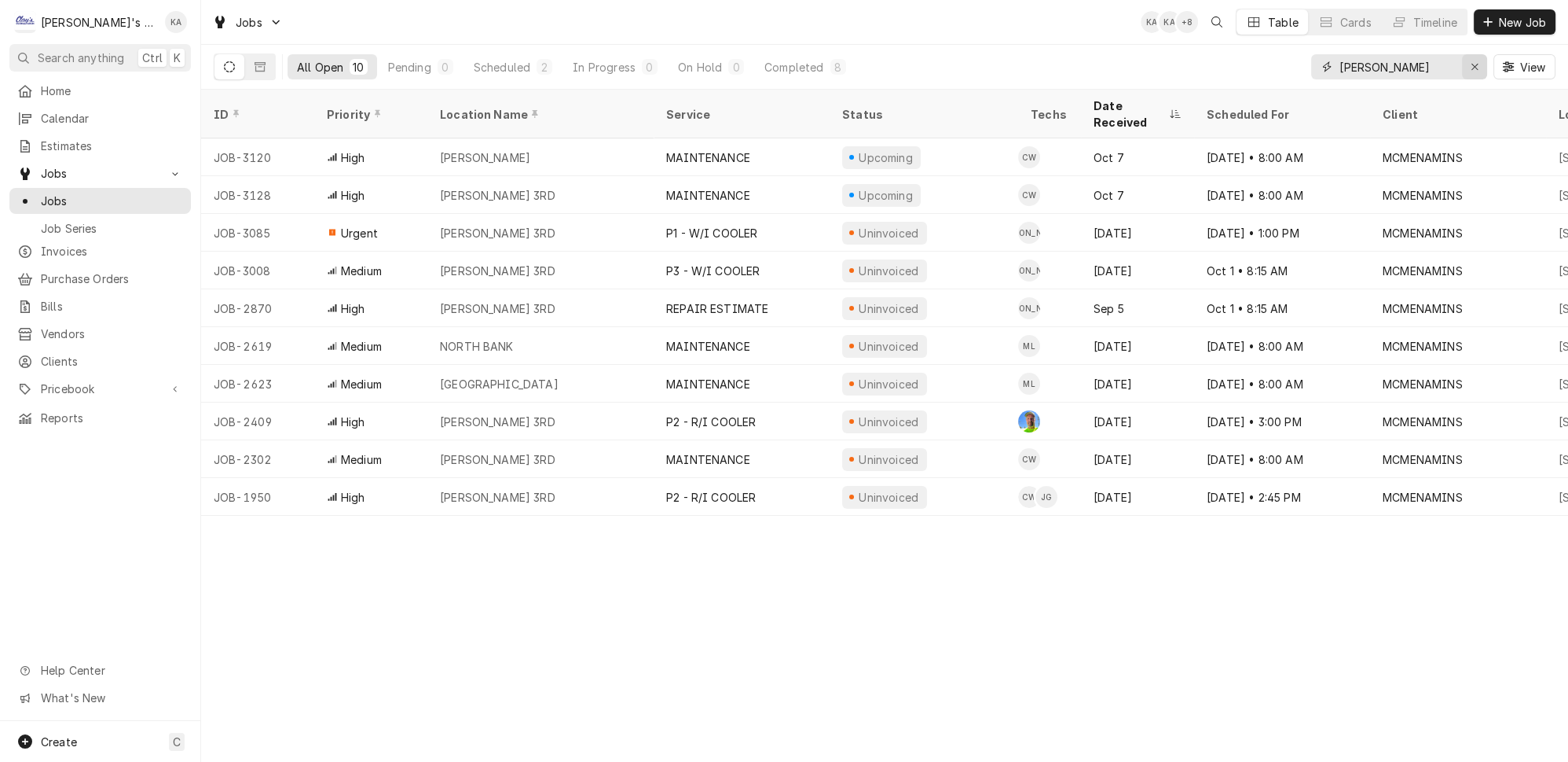
click at [1479, 62] on icon "Erase input" at bounding box center [1475, 66] width 9 height 11
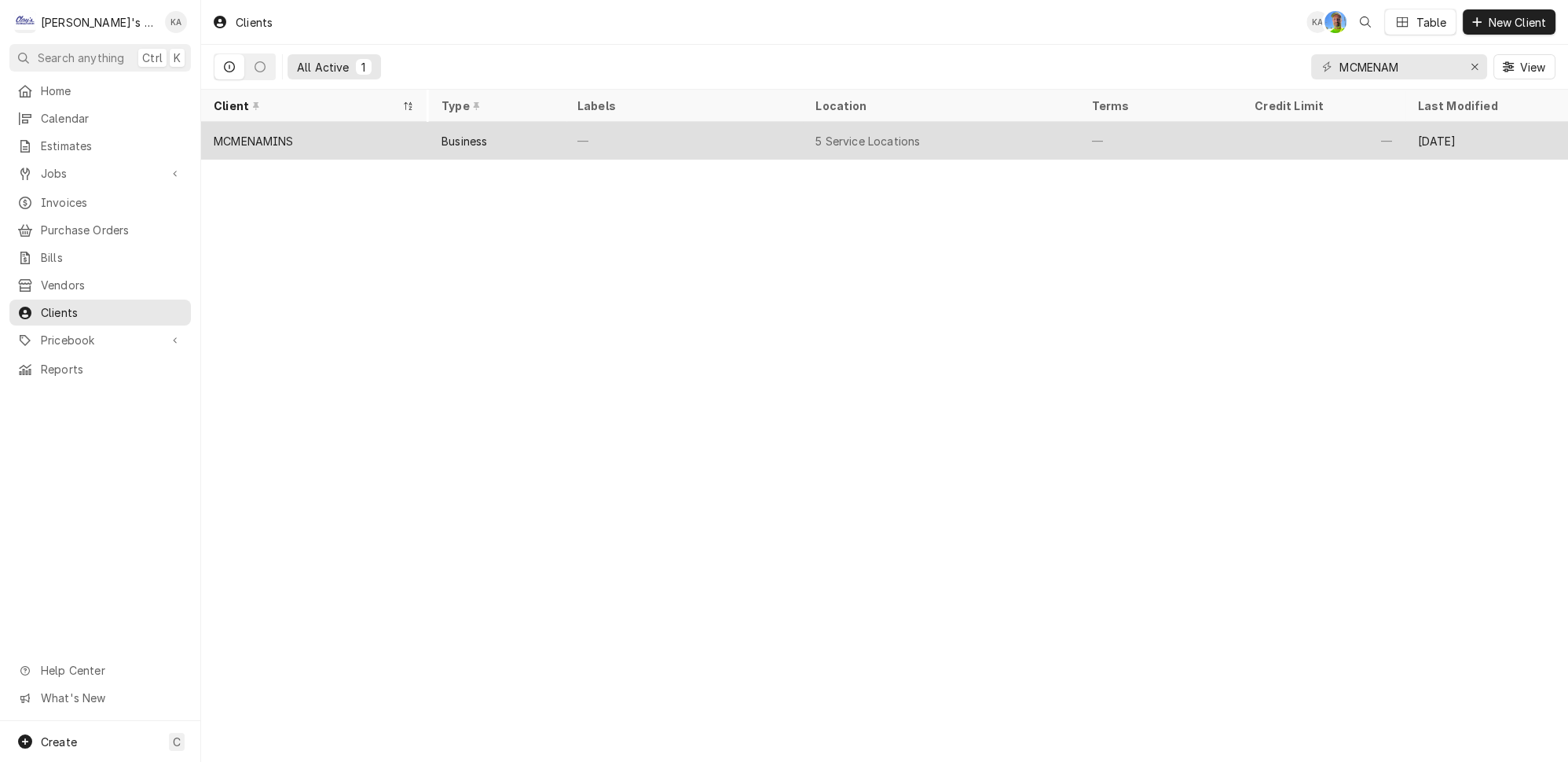
type input "MCMENAM"
click at [323, 136] on div "MCMENAMINS" at bounding box center [313, 141] width 226 height 38
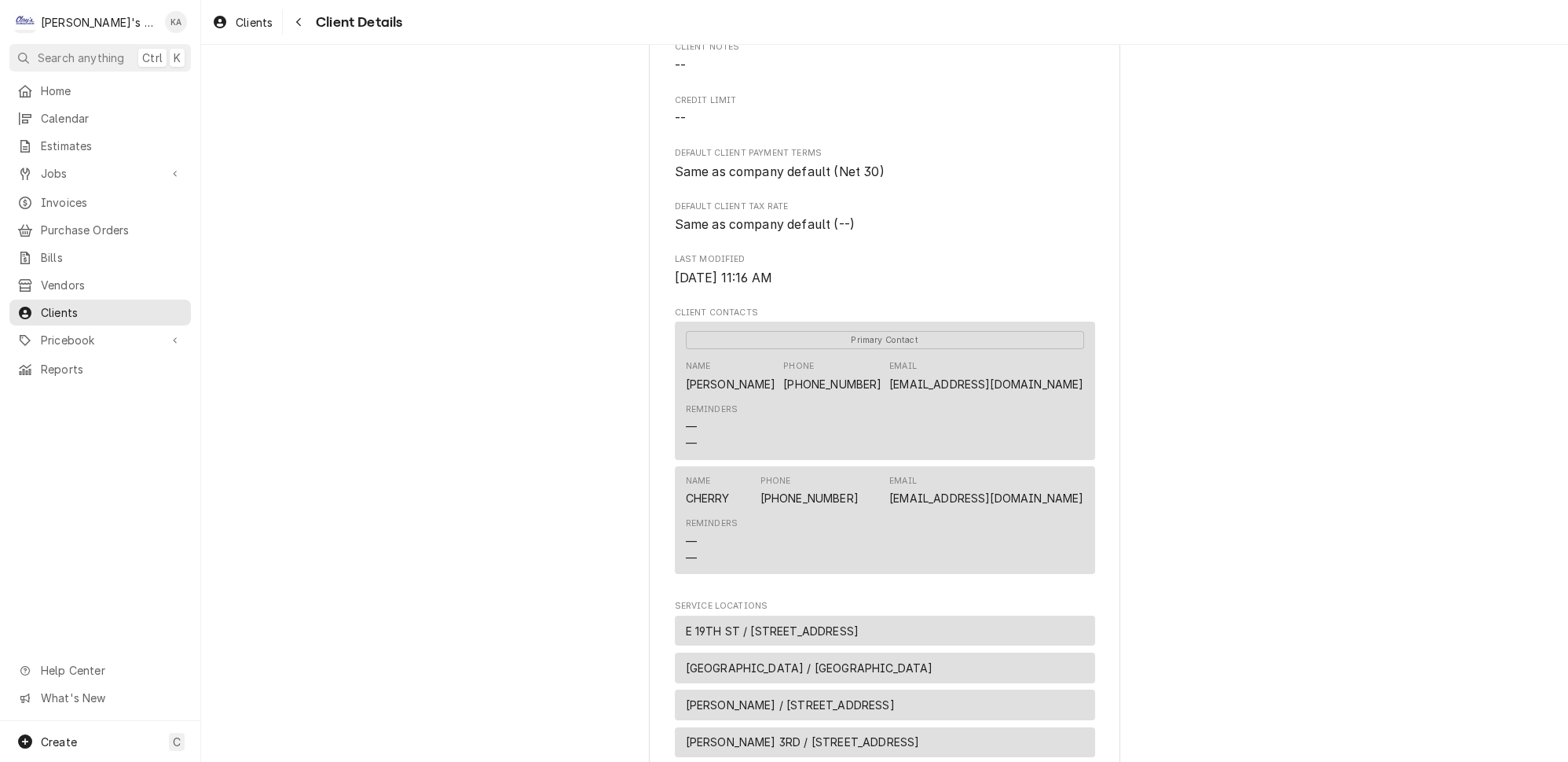
scroll to position [643, 0]
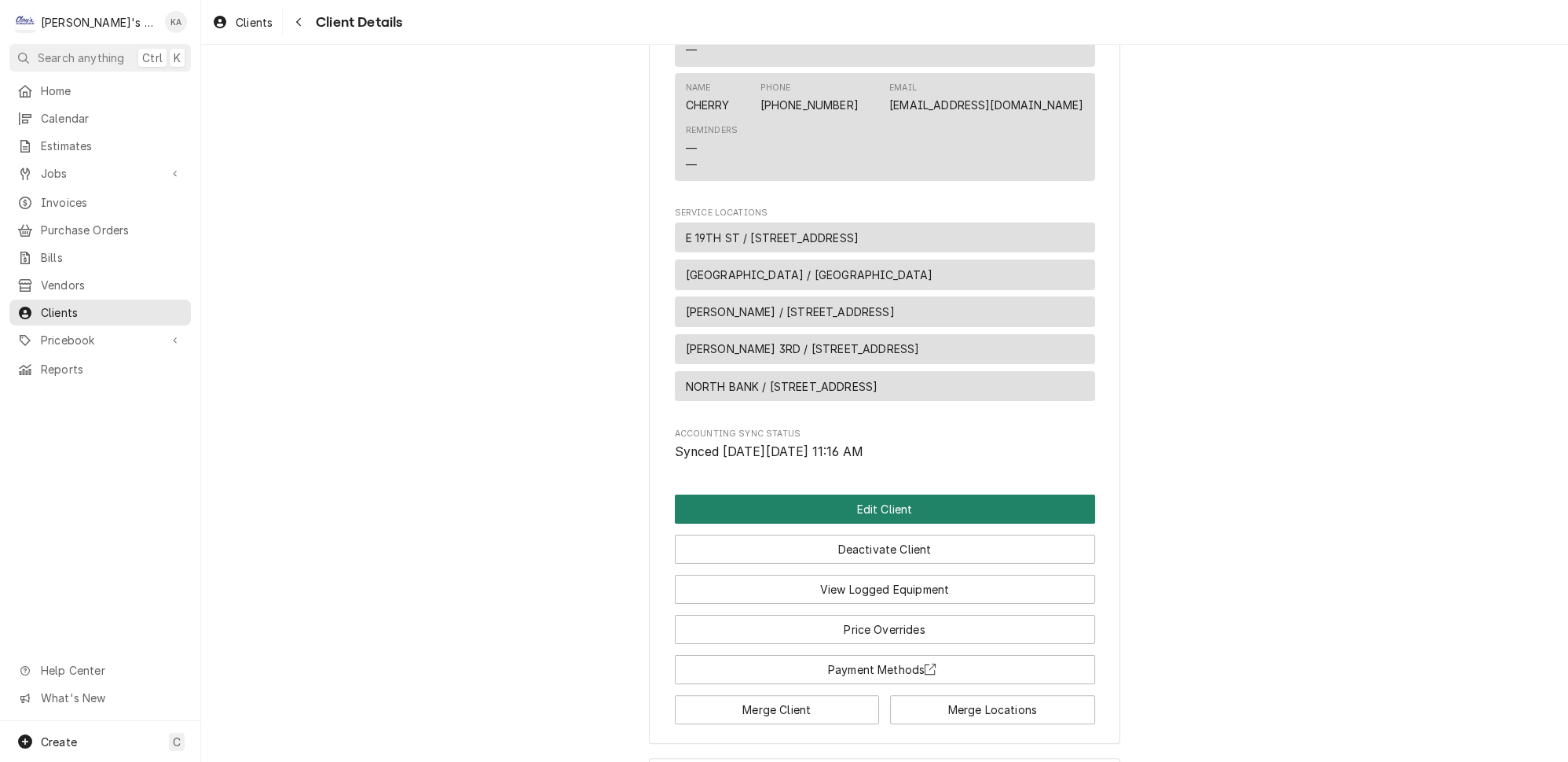
click at [879, 522] on button "Edit Client" at bounding box center [885, 509] width 421 height 29
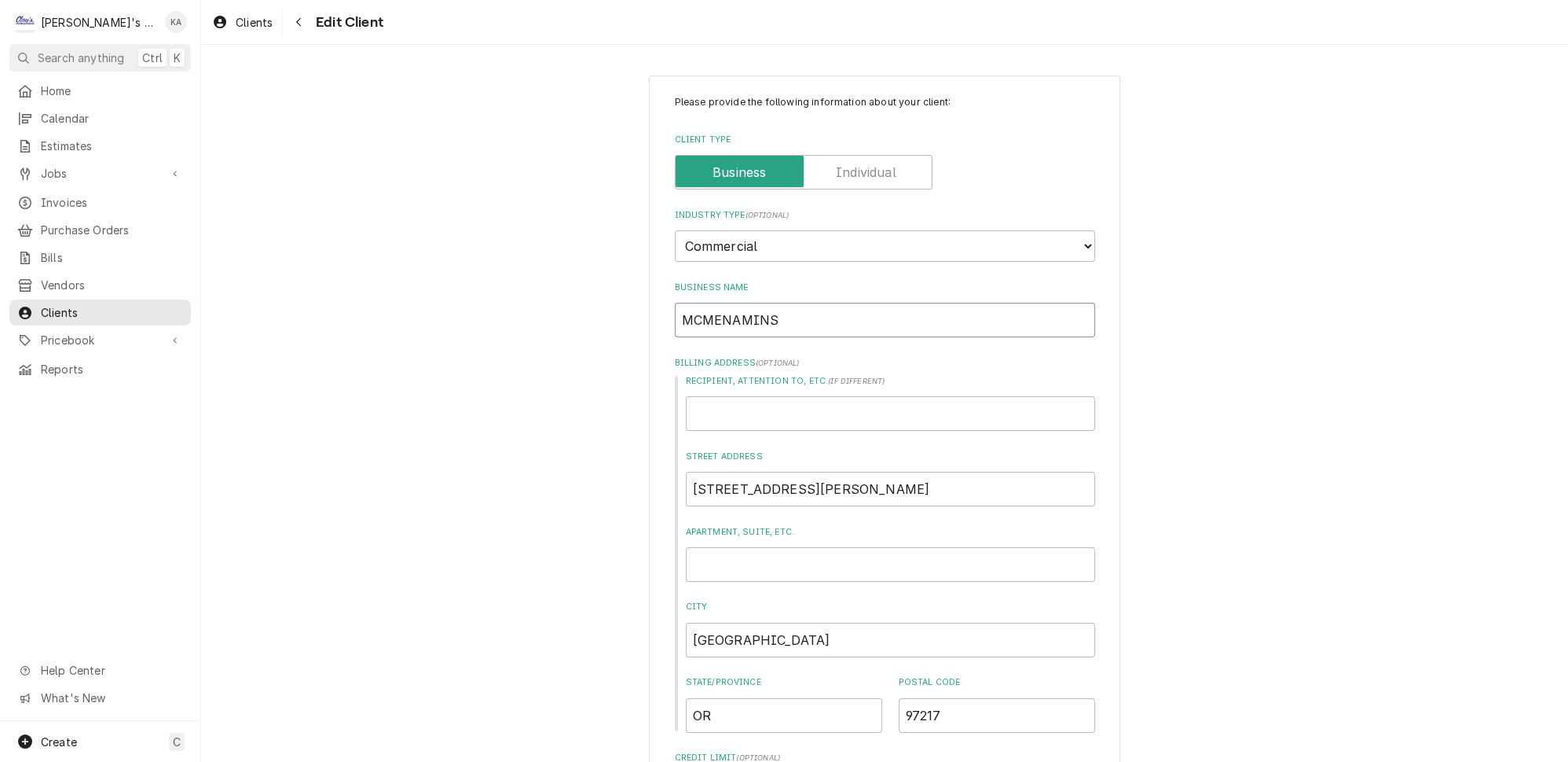
click at [761, 311] on input "MCMENAMINS" at bounding box center [885, 319] width 421 height 34
type input "[PERSON_NAME]"
type textarea "x"
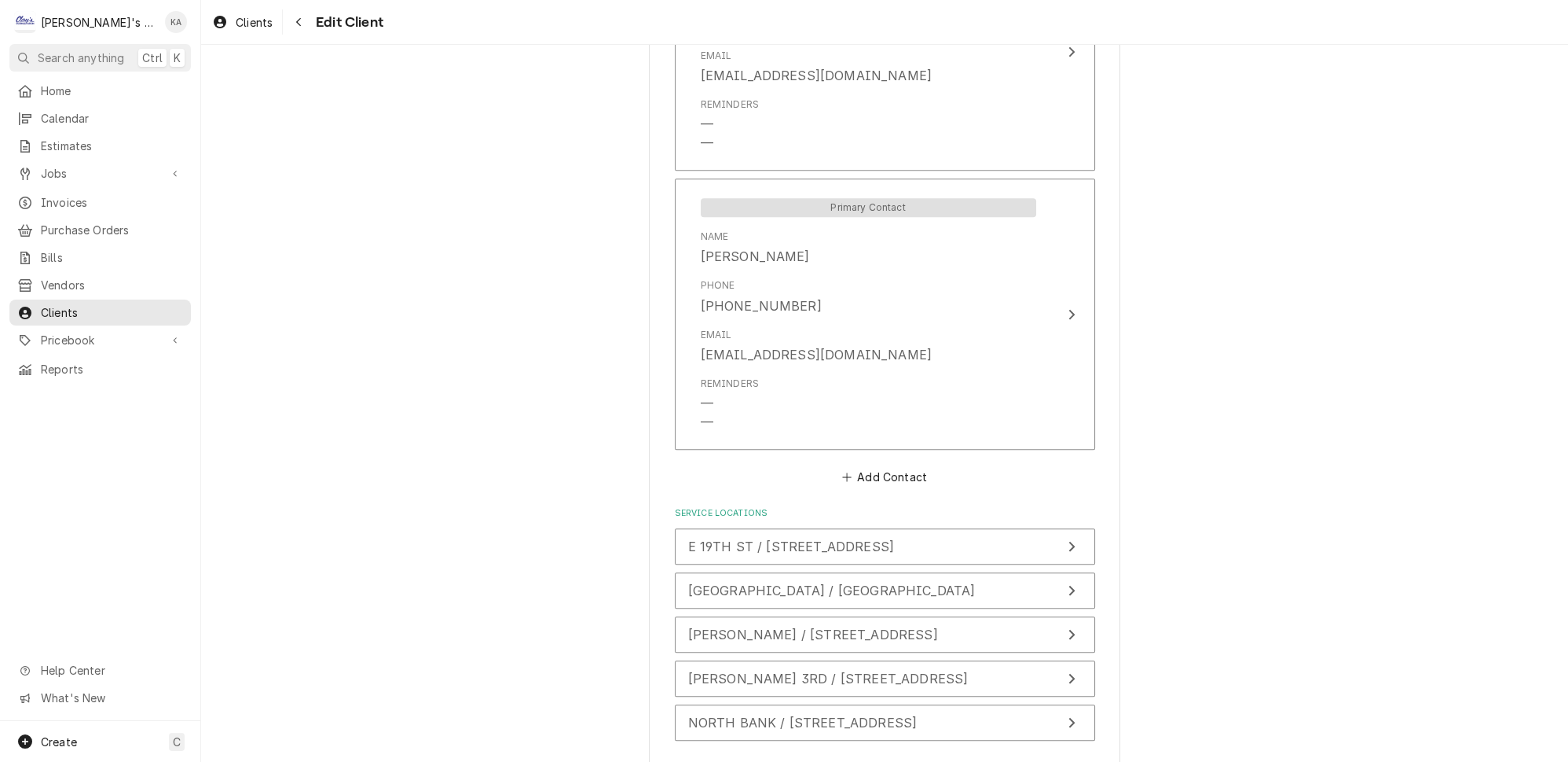
scroll to position [1264, 0]
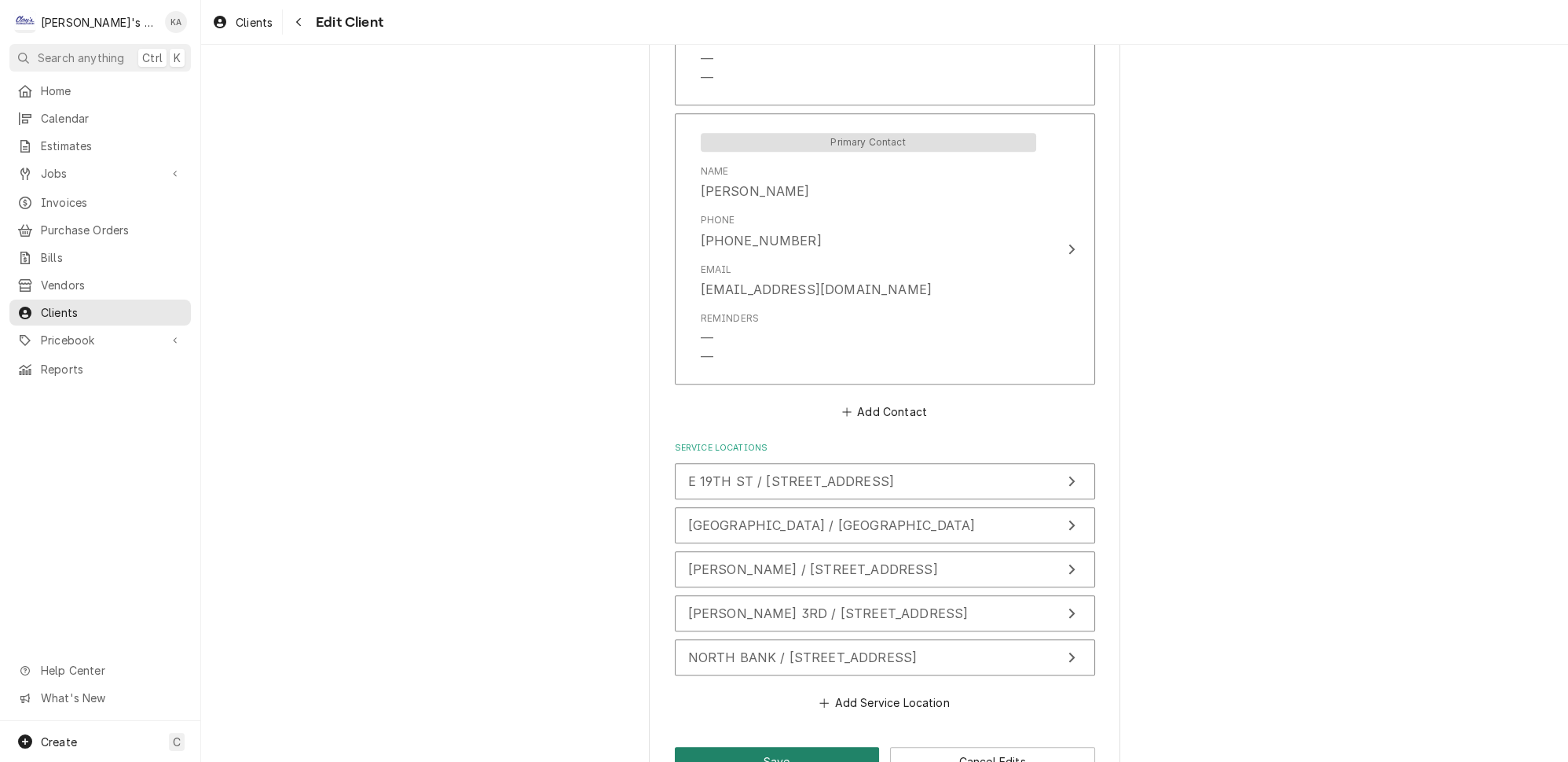
type input "[PERSON_NAME]"
click at [767, 747] on button "Save" at bounding box center [777, 762] width 205 height 29
type textarea "x"
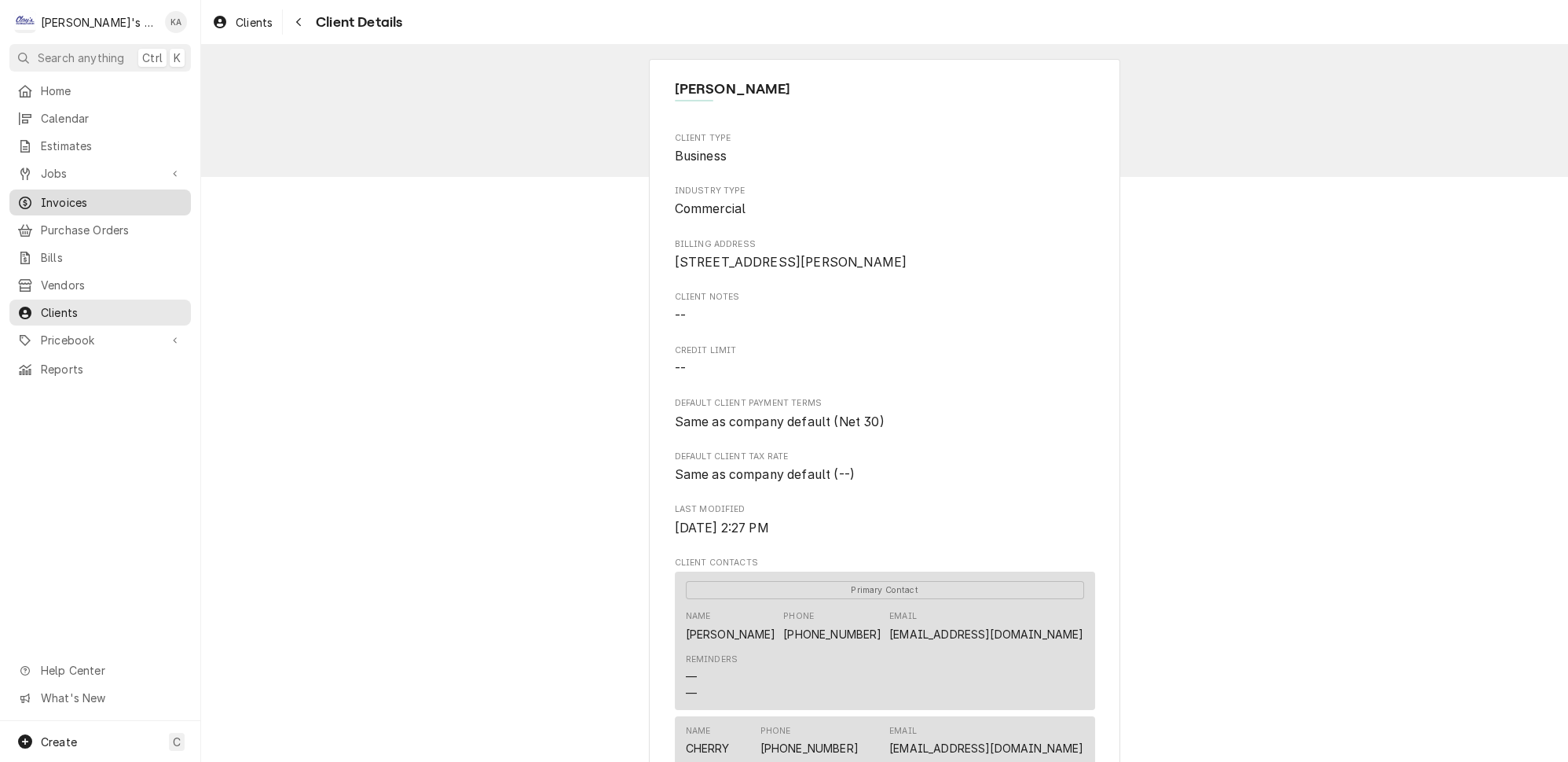
click at [89, 194] on span "Invoices" at bounding box center [112, 202] width 143 height 17
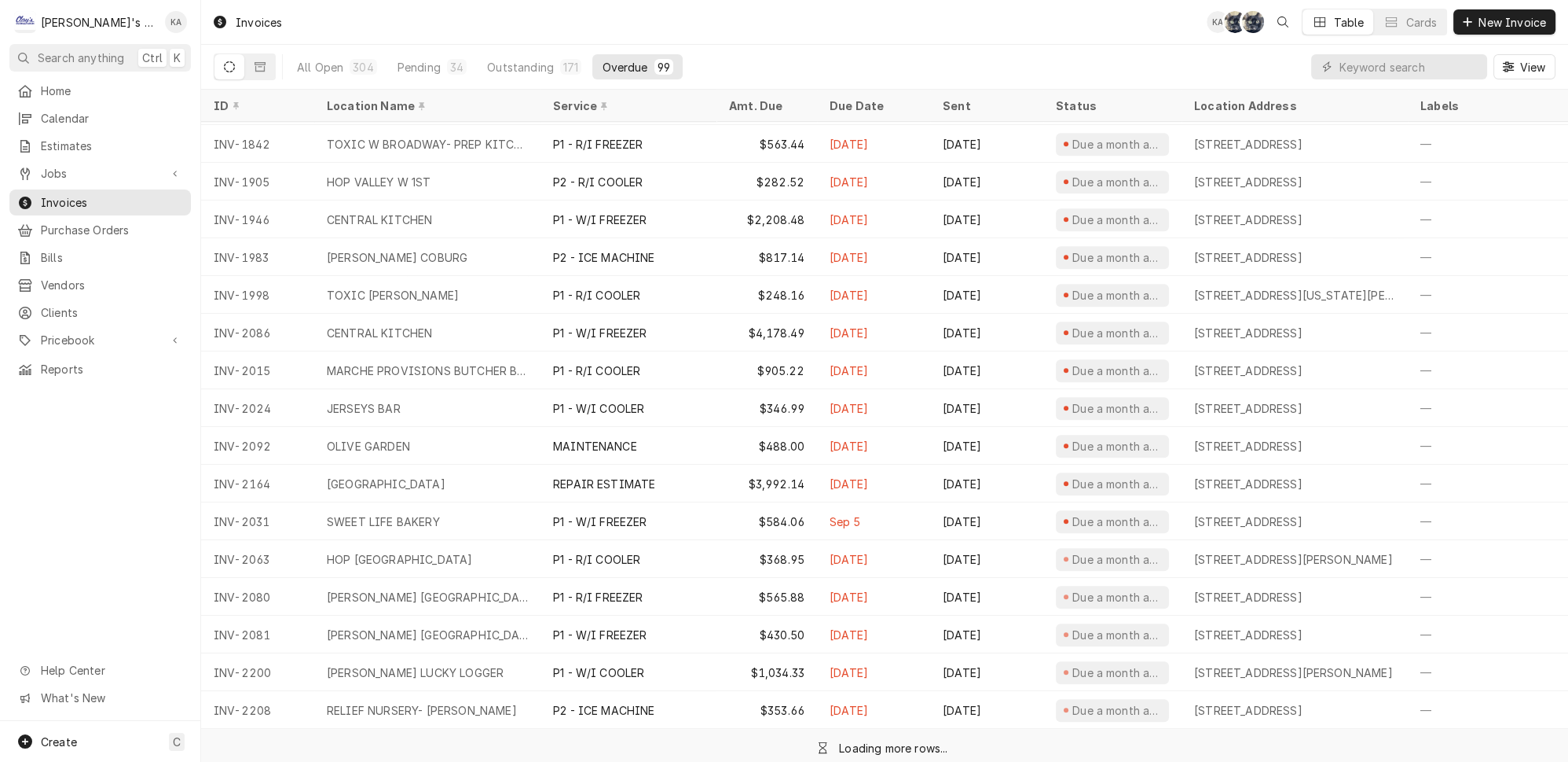
scroll to position [1283, 0]
